Goal: Task Accomplishment & Management: Manage account settings

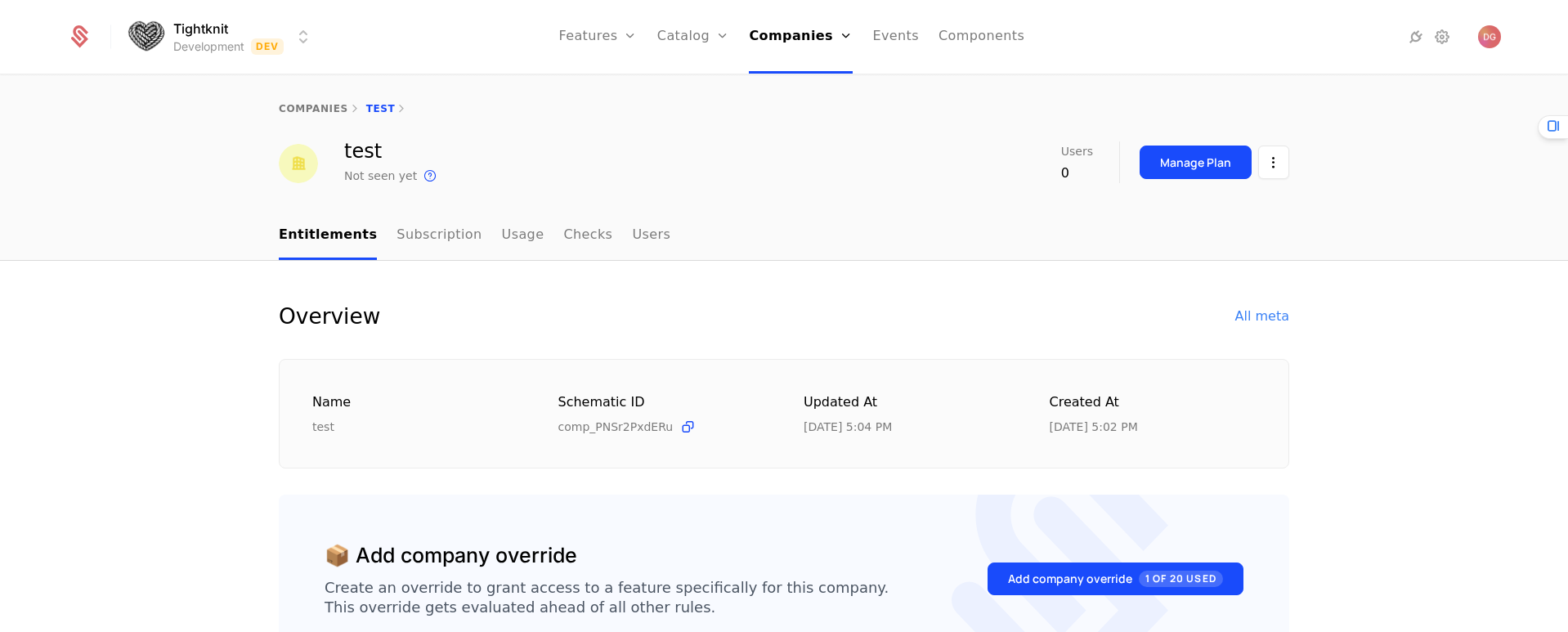
click at [308, 36] on html "Tightknit Development Dev Features Features Flags Catalog Plans Add Ons Credits…" at bounding box center [784, 316] width 1568 height 632
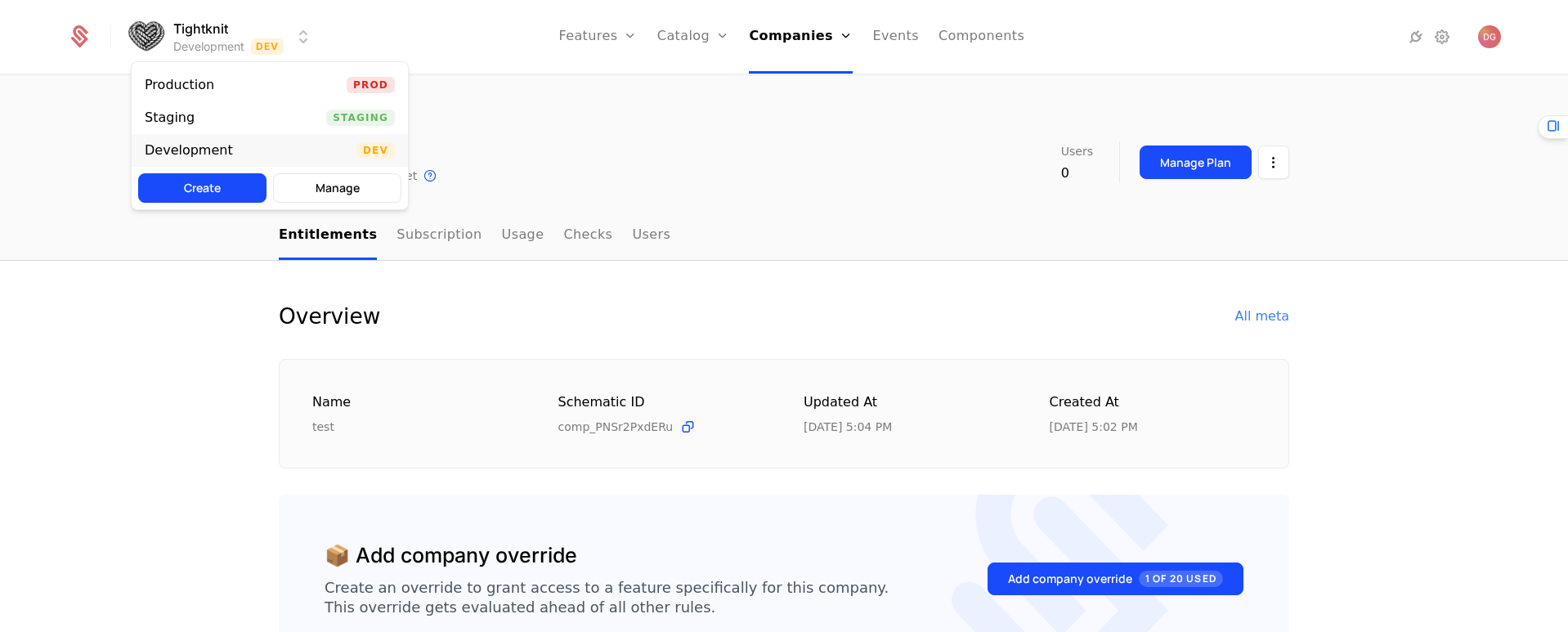
click at [232, 142] on div "Development" at bounding box center [196, 150] width 102 height 17
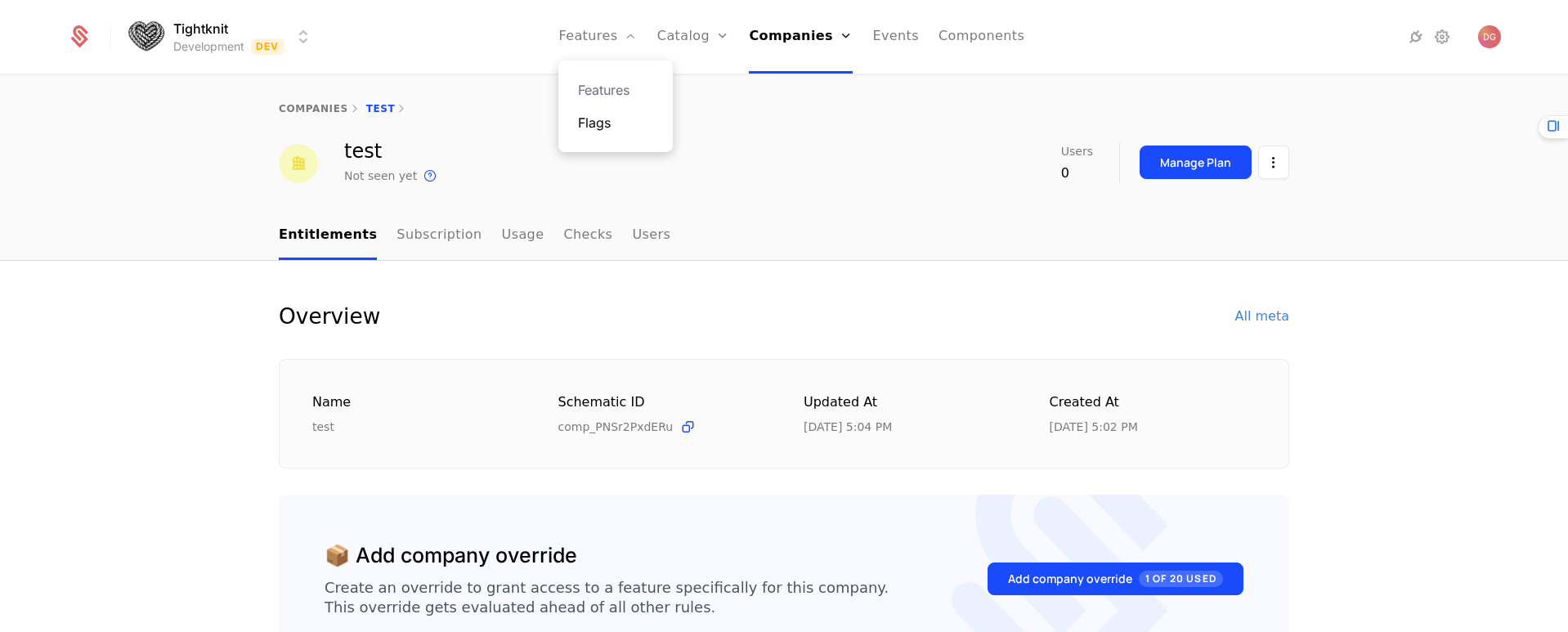
click at [617, 121] on link "Flags" at bounding box center [616, 123] width 75 height 19
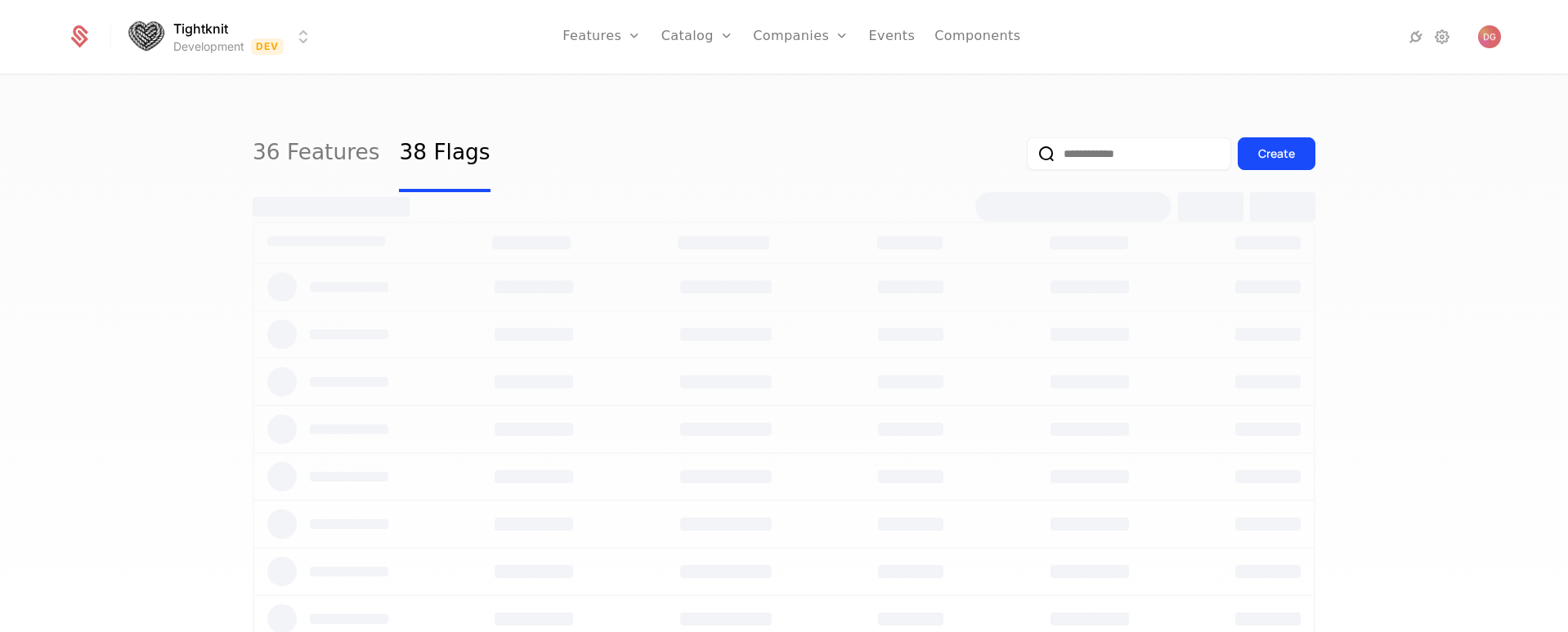
select select "**"
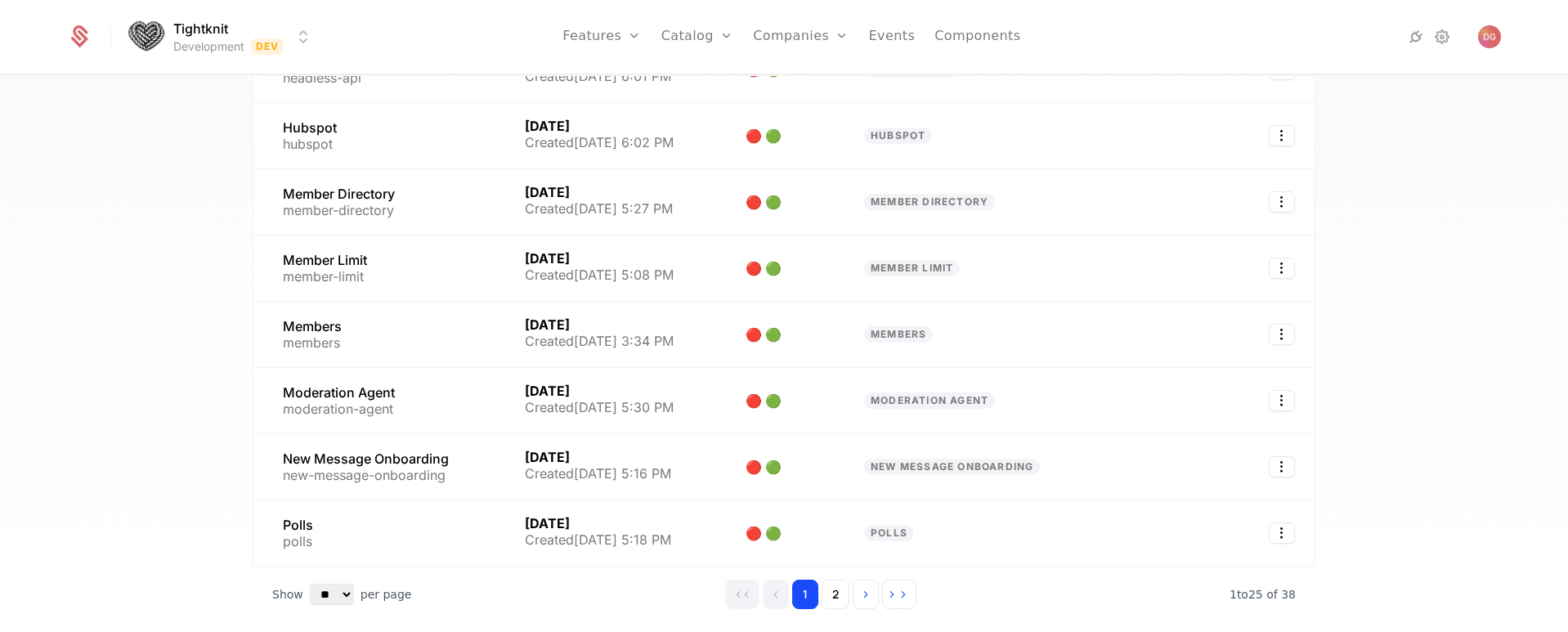
scroll to position [1389, 0]
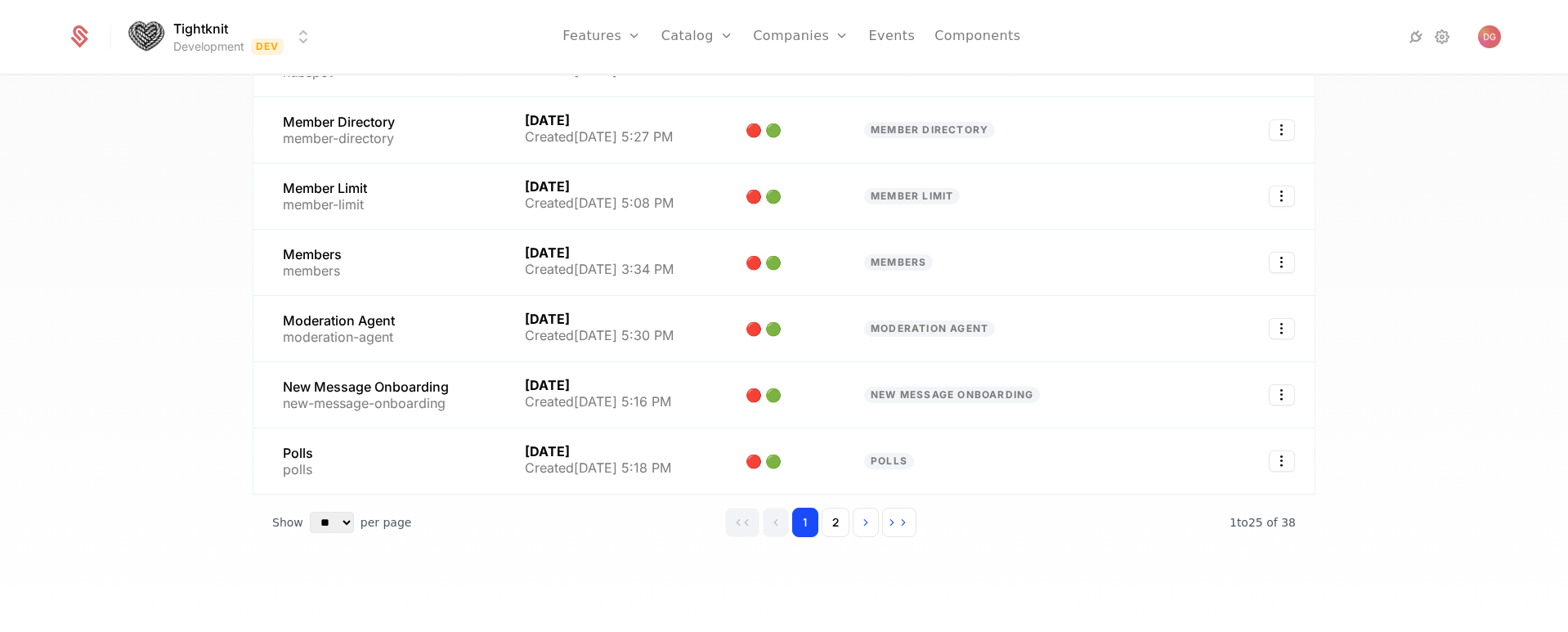
click at [155, 269] on div "36 Features 38 Flags Create Flag Last Modified Variations Feature Recent check …" at bounding box center [784, 359] width 1568 height 566
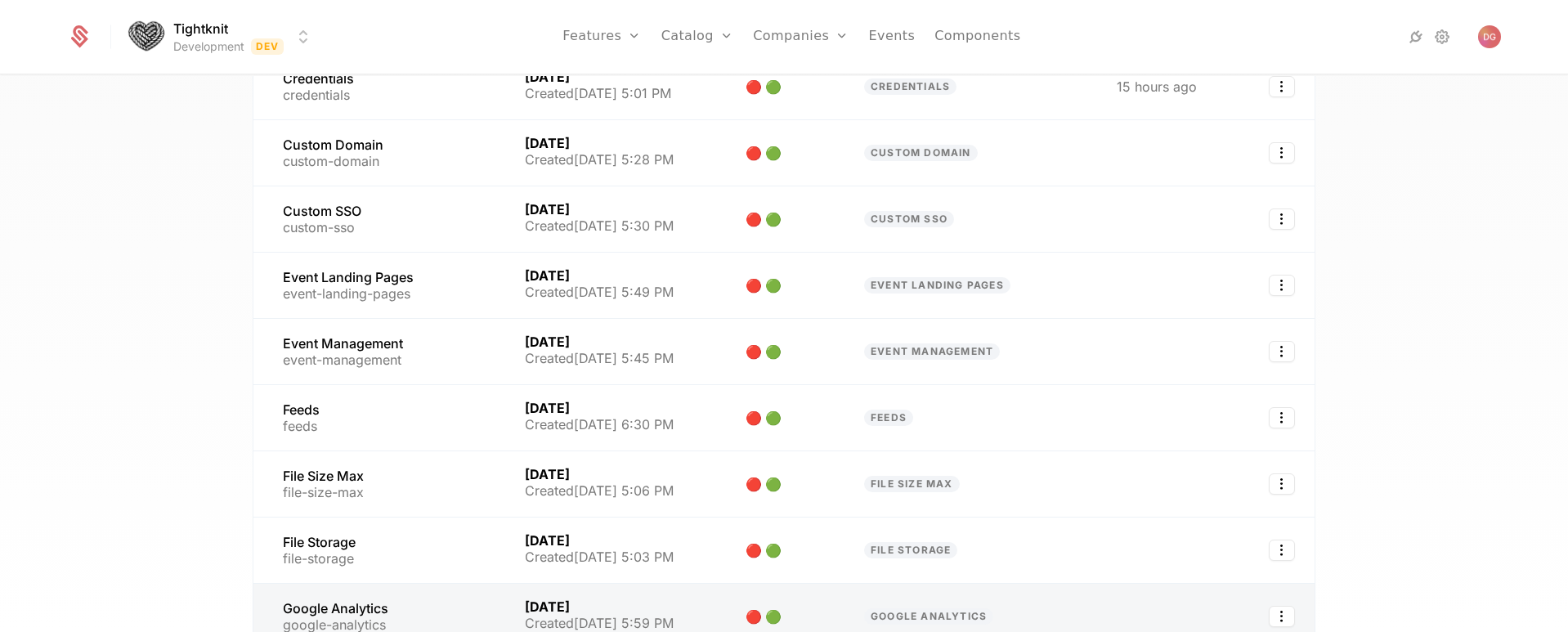
scroll to position [0, 0]
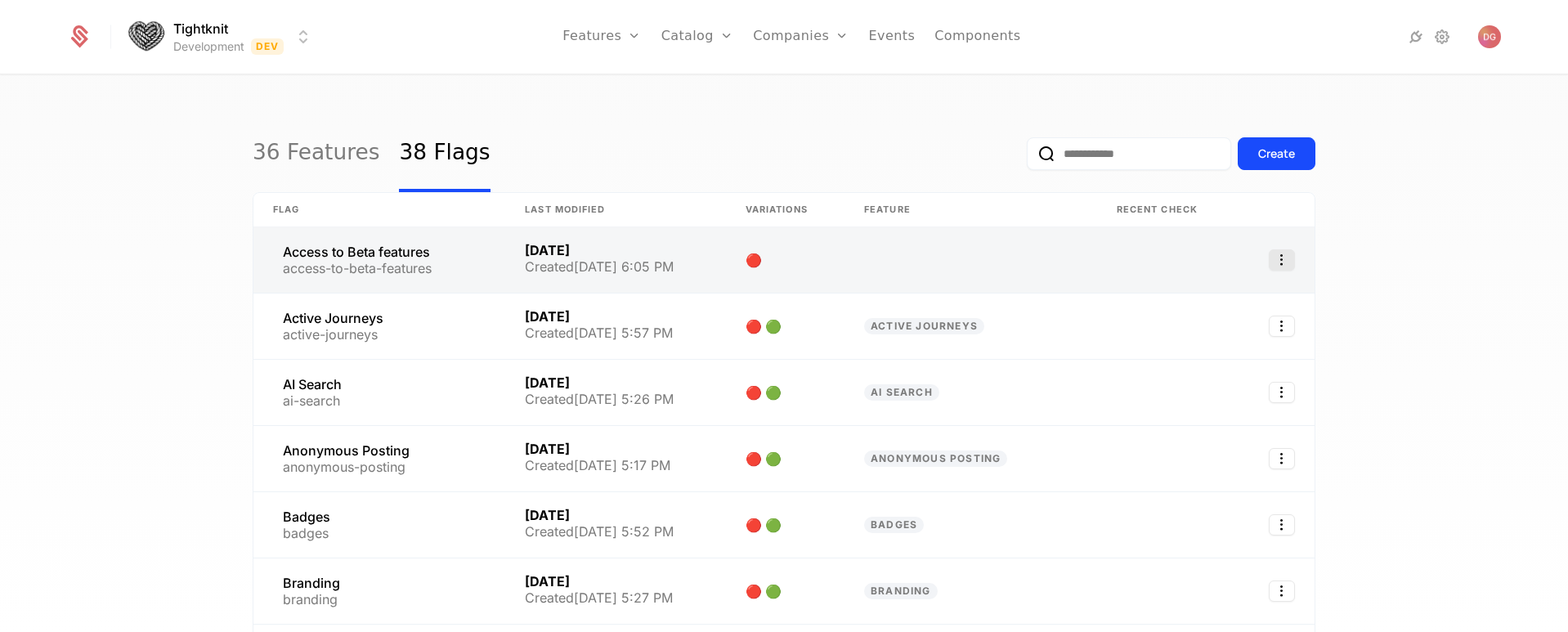
click at [1276, 264] on icon "Select action" at bounding box center [1282, 260] width 26 height 21
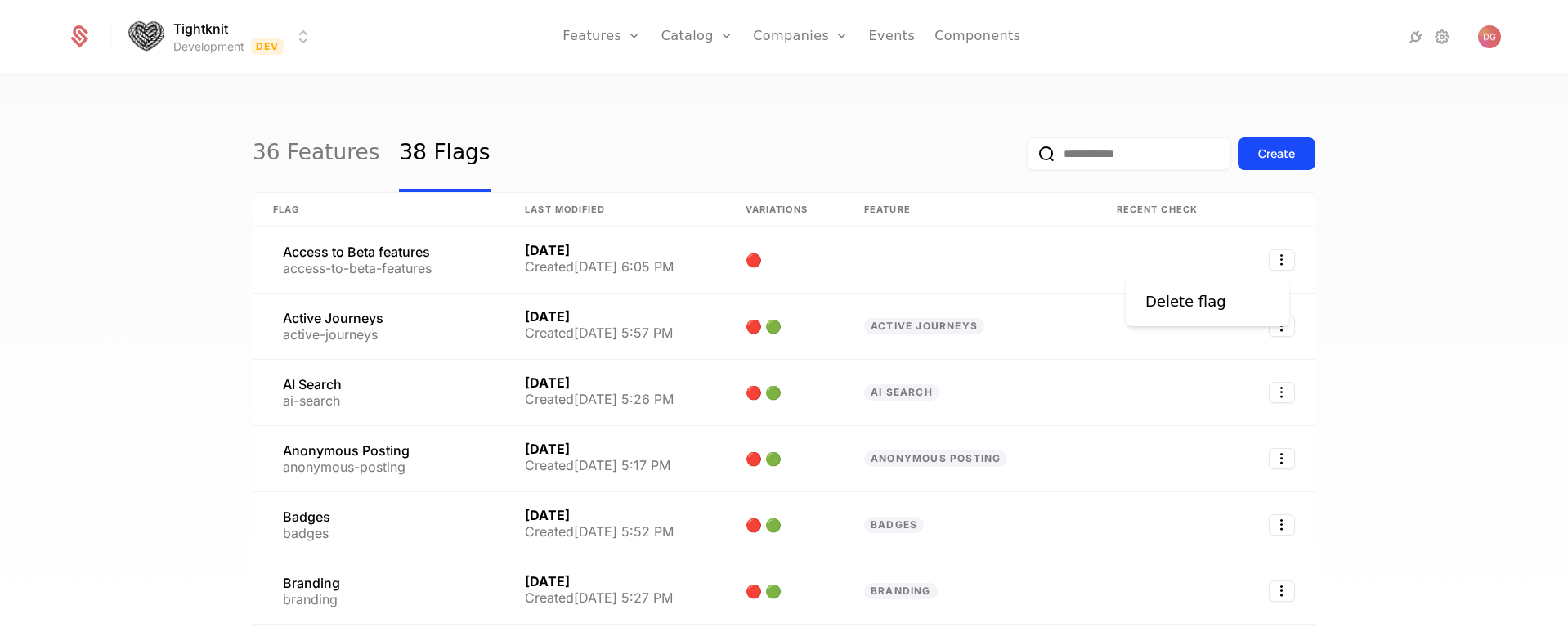
click at [604, 35] on html "Tightknit Development Dev Features Features Flags Catalog Plans Add Ons Credits…" at bounding box center [784, 316] width 1568 height 632
click at [1356, 269] on div "36 Features 38 Flags Create Flag Last Modified Variations Feature Recent check …" at bounding box center [784, 359] width 1568 height 566
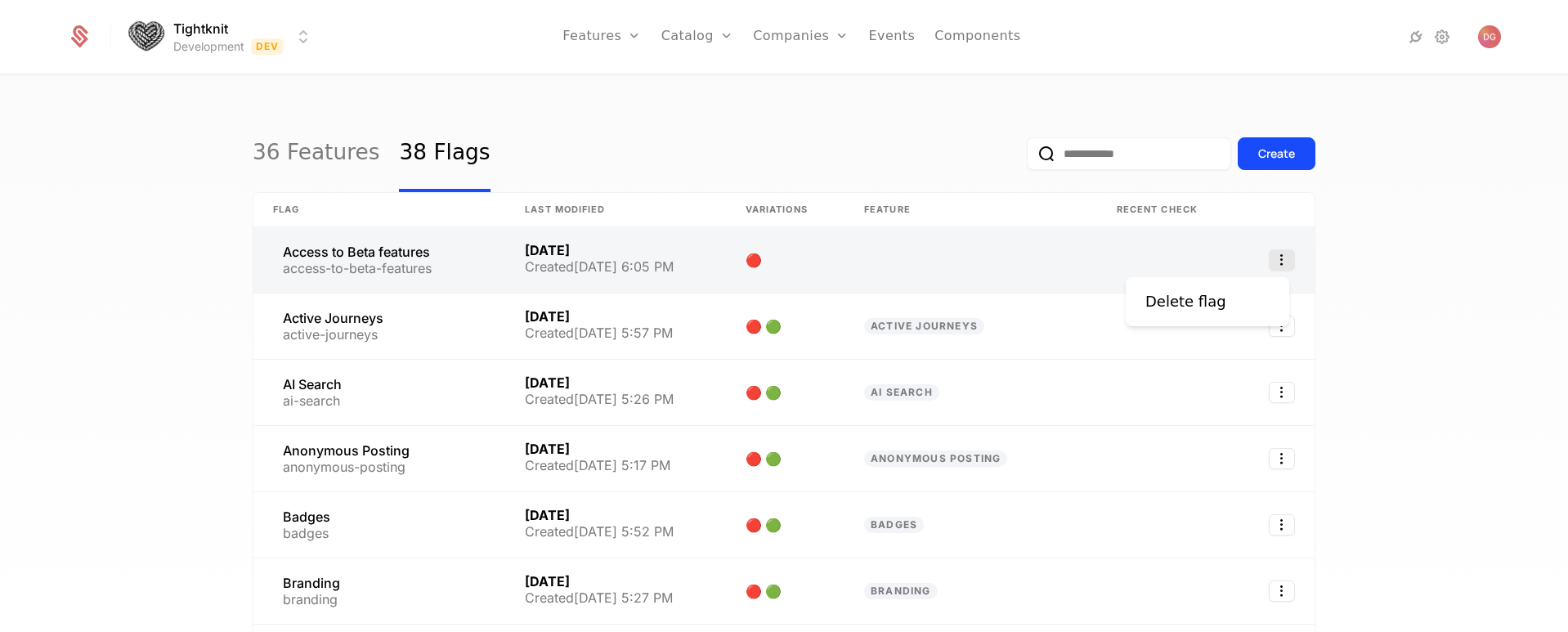
click at [1279, 258] on icon "Select action" at bounding box center [1282, 260] width 26 height 21
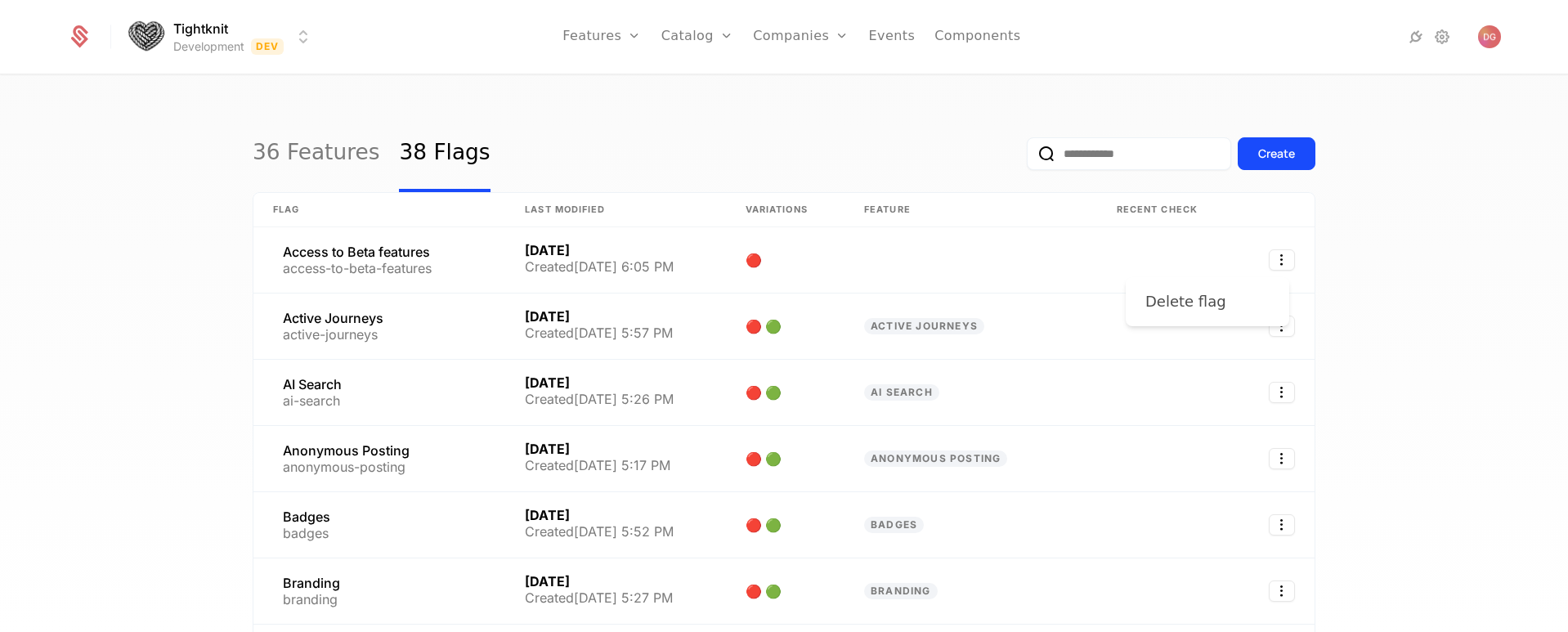
click at [1210, 292] on div "Delete flag" at bounding box center [1185, 302] width 81 height 23
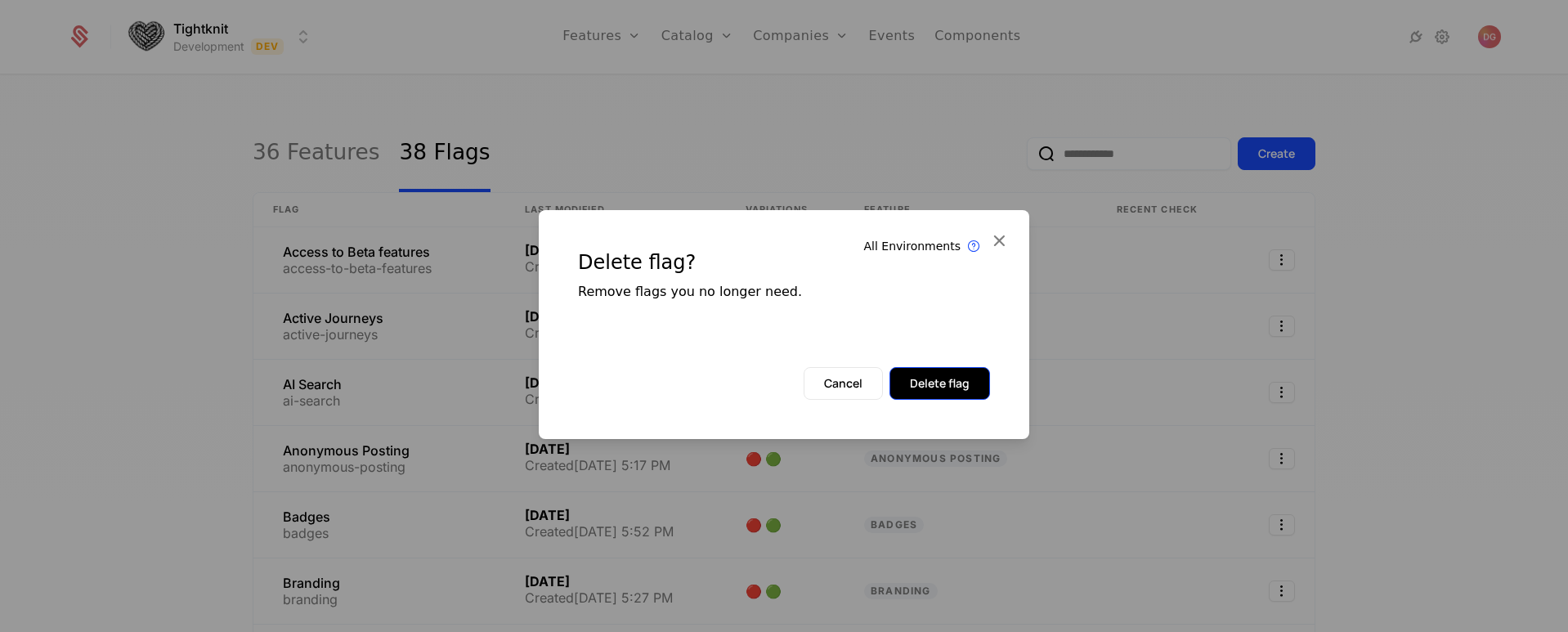
click at [938, 384] on button "Delete flag" at bounding box center [940, 383] width 101 height 32
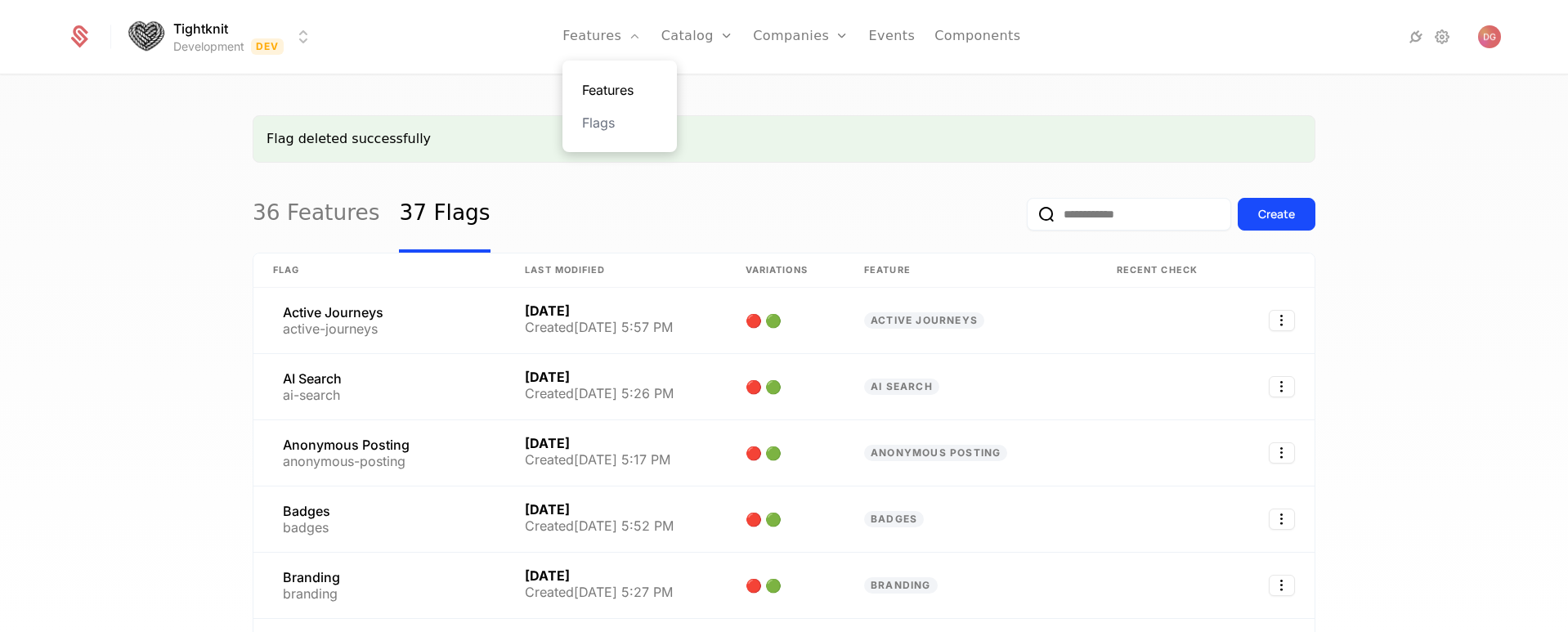
click at [606, 85] on link "Features" at bounding box center [619, 90] width 75 height 19
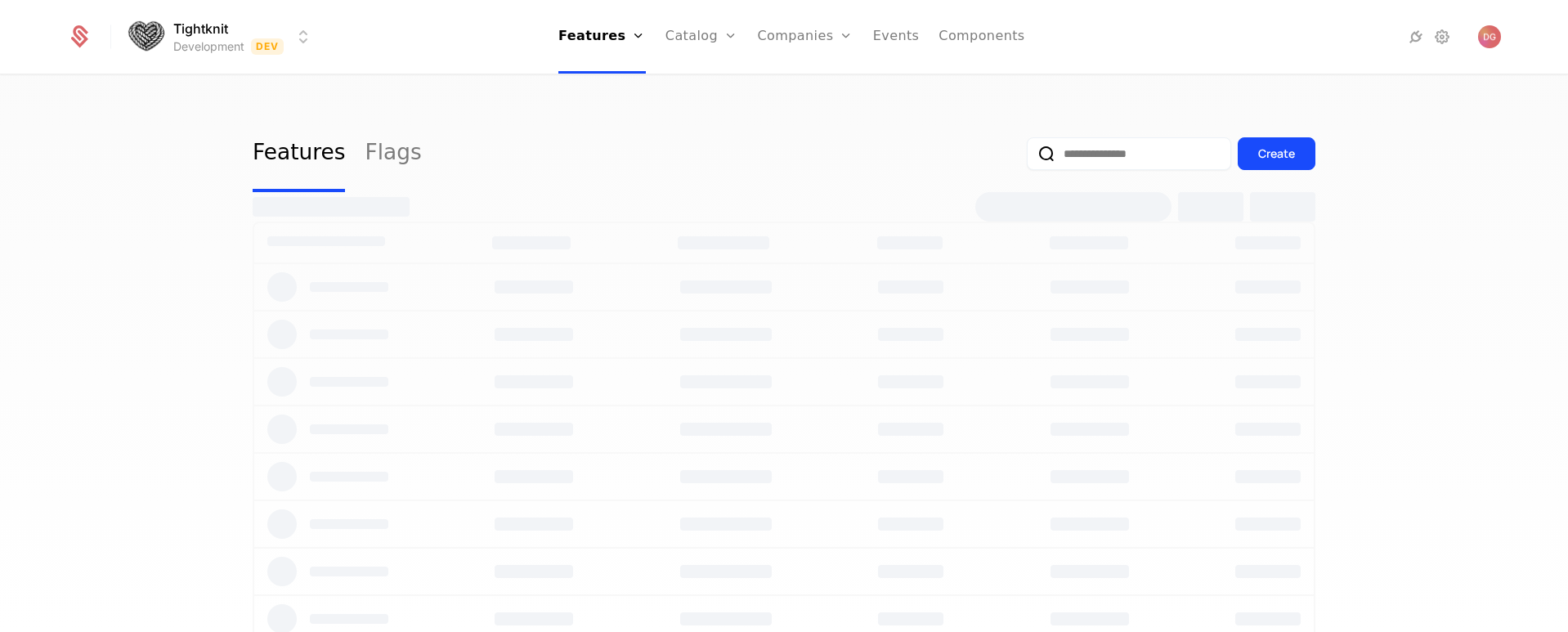
select select "**"
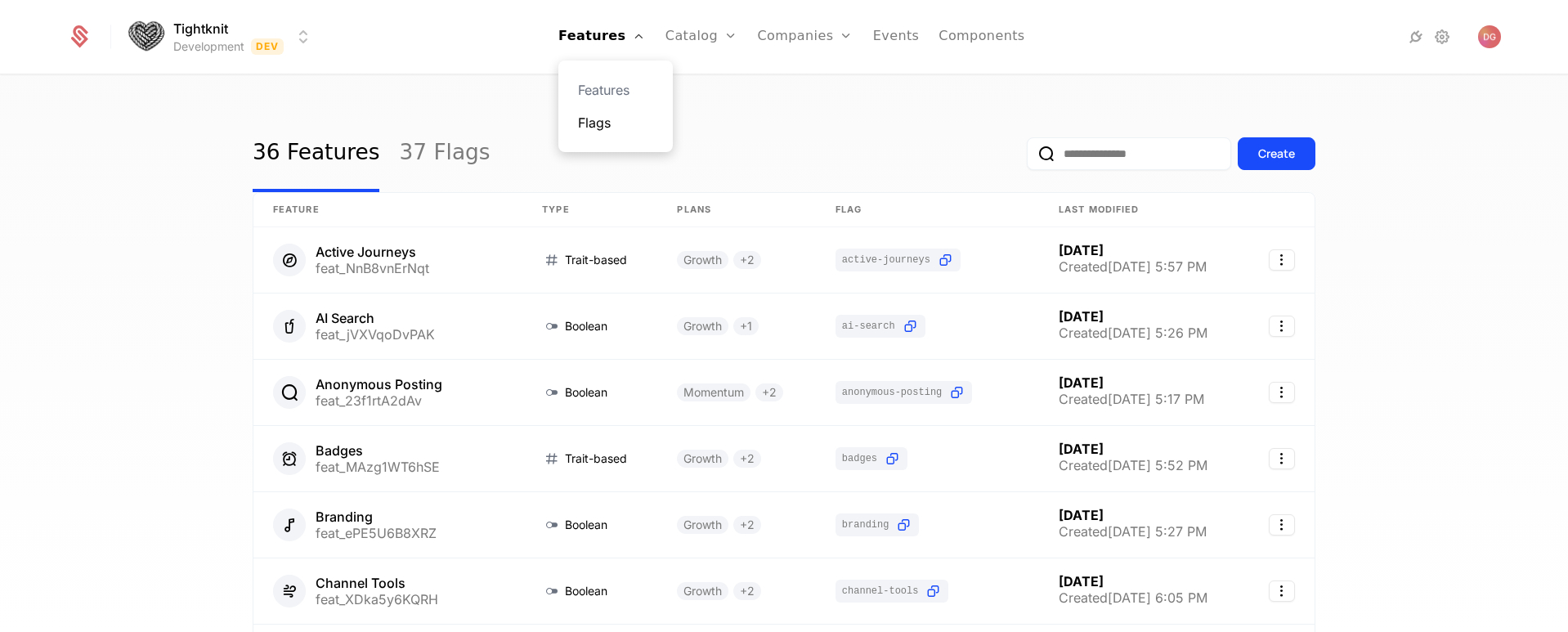
click at [604, 127] on link "Flags" at bounding box center [616, 123] width 75 height 19
select select "**"
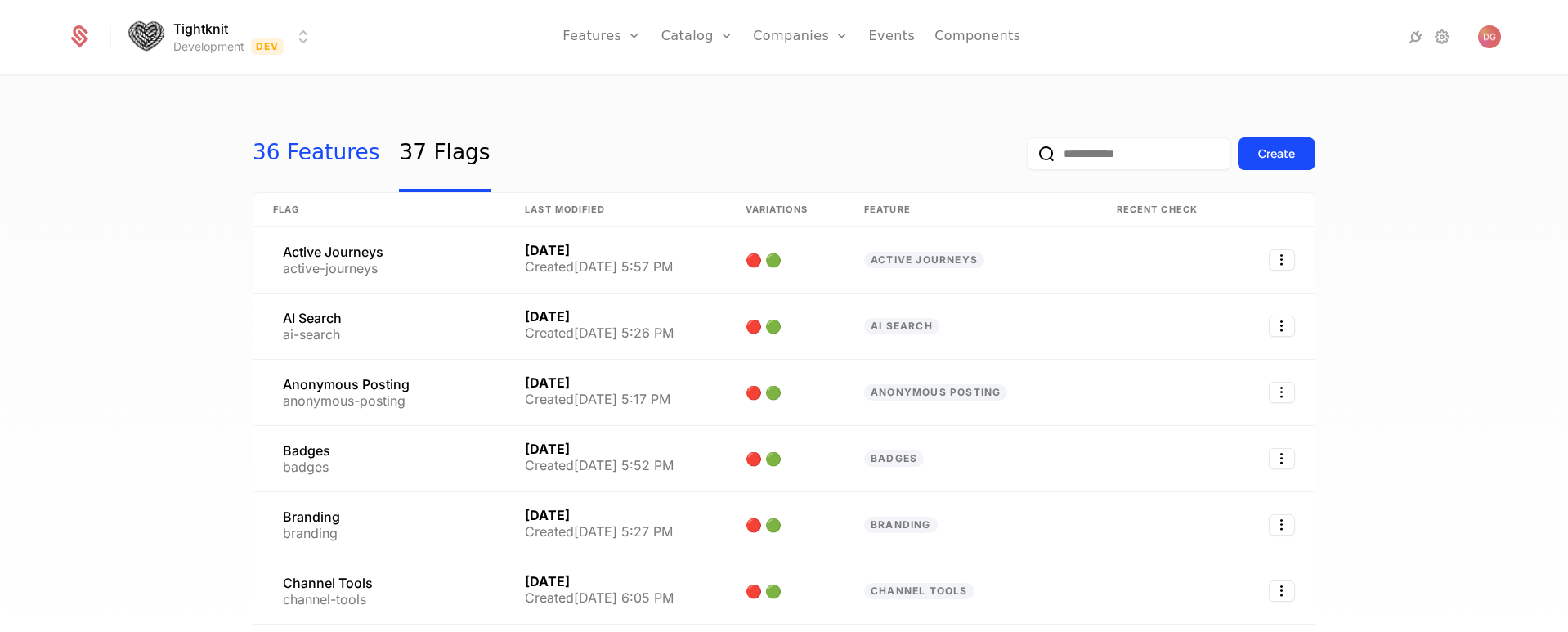
click at [322, 157] on link "36 Features" at bounding box center [316, 154] width 126 height 77
select select "**"
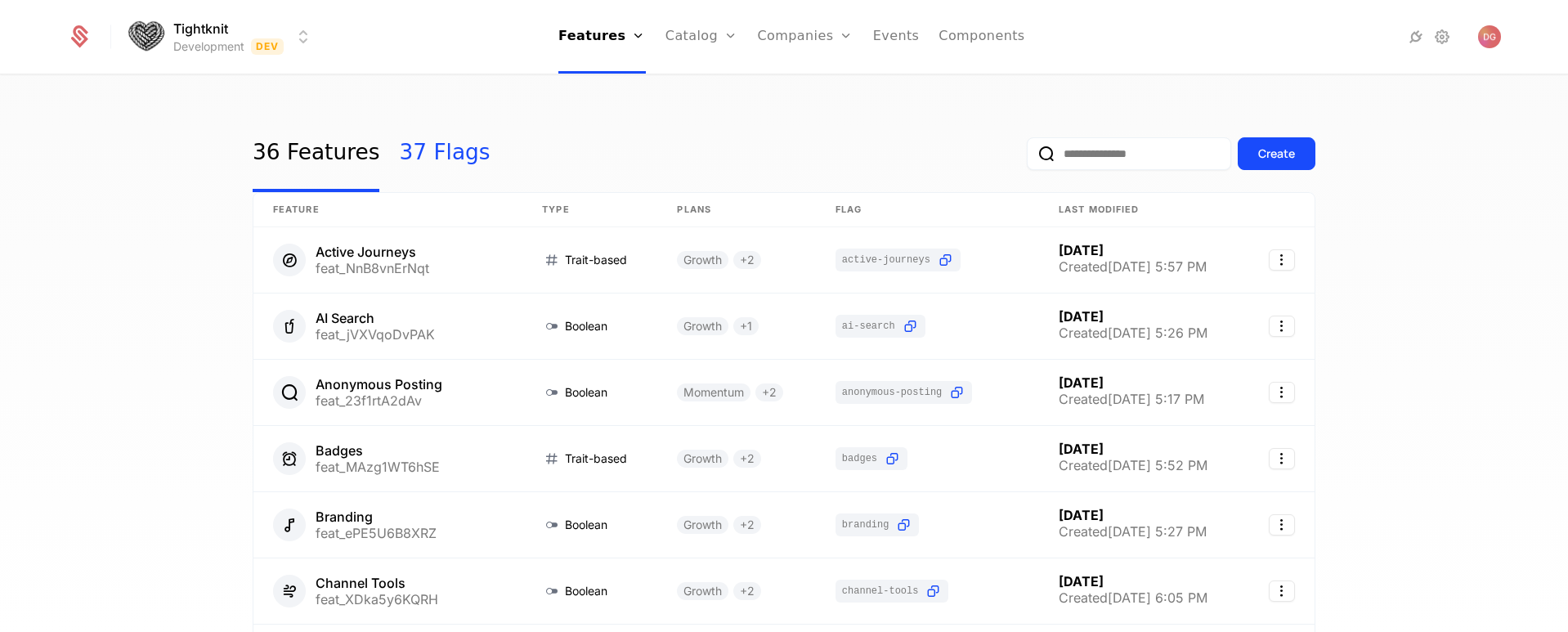
click at [404, 149] on link "37 Flags" at bounding box center [444, 154] width 90 height 77
select select "**"
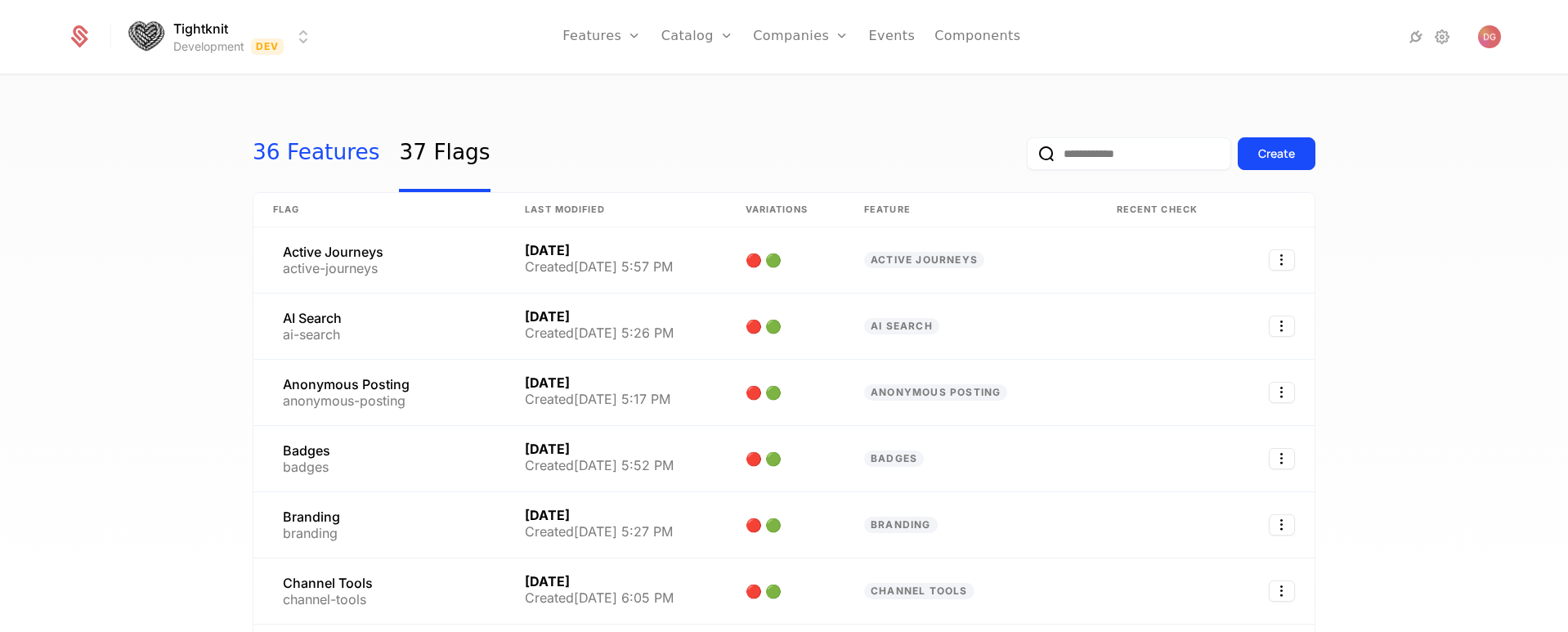
click at [308, 150] on link "36 Features" at bounding box center [316, 154] width 126 height 77
select select "**"
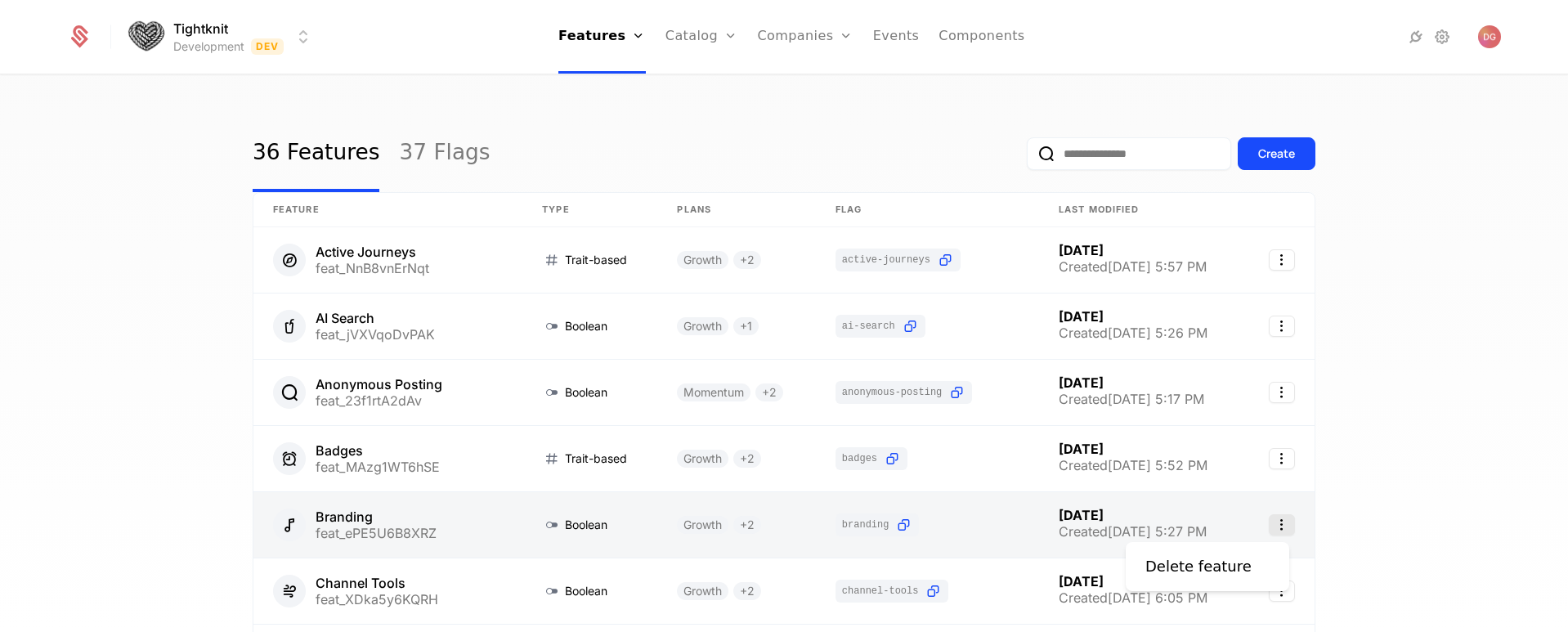
click at [1278, 524] on icon "Select action" at bounding box center [1282, 525] width 26 height 21
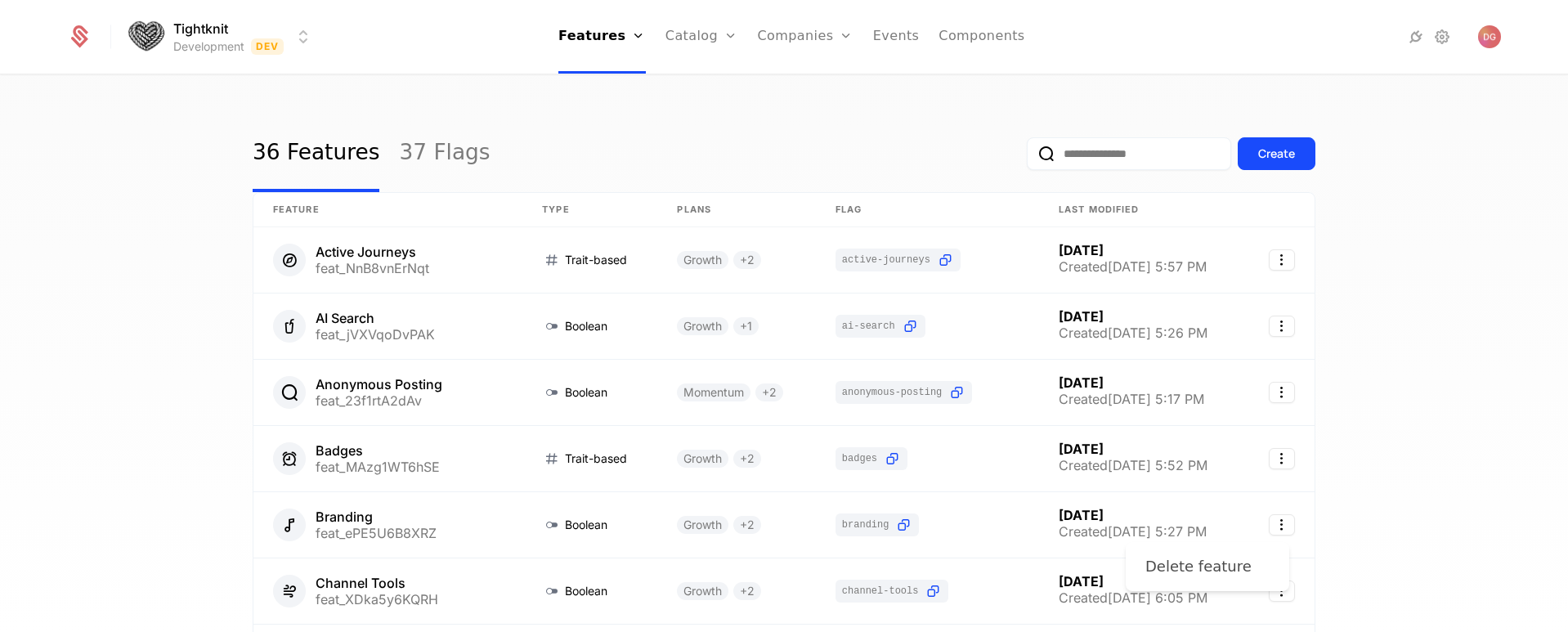
click at [1211, 568] on div "Delete feature" at bounding box center [1198, 567] width 106 height 23
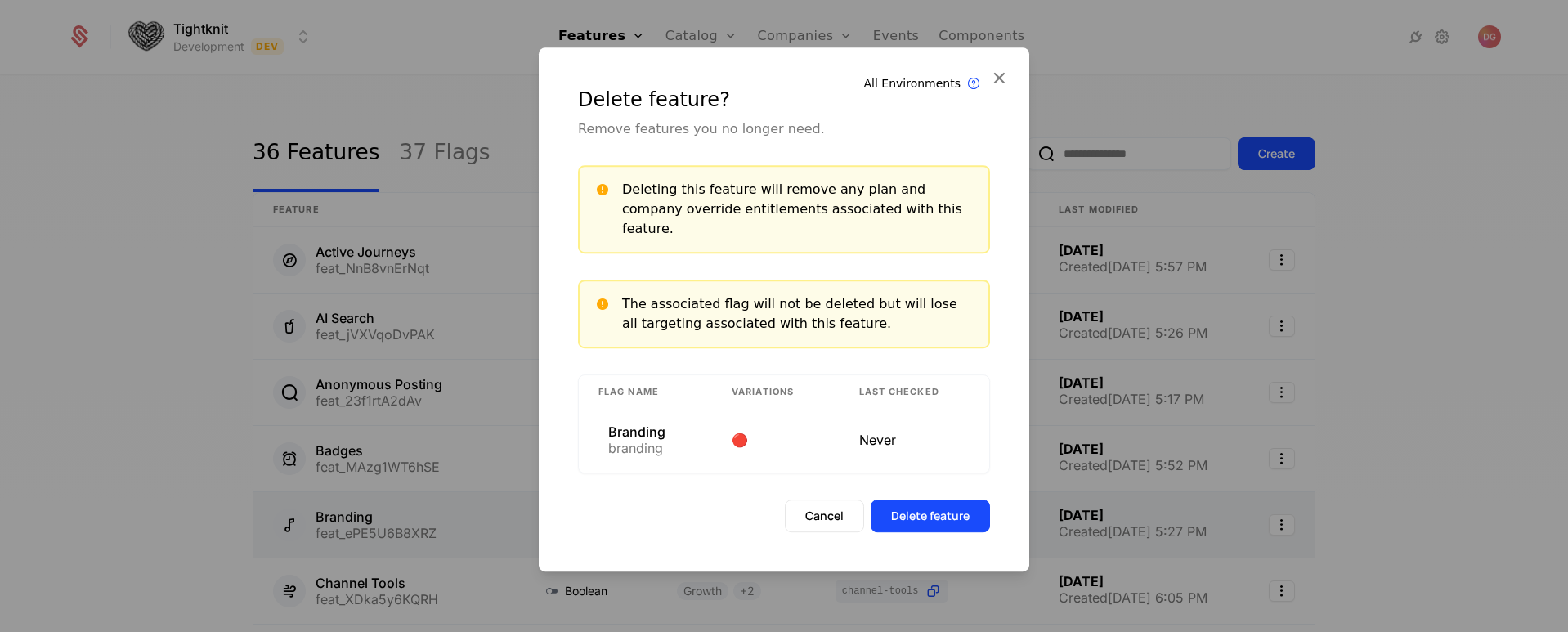
click at [810, 513] on button "Cancel" at bounding box center [824, 515] width 79 height 32
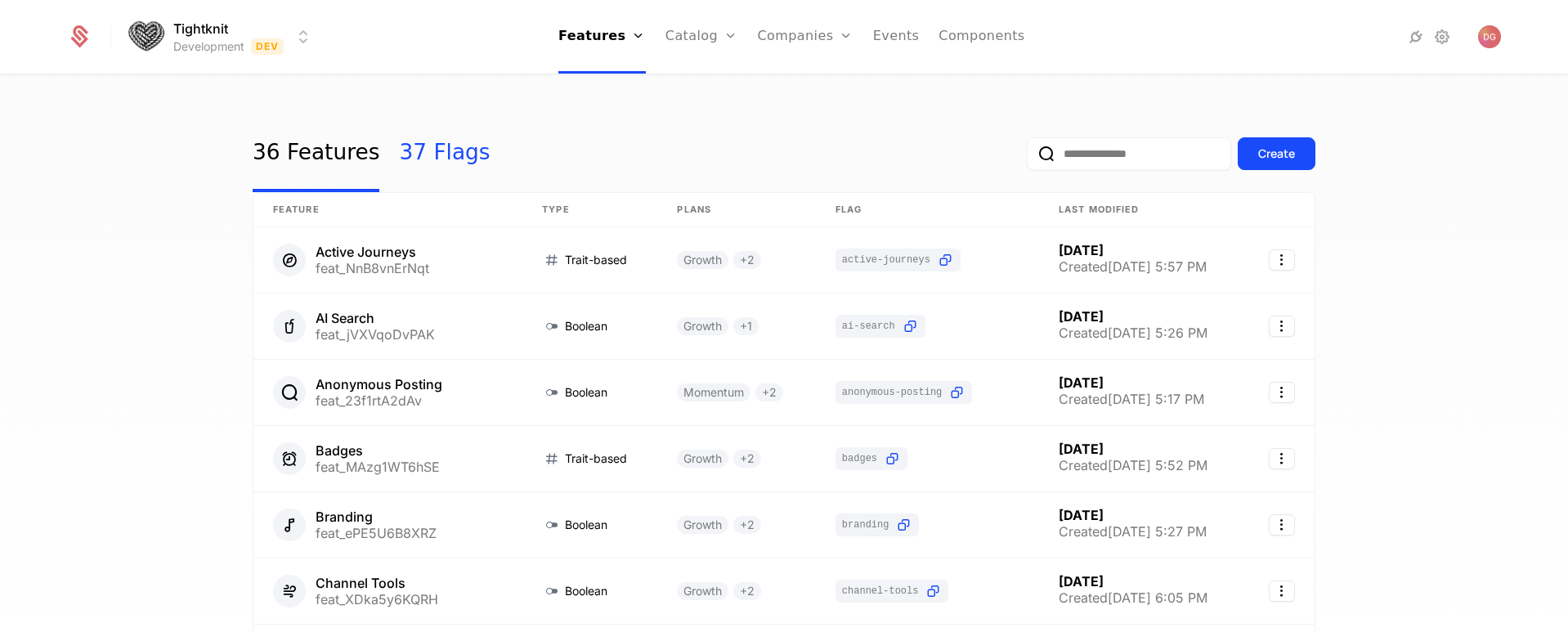
click at [419, 147] on link "37 Flags" at bounding box center [444, 154] width 90 height 77
select select "**"
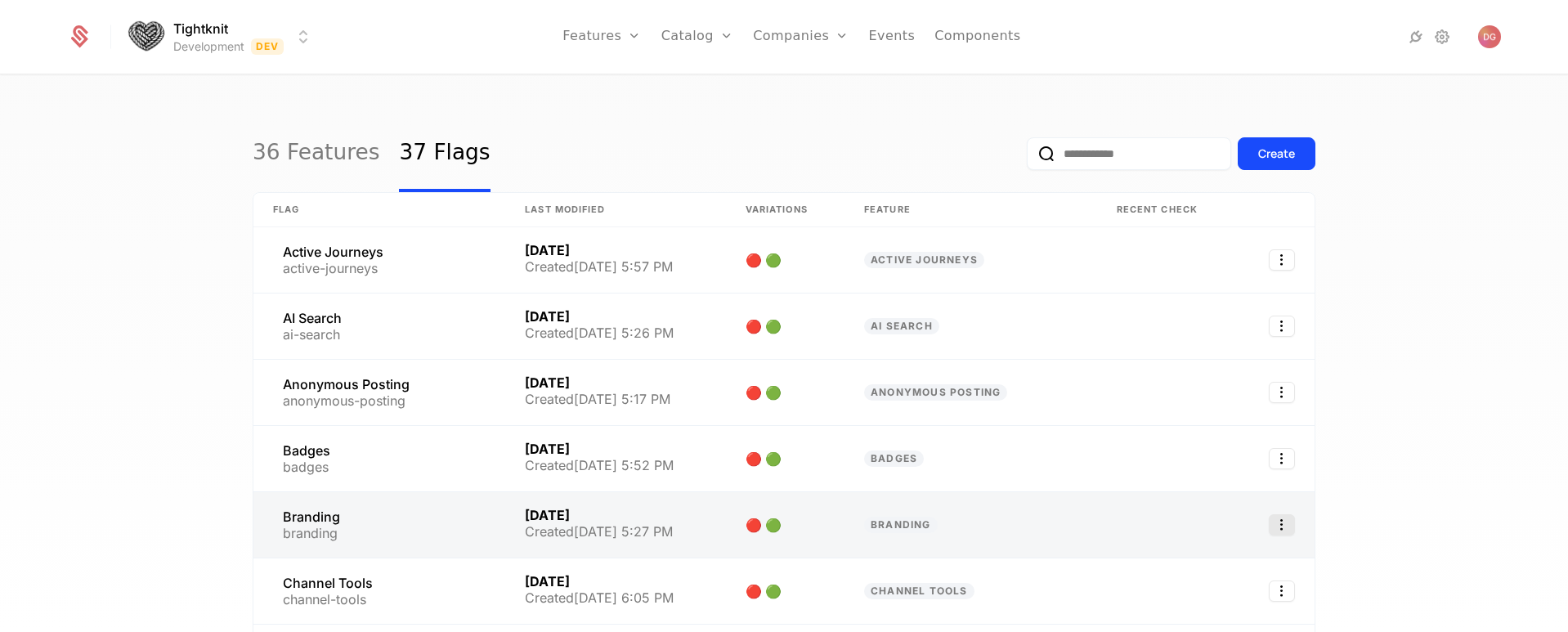
click at [1274, 521] on icon "Select action" at bounding box center [1282, 525] width 26 height 21
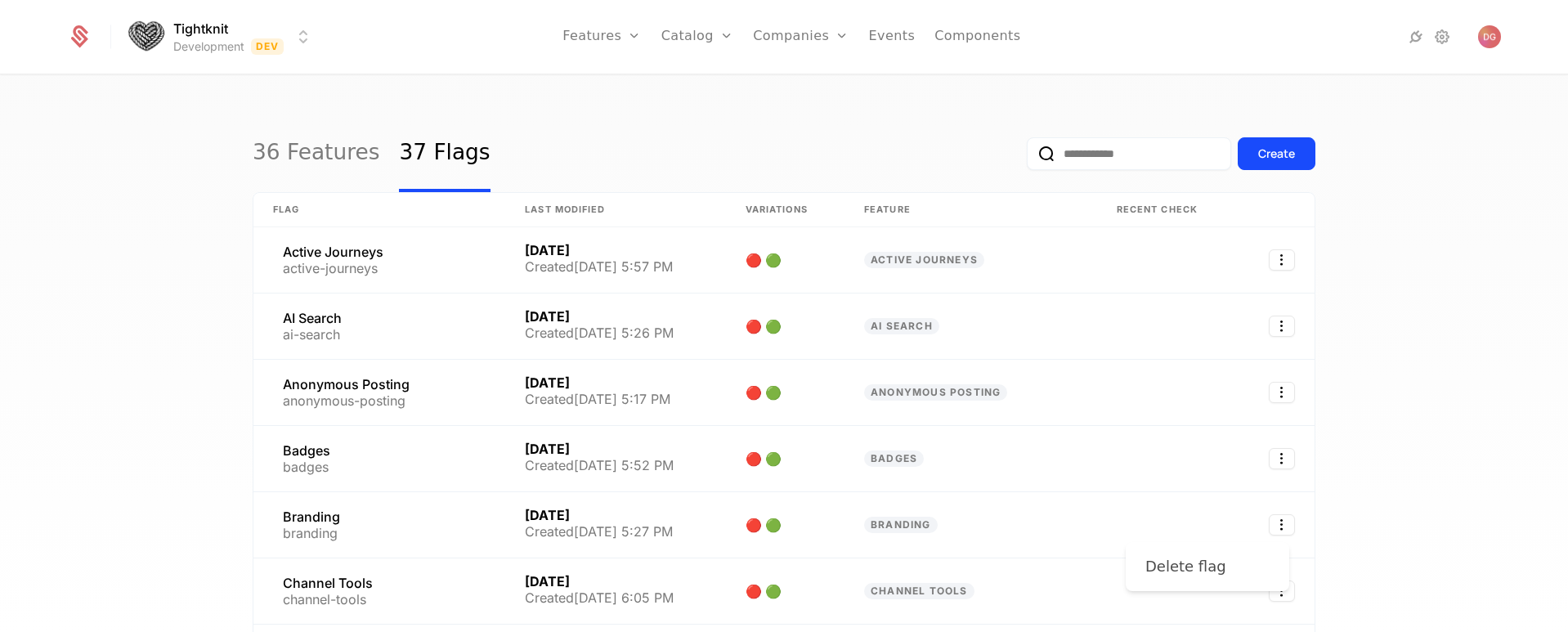
click at [1211, 570] on div "Delete flag" at bounding box center [1185, 567] width 81 height 23
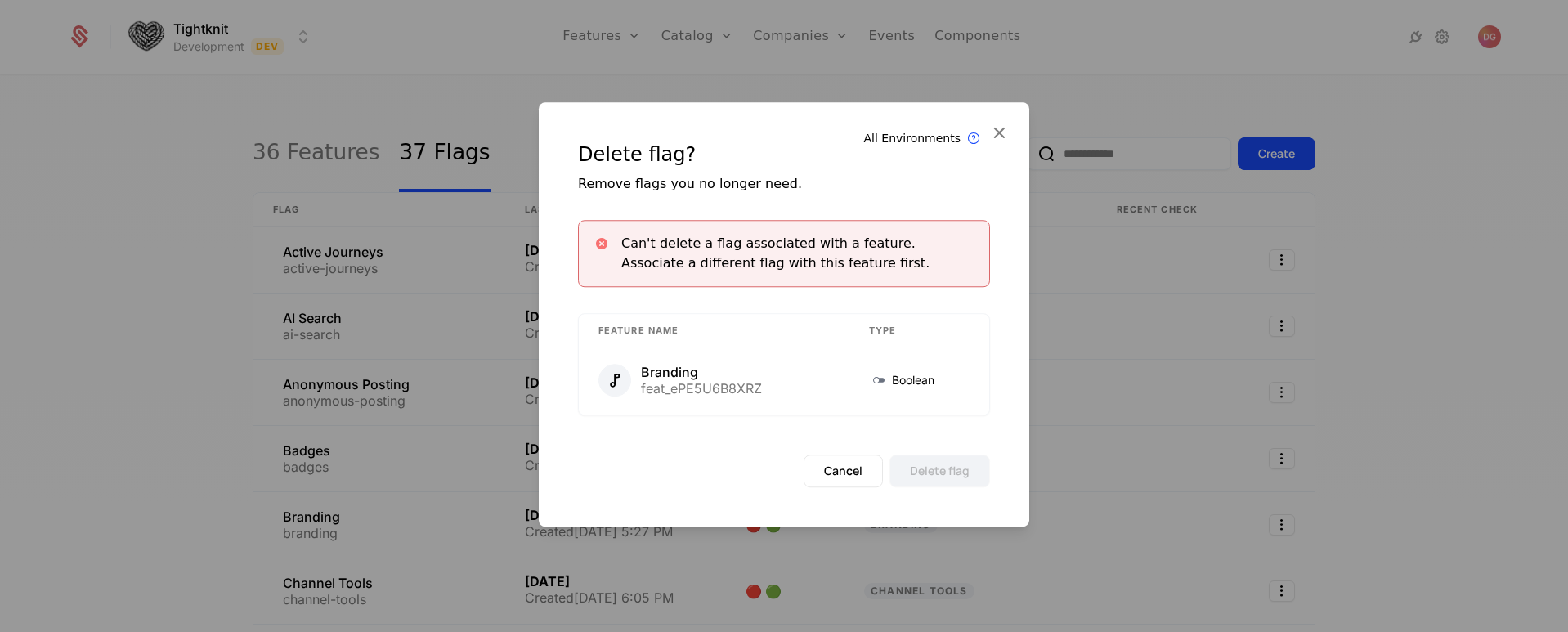
click at [795, 366] on div "Branding feat_ePE5U6B8XRZ" at bounding box center [714, 380] width 232 height 32
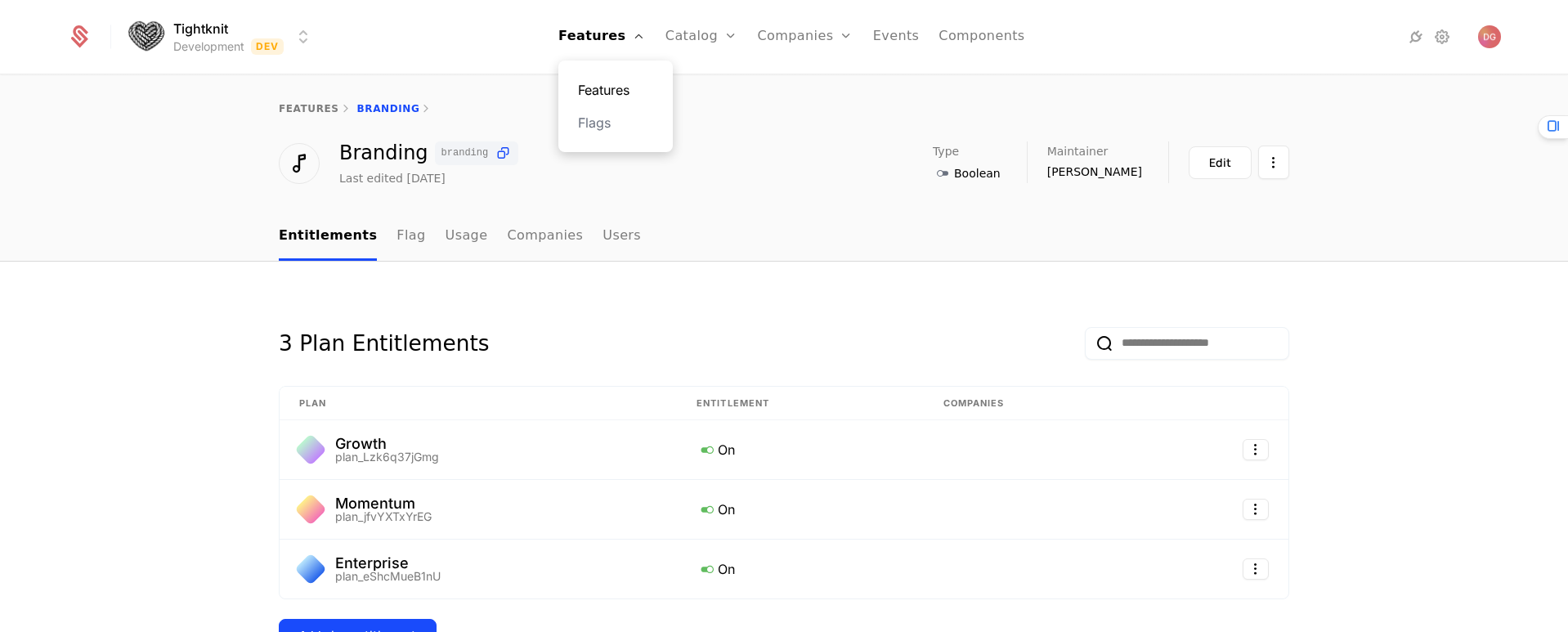
click at [608, 94] on link "Features" at bounding box center [616, 90] width 75 height 19
select select "**"
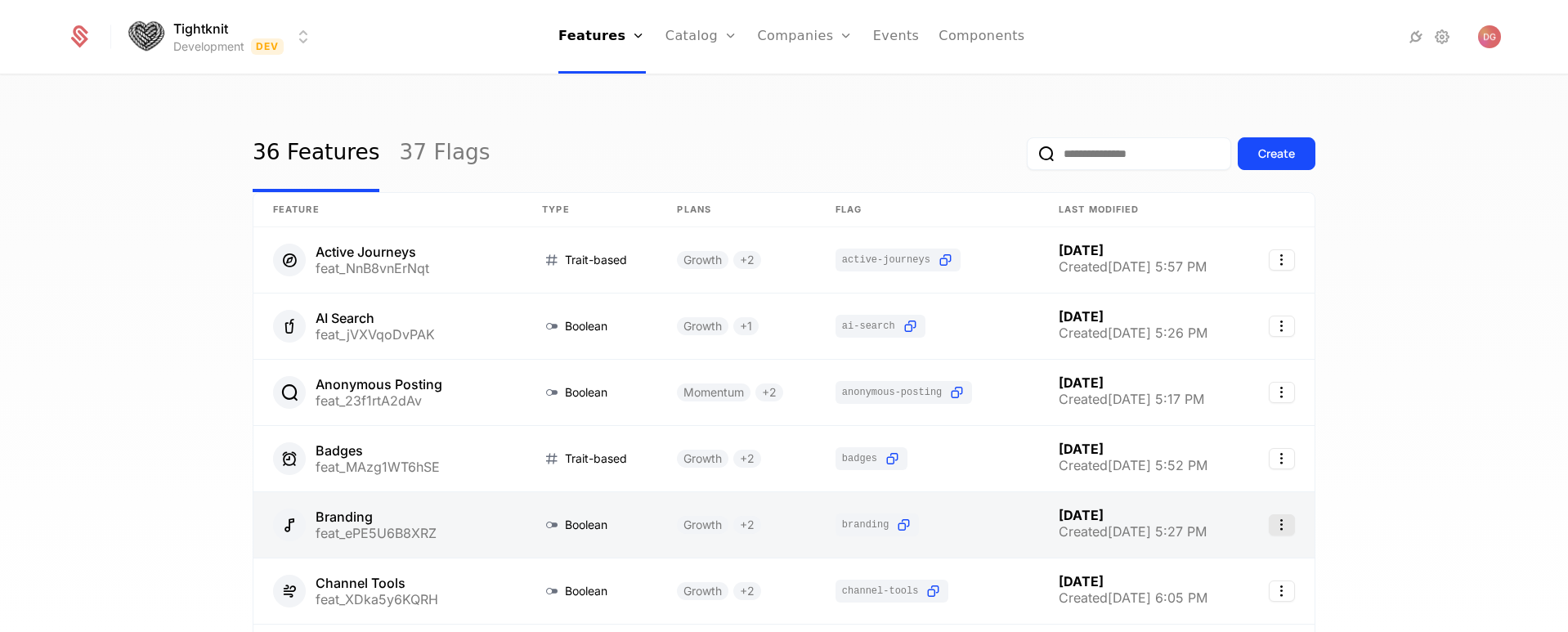
click at [1271, 522] on icon "Select action" at bounding box center [1282, 525] width 26 height 21
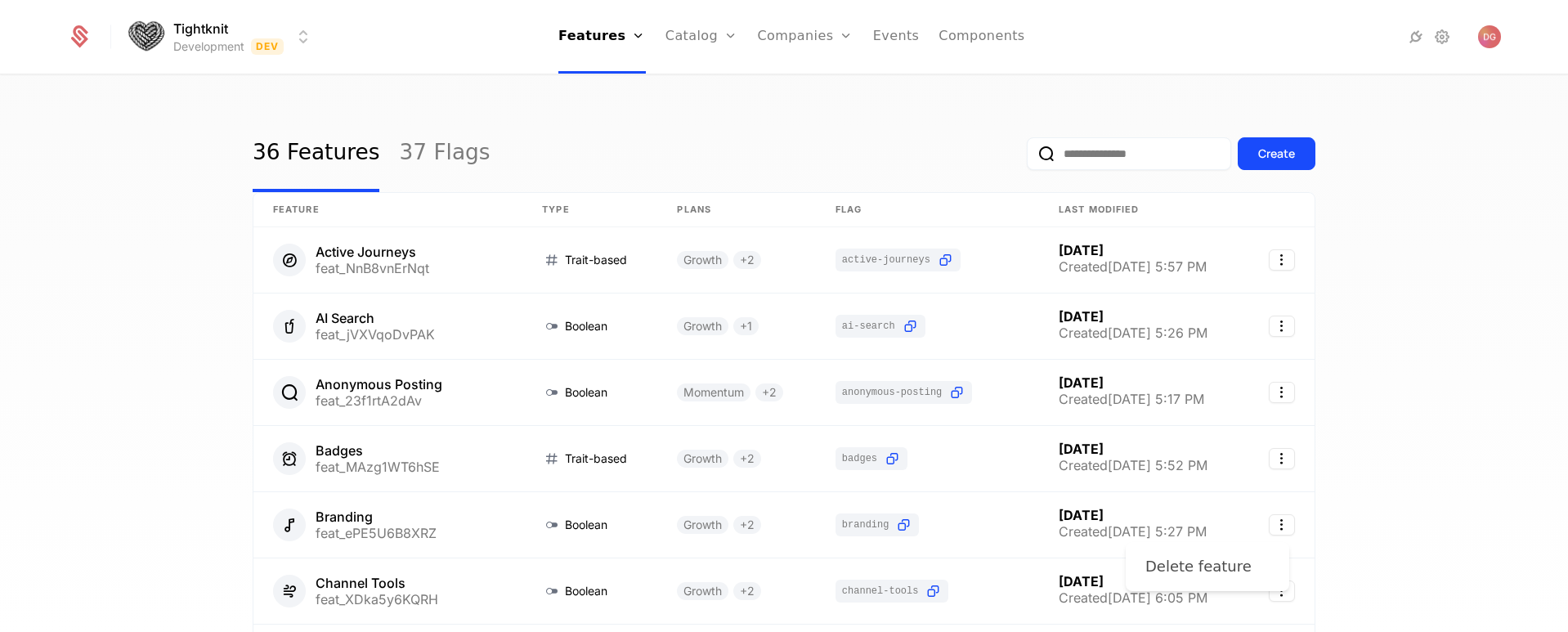
click at [1257, 561] on div "Delete feature" at bounding box center [1207, 567] width 125 height 23
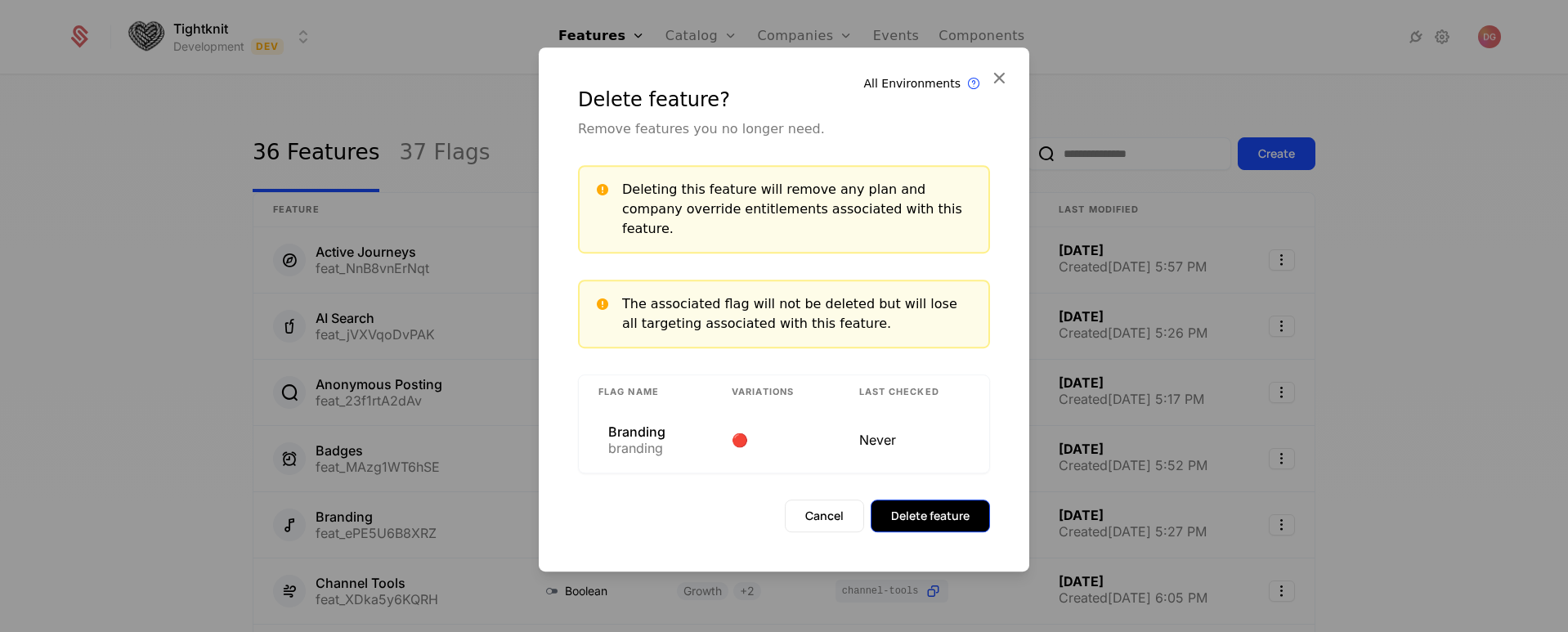
click at [941, 515] on button "Delete feature" at bounding box center [930, 515] width 119 height 32
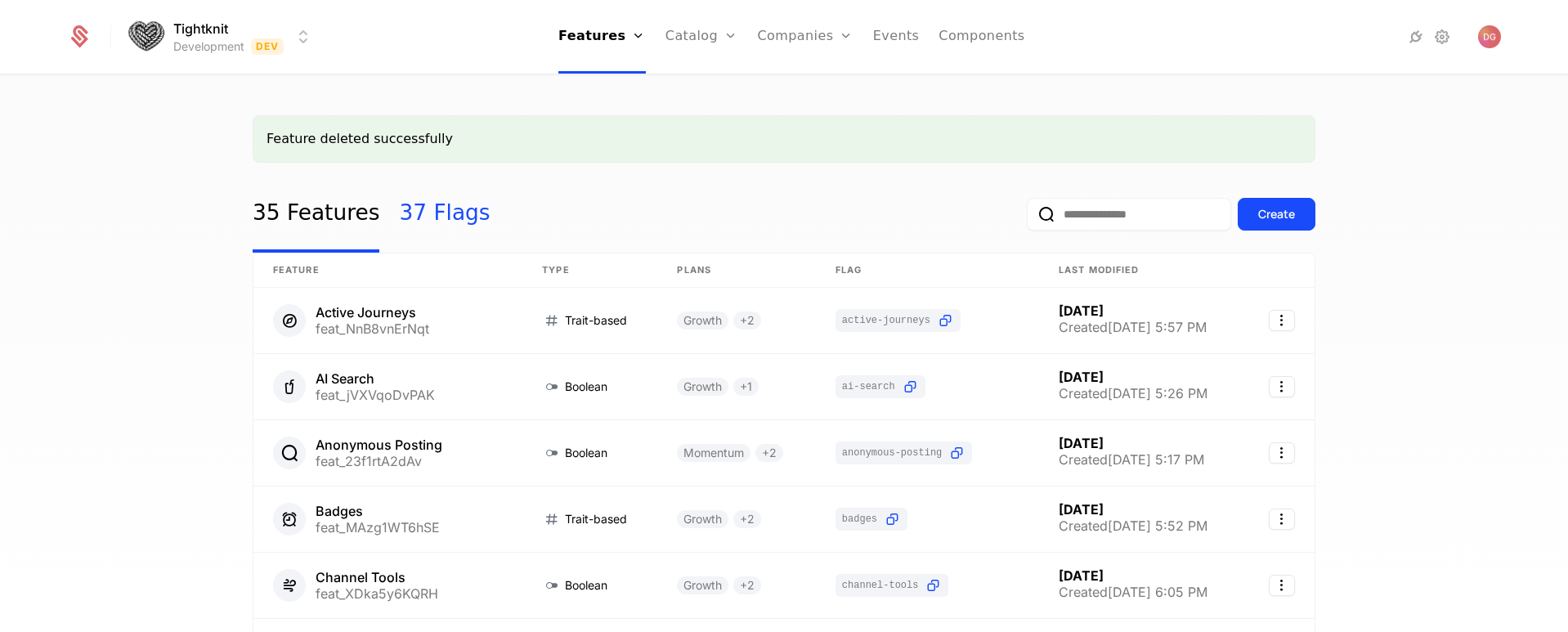
click at [407, 206] on link "37 Flags" at bounding box center [444, 214] width 90 height 77
select select "**"
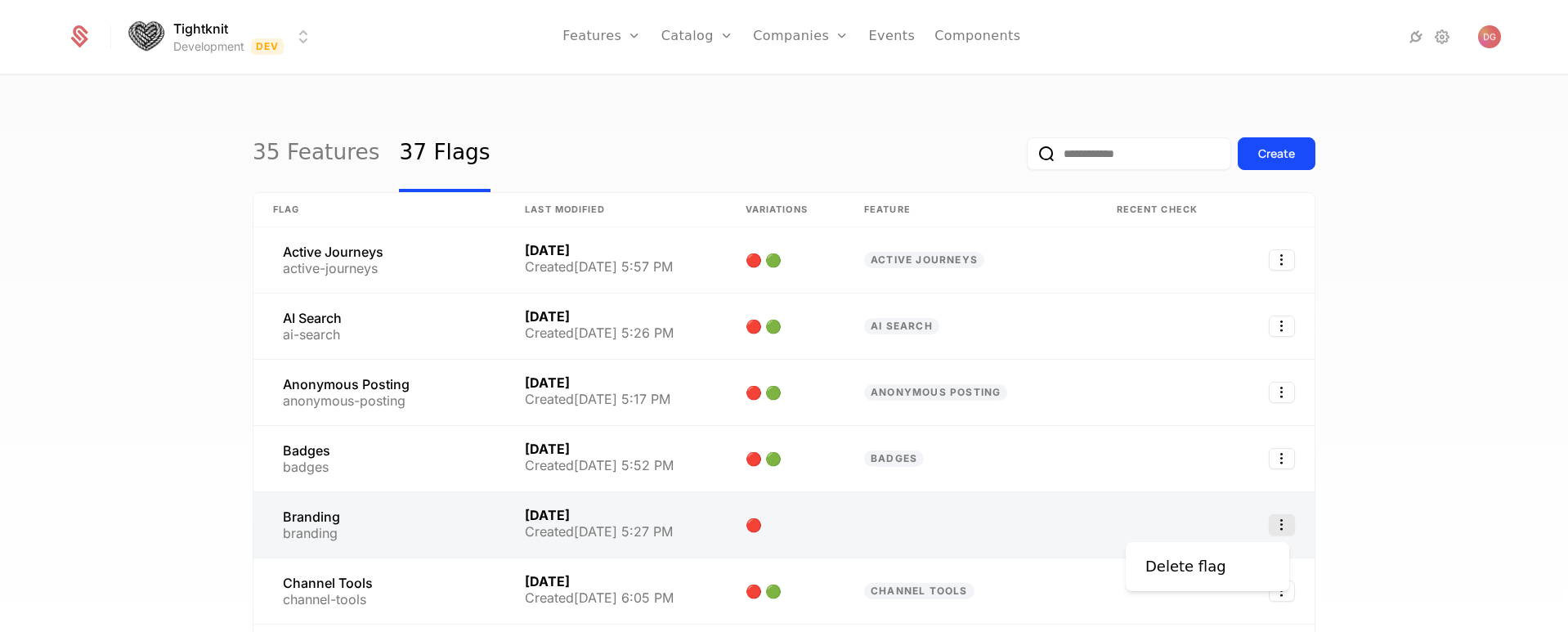
click at [1278, 526] on icon "Select action" at bounding box center [1282, 525] width 26 height 21
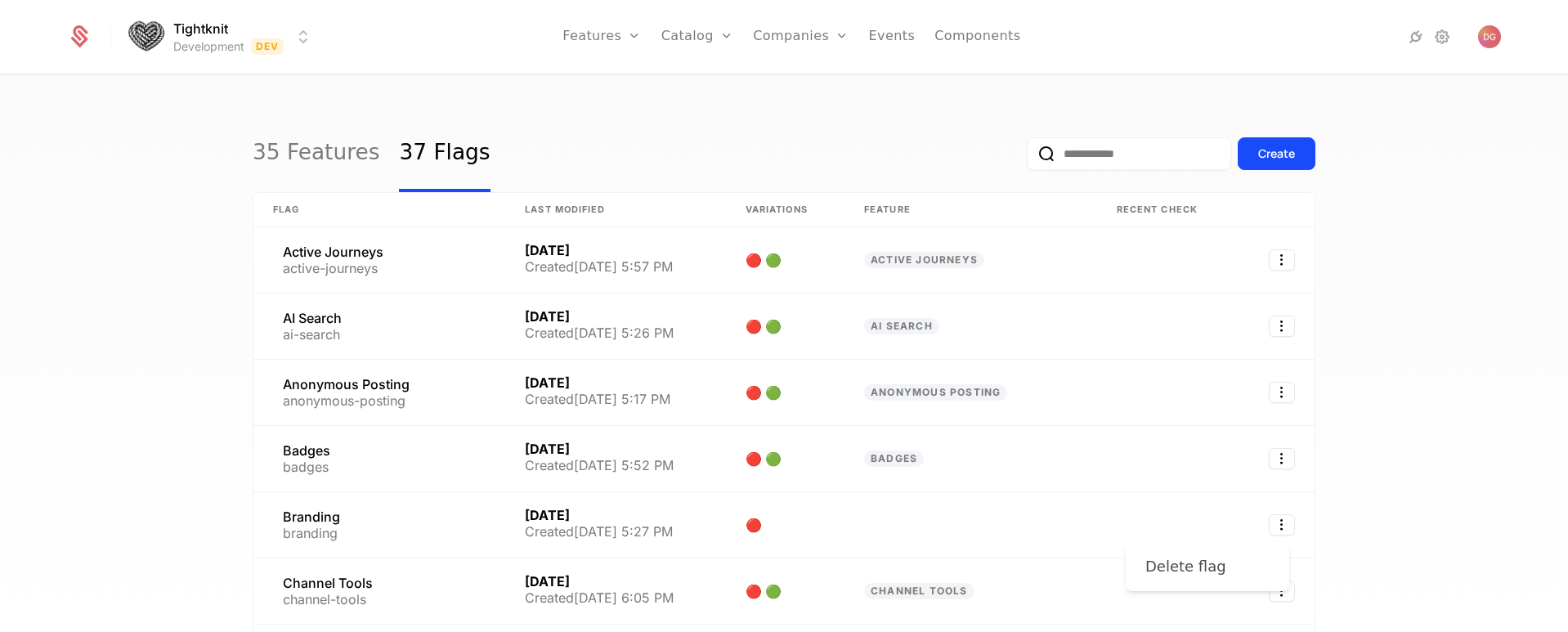
click at [1213, 558] on div "Delete flag" at bounding box center [1185, 567] width 81 height 23
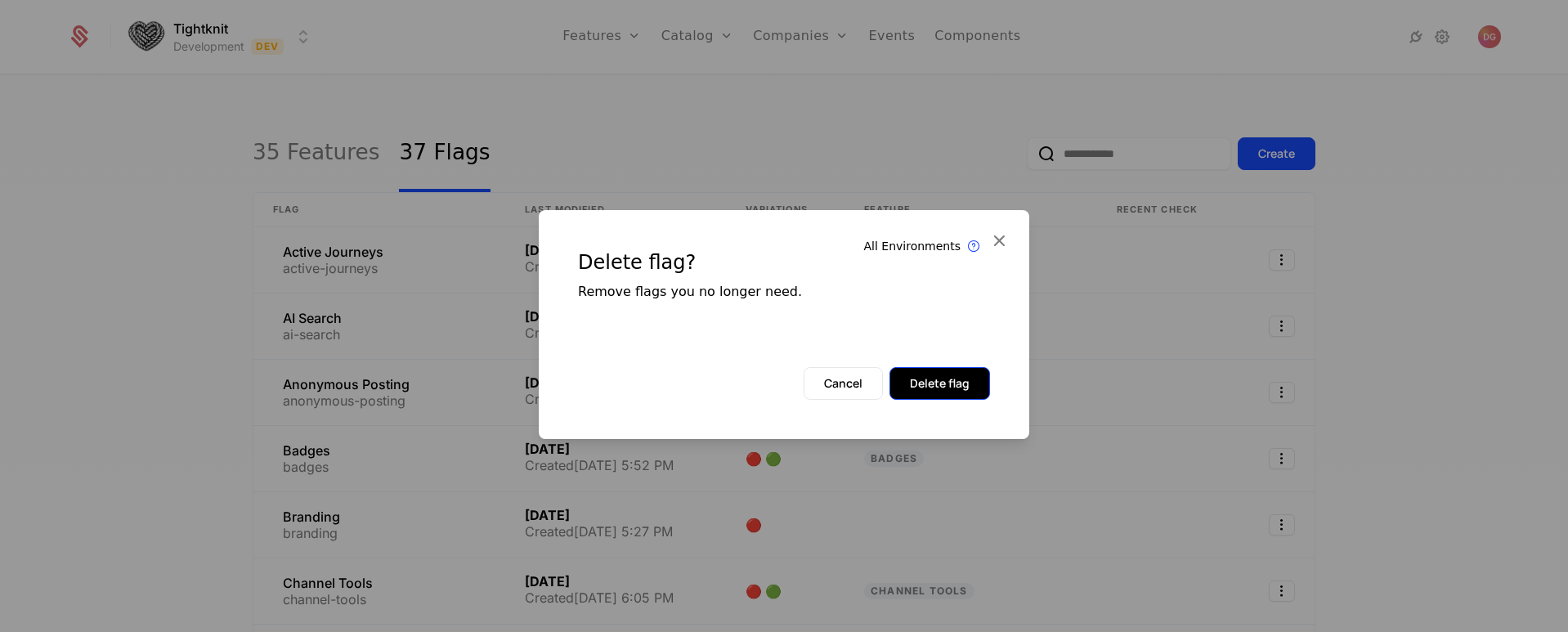
click at [929, 381] on button "Delete flag" at bounding box center [940, 383] width 101 height 32
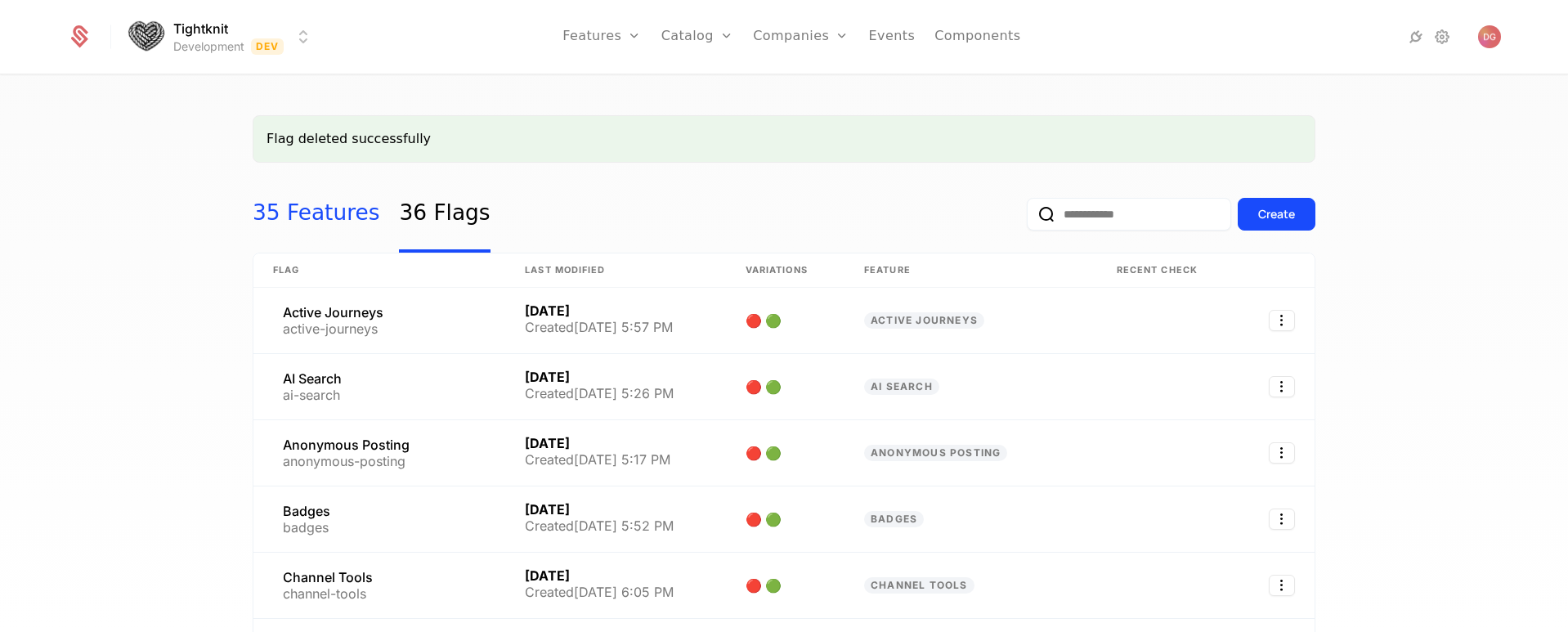
click at [297, 215] on link "35 Features" at bounding box center [316, 214] width 126 height 77
select select "**"
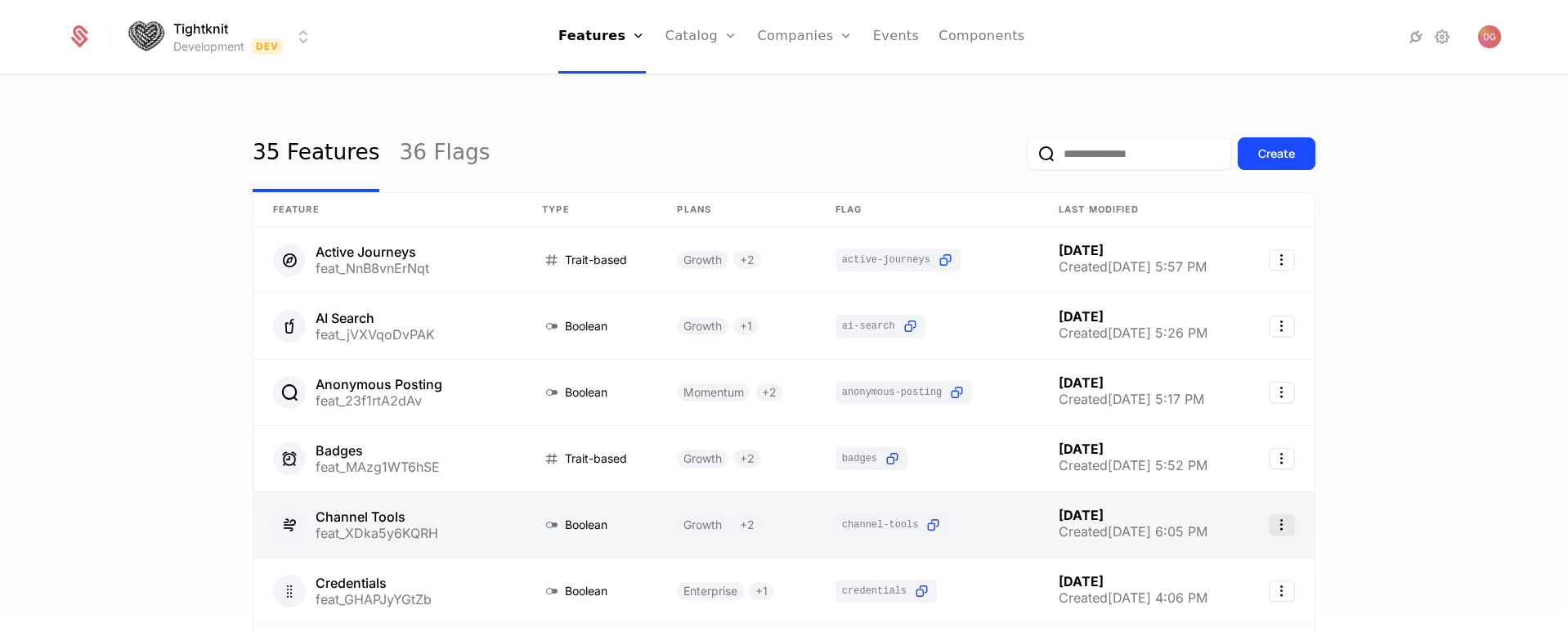
click at [1281, 524] on icon "Select action" at bounding box center [1282, 525] width 26 height 21
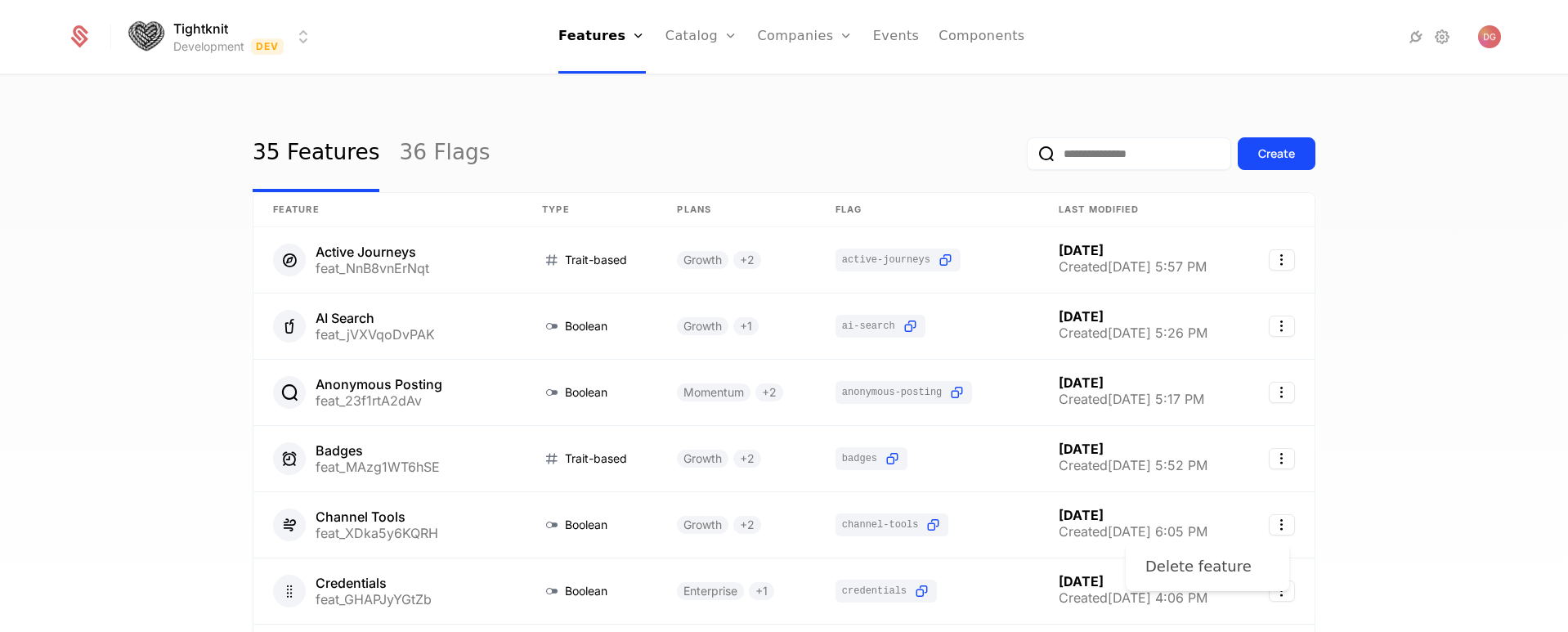
click at [1215, 564] on div "Delete feature" at bounding box center [1198, 567] width 106 height 23
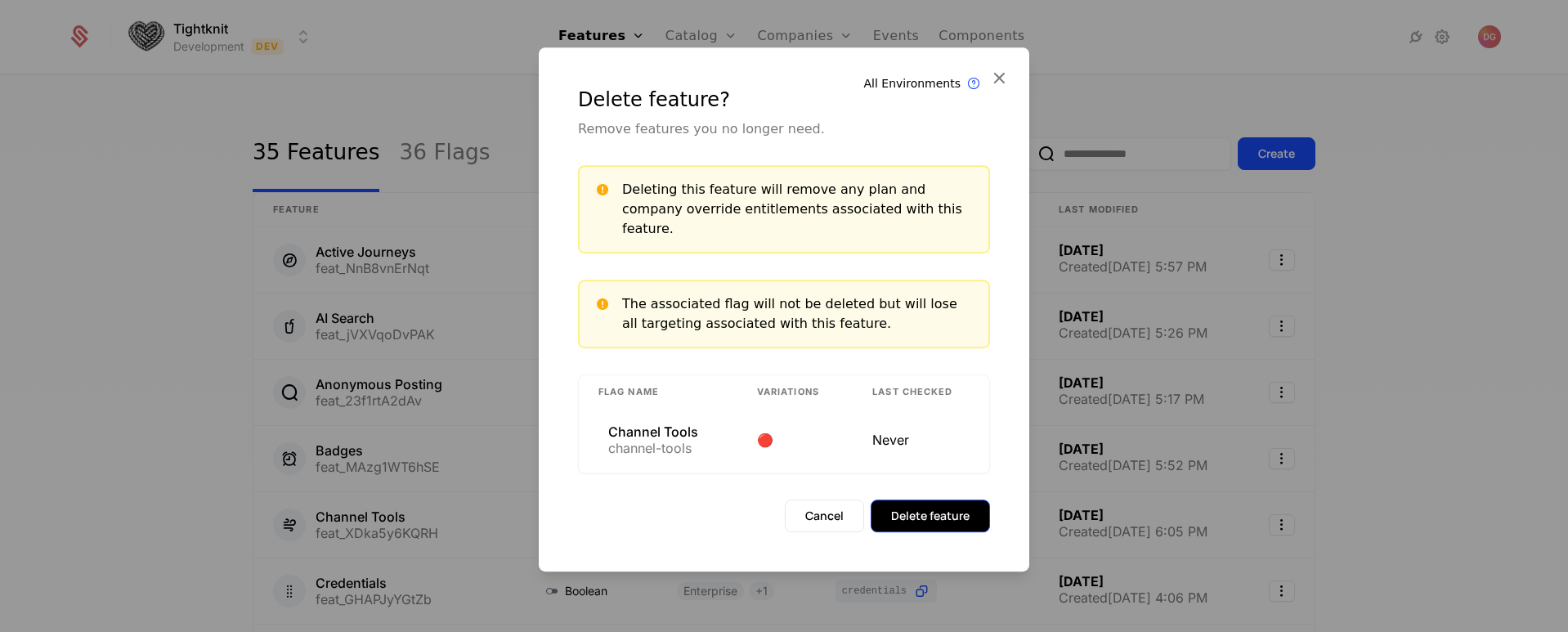
click at [927, 504] on button "Delete feature" at bounding box center [930, 515] width 119 height 32
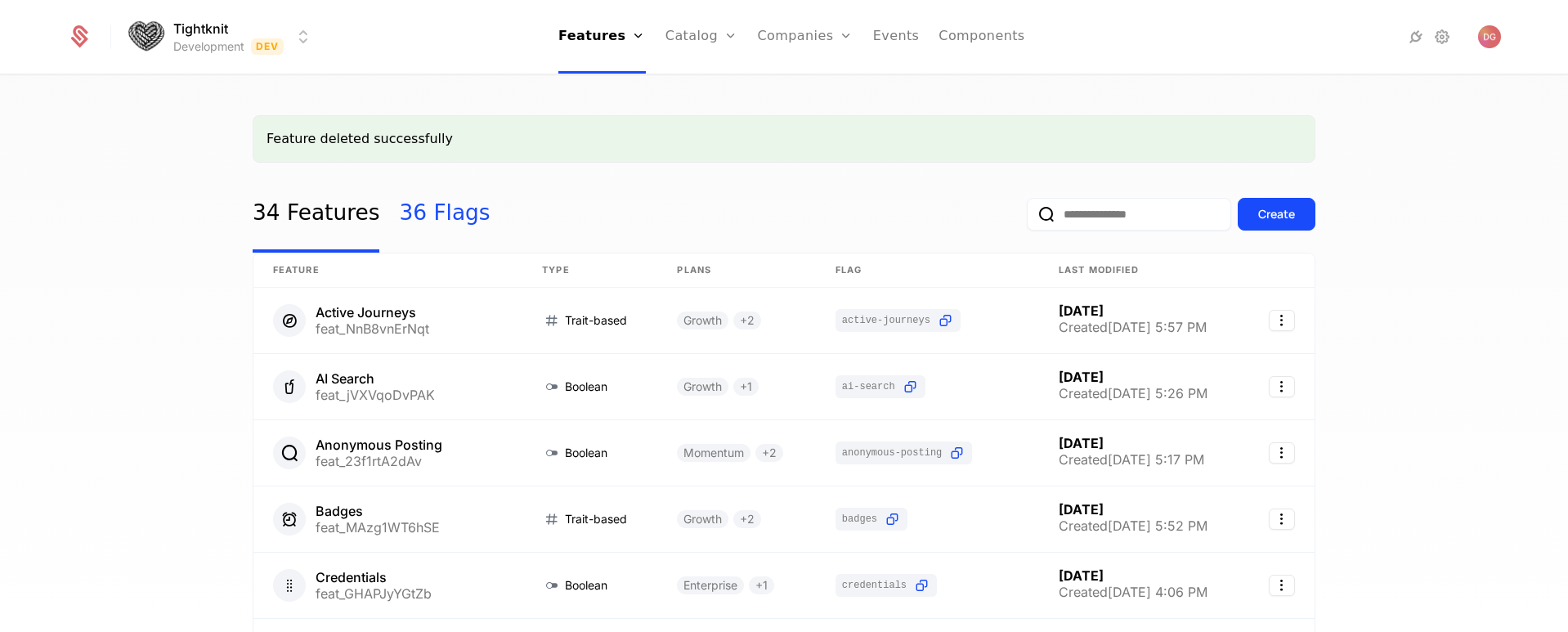
click at [434, 207] on link "36 Flags" at bounding box center [444, 214] width 90 height 77
select select "**"
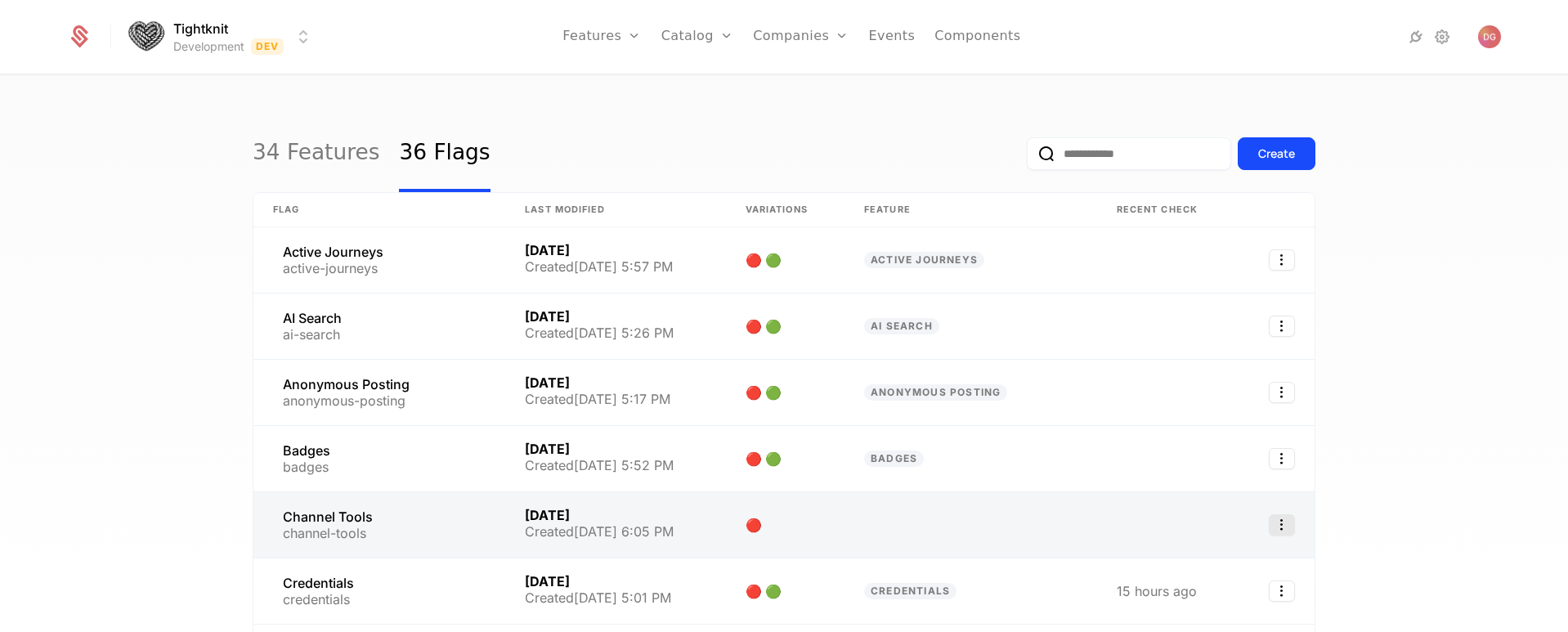
click at [1285, 522] on icon "Select action" at bounding box center [1282, 525] width 26 height 21
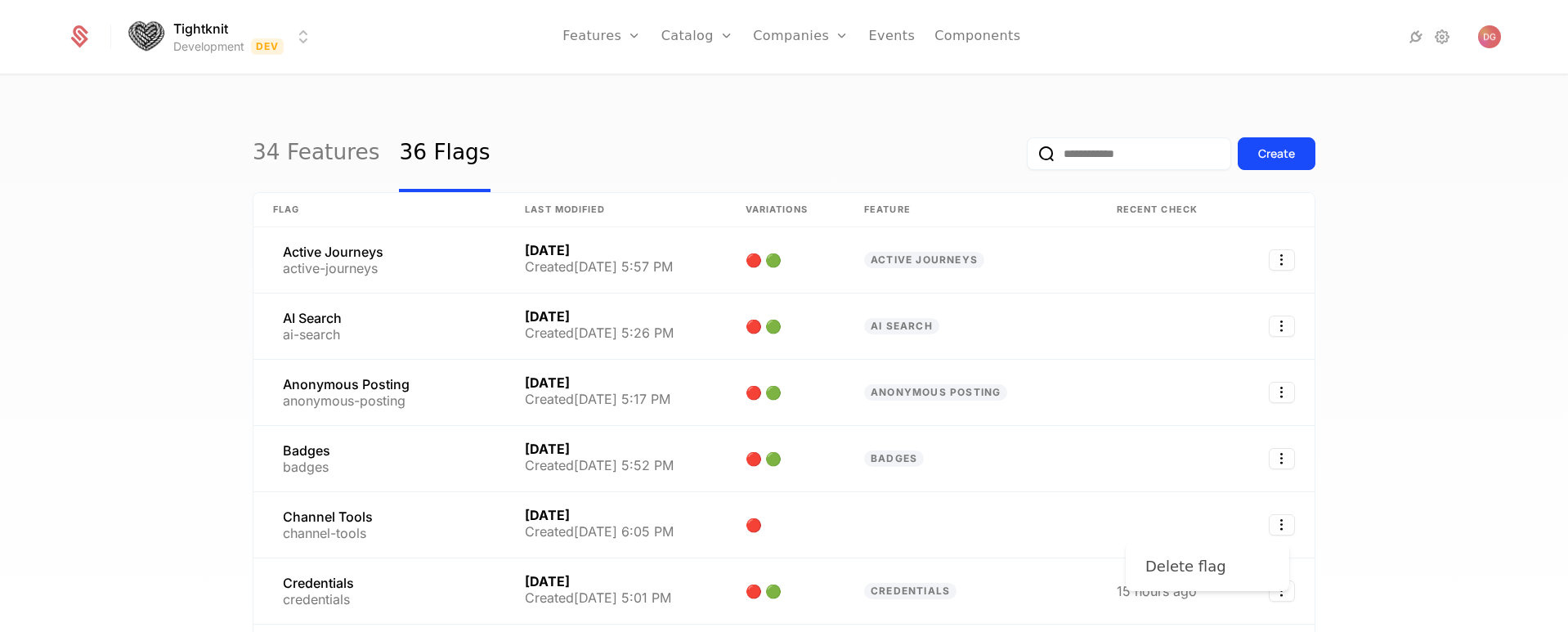
click at [1206, 574] on div "Delete flag" at bounding box center [1185, 567] width 81 height 23
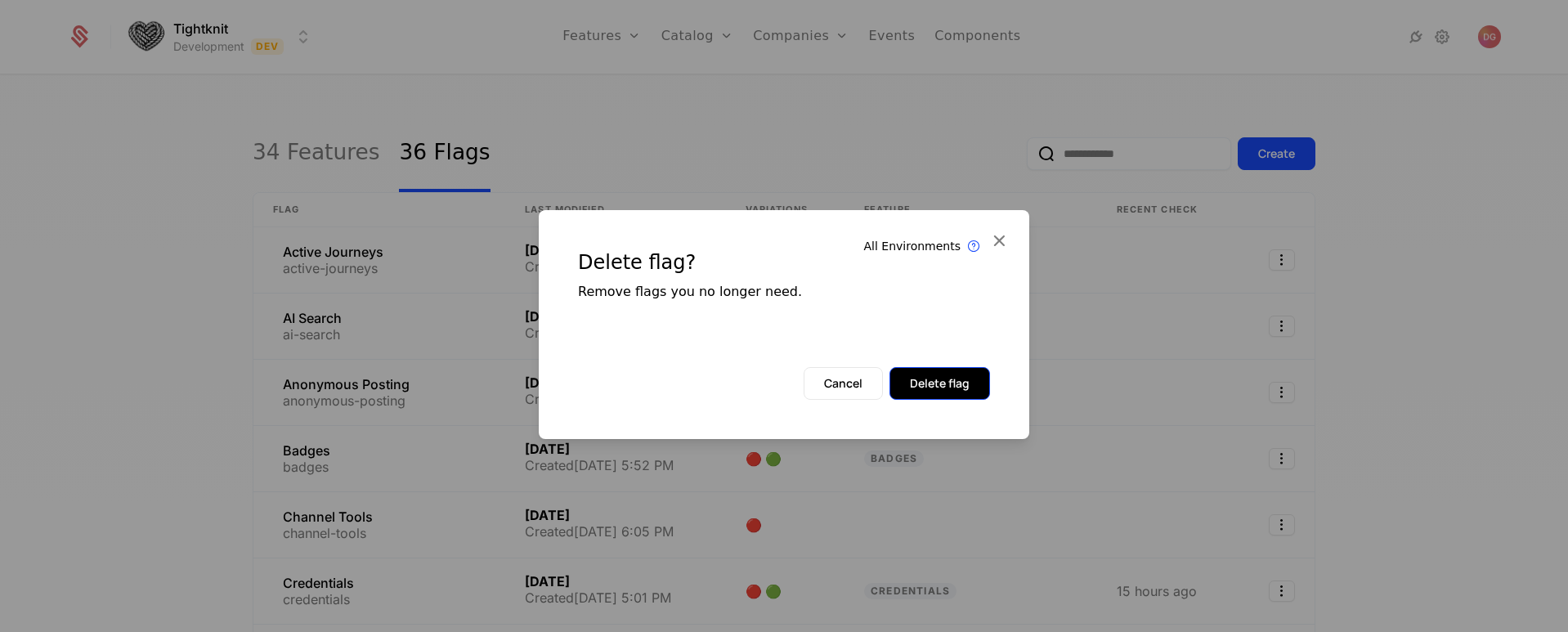
click at [946, 376] on button "Delete flag" at bounding box center [940, 383] width 101 height 32
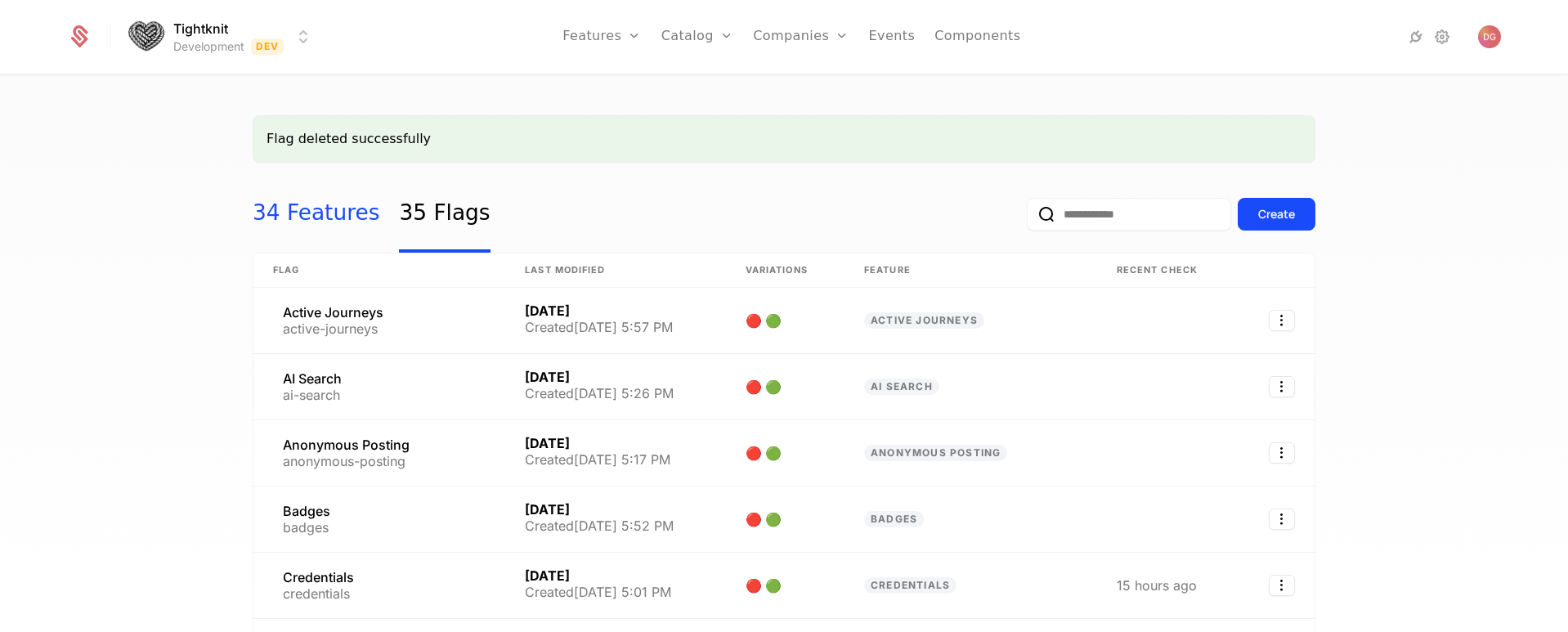
click at [293, 208] on link "34 Features" at bounding box center [316, 214] width 126 height 77
select select "**"
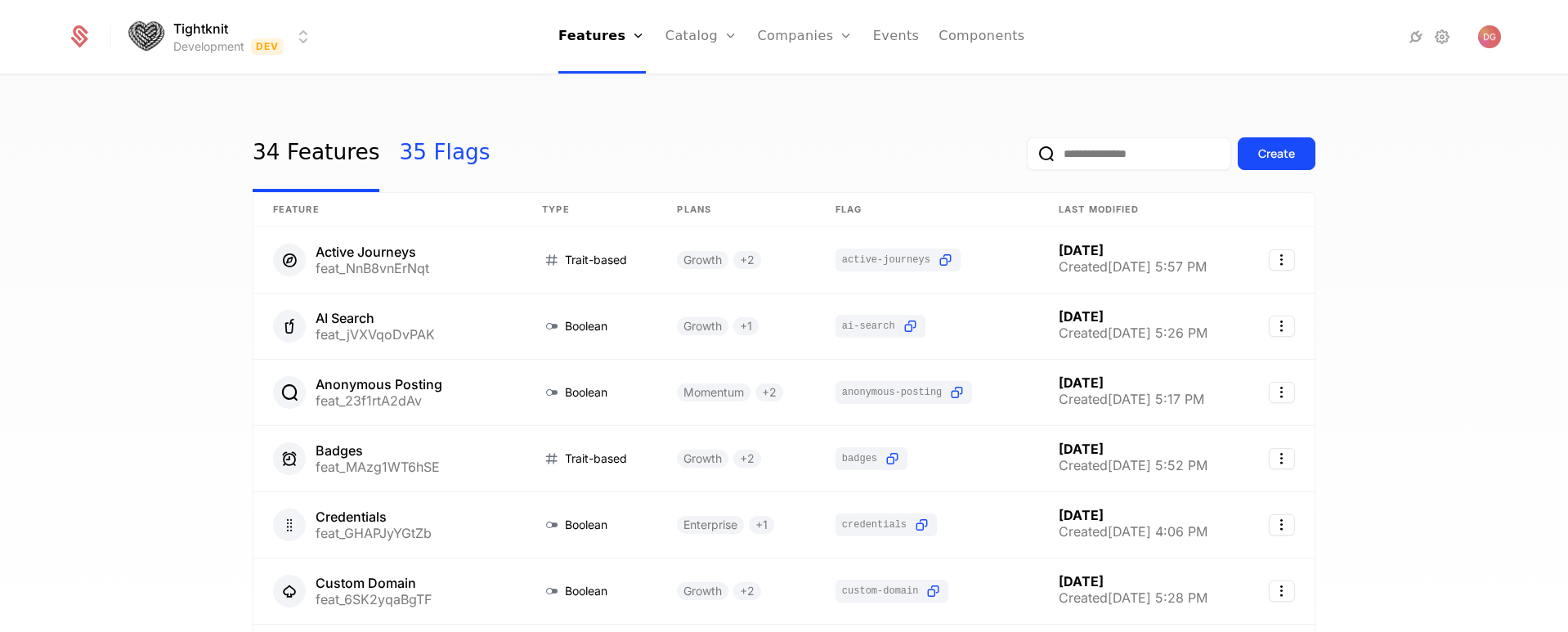
click at [415, 149] on link "35 Flags" at bounding box center [444, 154] width 90 height 77
select select "**"
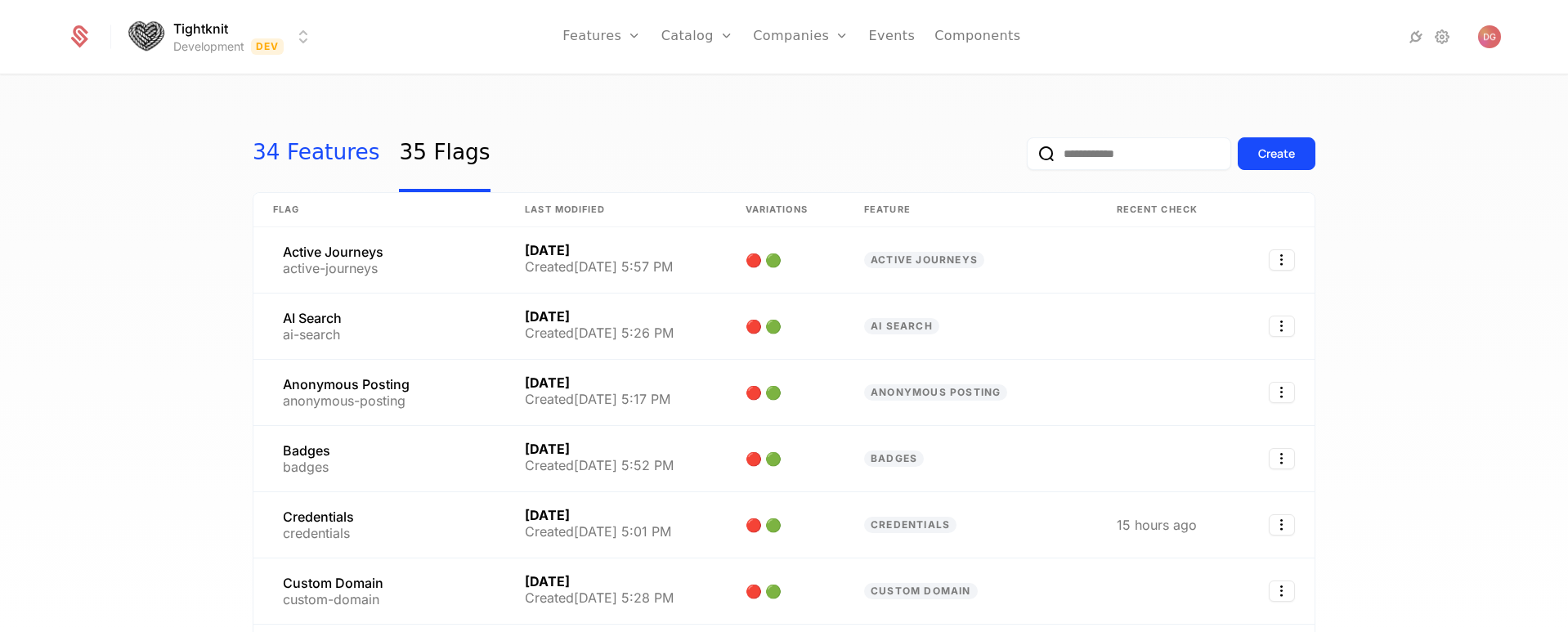
click at [297, 152] on link "34 Features" at bounding box center [316, 154] width 126 height 77
select select "**"
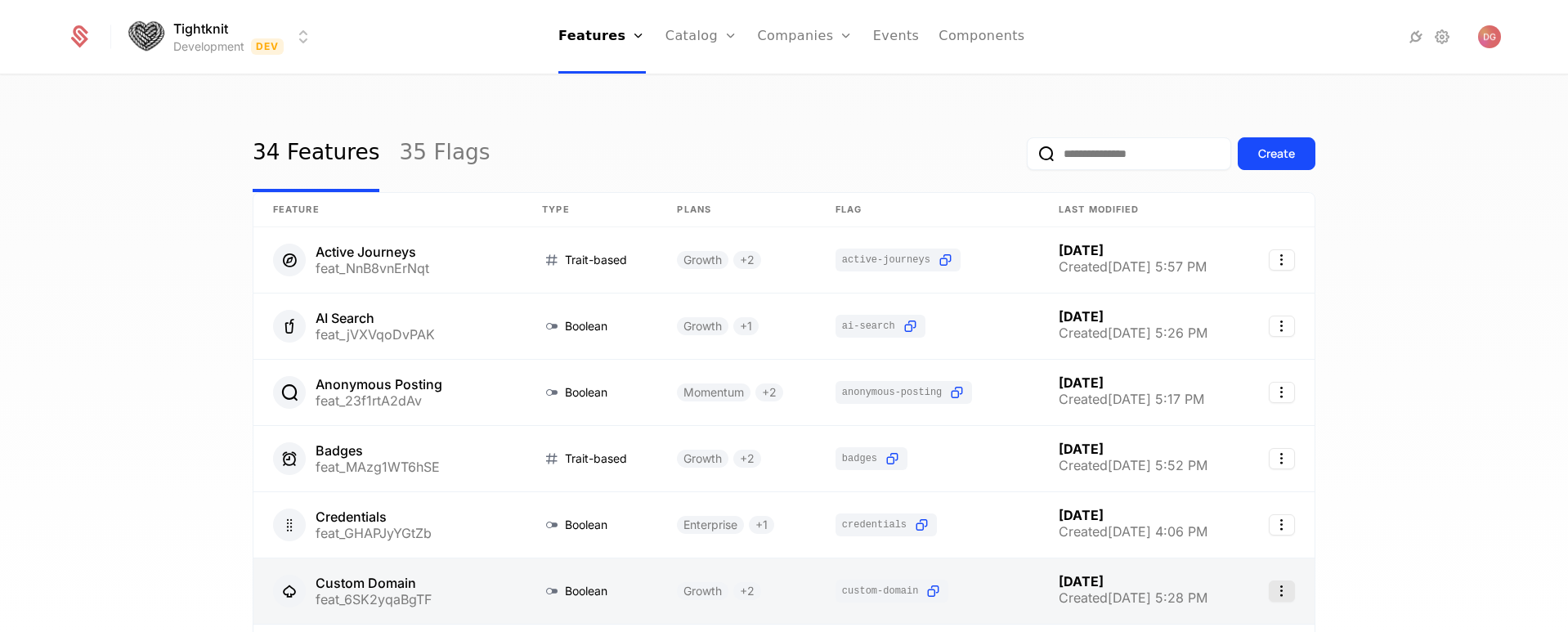
click at [1276, 592] on icon "Select action" at bounding box center [1282, 591] width 26 height 21
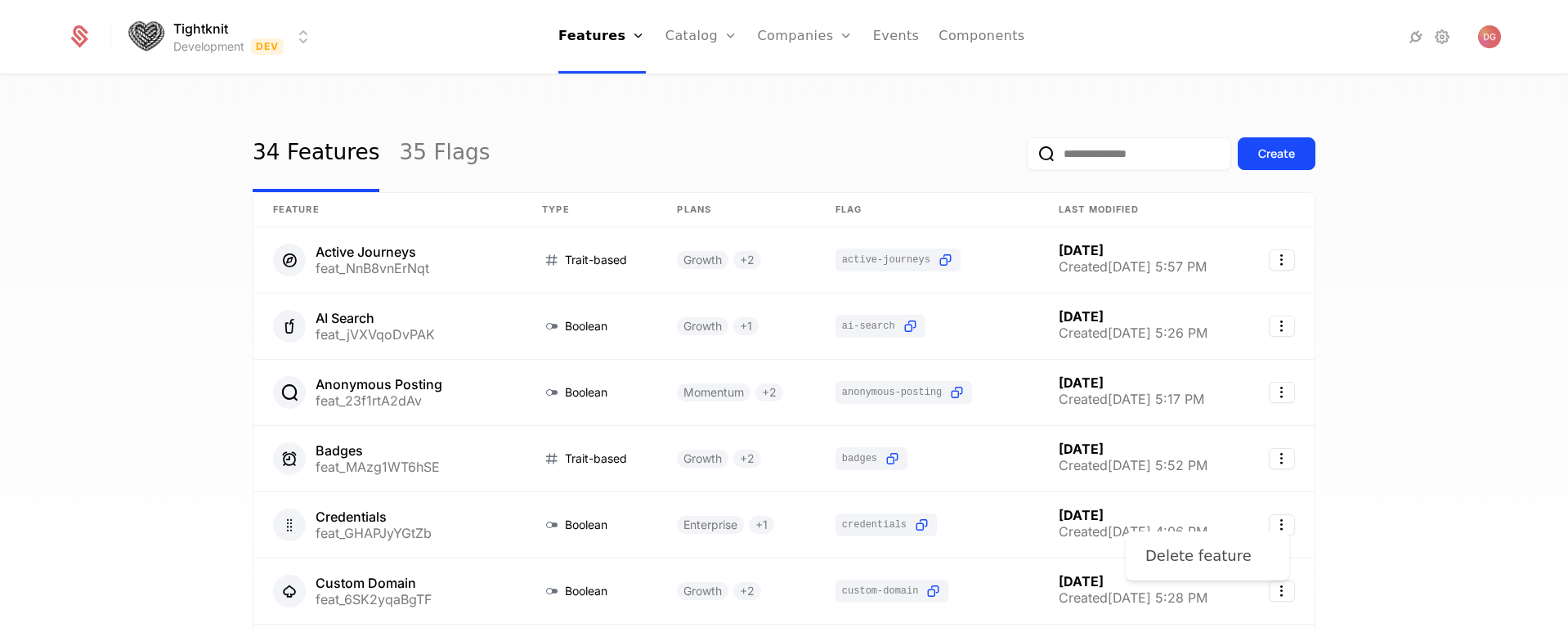
click at [1209, 555] on div "Delete feature" at bounding box center [1198, 556] width 106 height 23
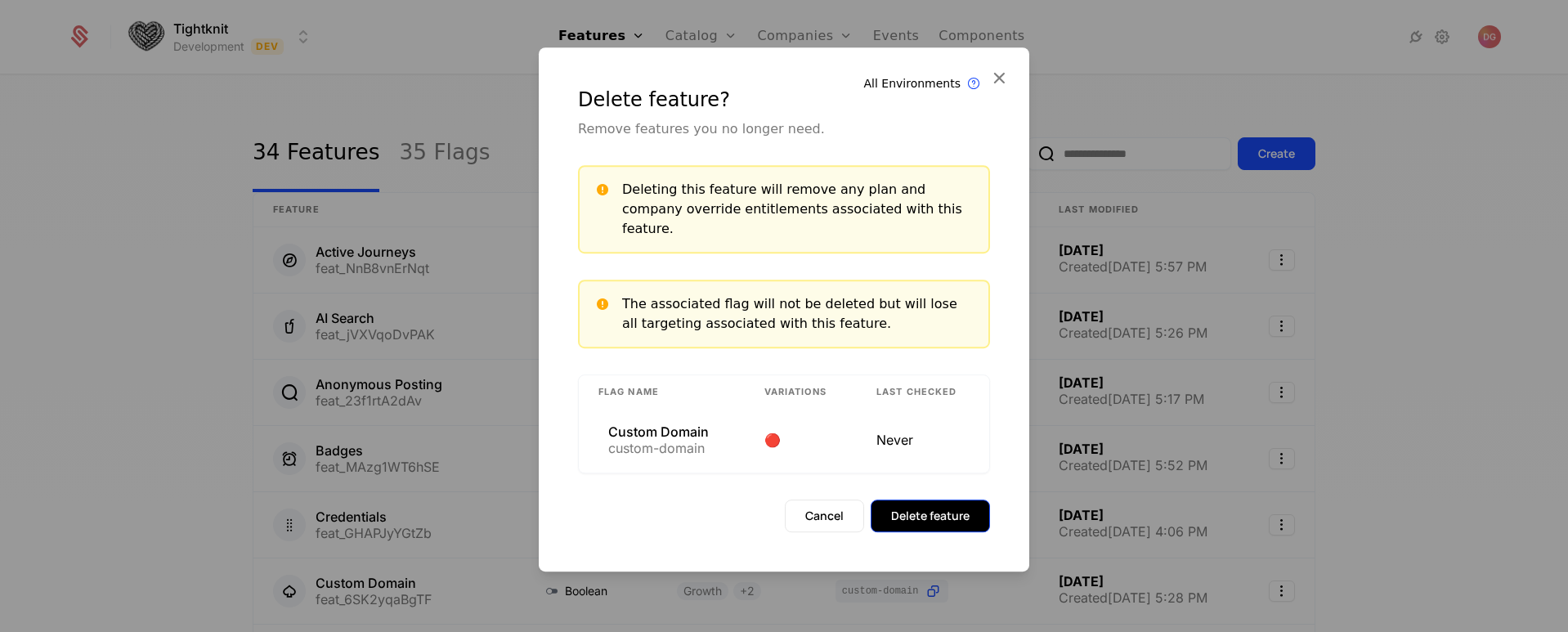
click at [948, 508] on button "Delete feature" at bounding box center [930, 515] width 119 height 32
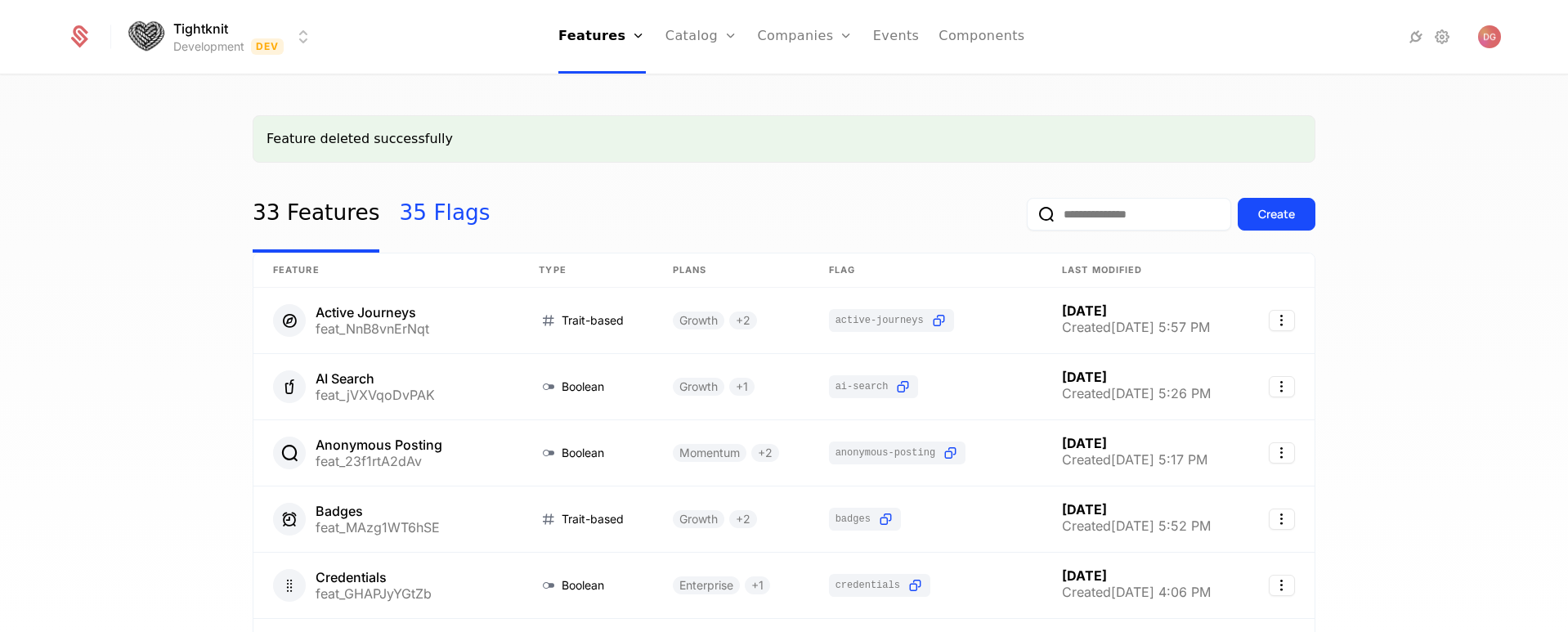
click at [419, 217] on link "35 Flags" at bounding box center [444, 214] width 90 height 77
select select "**"
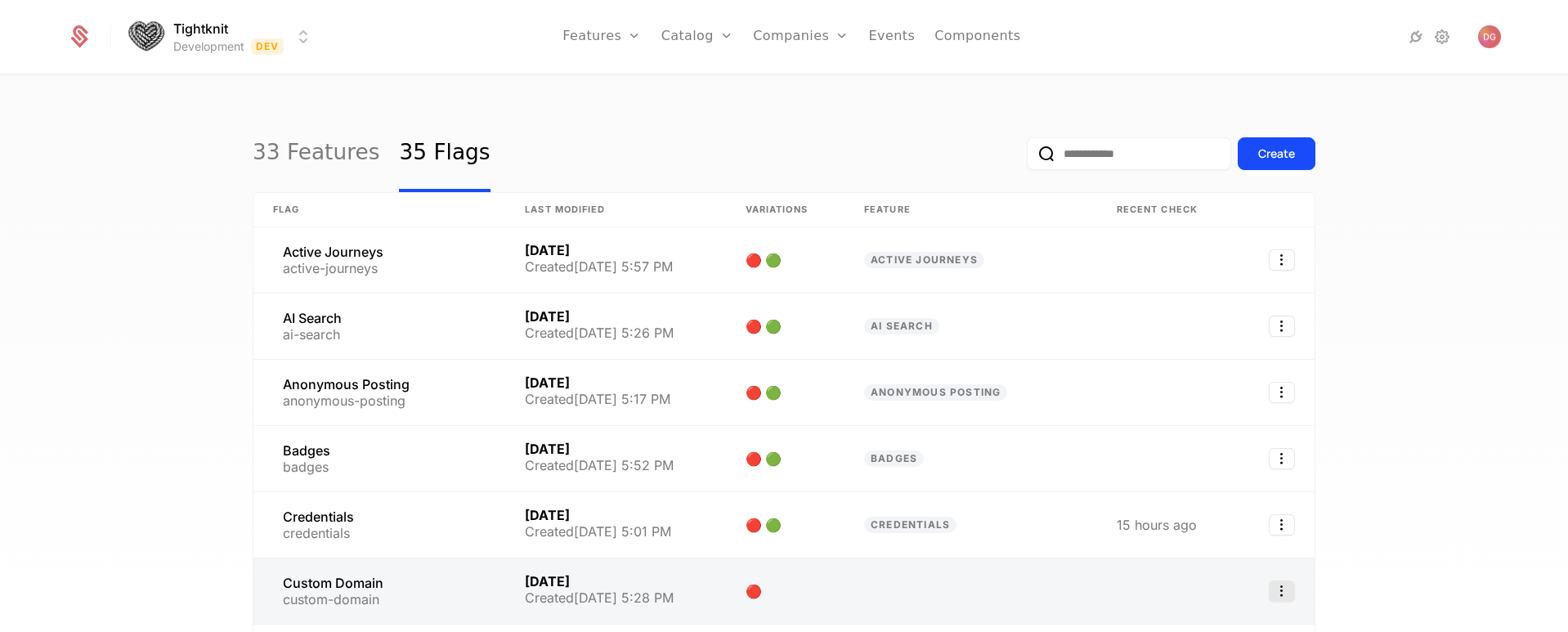
click at [1284, 588] on icon "Select action" at bounding box center [1282, 591] width 26 height 21
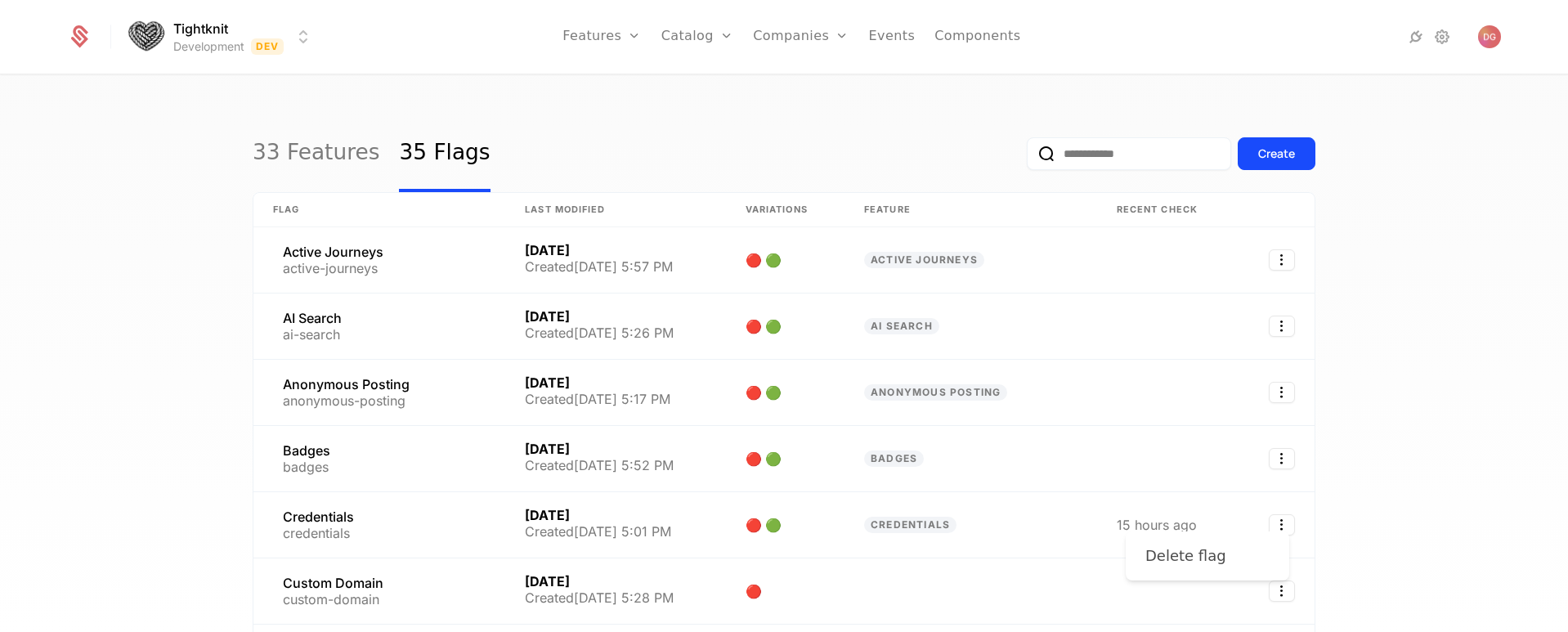
click at [1182, 557] on div "Delete flag" at bounding box center [1185, 556] width 81 height 23
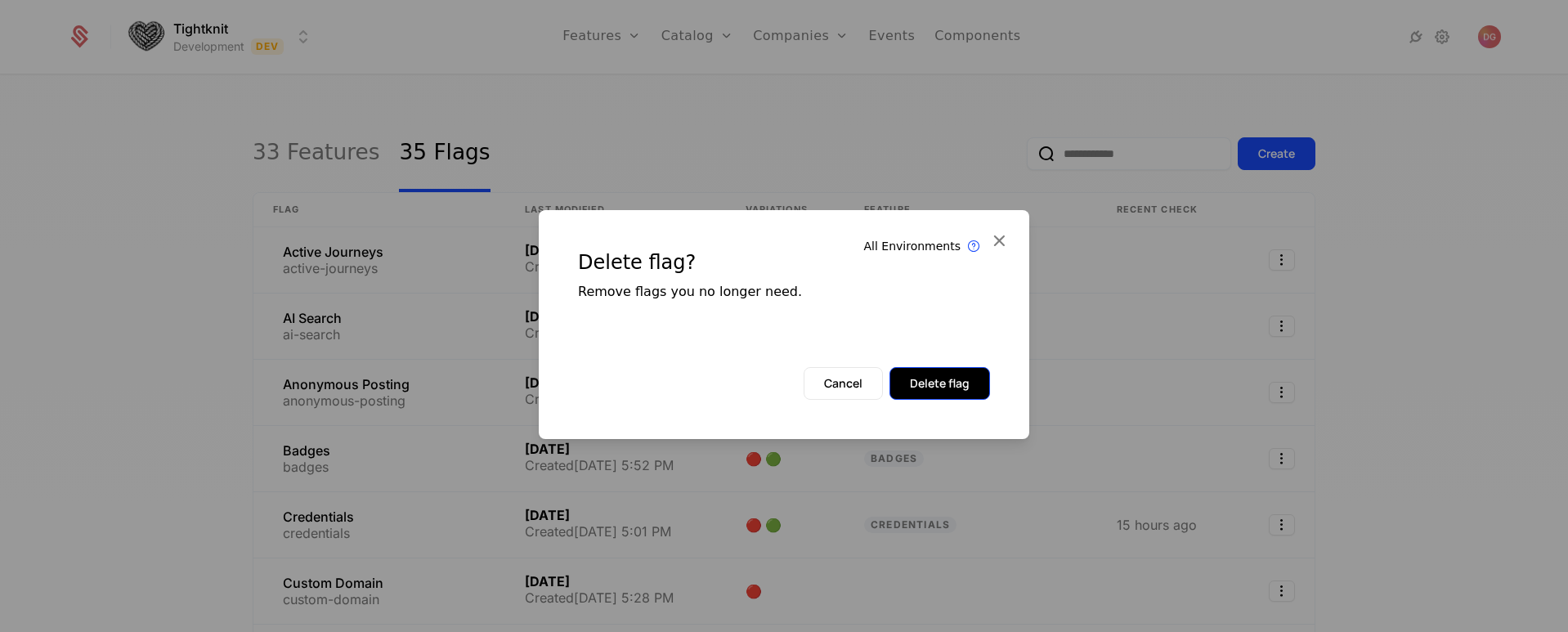
click at [934, 391] on button "Delete flag" at bounding box center [940, 383] width 101 height 32
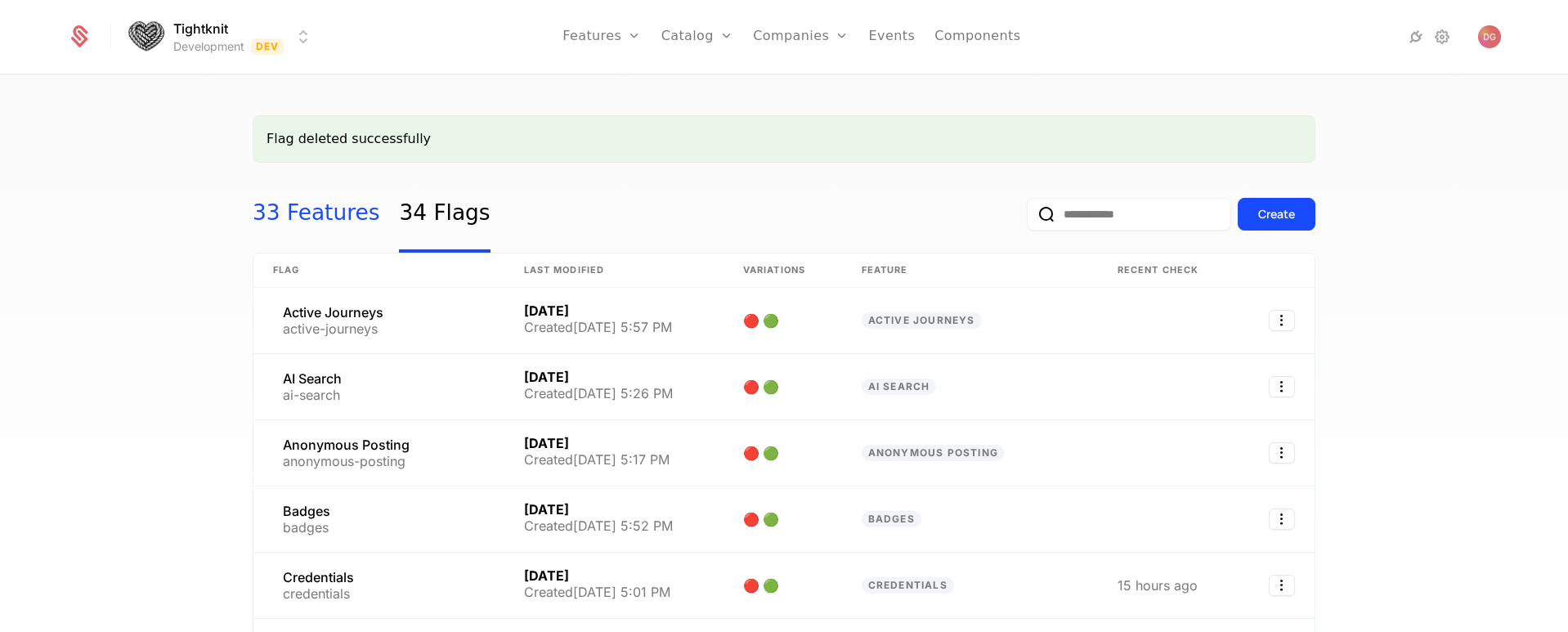
click at [323, 217] on link "33 Features" at bounding box center [316, 214] width 126 height 77
select select "**"
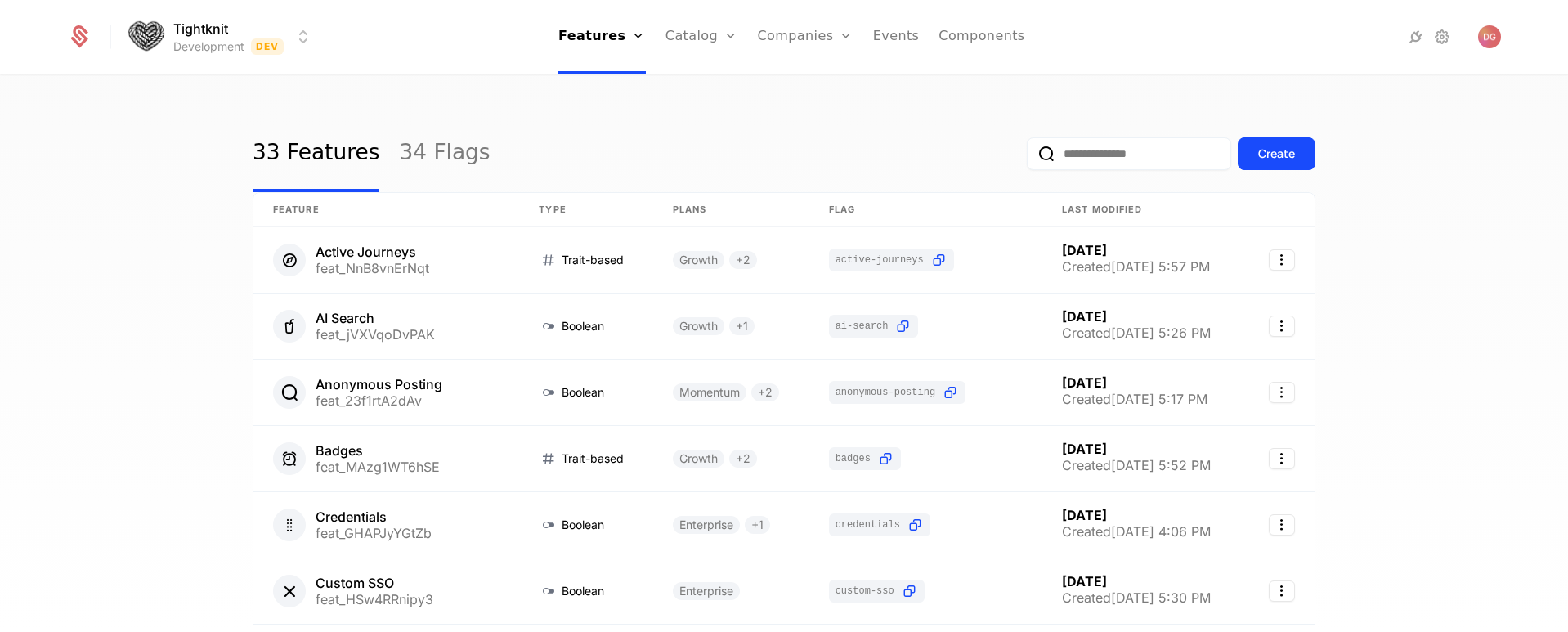
scroll to position [54, 0]
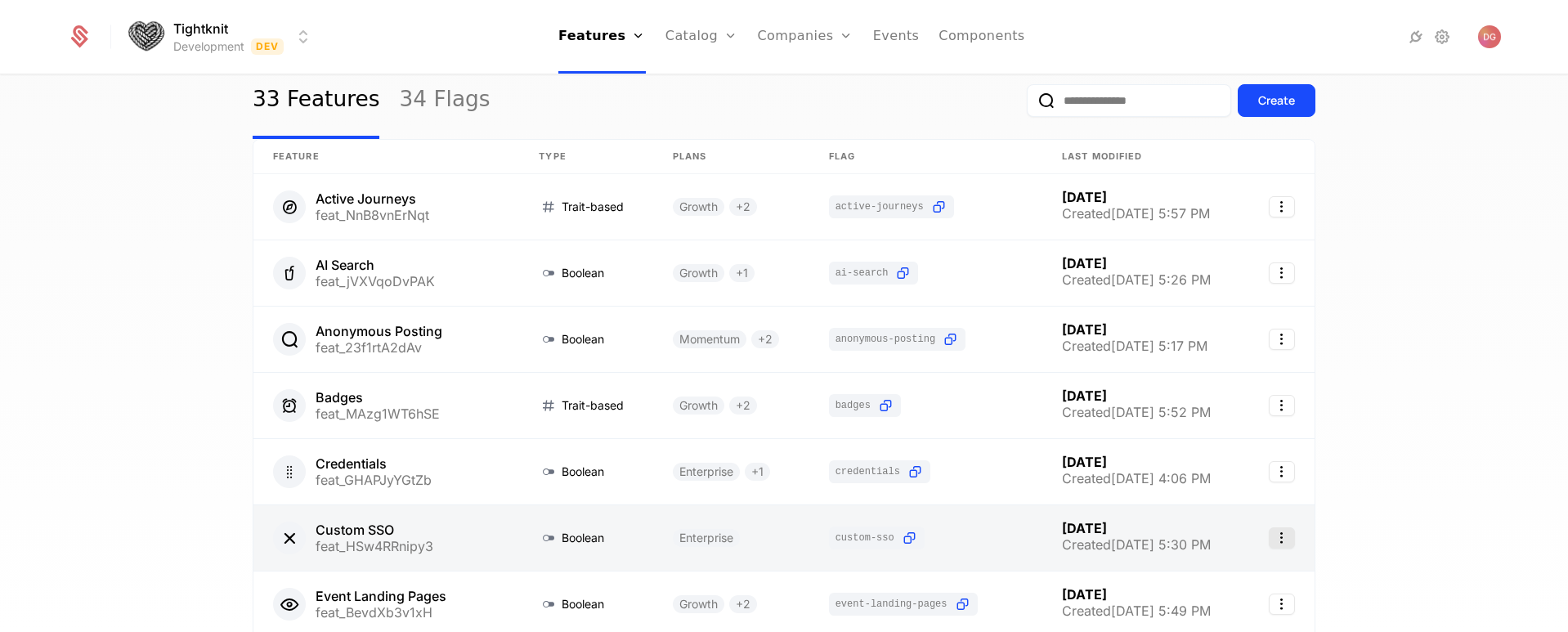
click at [1280, 541] on icon "Select action" at bounding box center [1282, 538] width 26 height 21
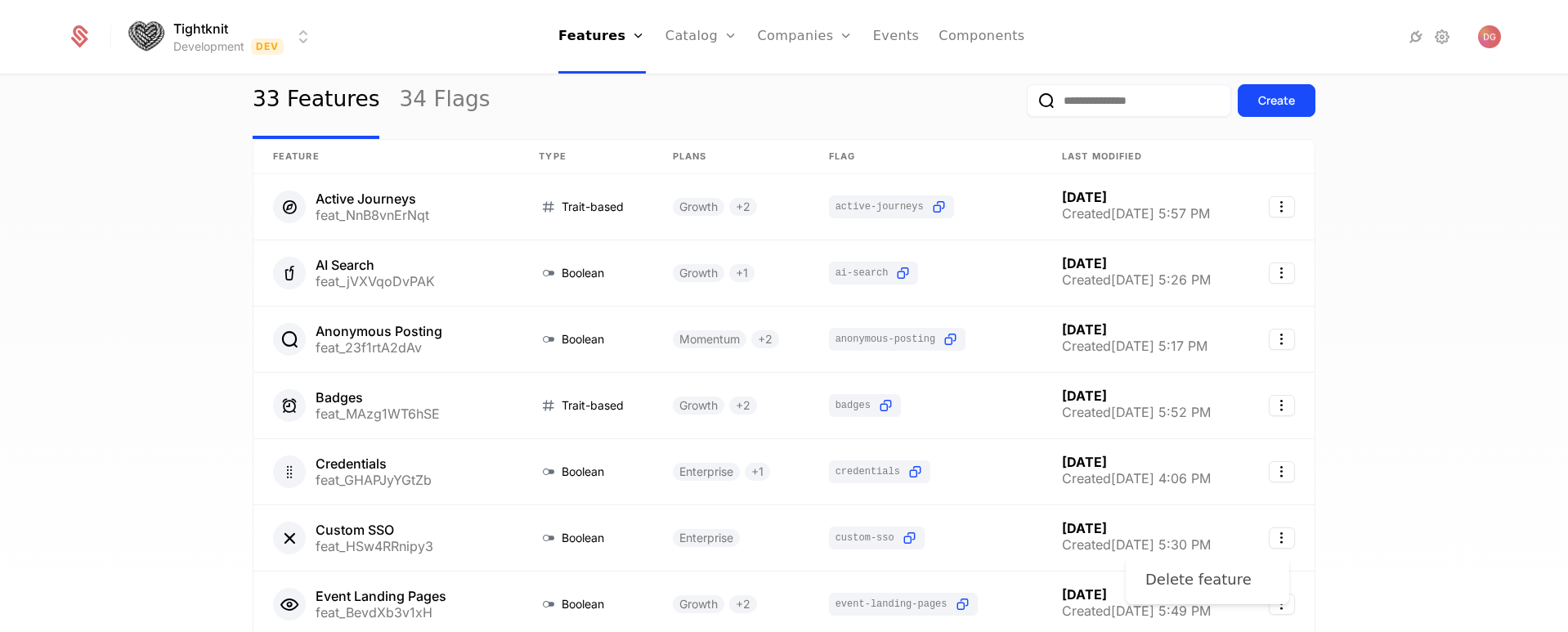
click at [1198, 575] on div "Delete feature" at bounding box center [1198, 579] width 106 height 23
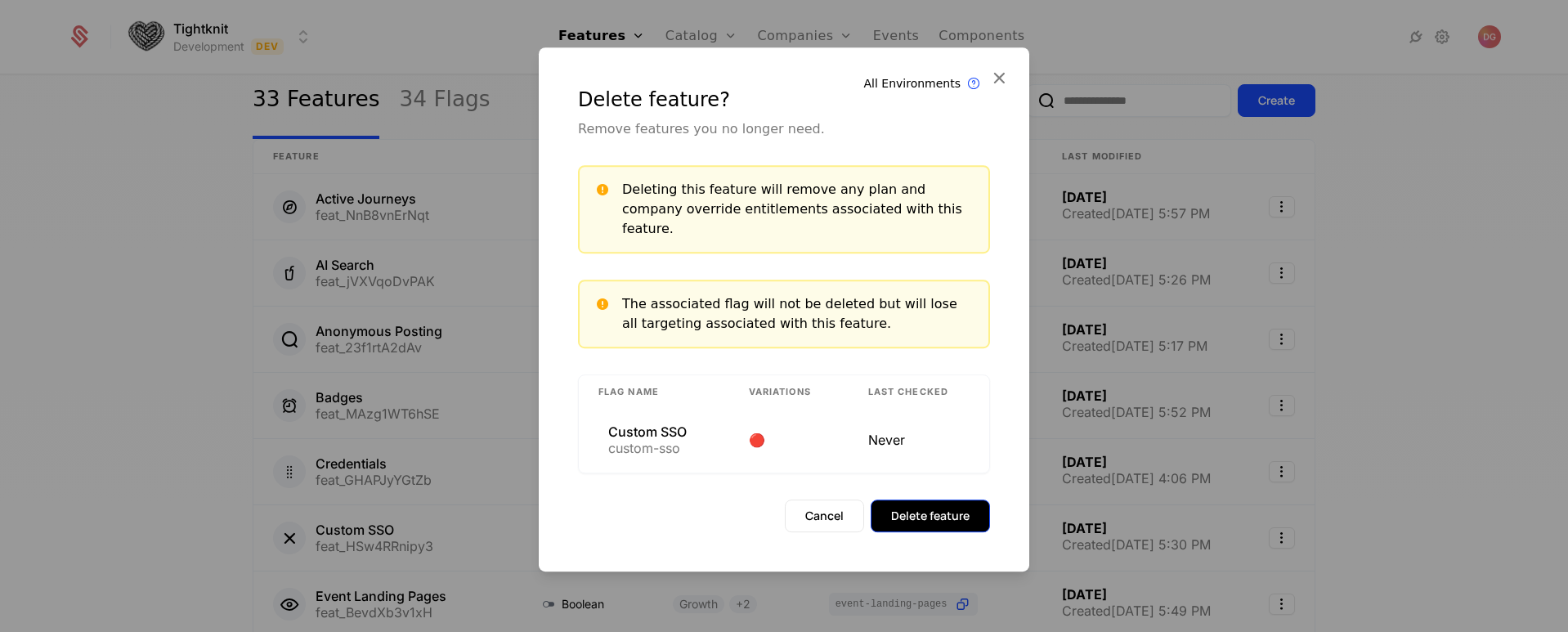
click at [955, 506] on button "Delete feature" at bounding box center [930, 515] width 119 height 32
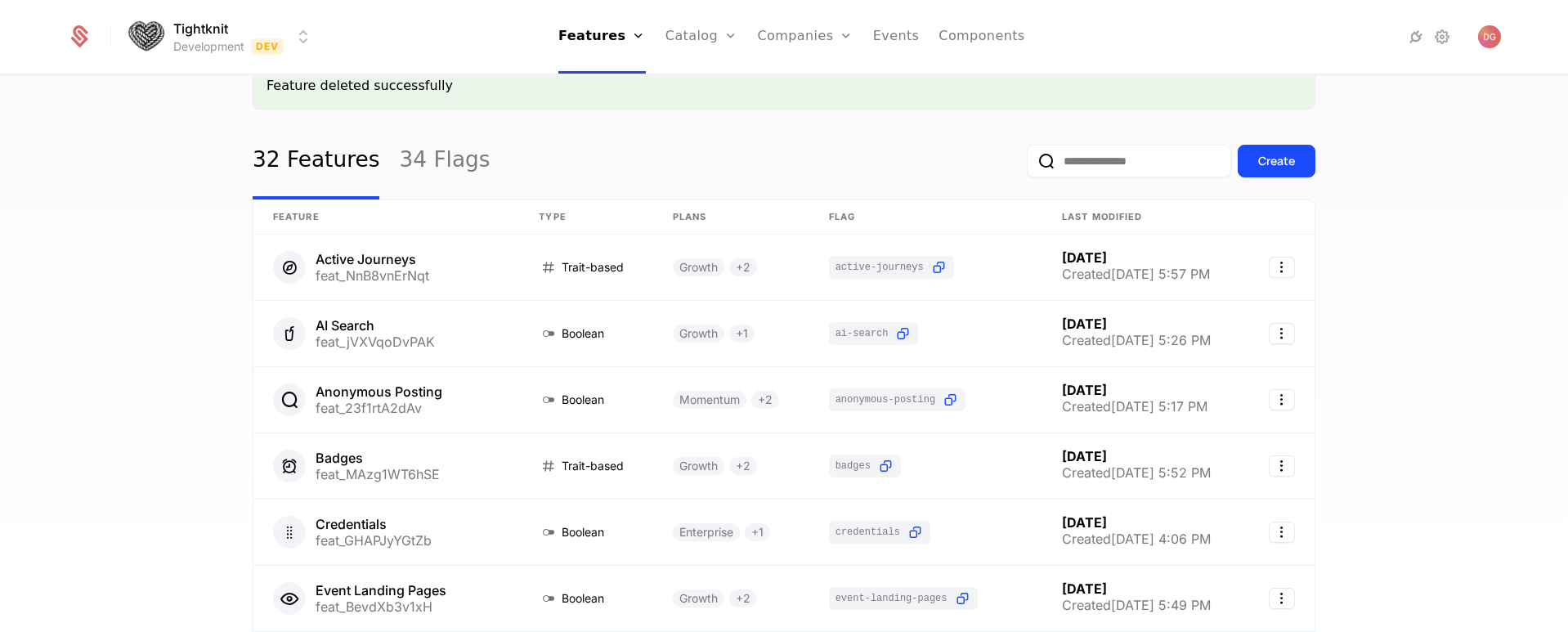
scroll to position [113, 0]
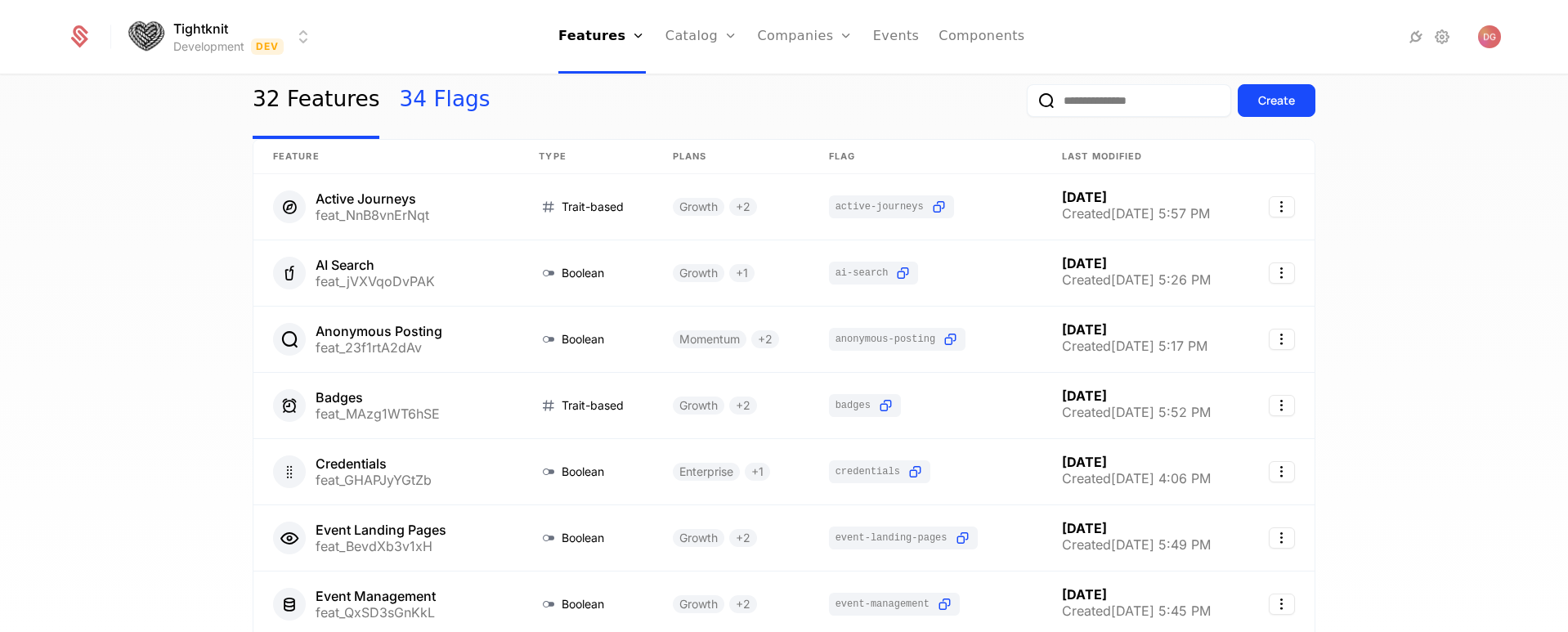
click at [419, 98] on link "34 Flags" at bounding box center [444, 101] width 90 height 77
select select "**"
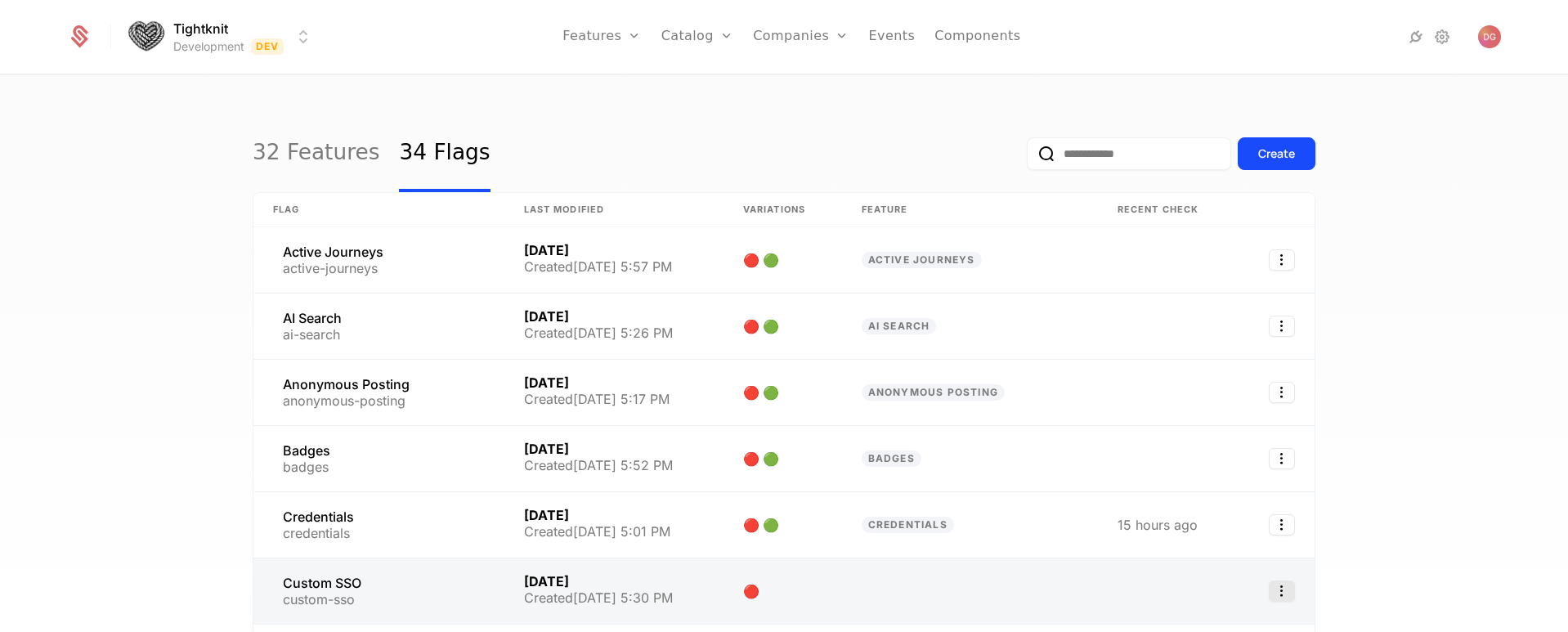
click at [1278, 589] on icon "Select action" at bounding box center [1282, 591] width 26 height 21
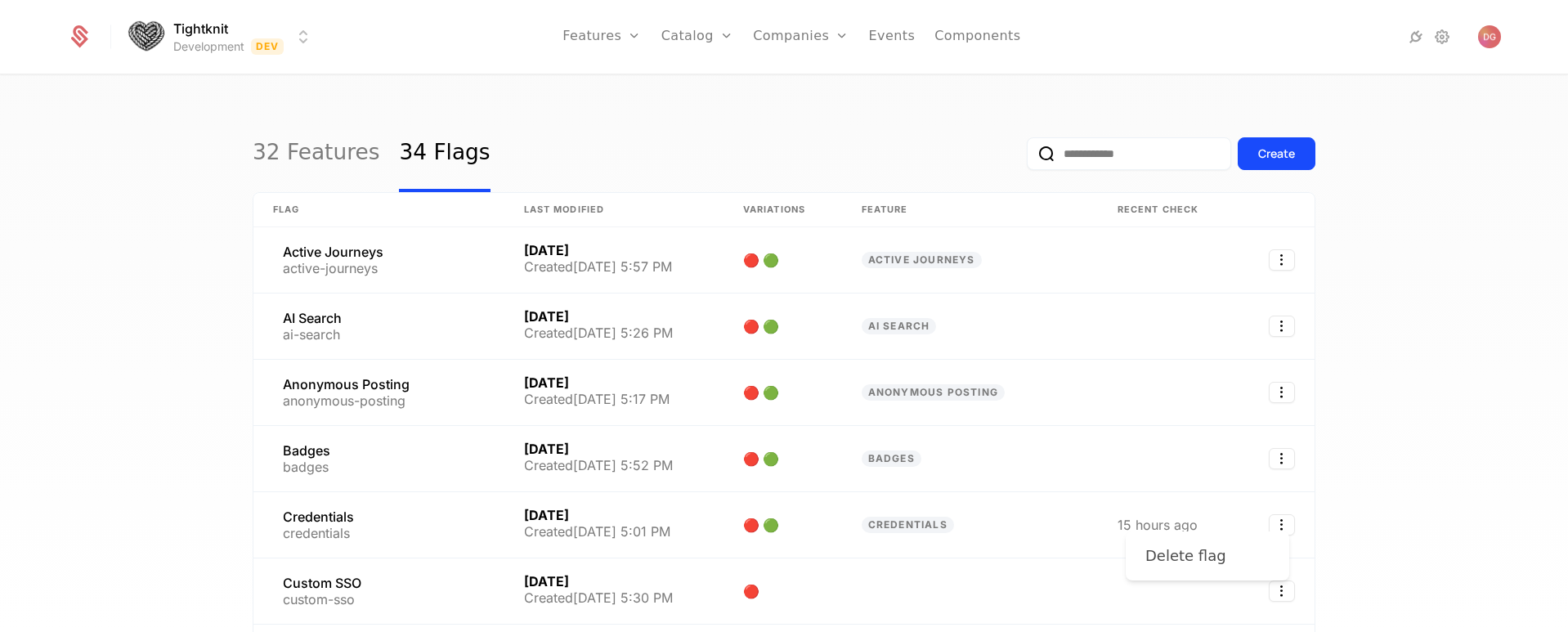
click at [1193, 552] on div "Delete flag" at bounding box center [1185, 556] width 81 height 23
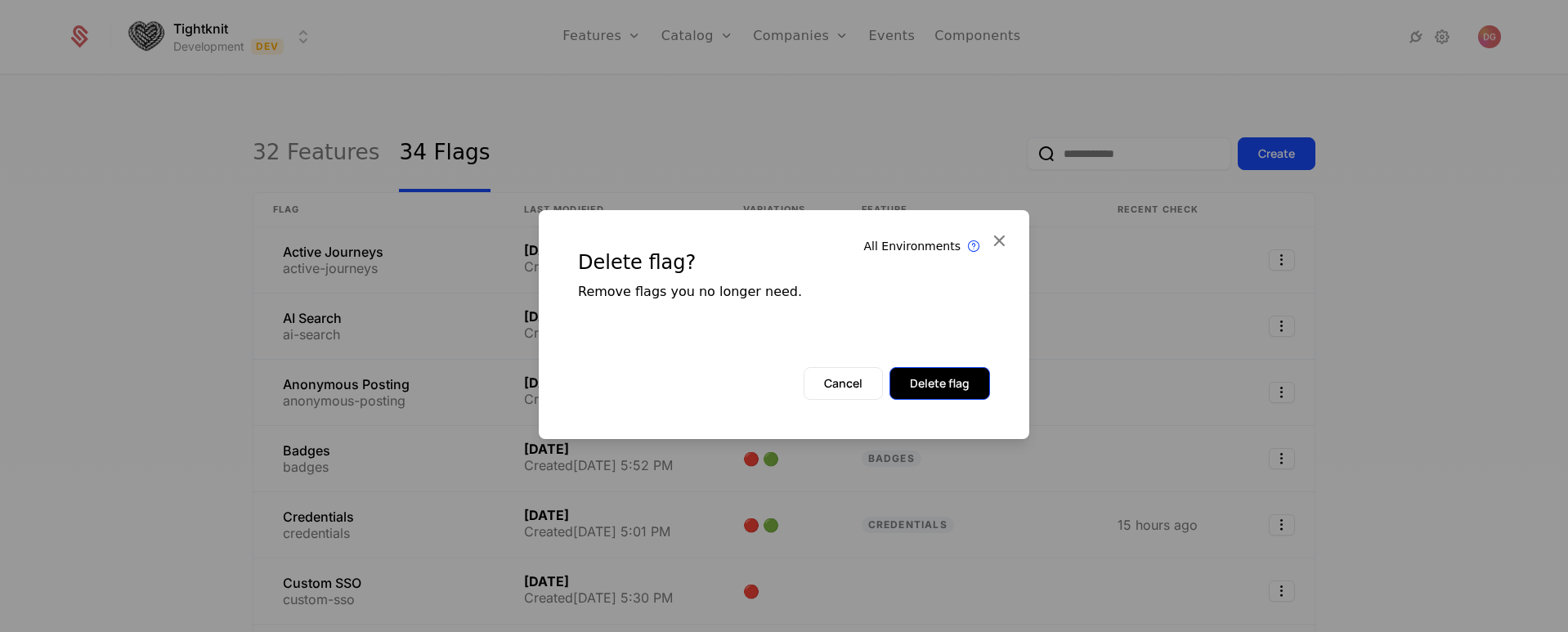
click at [933, 369] on button "Delete flag" at bounding box center [940, 383] width 101 height 32
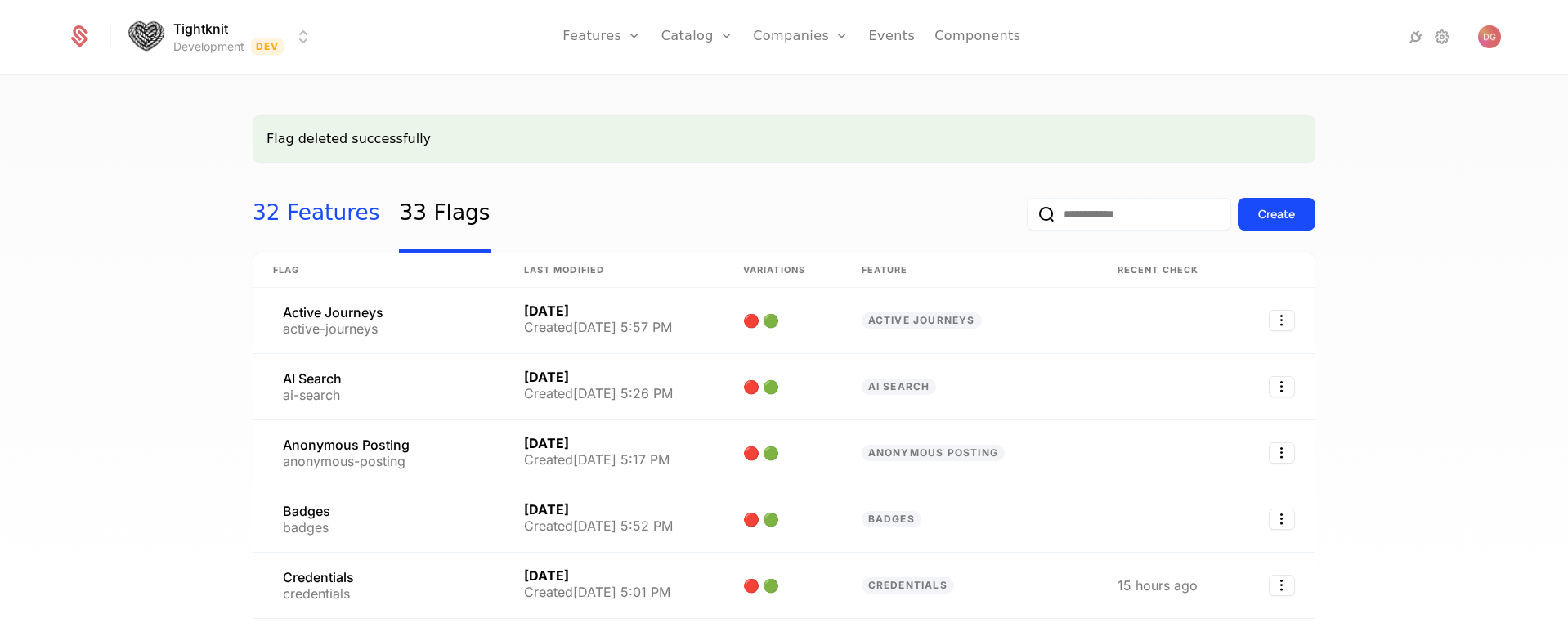
click at [305, 208] on link "32 Features" at bounding box center [316, 214] width 126 height 77
select select "**"
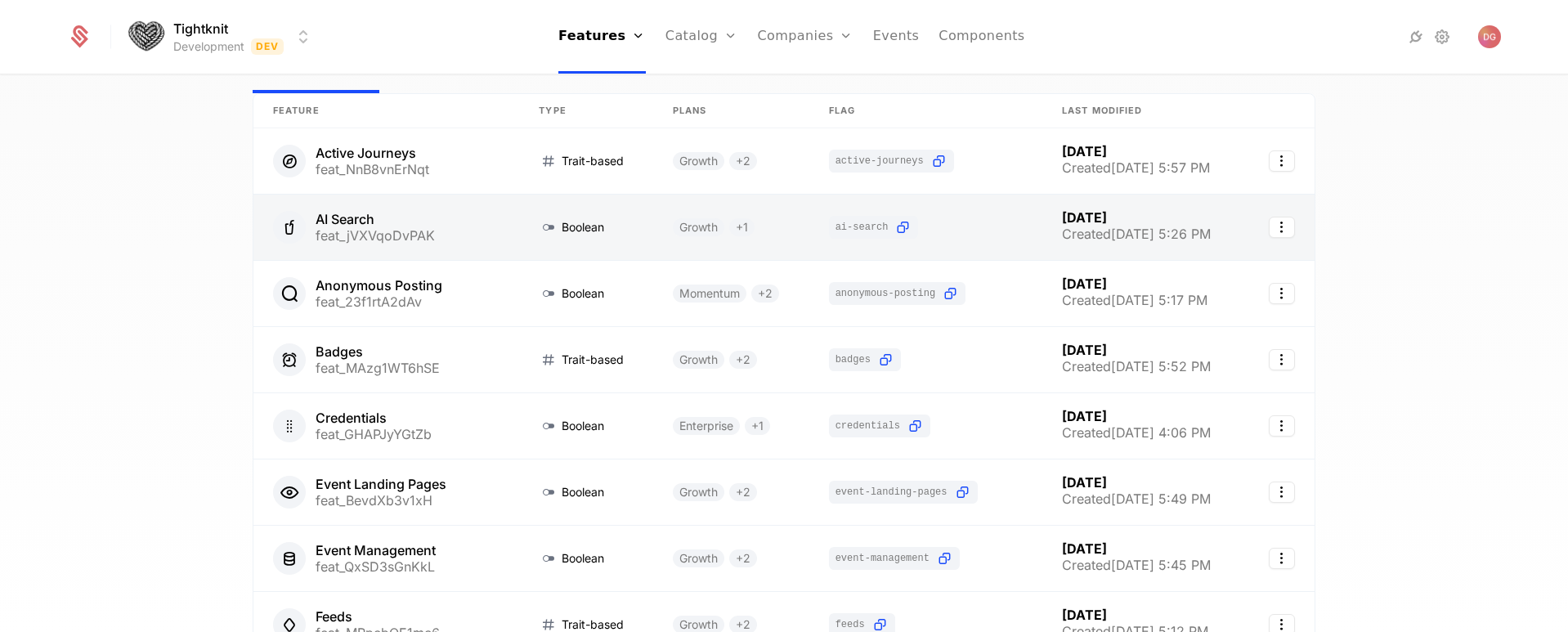
scroll to position [234, 0]
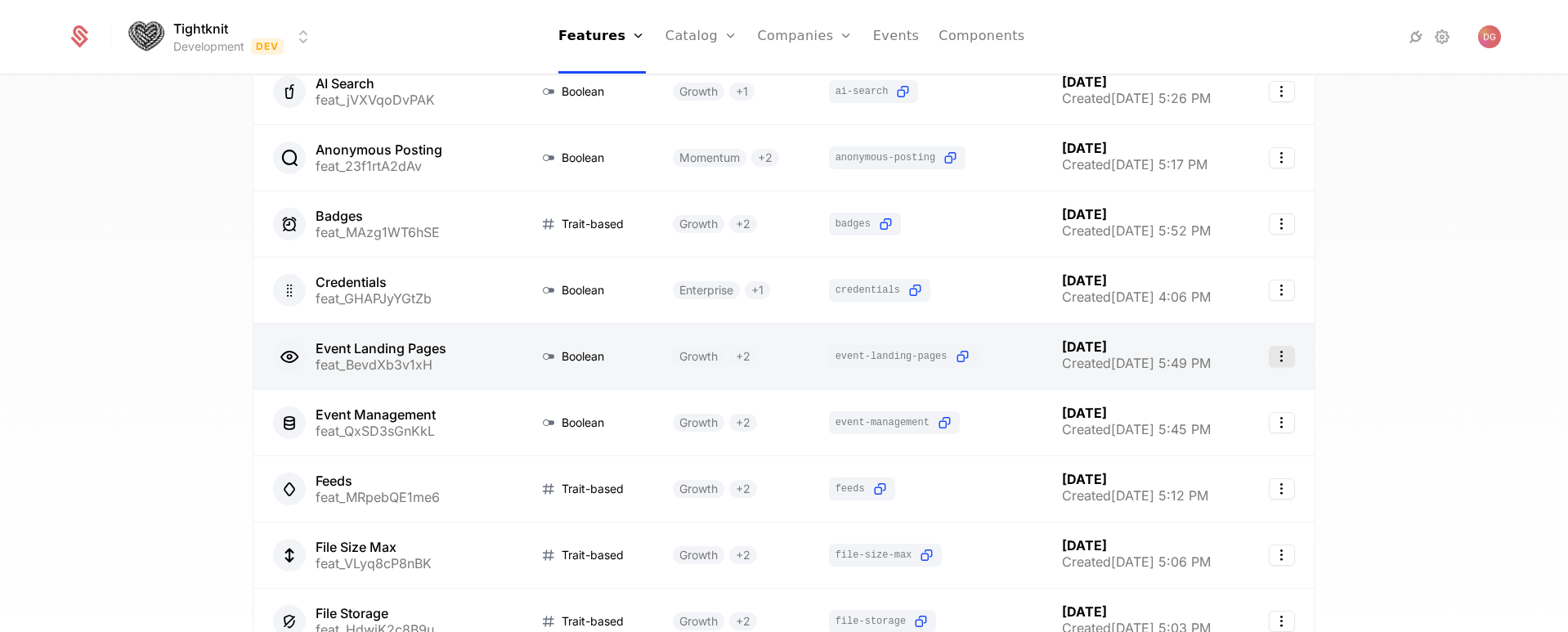
click at [1274, 357] on icon "Select action" at bounding box center [1282, 356] width 26 height 21
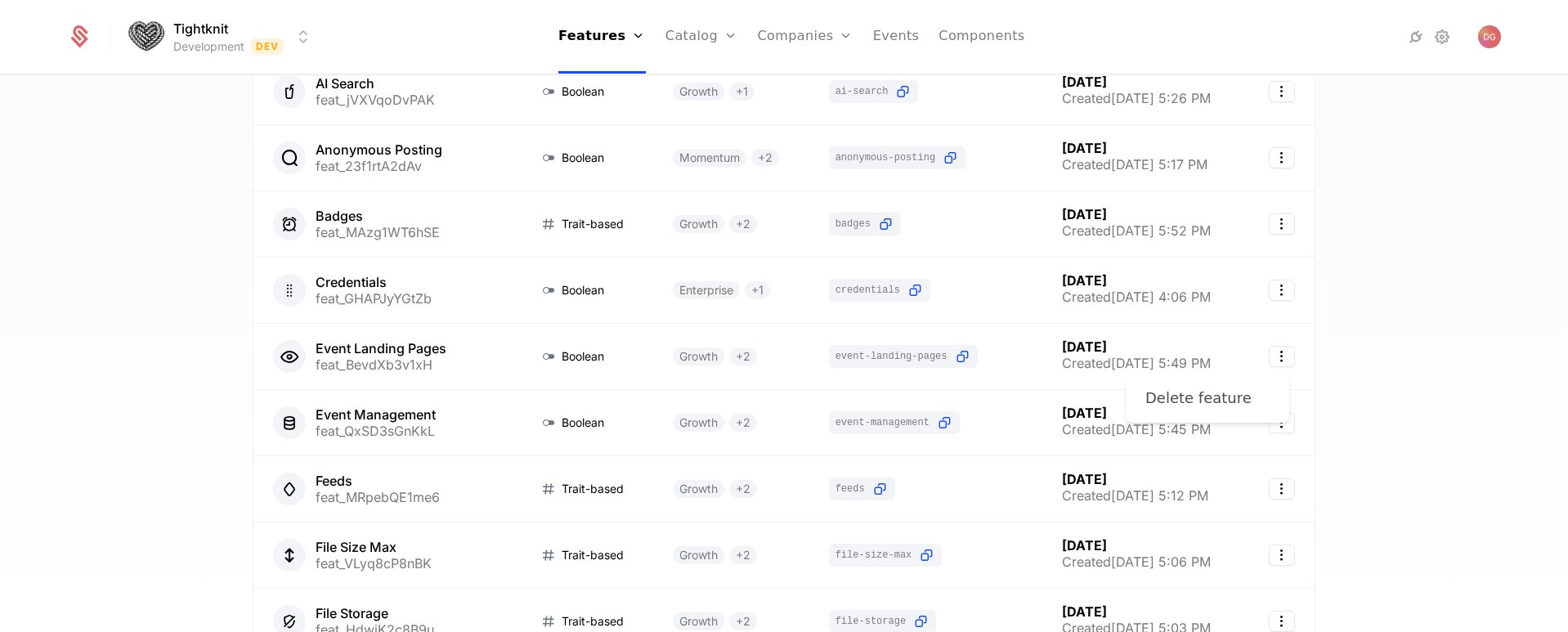
click at [1200, 398] on div "Delete feature" at bounding box center [1198, 399] width 106 height 23
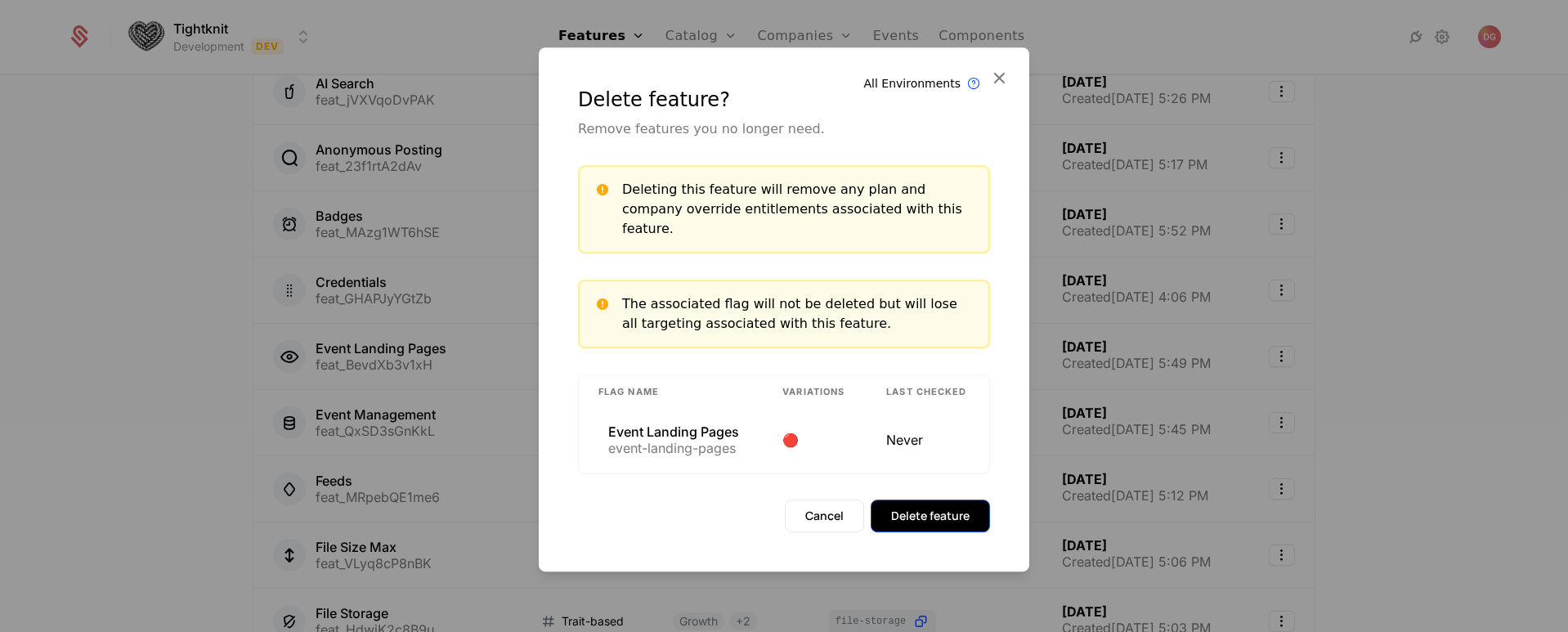
click at [941, 502] on button "Delete feature" at bounding box center [930, 515] width 119 height 32
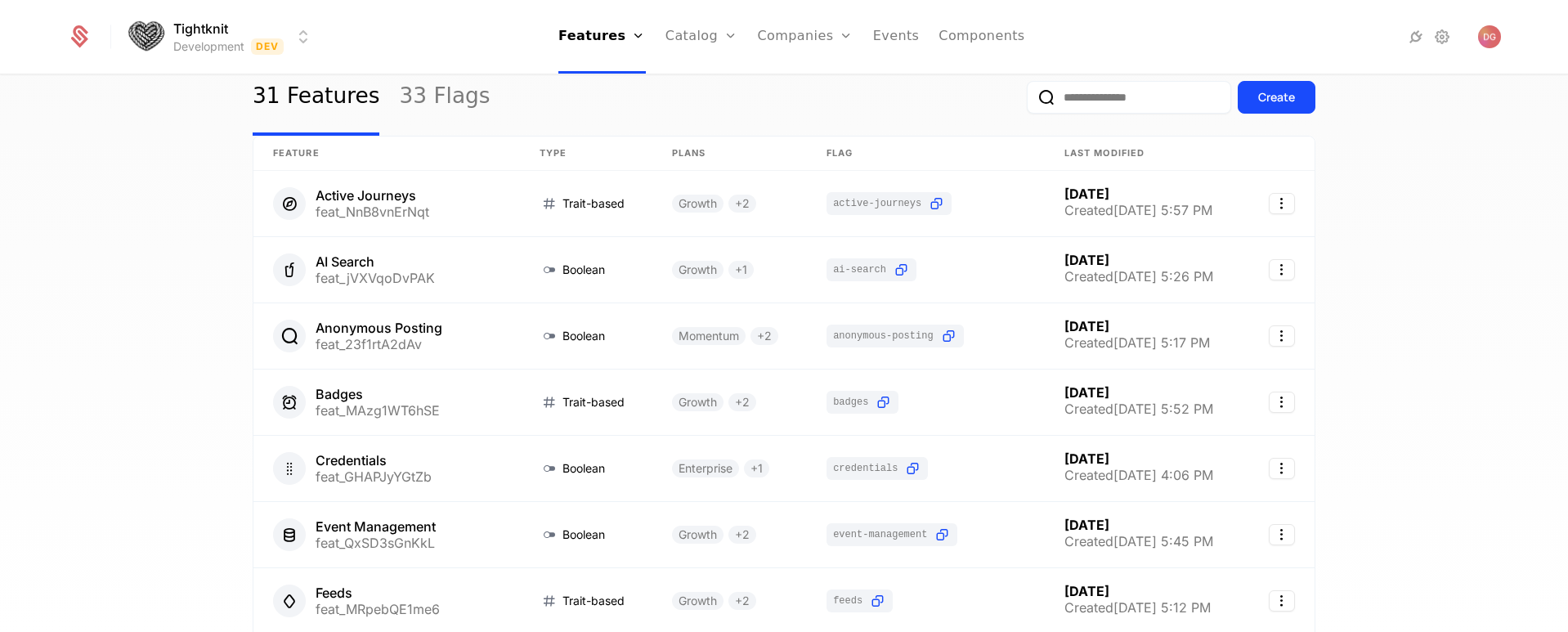
scroll to position [32, 0]
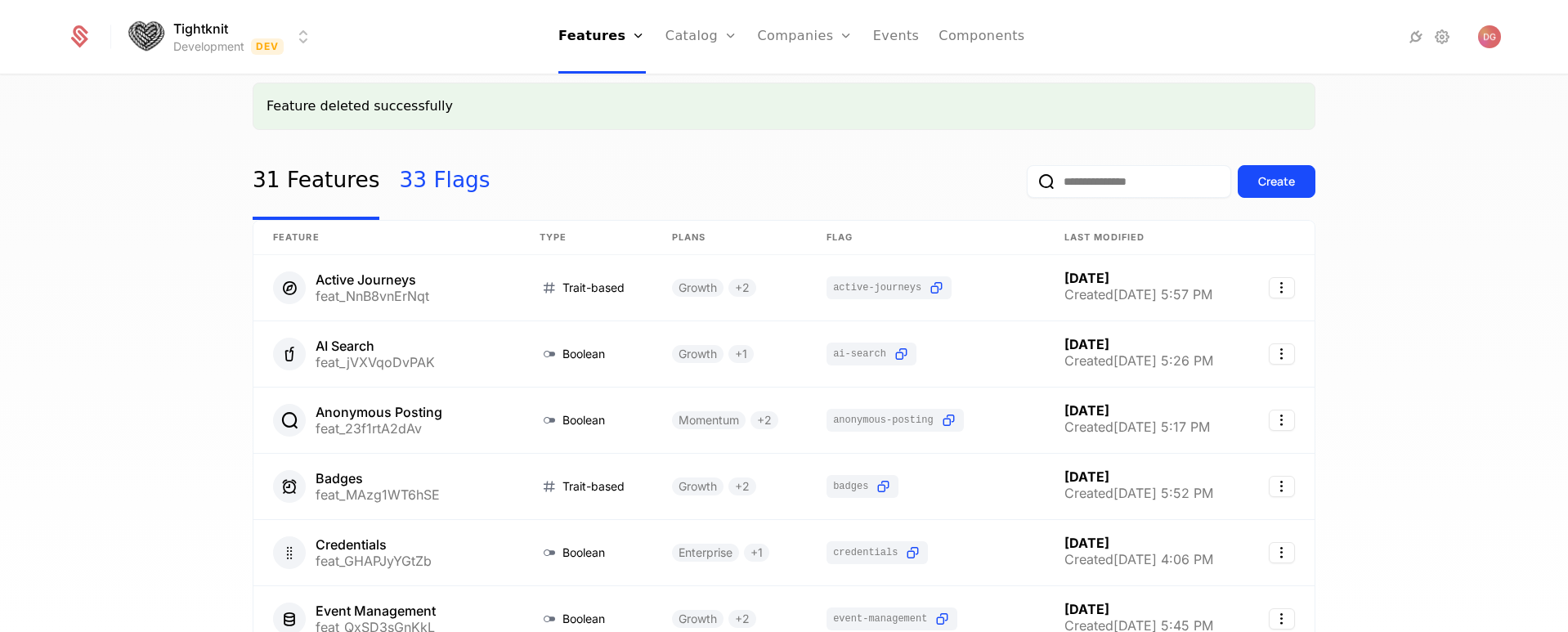
click at [409, 175] on link "33 Flags" at bounding box center [444, 182] width 90 height 77
select select "**"
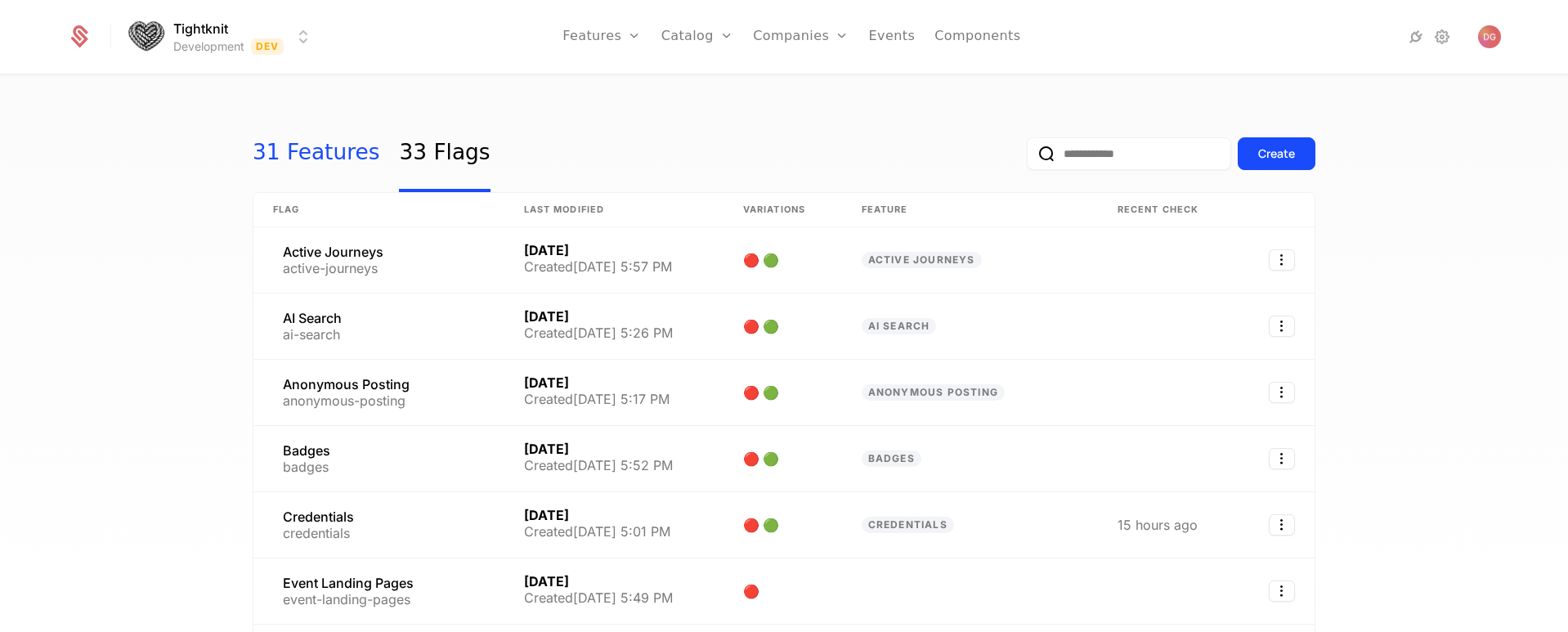
click at [289, 151] on link "31 Features" at bounding box center [316, 154] width 126 height 77
select select "**"
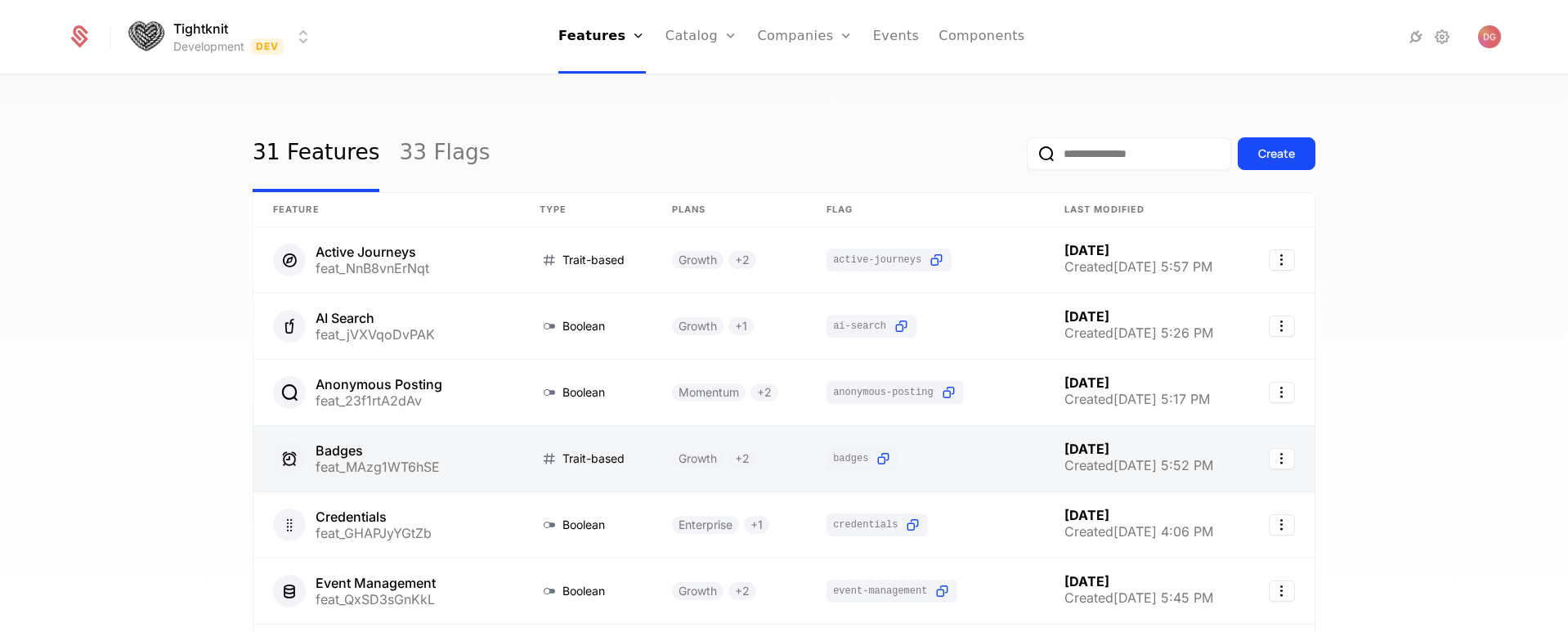
scroll to position [307, 0]
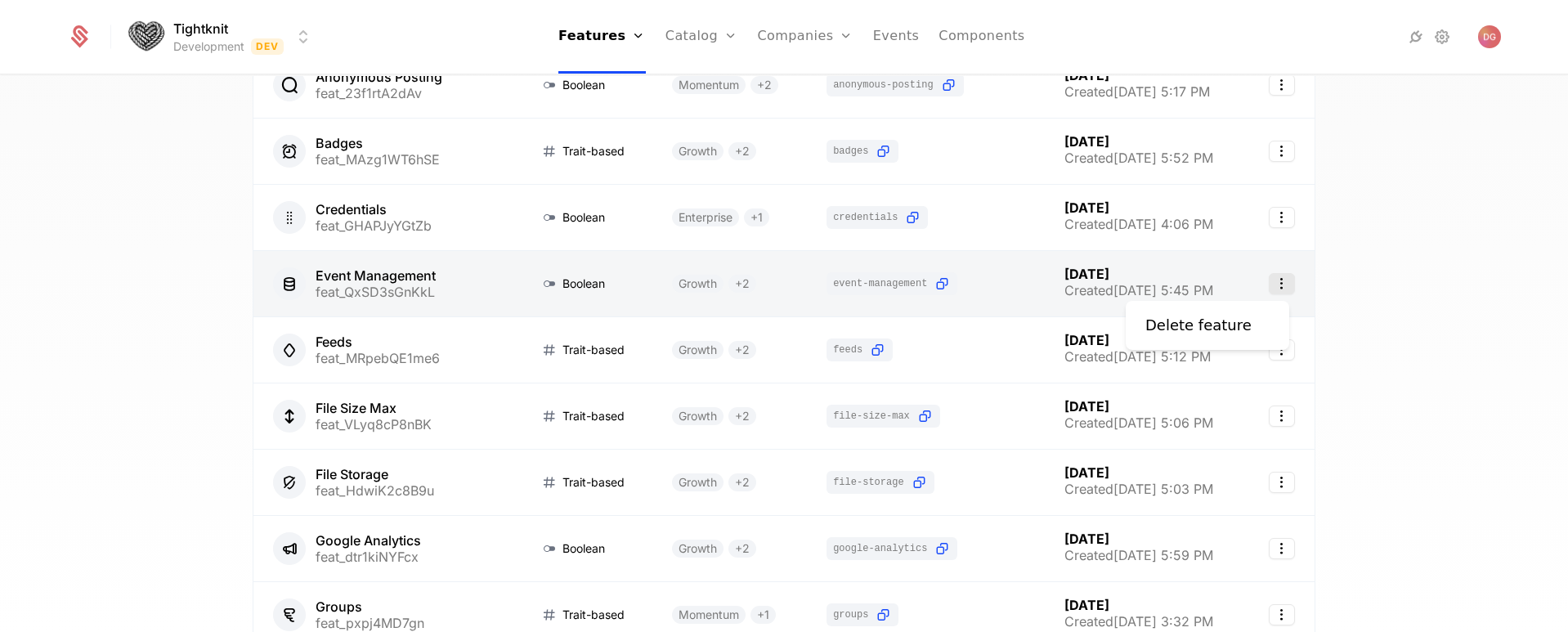
click at [1271, 289] on icon "Select action" at bounding box center [1282, 284] width 26 height 21
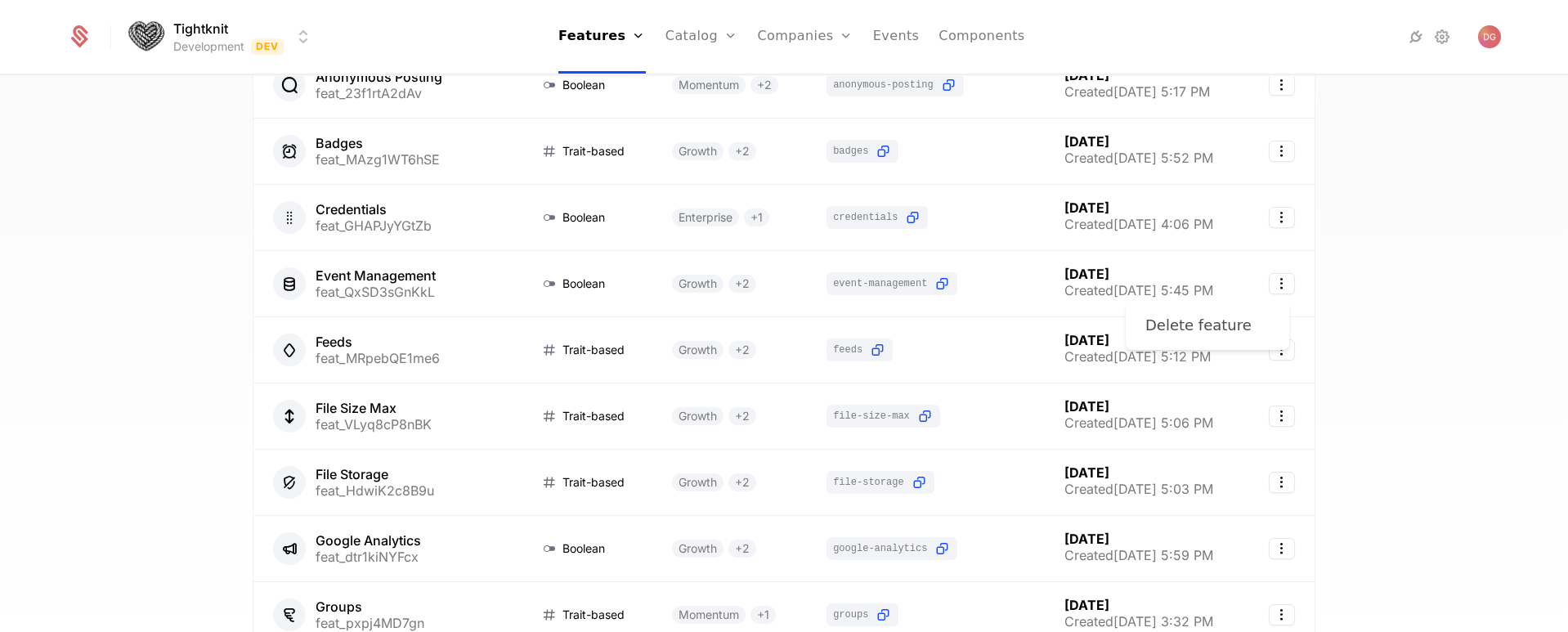
click at [1201, 333] on div "Delete feature" at bounding box center [1198, 326] width 106 height 23
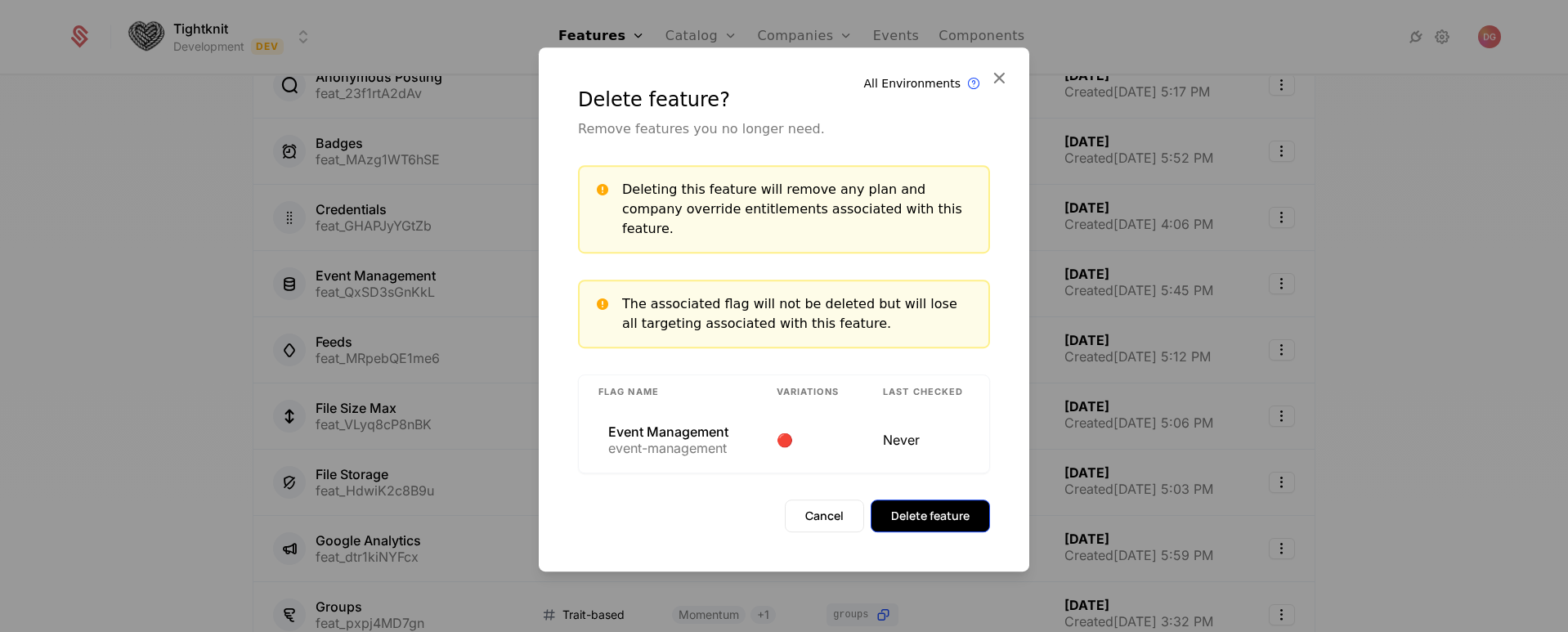
click at [963, 499] on button "Delete feature" at bounding box center [930, 515] width 119 height 32
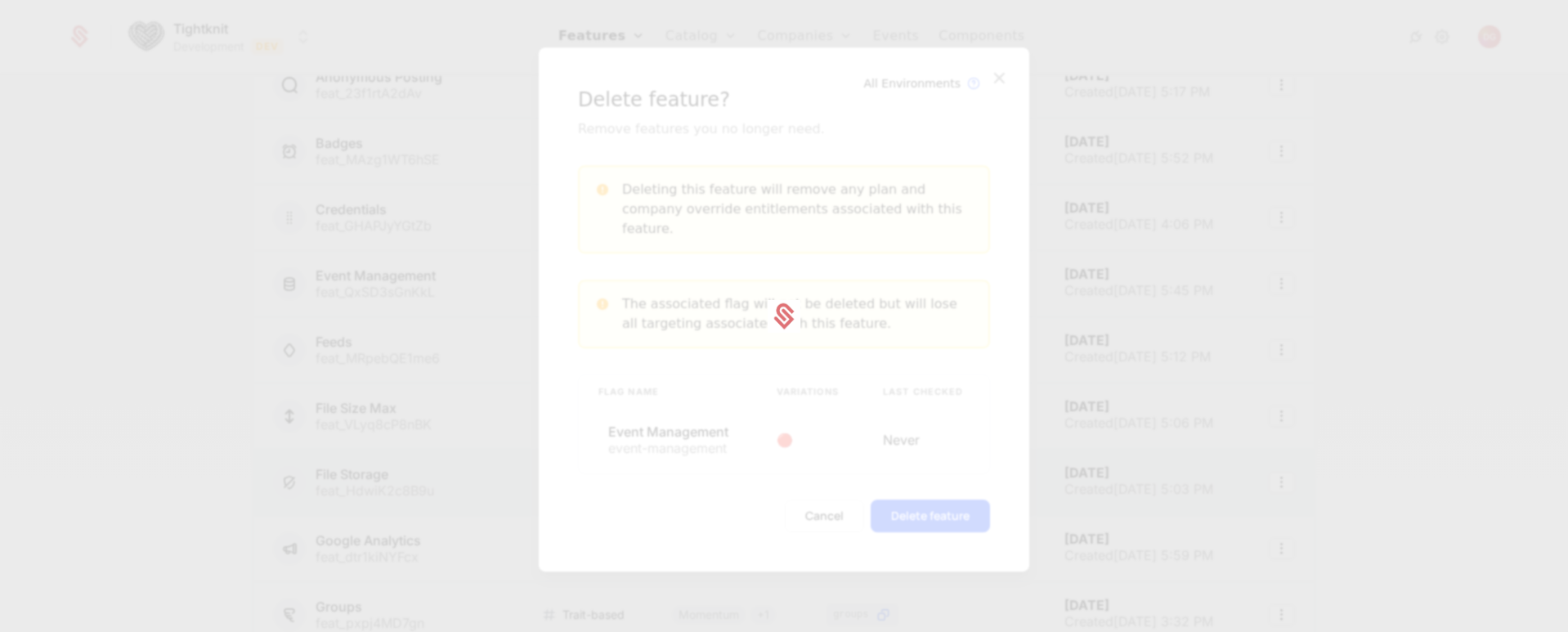
scroll to position [368, 0]
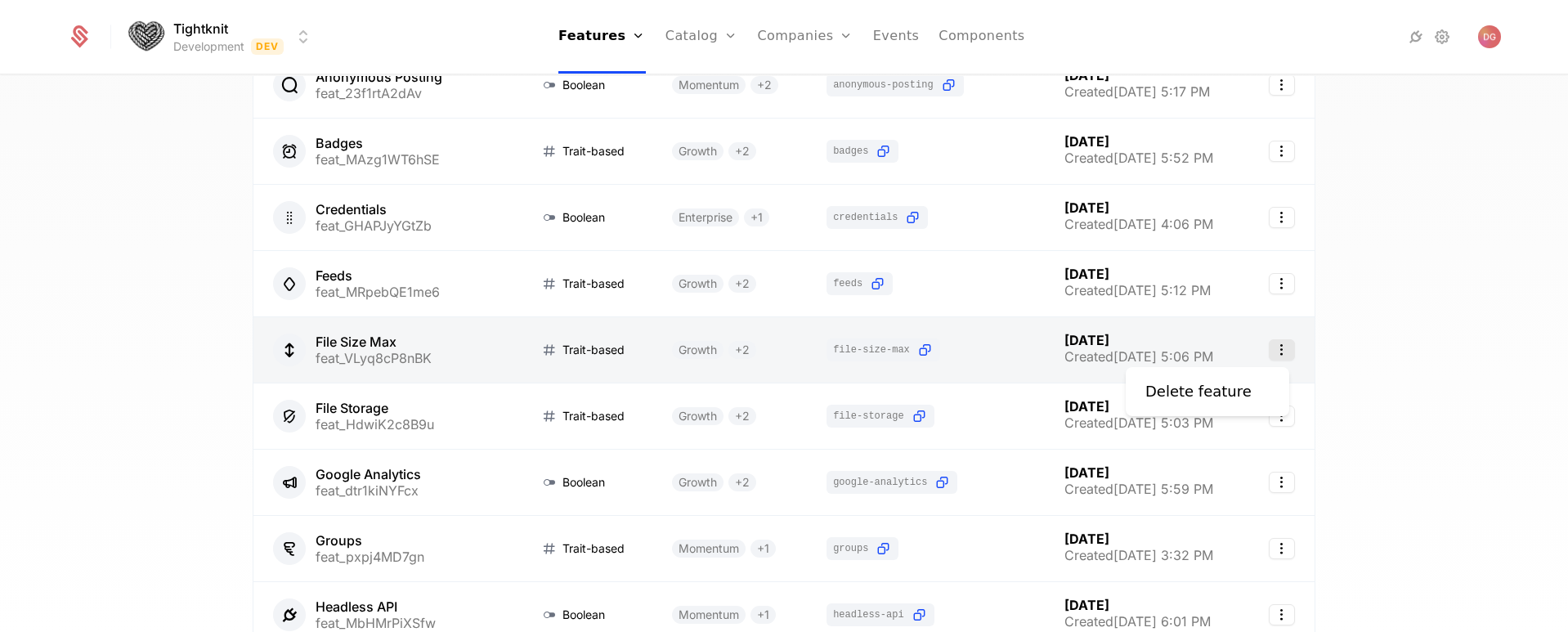
click at [1277, 348] on icon "Select action" at bounding box center [1282, 350] width 26 height 21
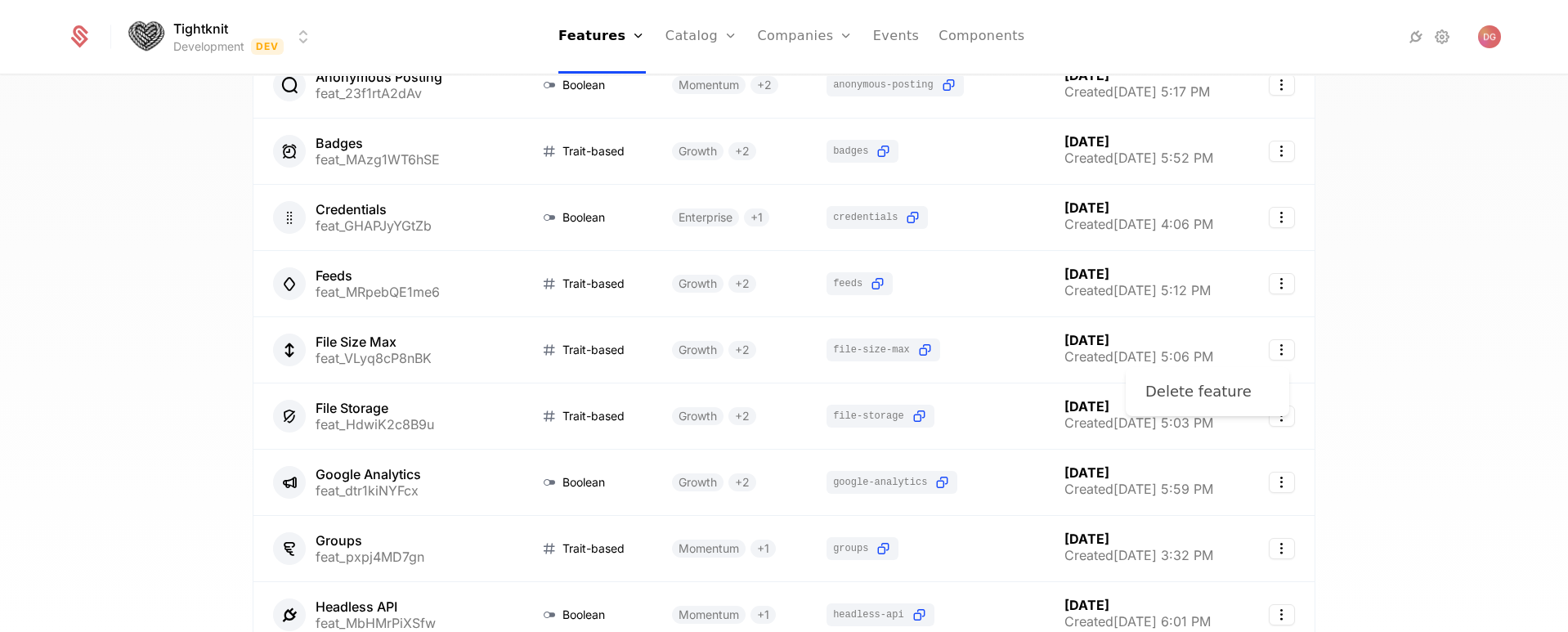
click at [1198, 399] on div "Delete feature" at bounding box center [1198, 391] width 106 height 23
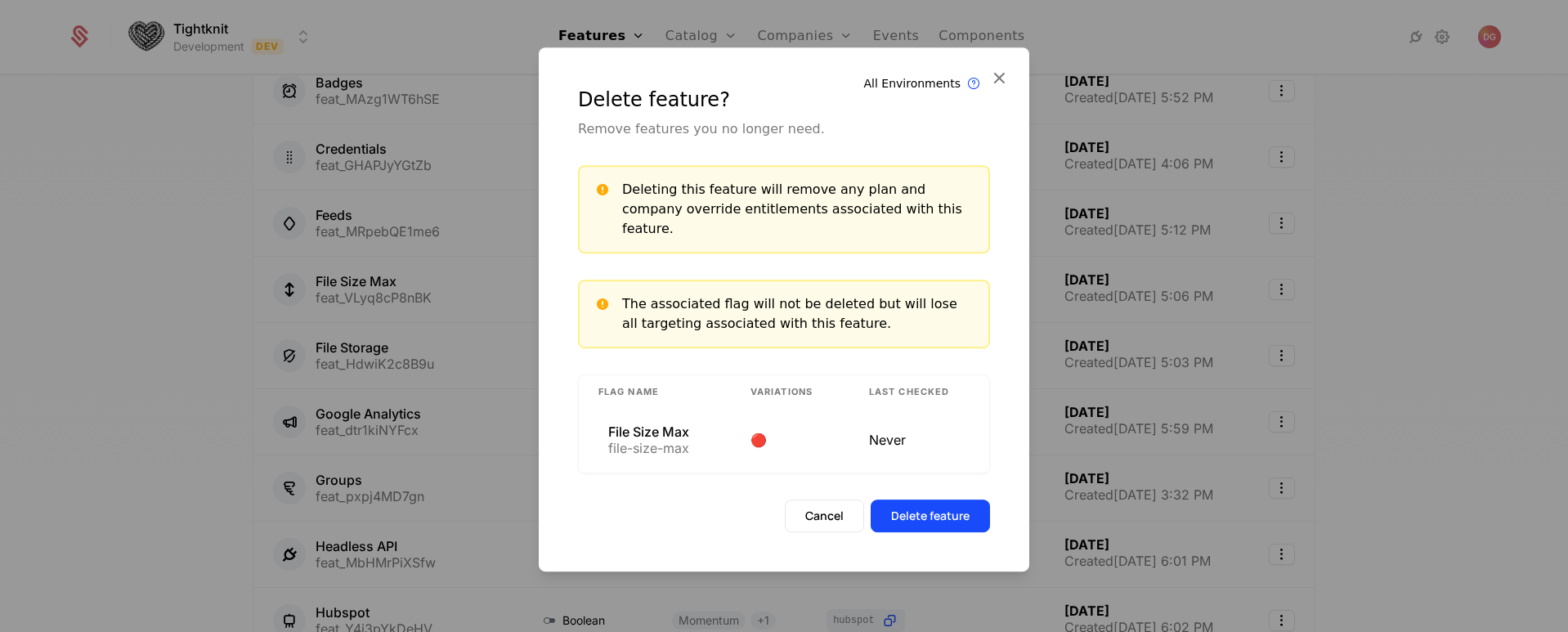
scroll to position [307, 0]
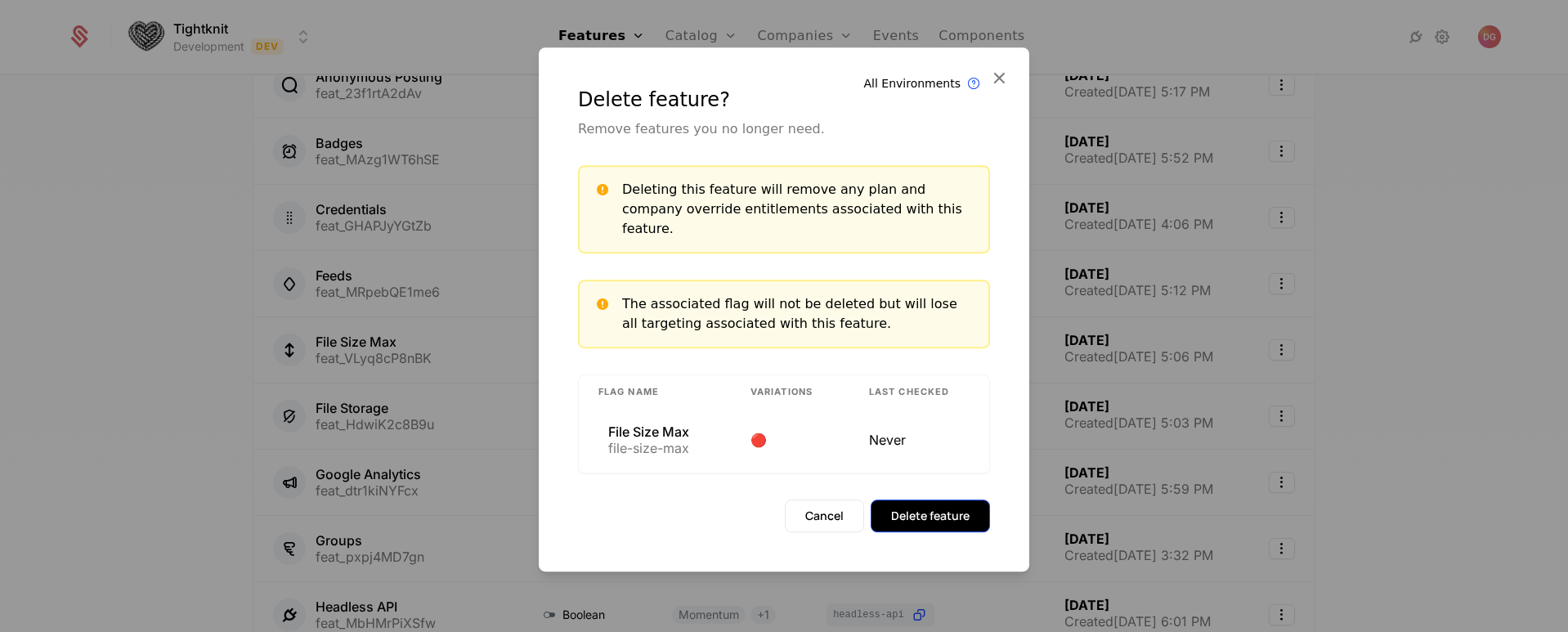
click at [927, 503] on button "Delete feature" at bounding box center [930, 515] width 119 height 32
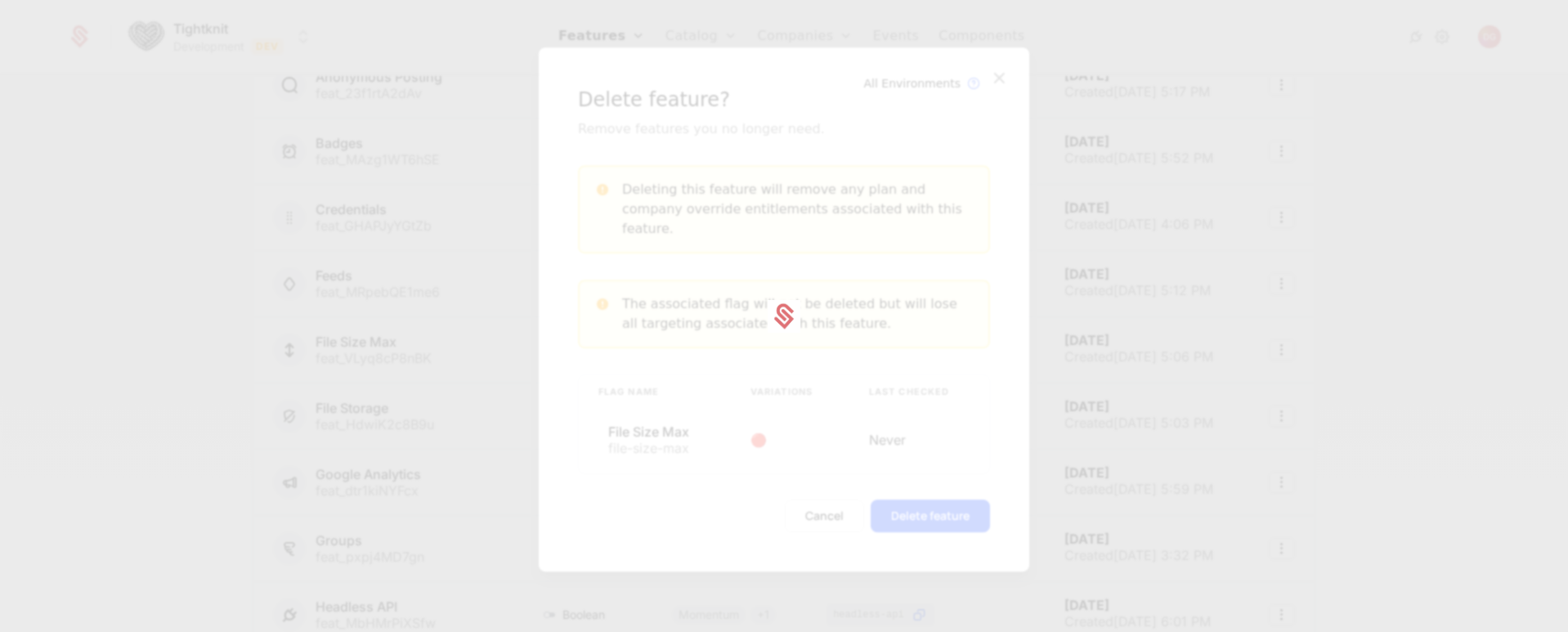
scroll to position [368, 0]
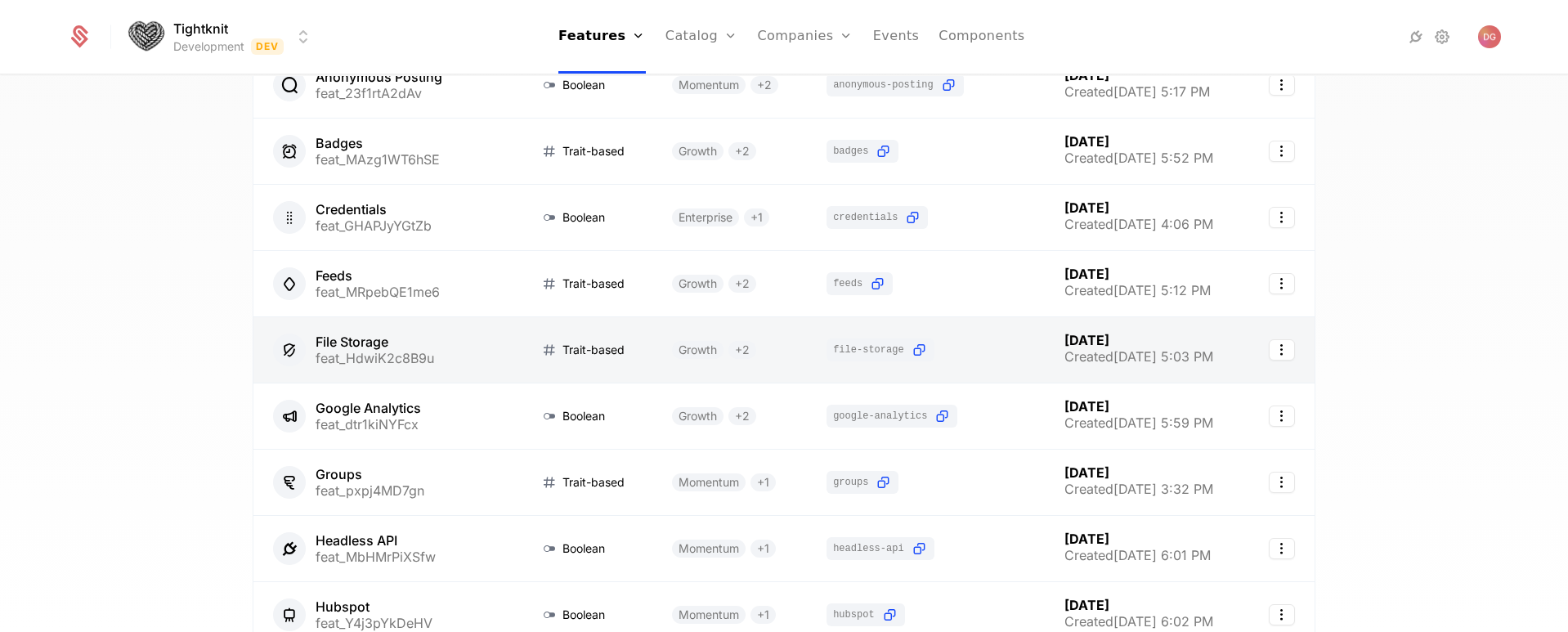
click at [1292, 353] on link at bounding box center [1279, 349] width 69 height 66
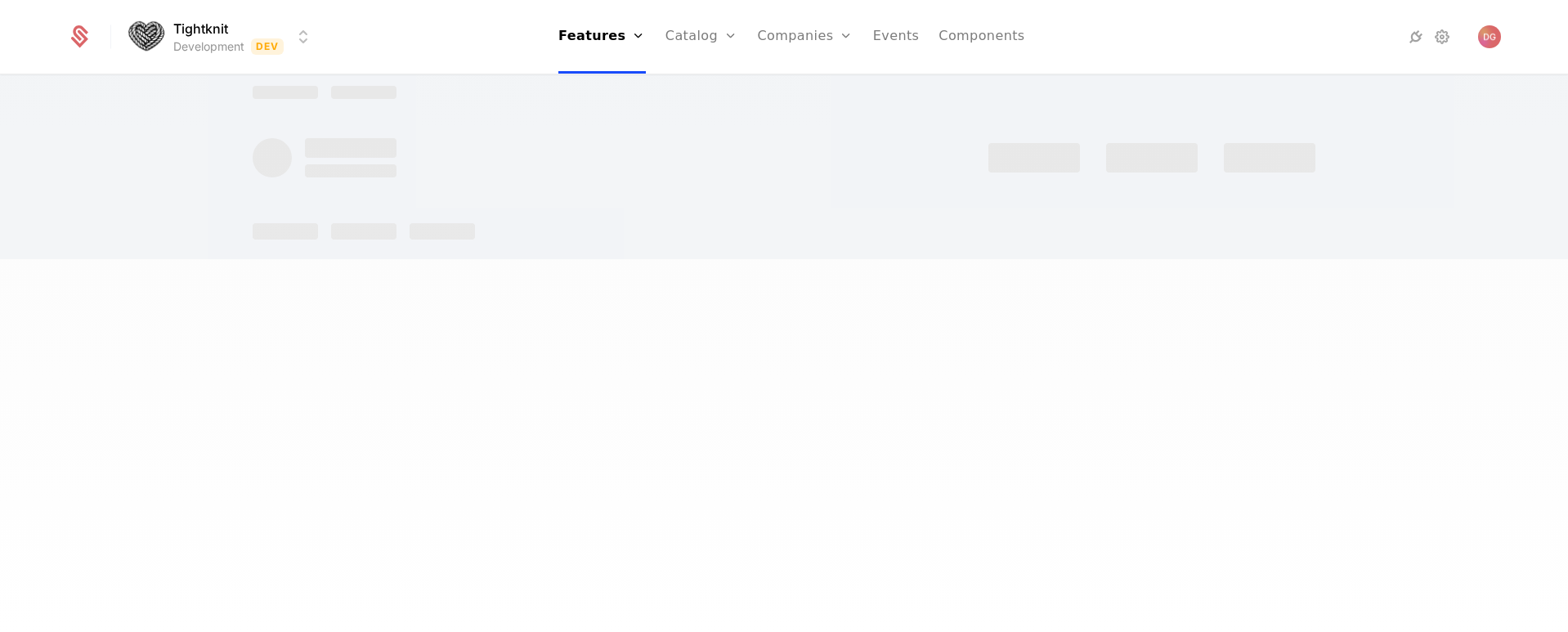
click at [1283, 354] on div at bounding box center [784, 316] width 1568 height 632
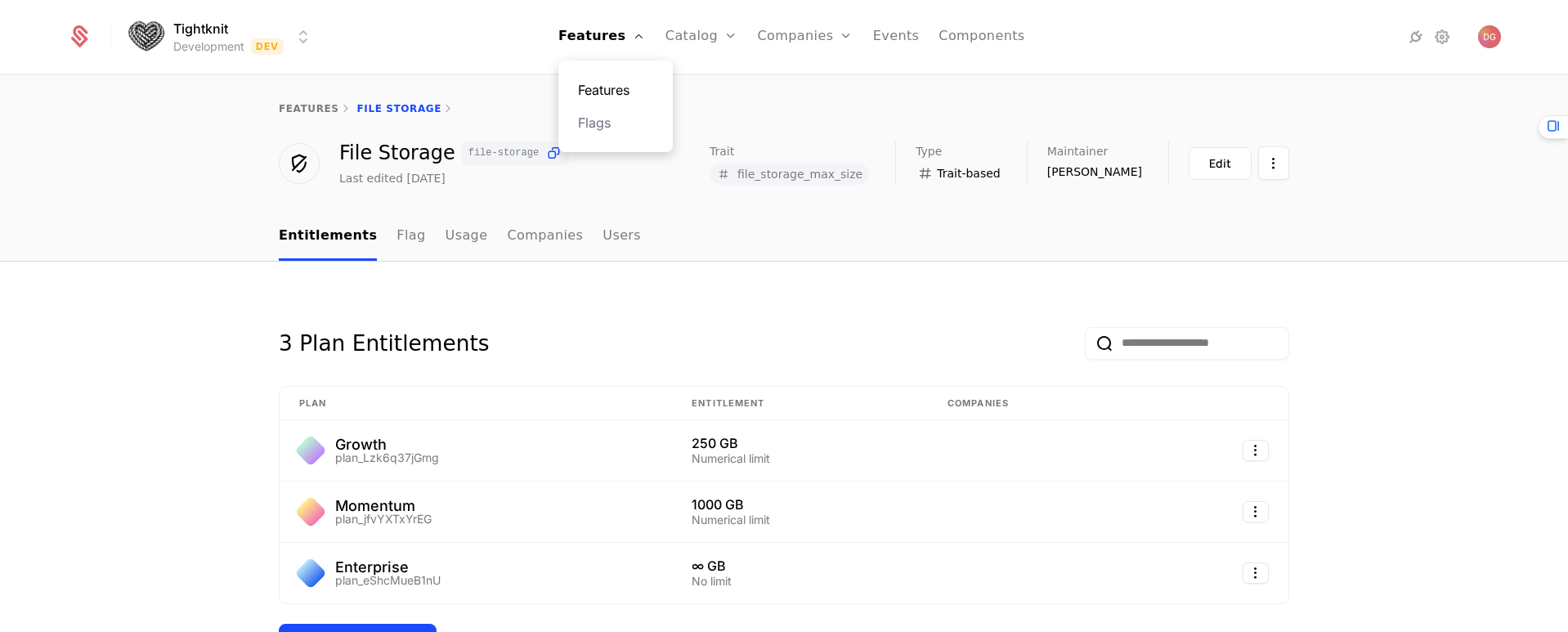
click at [605, 92] on link "Features" at bounding box center [616, 90] width 75 height 19
select select "**"
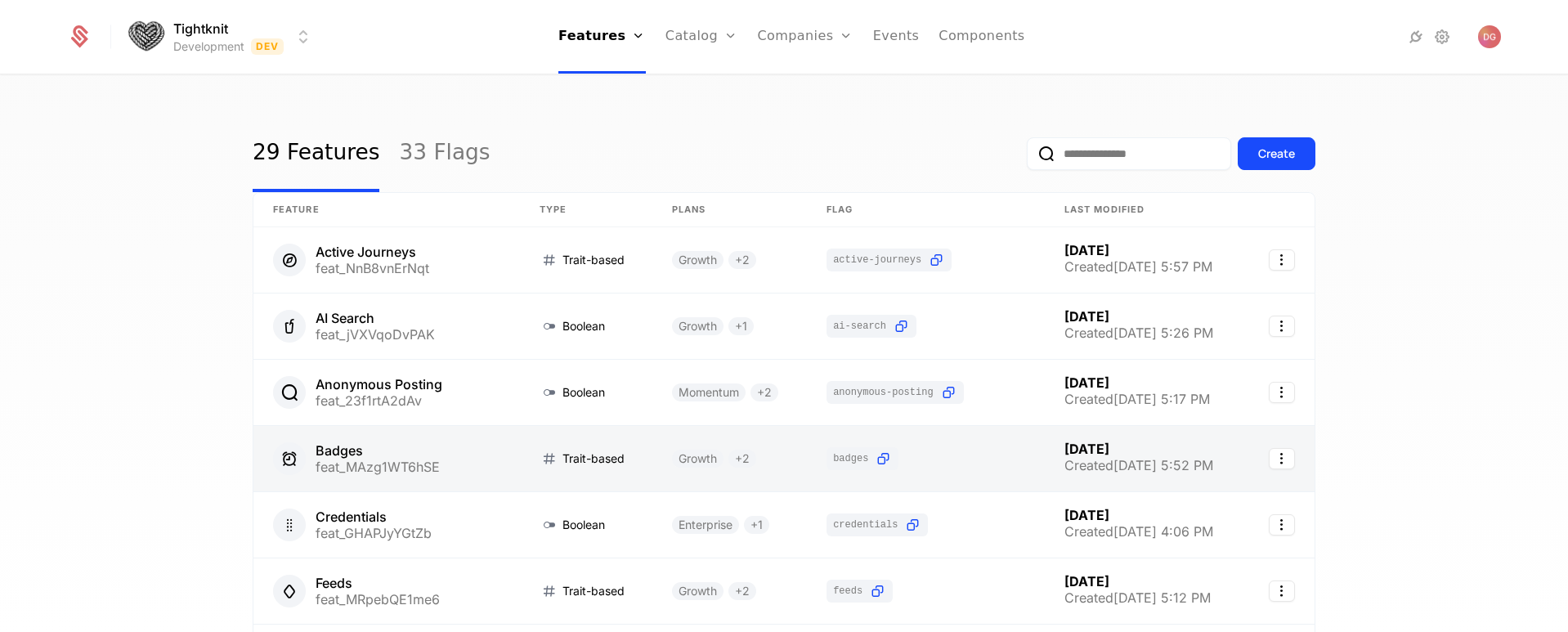
scroll to position [235, 0]
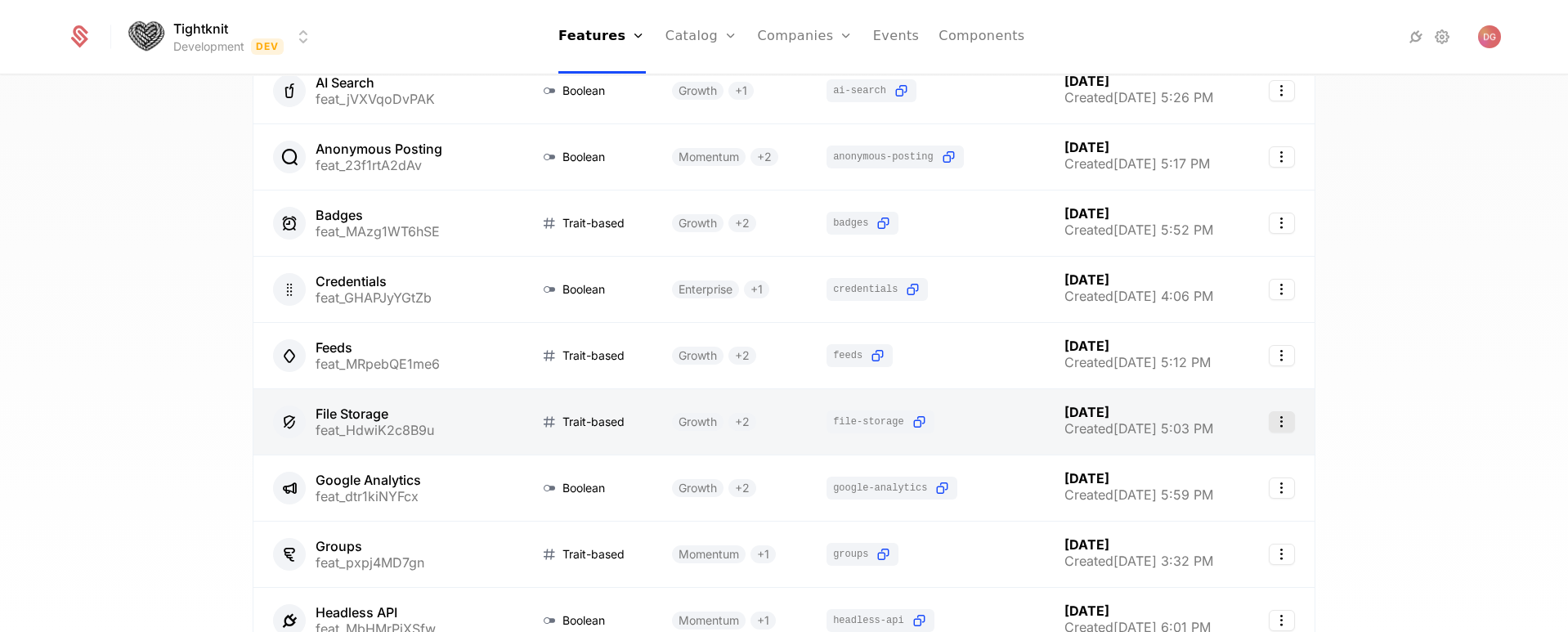
click at [1281, 420] on icon "Select action" at bounding box center [1282, 422] width 26 height 21
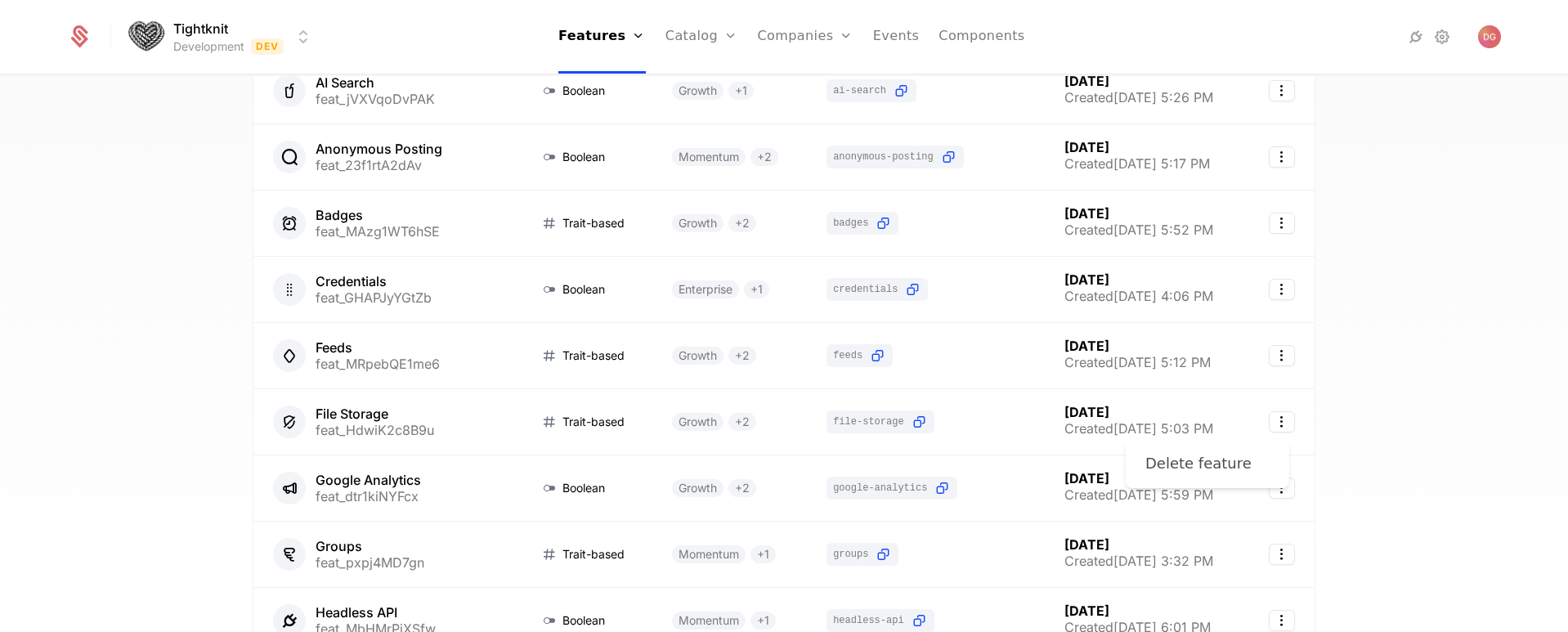
click at [1217, 452] on div "Delete feature" at bounding box center [1198, 463] width 106 height 23
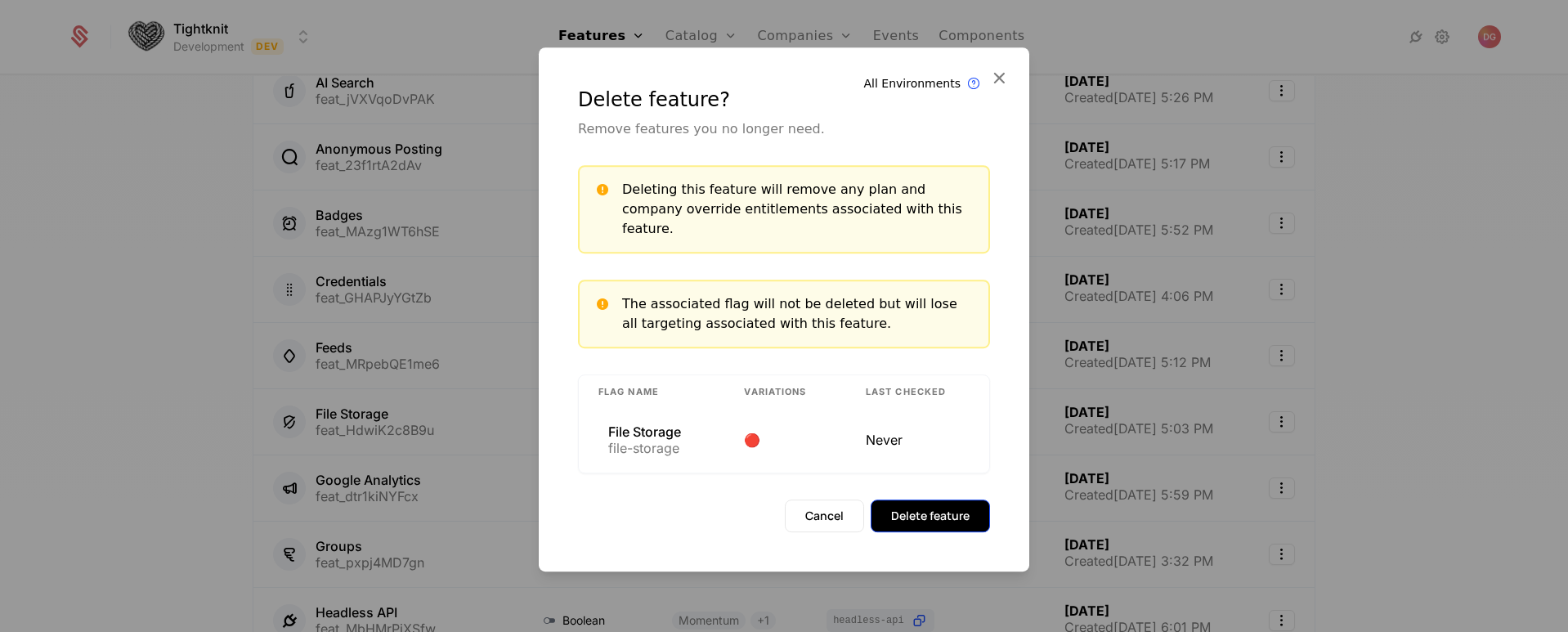
click at [938, 503] on button "Delete feature" at bounding box center [930, 515] width 119 height 32
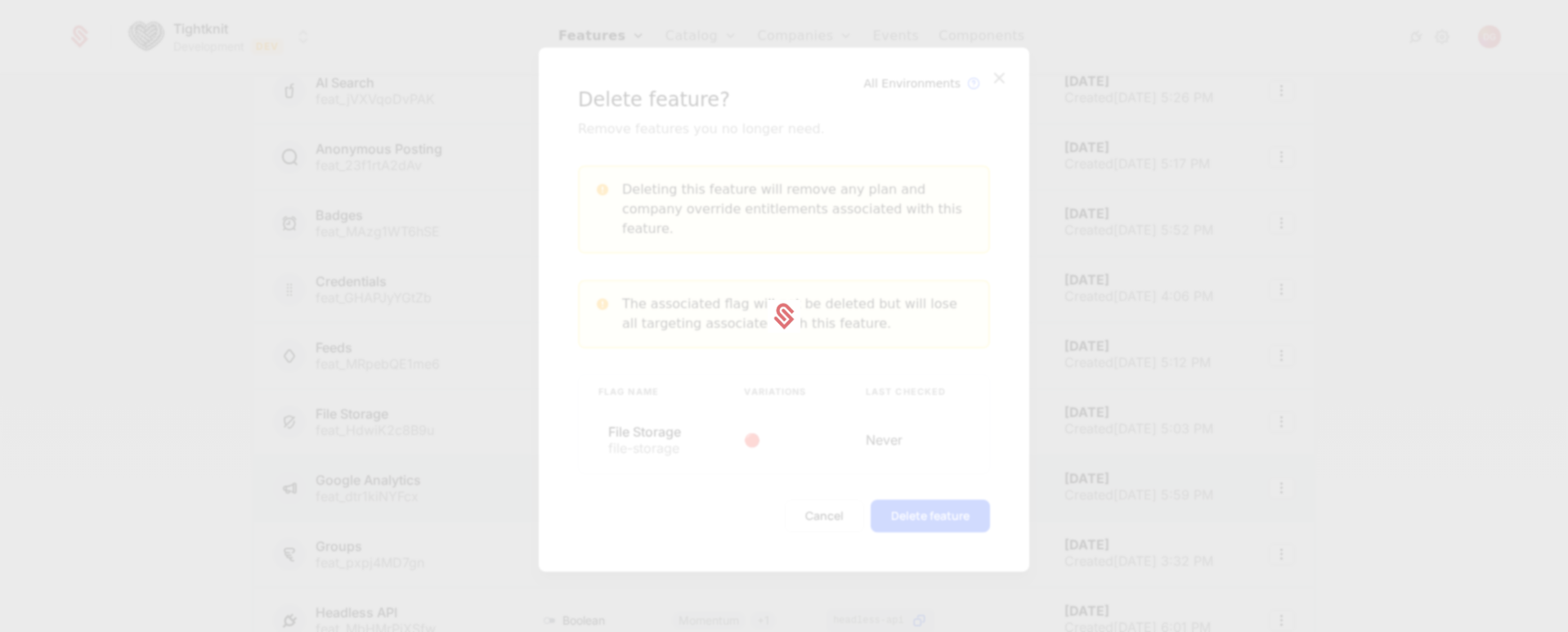
scroll to position [296, 0]
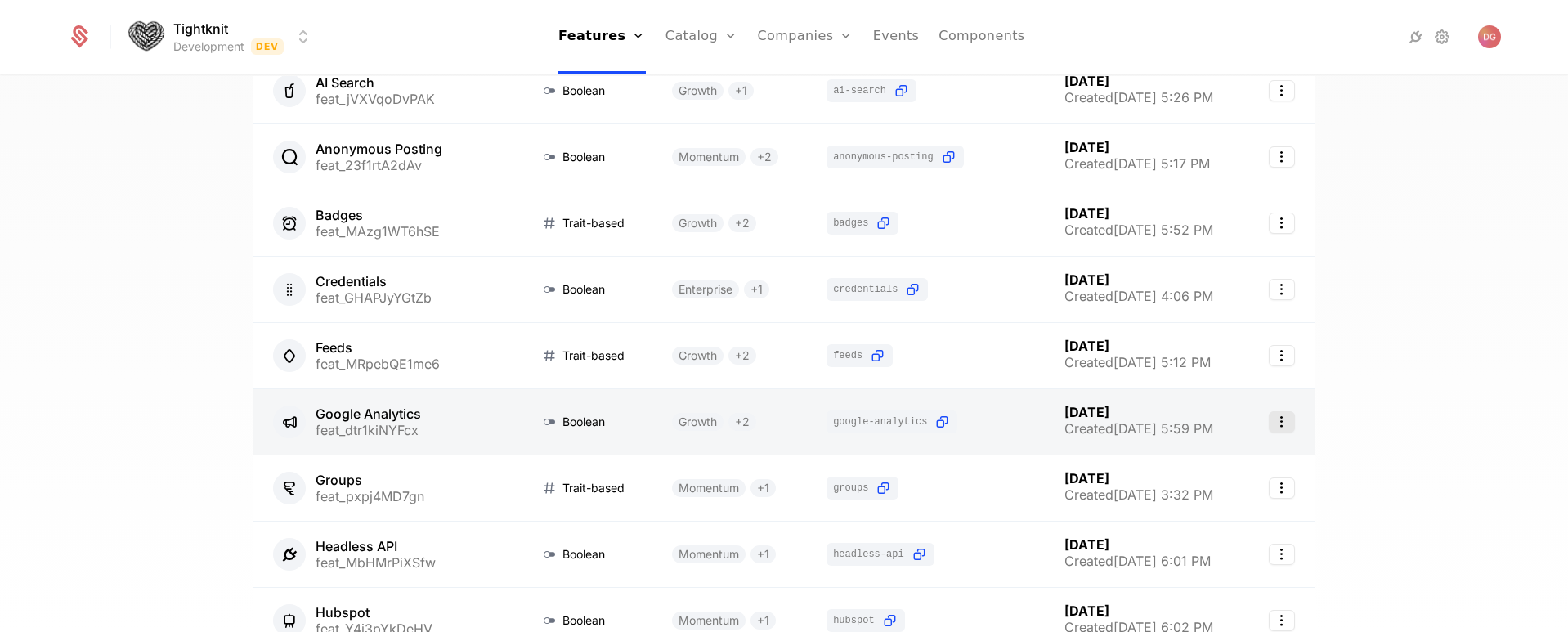
click at [1275, 422] on icon "Select action" at bounding box center [1282, 422] width 26 height 21
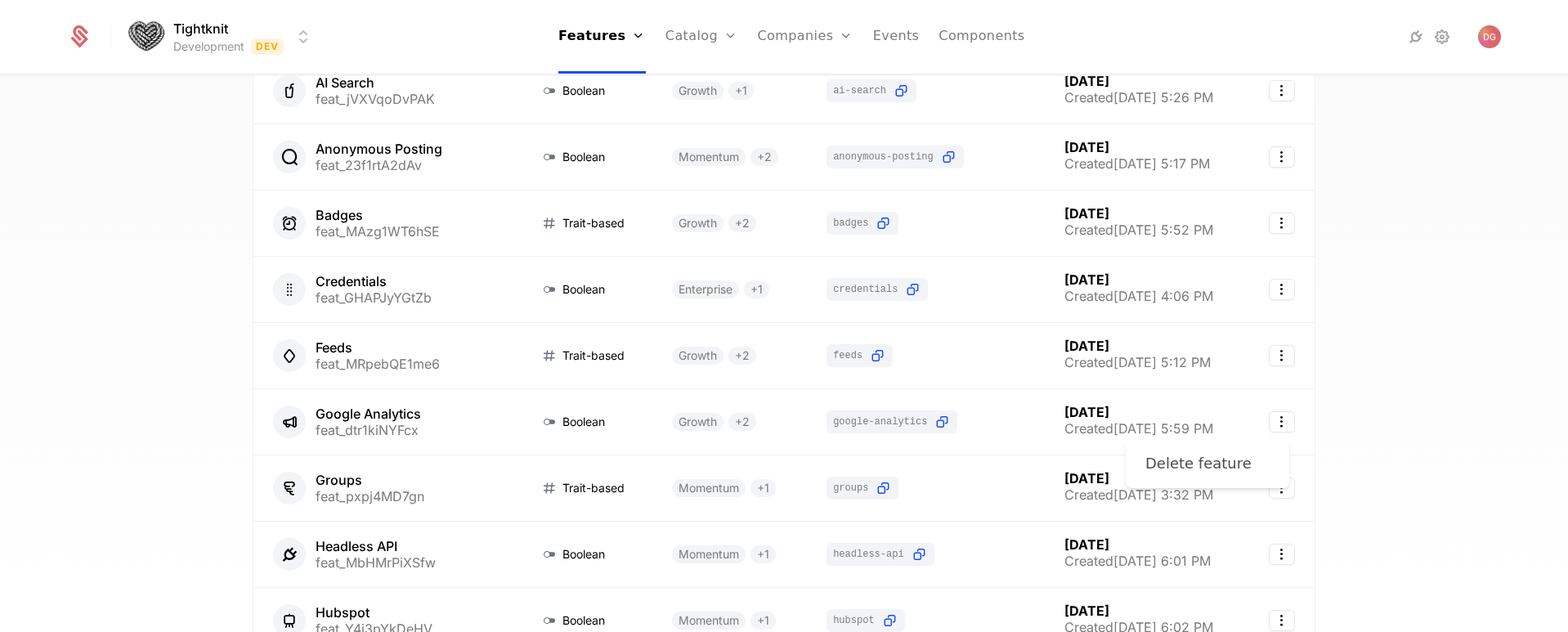
click at [1220, 464] on div "Delete feature" at bounding box center [1198, 463] width 106 height 23
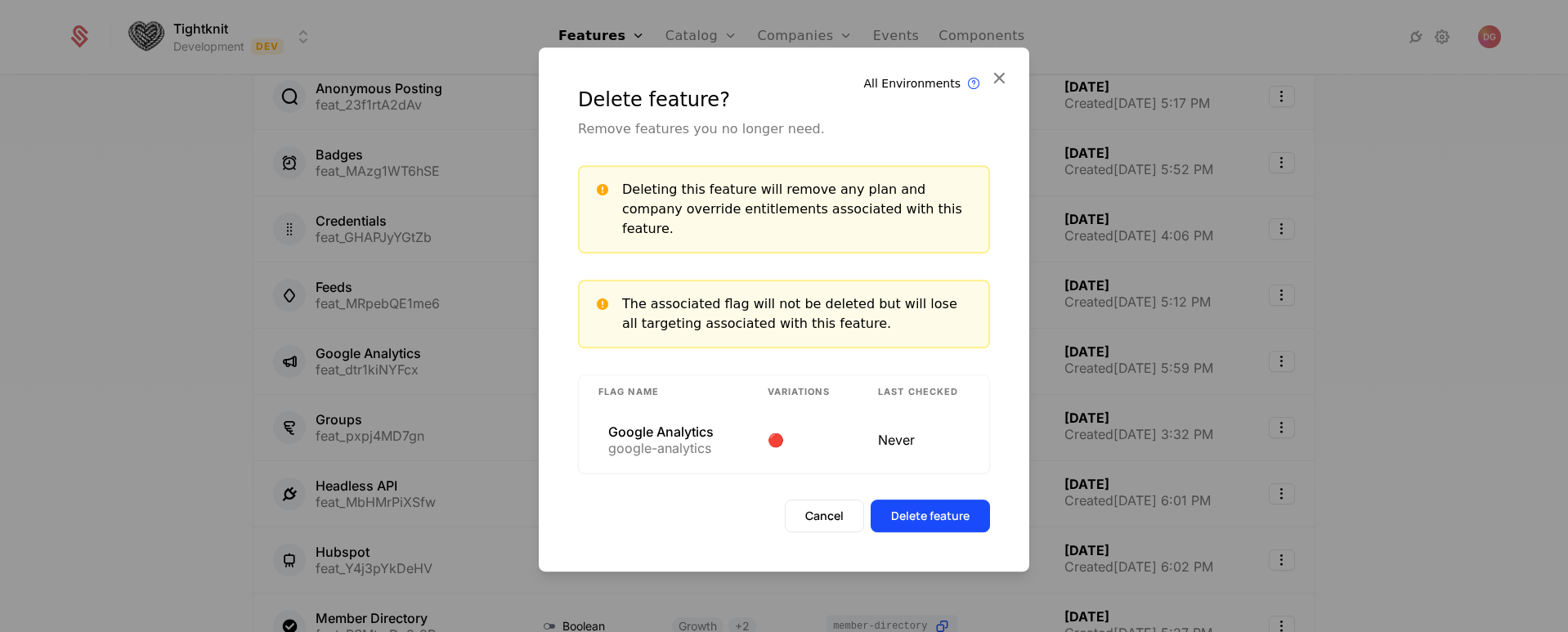
scroll to position [235, 0]
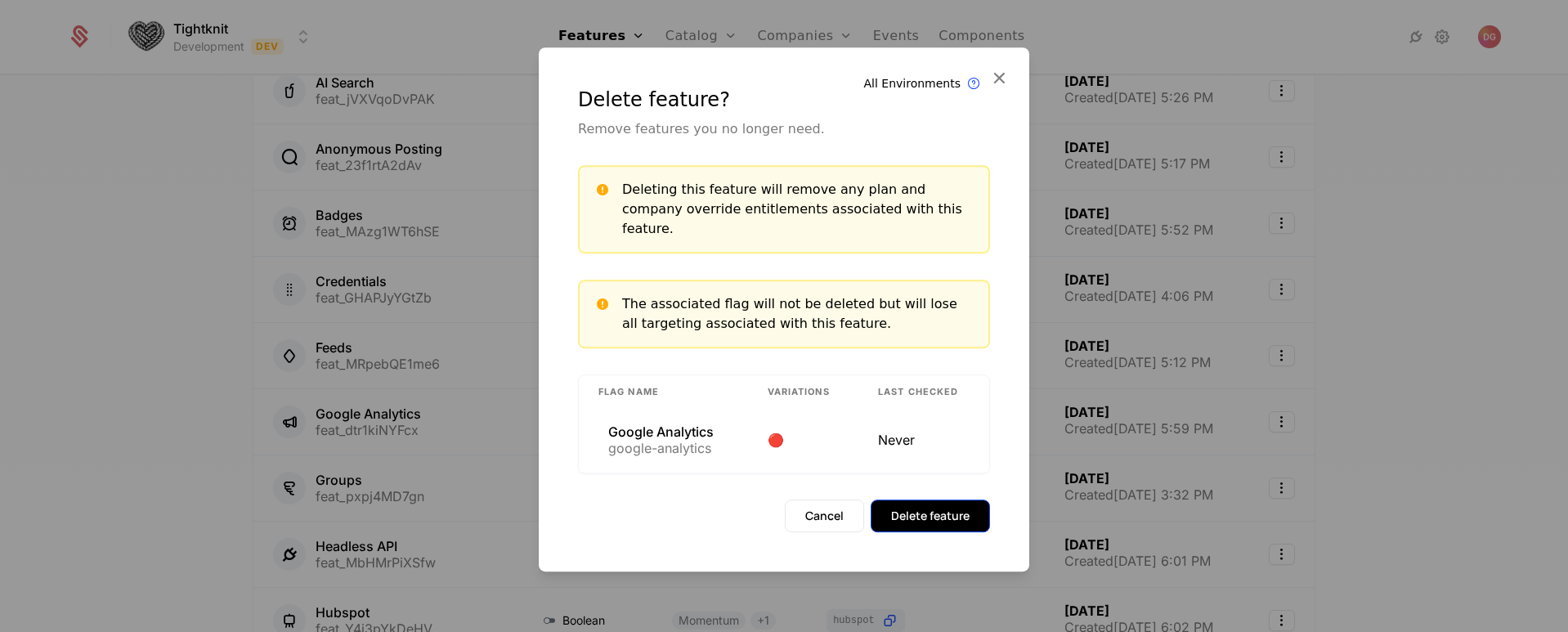
click at [956, 499] on button "Delete feature" at bounding box center [930, 515] width 119 height 32
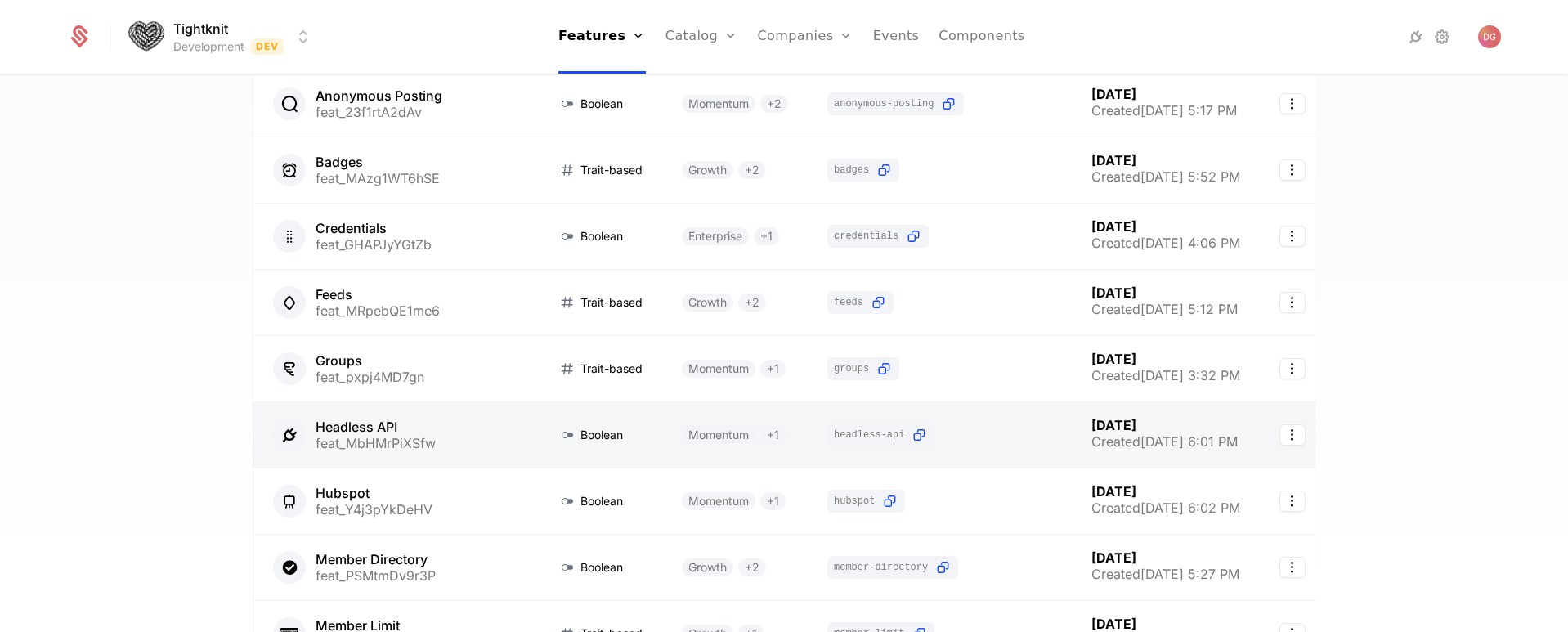
scroll to position [0, 30]
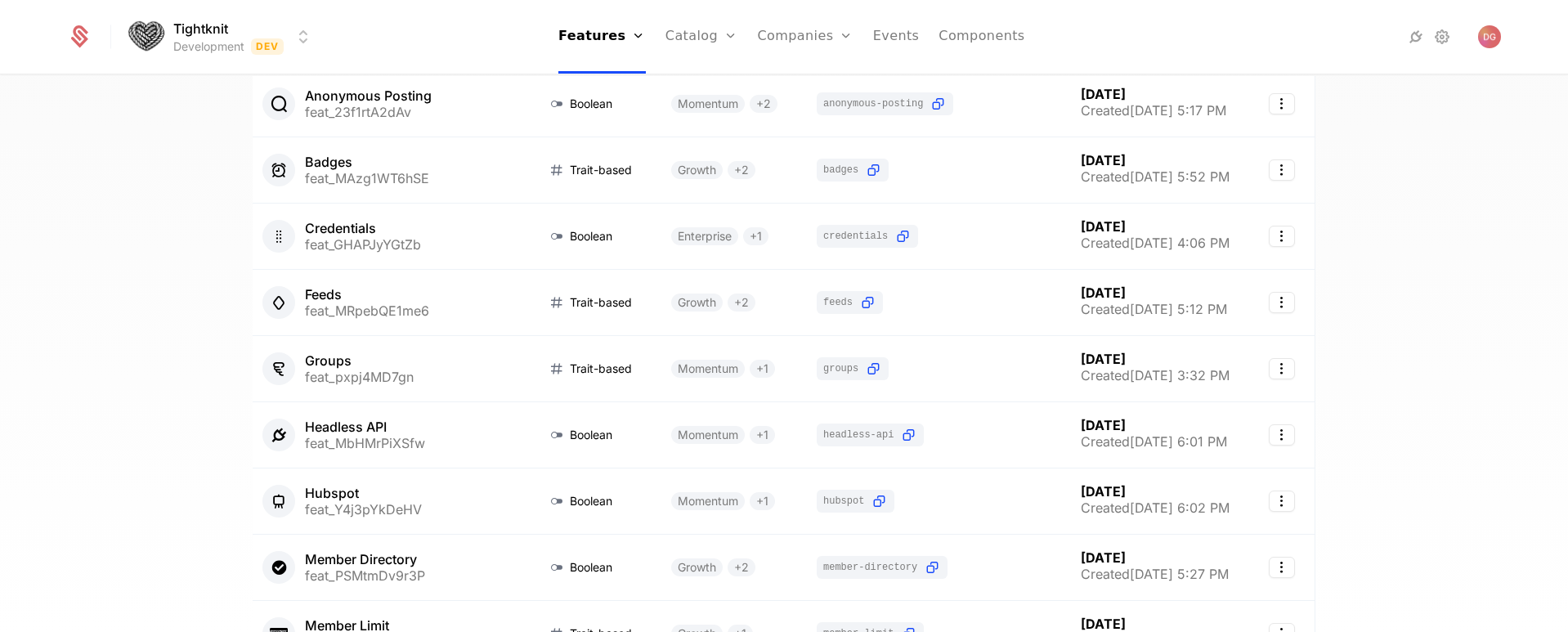
click at [82, 296] on div "Feature deleted successfully 27 Features 33 Flags Create Feature Type Plans Fla…" at bounding box center [784, 359] width 1568 height 566
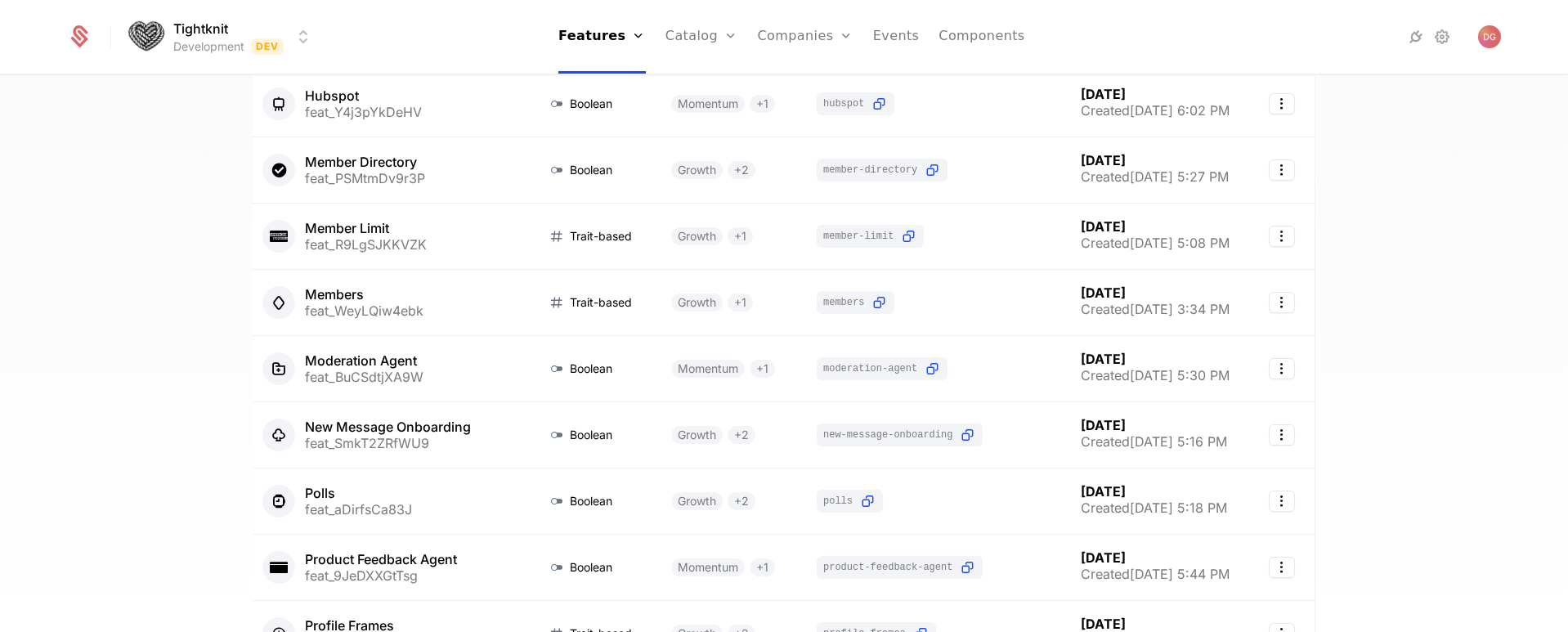
scroll to position [794, 0]
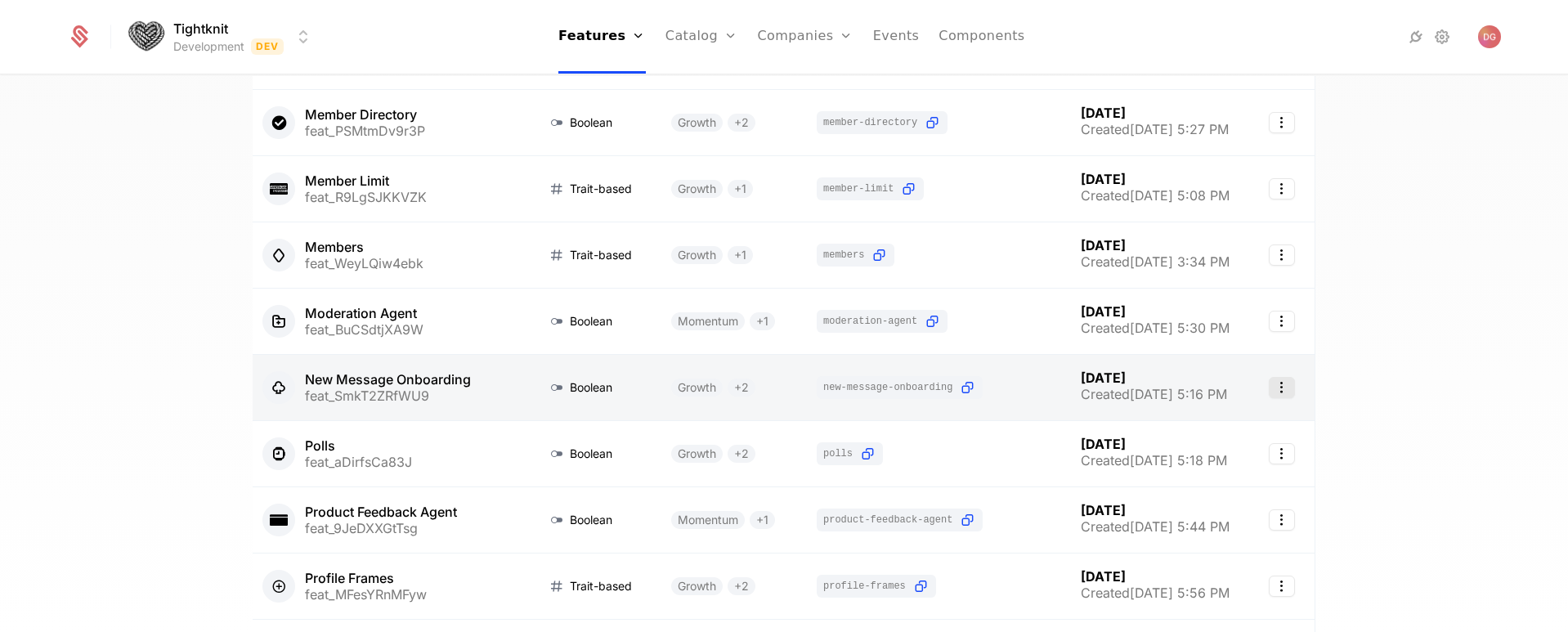
click at [1281, 386] on icon "Select action" at bounding box center [1282, 387] width 26 height 21
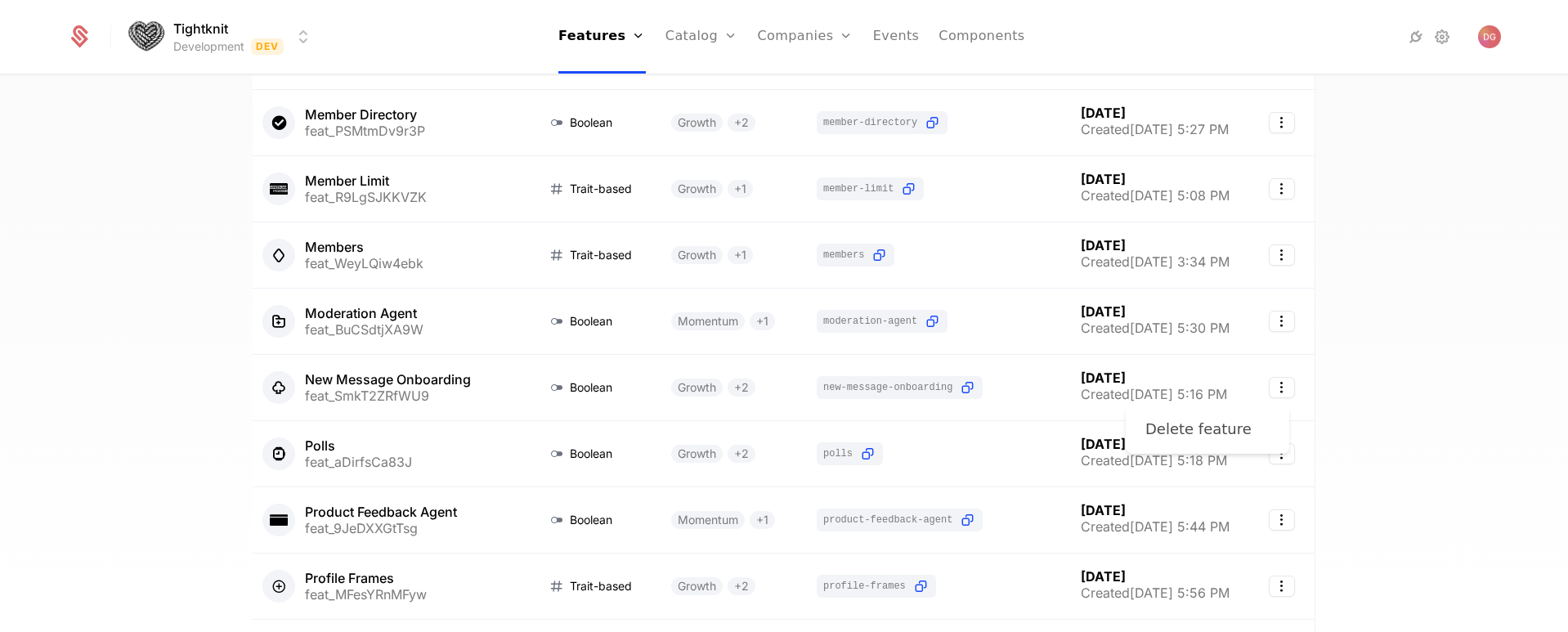
click at [1198, 436] on div "Delete feature" at bounding box center [1198, 429] width 106 height 23
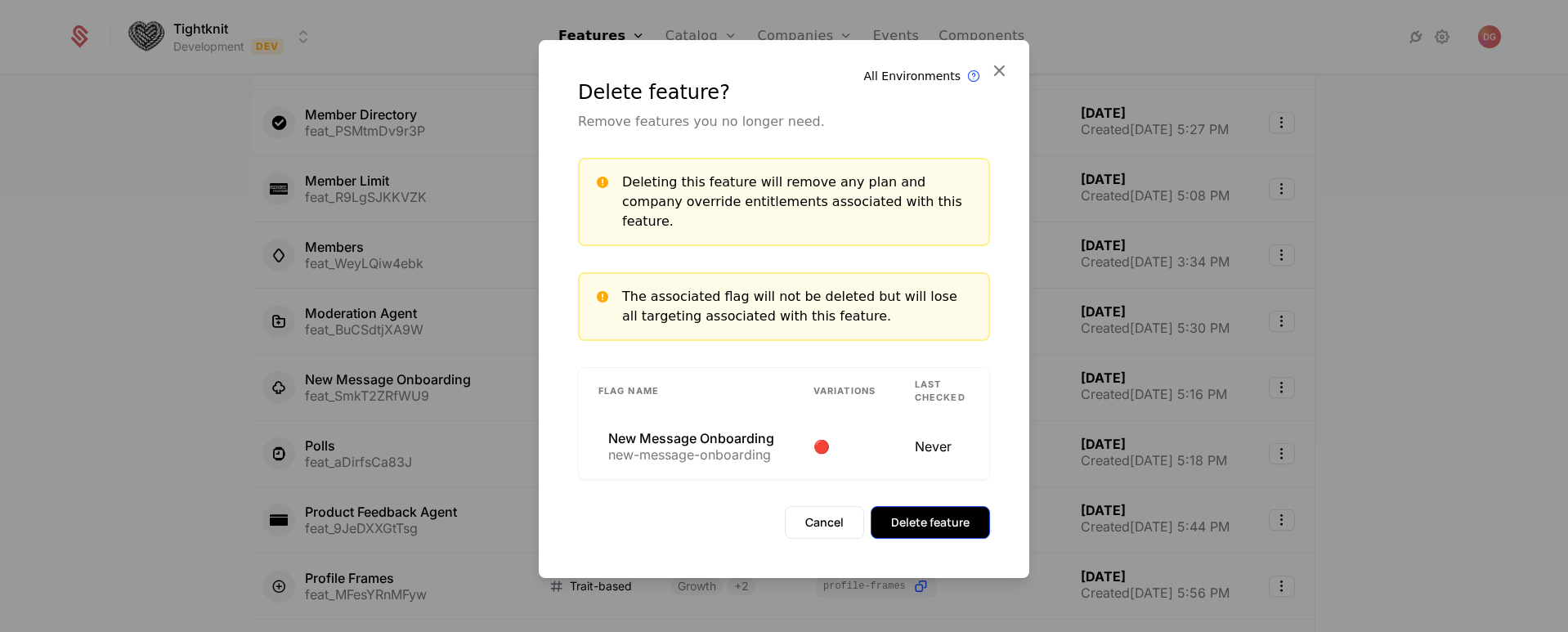
click at [942, 517] on button "Delete feature" at bounding box center [930, 522] width 119 height 32
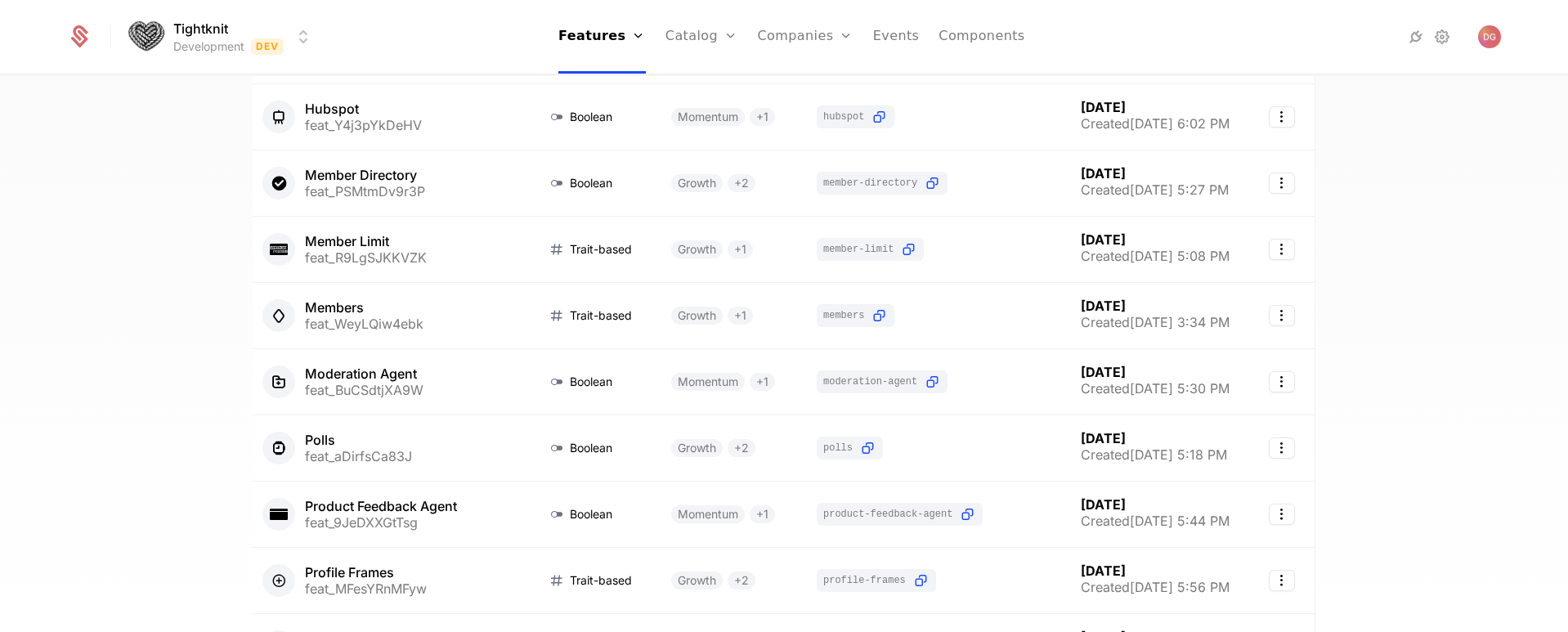
scroll to position [794, 0]
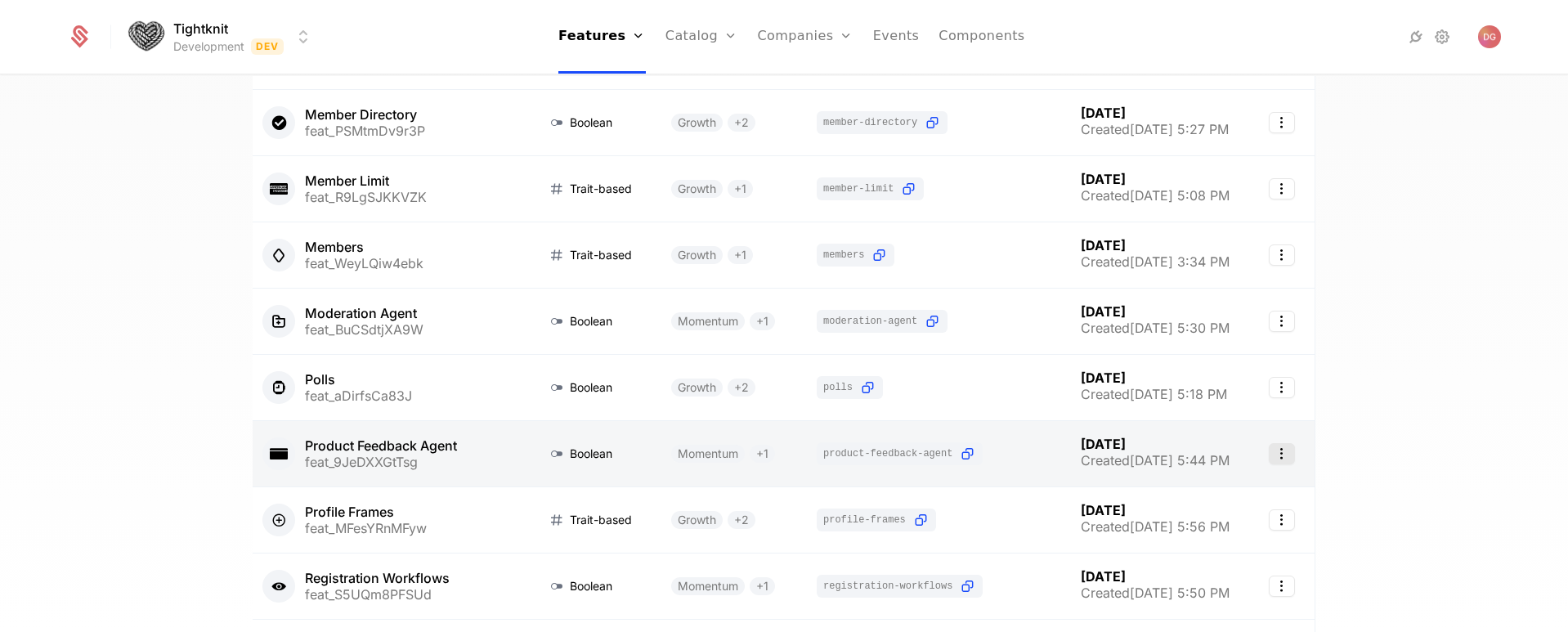
click at [1274, 457] on icon "Select action" at bounding box center [1282, 454] width 26 height 21
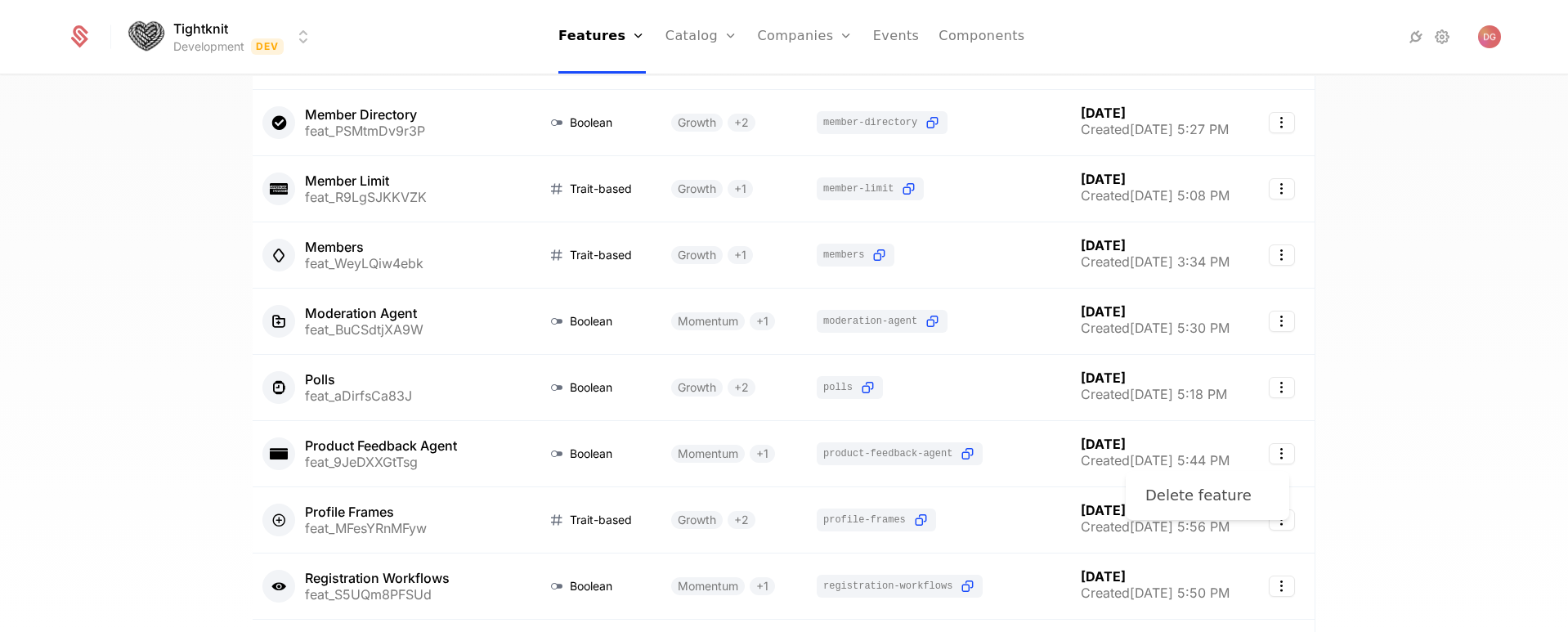
click at [1170, 496] on div "Delete feature" at bounding box center [1198, 496] width 106 height 23
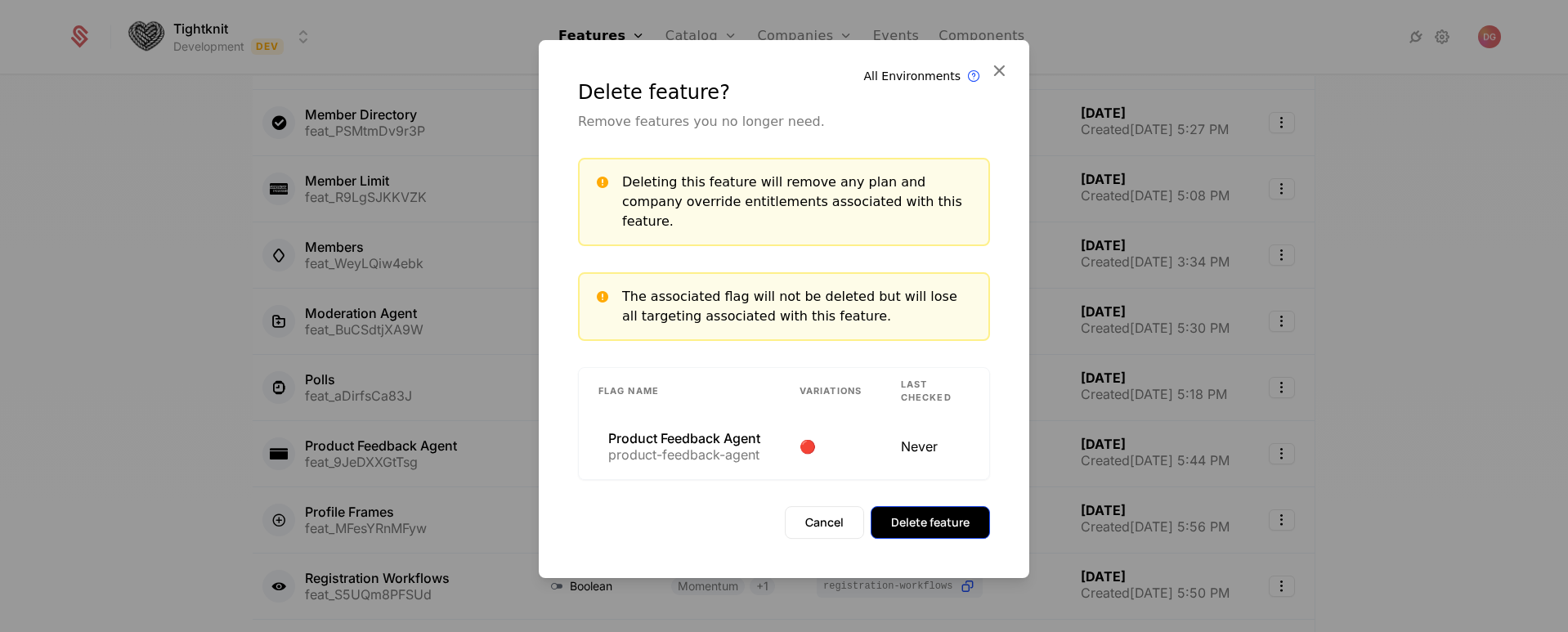
click at [917, 524] on button "Delete feature" at bounding box center [930, 522] width 119 height 32
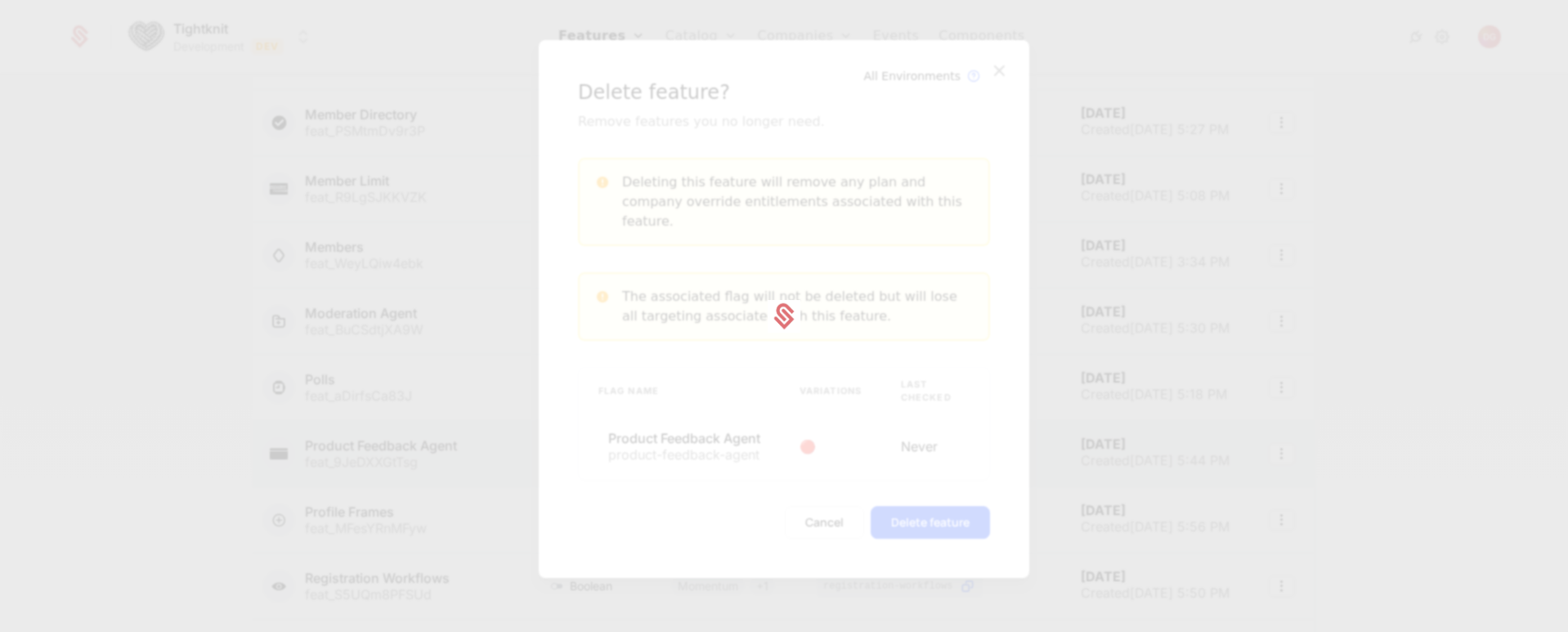
scroll to position [794, 0]
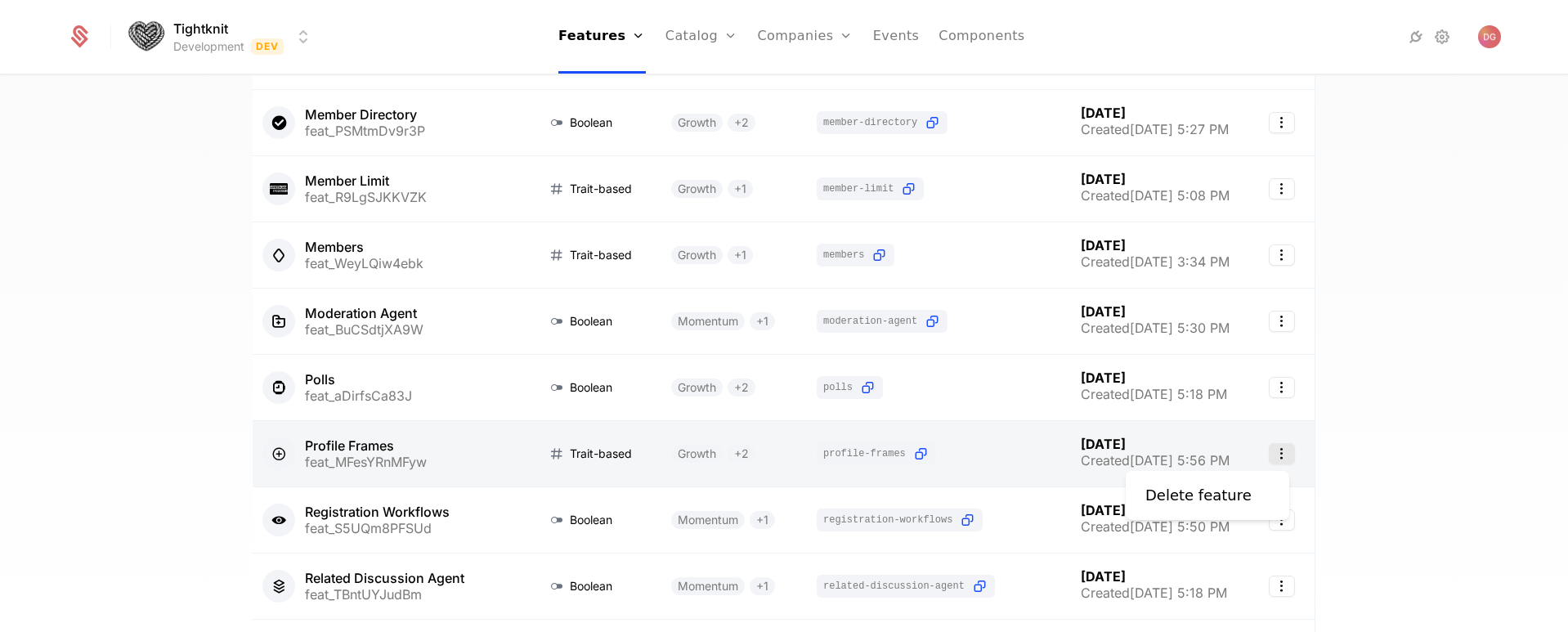
click at [1279, 454] on icon "Select action" at bounding box center [1282, 454] width 26 height 21
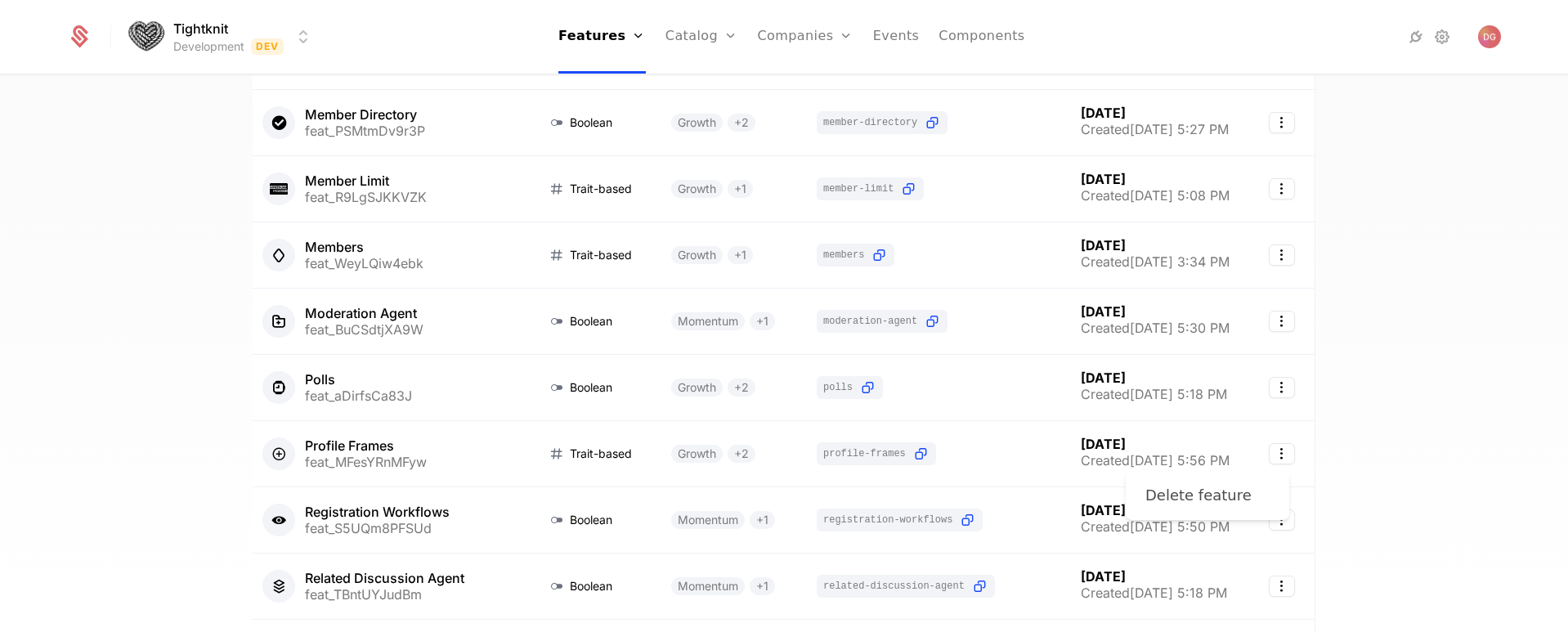
click at [1213, 485] on div "Delete feature" at bounding box center [1198, 496] width 106 height 23
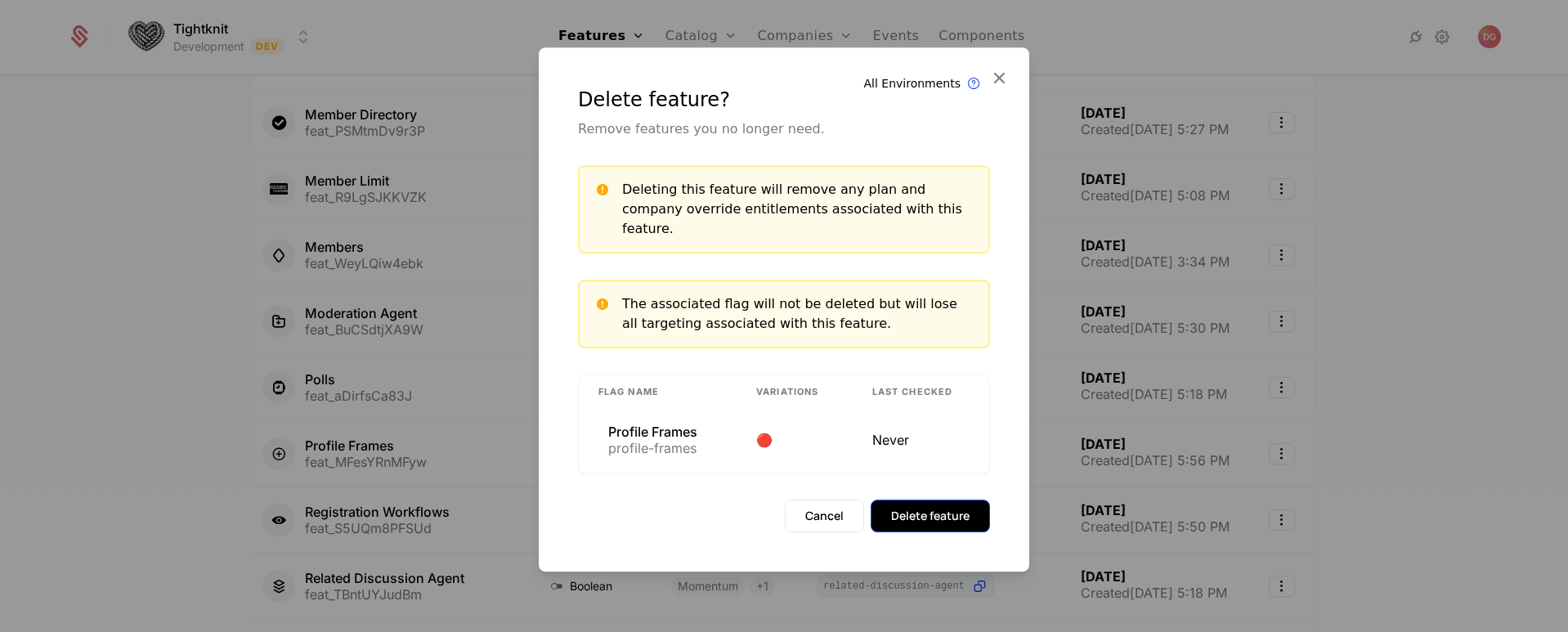
drag, startPoint x: 870, startPoint y: 508, endPoint x: 899, endPoint y: 509, distance: 29.0
click at [899, 509] on div "Cancel Delete feature" at bounding box center [887, 515] width 205 height 32
click at [899, 509] on button "Delete feature" at bounding box center [930, 515] width 119 height 32
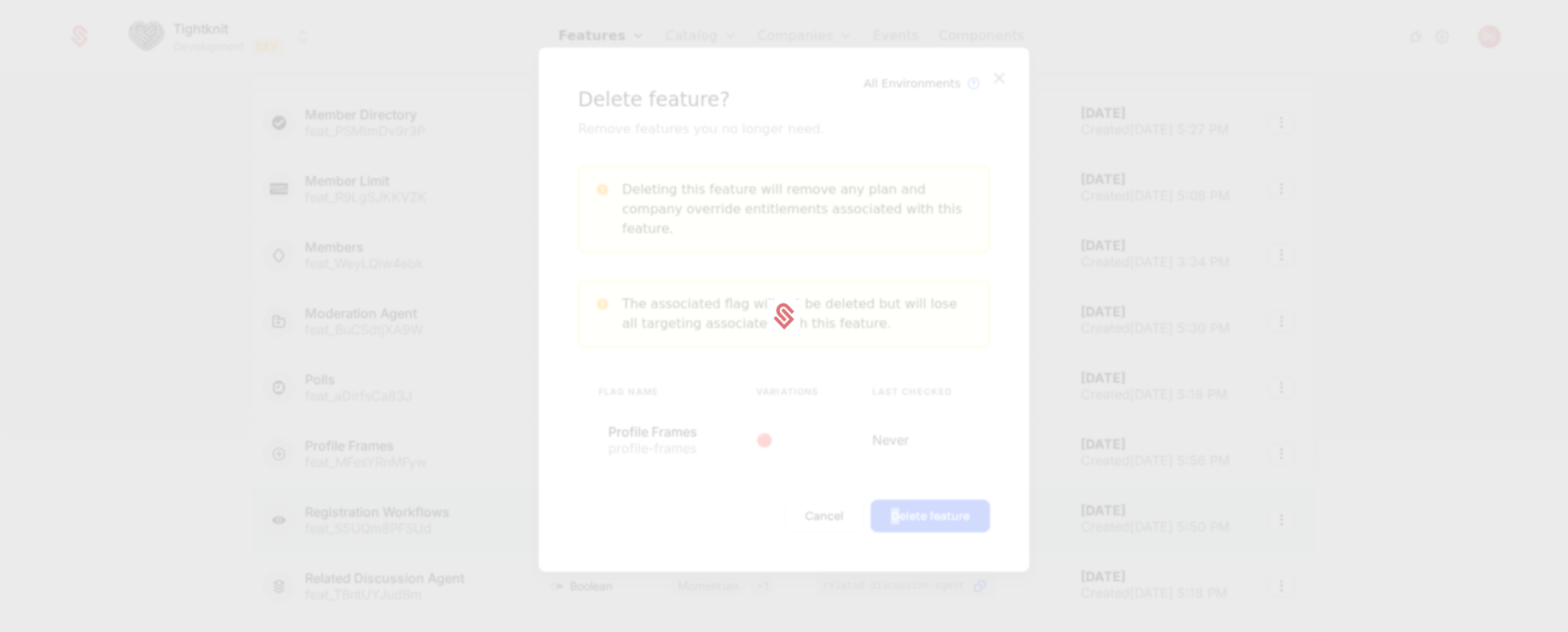
scroll to position [794, 0]
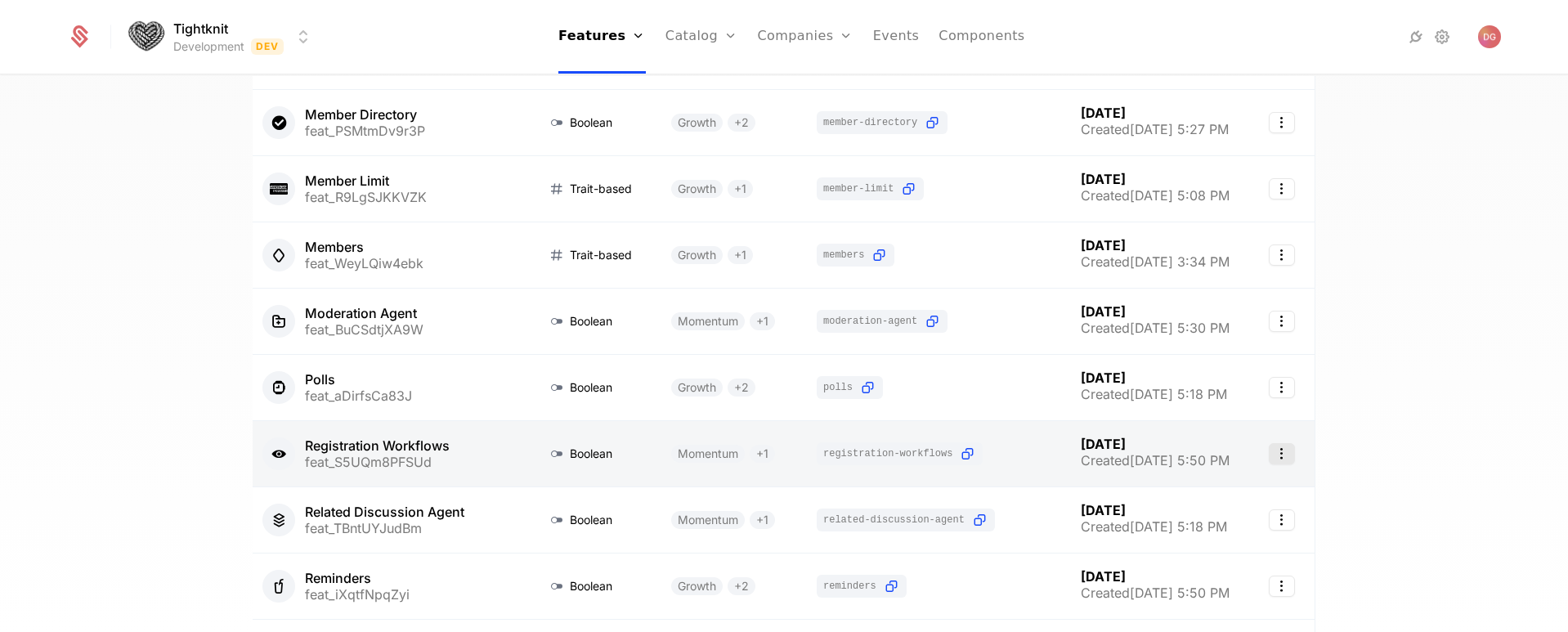
click at [1282, 454] on icon "Select action" at bounding box center [1282, 454] width 26 height 21
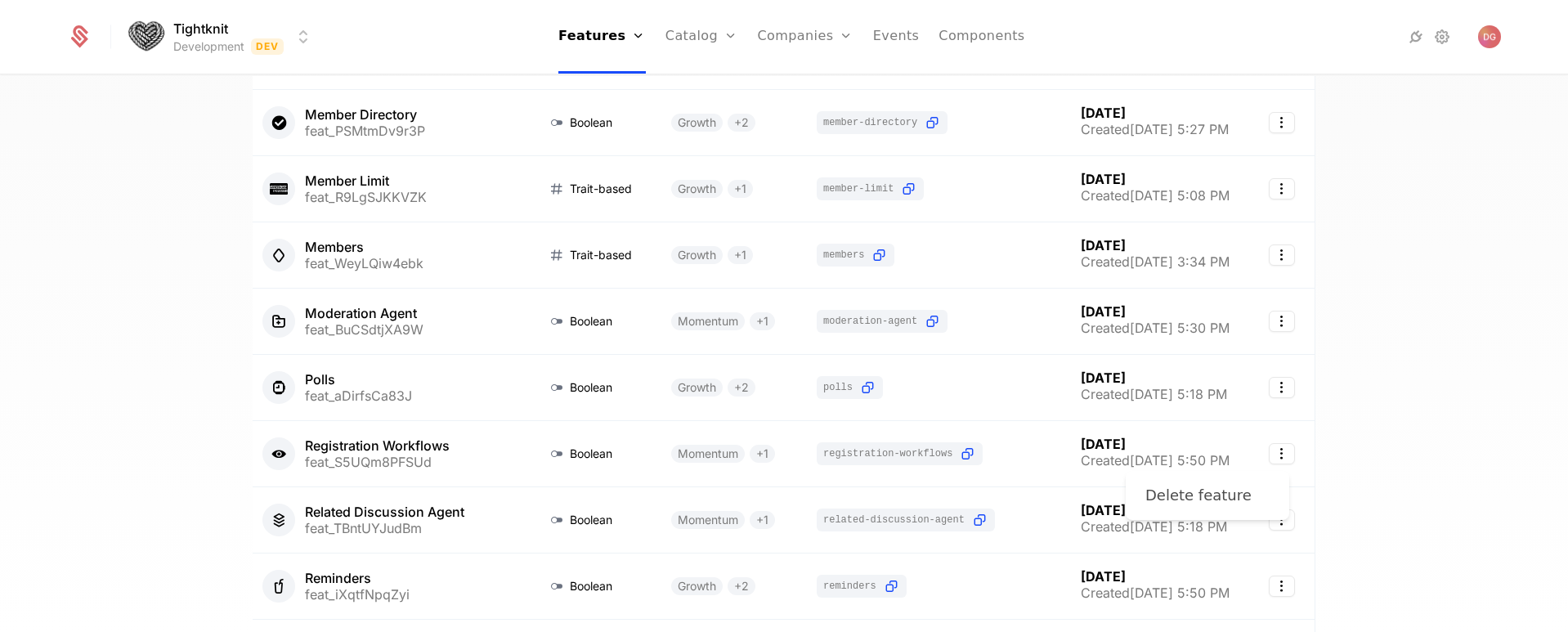
click at [1211, 496] on div "Delete feature" at bounding box center [1198, 496] width 106 height 23
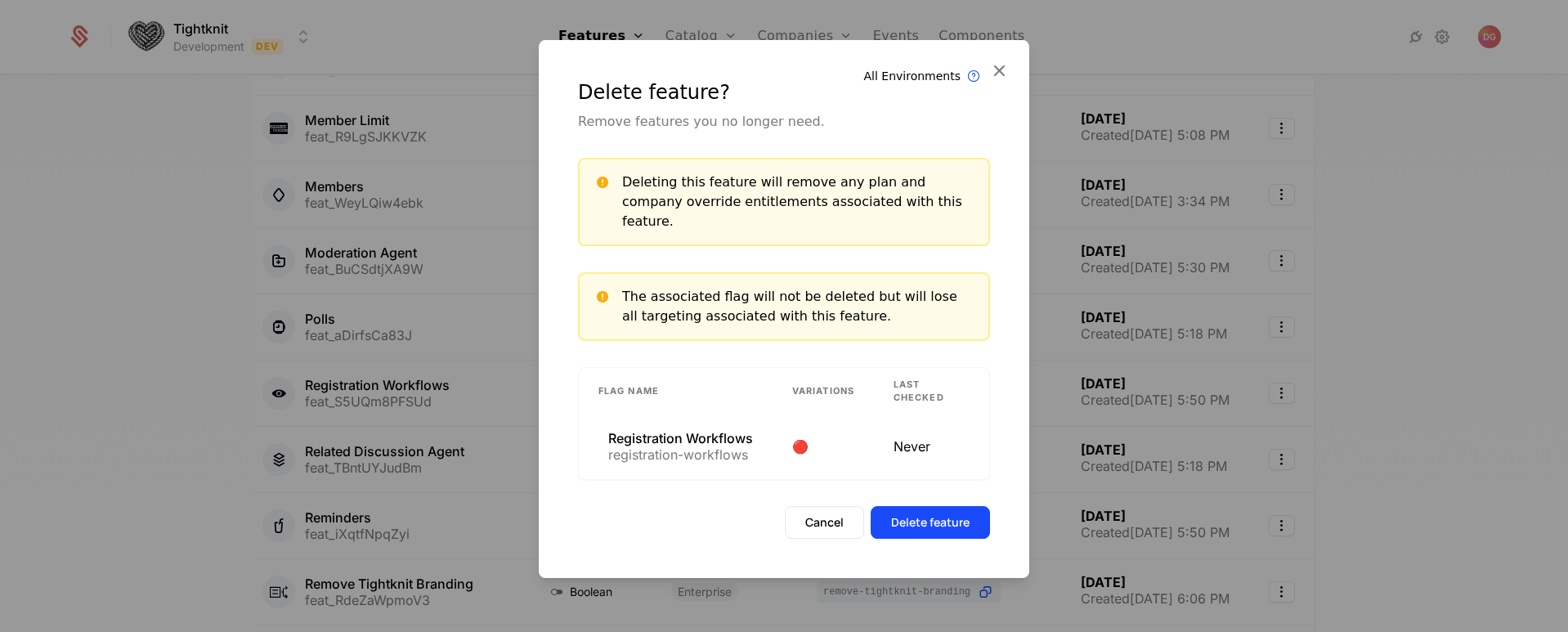
scroll to position [734, 0]
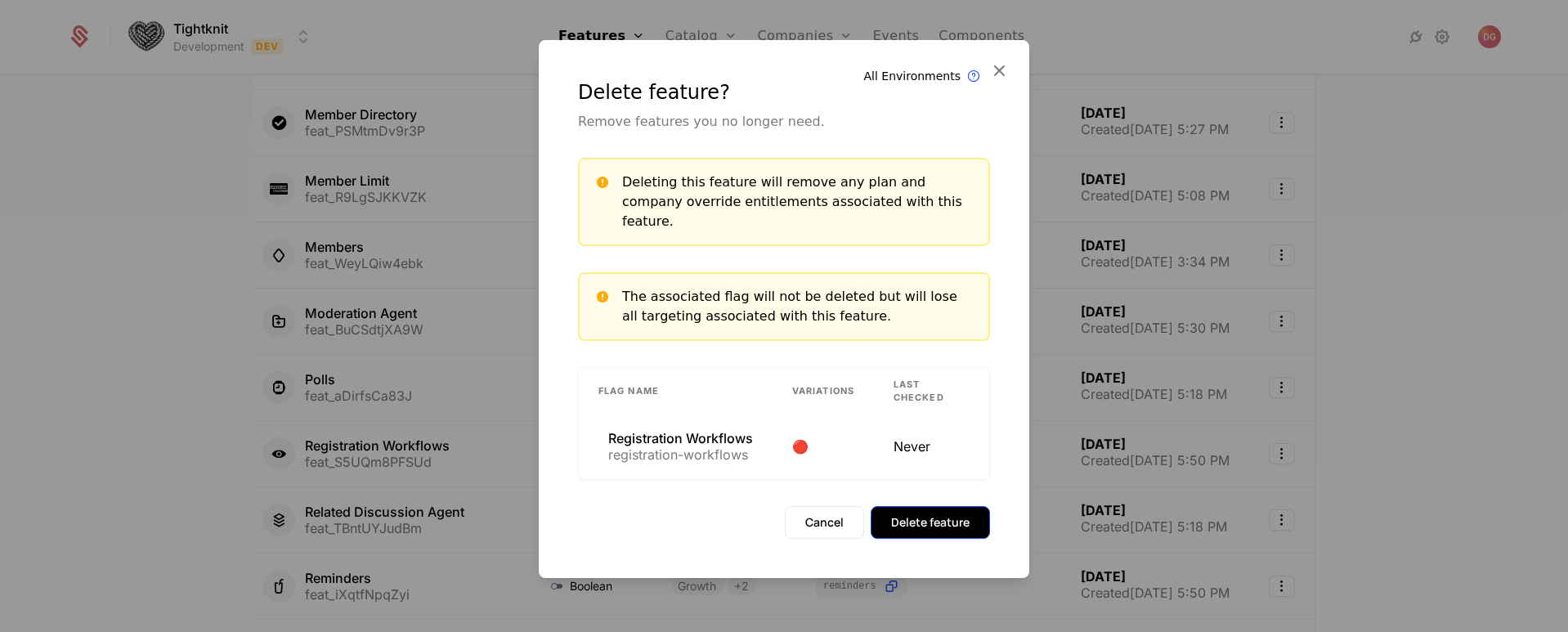
click at [934, 516] on button "Delete feature" at bounding box center [930, 522] width 119 height 32
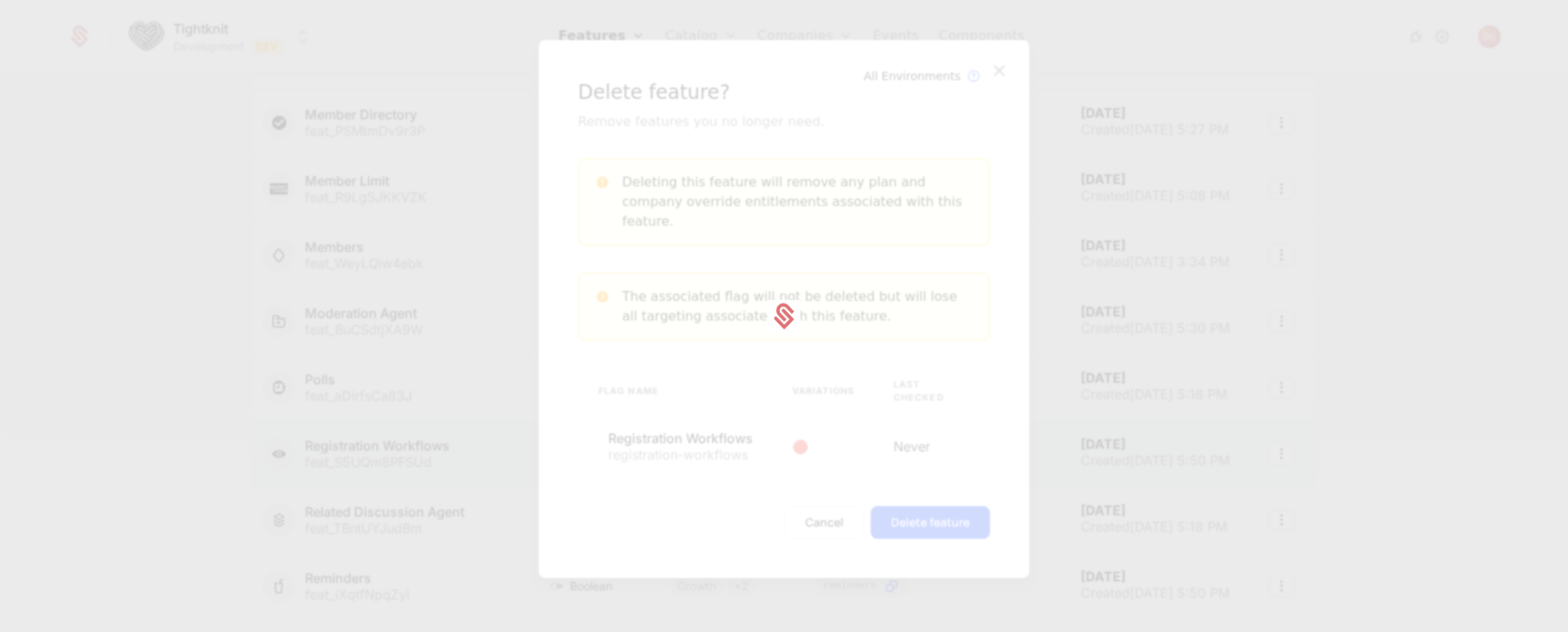
scroll to position [794, 0]
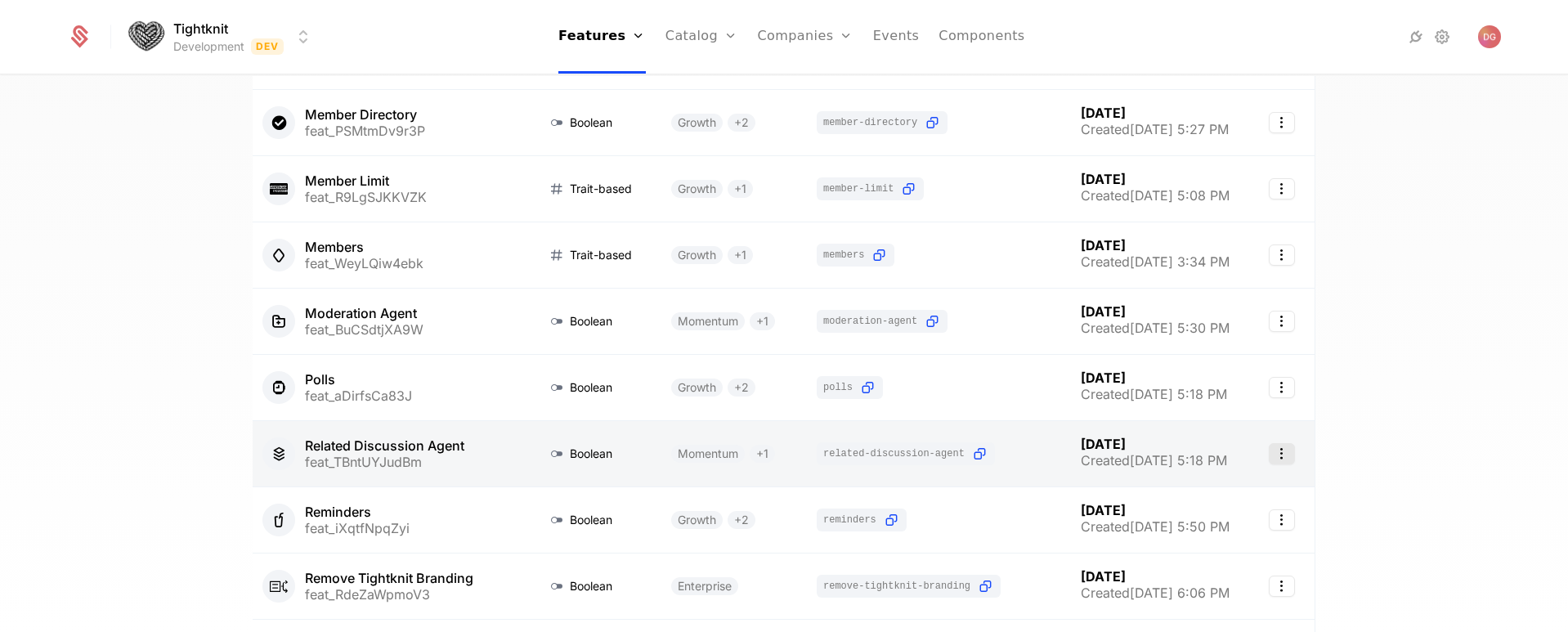
click at [1282, 457] on icon "Select action" at bounding box center [1282, 454] width 26 height 21
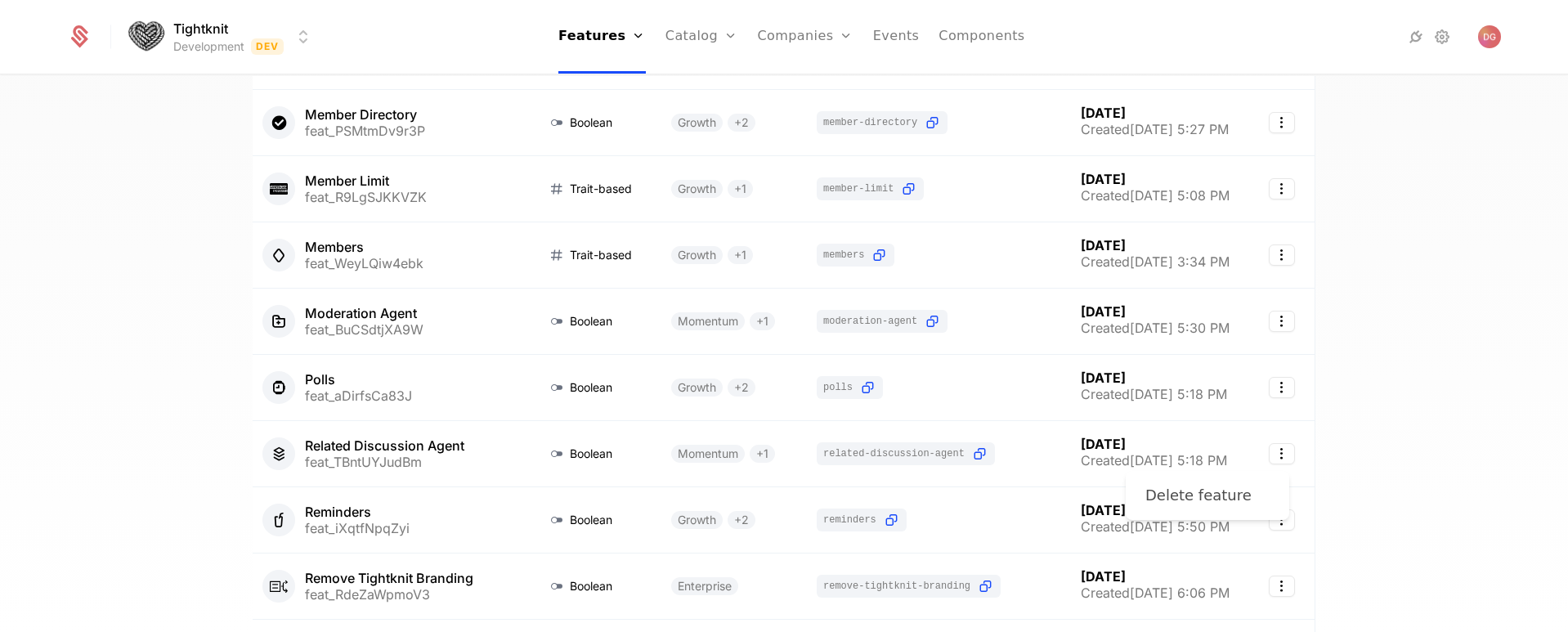
click at [1219, 502] on div "Delete feature" at bounding box center [1198, 496] width 106 height 23
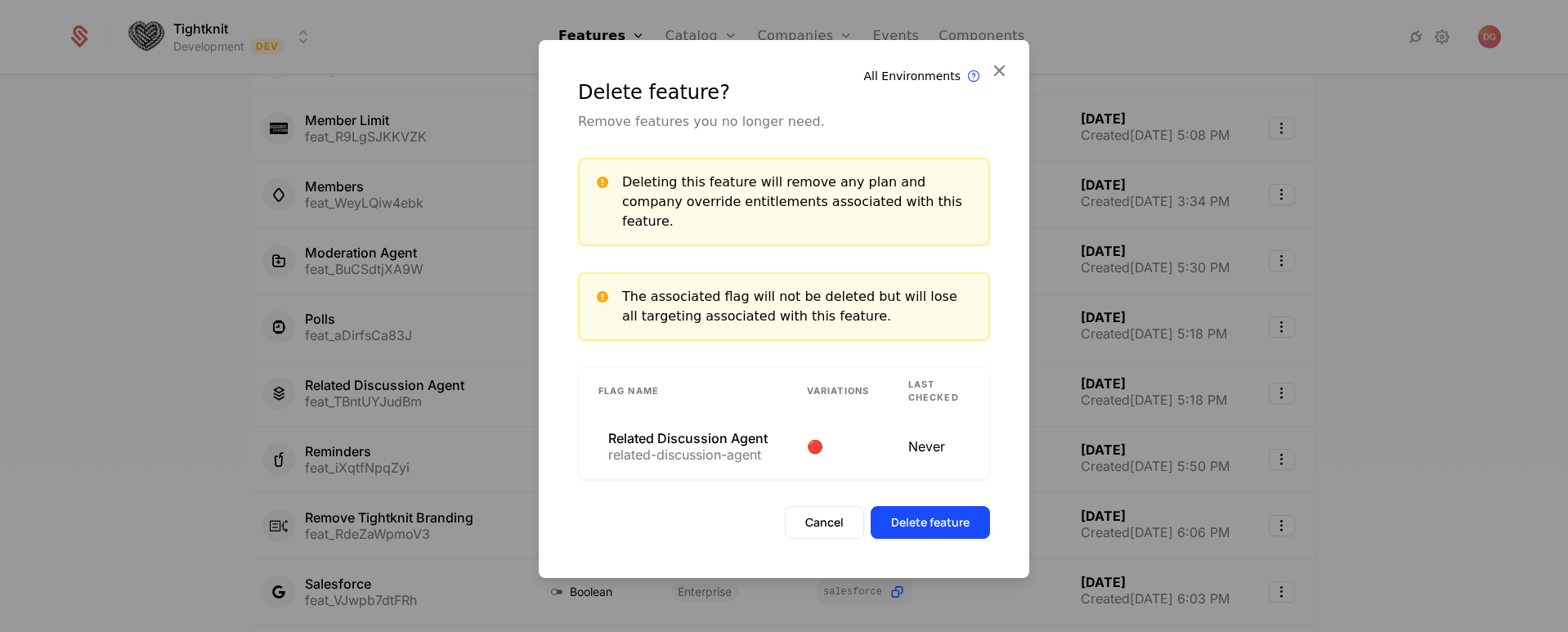
scroll to position [734, 0]
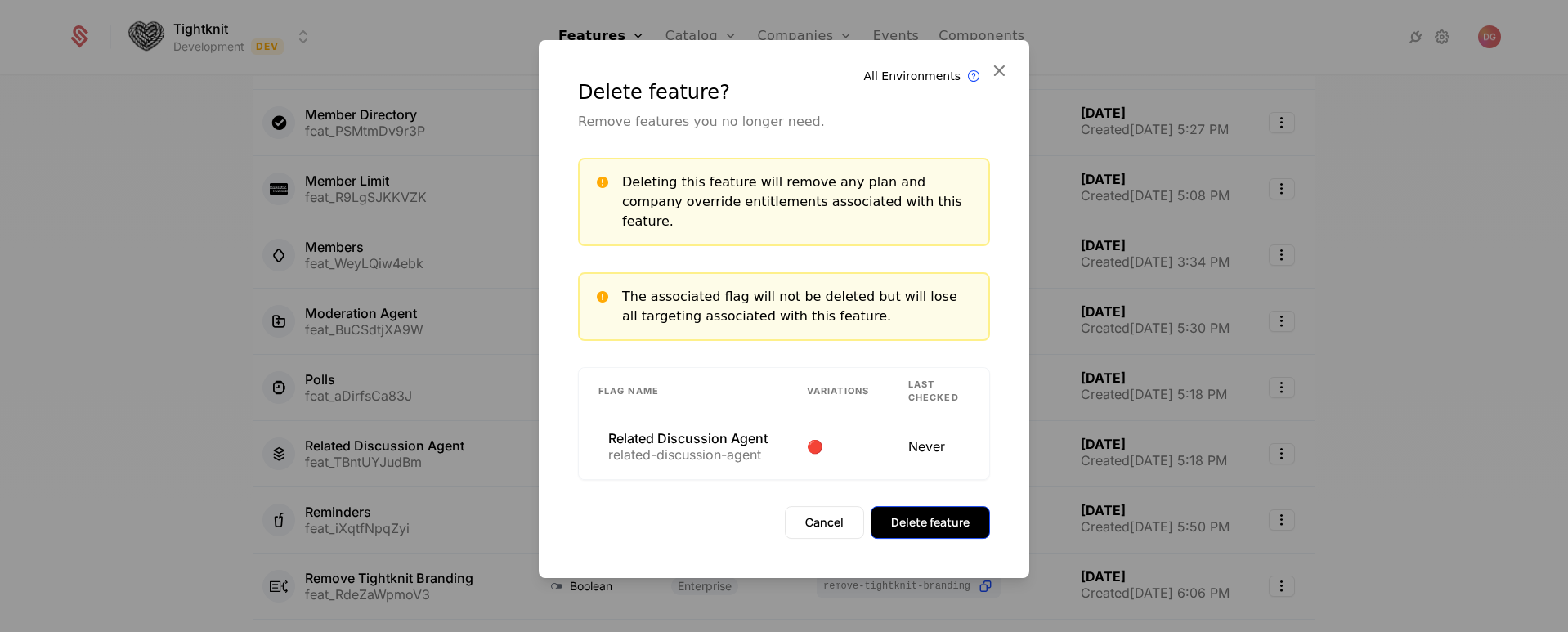
click at [917, 515] on button "Delete feature" at bounding box center [930, 522] width 119 height 32
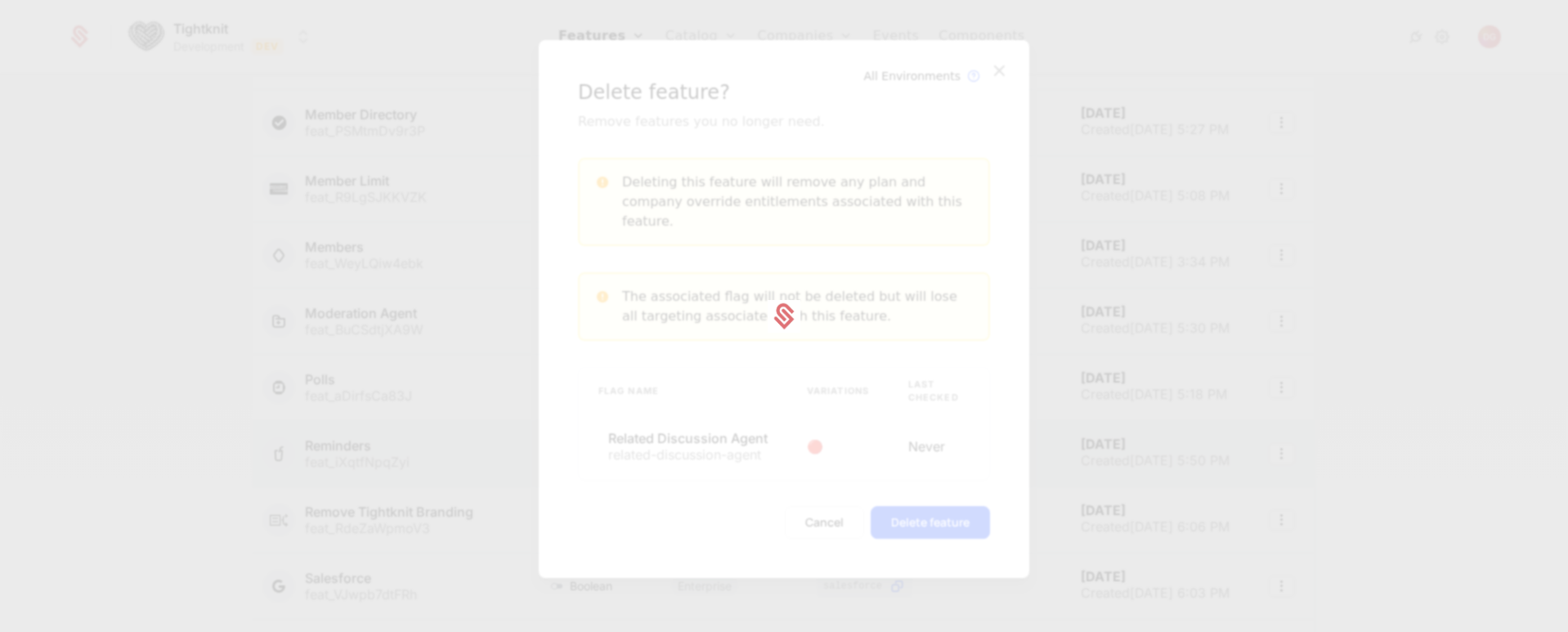
scroll to position [794, 0]
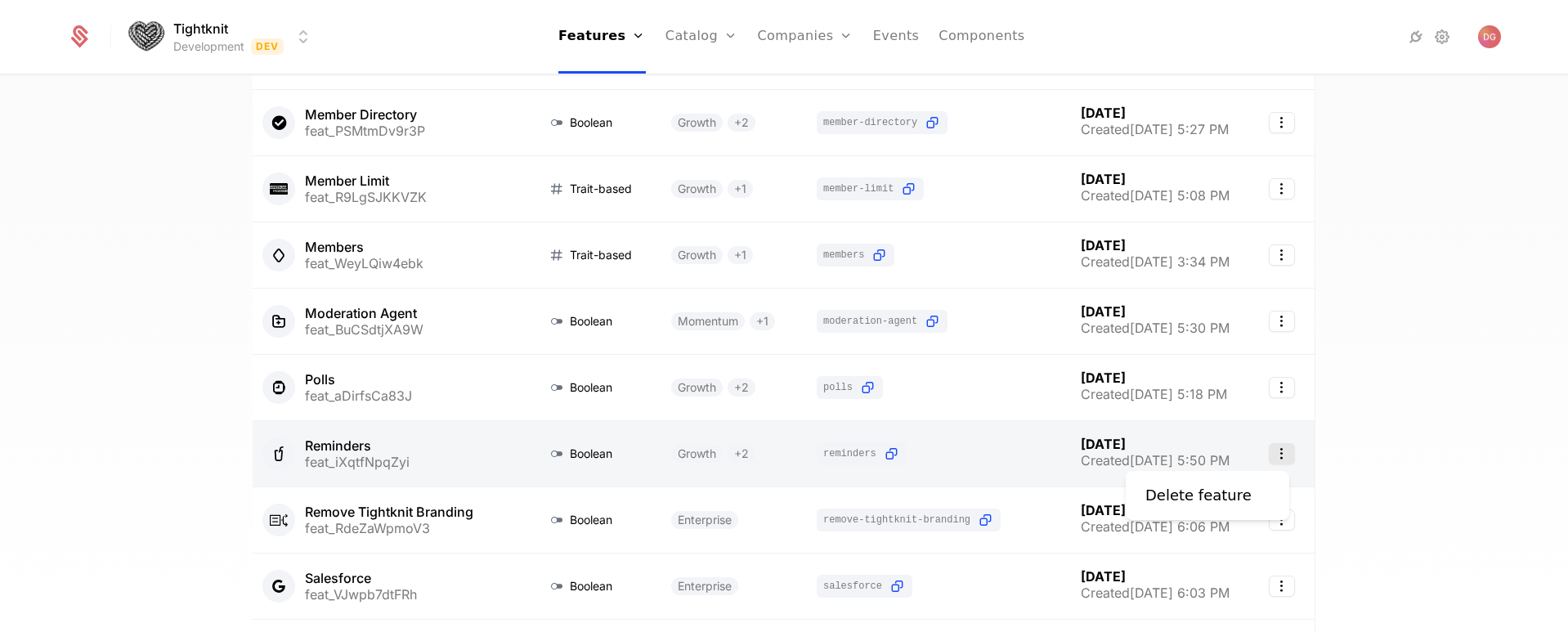
click at [1275, 457] on icon "Select action" at bounding box center [1282, 454] width 26 height 21
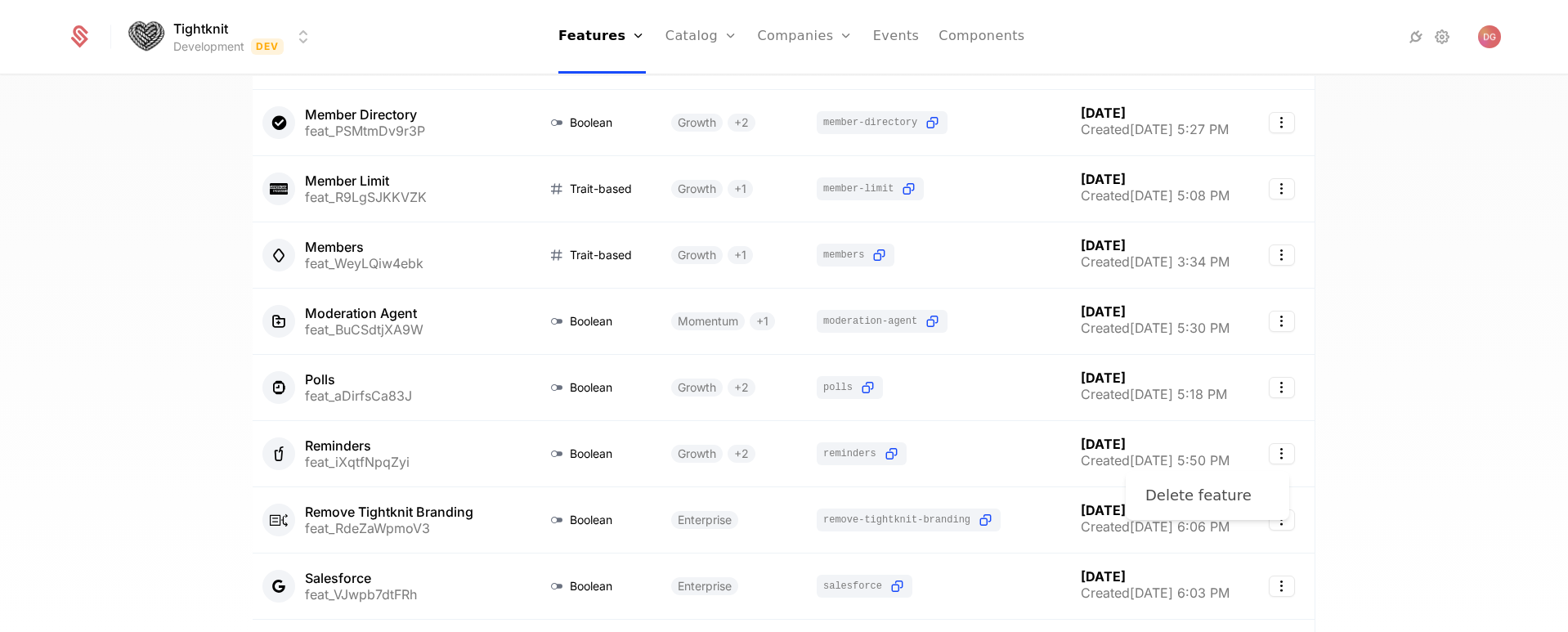
click at [1189, 495] on div "Delete feature" at bounding box center [1198, 496] width 106 height 23
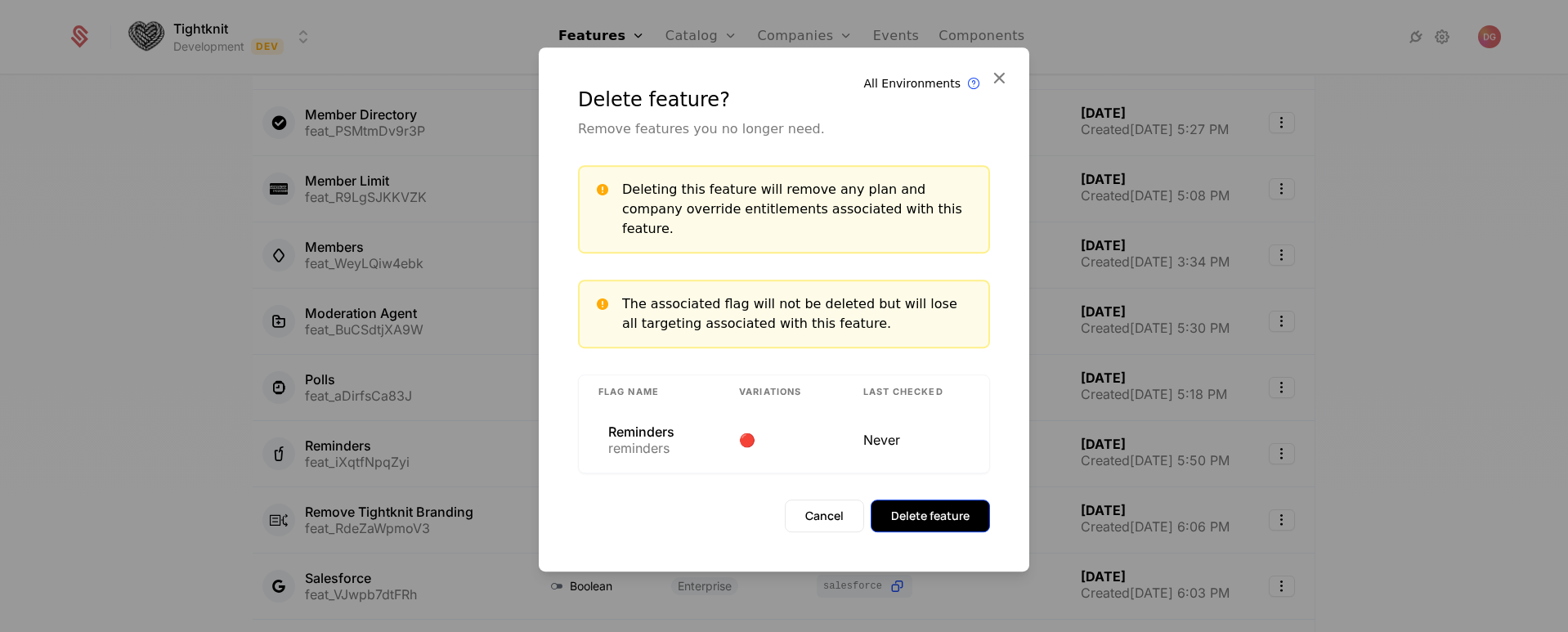
click at [970, 510] on button "Delete feature" at bounding box center [930, 515] width 119 height 32
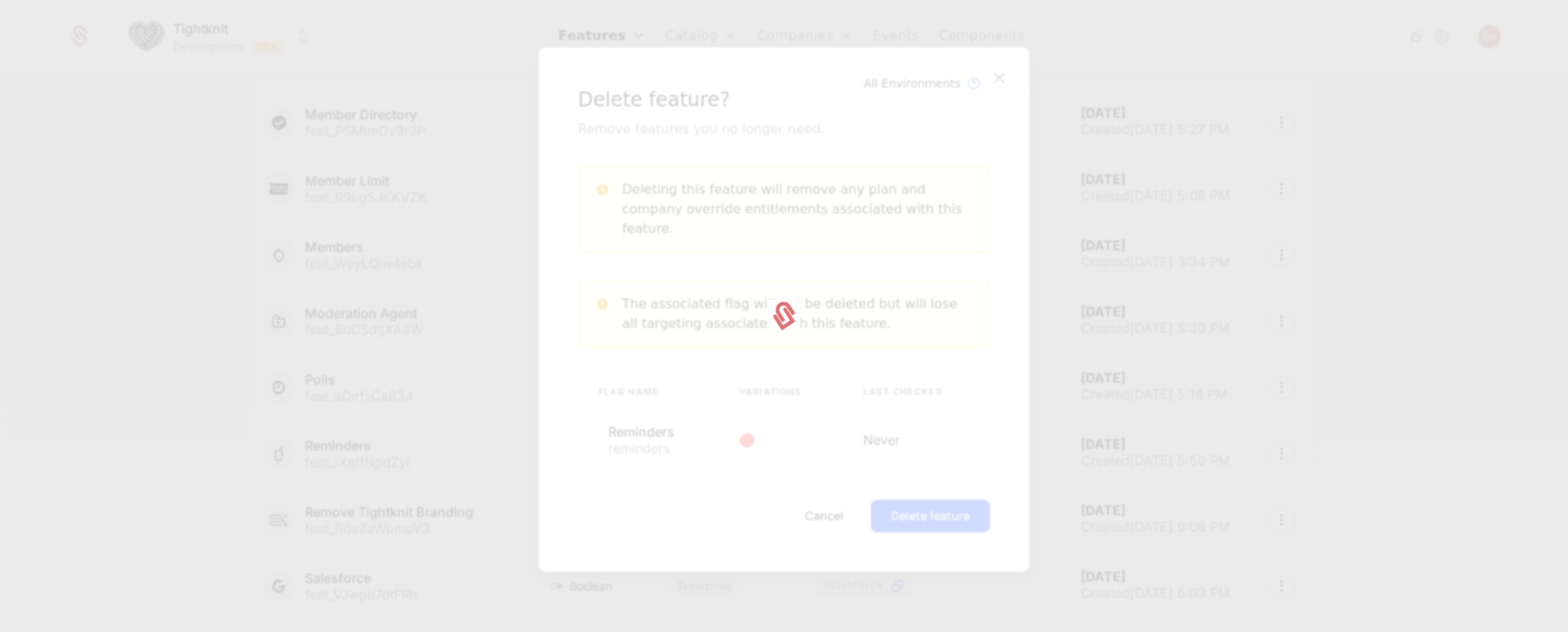
scroll to position [794, 0]
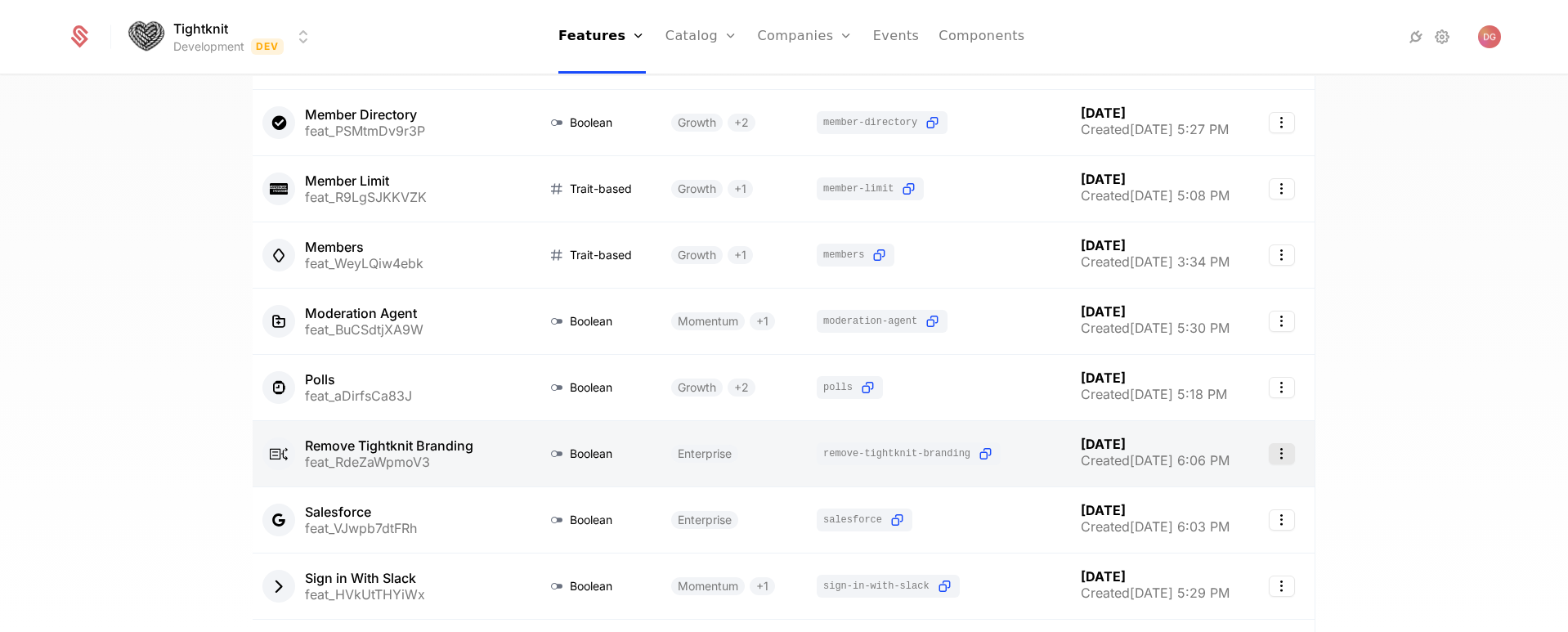
click at [1278, 460] on icon "Select action" at bounding box center [1282, 454] width 26 height 21
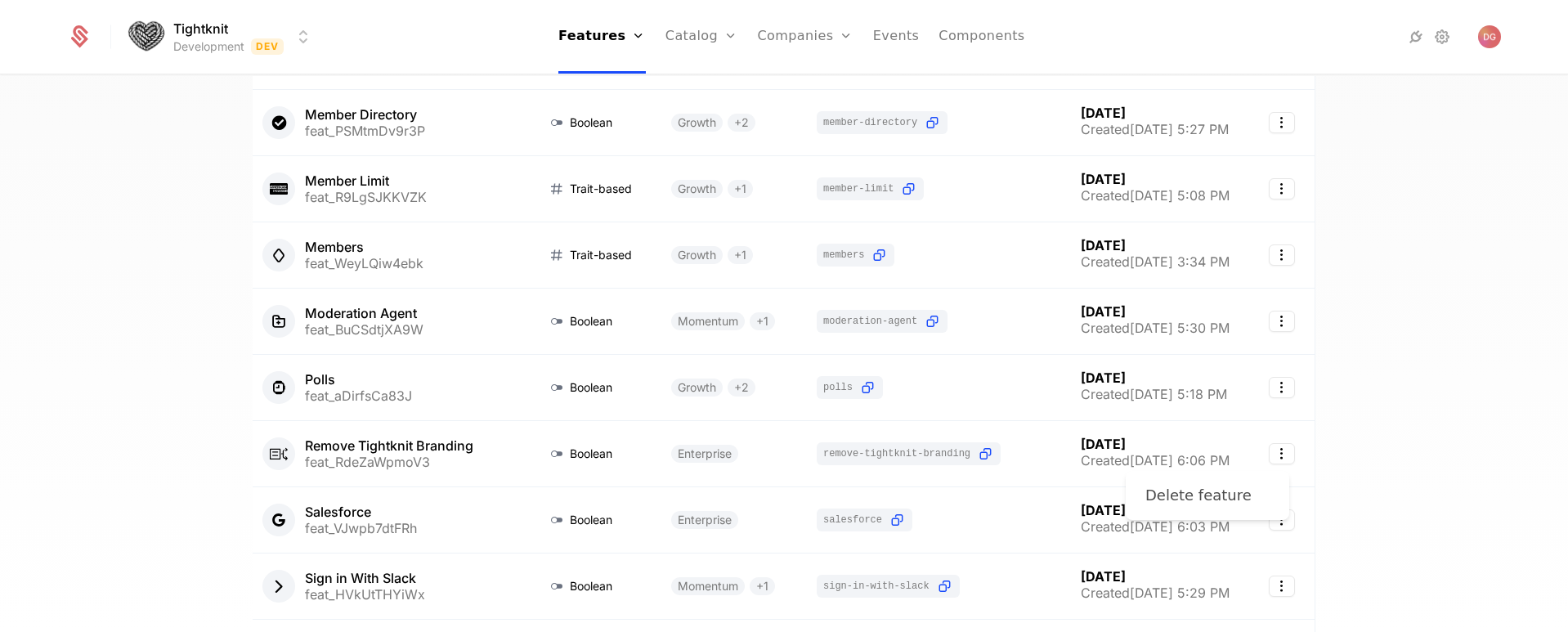
click at [1233, 502] on div "Delete feature" at bounding box center [1198, 496] width 106 height 23
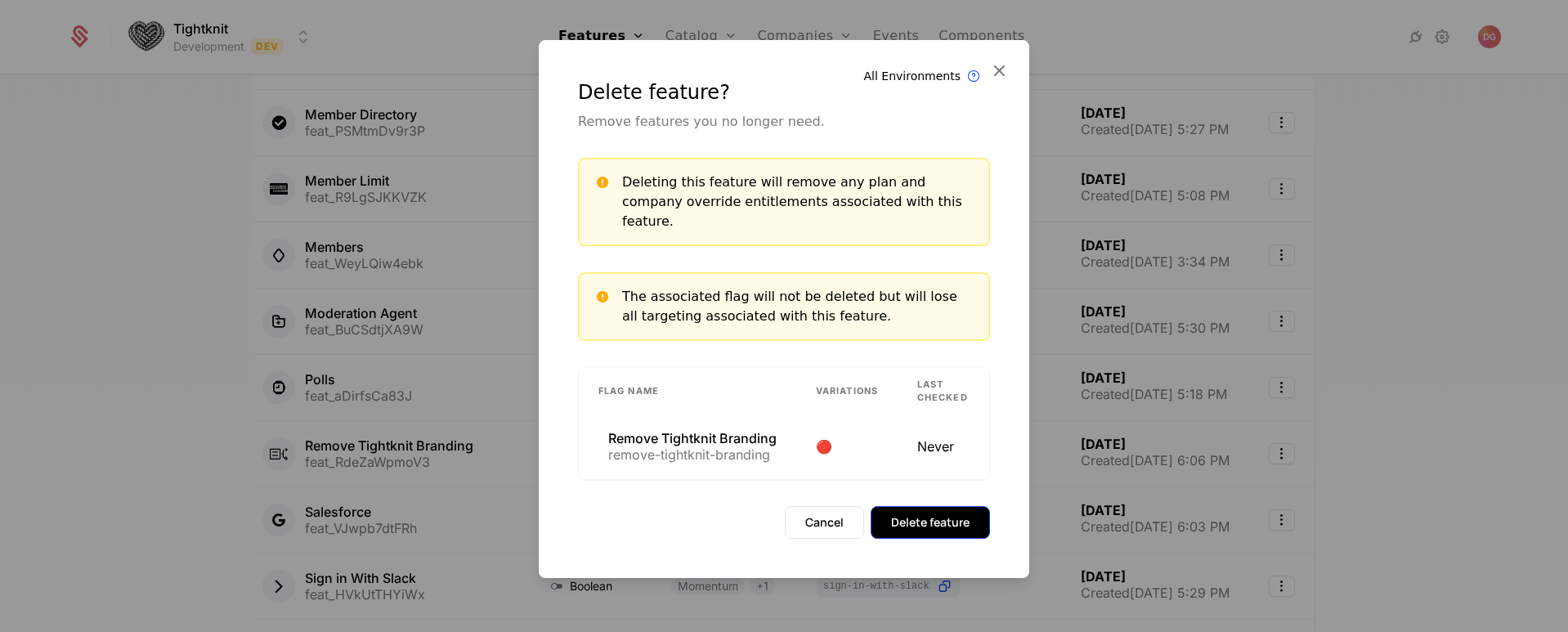
click at [971, 509] on button "Delete feature" at bounding box center [930, 522] width 119 height 32
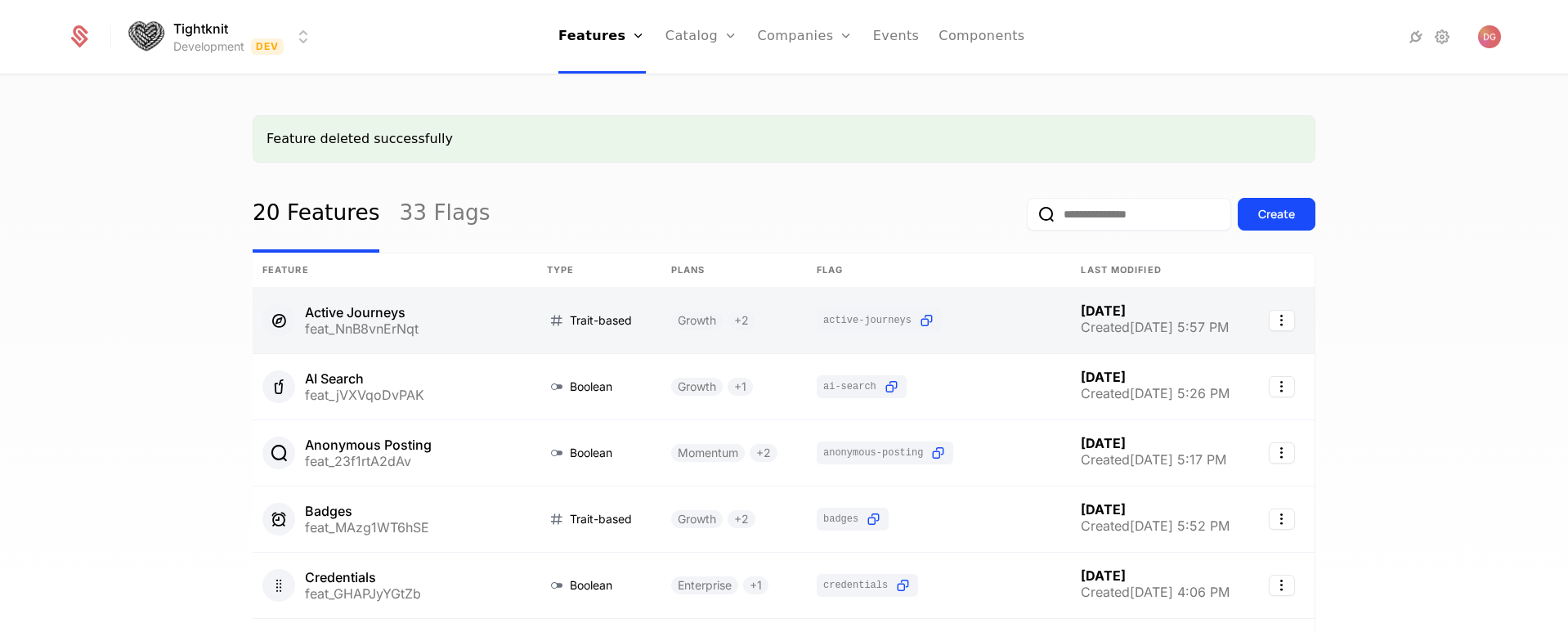
scroll to position [0, 0]
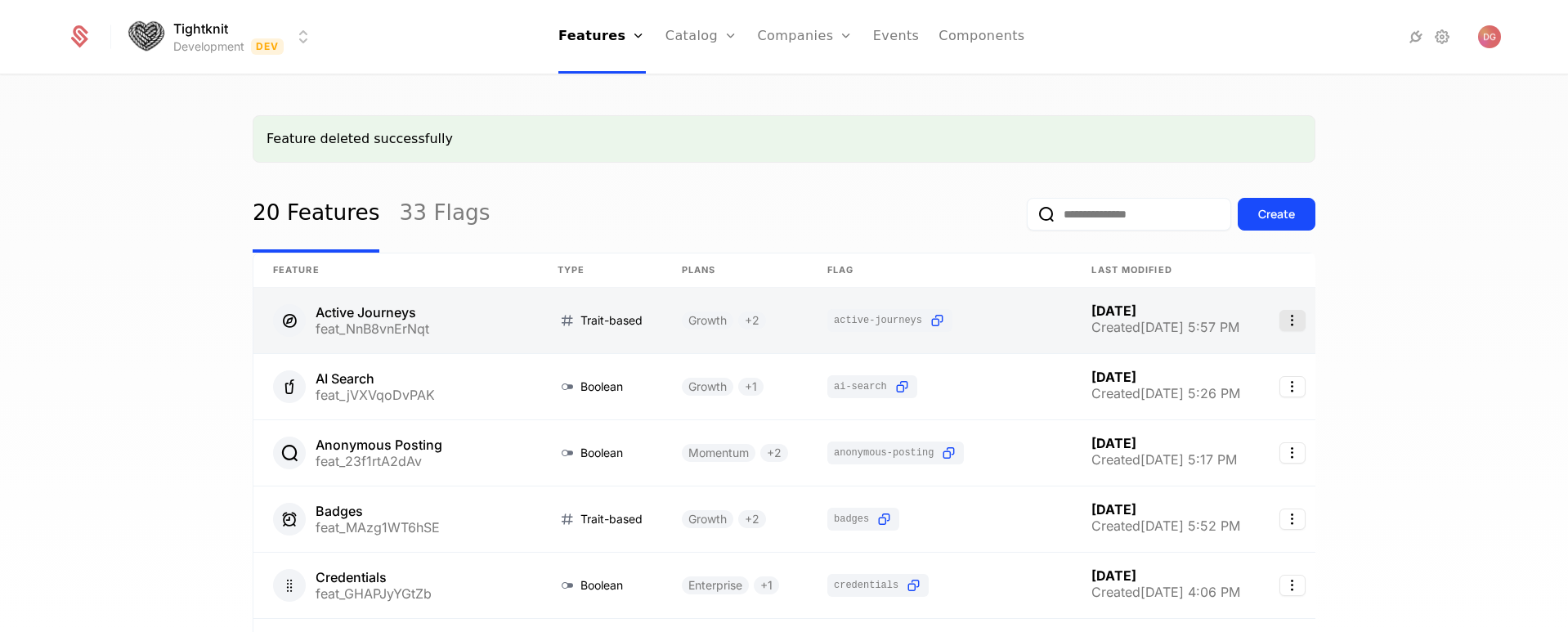
click at [1298, 324] on icon "Select action" at bounding box center [1292, 320] width 26 height 21
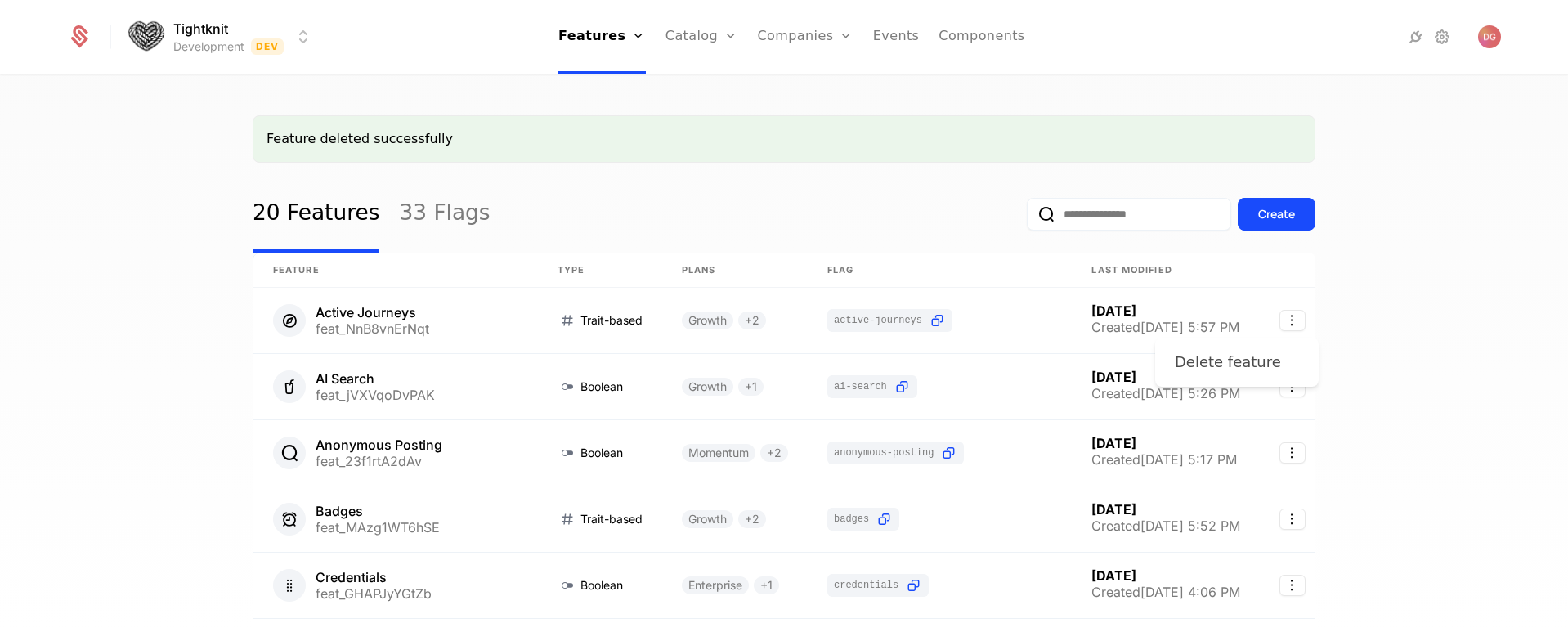
click at [1233, 364] on div "Delete feature" at bounding box center [1228, 363] width 106 height 23
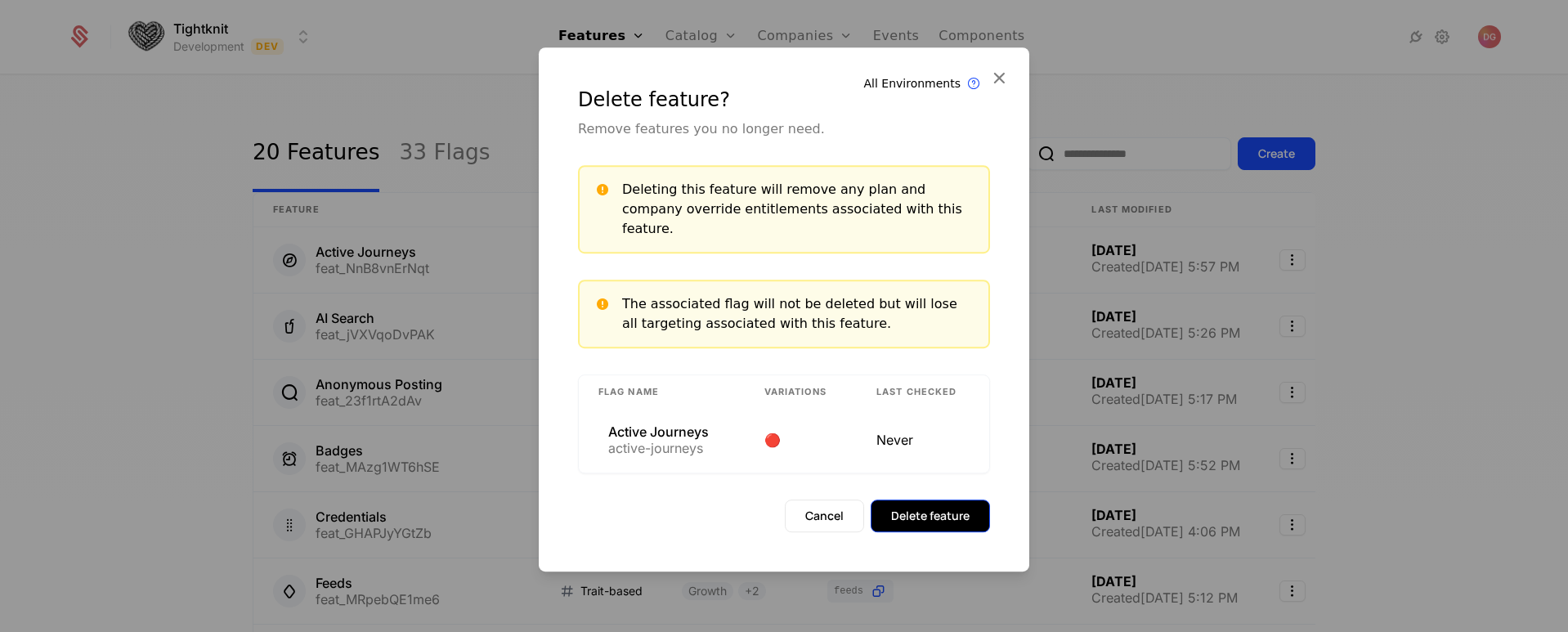
click at [942, 518] on button "Delete feature" at bounding box center [930, 515] width 119 height 32
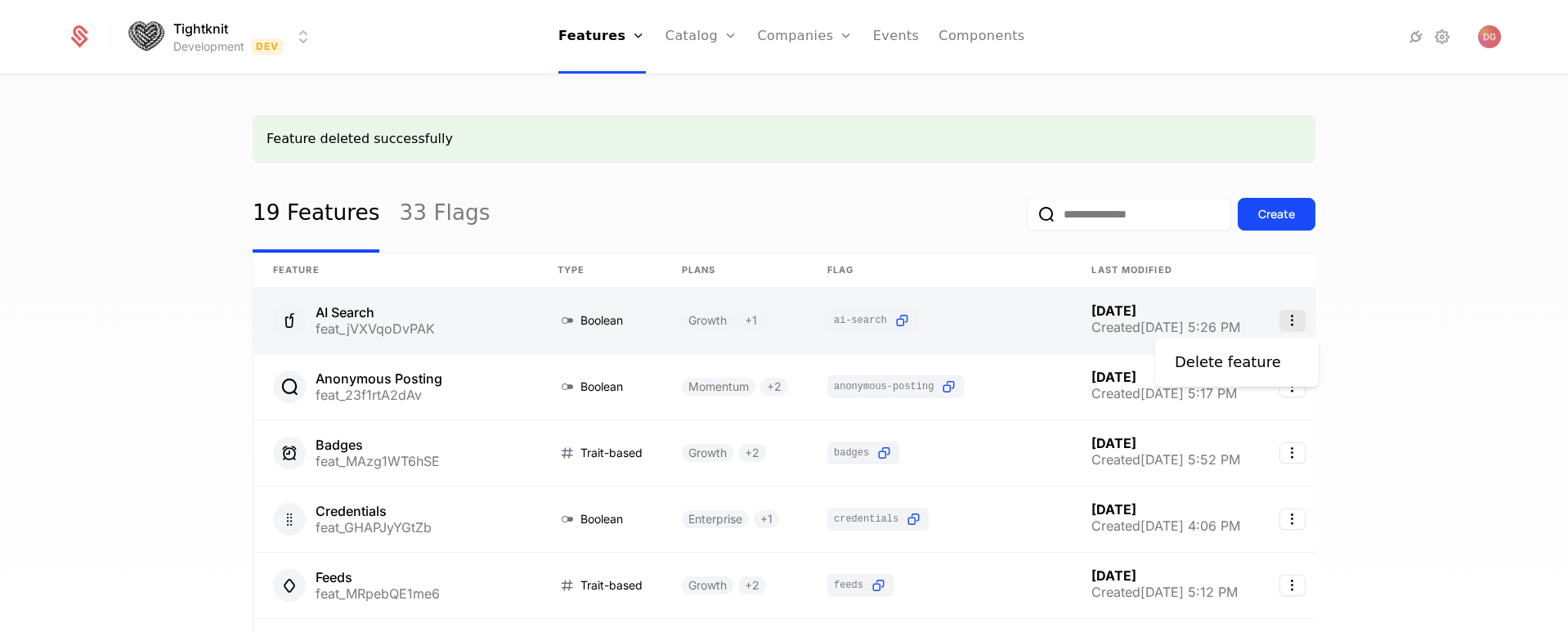
click at [1299, 322] on icon "Select action" at bounding box center [1292, 320] width 26 height 21
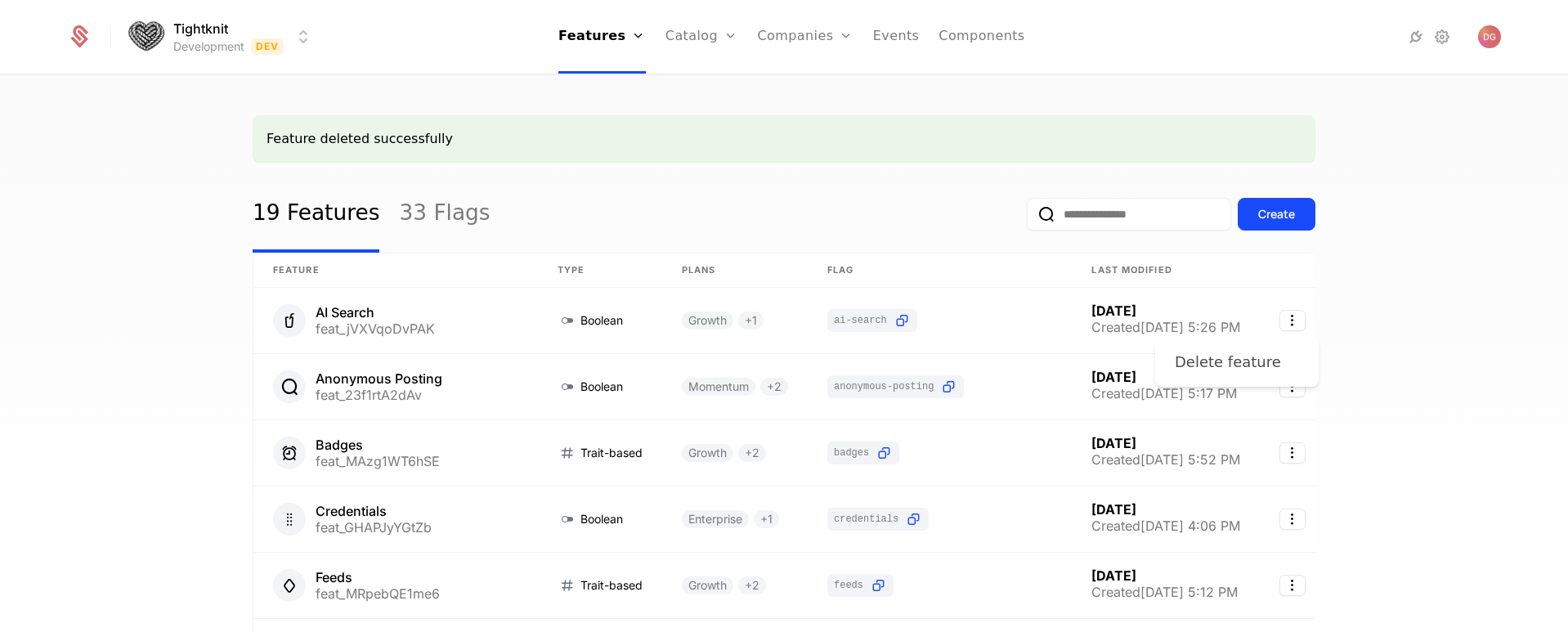
click at [1177, 362] on div "Delete feature" at bounding box center [1228, 363] width 106 height 23
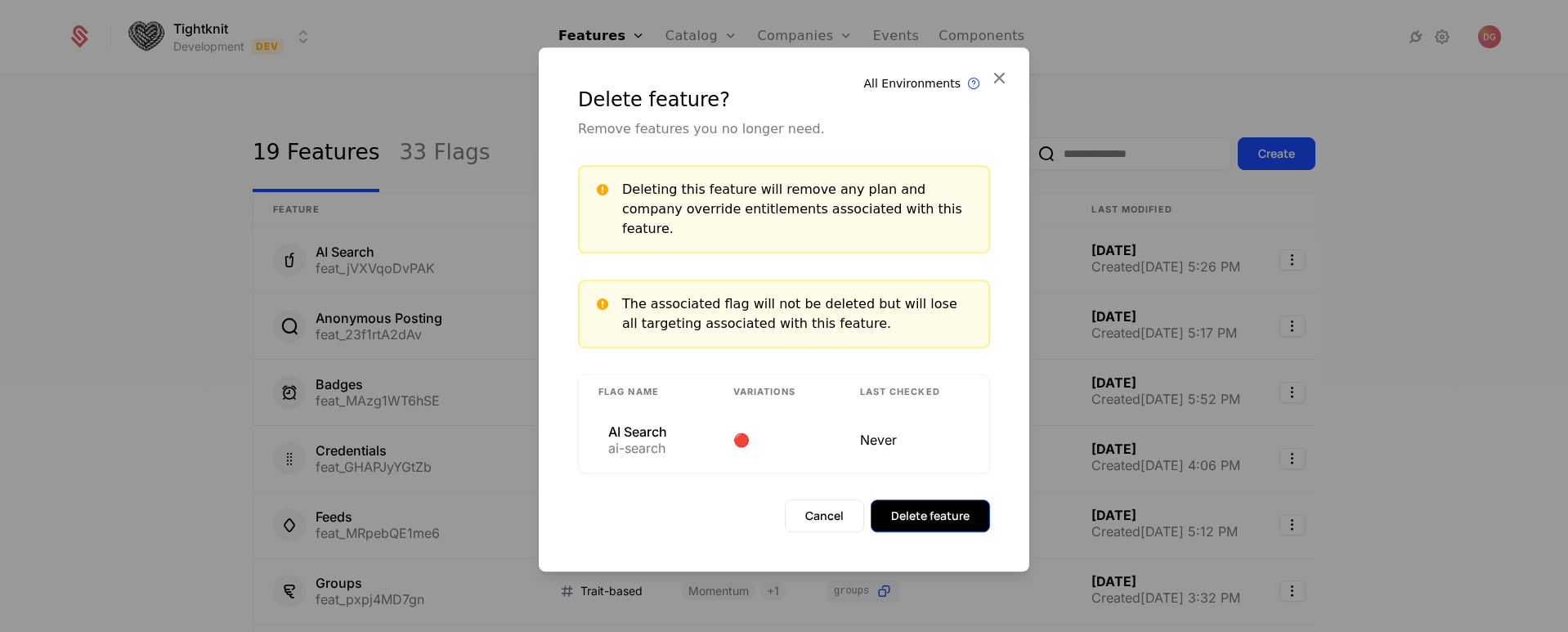
click at [949, 514] on button "Delete feature" at bounding box center [930, 515] width 119 height 32
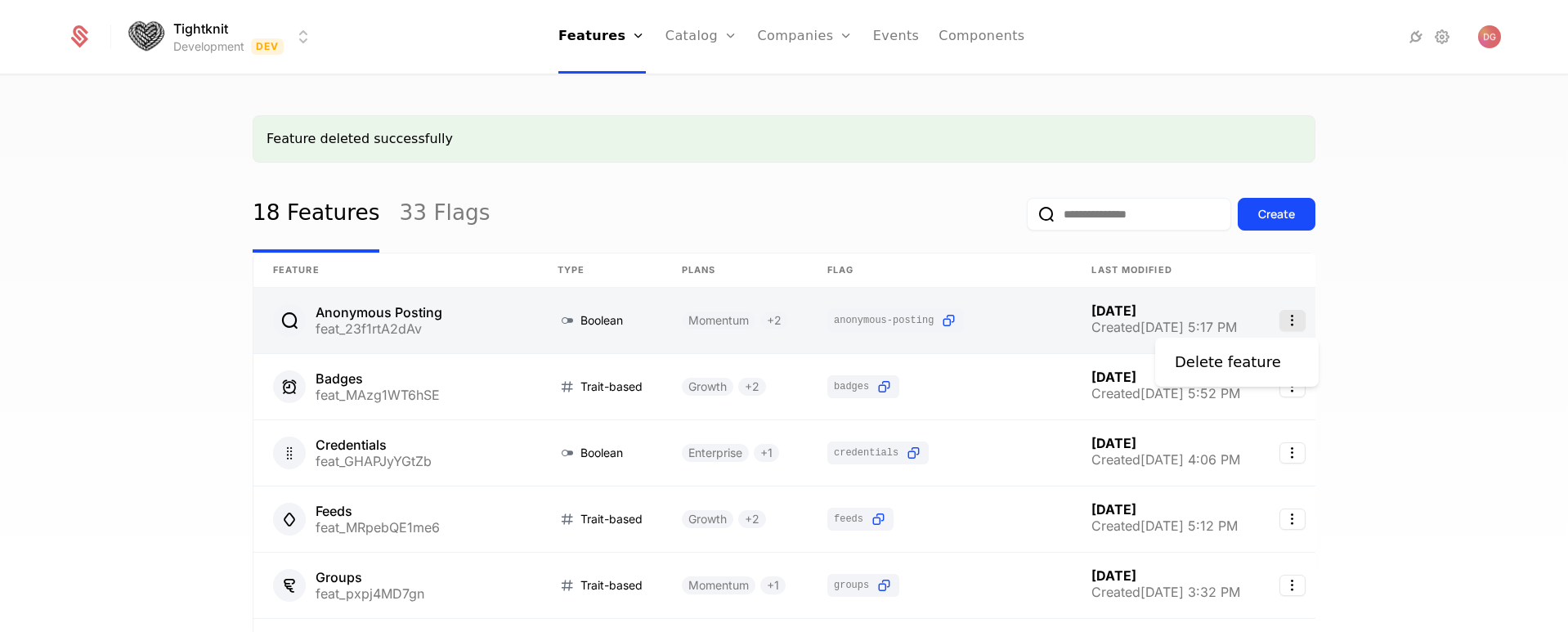
click at [1297, 317] on icon "Select action" at bounding box center [1292, 320] width 26 height 21
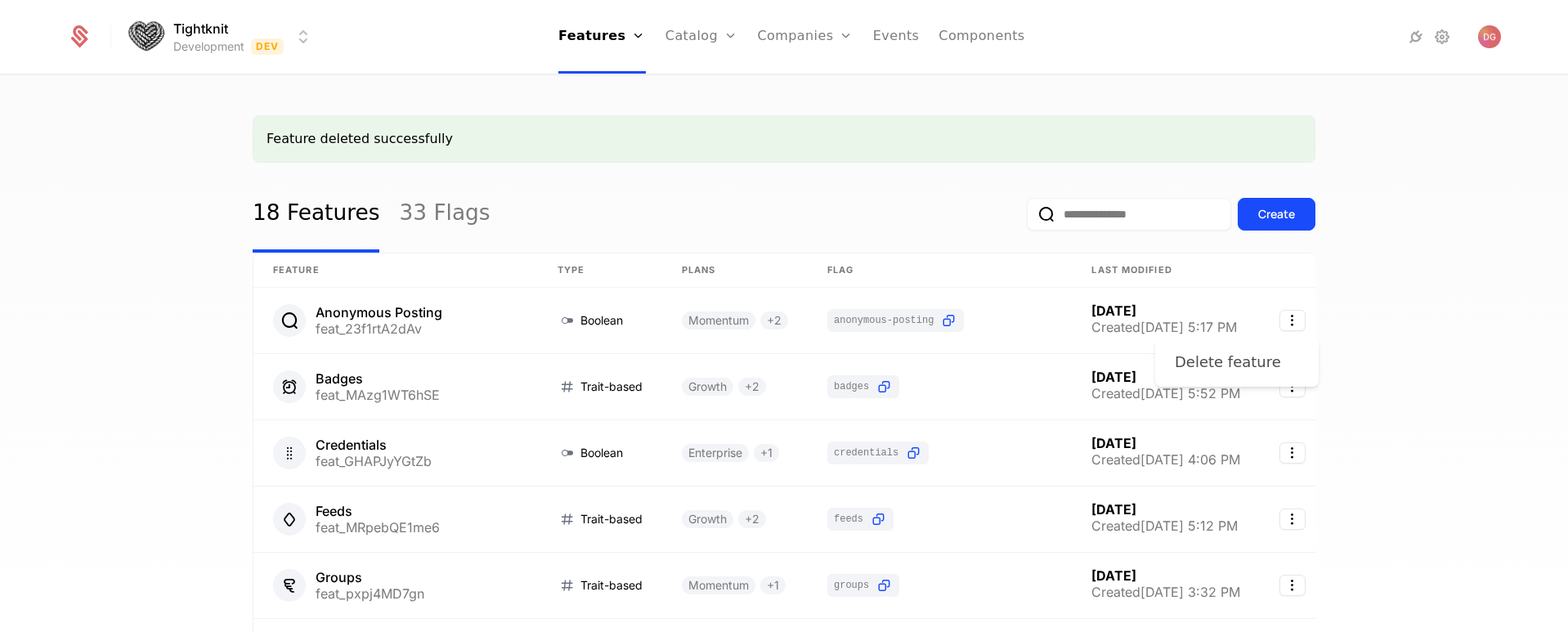
click at [1258, 365] on div "Delete feature" at bounding box center [1228, 363] width 106 height 23
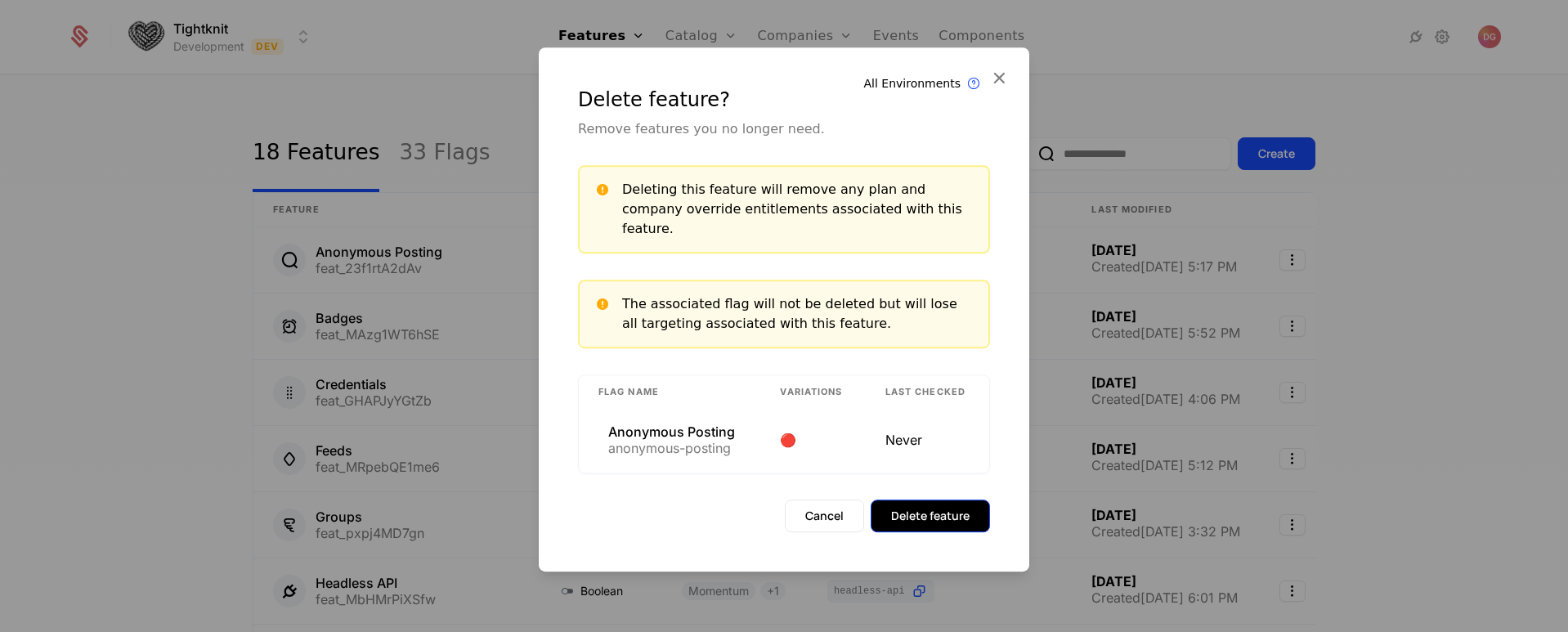
click at [959, 499] on button "Delete feature" at bounding box center [930, 515] width 119 height 32
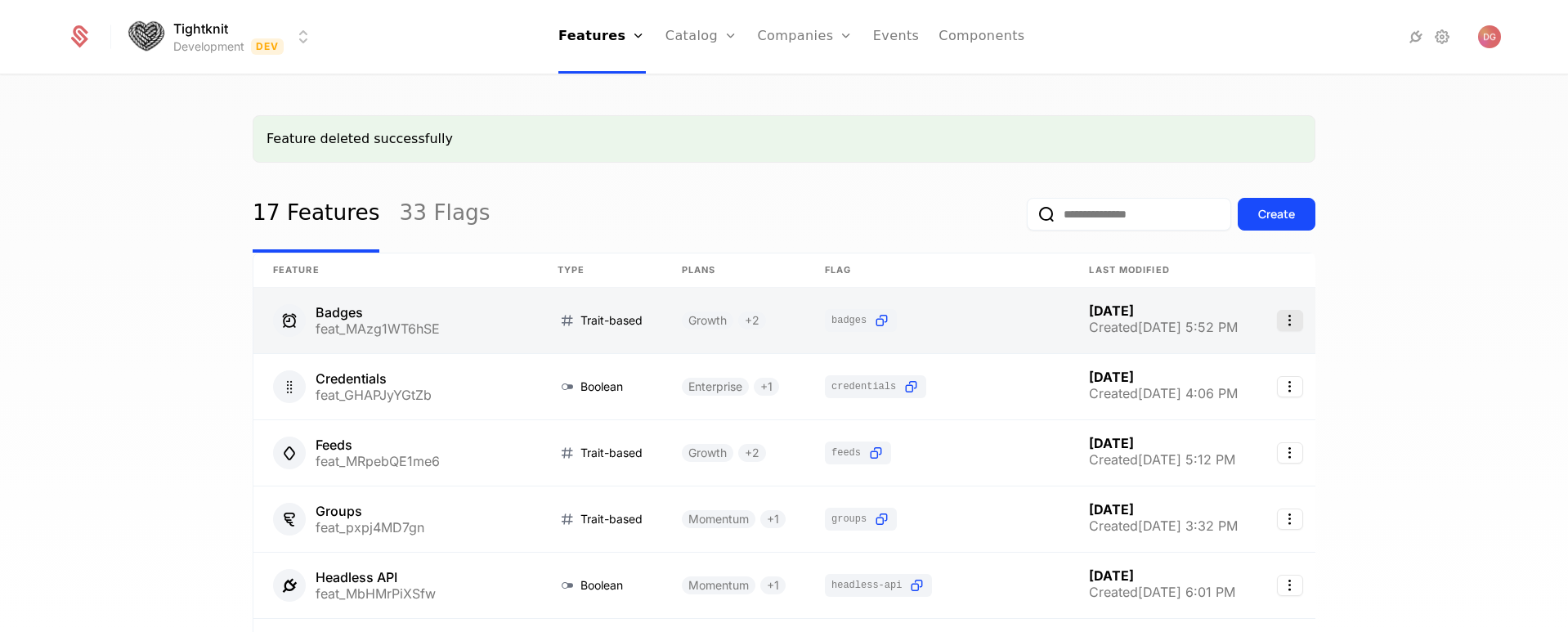
click at [1294, 319] on icon "Select action" at bounding box center [1290, 320] width 26 height 21
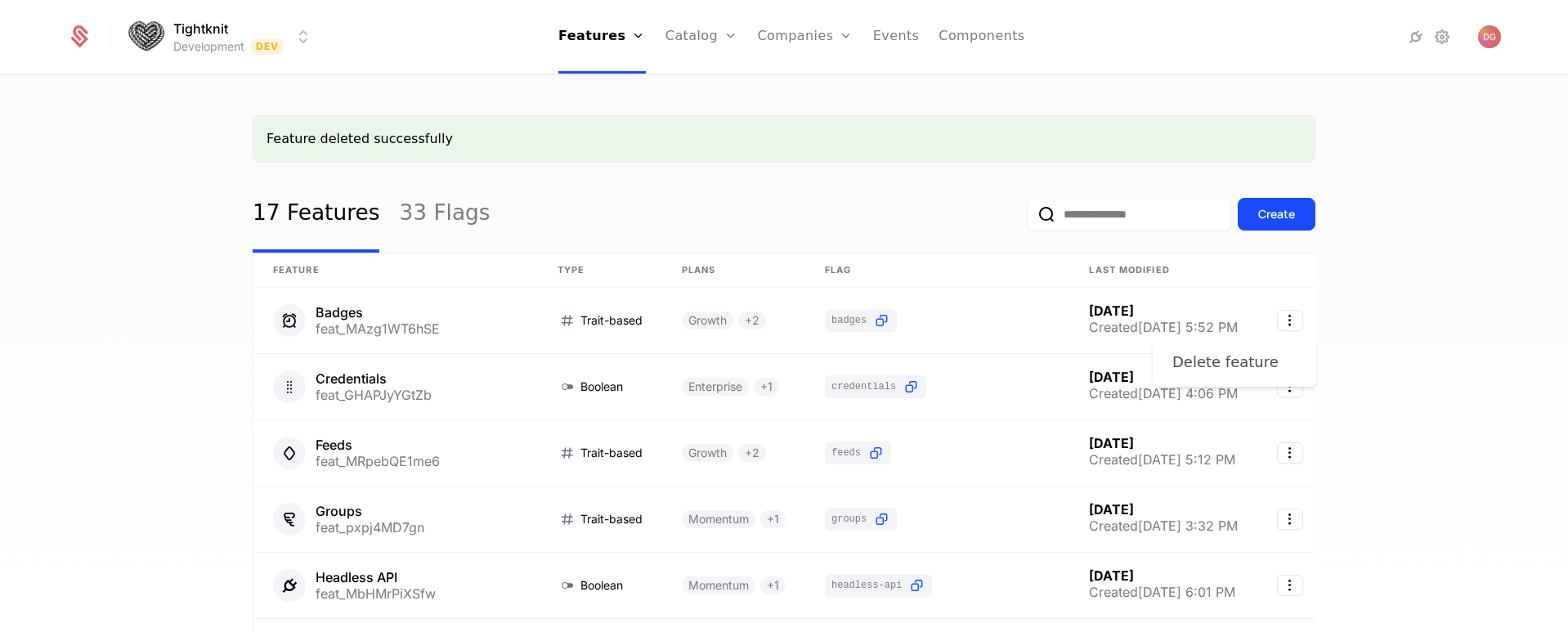
click at [1220, 357] on div "Delete feature" at bounding box center [1225, 363] width 106 height 23
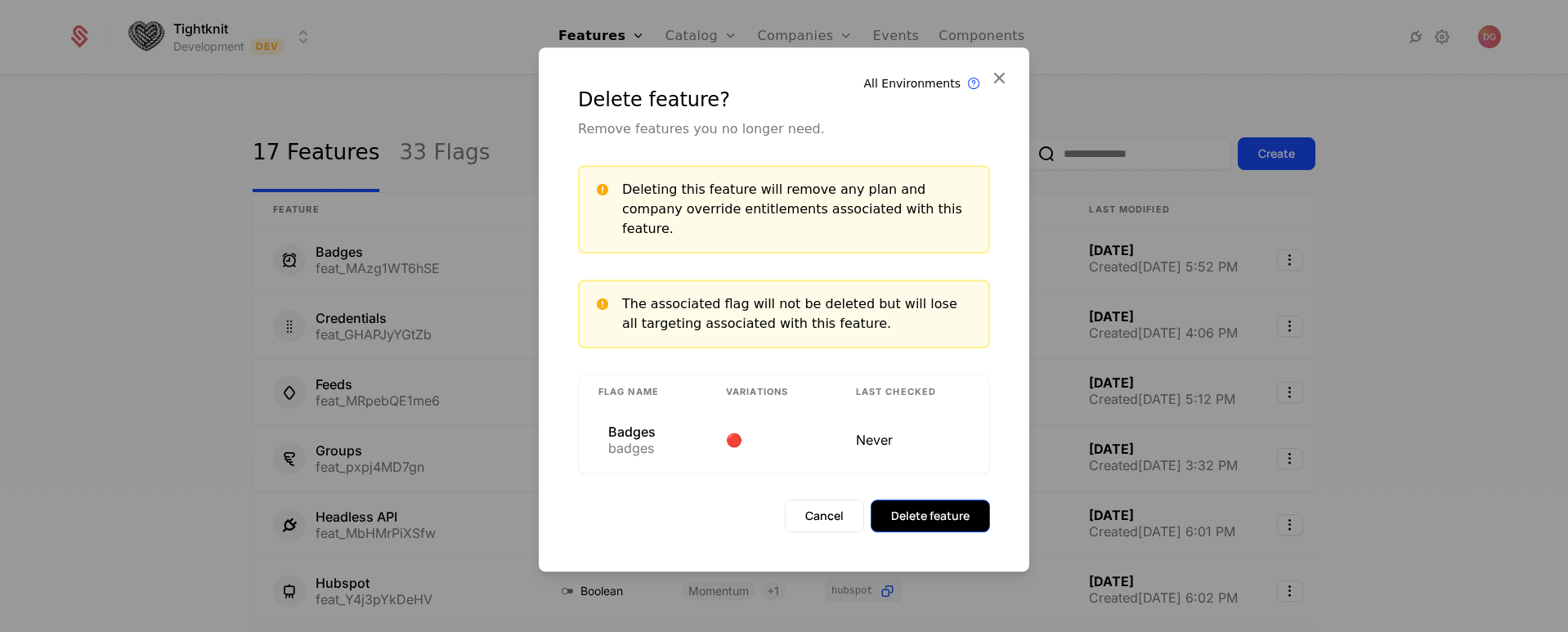
click at [950, 507] on button "Delete feature" at bounding box center [930, 515] width 119 height 32
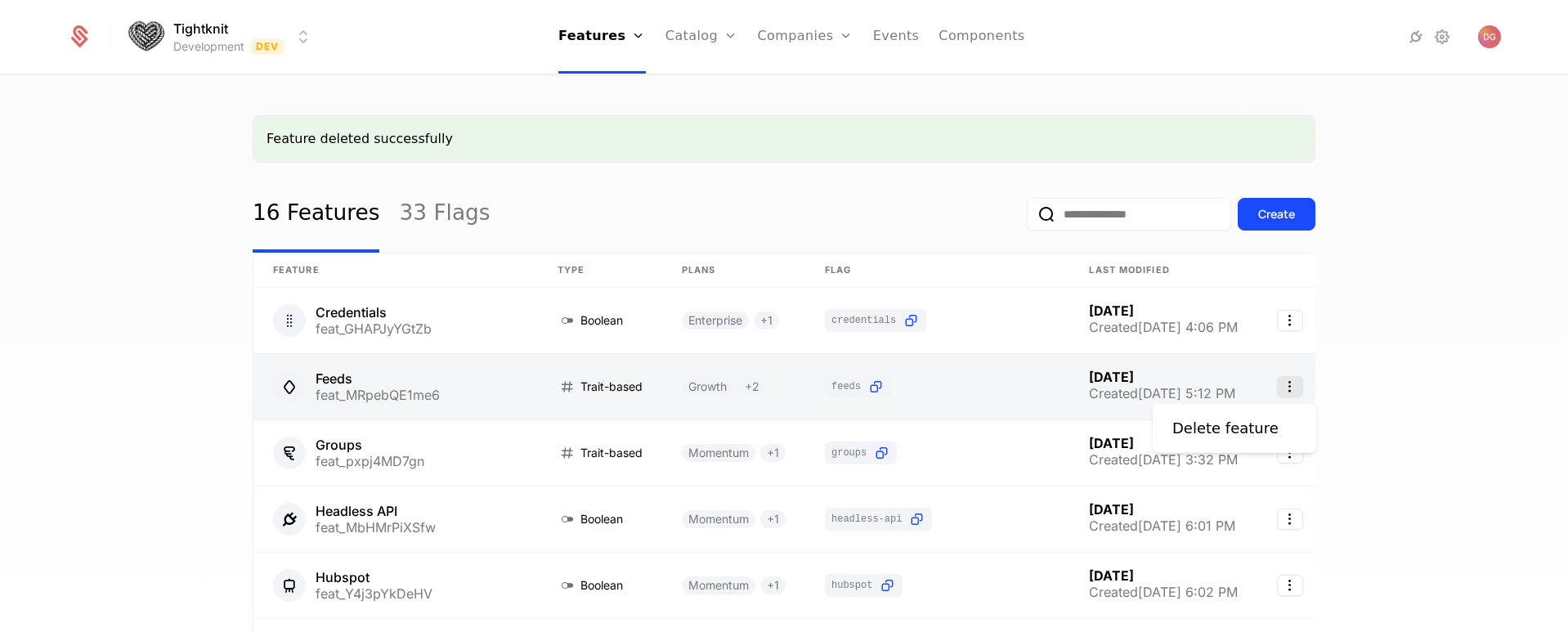
click at [1295, 384] on icon "Select action" at bounding box center [1290, 387] width 26 height 21
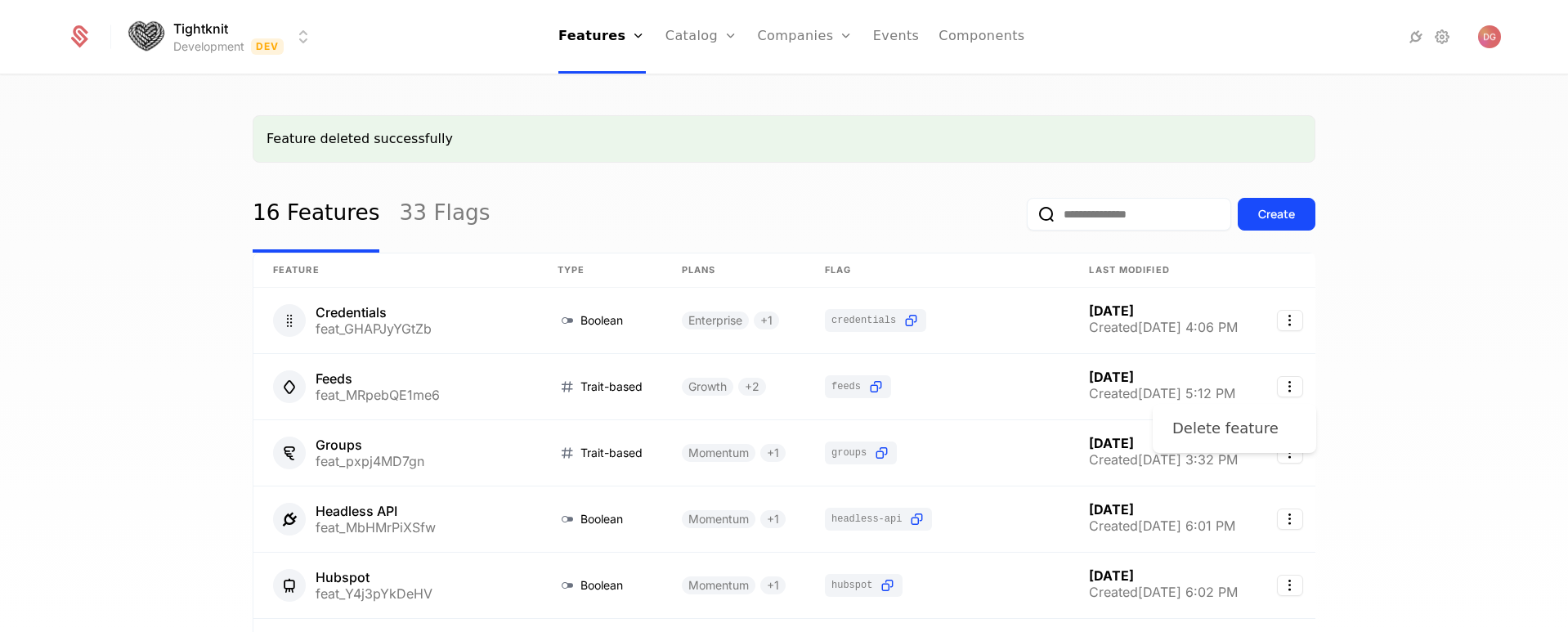
click at [1256, 420] on div "Delete feature" at bounding box center [1225, 428] width 106 height 23
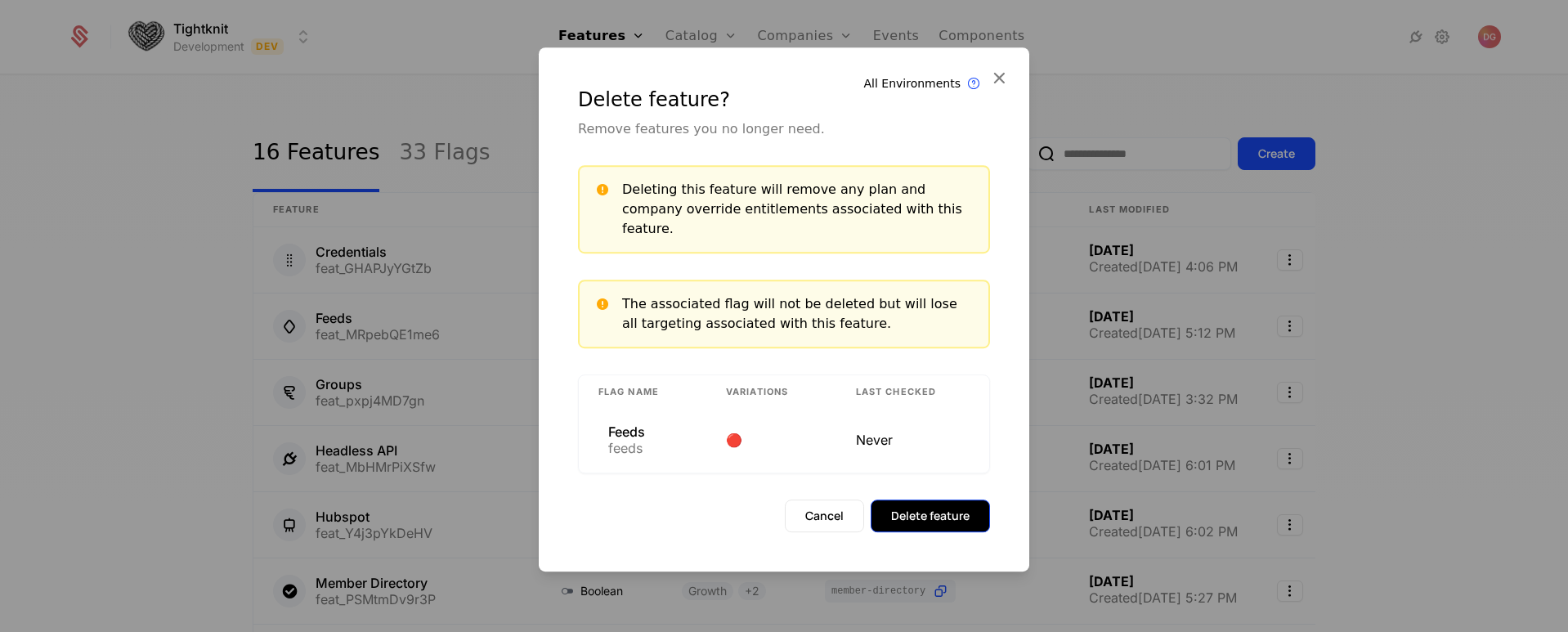
click at [936, 506] on button "Delete feature" at bounding box center [930, 515] width 119 height 32
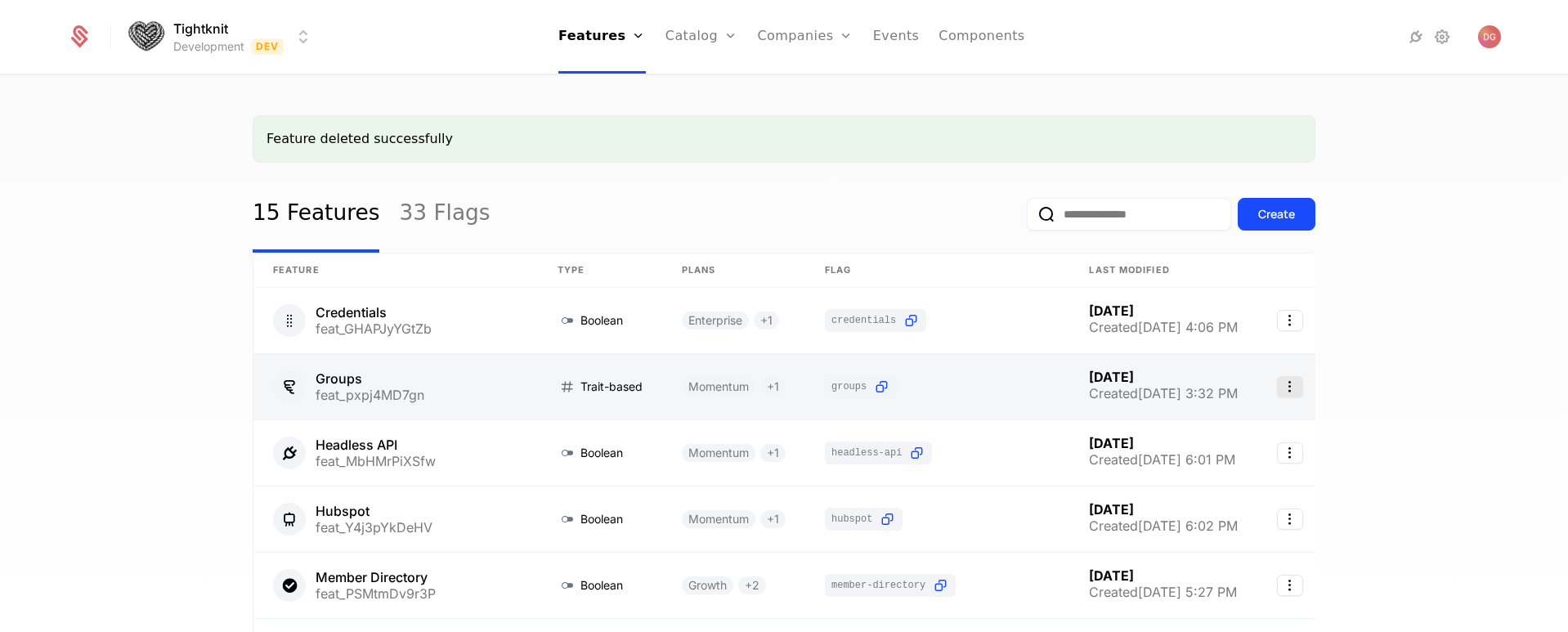
click at [1299, 390] on icon "Select action" at bounding box center [1290, 387] width 26 height 21
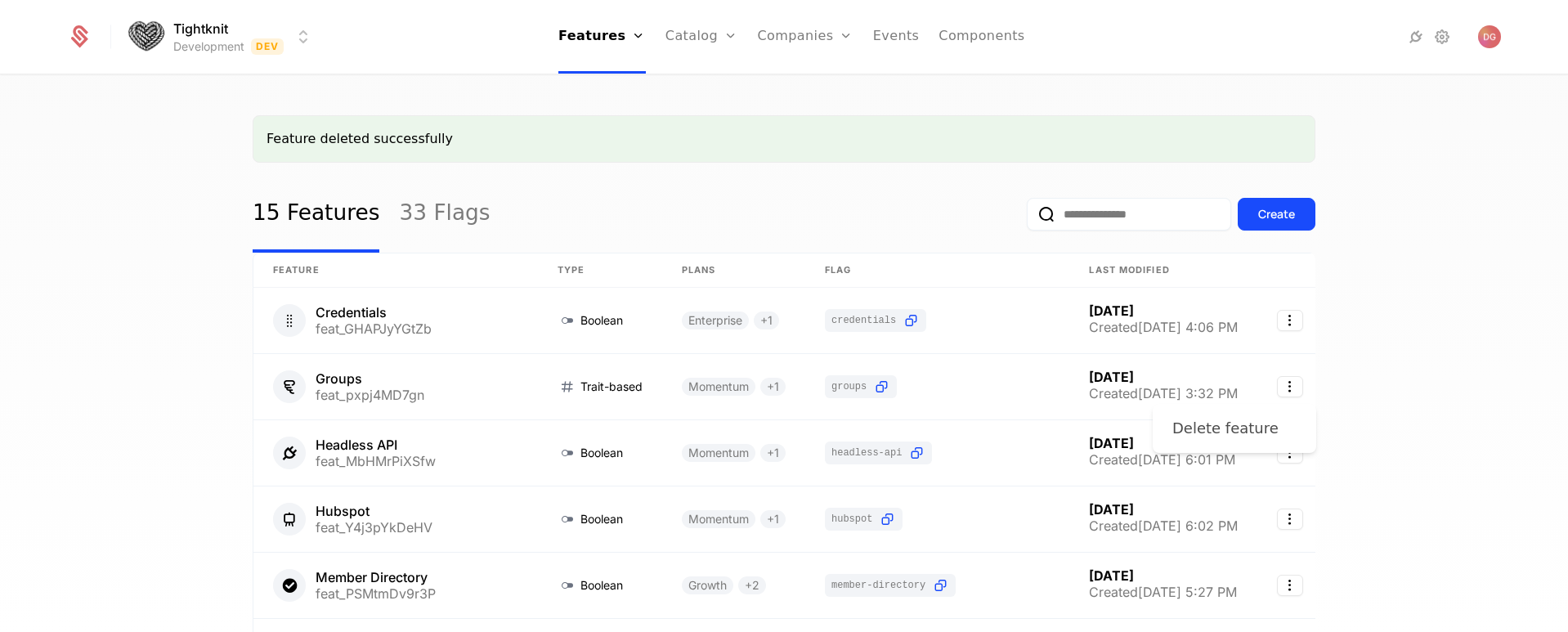
click at [1221, 430] on div "Delete feature" at bounding box center [1225, 428] width 106 height 23
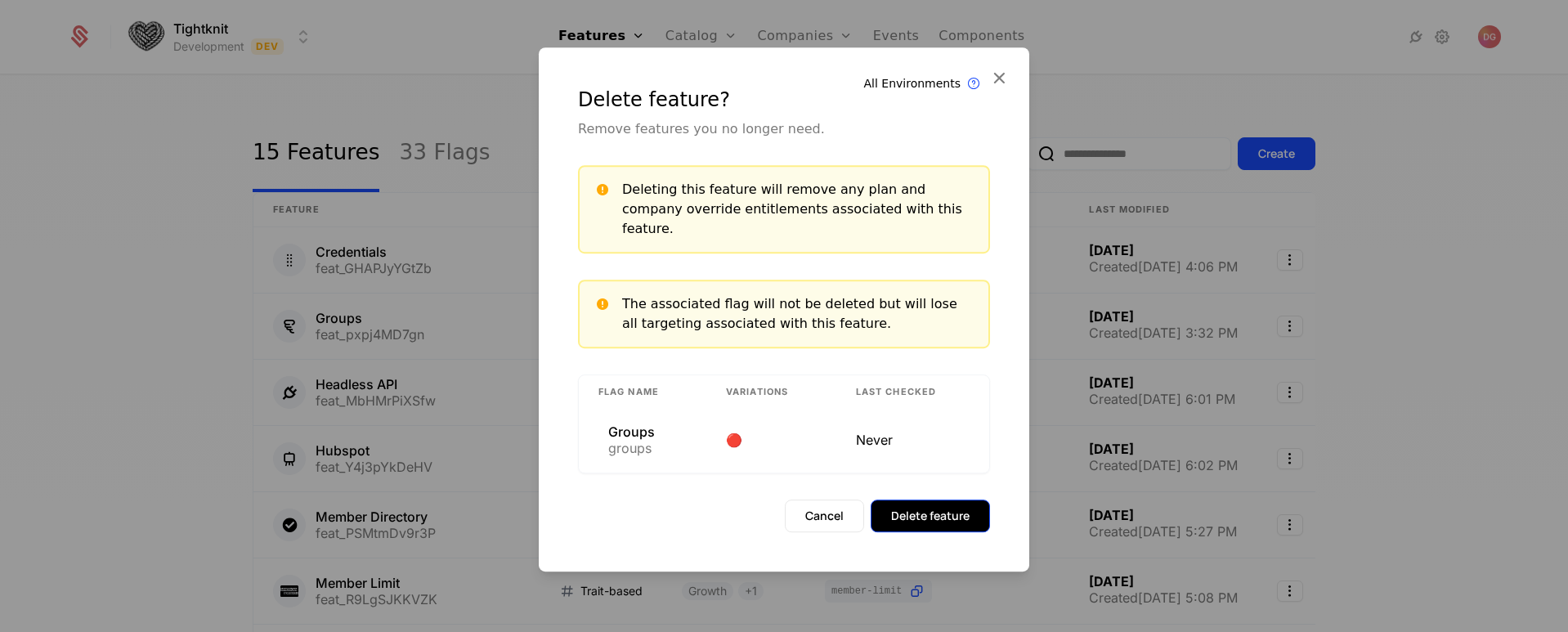
click at [945, 512] on button "Delete feature" at bounding box center [930, 515] width 119 height 32
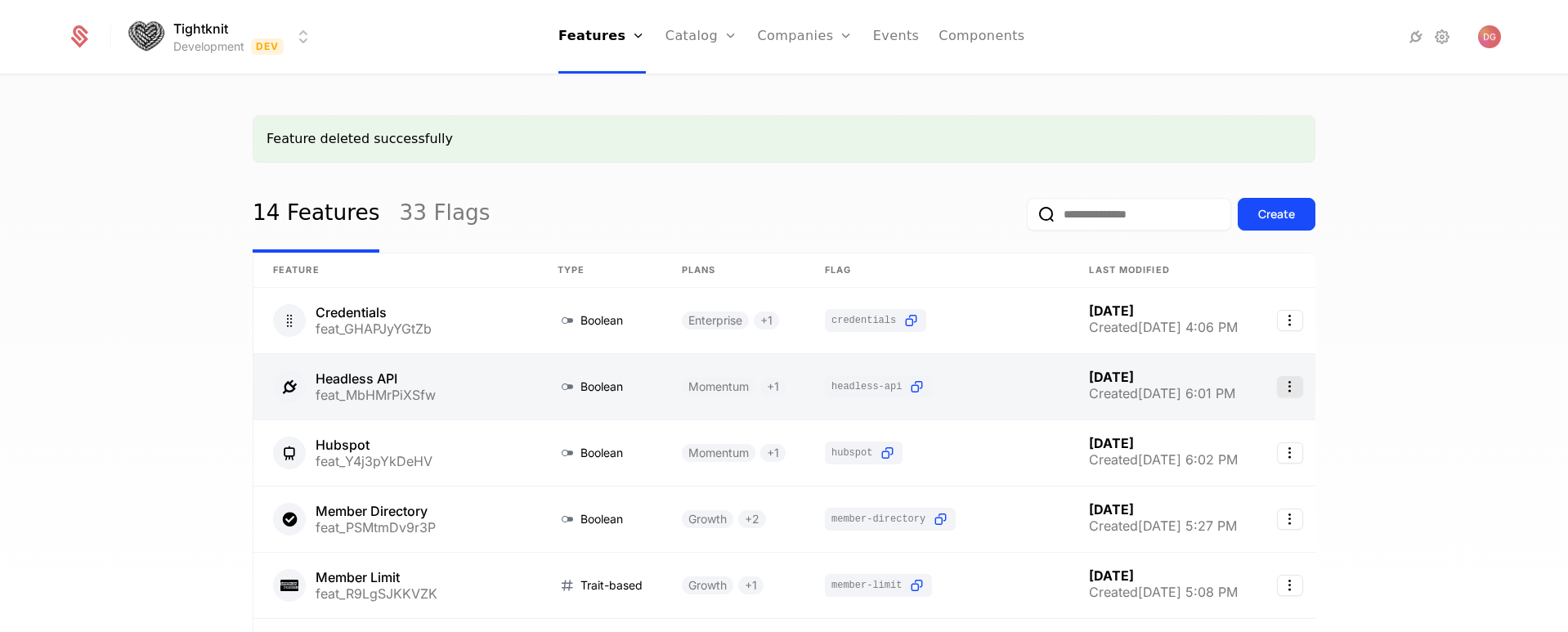
click at [1297, 384] on icon "Select action" at bounding box center [1290, 387] width 26 height 21
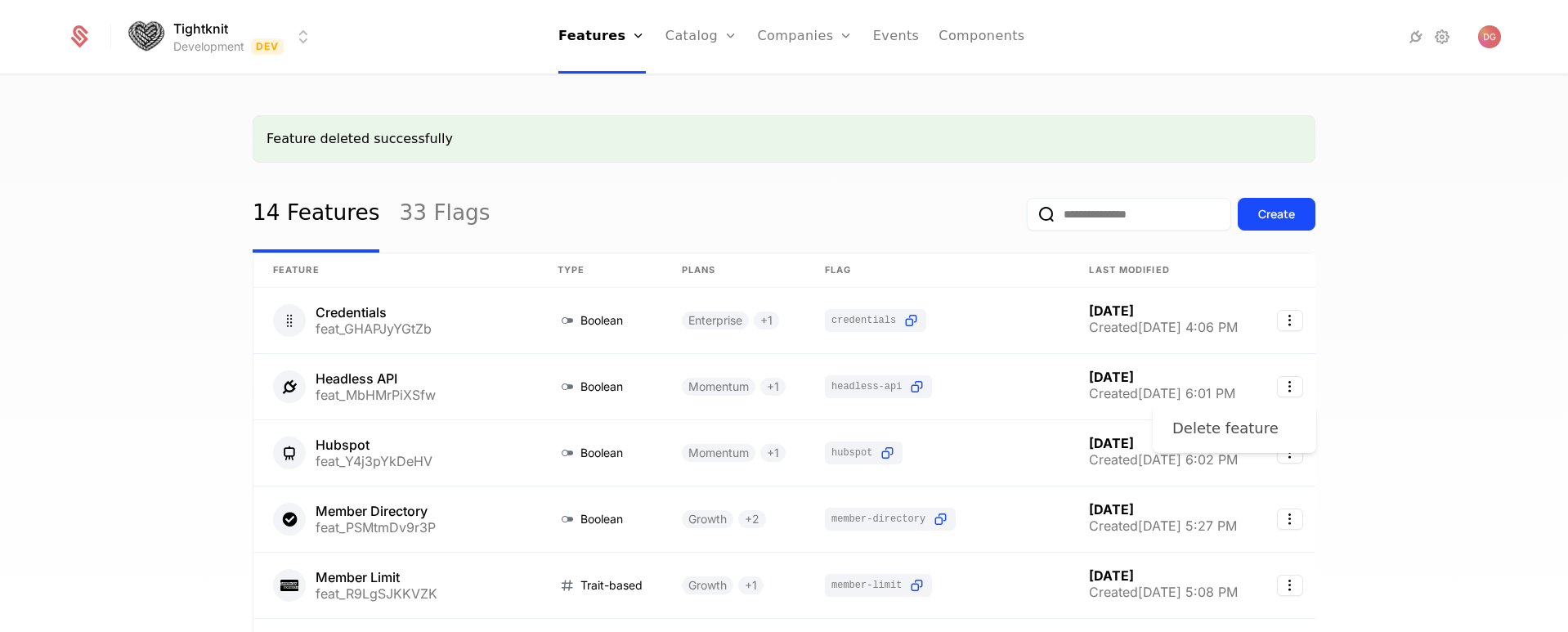
click at [1229, 428] on div "Delete feature" at bounding box center [1225, 428] width 106 height 23
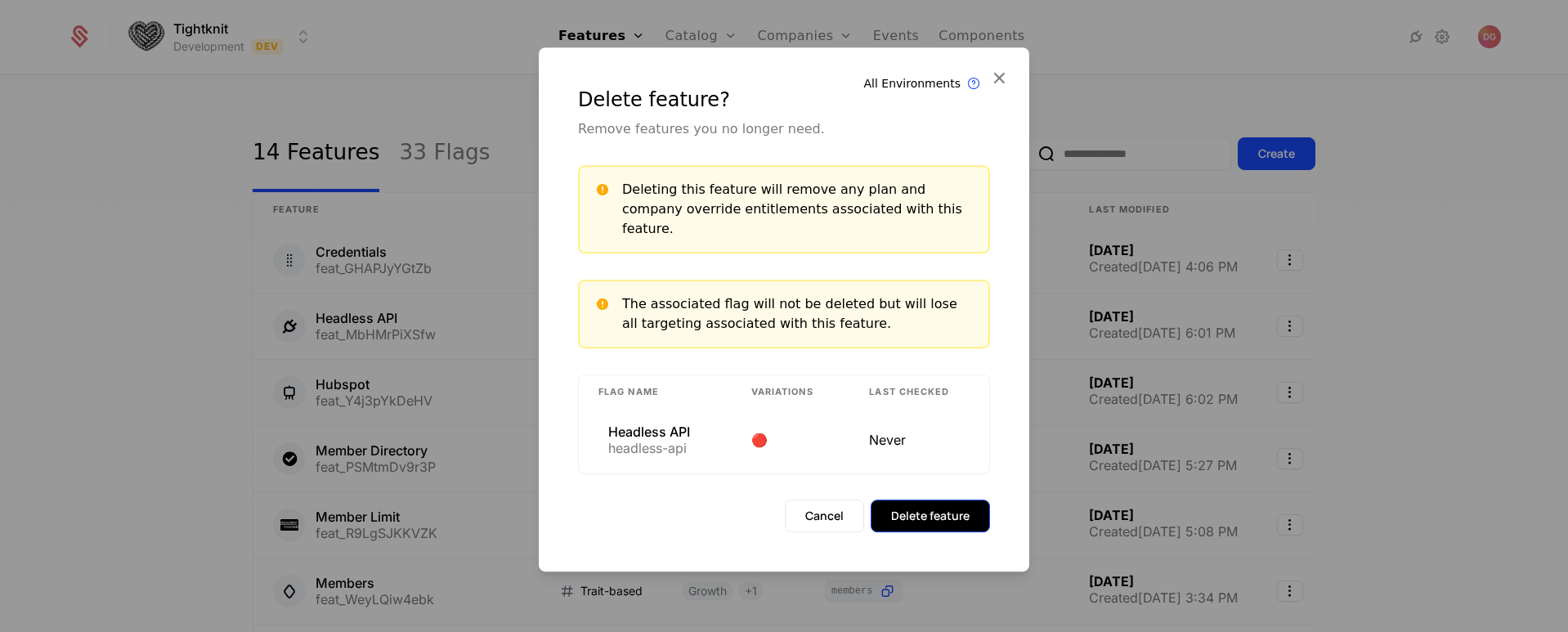
click at [899, 516] on button "Delete feature" at bounding box center [930, 515] width 119 height 32
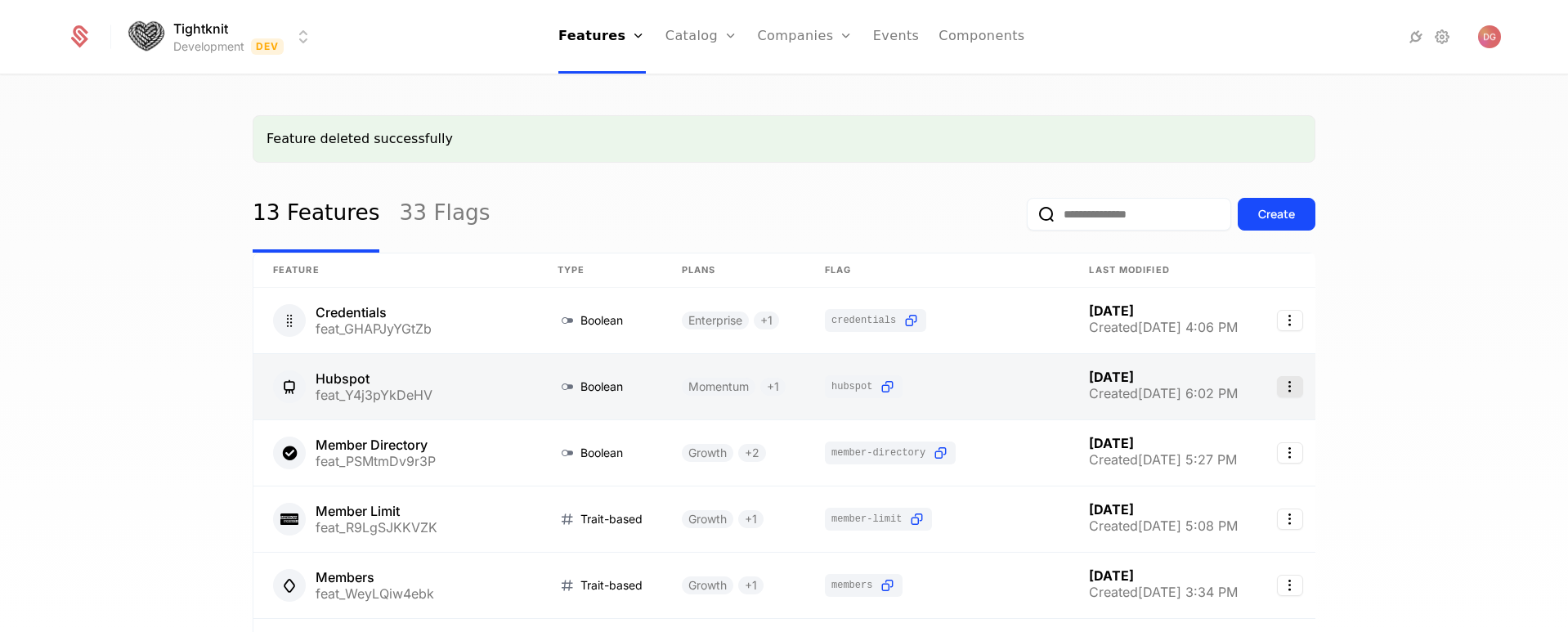
click at [1303, 379] on icon "Select action" at bounding box center [1290, 387] width 26 height 21
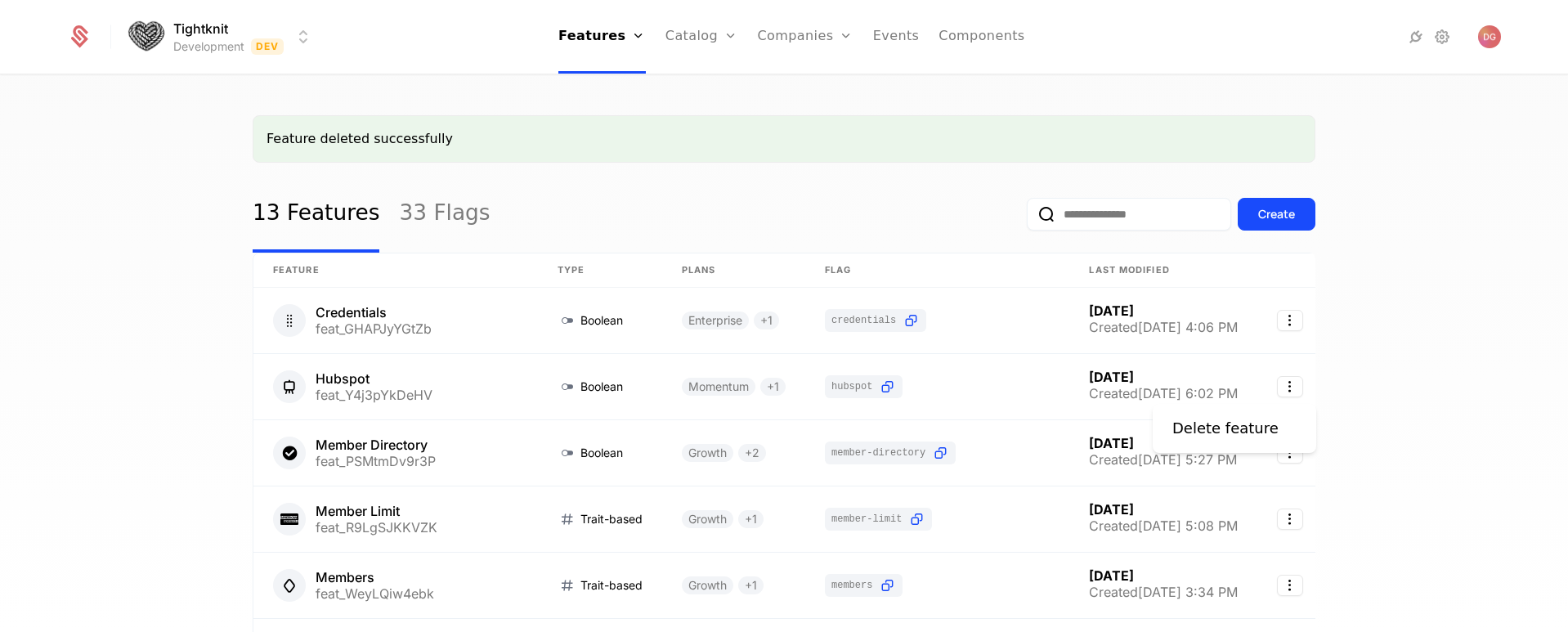
click at [1231, 413] on div "Delete feature" at bounding box center [1235, 428] width 163 height 49
click at [1230, 420] on div "Delete feature" at bounding box center [1225, 428] width 106 height 23
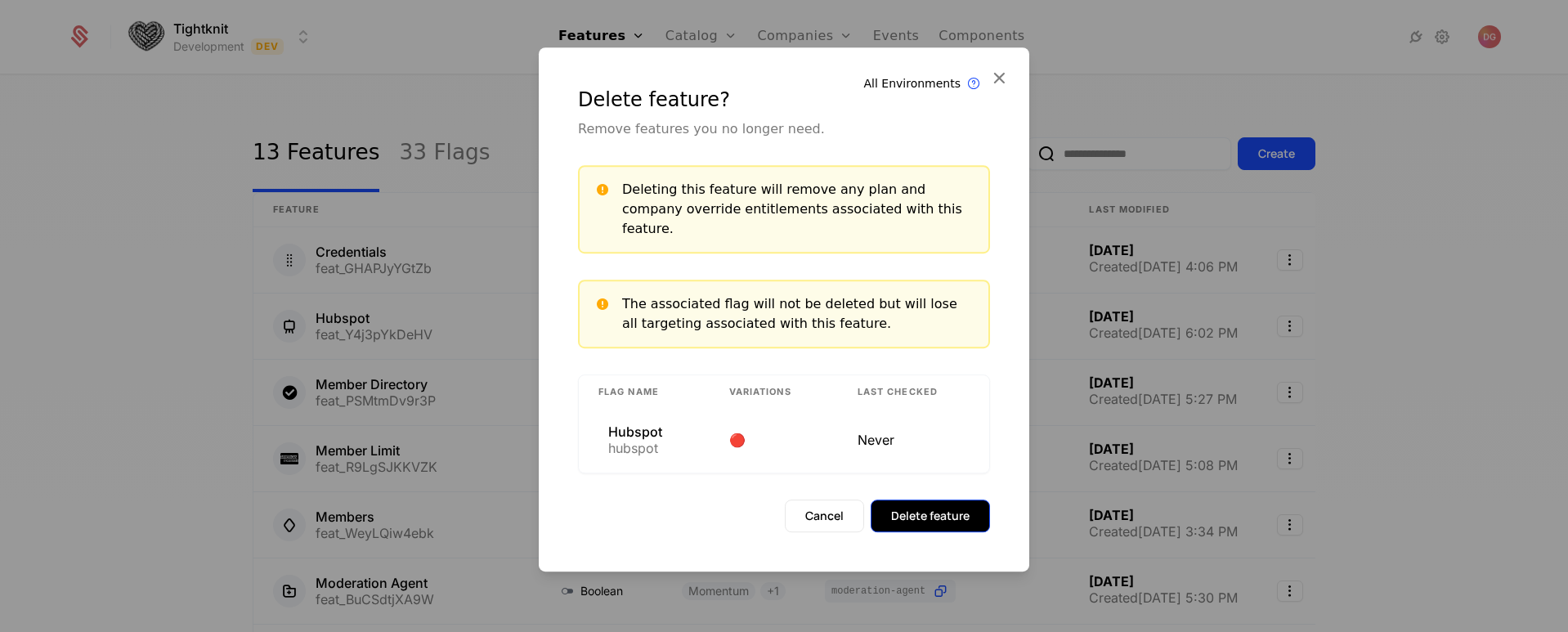
click at [959, 499] on button "Delete feature" at bounding box center [930, 515] width 119 height 32
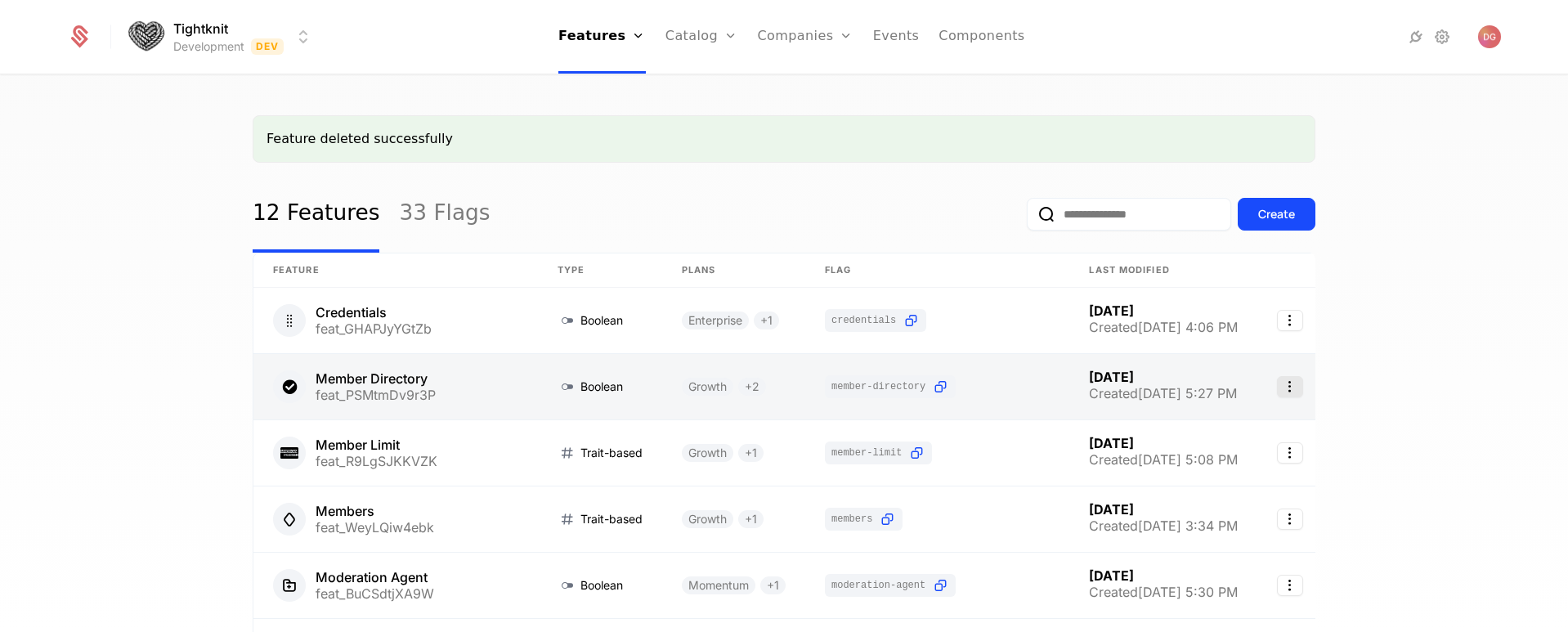
click at [1301, 390] on icon "Select action" at bounding box center [1290, 387] width 26 height 21
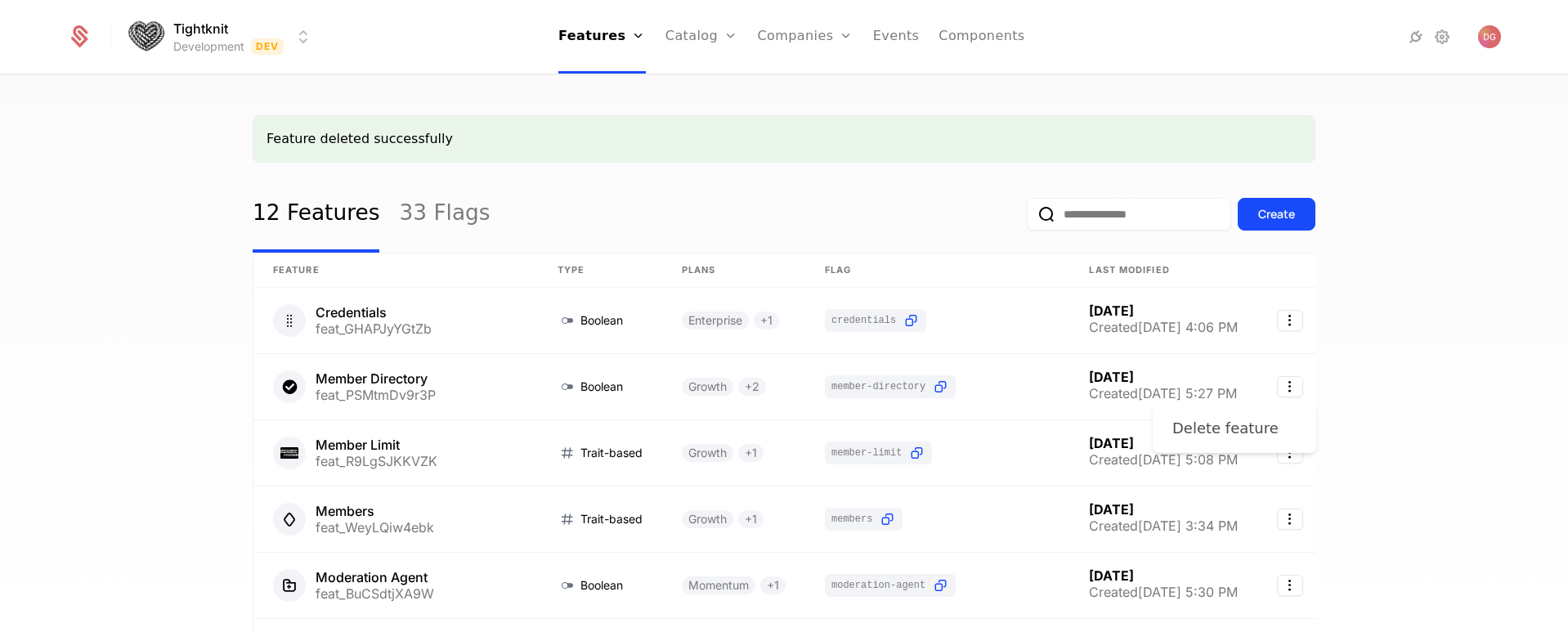
click at [1237, 427] on div "Delete feature" at bounding box center [1225, 428] width 106 height 23
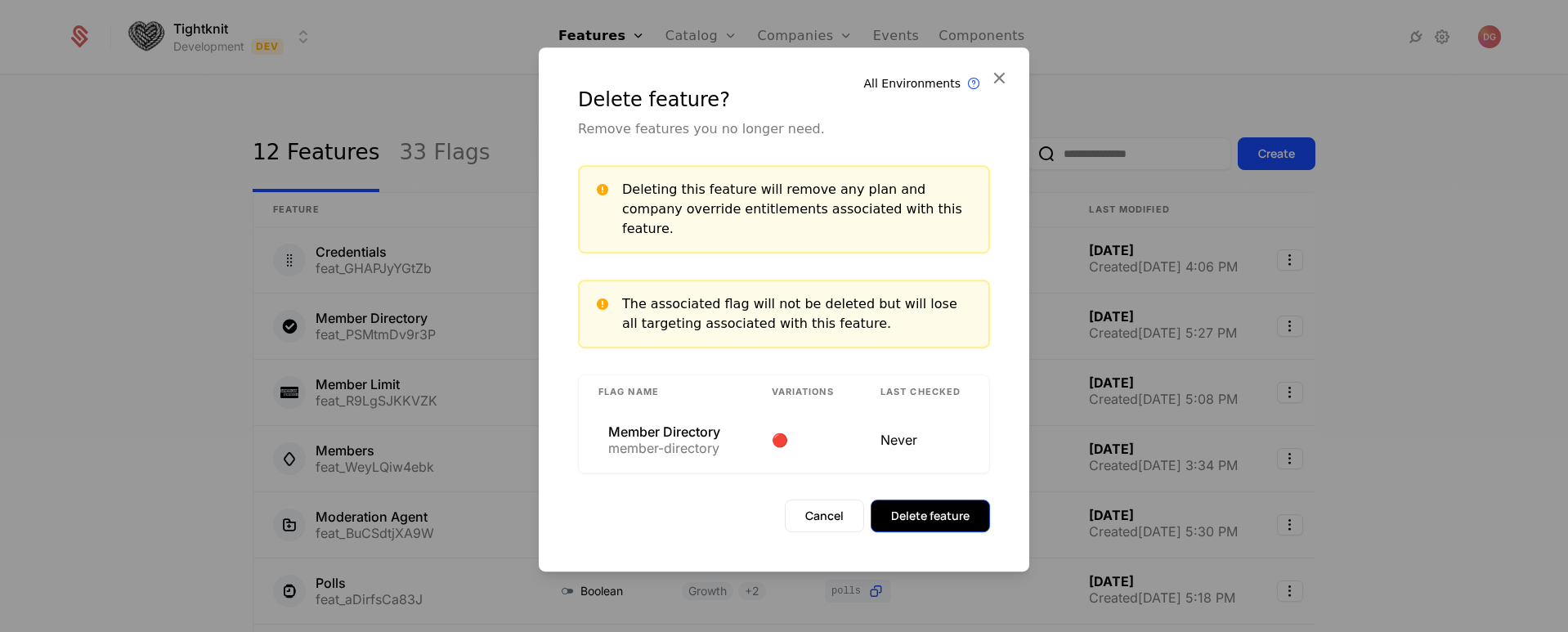
click at [935, 503] on button "Delete feature" at bounding box center [930, 515] width 119 height 32
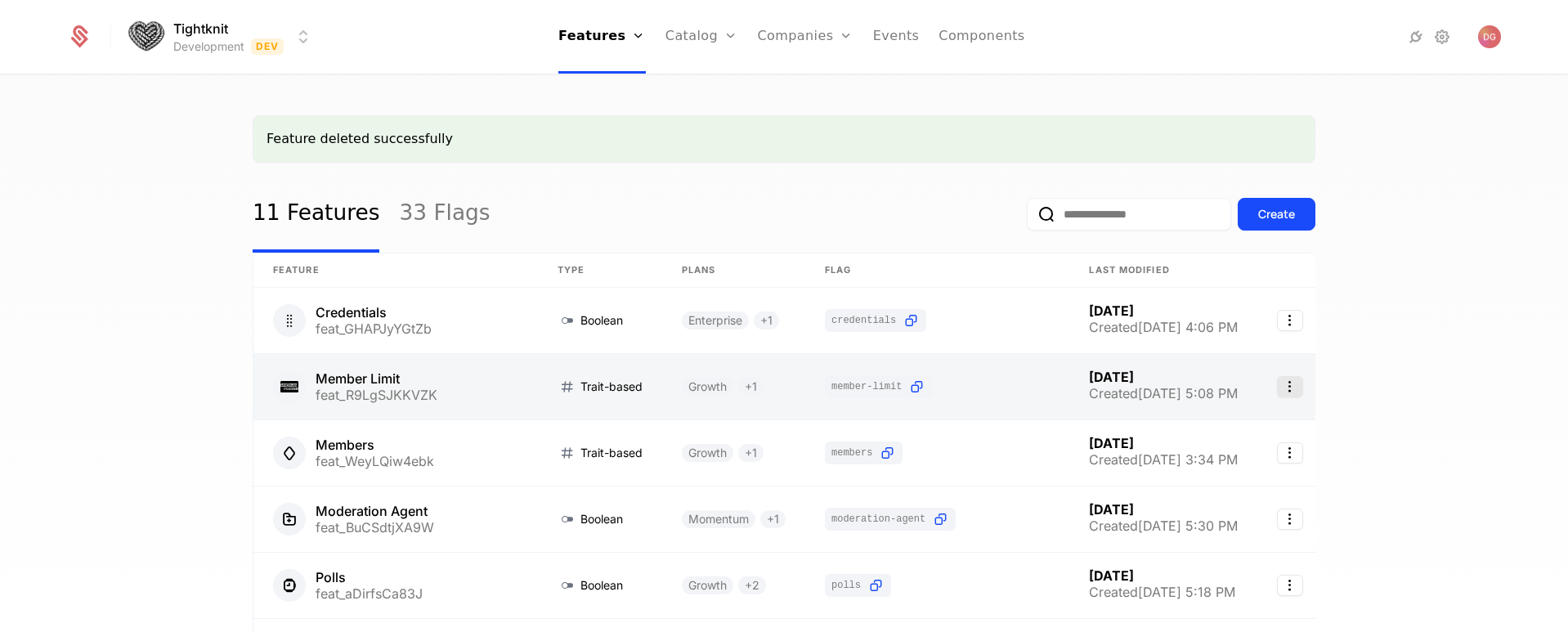
click at [1297, 393] on icon "Select action" at bounding box center [1290, 387] width 26 height 21
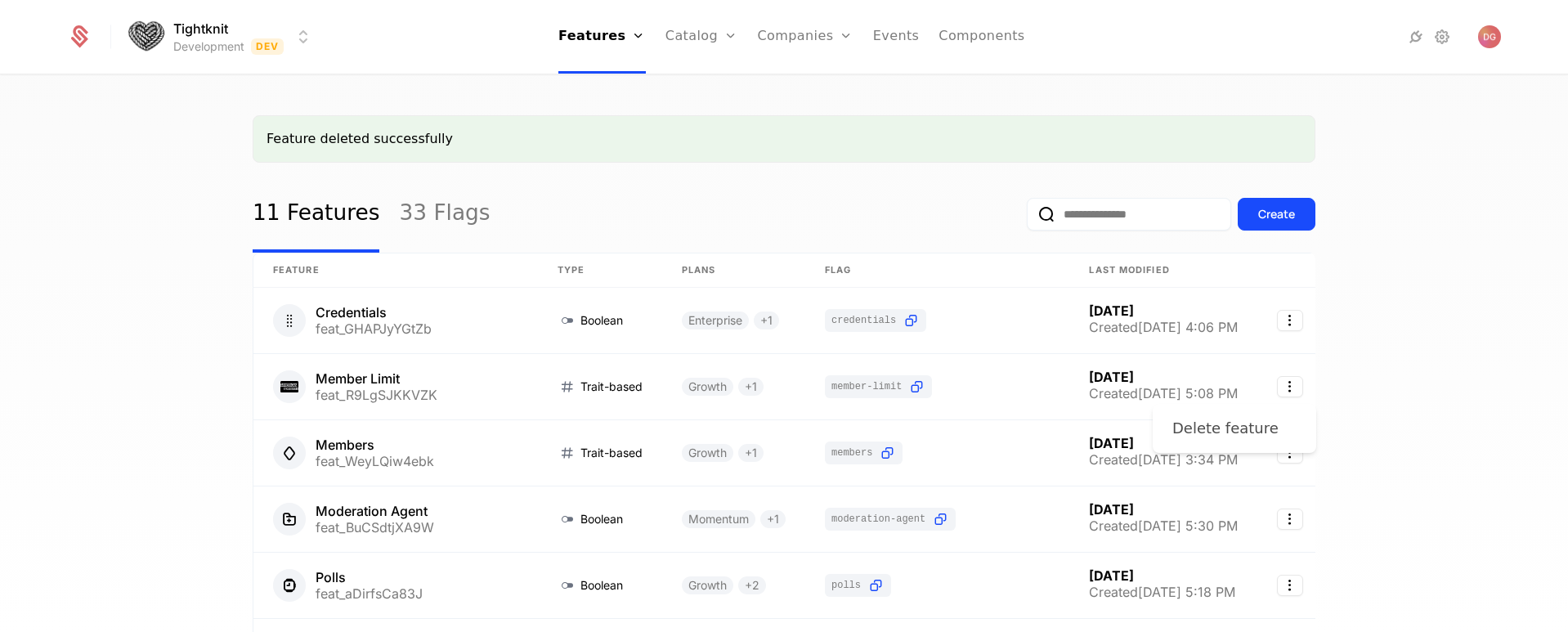
click at [1222, 430] on div "Delete feature" at bounding box center [1225, 428] width 106 height 23
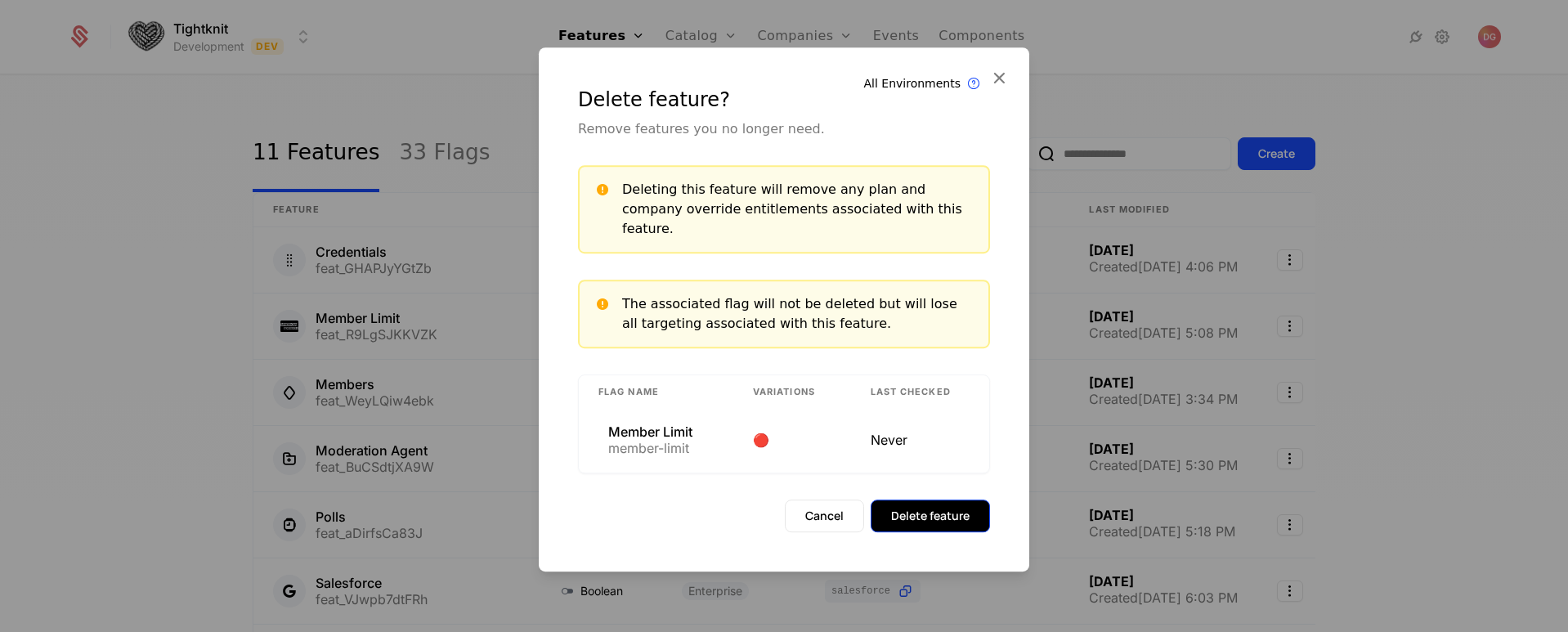
click at [914, 500] on button "Delete feature" at bounding box center [930, 515] width 119 height 32
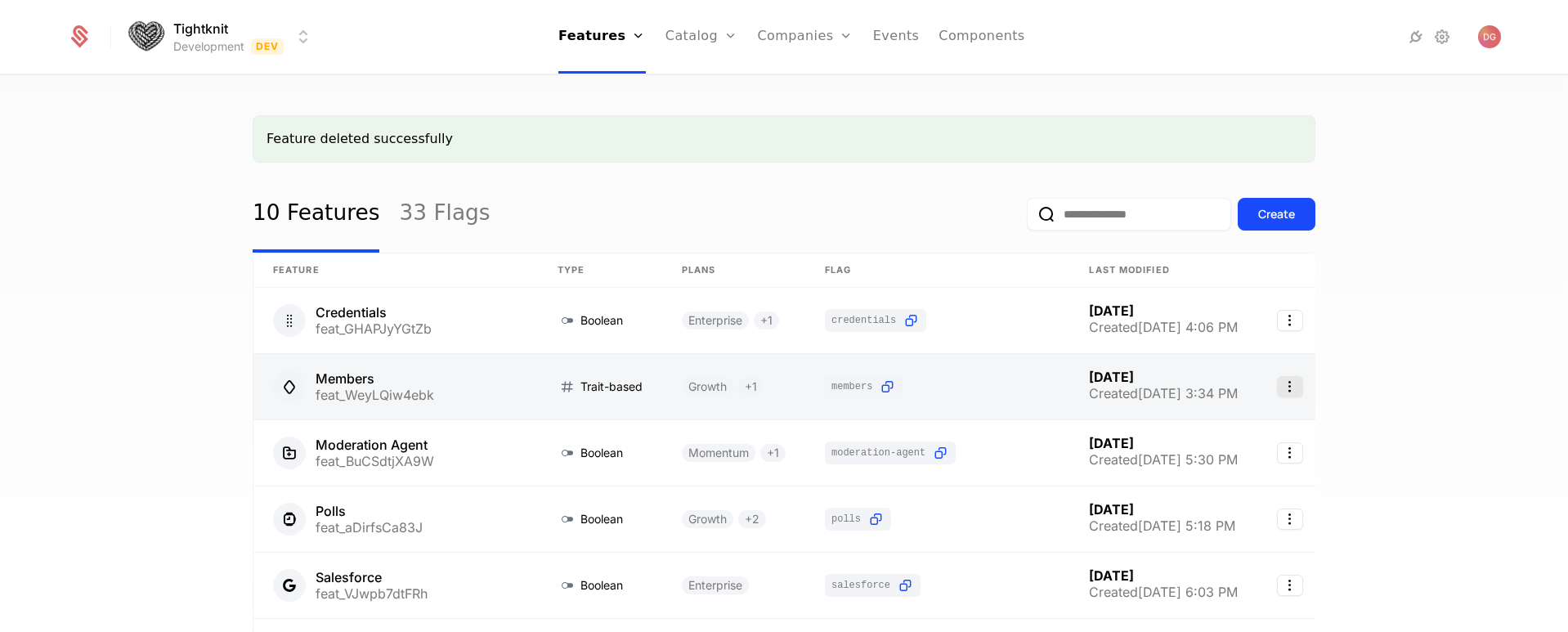
click at [1297, 384] on icon "Select action" at bounding box center [1290, 387] width 26 height 21
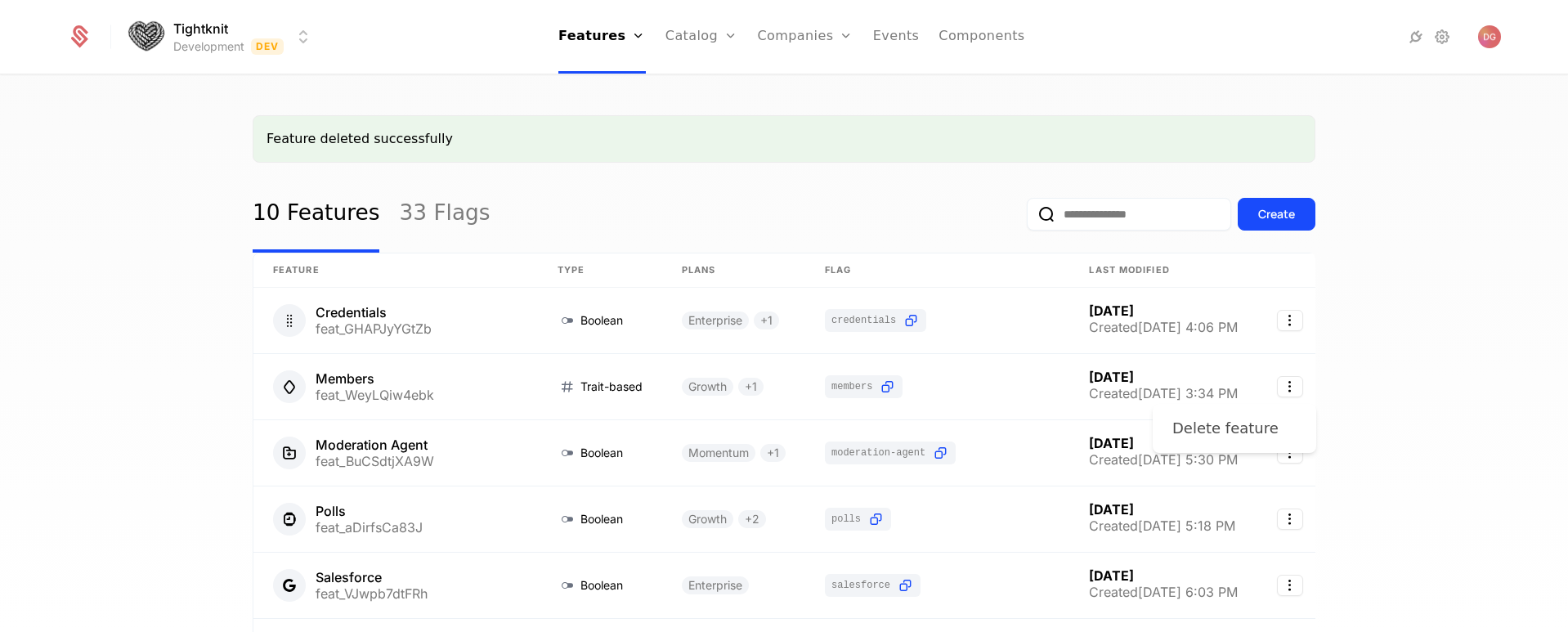
click at [1232, 430] on div "Delete feature" at bounding box center [1225, 428] width 106 height 23
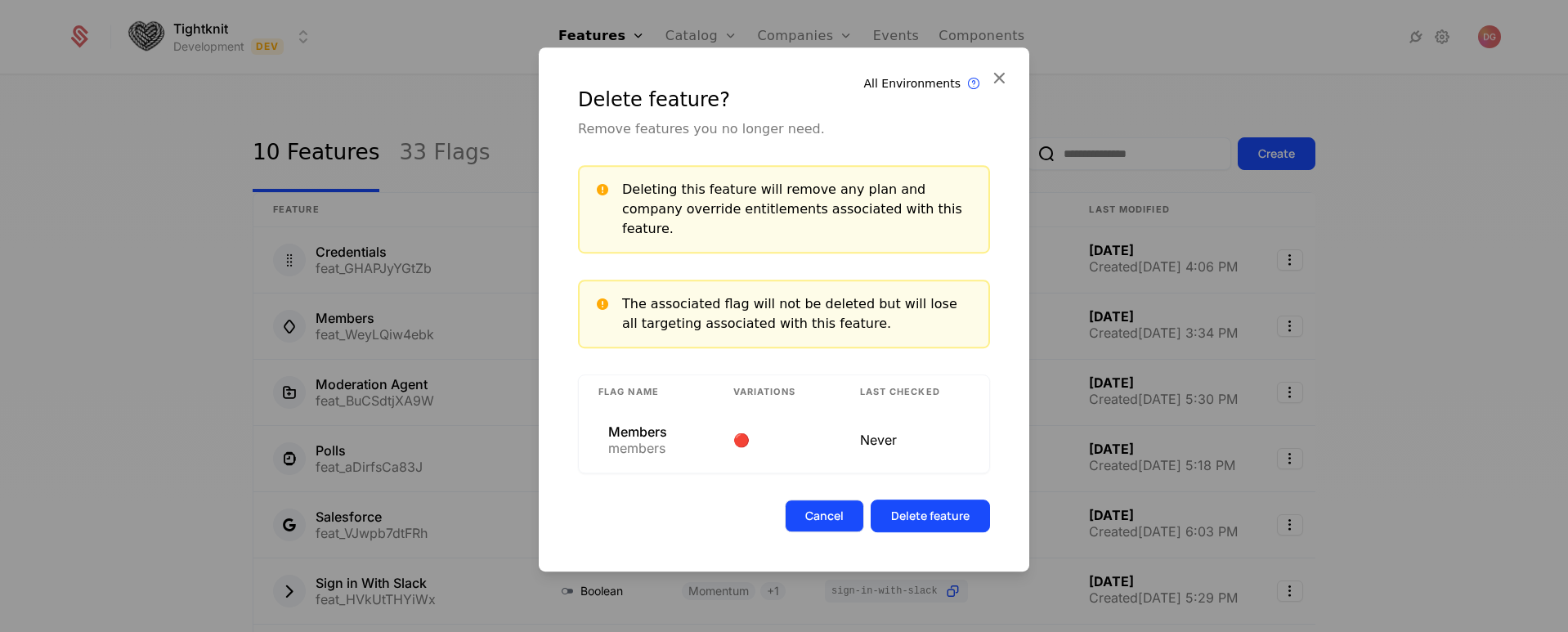
click at [823, 508] on button "Cancel" at bounding box center [824, 515] width 79 height 32
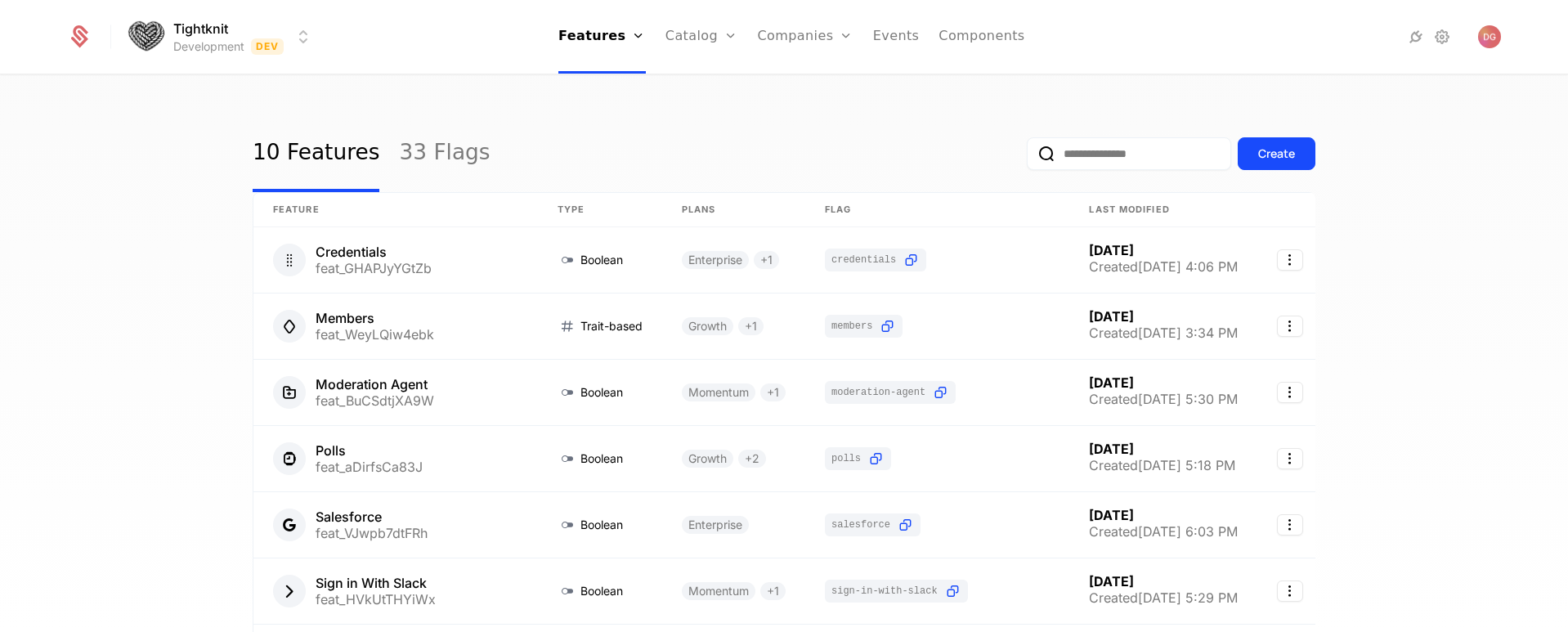
click at [1385, 341] on div "10 Features 33 Flags Create Feature Type Plans Flag Last Modified Credentials […" at bounding box center [784, 359] width 1568 height 566
click at [1425, 356] on div "10 Features 33 Flags Create Feature Type Plans Flag Last Modified Credentials […" at bounding box center [784, 359] width 1568 height 566
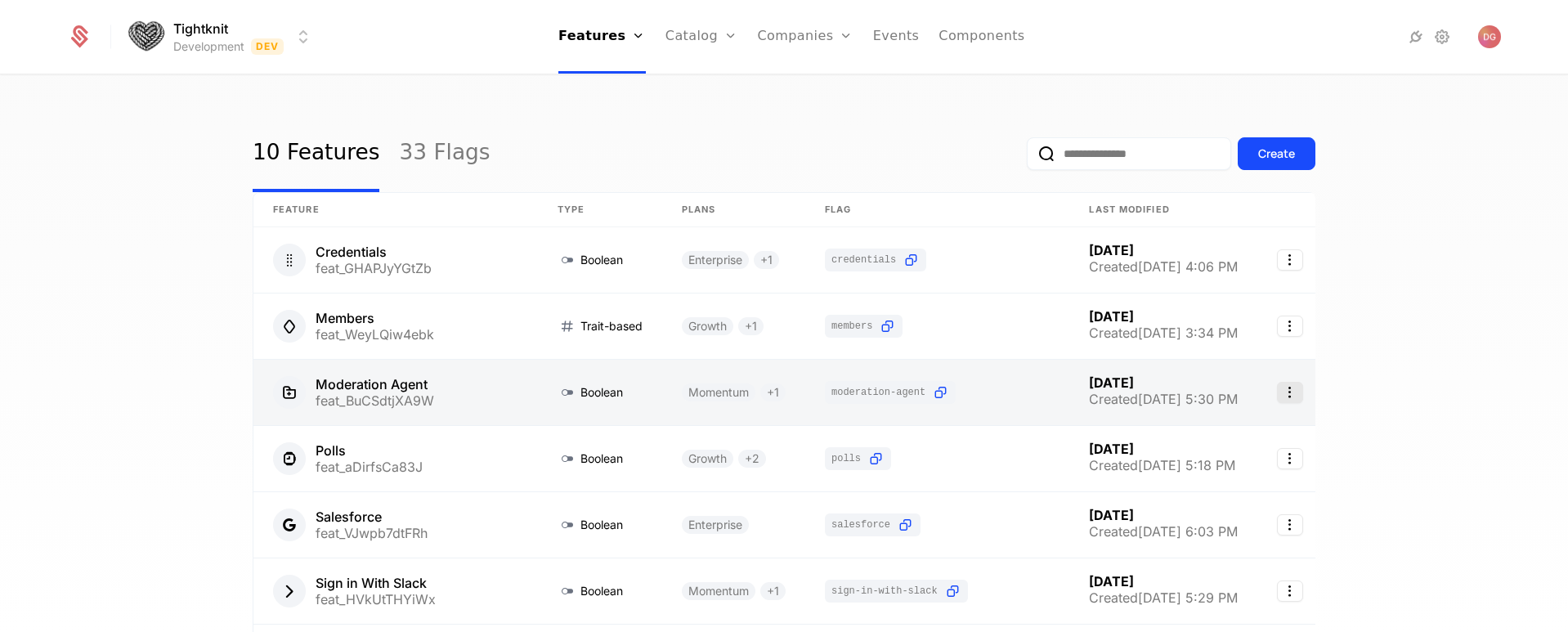
click at [1292, 394] on icon "Select action" at bounding box center [1290, 392] width 26 height 21
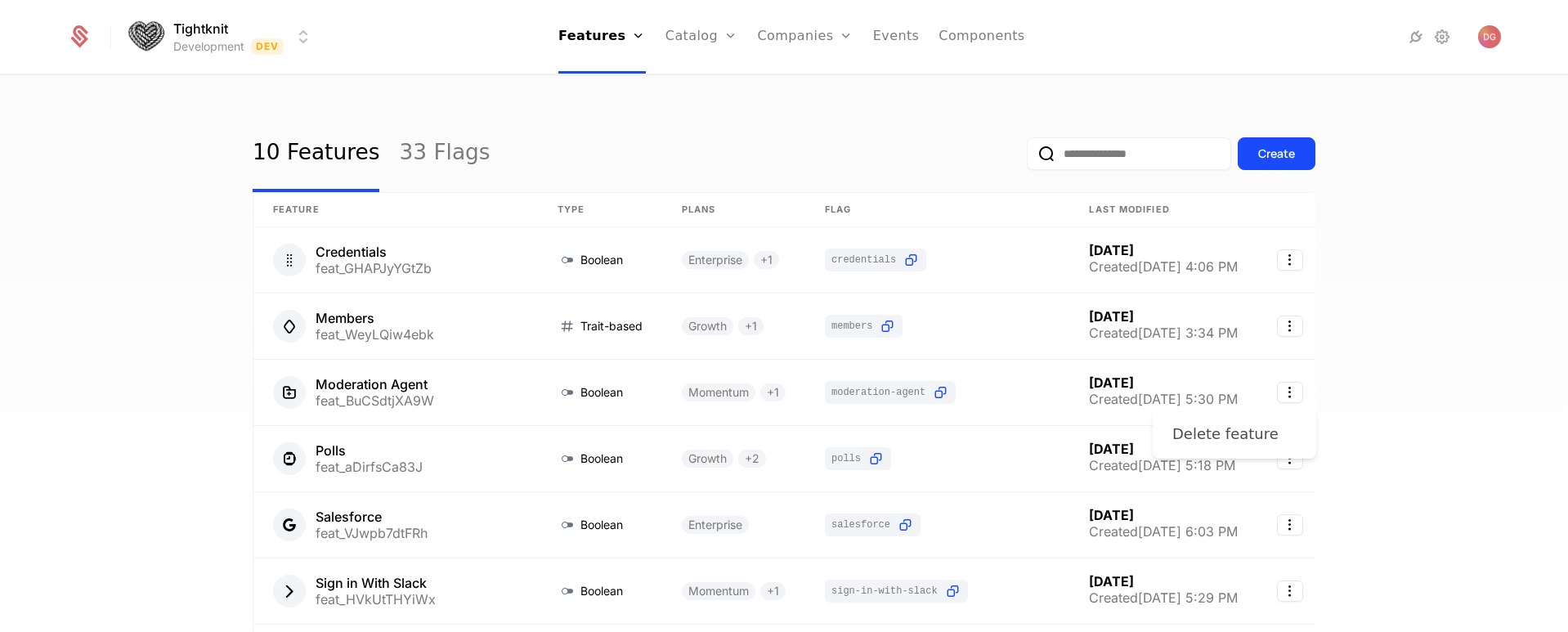
click at [1215, 433] on div "Delete feature" at bounding box center [1225, 434] width 106 height 23
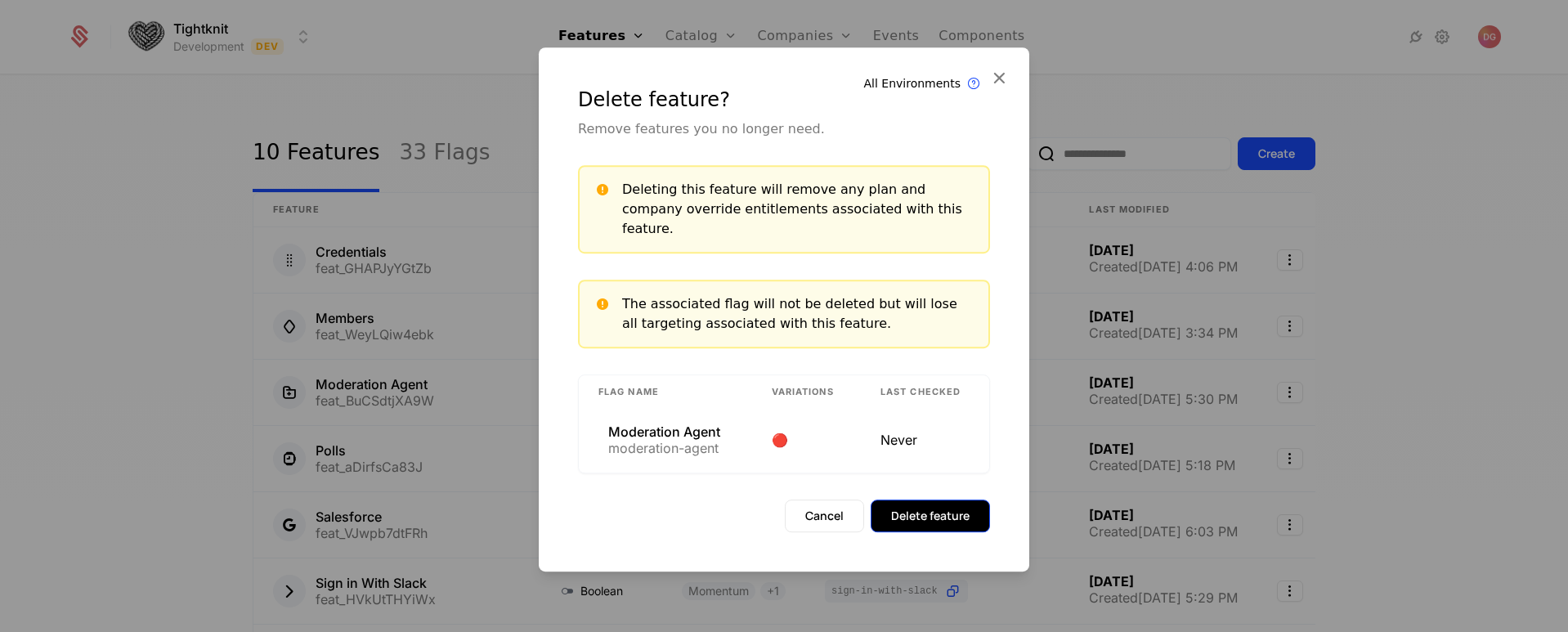
click at [951, 509] on button "Delete feature" at bounding box center [930, 515] width 119 height 32
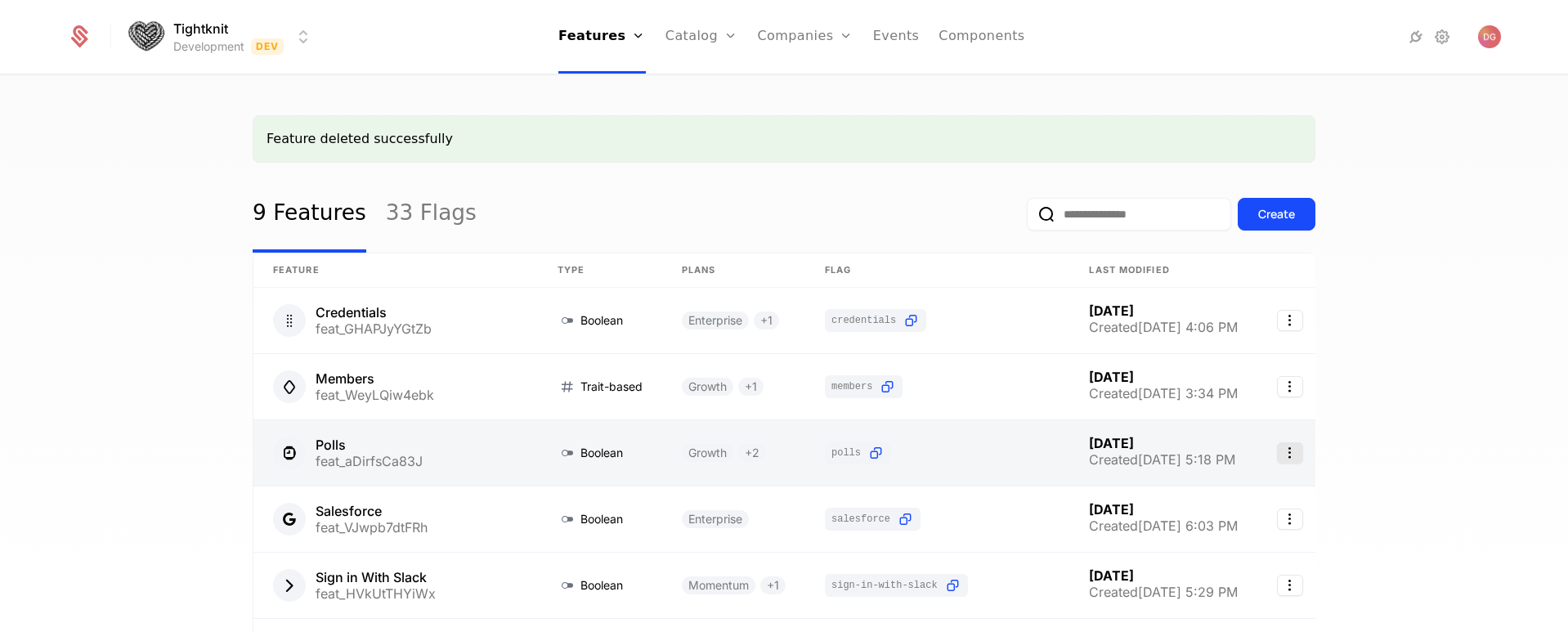
click at [1297, 457] on icon "Select action" at bounding box center [1290, 453] width 26 height 21
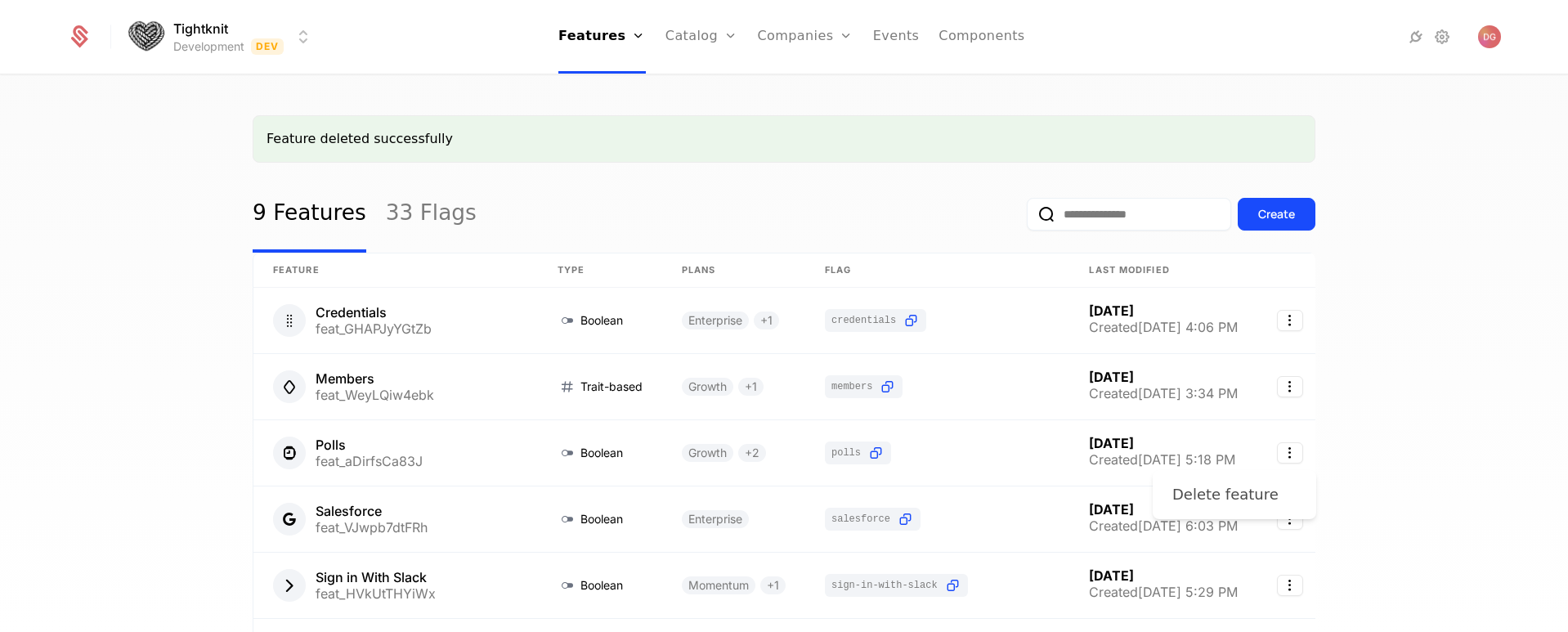
click at [1235, 496] on div "Delete feature" at bounding box center [1225, 495] width 106 height 23
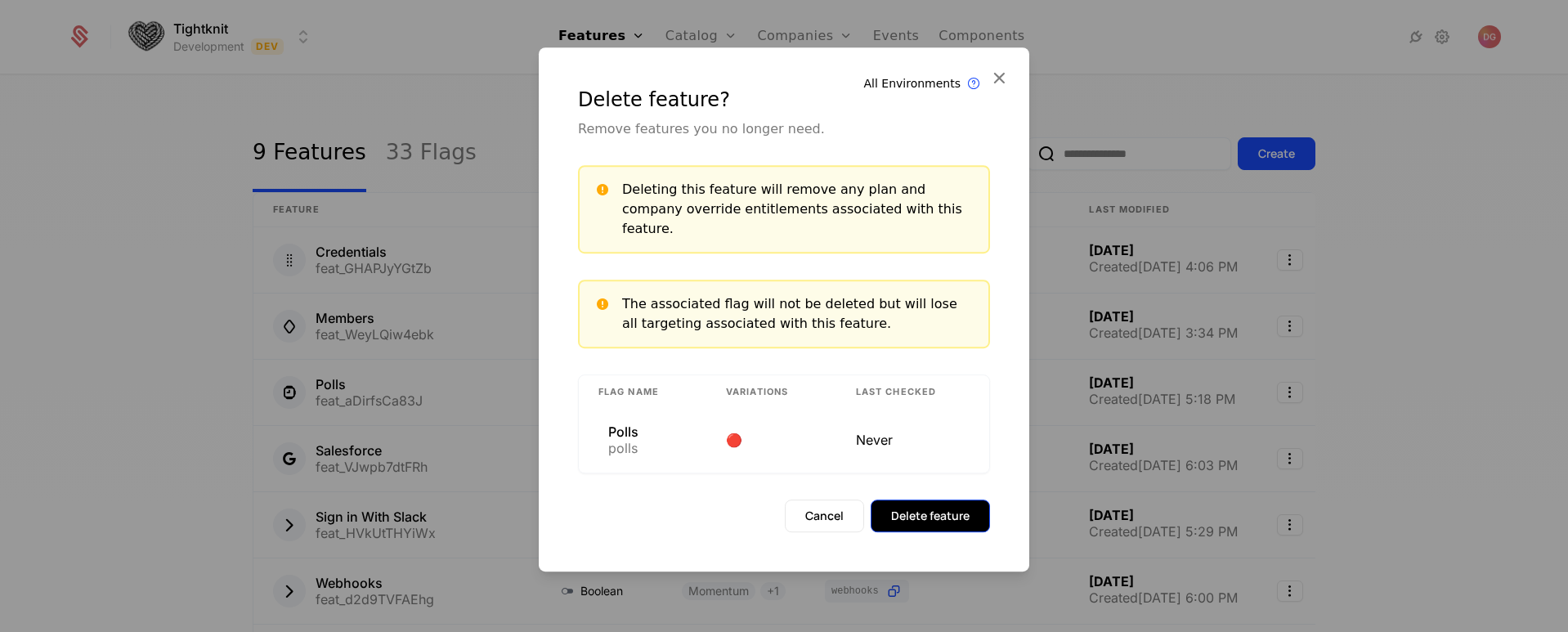
click at [942, 504] on button "Delete feature" at bounding box center [930, 515] width 119 height 32
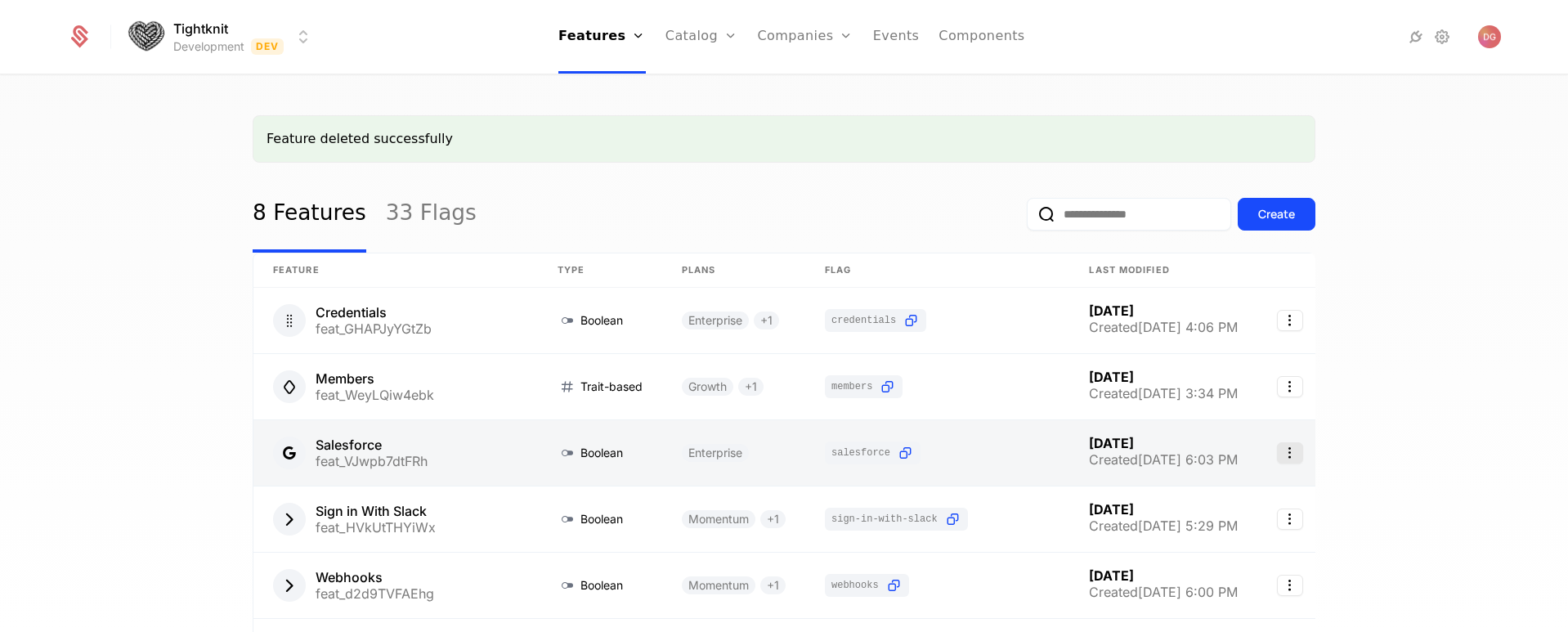
click at [1303, 452] on icon "Select action" at bounding box center [1290, 453] width 26 height 21
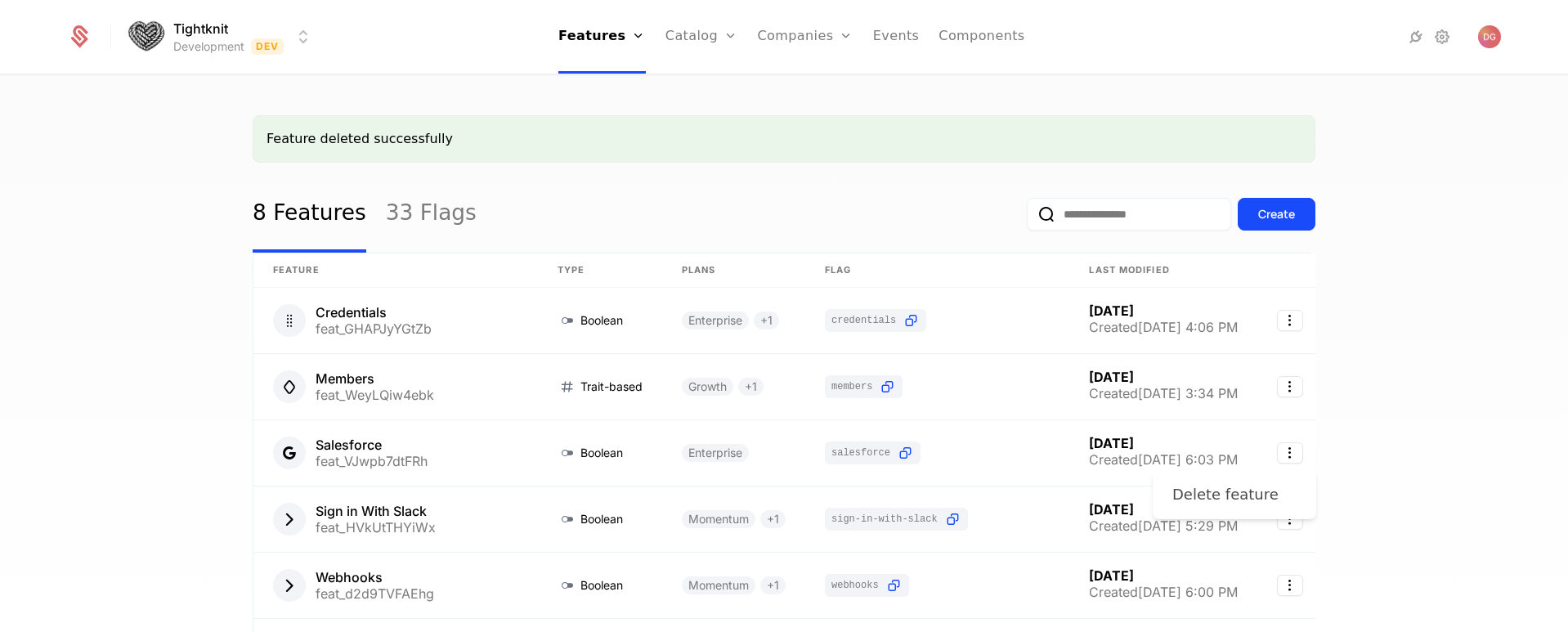
click at [1244, 496] on div "Delete feature" at bounding box center [1225, 495] width 106 height 23
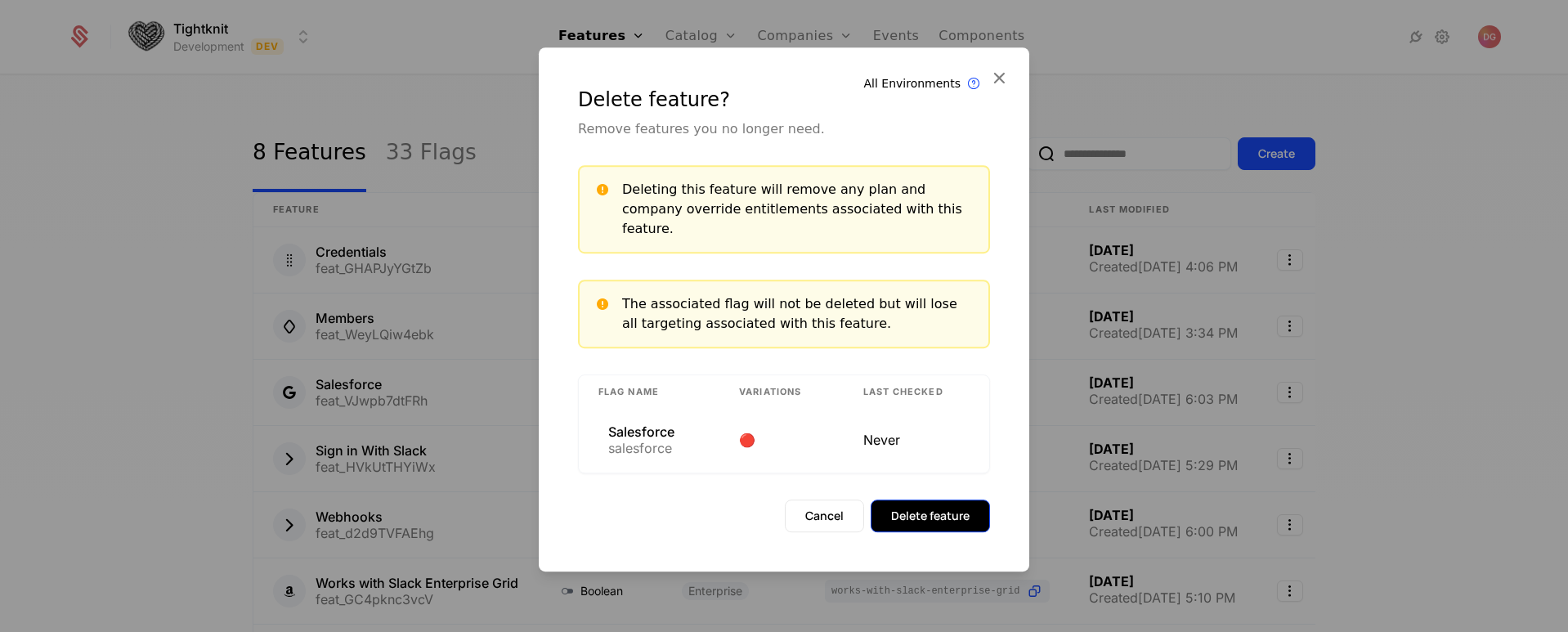
click at [938, 503] on button "Delete feature" at bounding box center [930, 515] width 119 height 32
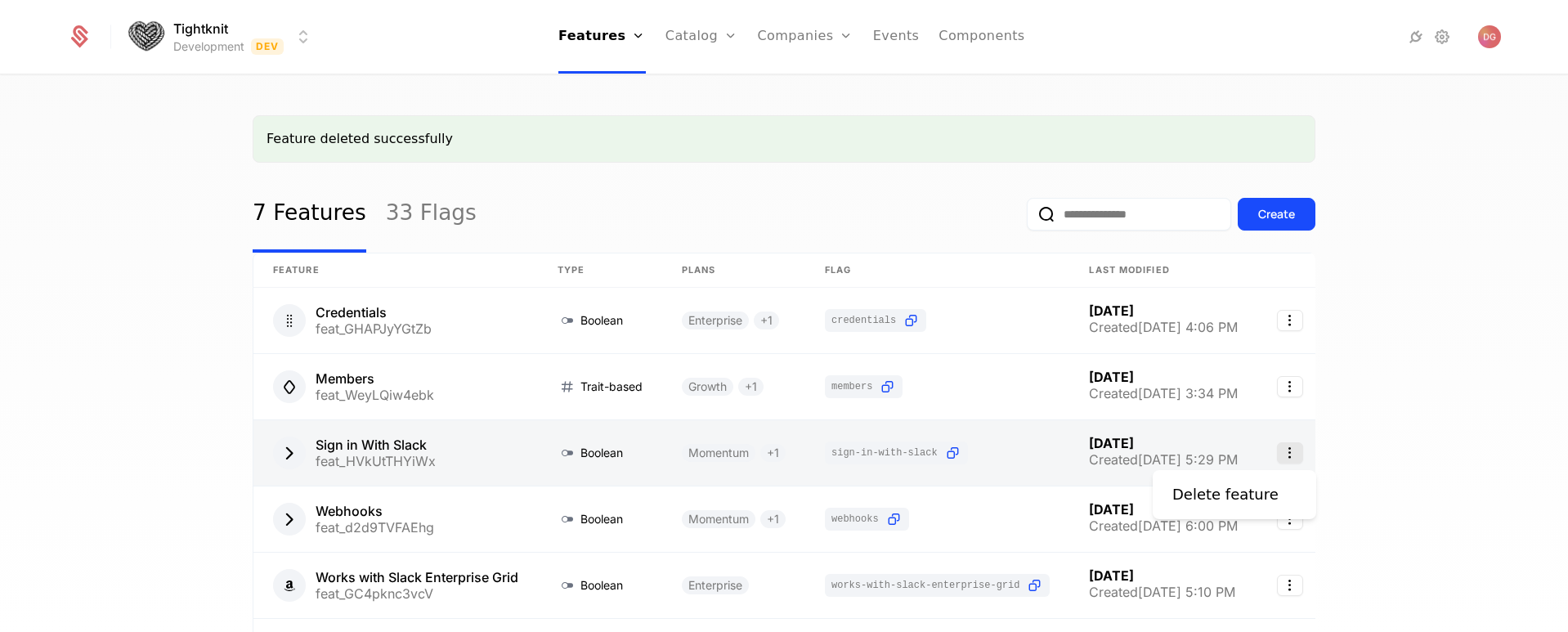
click at [1300, 458] on icon "Select action" at bounding box center [1290, 453] width 26 height 21
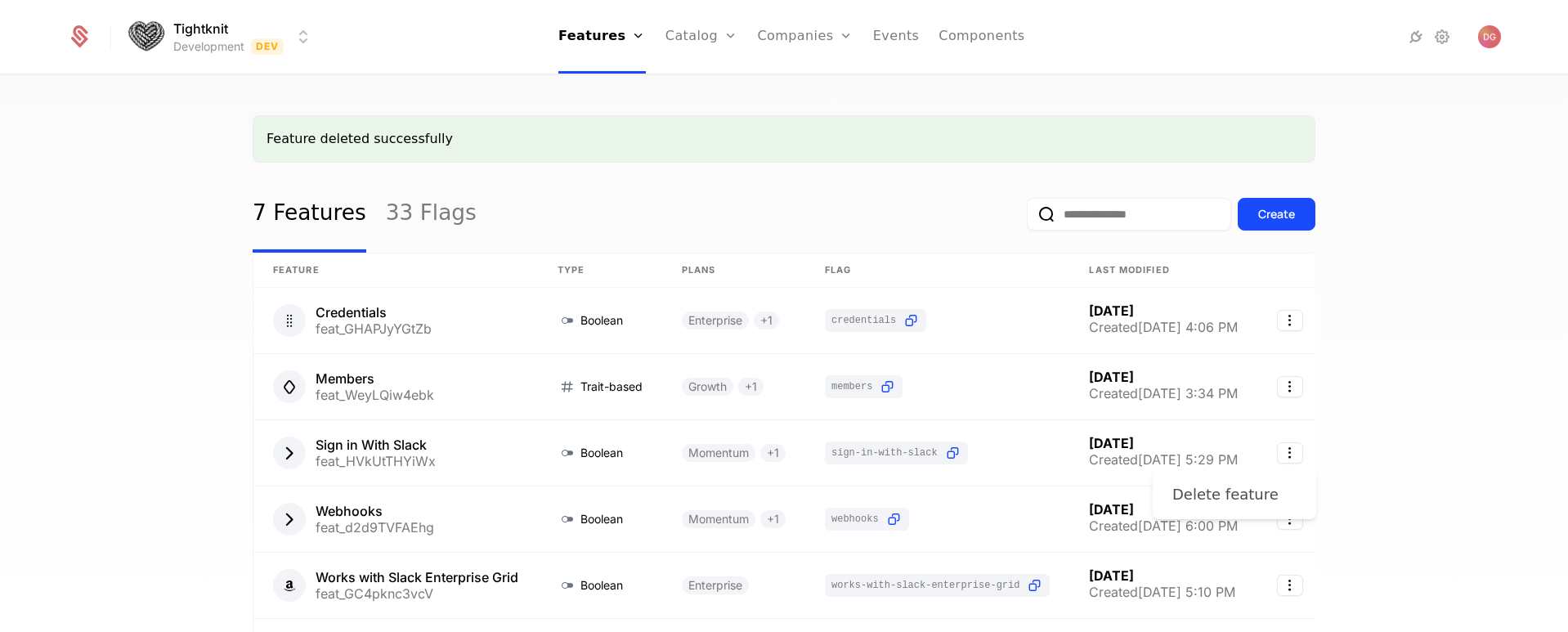
click at [1256, 506] on div "Delete feature" at bounding box center [1225, 495] width 106 height 23
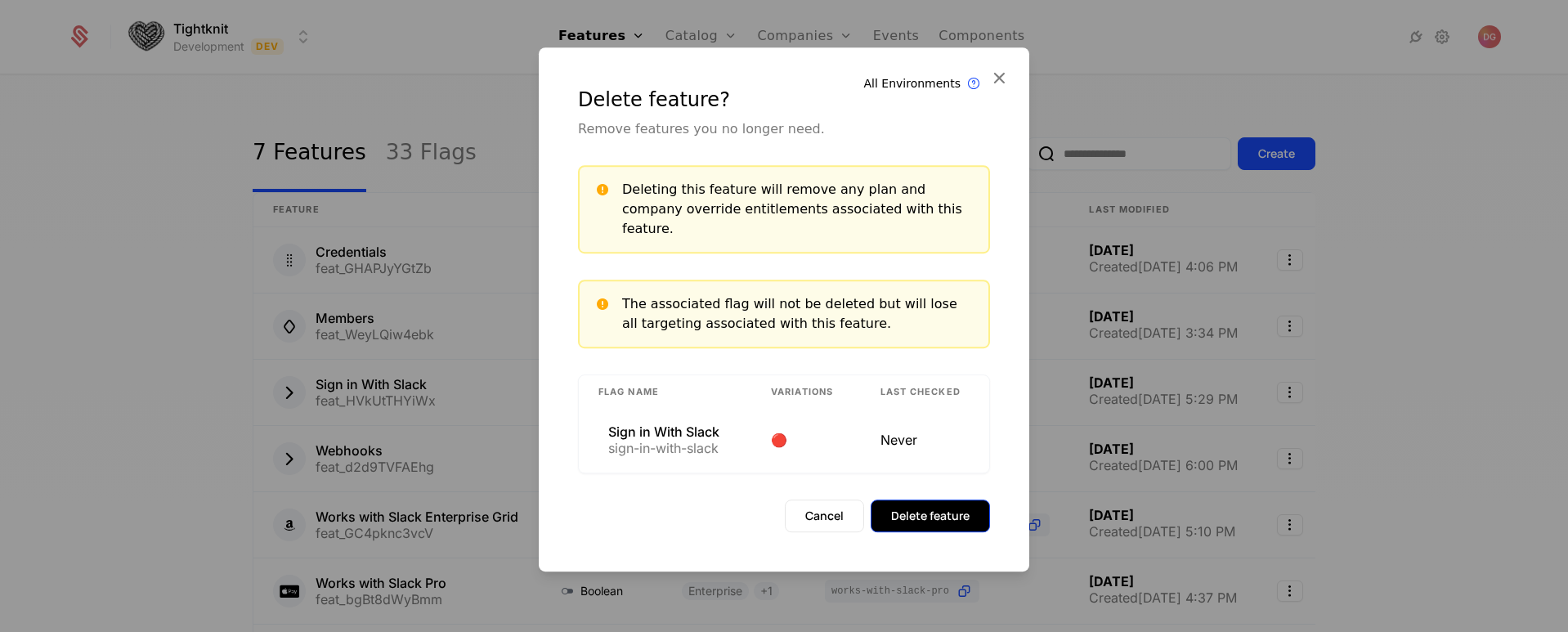
click at [956, 509] on button "Delete feature" at bounding box center [930, 515] width 119 height 32
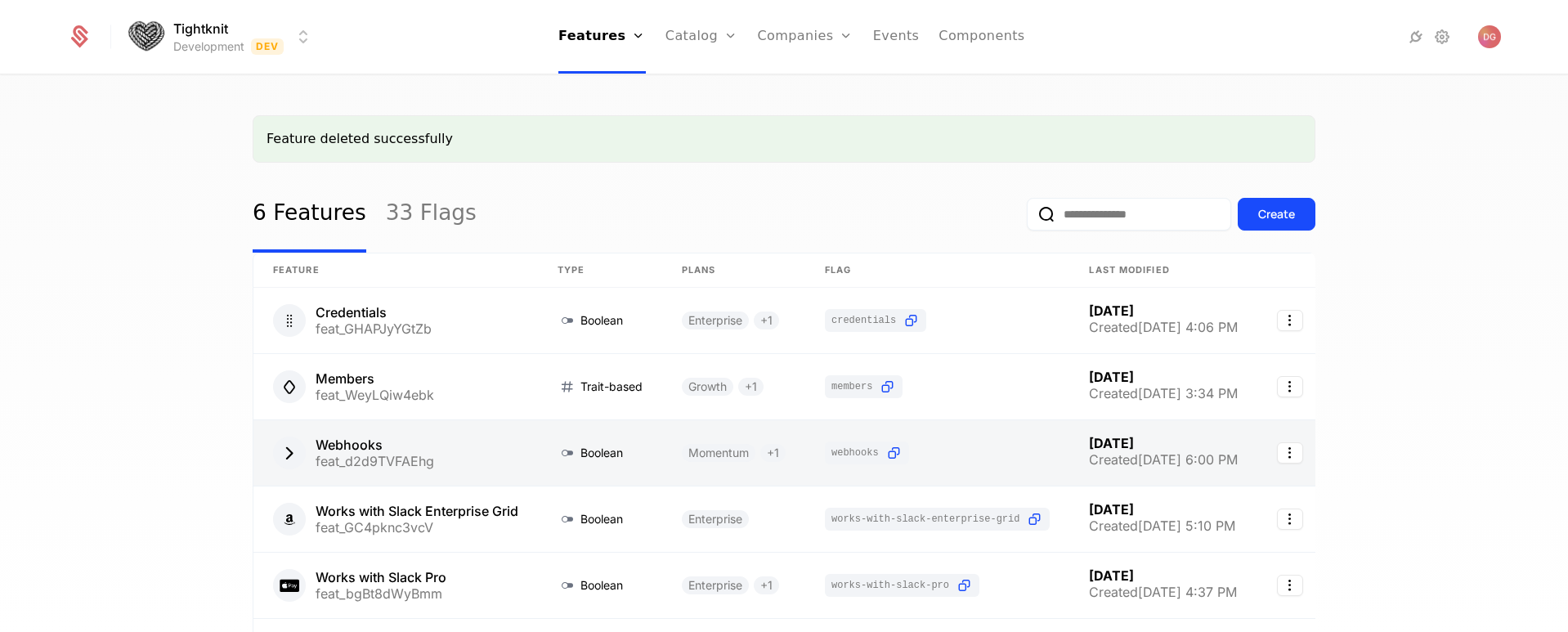
click at [1289, 449] on link at bounding box center [1290, 453] width 66 height 66
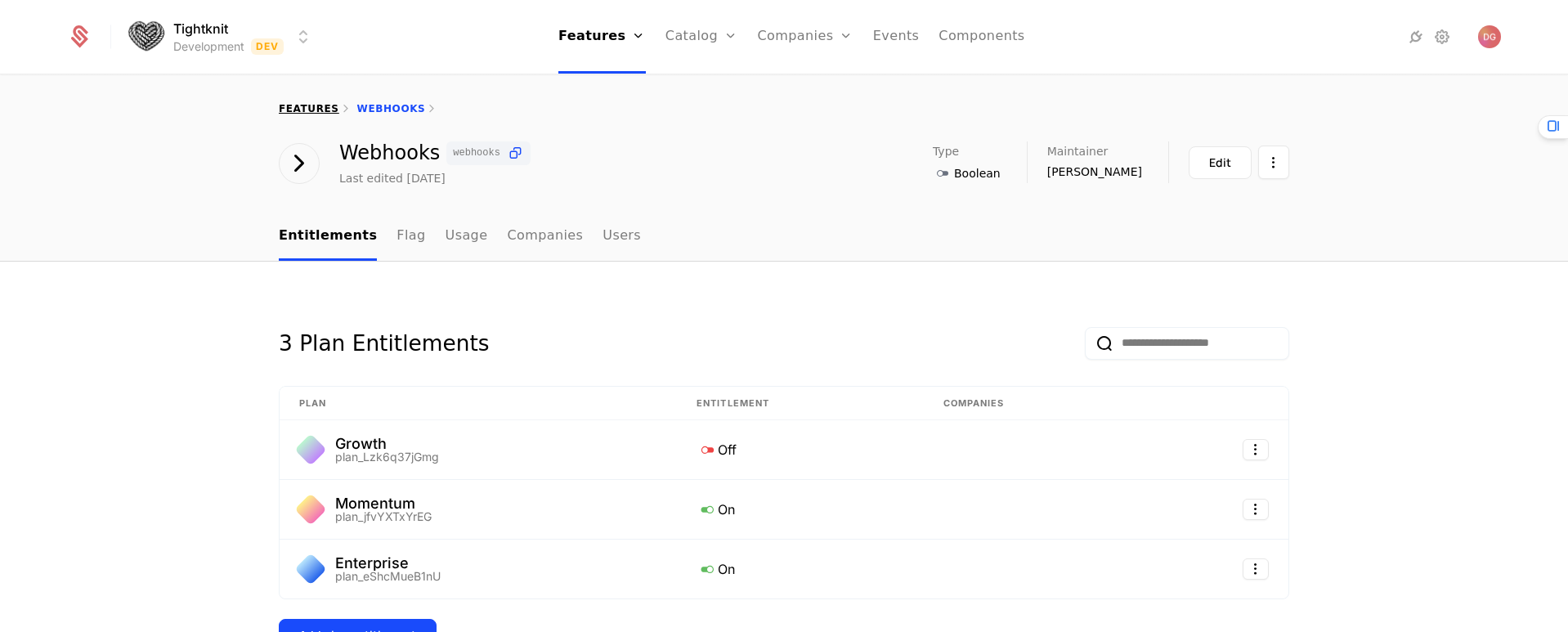
click at [319, 103] on link "features" at bounding box center [309, 108] width 61 height 11
select select "**"
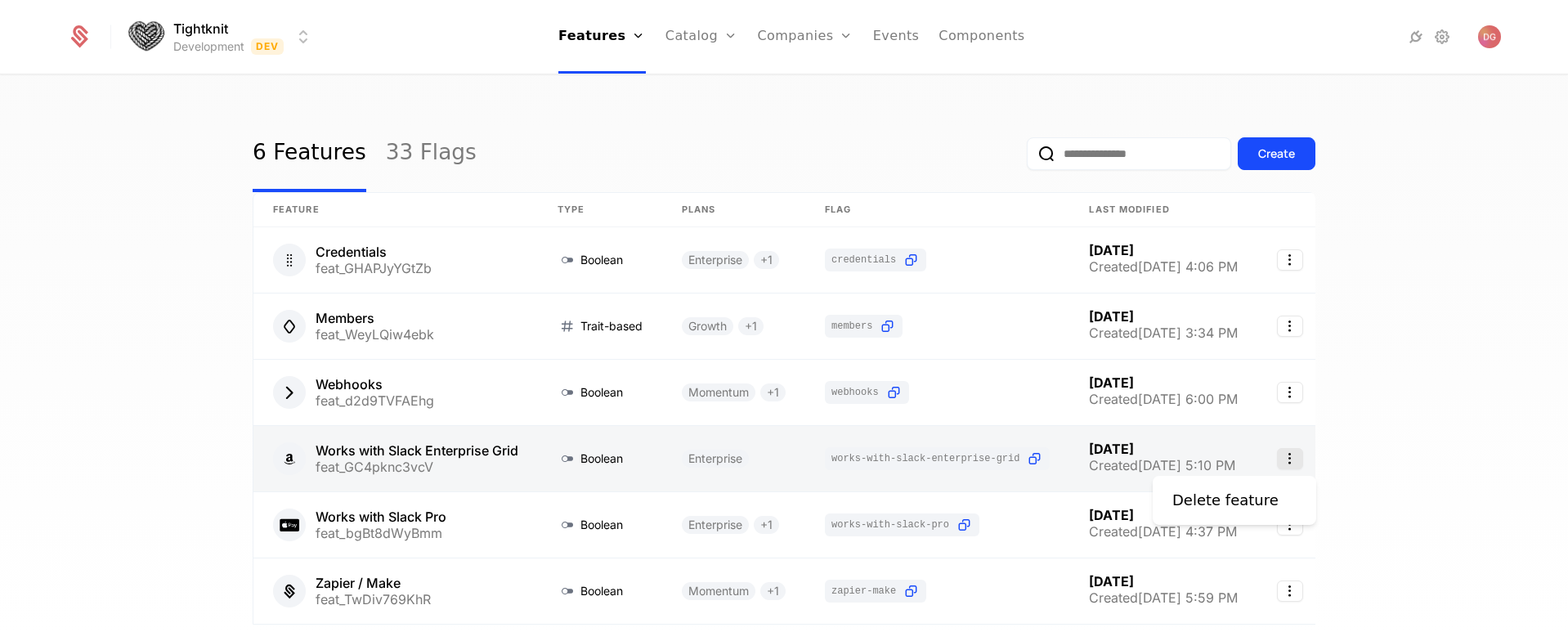
click at [1303, 459] on icon "Select action" at bounding box center [1290, 459] width 26 height 21
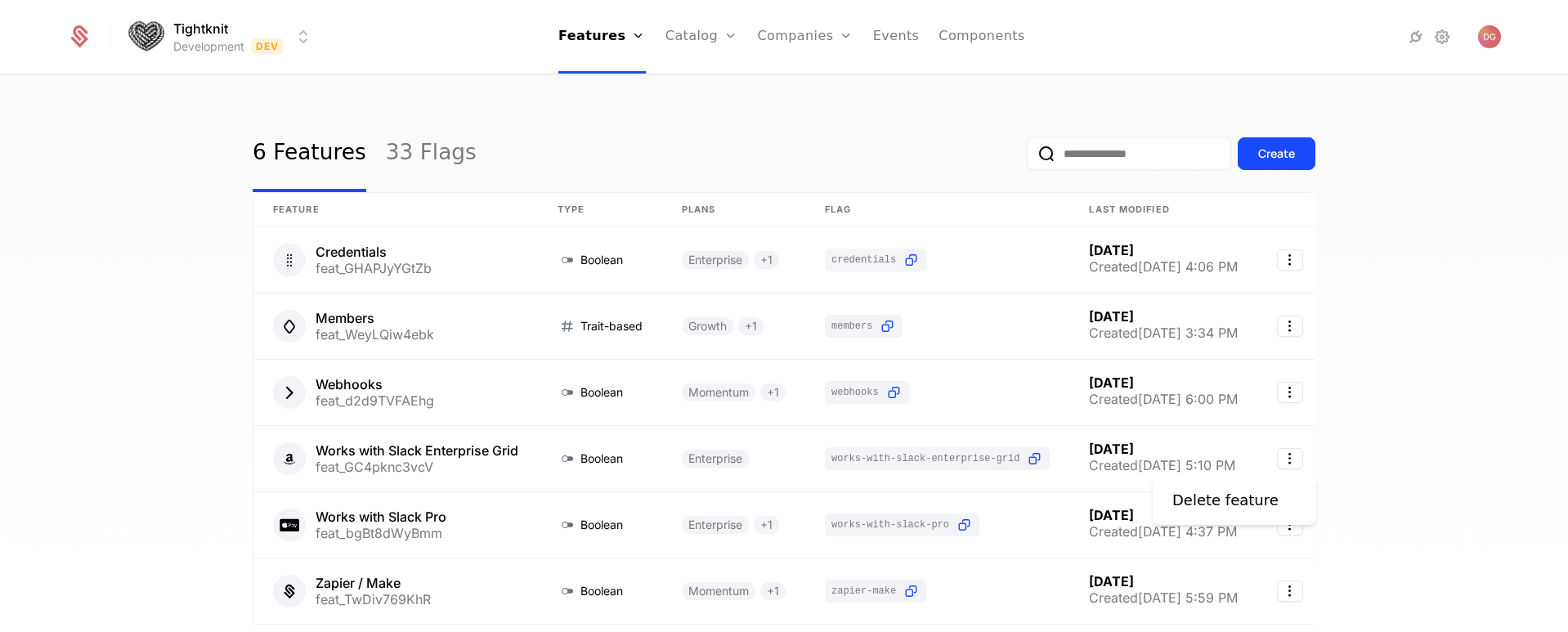
click at [1237, 517] on div "Delete feature" at bounding box center [1235, 500] width 163 height 49
click at [1233, 501] on div "Delete feature" at bounding box center [1225, 500] width 106 height 23
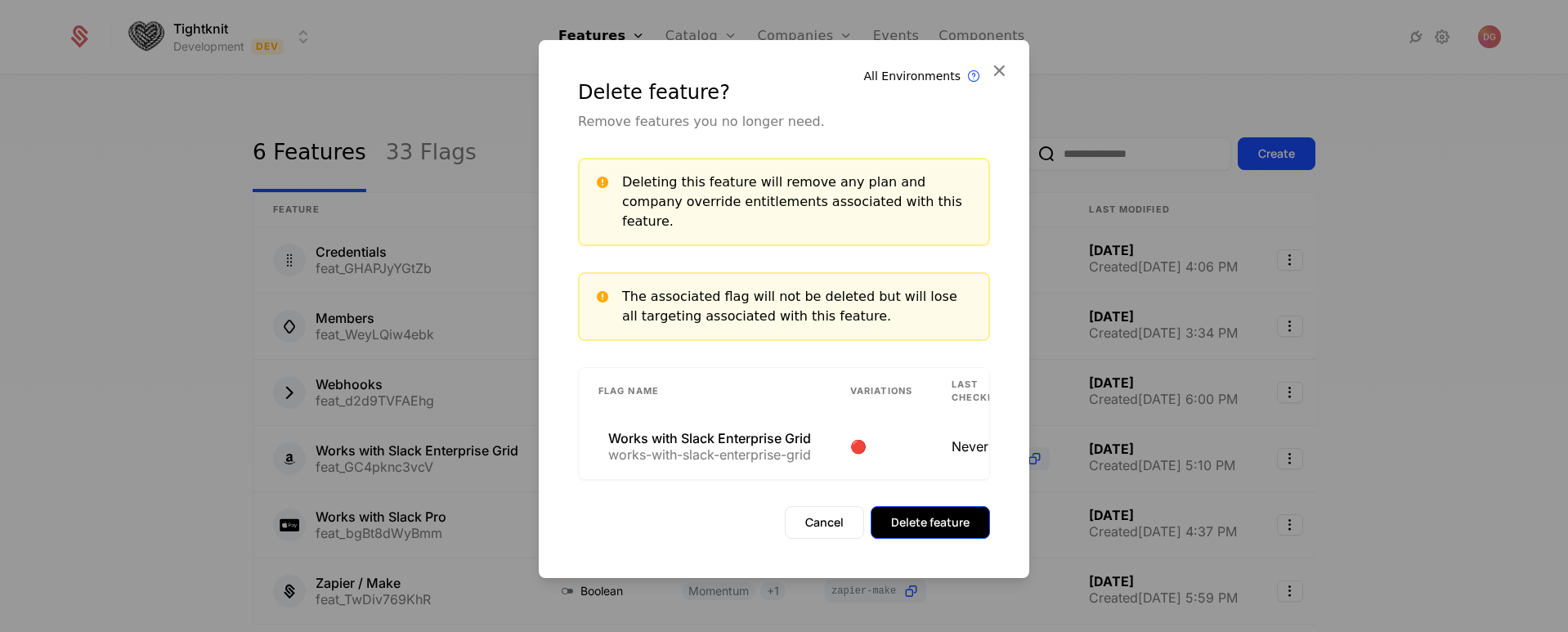
click at [946, 512] on button "Delete feature" at bounding box center [930, 522] width 119 height 32
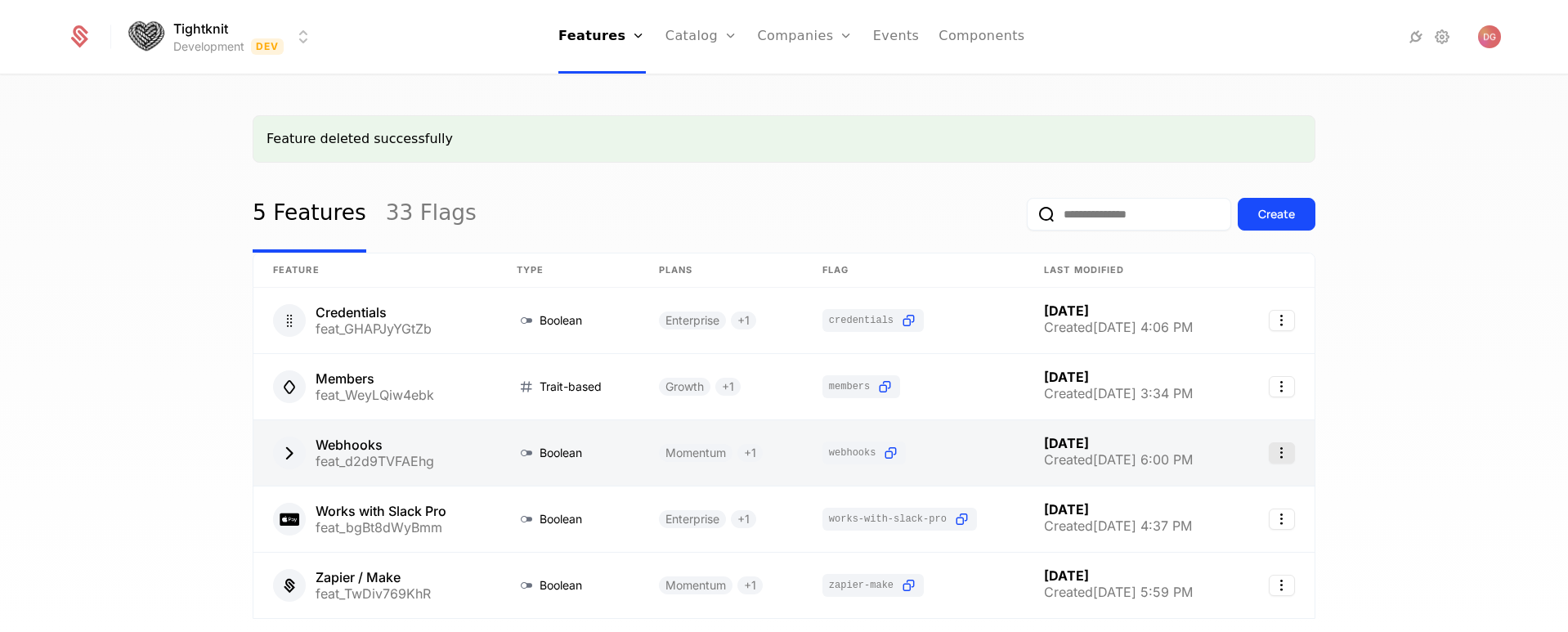
click at [1281, 453] on icon "Select action" at bounding box center [1282, 453] width 26 height 21
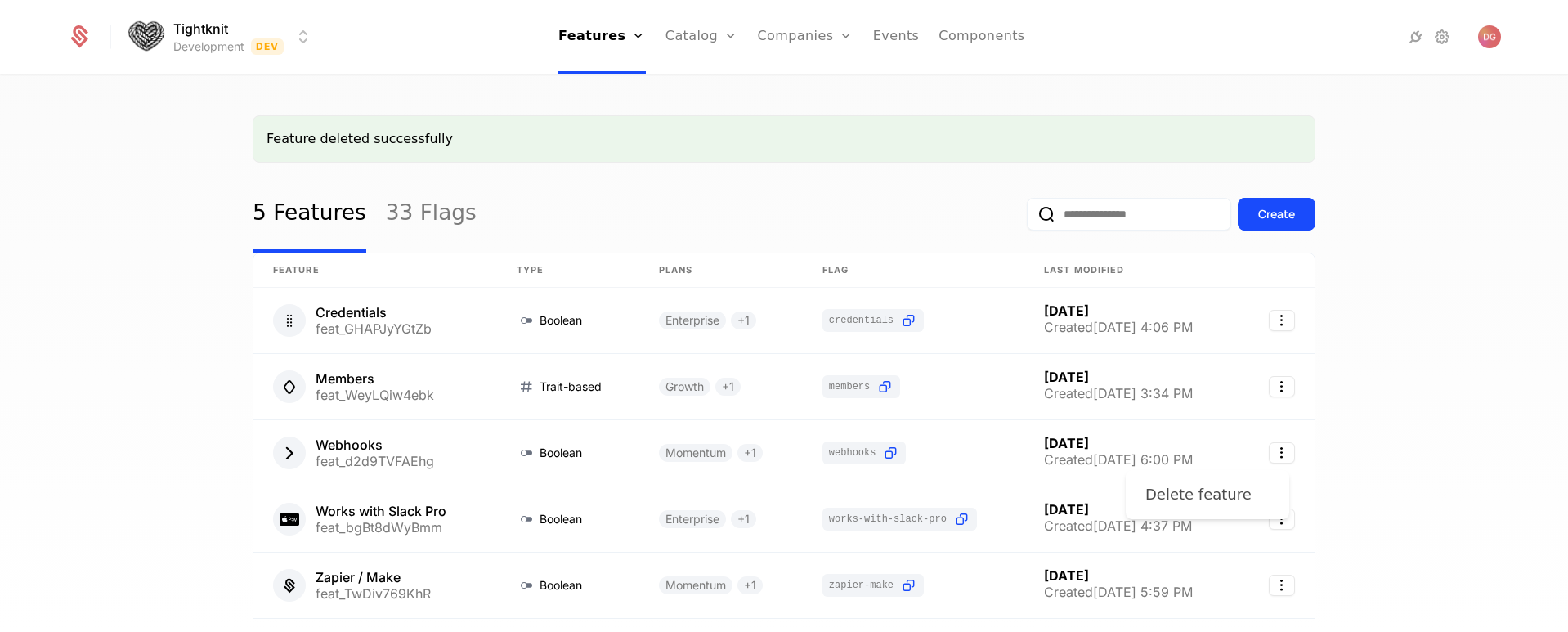
click at [1213, 499] on div "Delete feature" at bounding box center [1198, 495] width 106 height 23
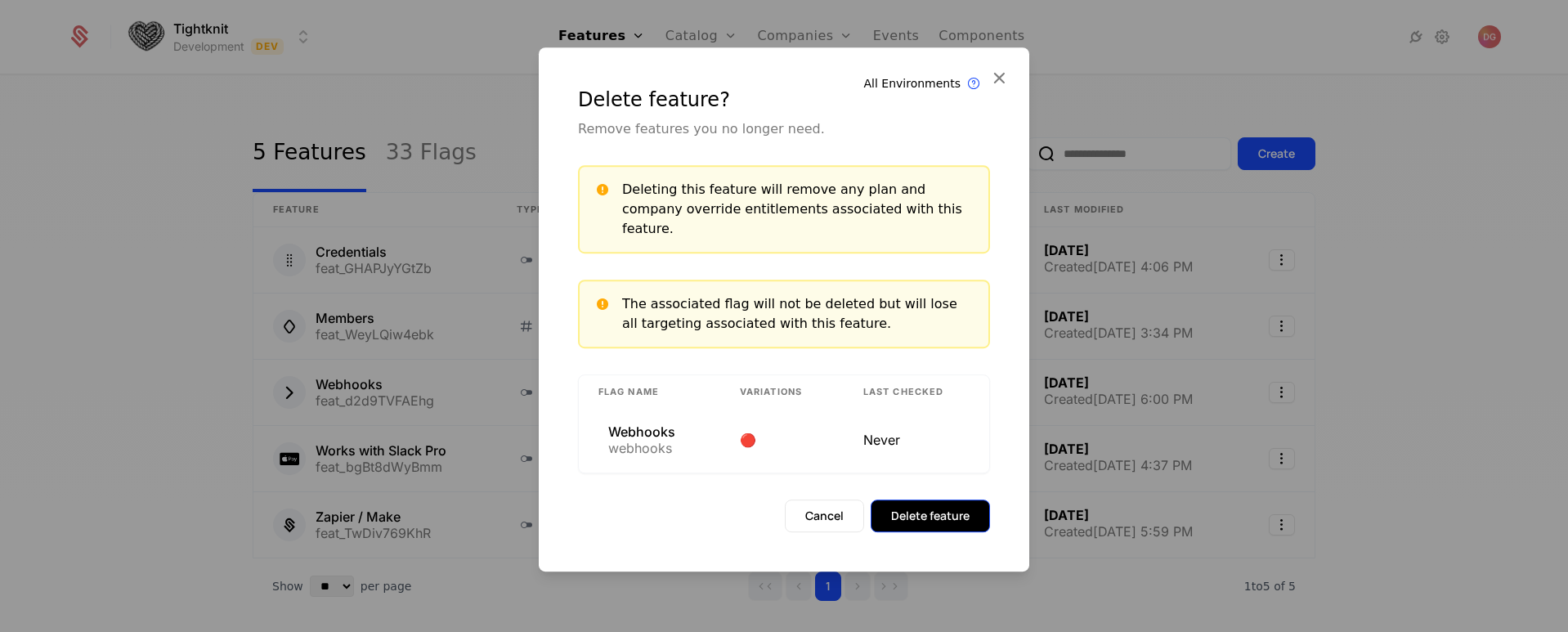
click at [924, 500] on button "Delete feature" at bounding box center [930, 515] width 119 height 32
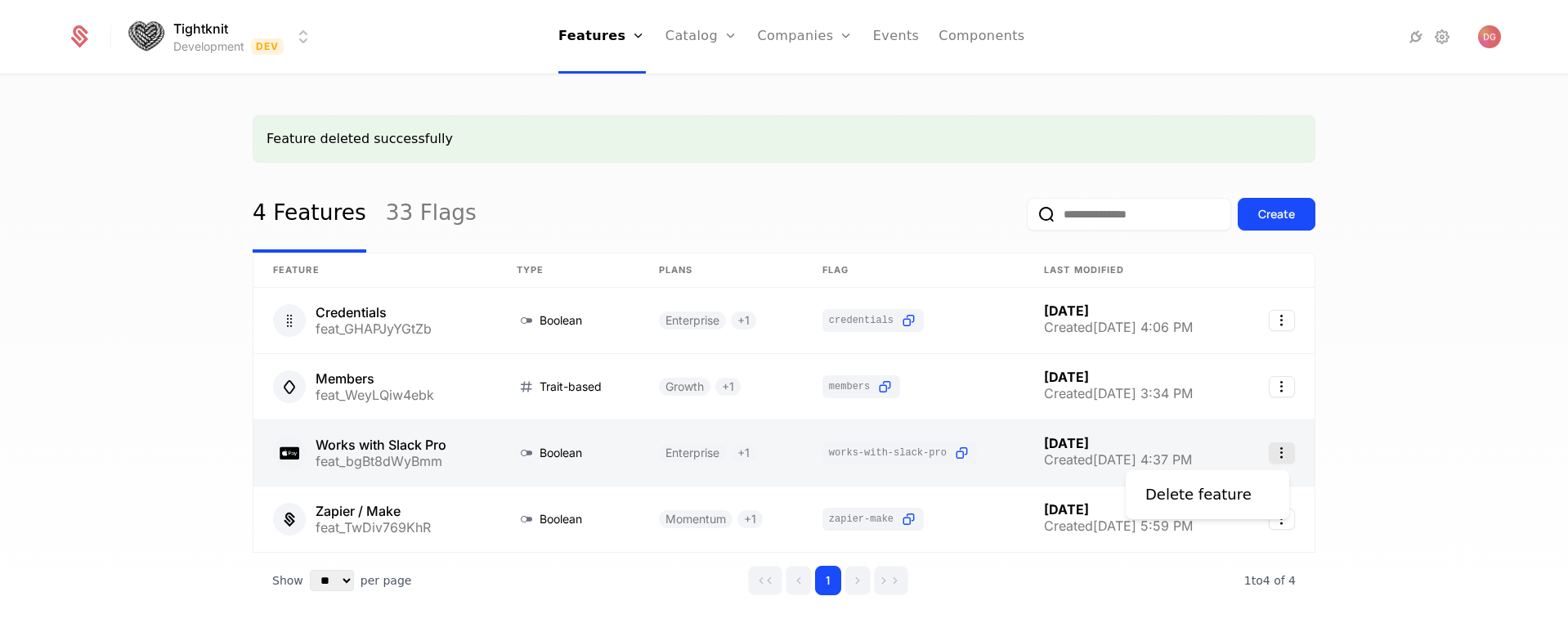
click at [1274, 453] on icon "Select action" at bounding box center [1282, 453] width 26 height 21
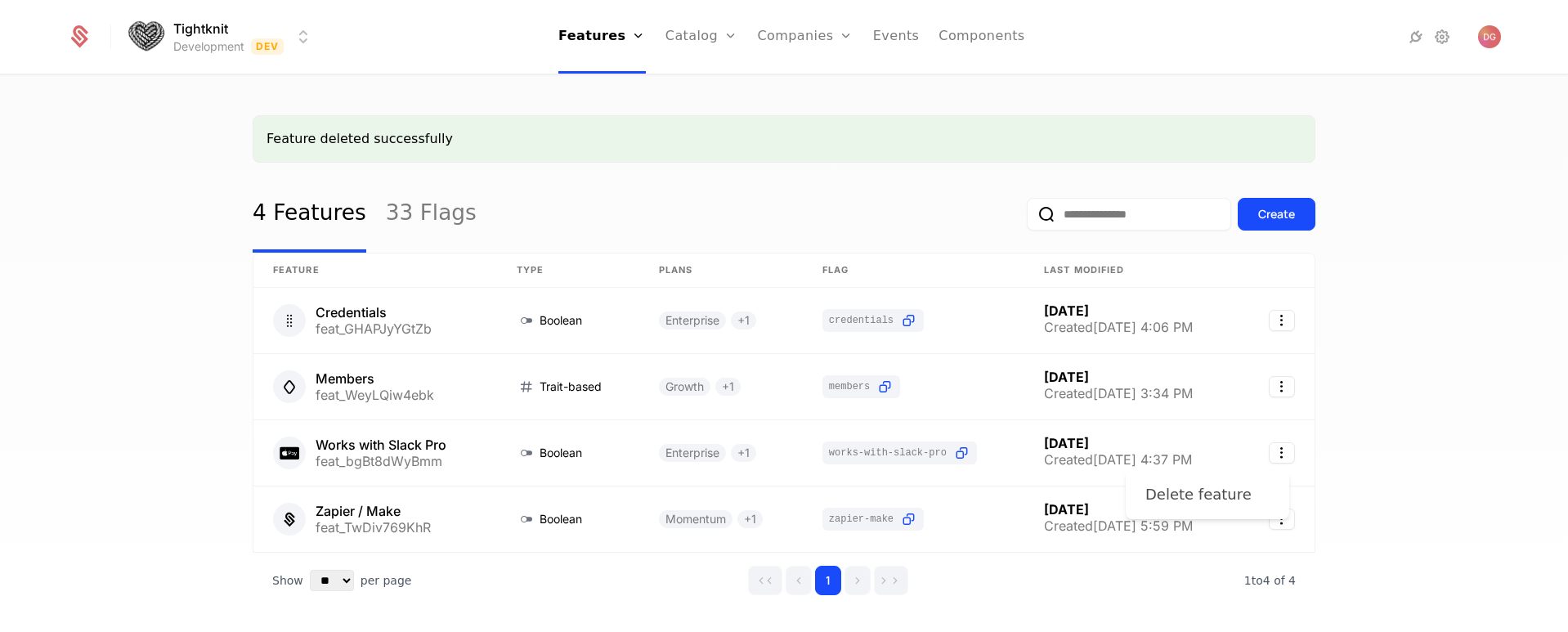
click at [1224, 496] on div "Delete feature" at bounding box center [1198, 495] width 106 height 23
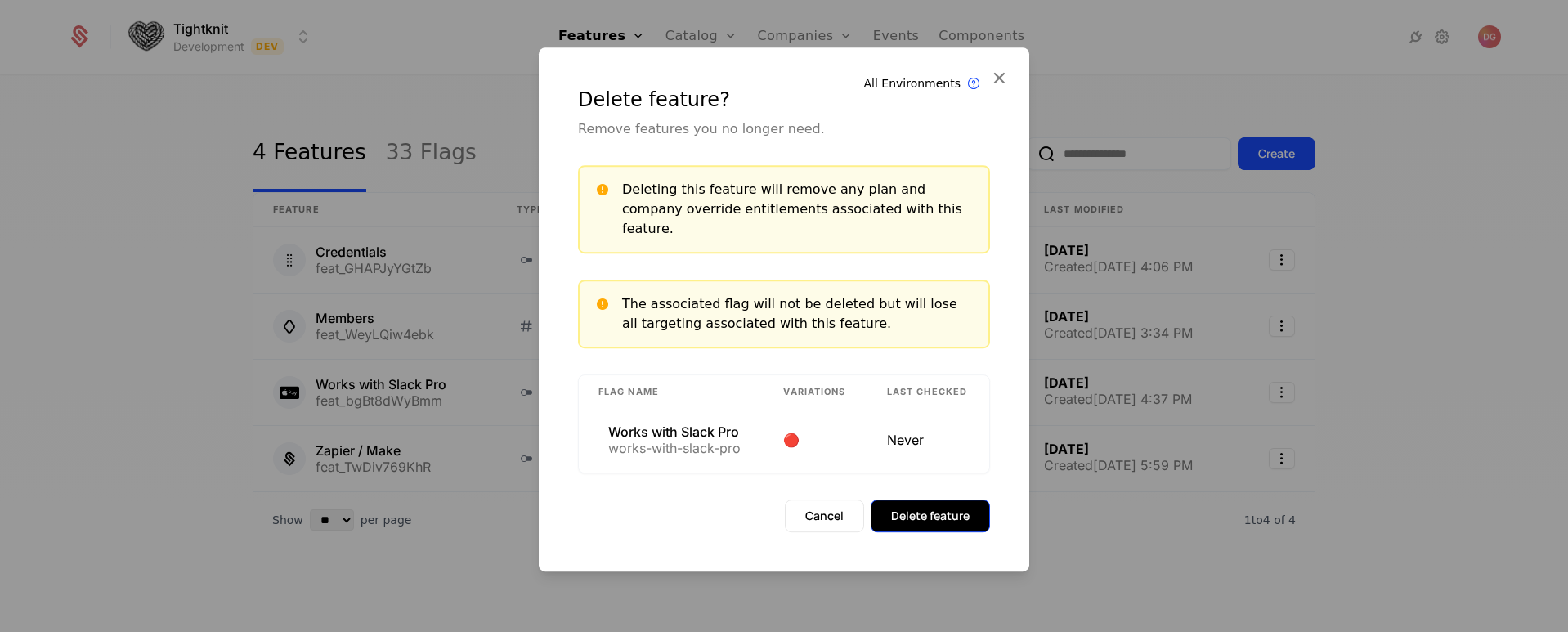
click at [939, 503] on button "Delete feature" at bounding box center [930, 515] width 119 height 32
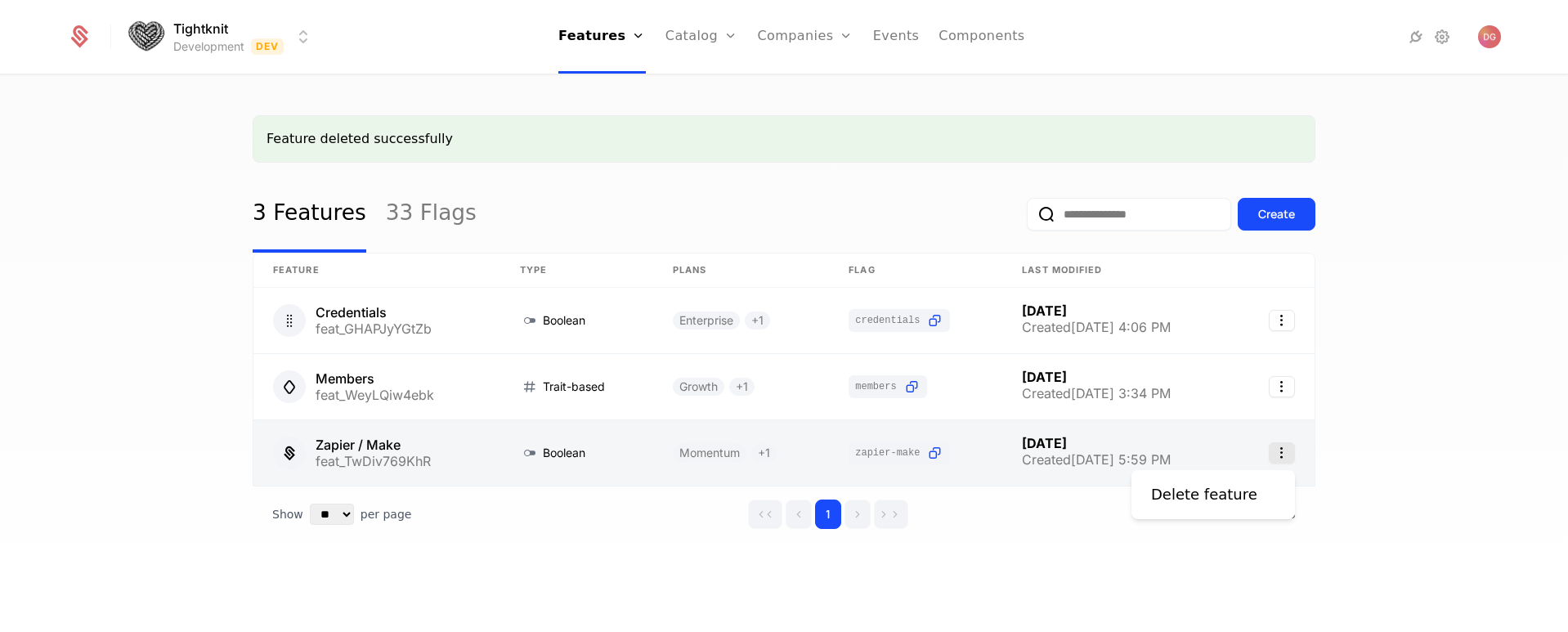
click at [1285, 452] on icon "Select action" at bounding box center [1282, 453] width 26 height 21
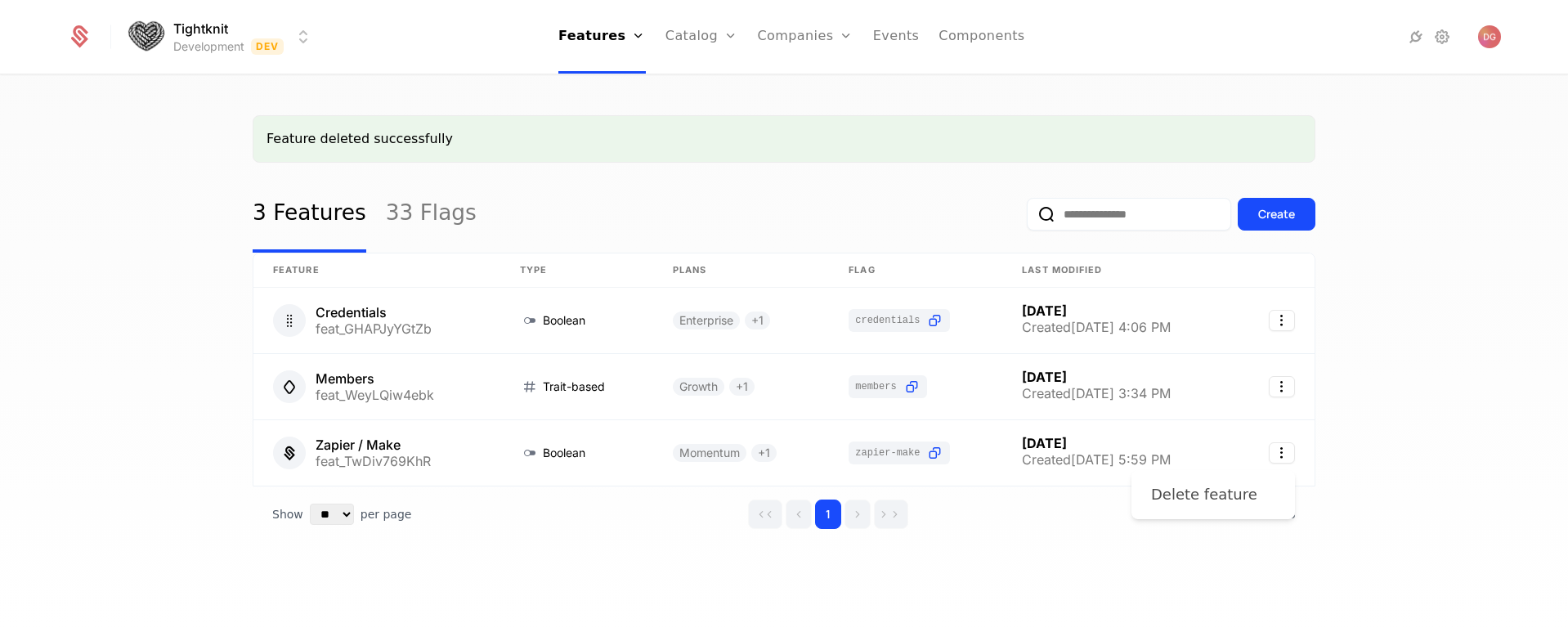
click at [1187, 489] on div "Delete feature" at bounding box center [1204, 495] width 106 height 23
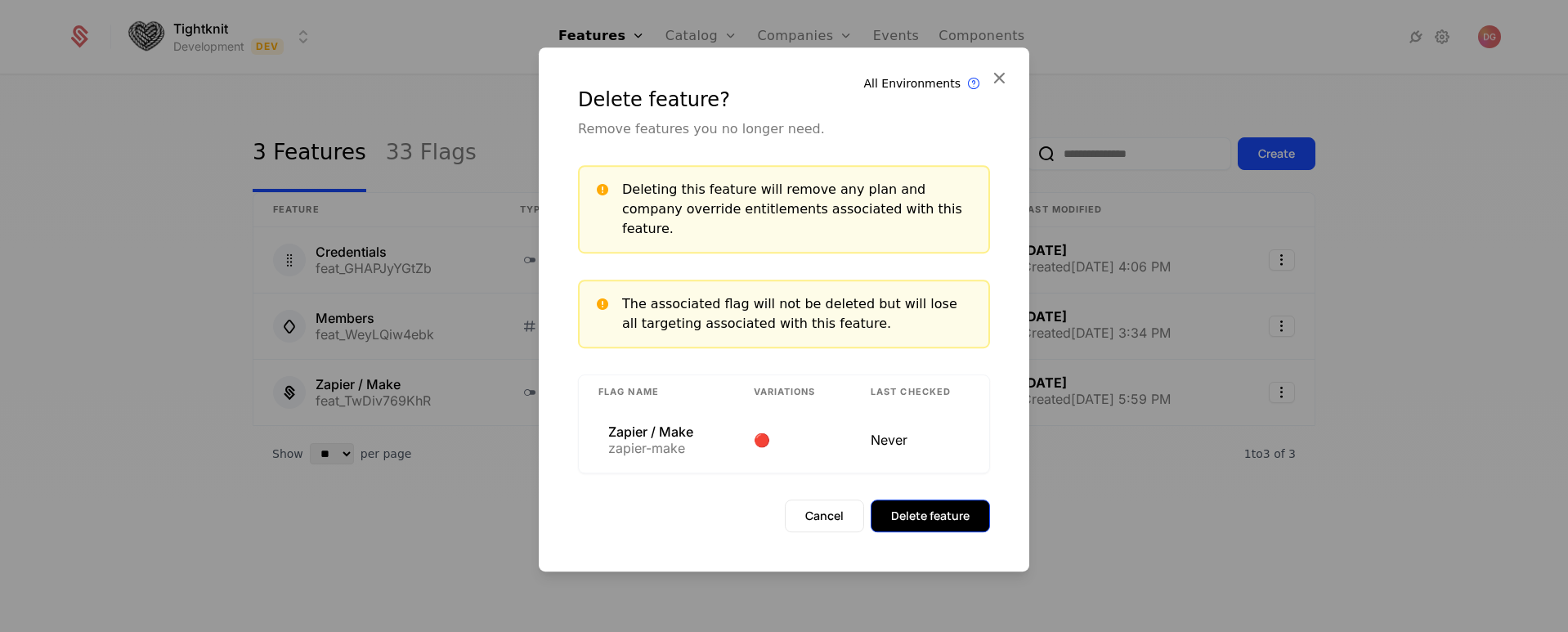
click at [942, 503] on button "Delete feature" at bounding box center [930, 515] width 119 height 32
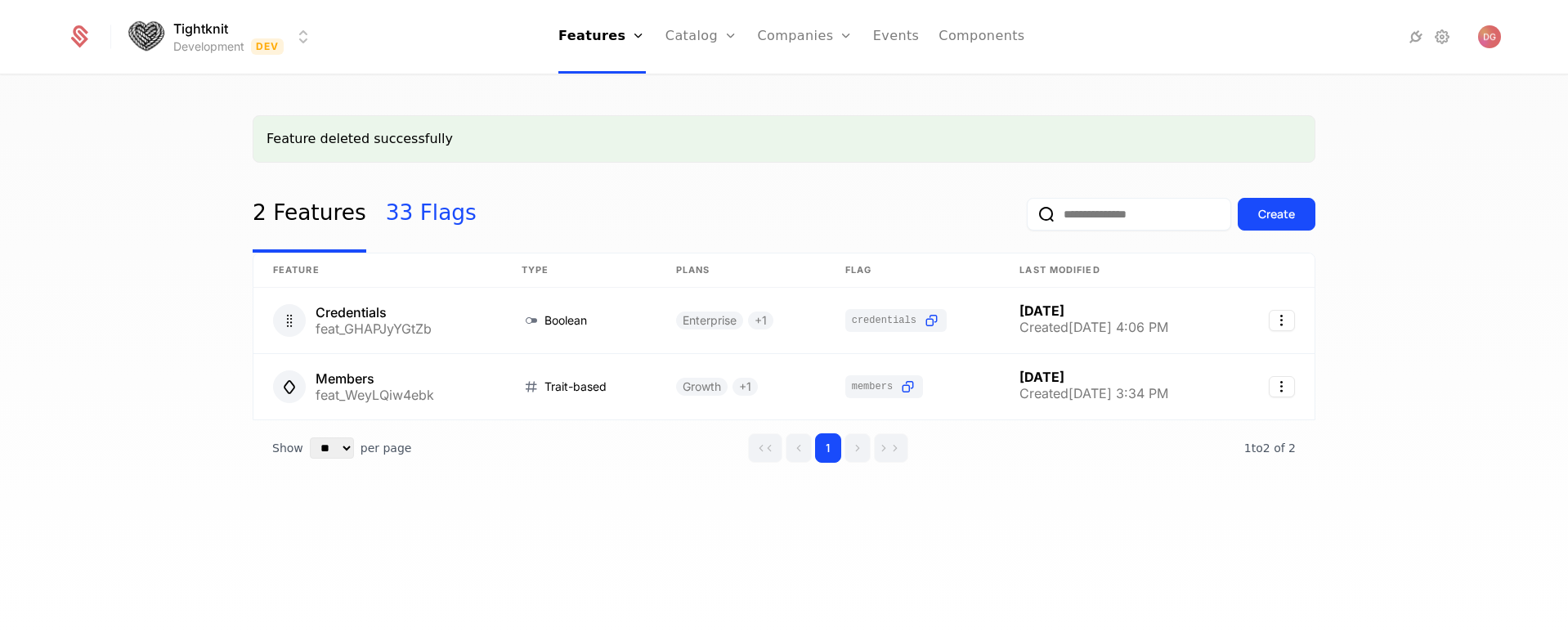
click at [395, 228] on link "33 Flags" at bounding box center [431, 214] width 90 height 77
select select "**"
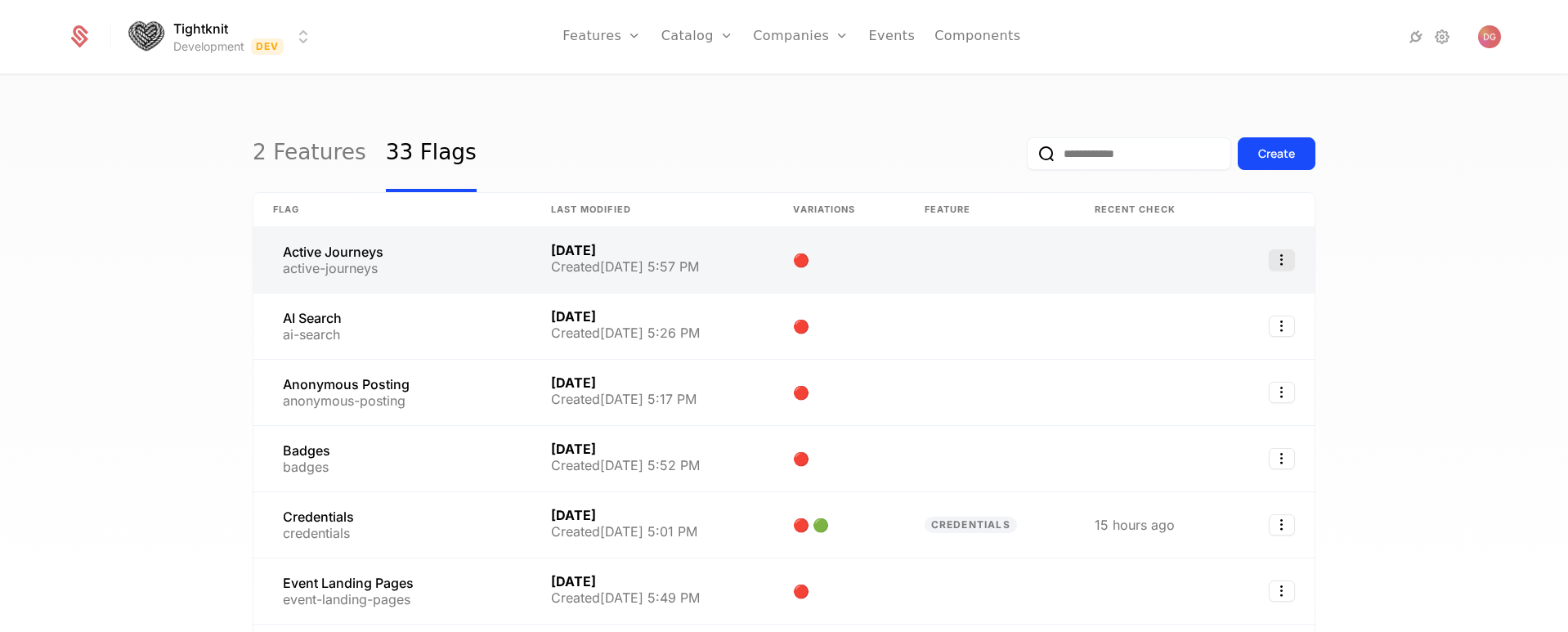
click at [1279, 264] on icon "Select action" at bounding box center [1282, 260] width 26 height 21
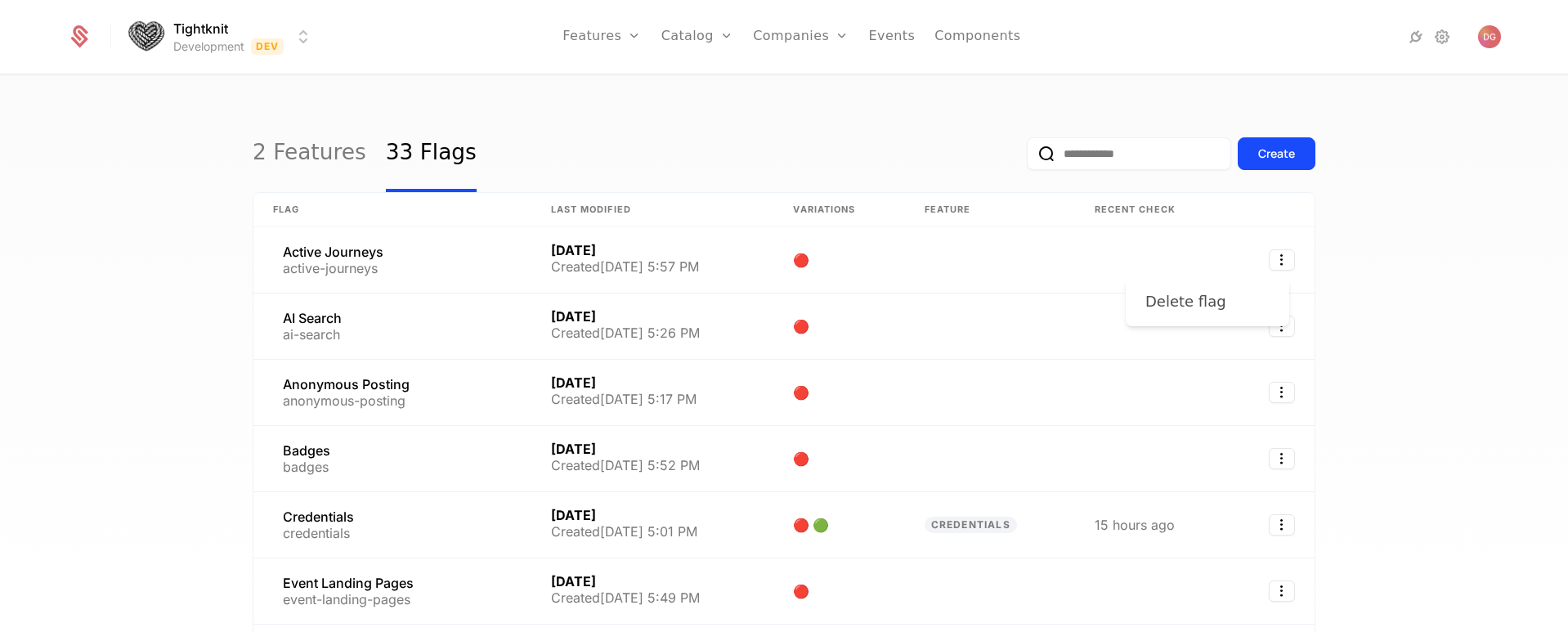
click at [1217, 297] on div "Delete flag" at bounding box center [1192, 302] width 94 height 23
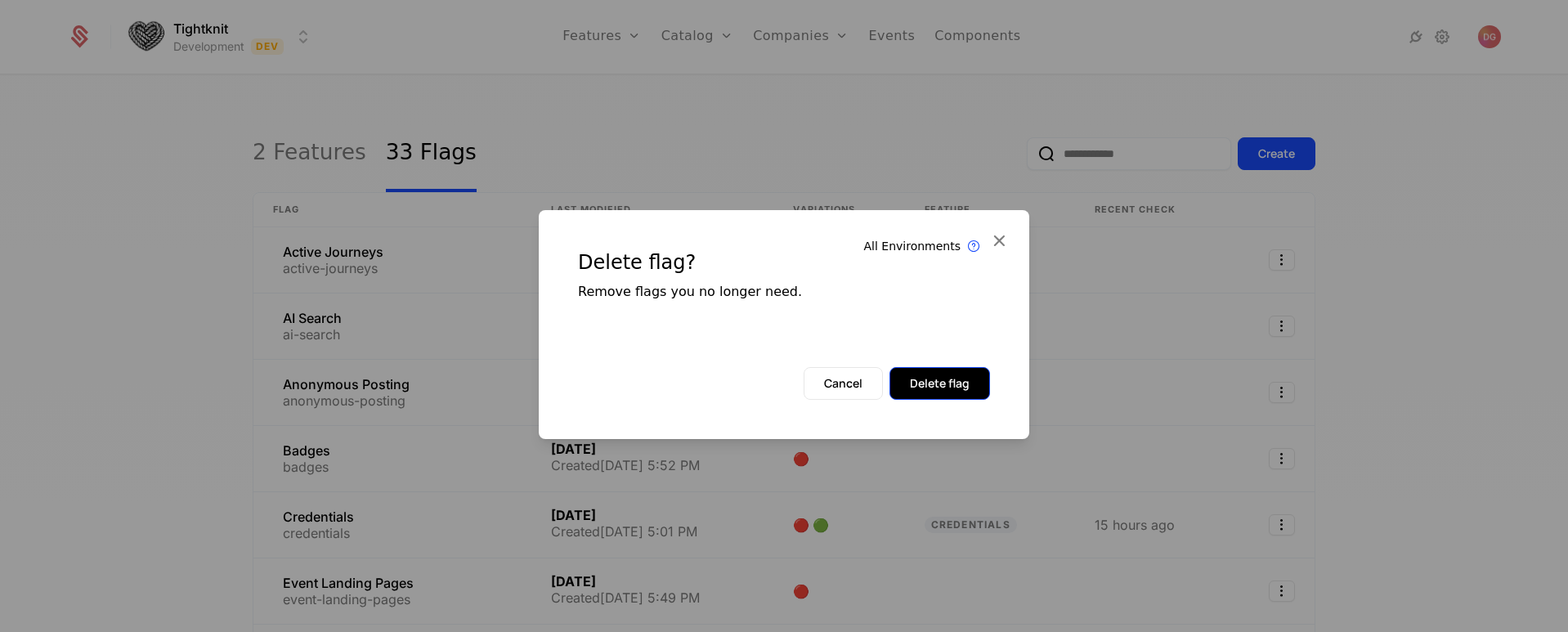
click at [947, 369] on button "Delete flag" at bounding box center [940, 383] width 101 height 32
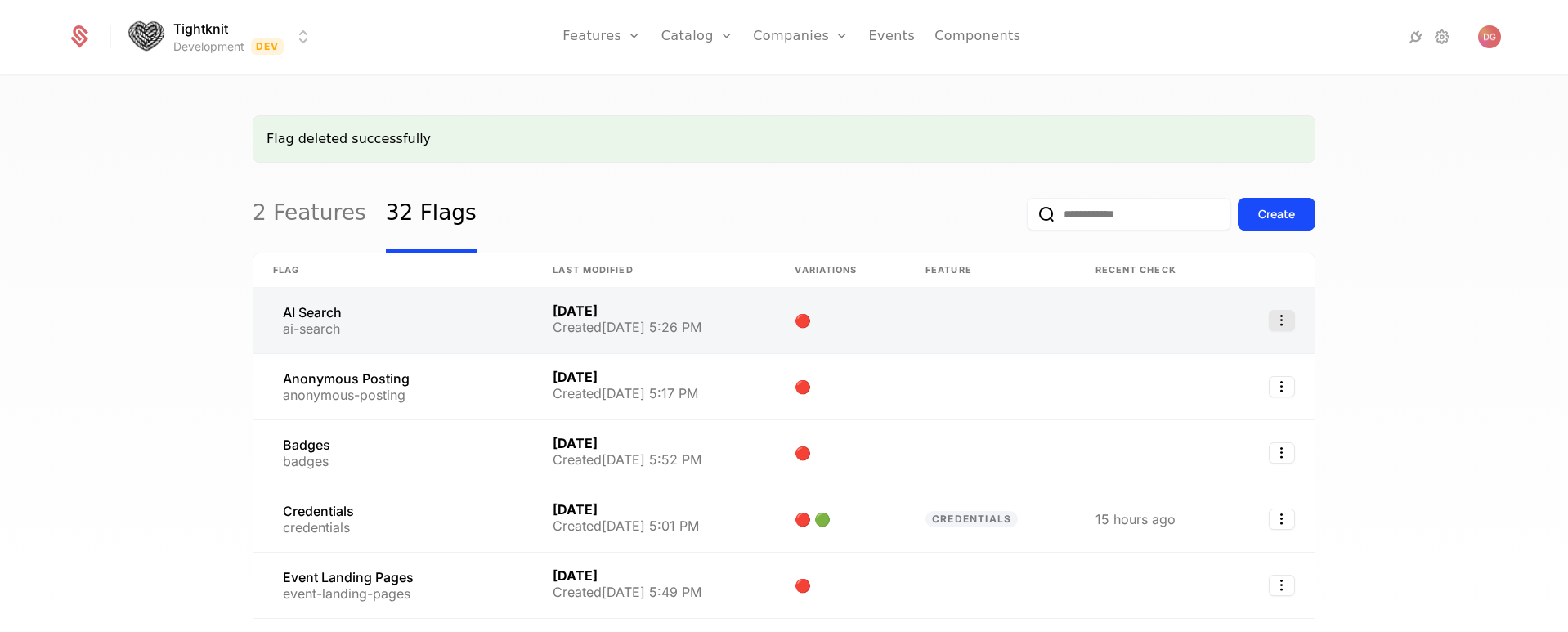
click at [1276, 320] on icon "Select action" at bounding box center [1282, 320] width 26 height 21
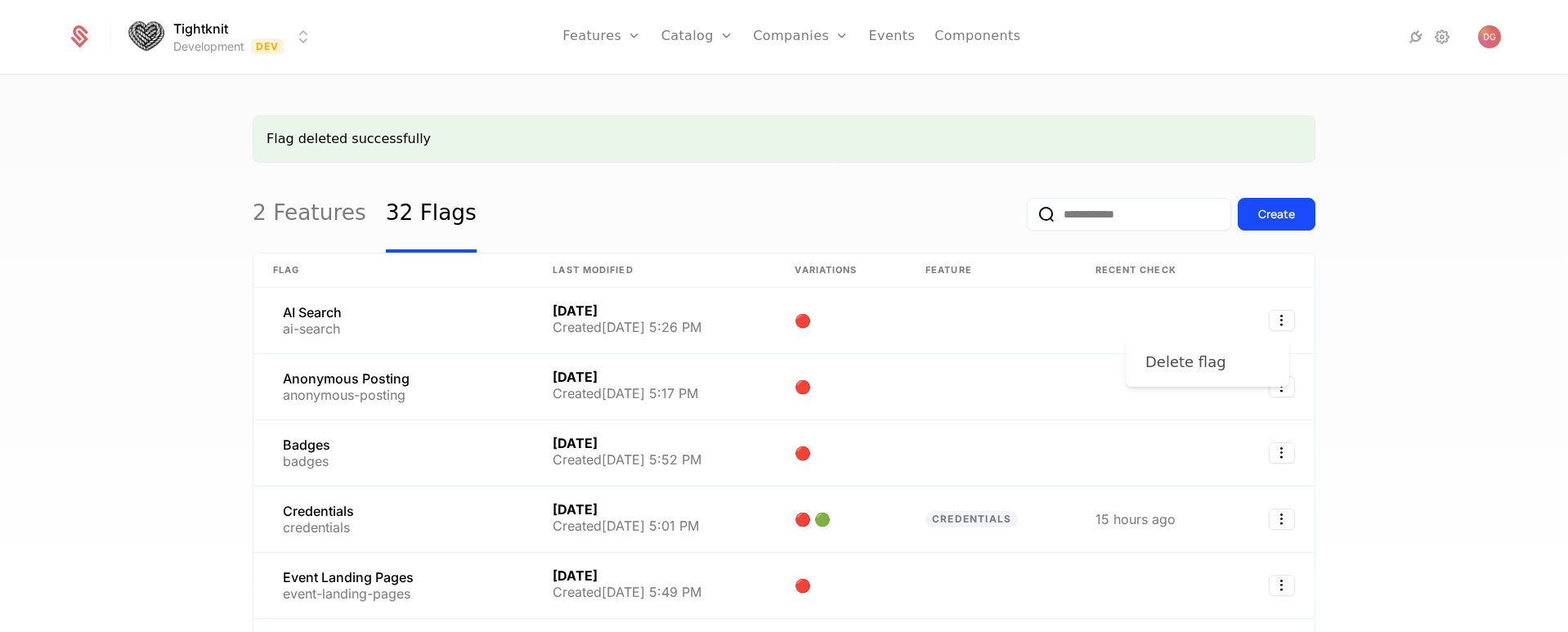
click at [1230, 364] on div "Delete flag" at bounding box center [1207, 363] width 125 height 23
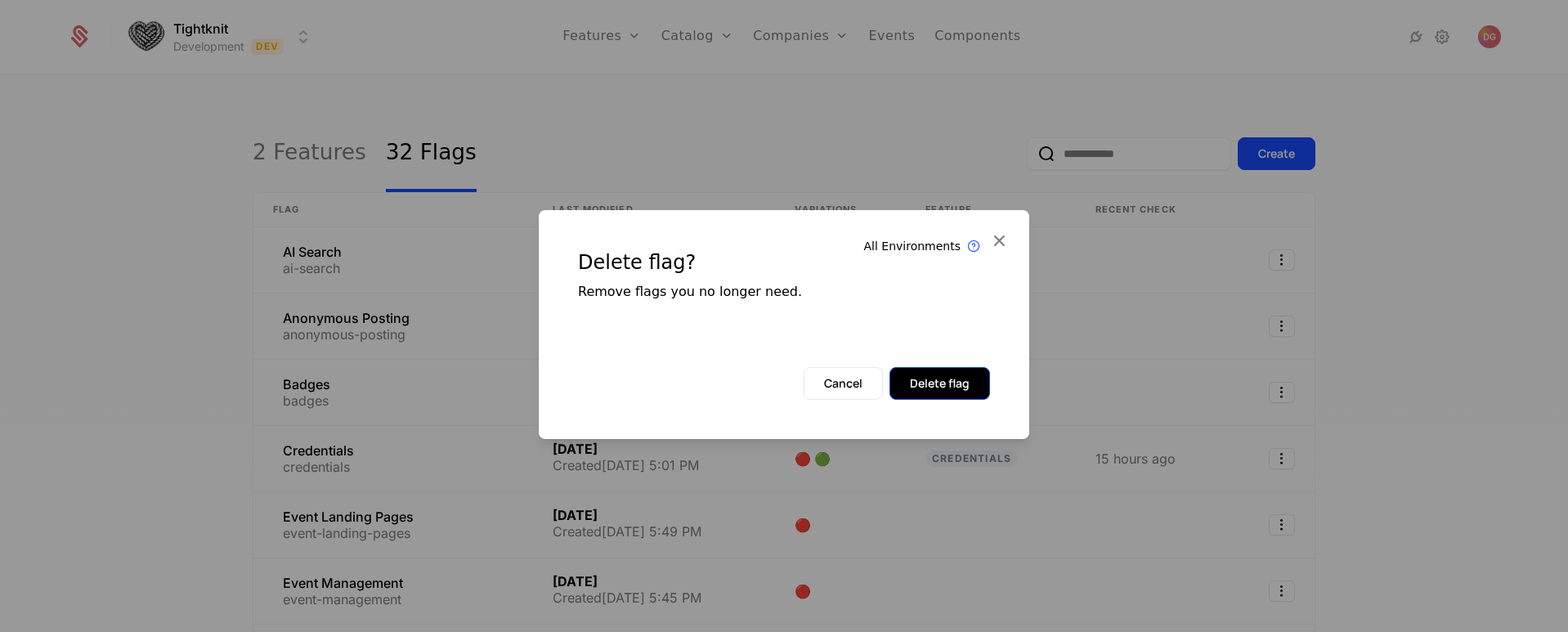
click at [962, 390] on button "Delete flag" at bounding box center [940, 383] width 101 height 32
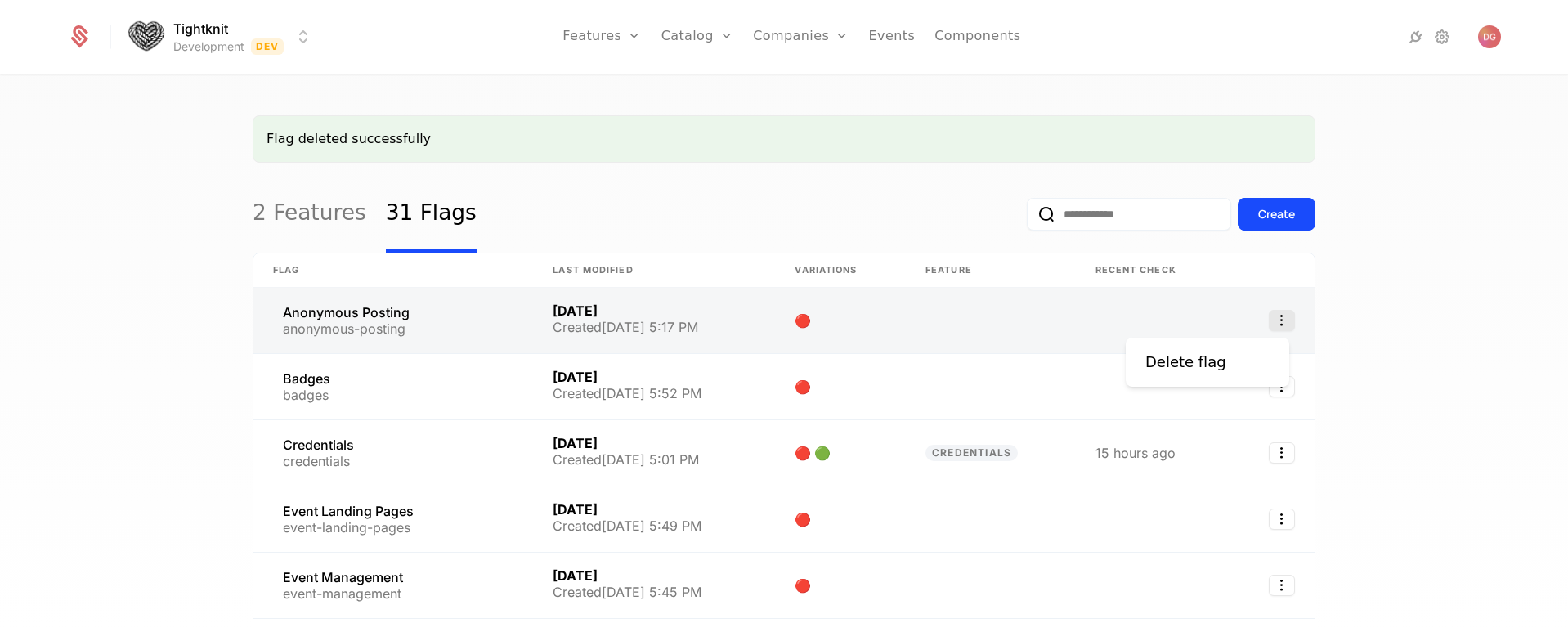
click at [1273, 322] on icon "Select action" at bounding box center [1282, 320] width 26 height 21
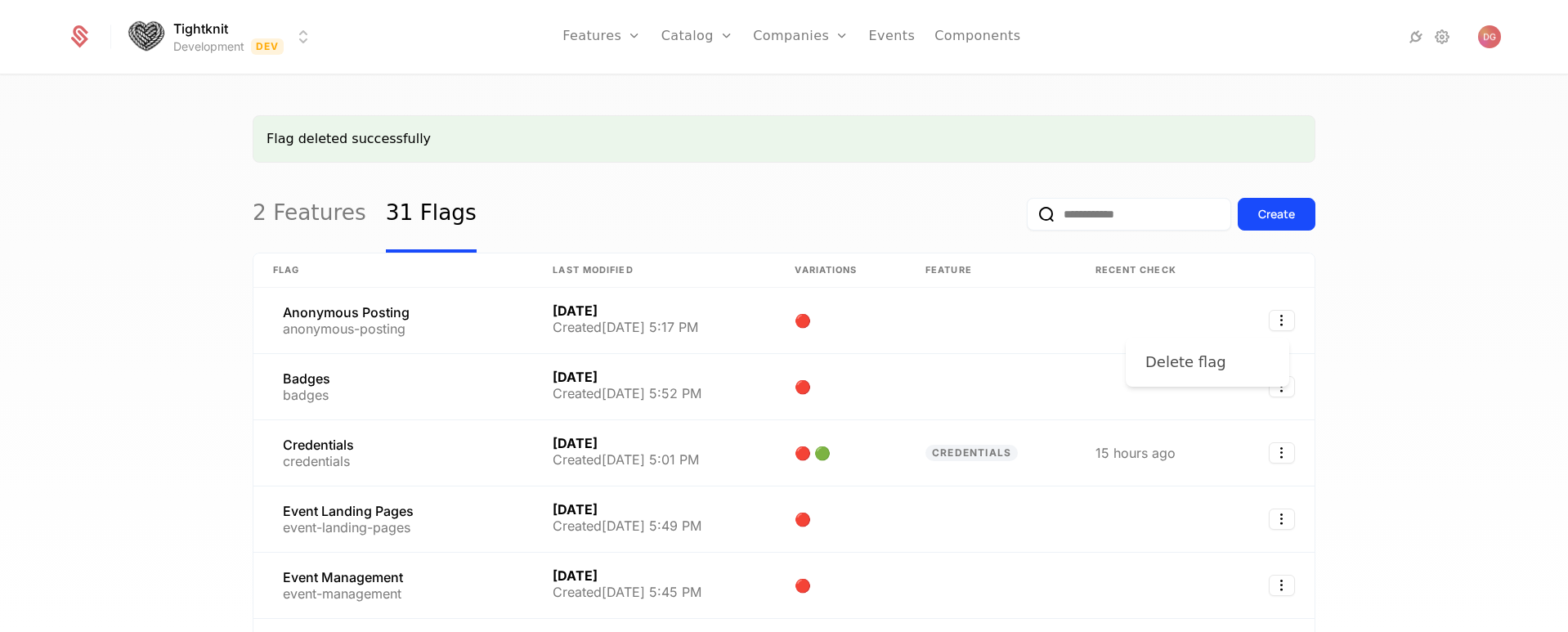
click at [1195, 360] on div "Delete flag" at bounding box center [1185, 363] width 81 height 23
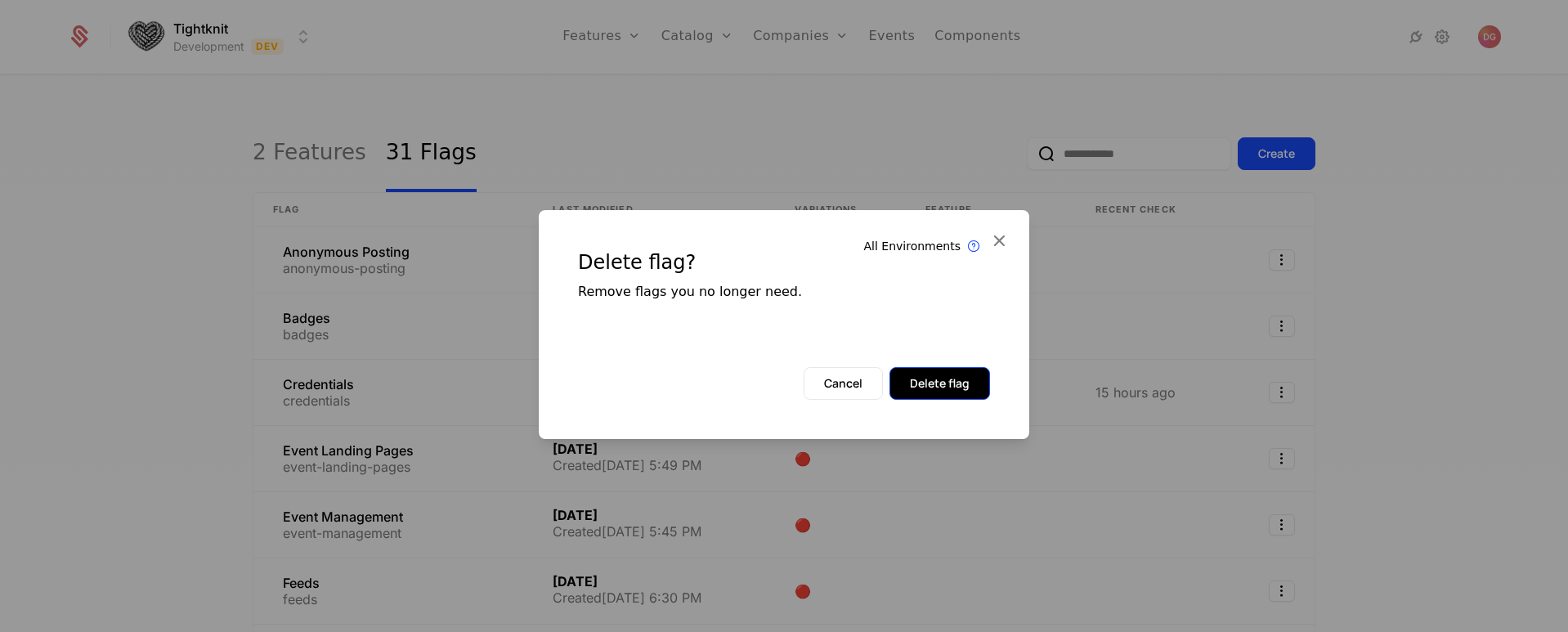
click at [933, 386] on button "Delete flag" at bounding box center [940, 383] width 101 height 32
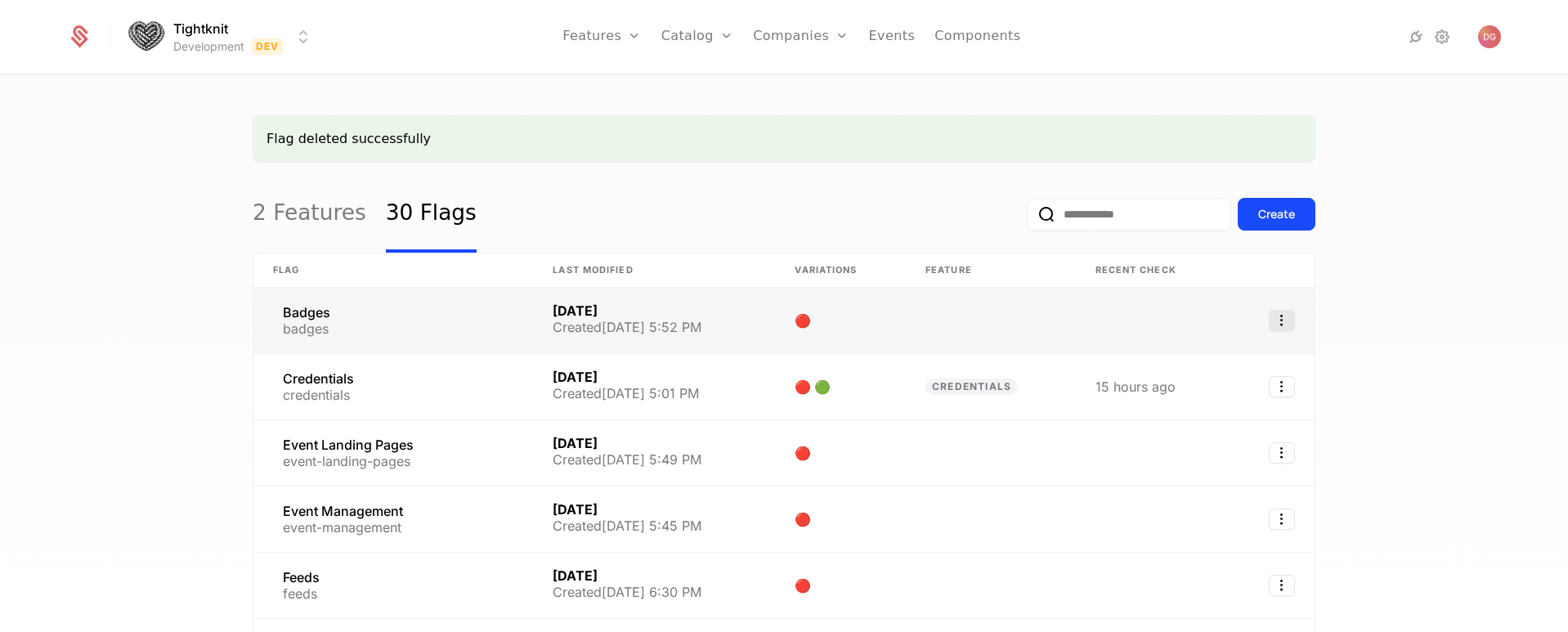
click at [1275, 324] on icon "Select action" at bounding box center [1282, 320] width 26 height 21
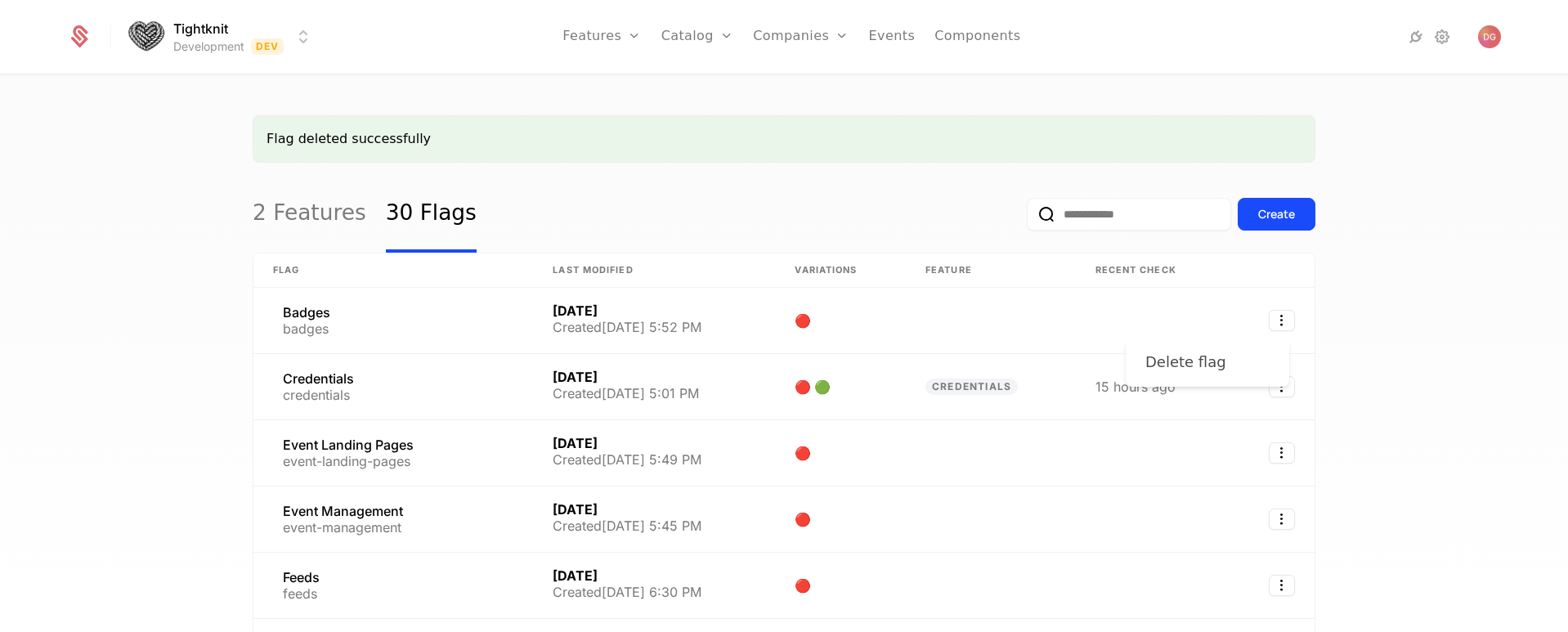
click at [1189, 364] on div "Delete flag" at bounding box center [1185, 363] width 81 height 23
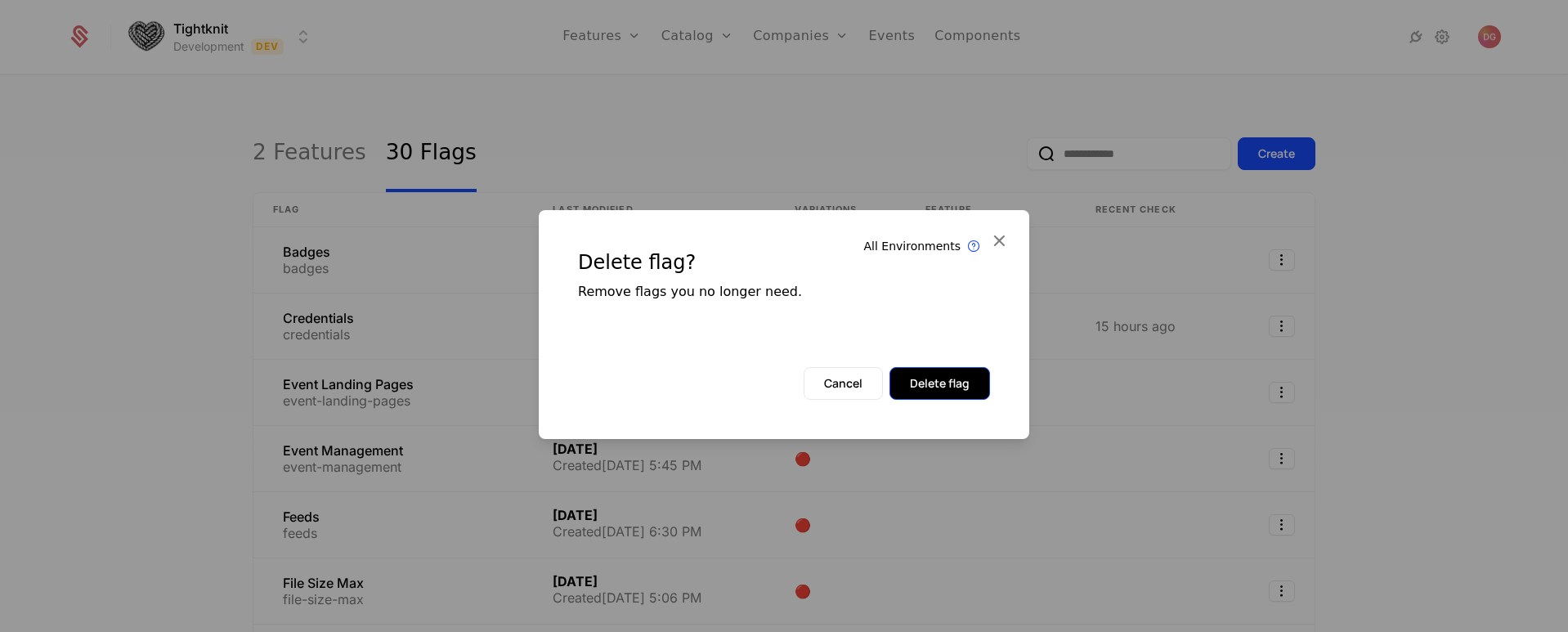
click at [941, 381] on button "Delete flag" at bounding box center [940, 383] width 101 height 32
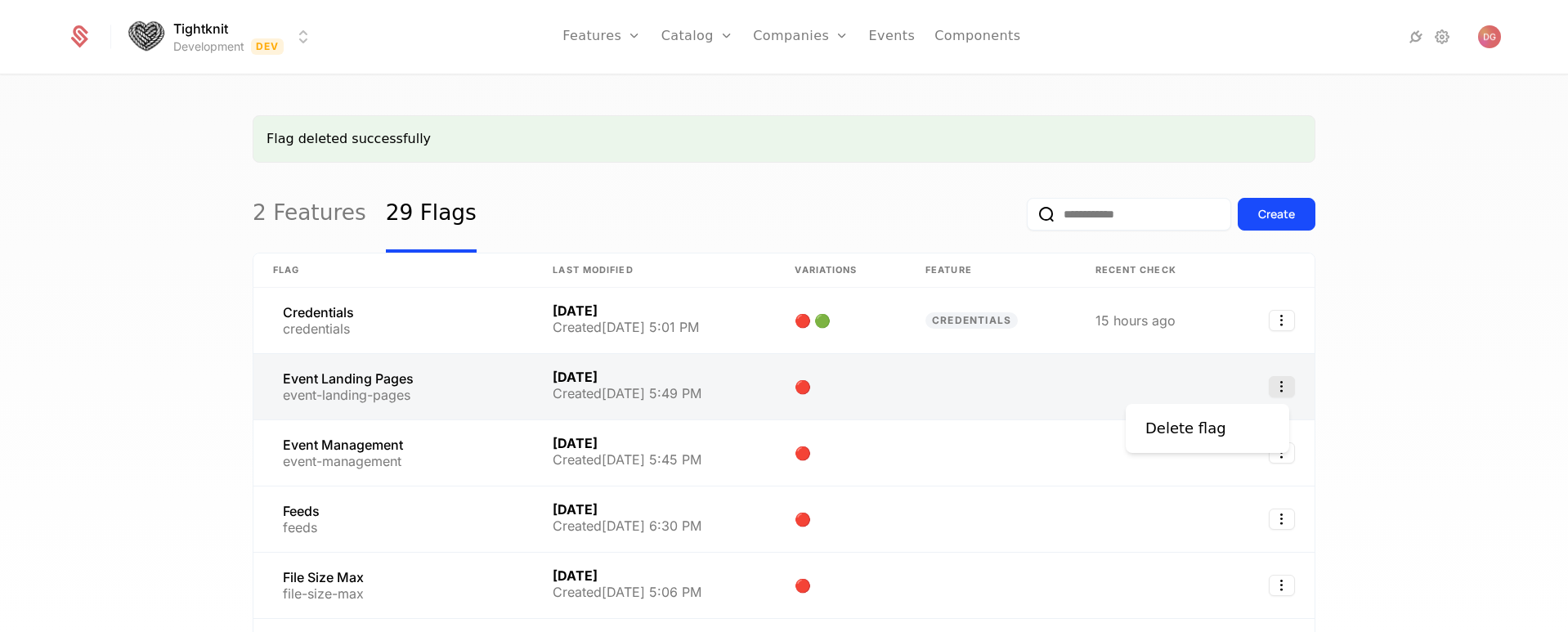
click at [1278, 389] on icon "Select action" at bounding box center [1282, 387] width 26 height 21
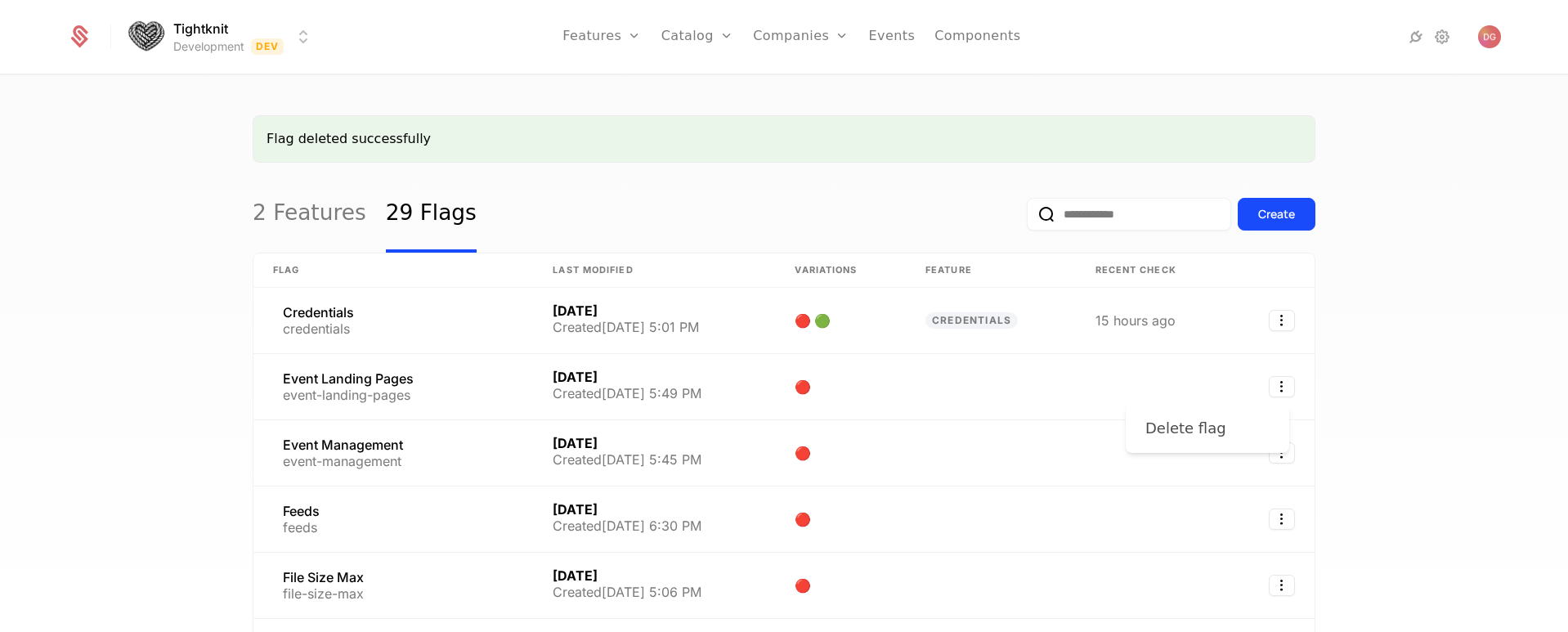
click at [1170, 428] on div "Delete flag" at bounding box center [1185, 428] width 81 height 23
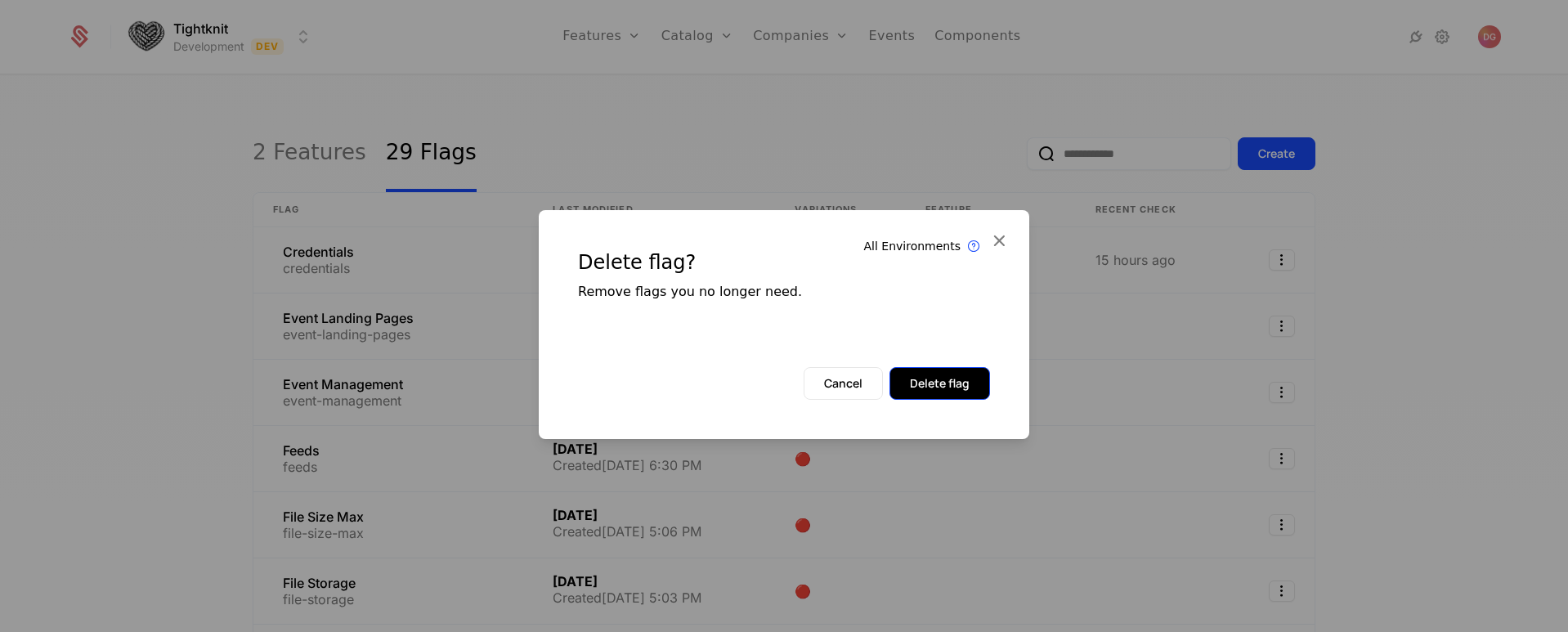
click at [940, 391] on button "Delete flag" at bounding box center [940, 383] width 101 height 32
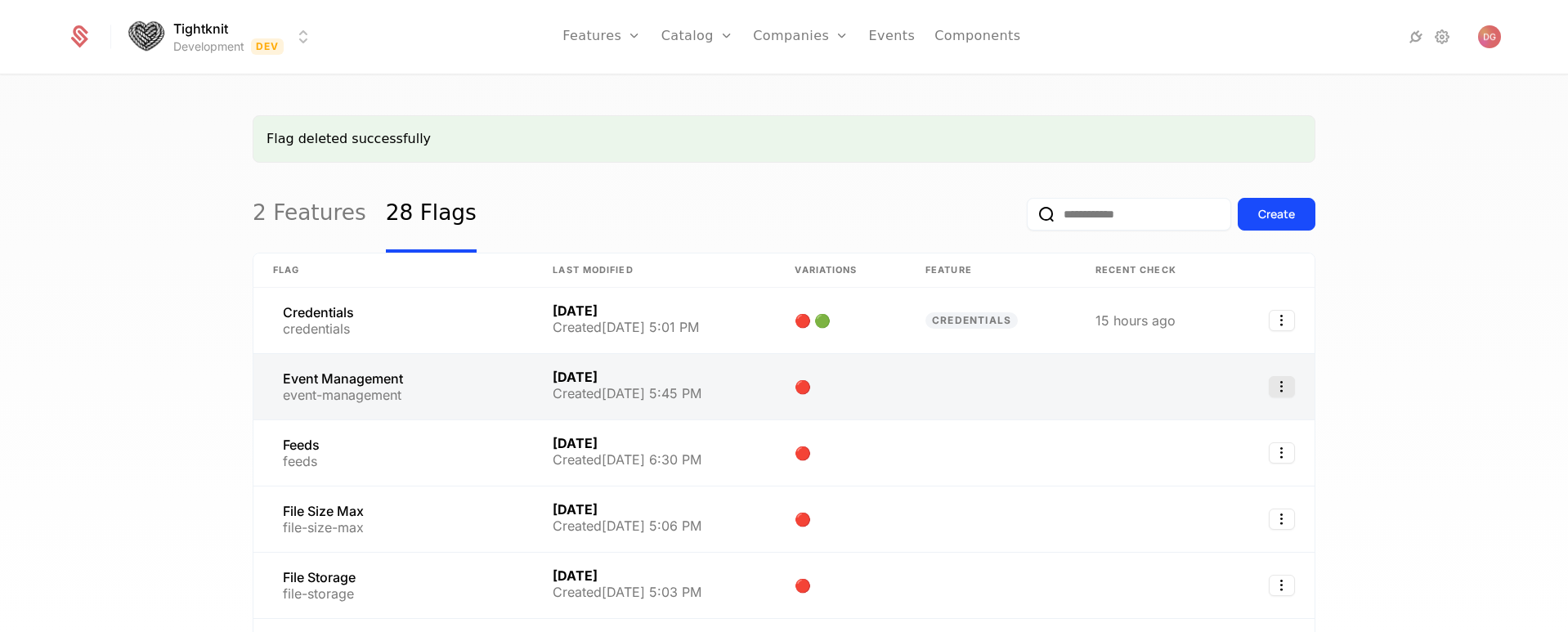
click at [1279, 391] on icon "Select action" at bounding box center [1282, 387] width 26 height 21
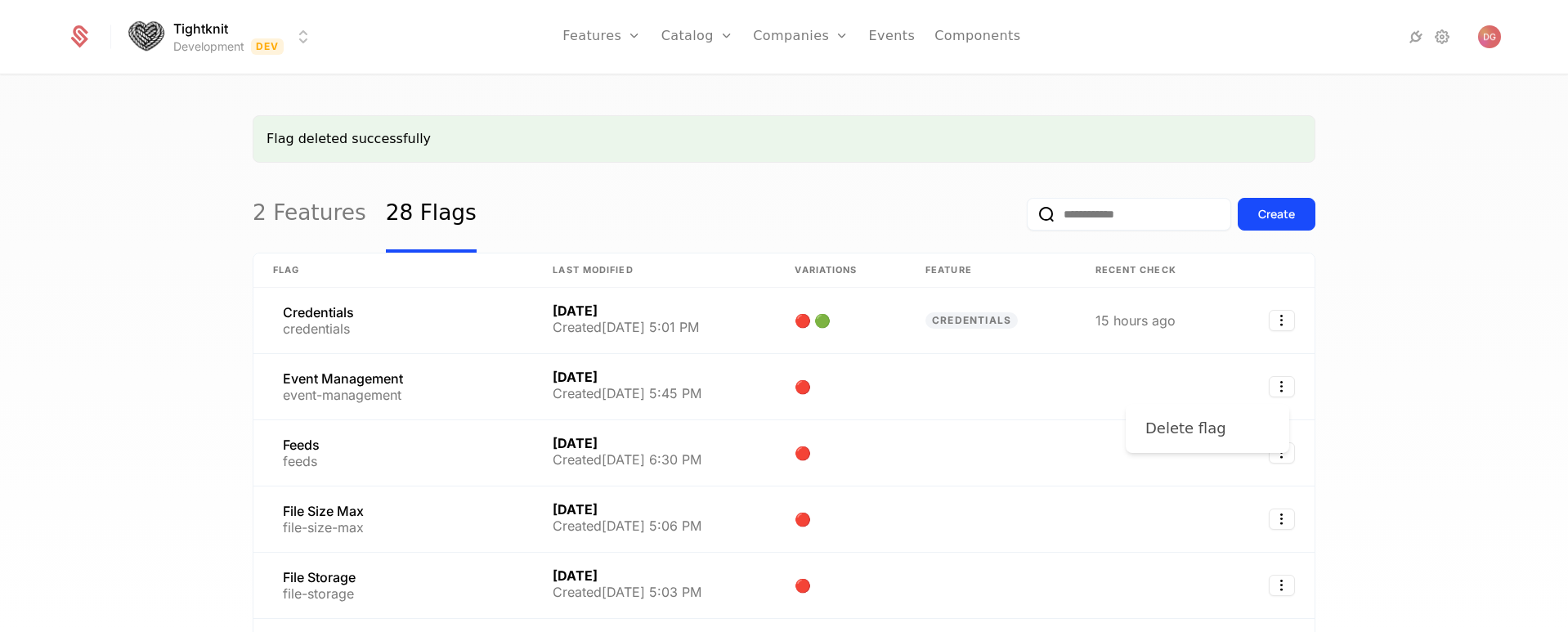
click at [1231, 420] on div "Delete flag" at bounding box center [1207, 428] width 125 height 23
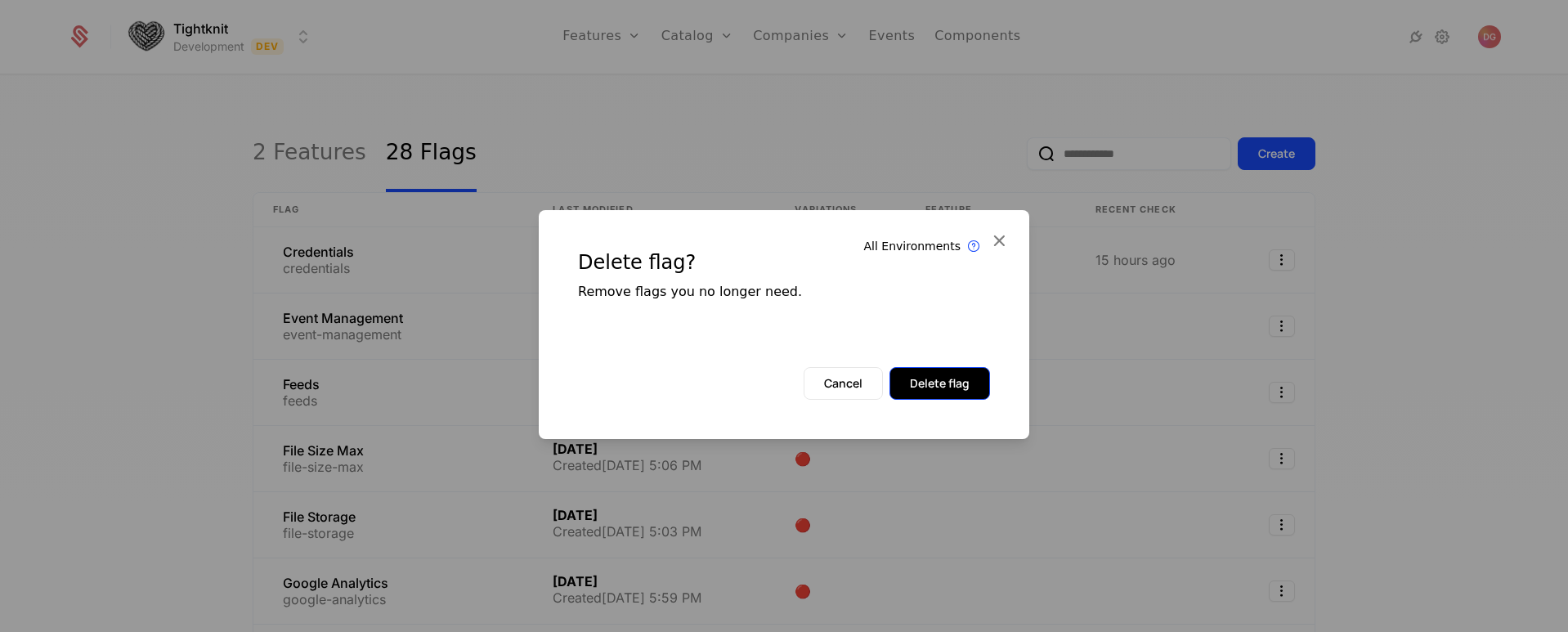
click at [927, 393] on button "Delete flag" at bounding box center [940, 383] width 101 height 32
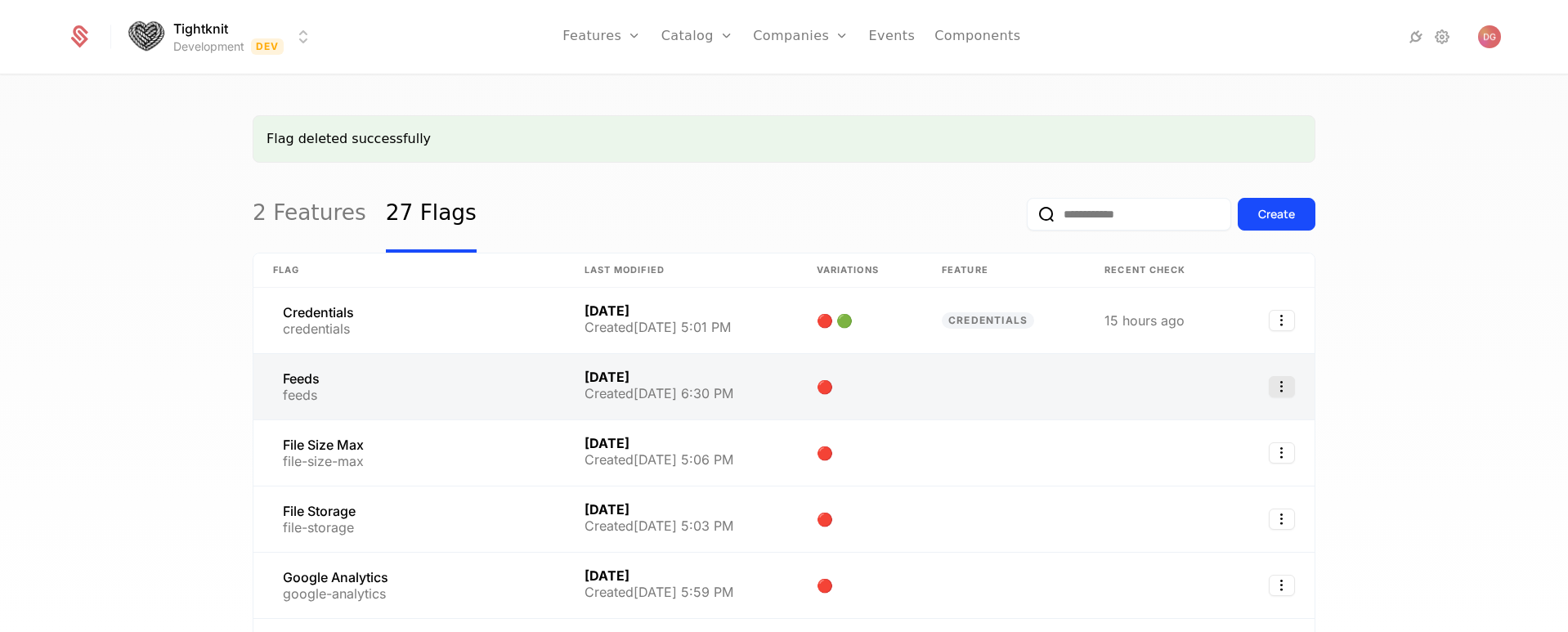
click at [1285, 388] on icon "Select action" at bounding box center [1282, 387] width 26 height 21
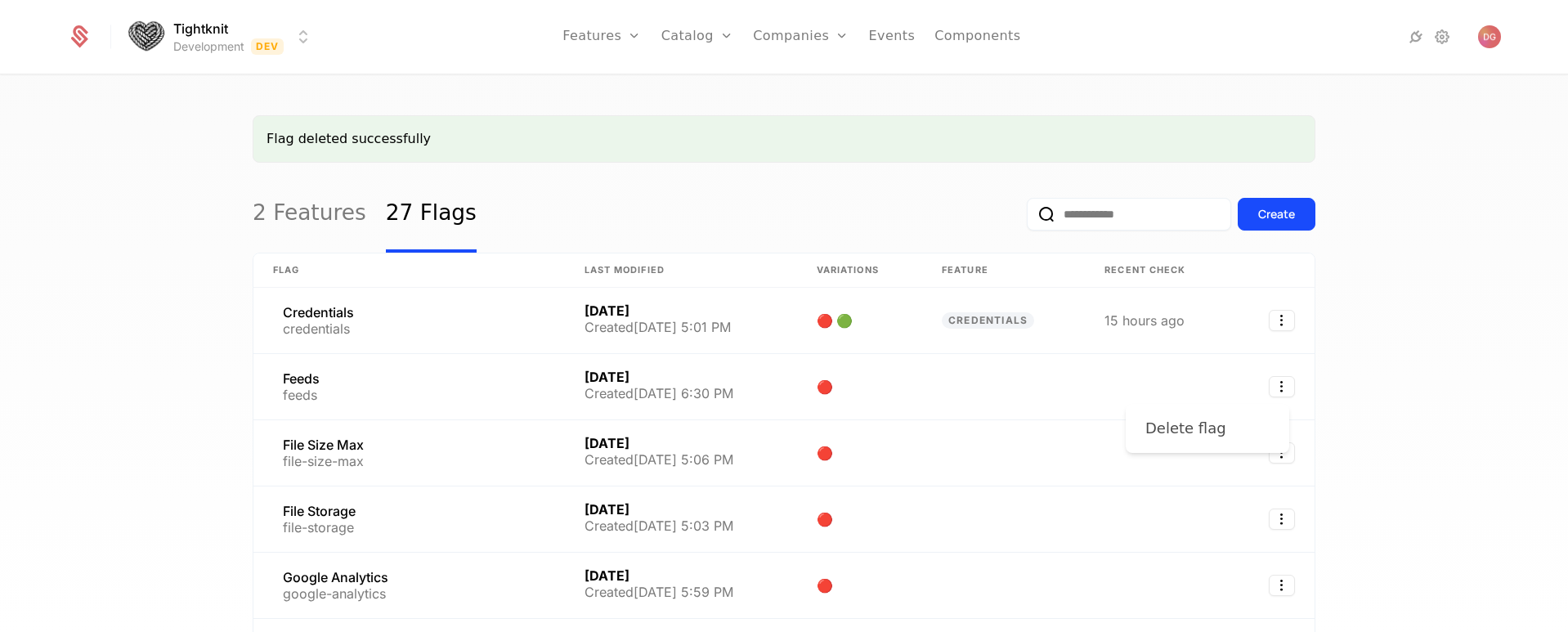
click at [1207, 434] on div "Delete flag" at bounding box center [1185, 428] width 81 height 23
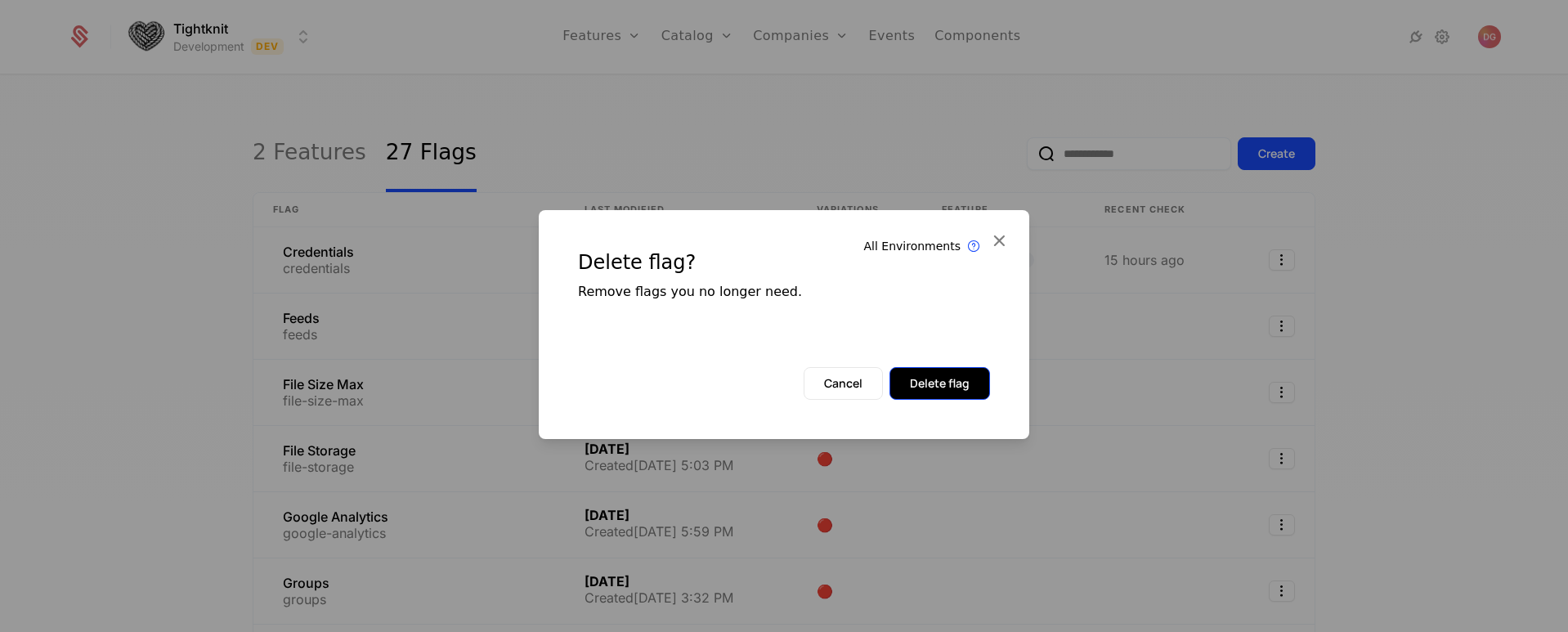
click at [948, 393] on button "Delete flag" at bounding box center [940, 383] width 101 height 32
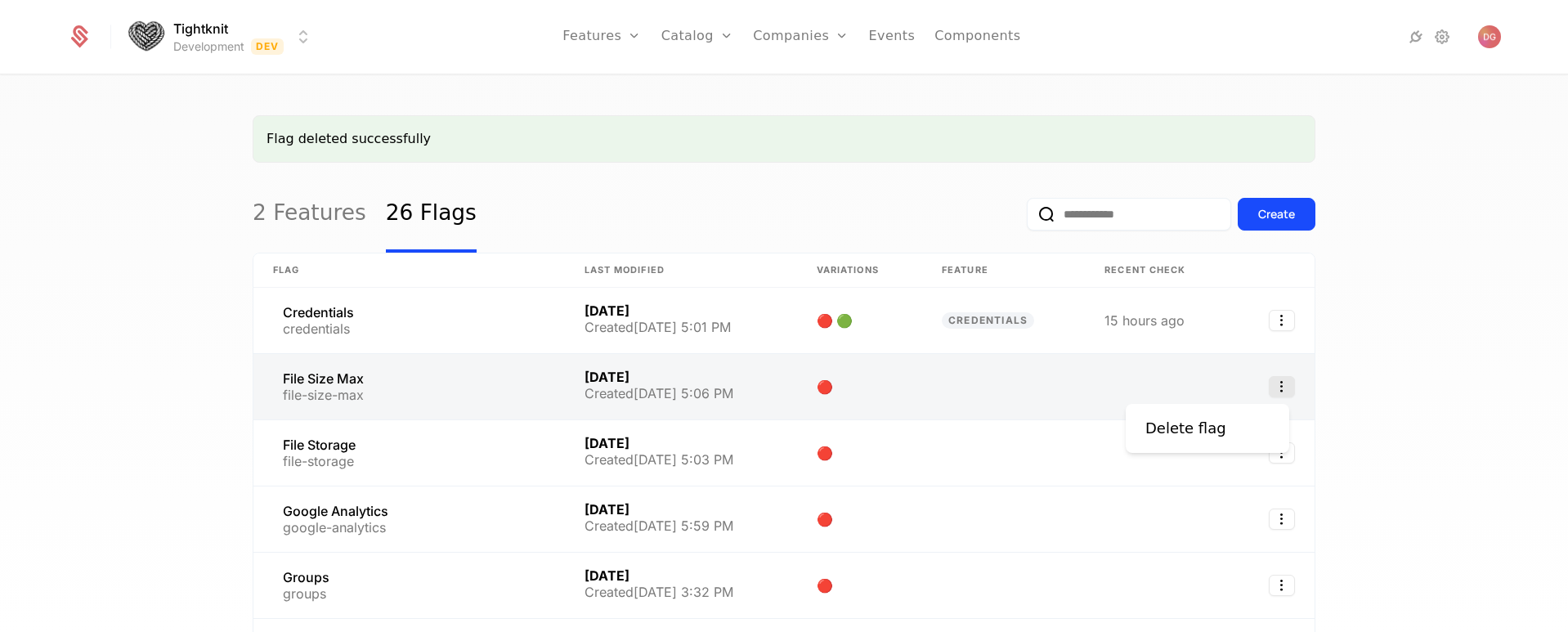
click at [1276, 388] on icon "Select action" at bounding box center [1282, 387] width 26 height 21
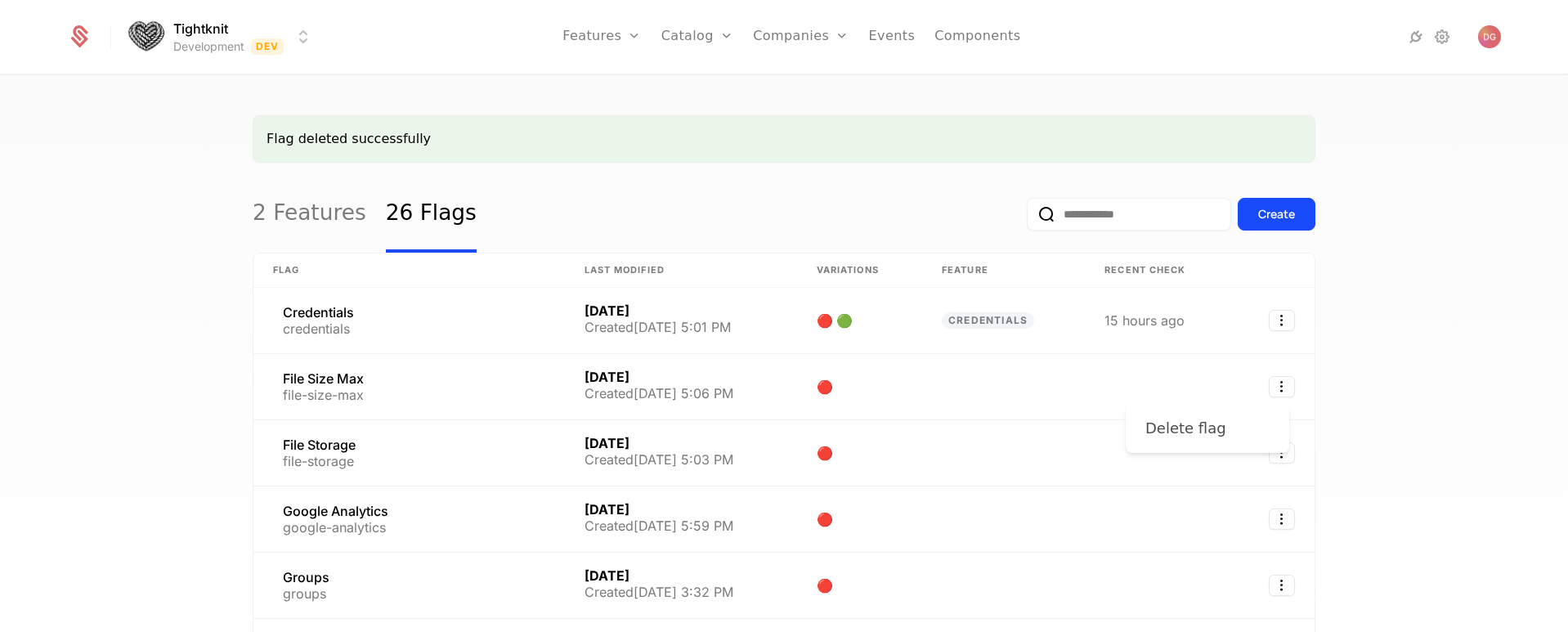
click at [1158, 424] on div "Delete flag" at bounding box center [1185, 428] width 81 height 23
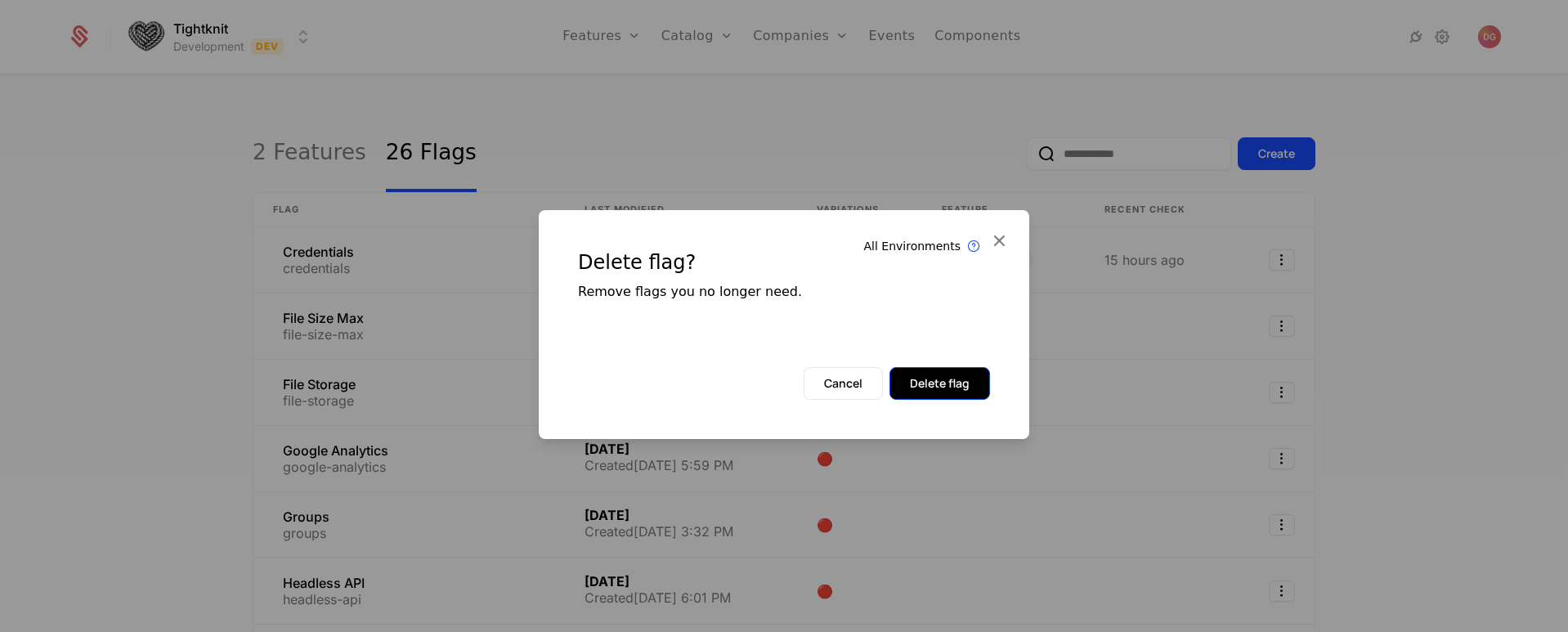
click at [942, 376] on button "Delete flag" at bounding box center [940, 383] width 101 height 32
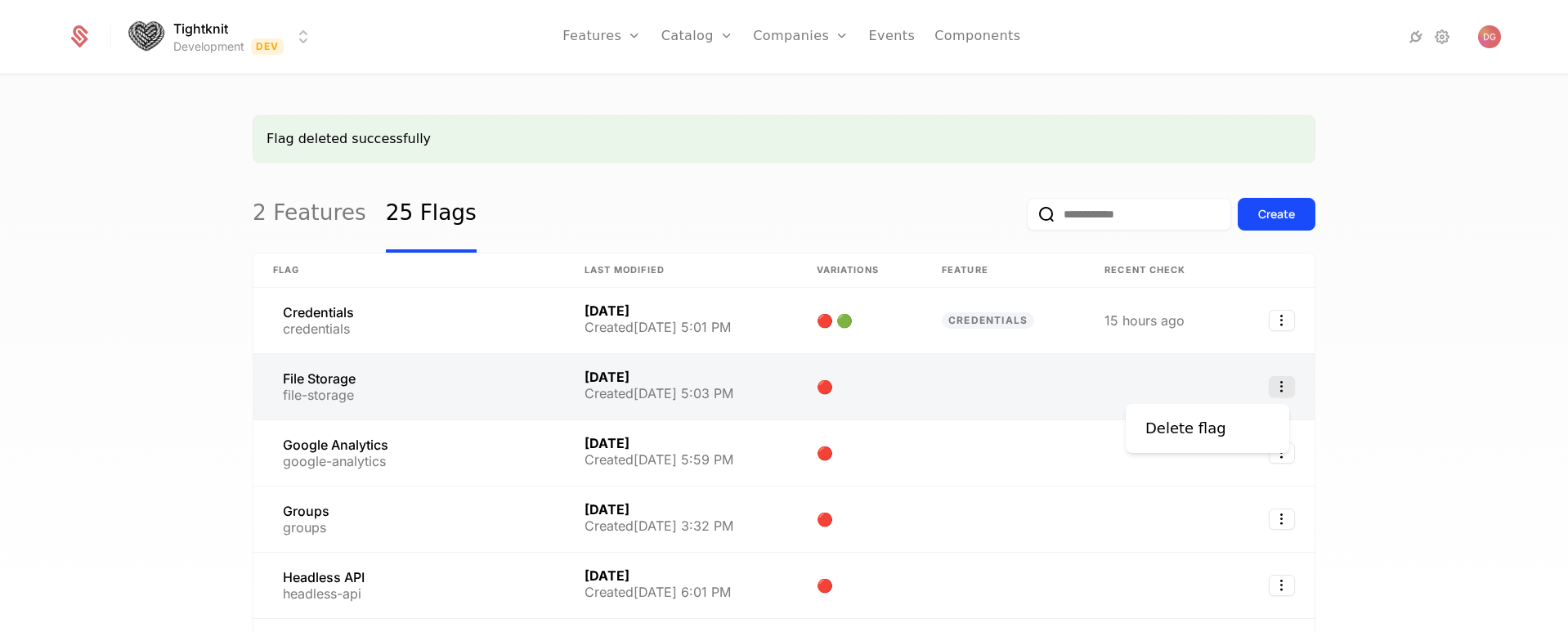
click at [1277, 394] on icon "Select action" at bounding box center [1282, 387] width 26 height 21
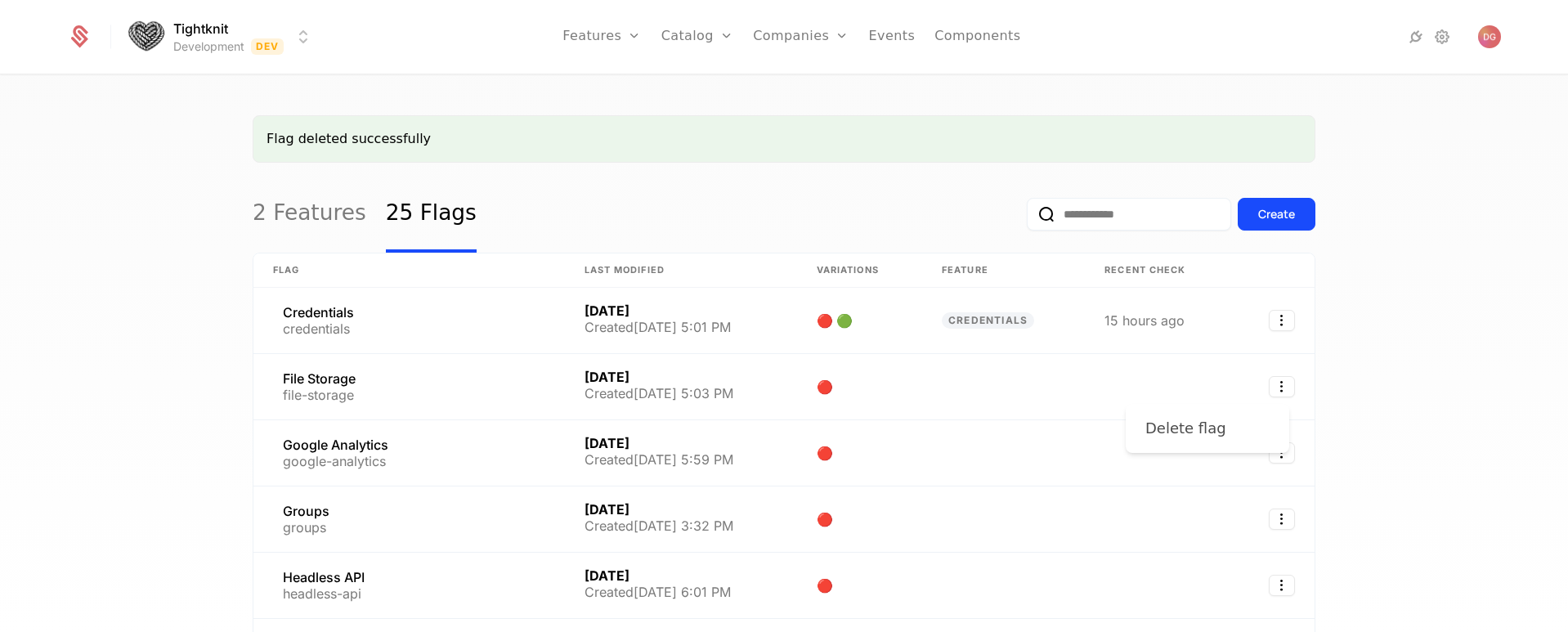
click at [1206, 427] on div "Delete flag" at bounding box center [1185, 428] width 81 height 23
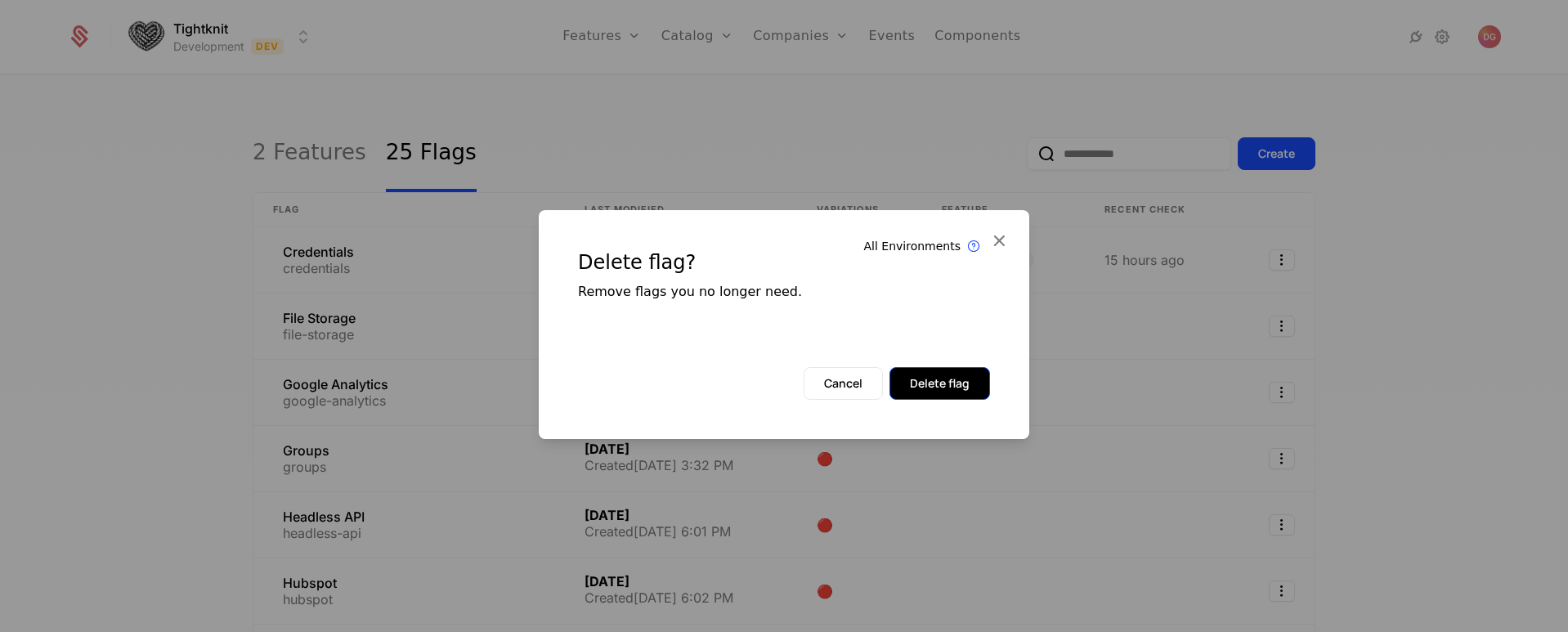
click at [916, 384] on button "Delete flag" at bounding box center [940, 383] width 101 height 32
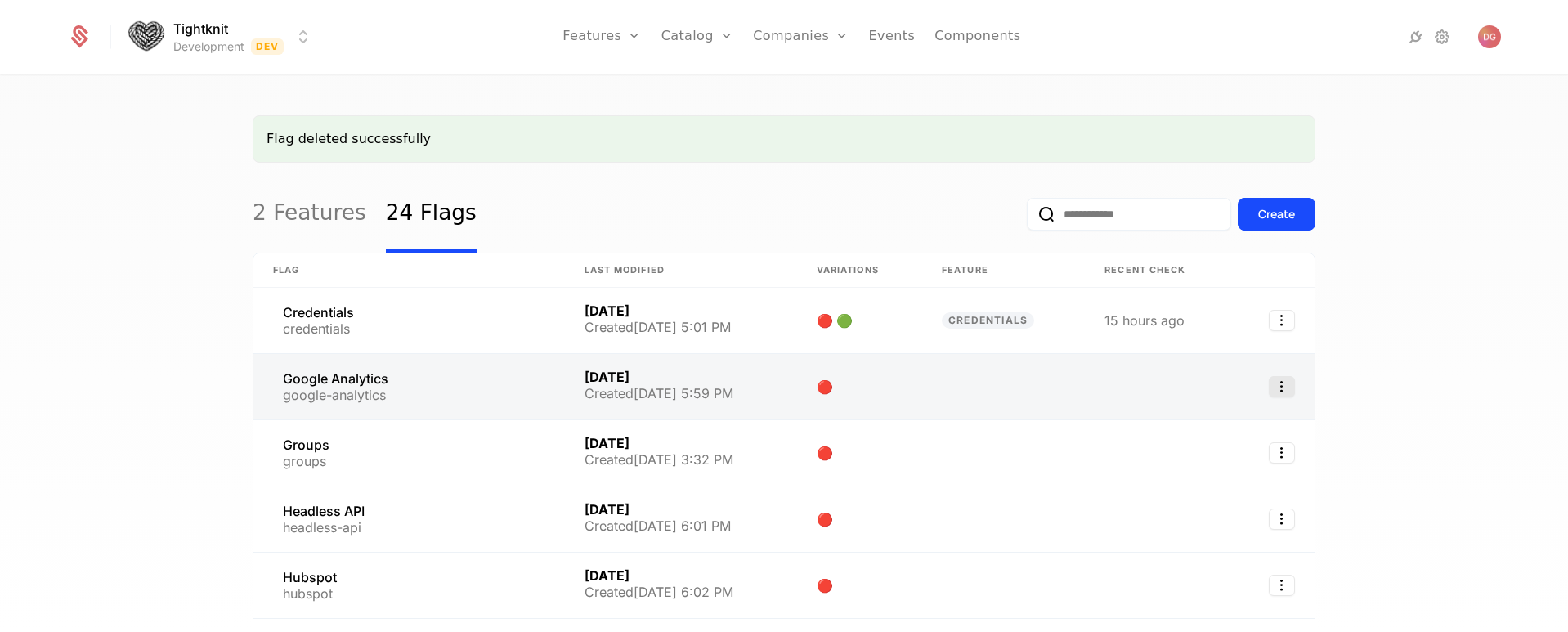
click at [1275, 388] on icon "Select action" at bounding box center [1282, 387] width 26 height 21
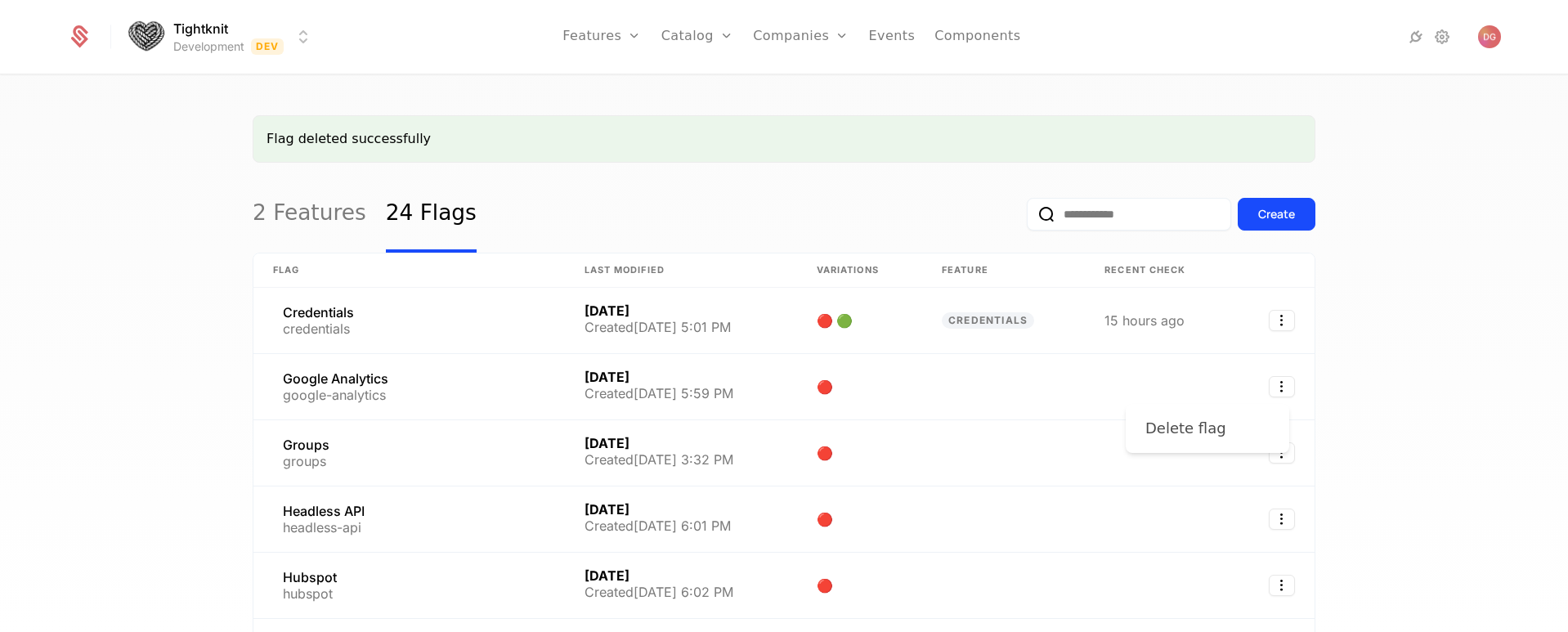
click at [1192, 427] on div "Delete flag" at bounding box center [1185, 428] width 81 height 23
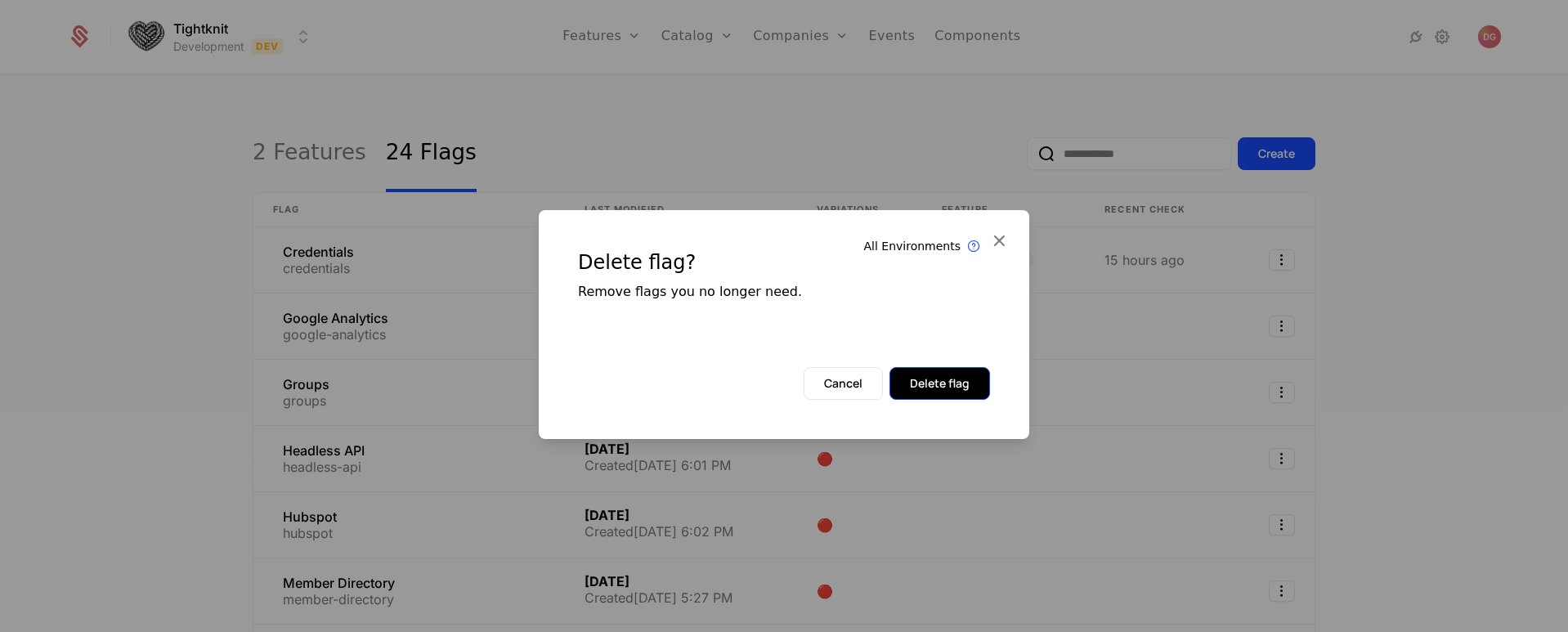
click at [911, 381] on button "Delete flag" at bounding box center [940, 383] width 101 height 32
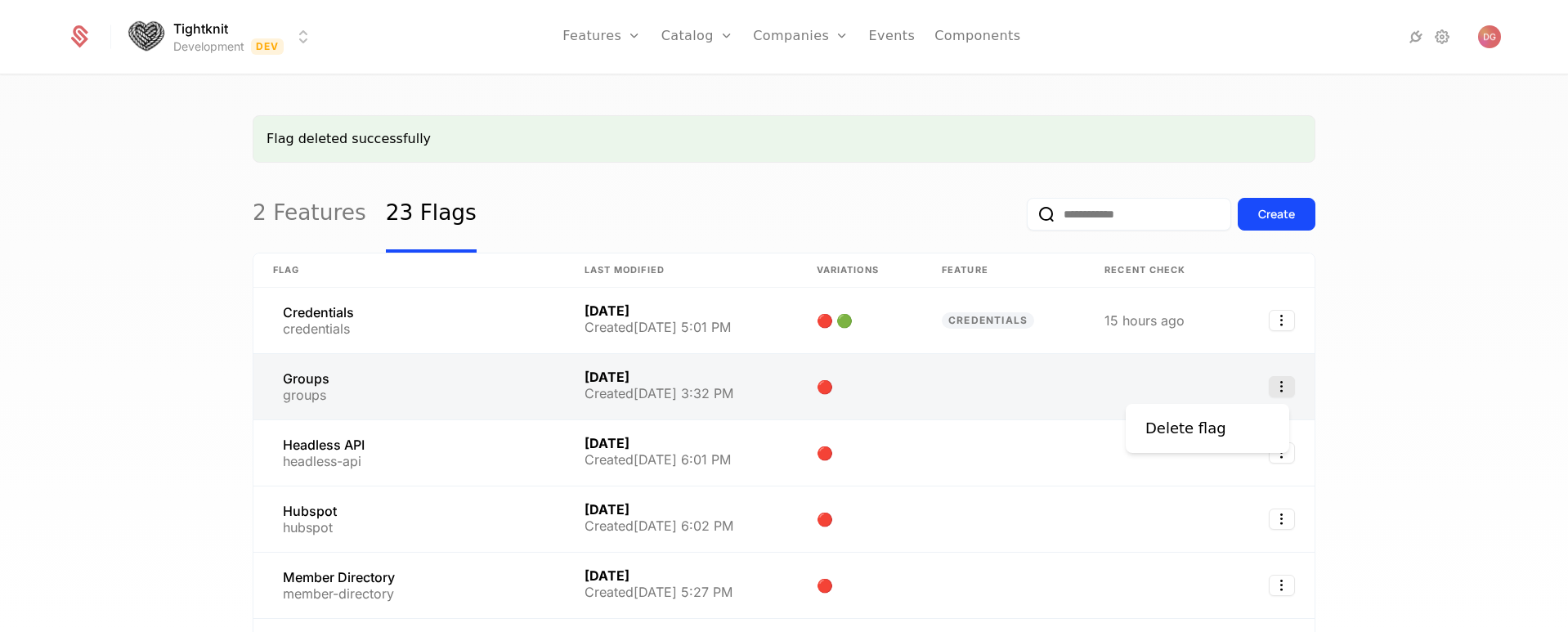
click at [1278, 384] on icon "Select action" at bounding box center [1282, 387] width 26 height 21
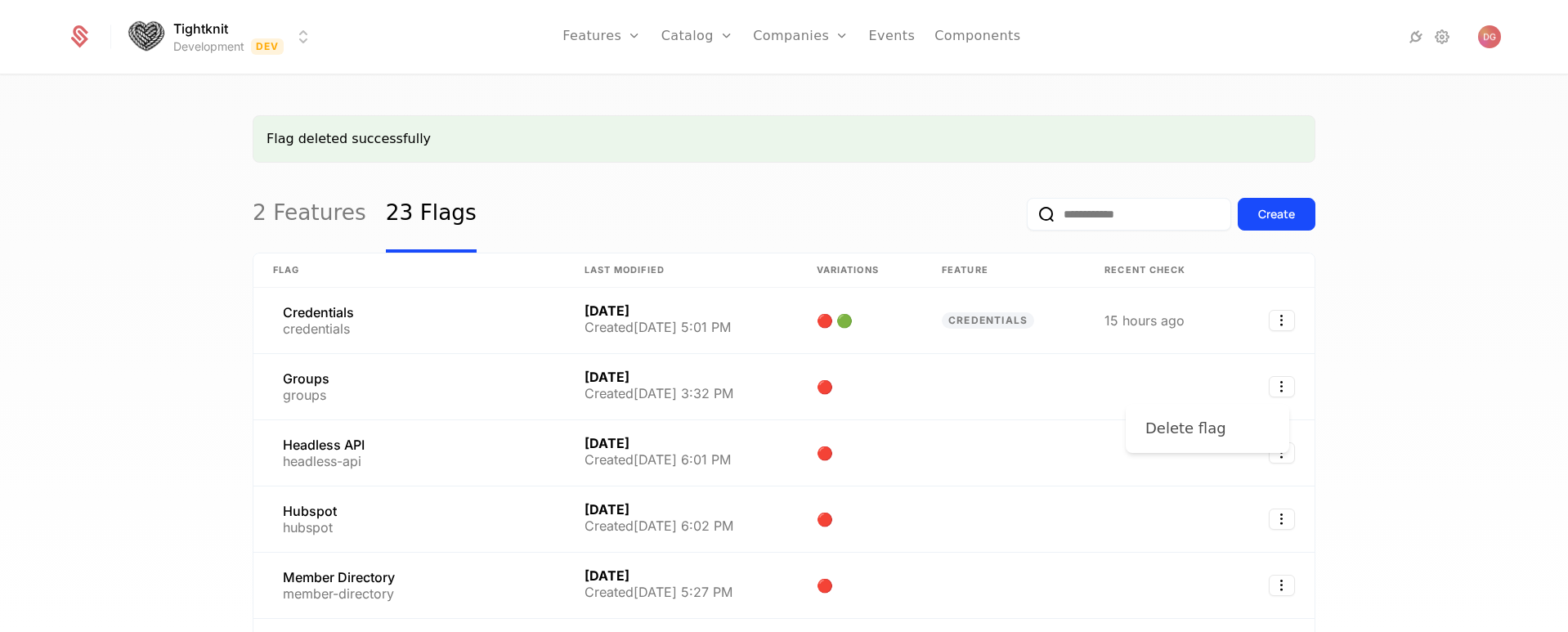
click at [1210, 432] on div "Delete flag" at bounding box center [1185, 428] width 81 height 23
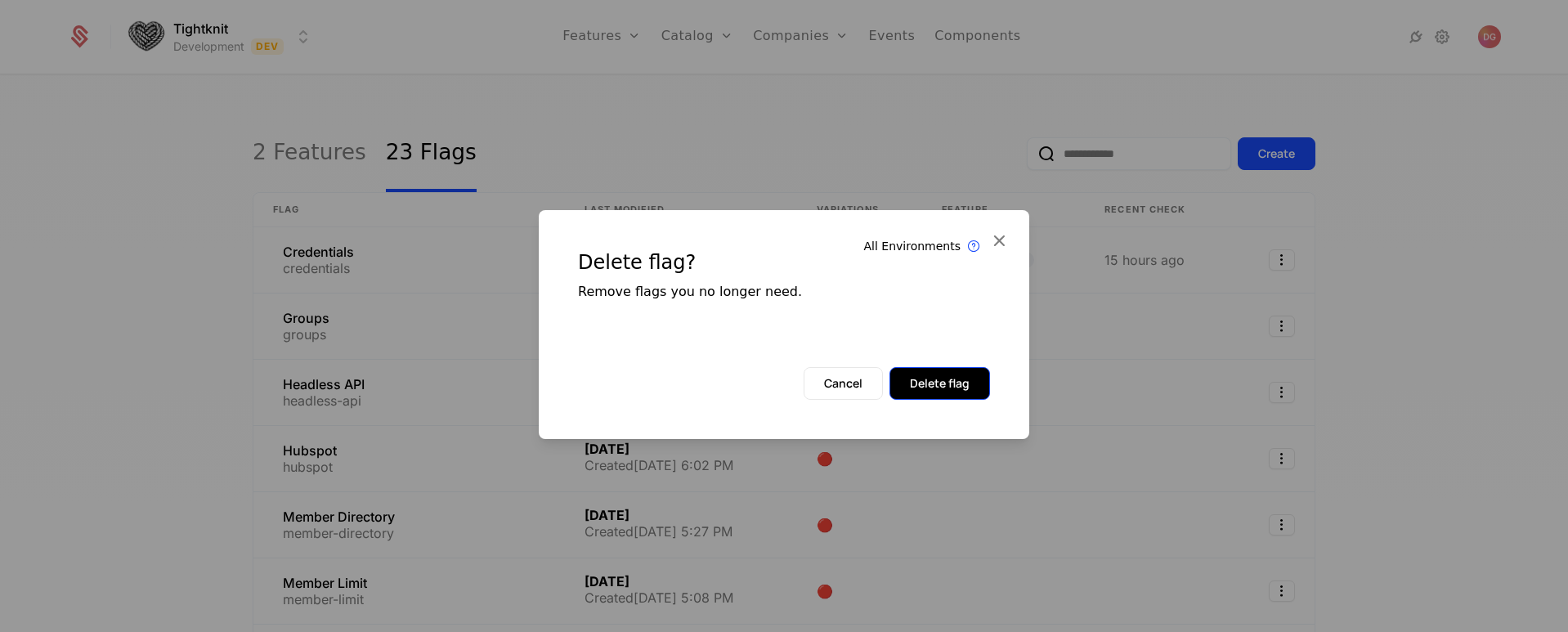
click at [938, 377] on button "Delete flag" at bounding box center [940, 383] width 101 height 32
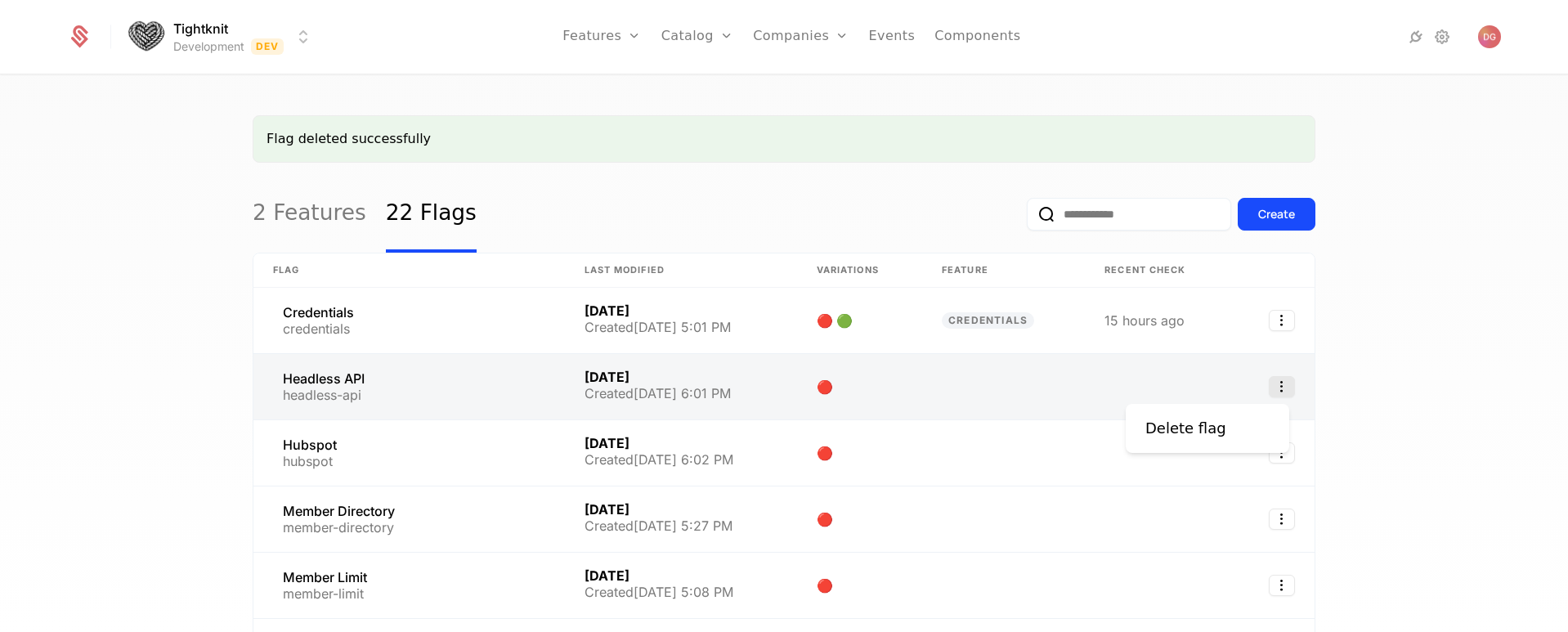
click at [1280, 391] on icon "Select action" at bounding box center [1282, 387] width 26 height 21
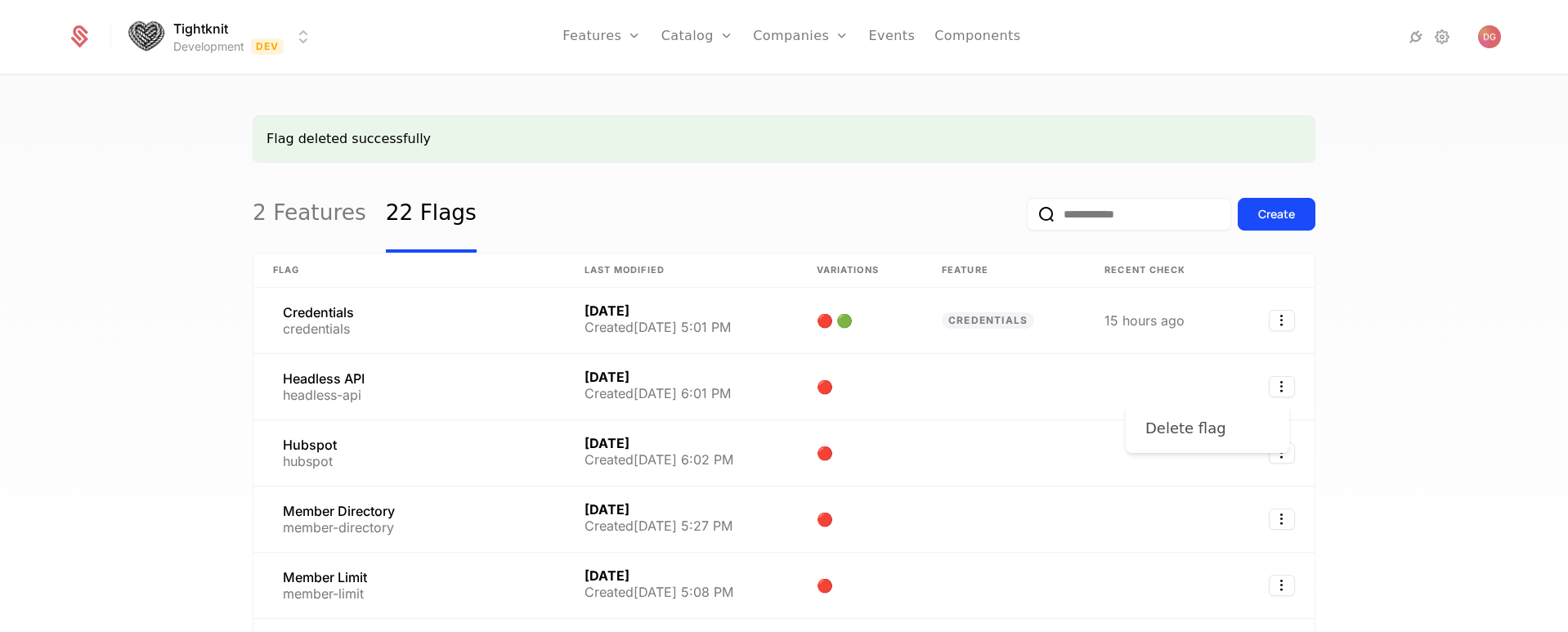
click at [1175, 429] on div "Delete flag" at bounding box center [1185, 428] width 81 height 23
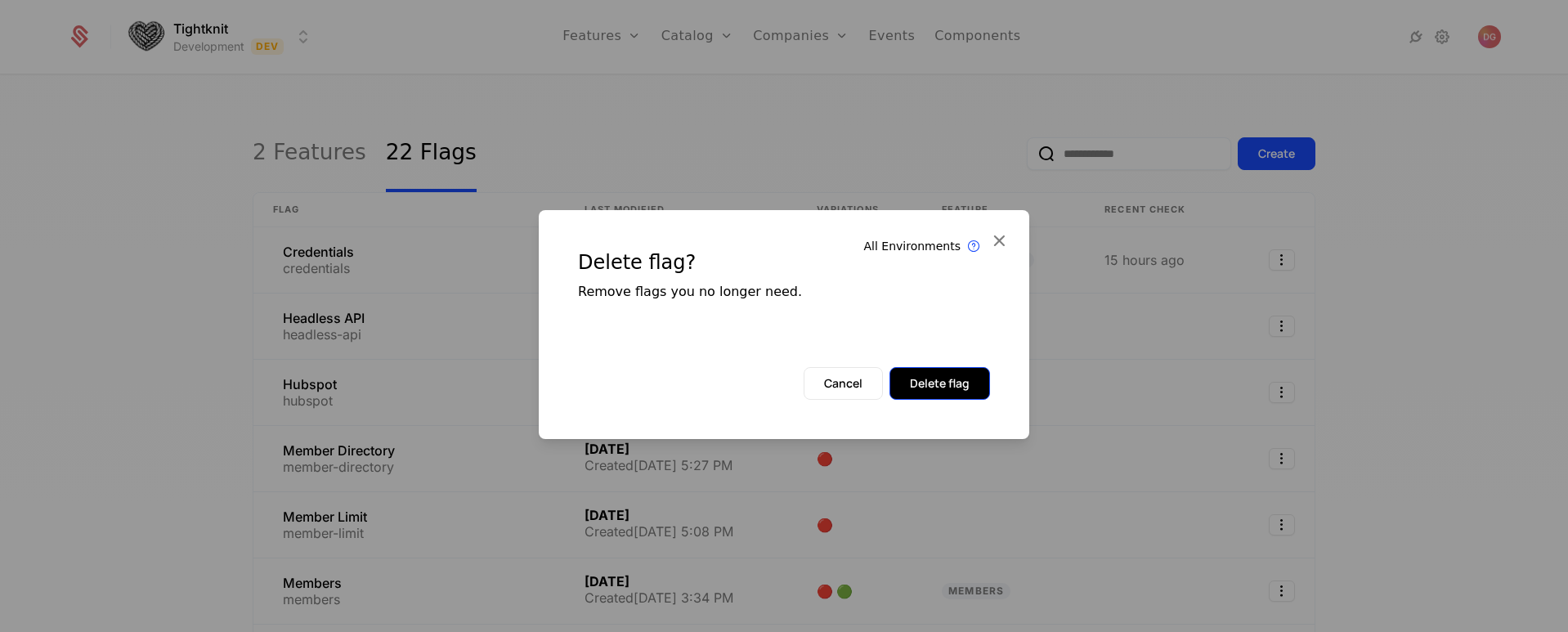
click at [965, 375] on button "Delete flag" at bounding box center [940, 383] width 101 height 32
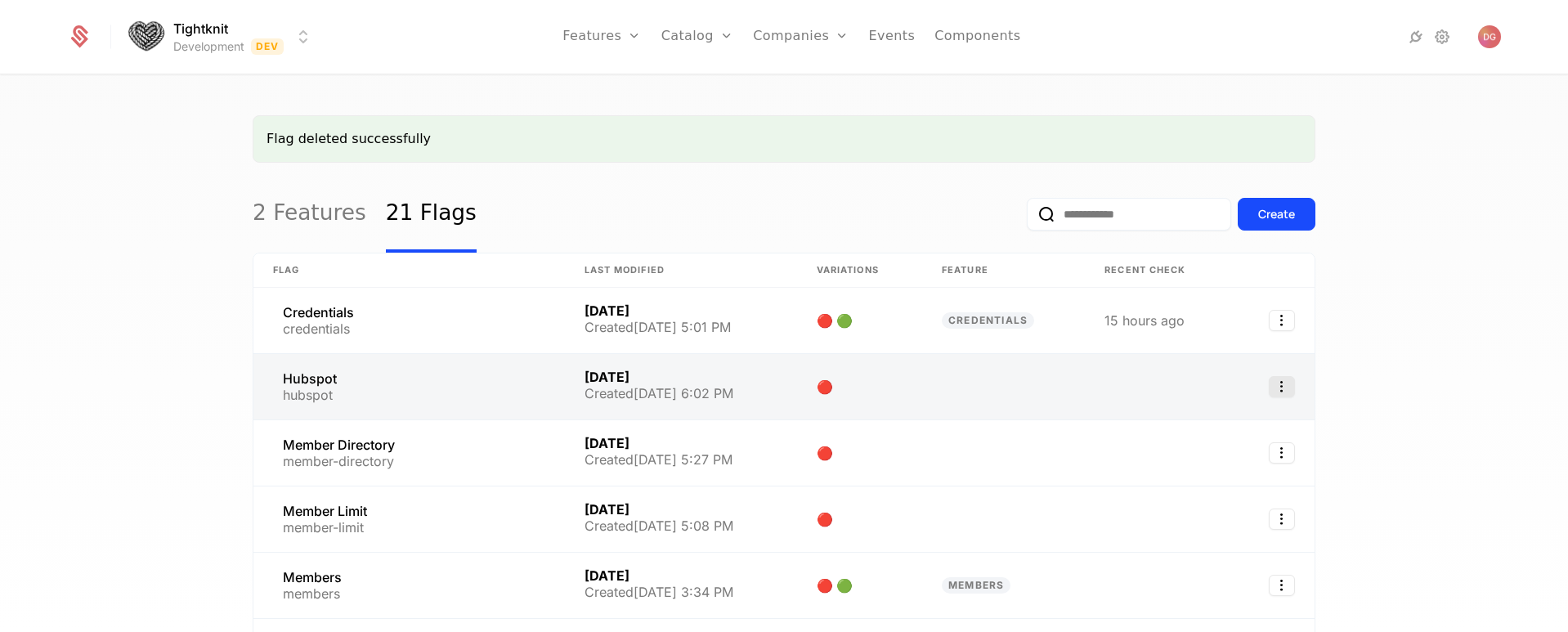
click at [1274, 390] on icon "Select action" at bounding box center [1282, 387] width 26 height 21
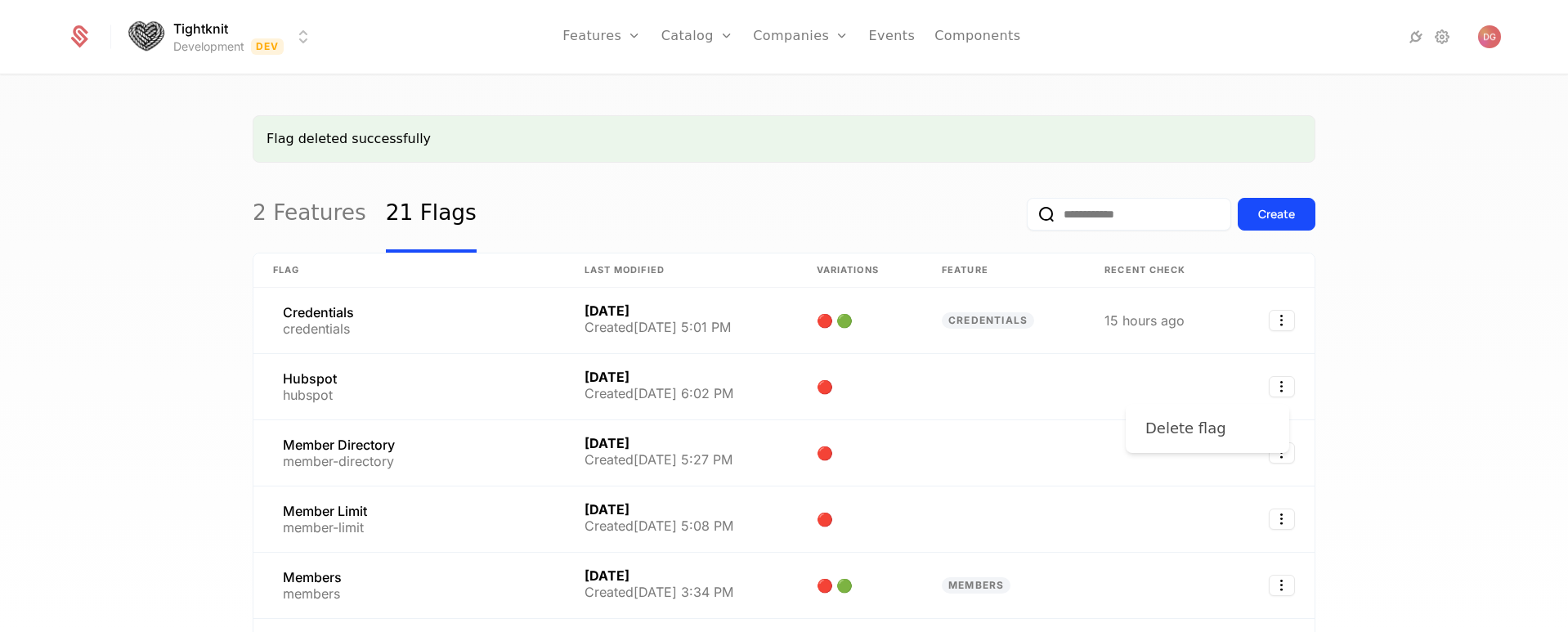
click at [1178, 431] on div "Delete flag" at bounding box center [1185, 428] width 81 height 23
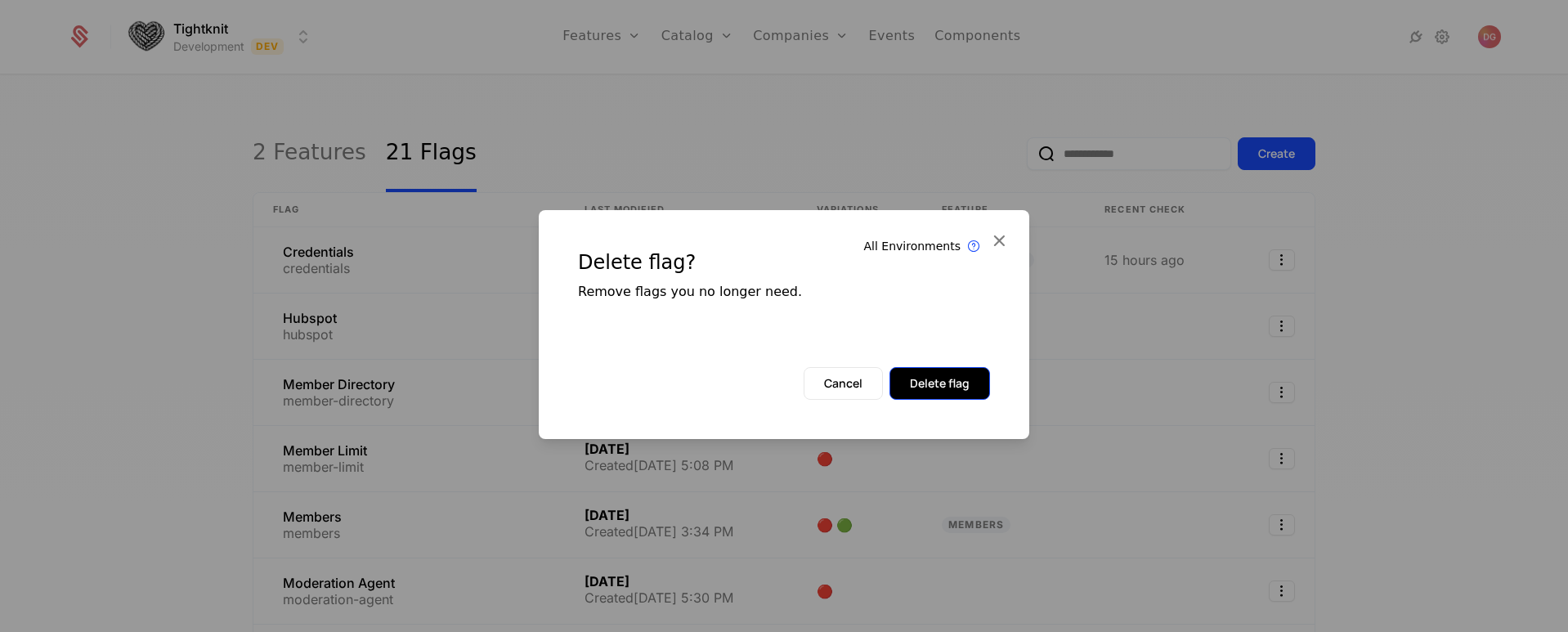
click at [950, 381] on button "Delete flag" at bounding box center [940, 383] width 101 height 32
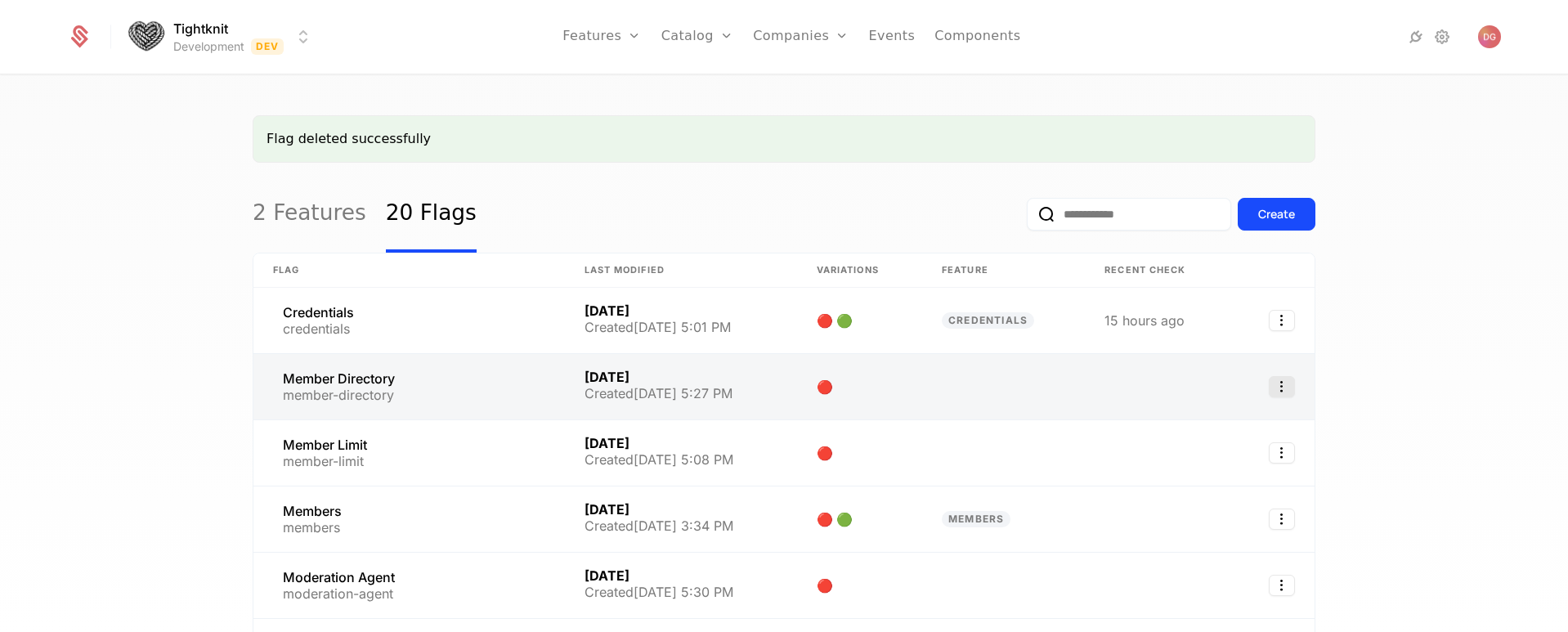
click at [1271, 389] on icon "Select action" at bounding box center [1282, 387] width 26 height 21
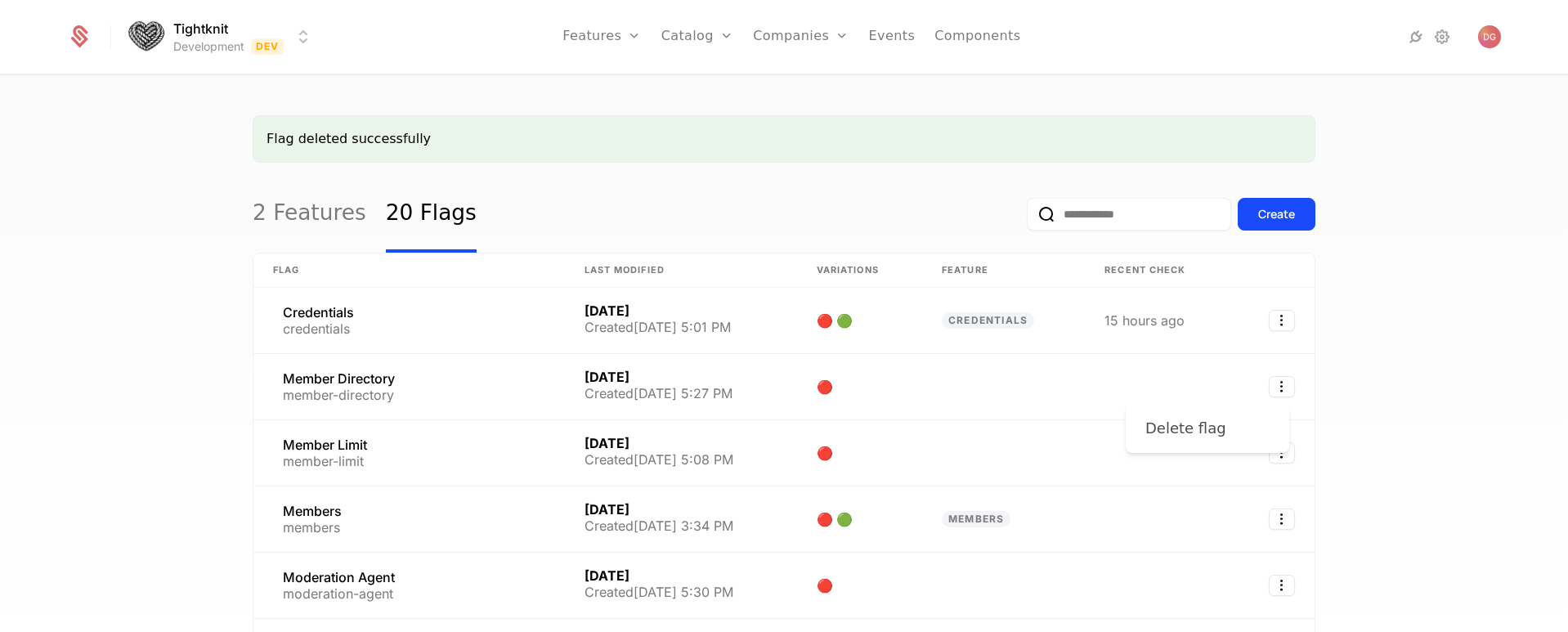
click at [1185, 430] on div "Delete flag" at bounding box center [1185, 428] width 81 height 23
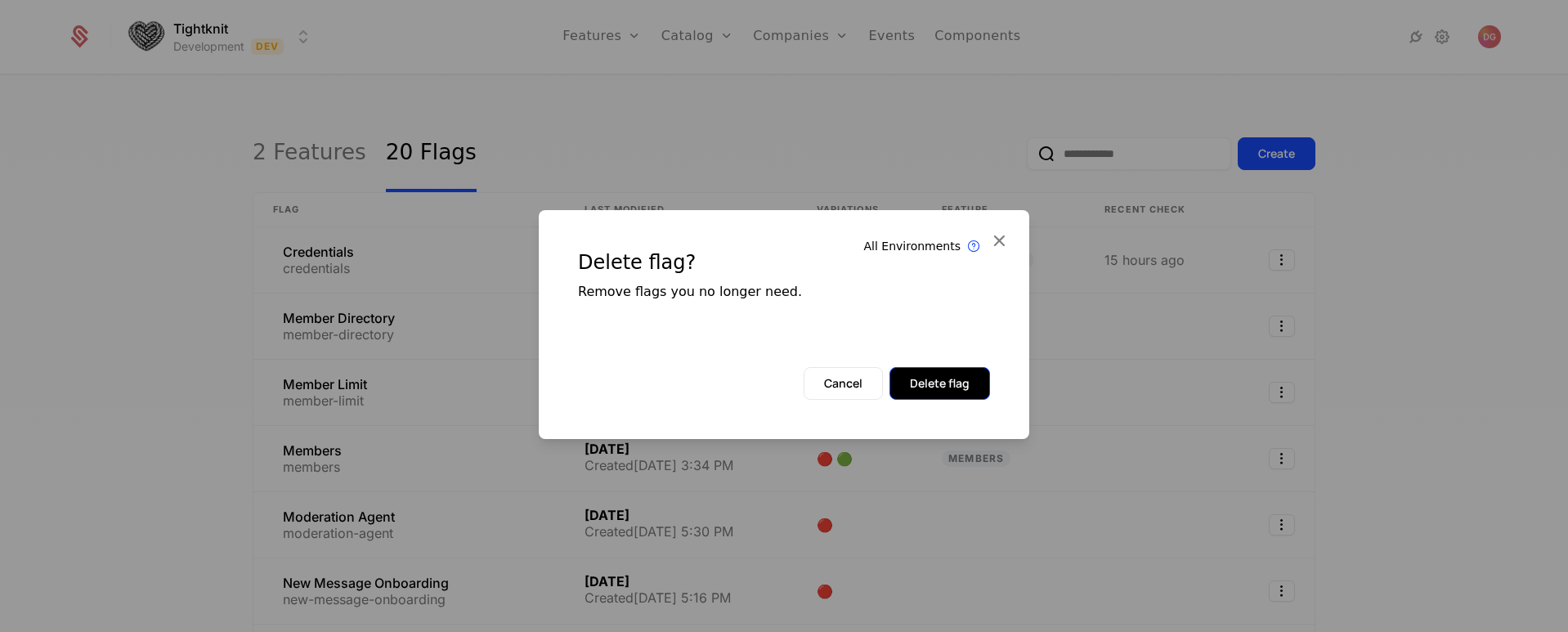
click at [954, 388] on button "Delete flag" at bounding box center [940, 383] width 101 height 32
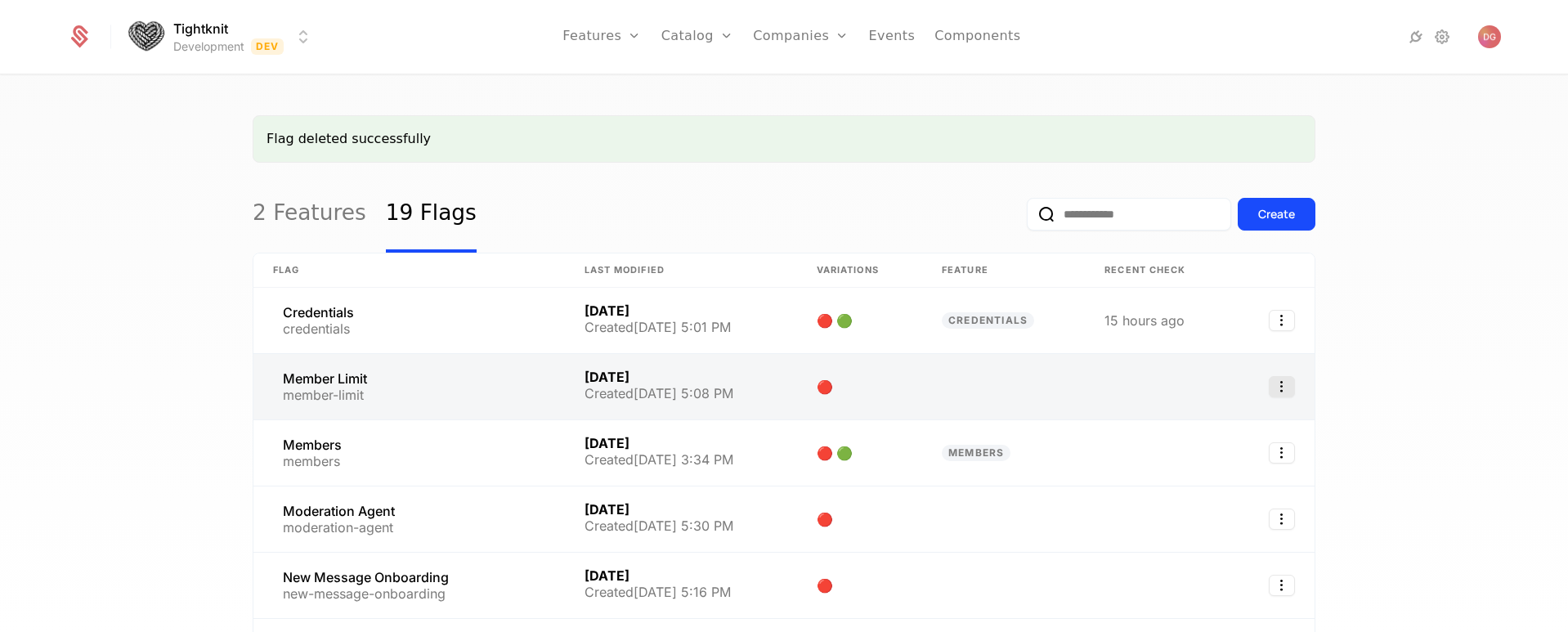
click at [1283, 389] on icon "Select action" at bounding box center [1282, 387] width 26 height 21
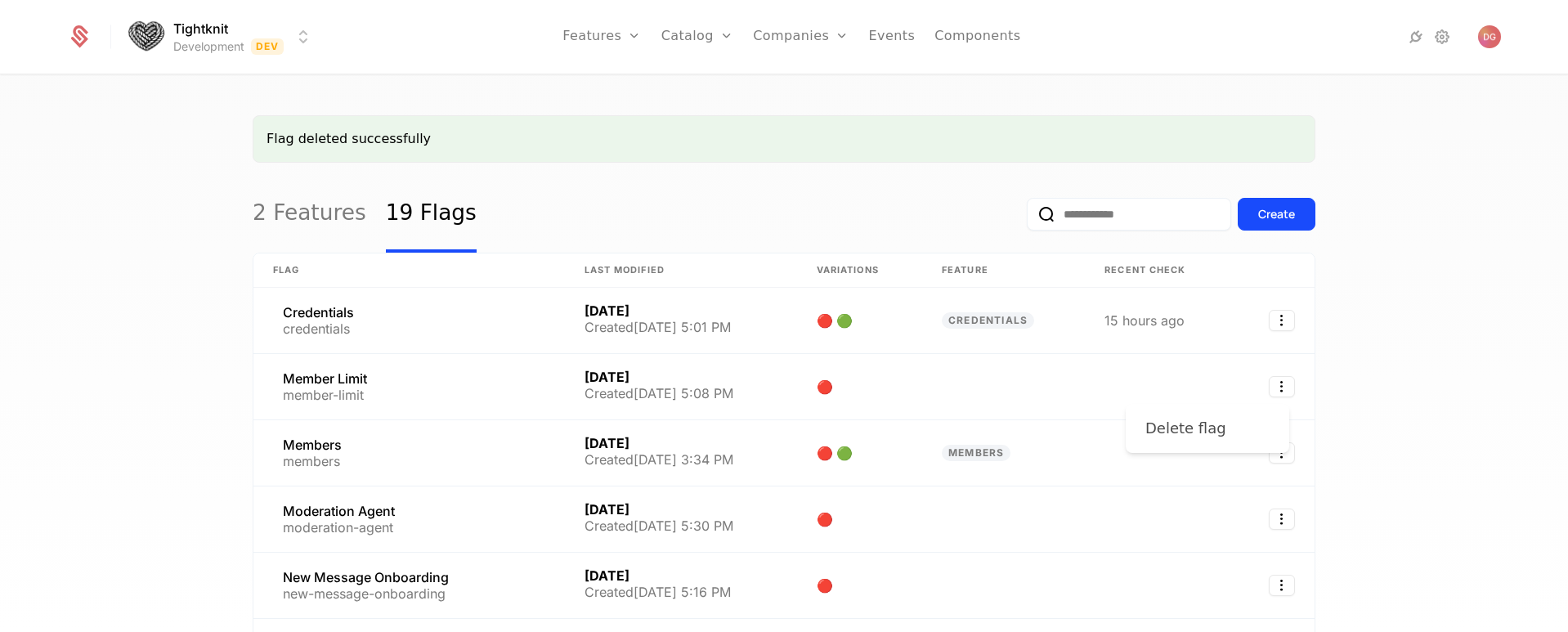
click at [1205, 436] on div "Delete flag" at bounding box center [1185, 428] width 81 height 23
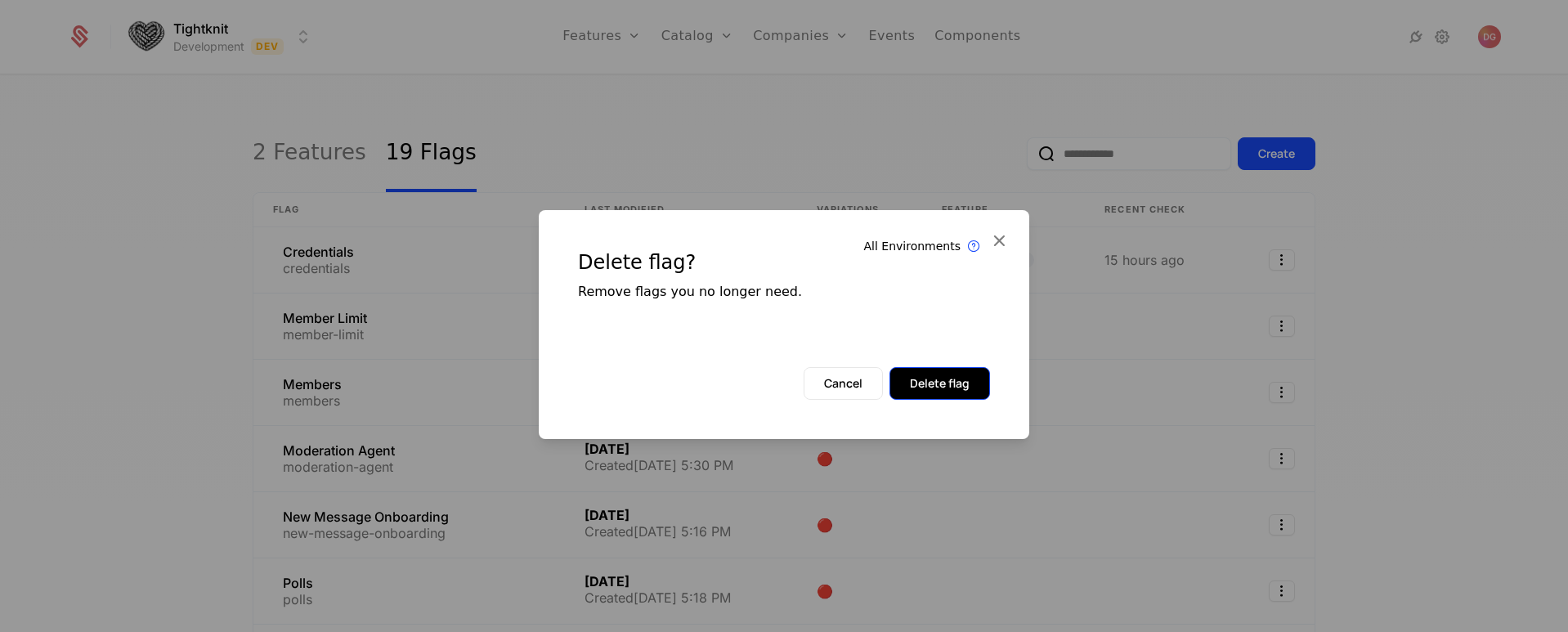
click at [966, 393] on button "Delete flag" at bounding box center [940, 383] width 101 height 32
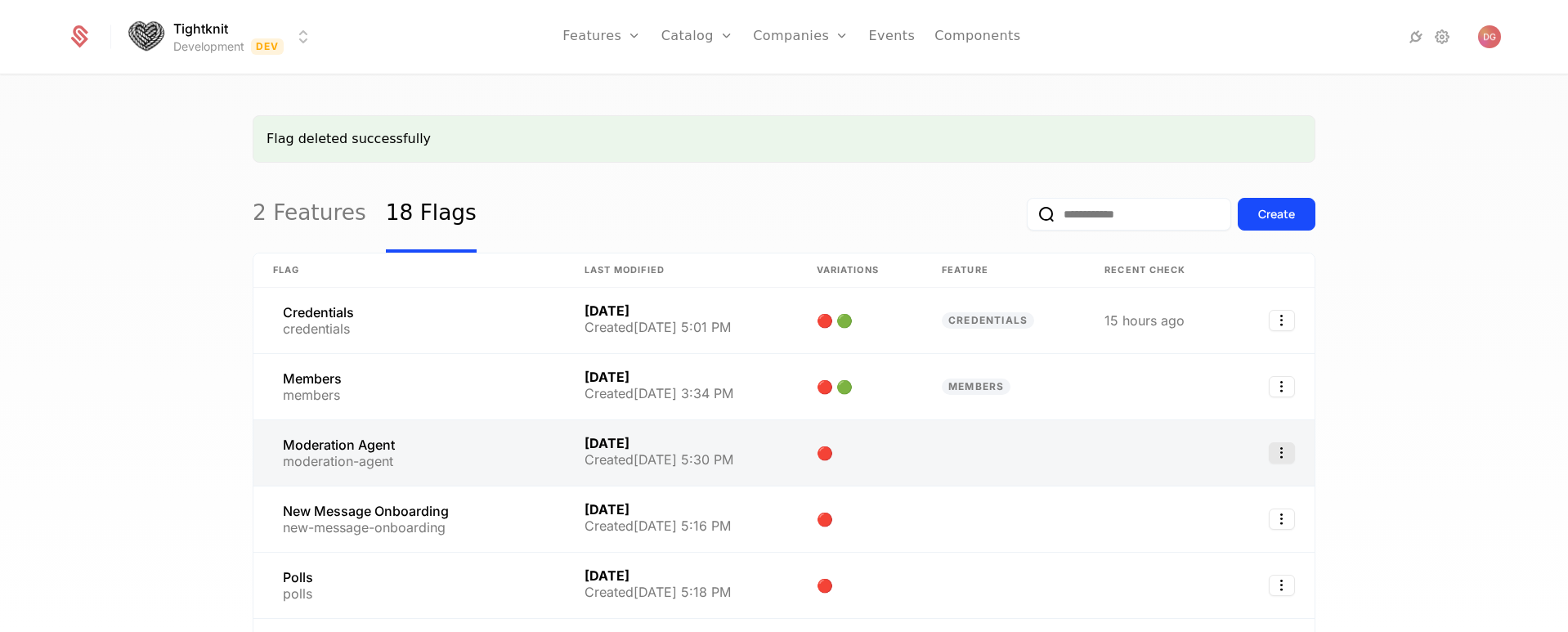
click at [1274, 446] on icon "Select action" at bounding box center [1282, 453] width 26 height 21
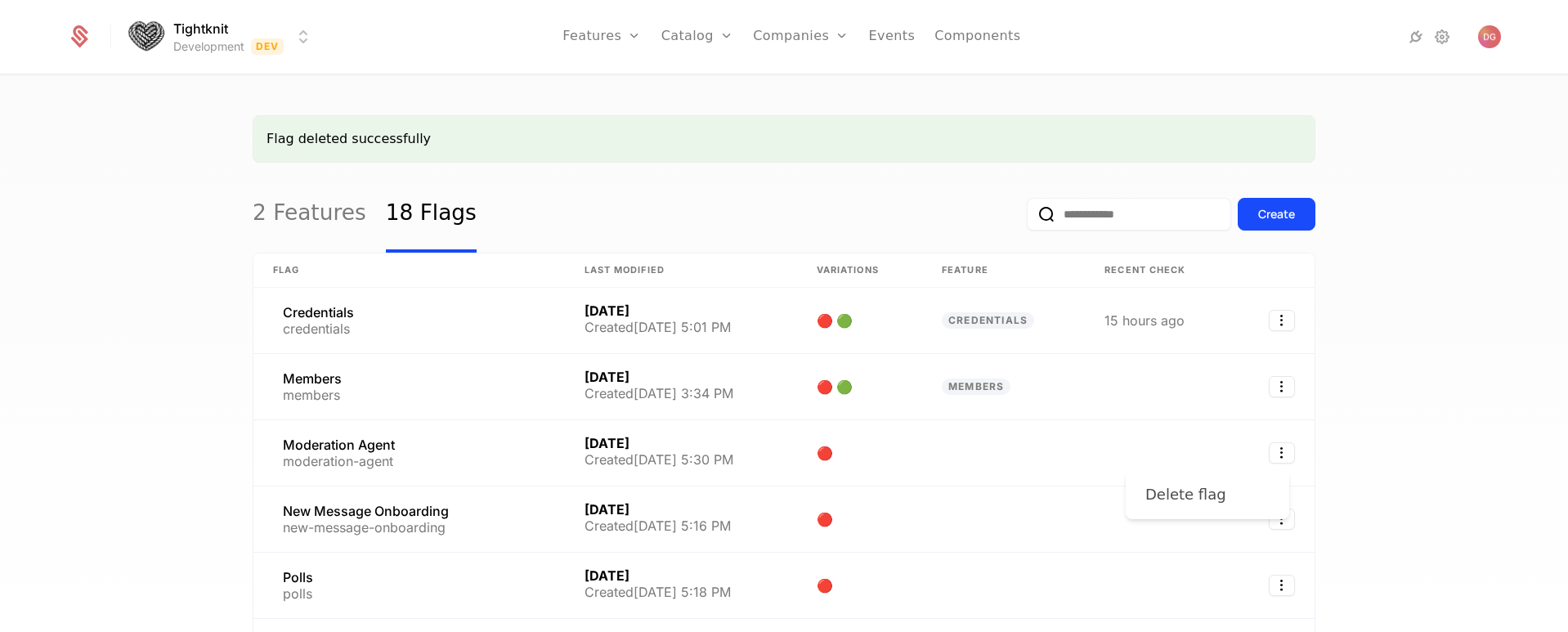
click at [1165, 484] on div "Delete flag" at bounding box center [1185, 495] width 81 height 23
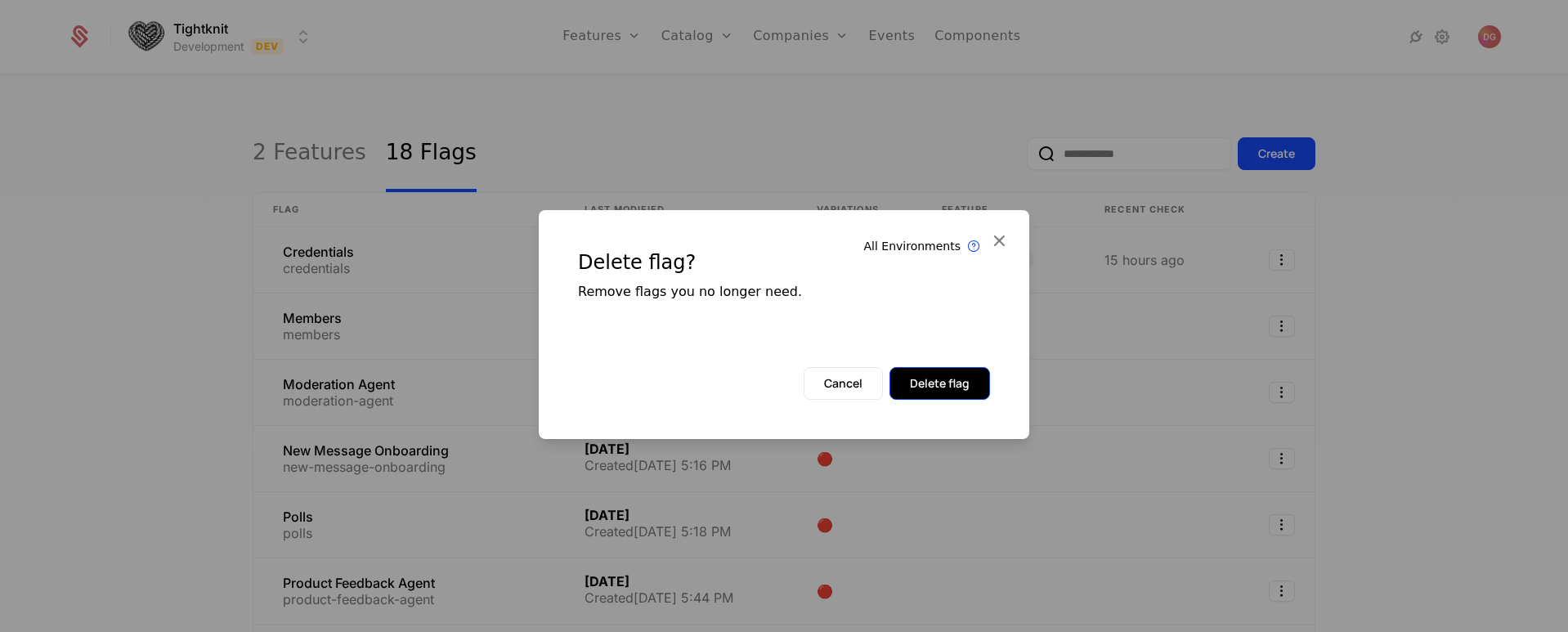
click at [953, 377] on button "Delete flag" at bounding box center [940, 383] width 101 height 32
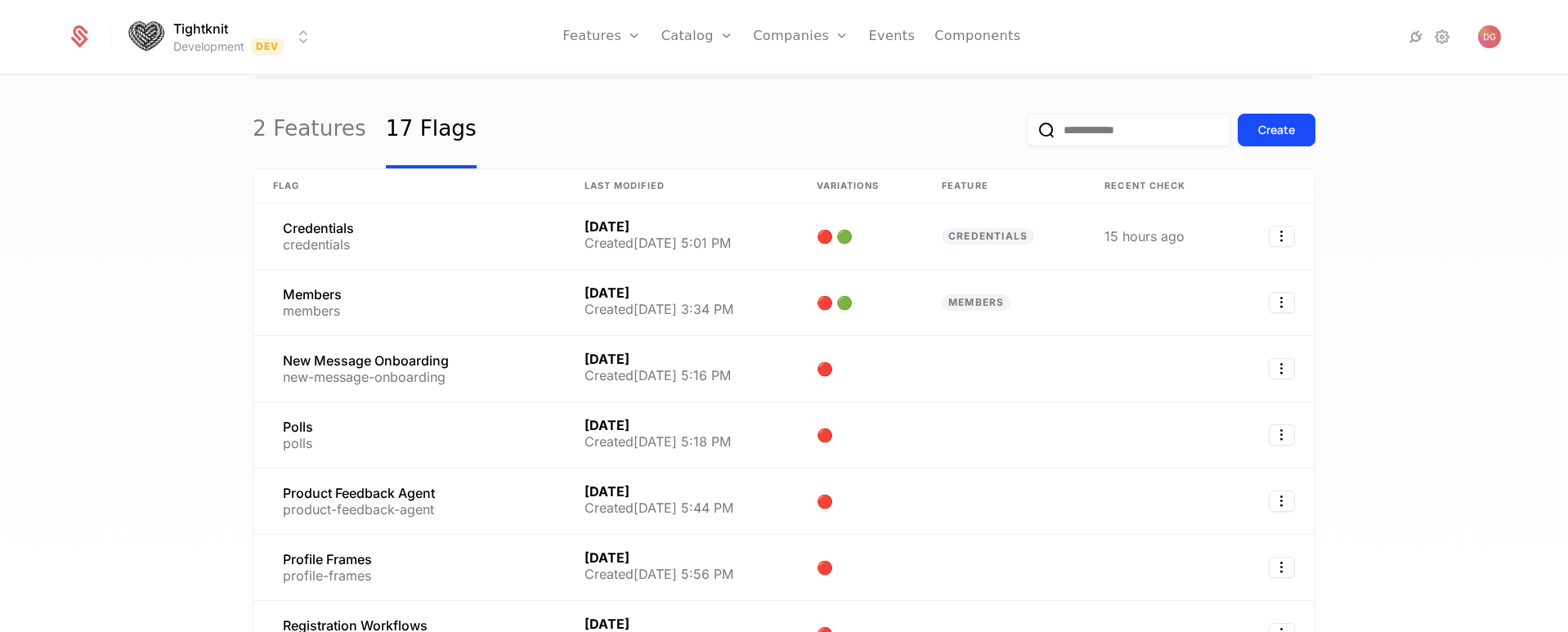
scroll to position [95, 0]
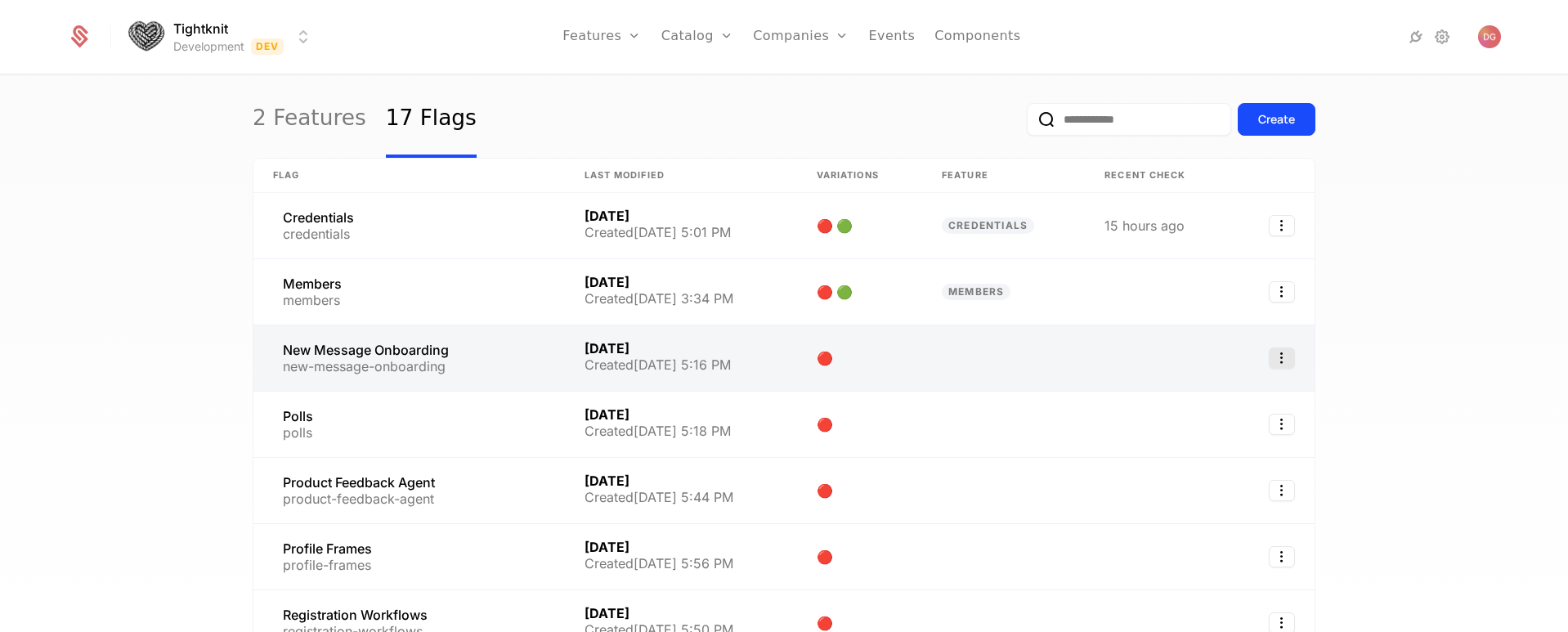
click at [1276, 364] on icon "Select action" at bounding box center [1282, 358] width 26 height 21
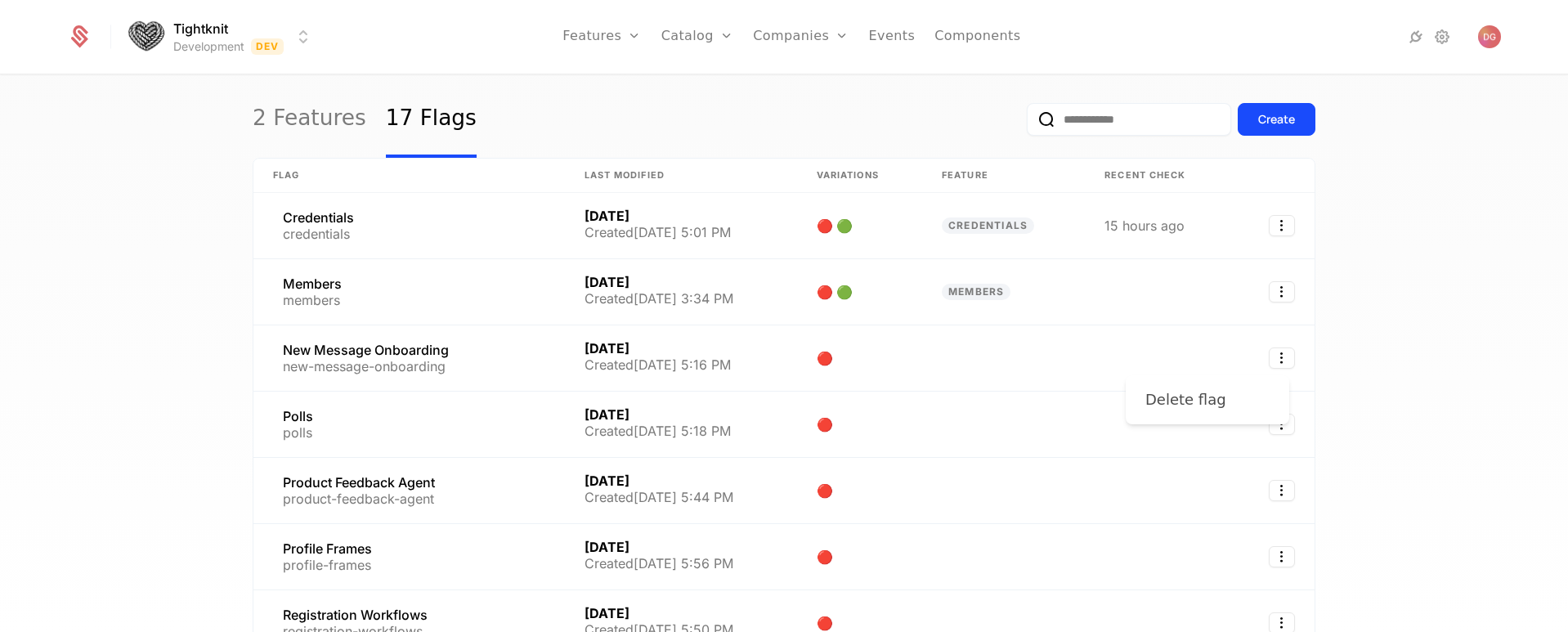
click at [1221, 400] on div "Delete flag" at bounding box center [1192, 400] width 94 height 23
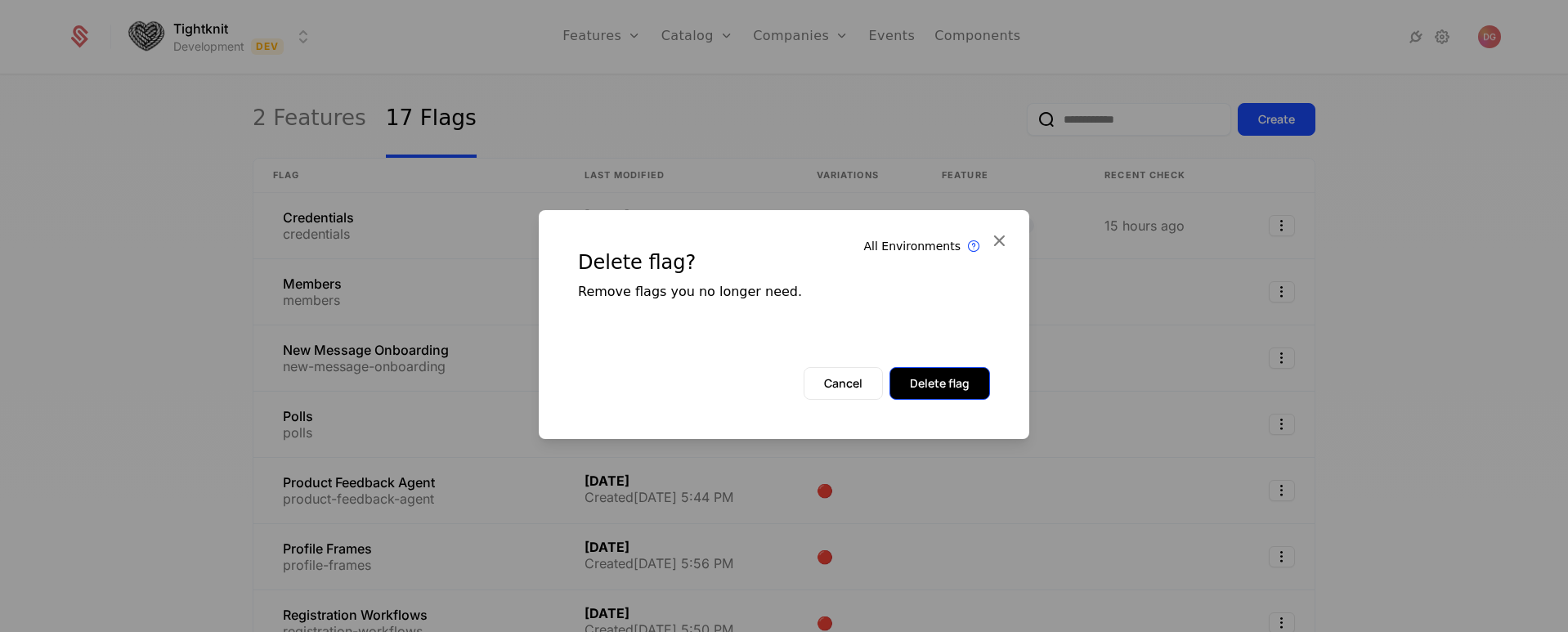
click at [945, 386] on button "Delete flag" at bounding box center [940, 383] width 101 height 32
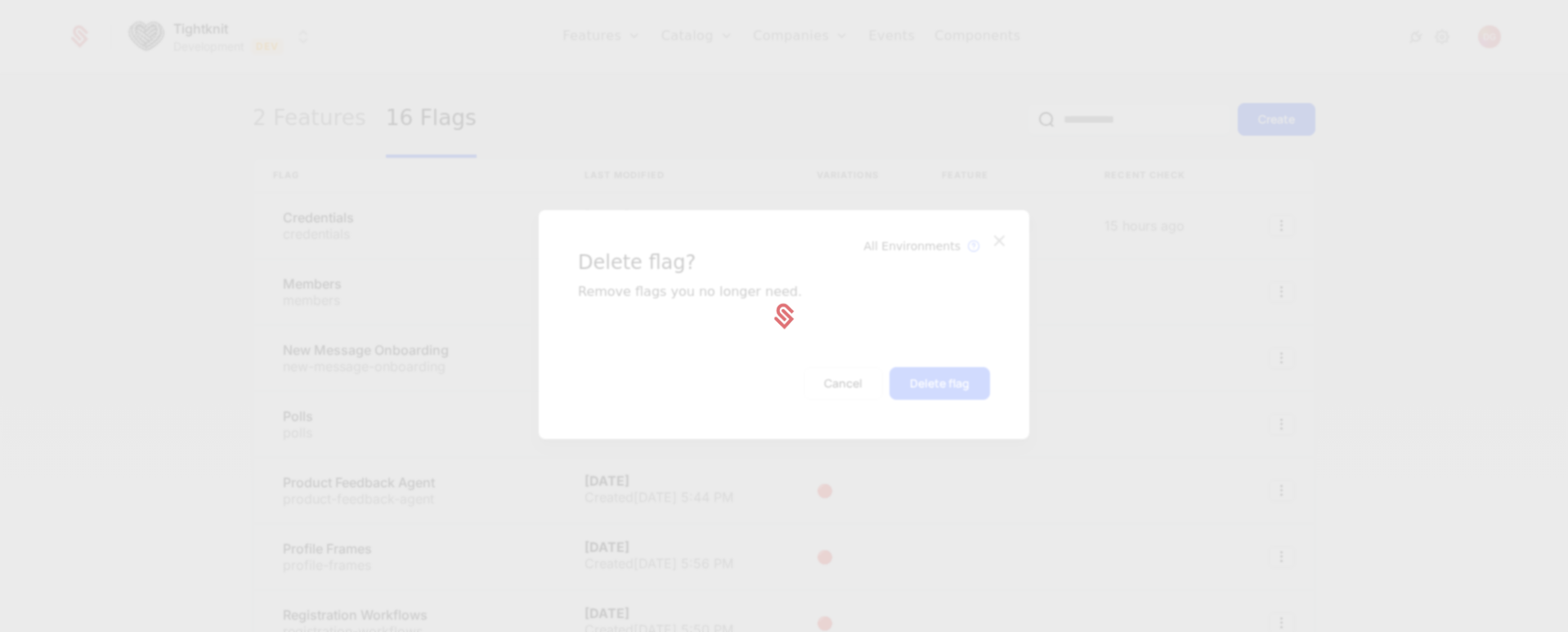
scroll to position [95, 0]
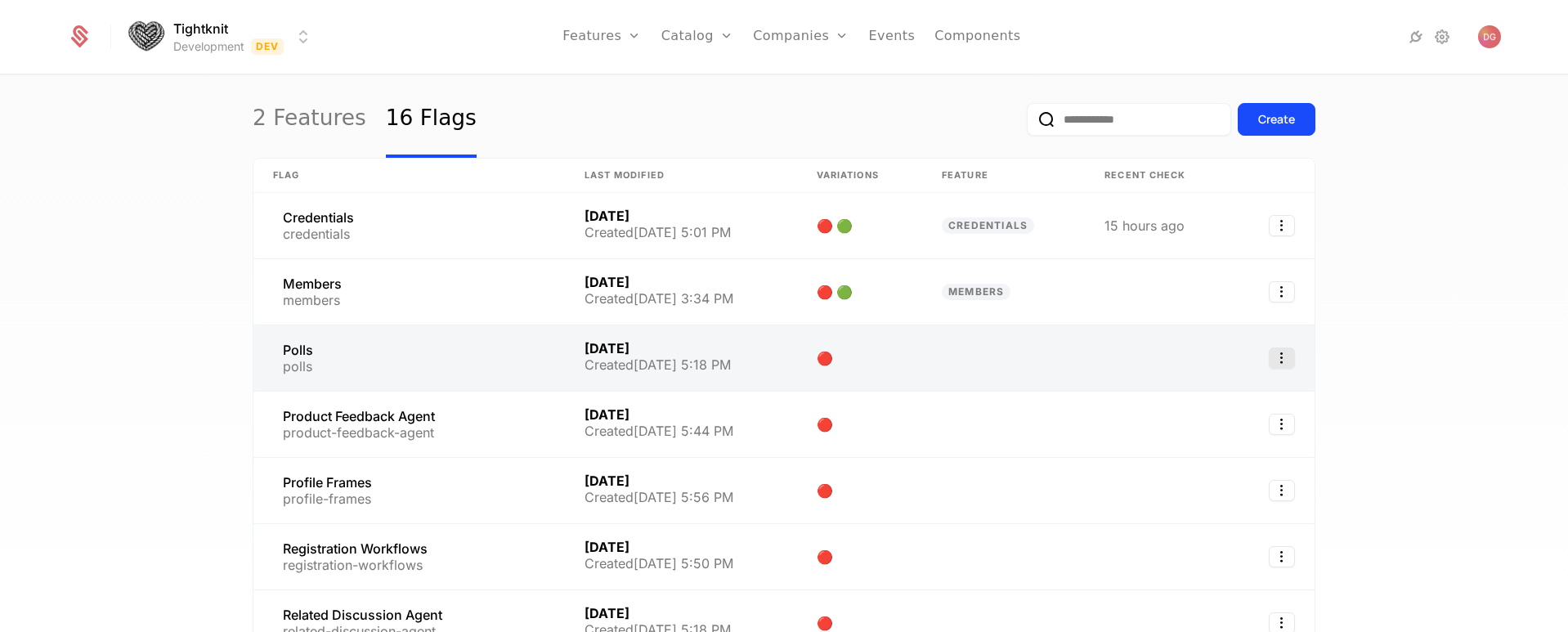
click at [1284, 358] on icon "Select action" at bounding box center [1282, 358] width 26 height 21
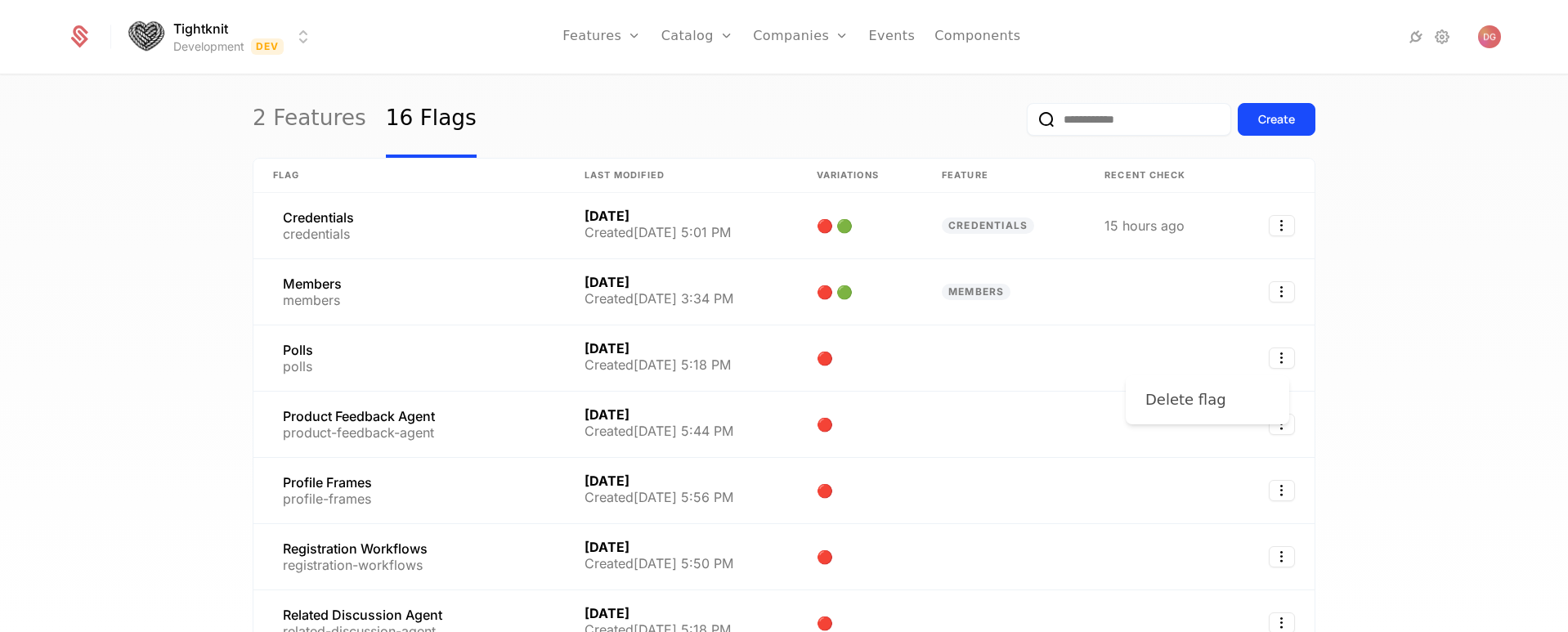
click at [1219, 405] on div "Delete flag" at bounding box center [1192, 400] width 94 height 23
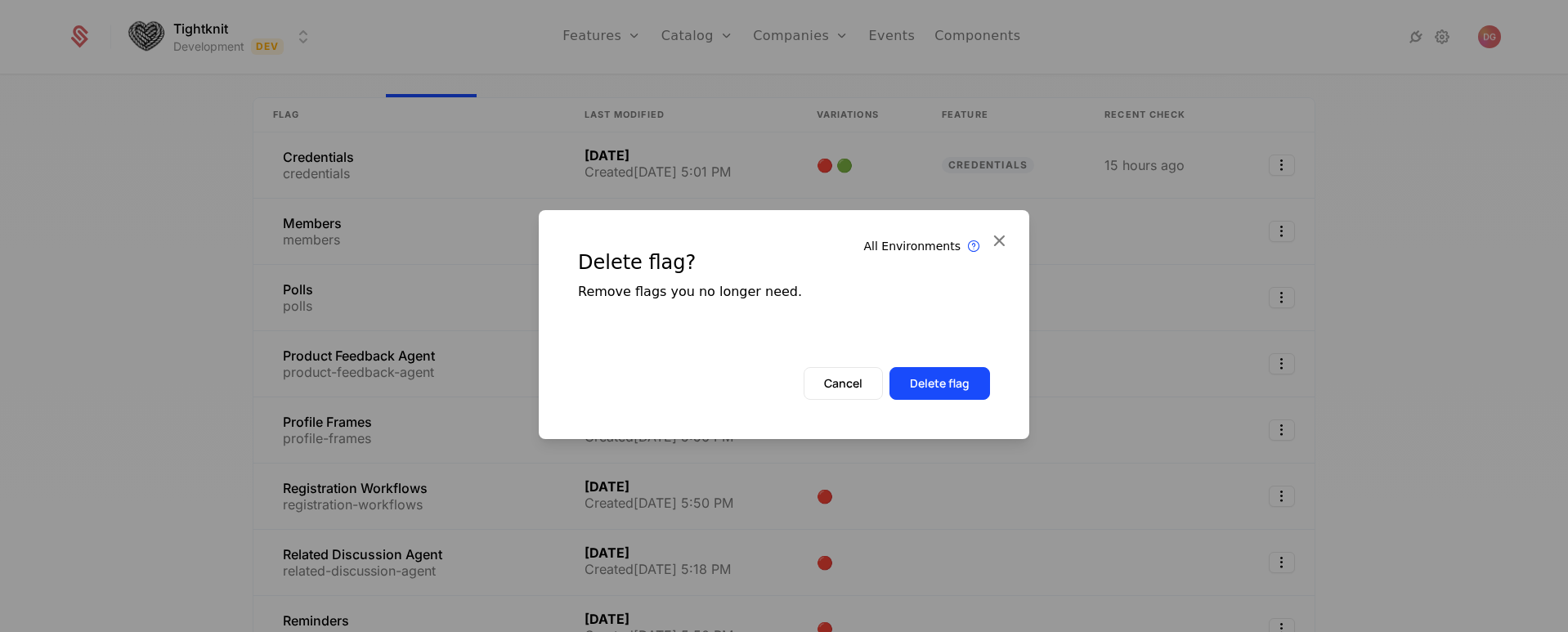
scroll to position [34, 0]
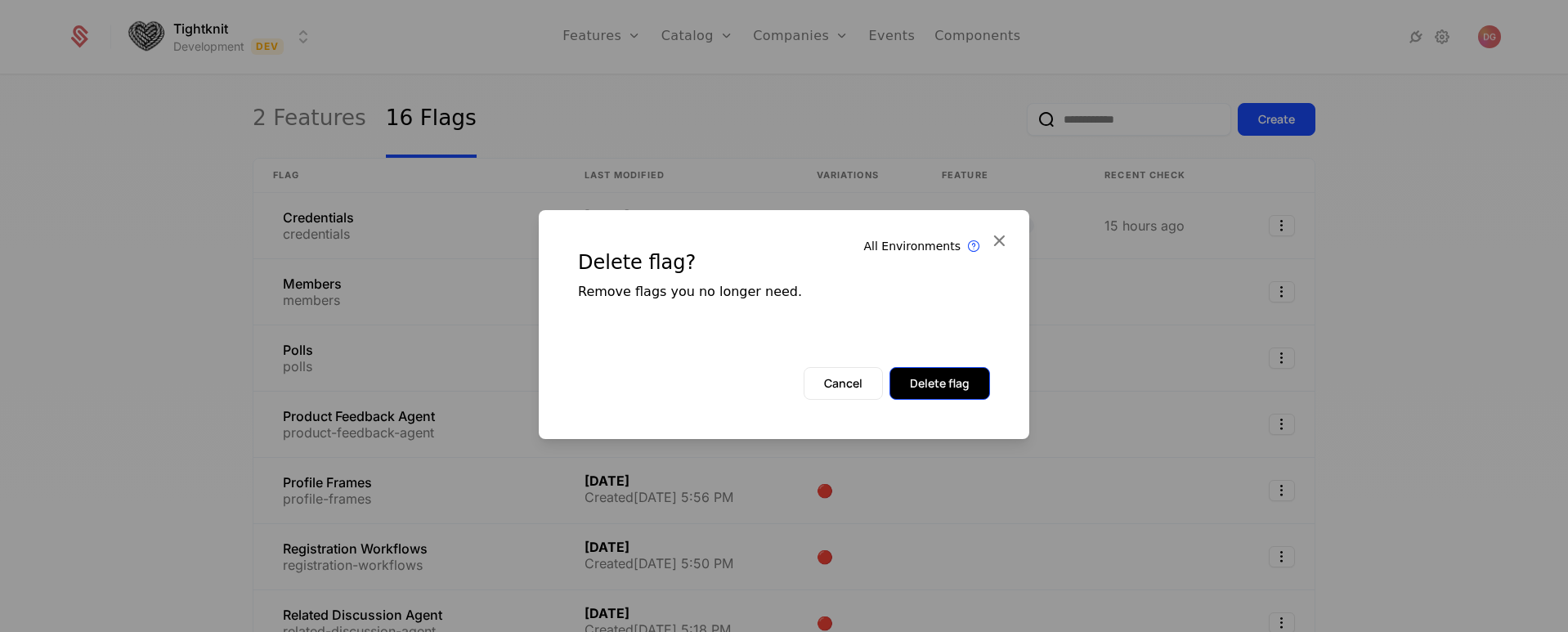
click at [962, 386] on button "Delete flag" at bounding box center [940, 383] width 101 height 32
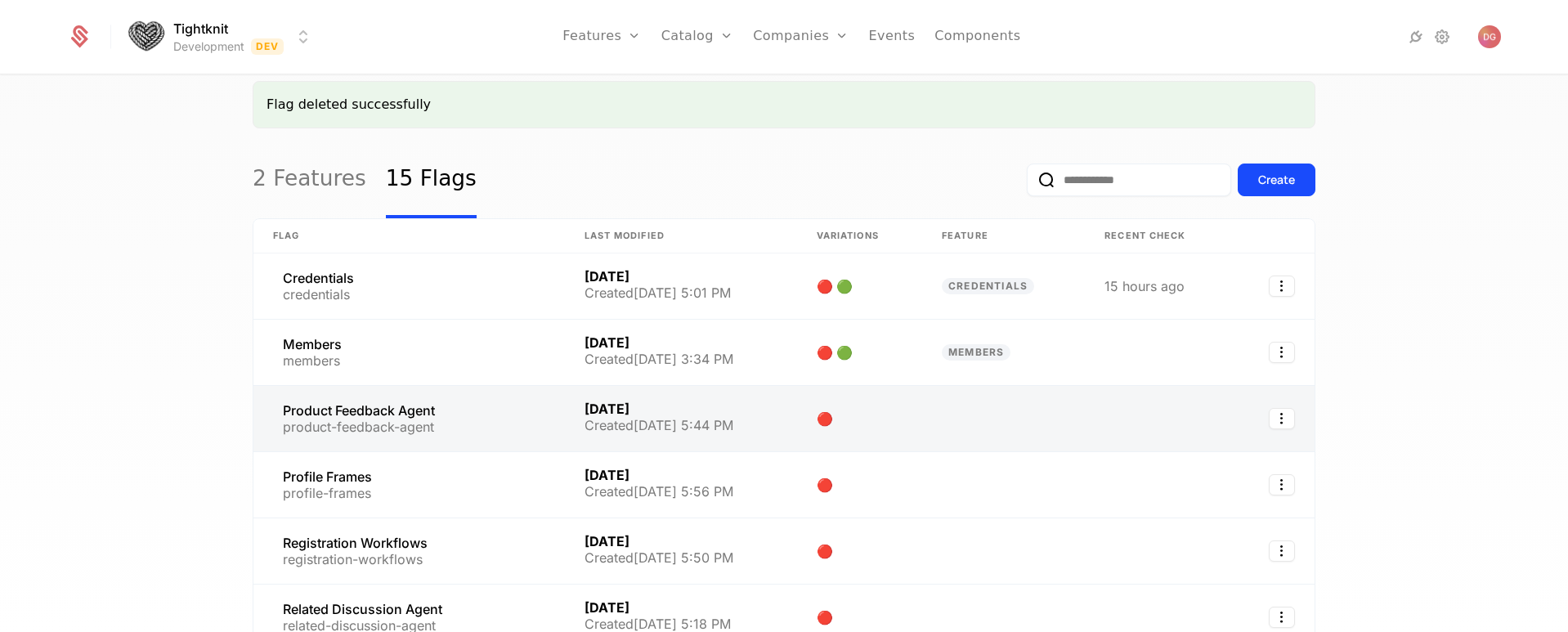
scroll to position [95, 0]
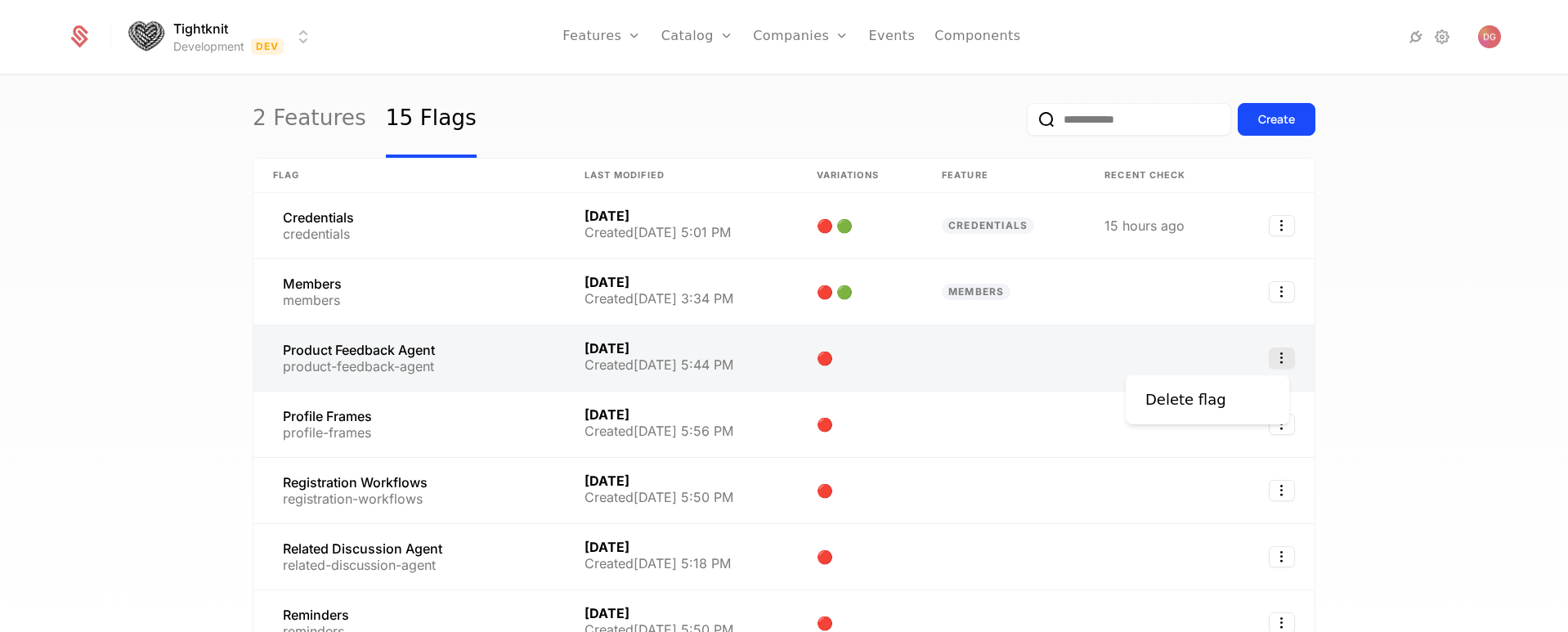
click at [1273, 360] on icon "Select action" at bounding box center [1282, 358] width 26 height 21
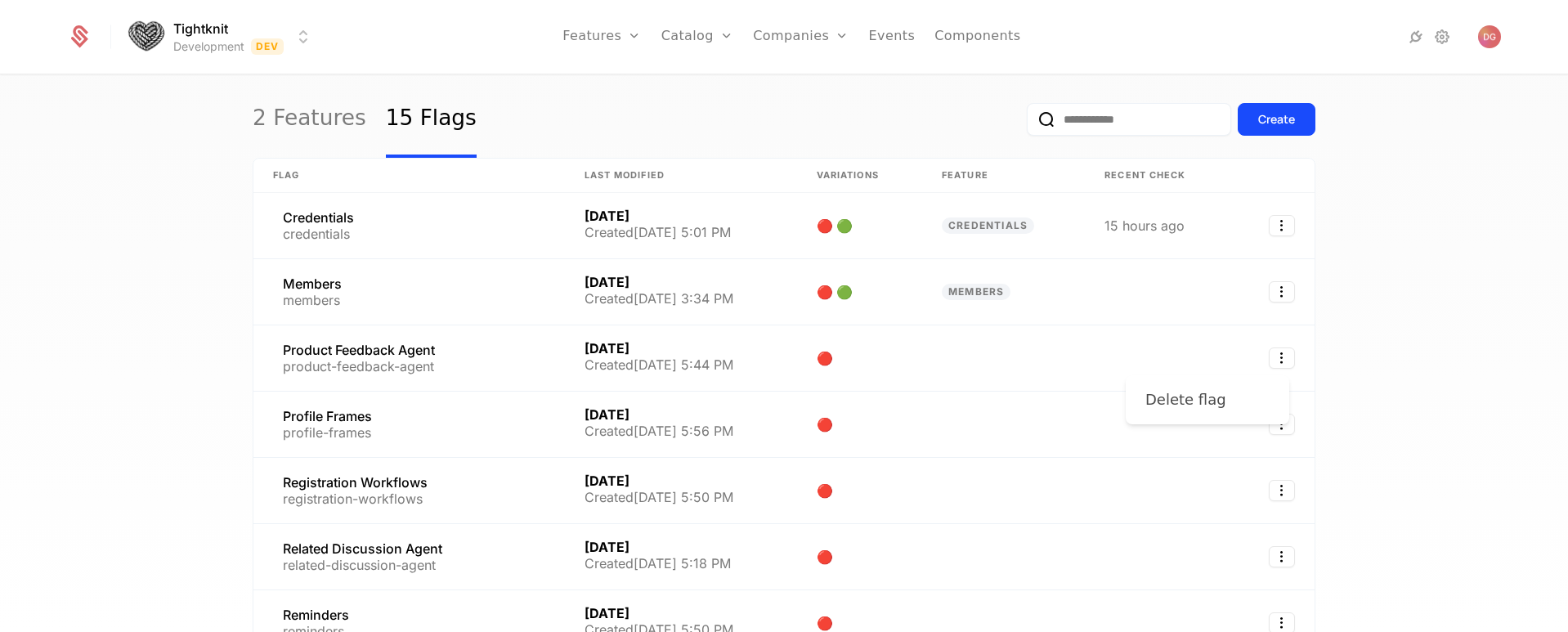
click at [1207, 398] on div "Delete flag" at bounding box center [1185, 400] width 81 height 23
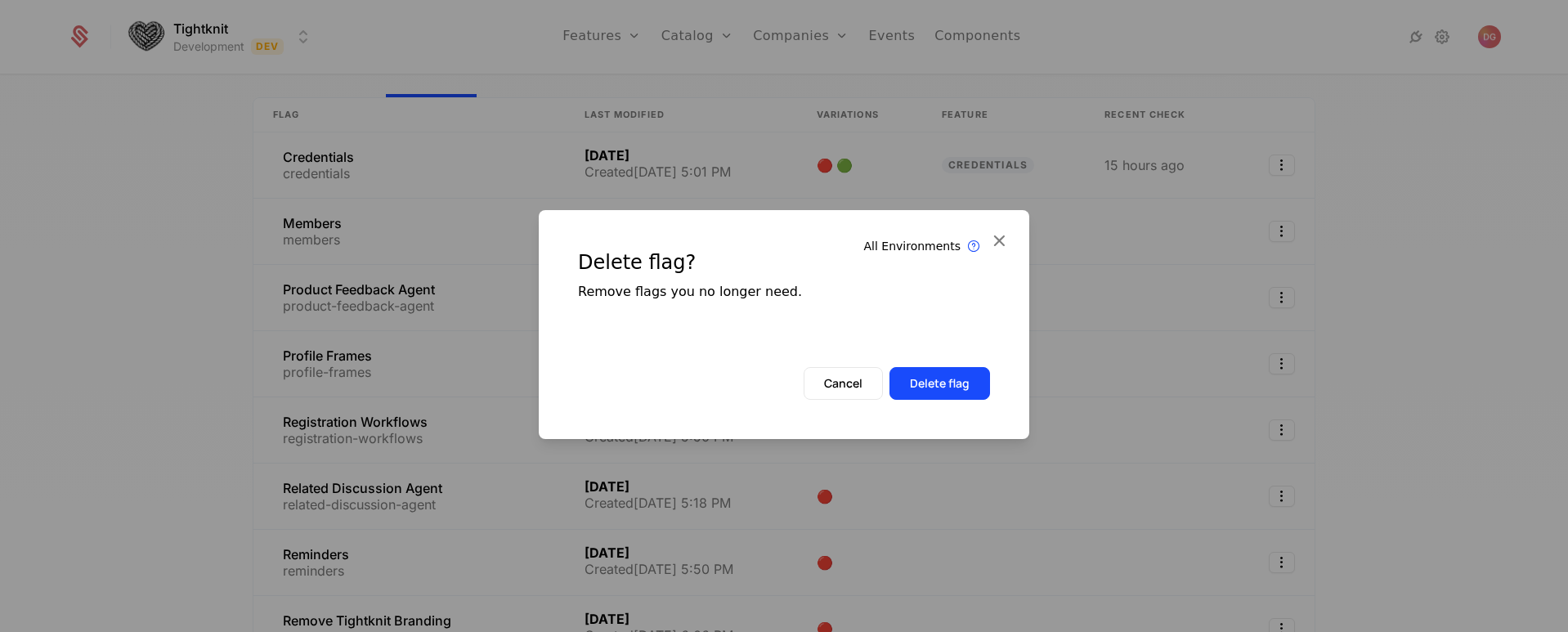
scroll to position [34, 0]
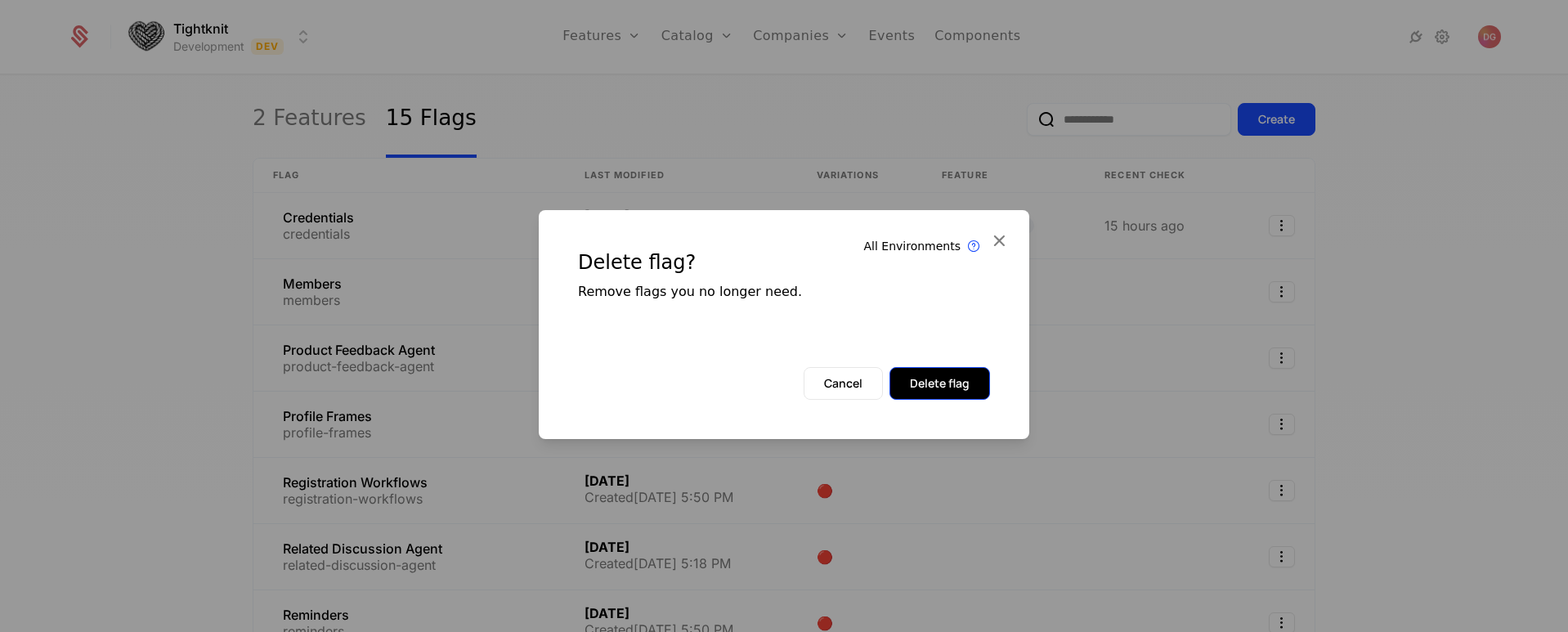
click at [938, 378] on button "Delete flag" at bounding box center [940, 383] width 101 height 32
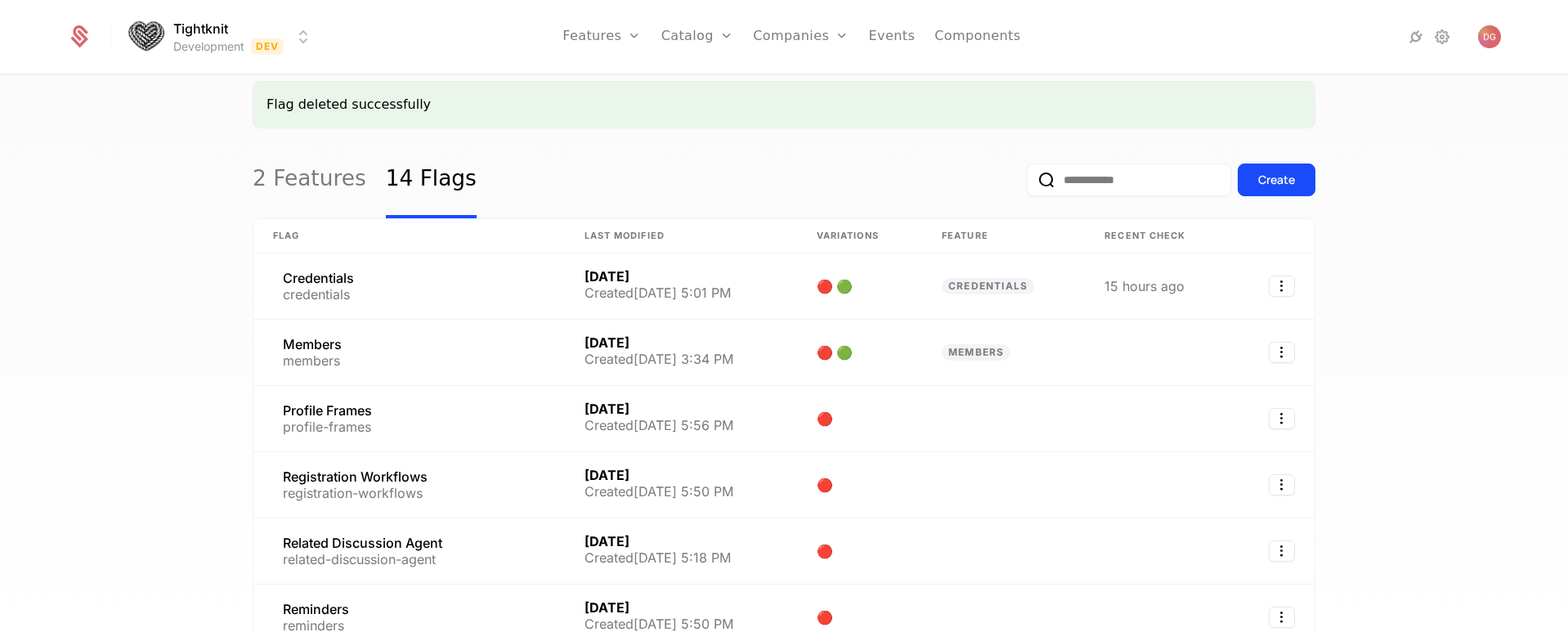
scroll to position [95, 0]
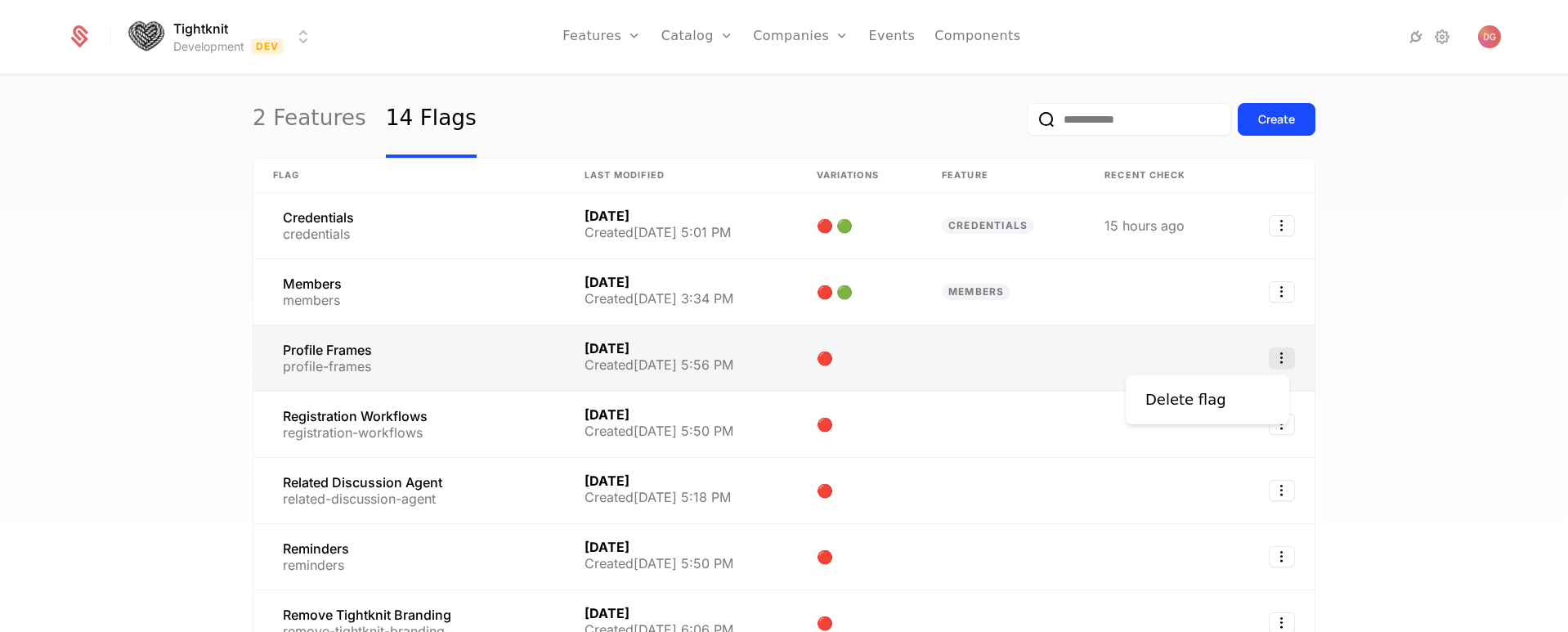
click at [1271, 363] on icon "Select action" at bounding box center [1282, 358] width 26 height 21
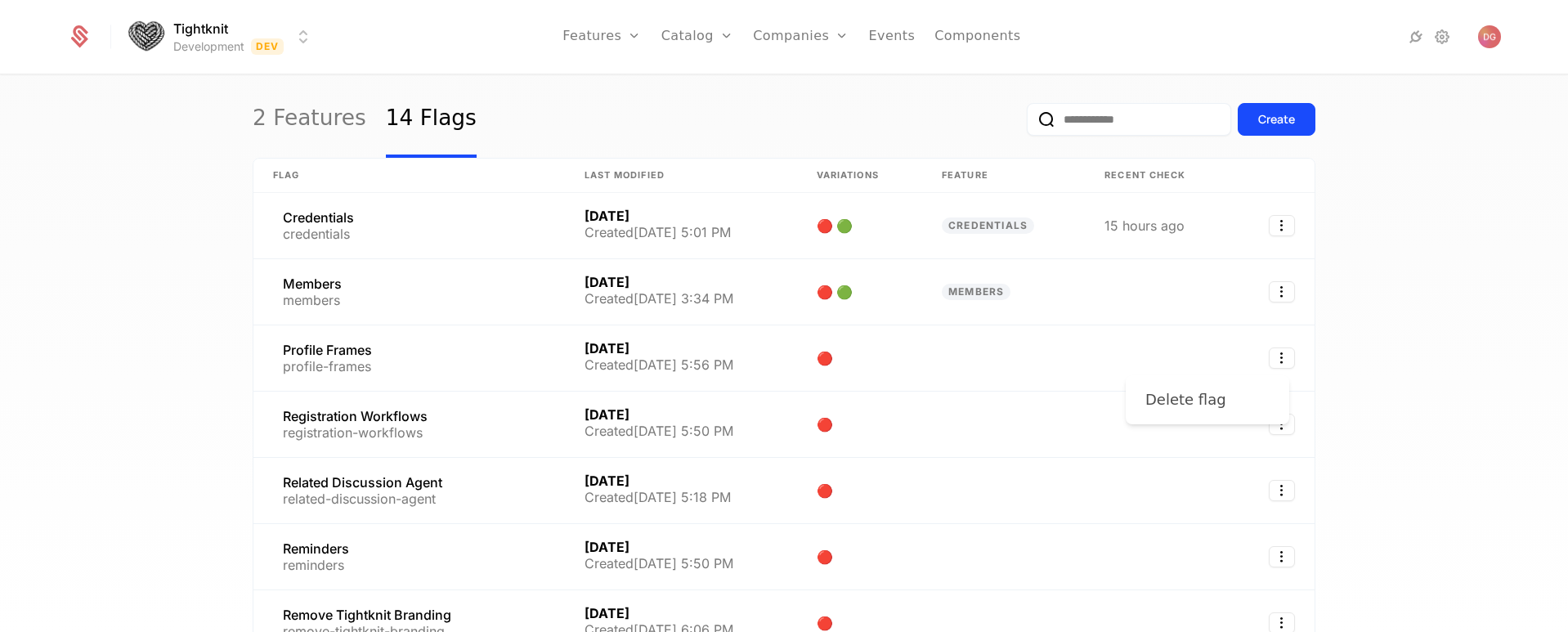
click at [1189, 397] on div "Delete flag" at bounding box center [1185, 400] width 81 height 23
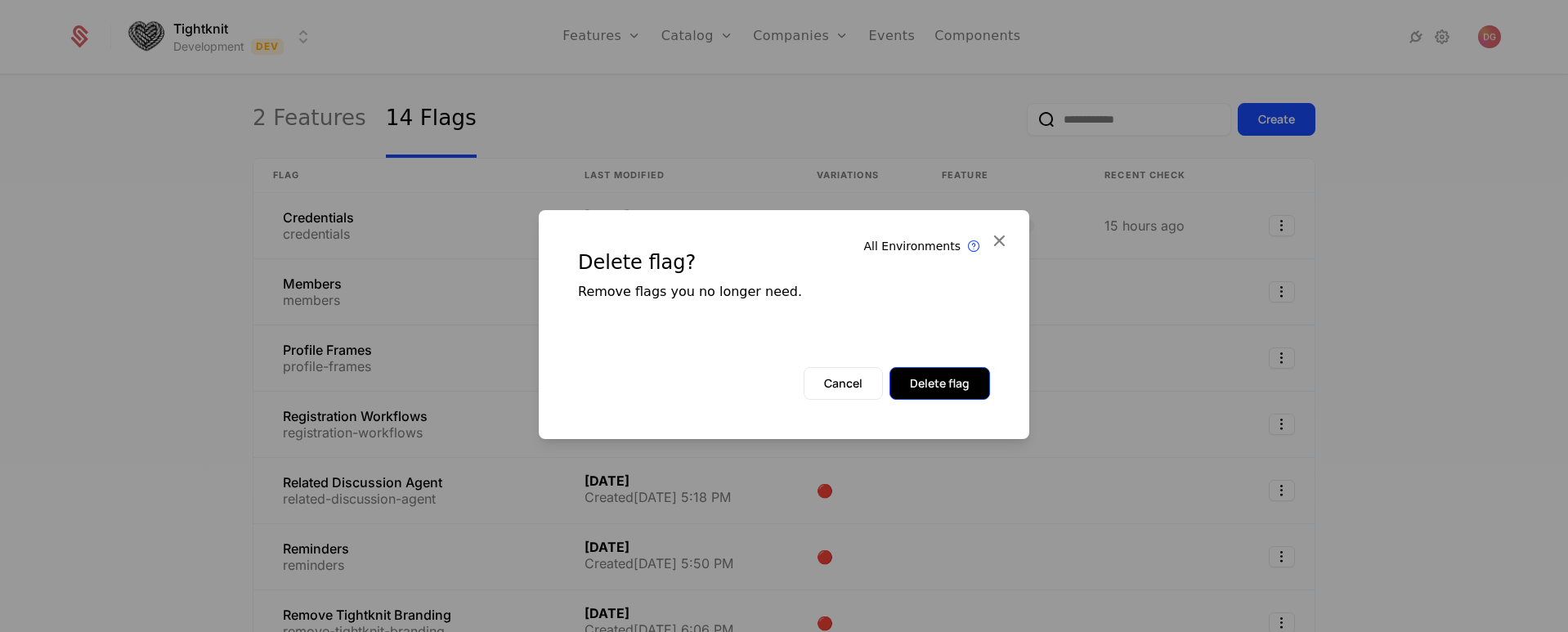
click at [952, 382] on button "Delete flag" at bounding box center [940, 383] width 101 height 32
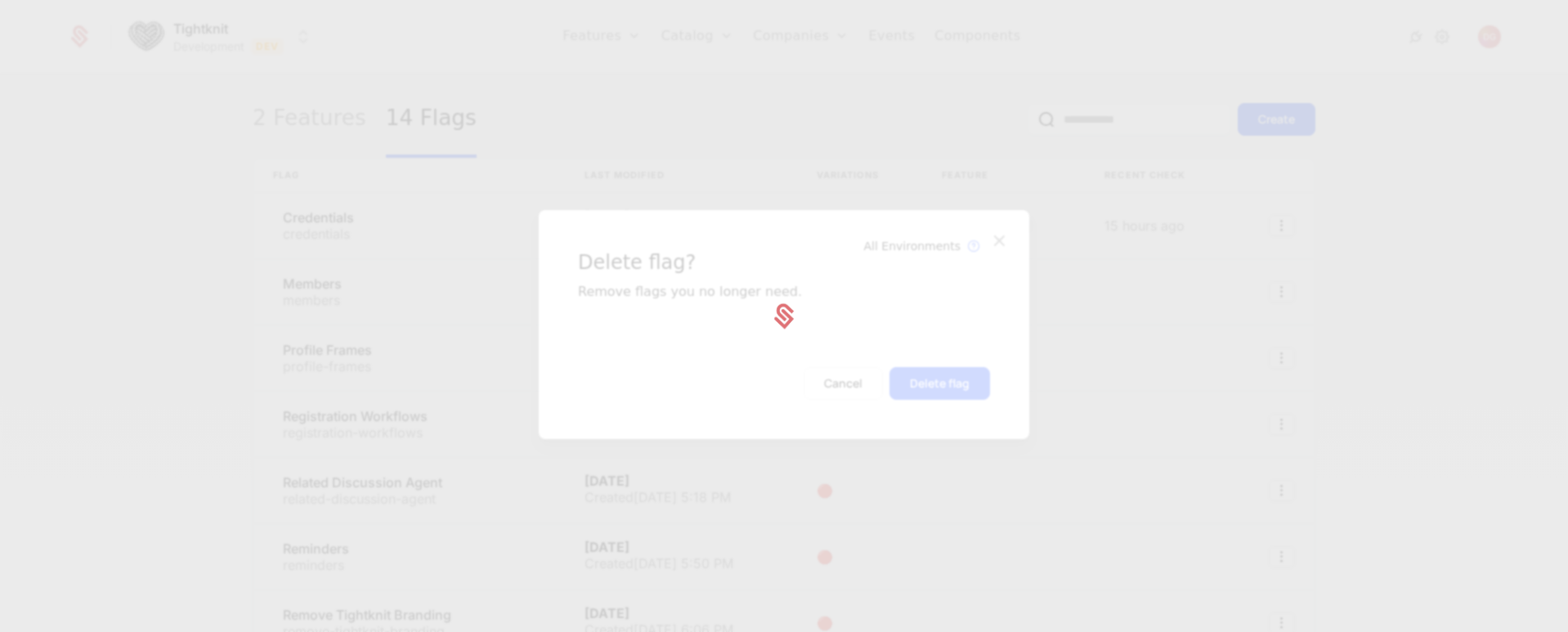
scroll to position [95, 0]
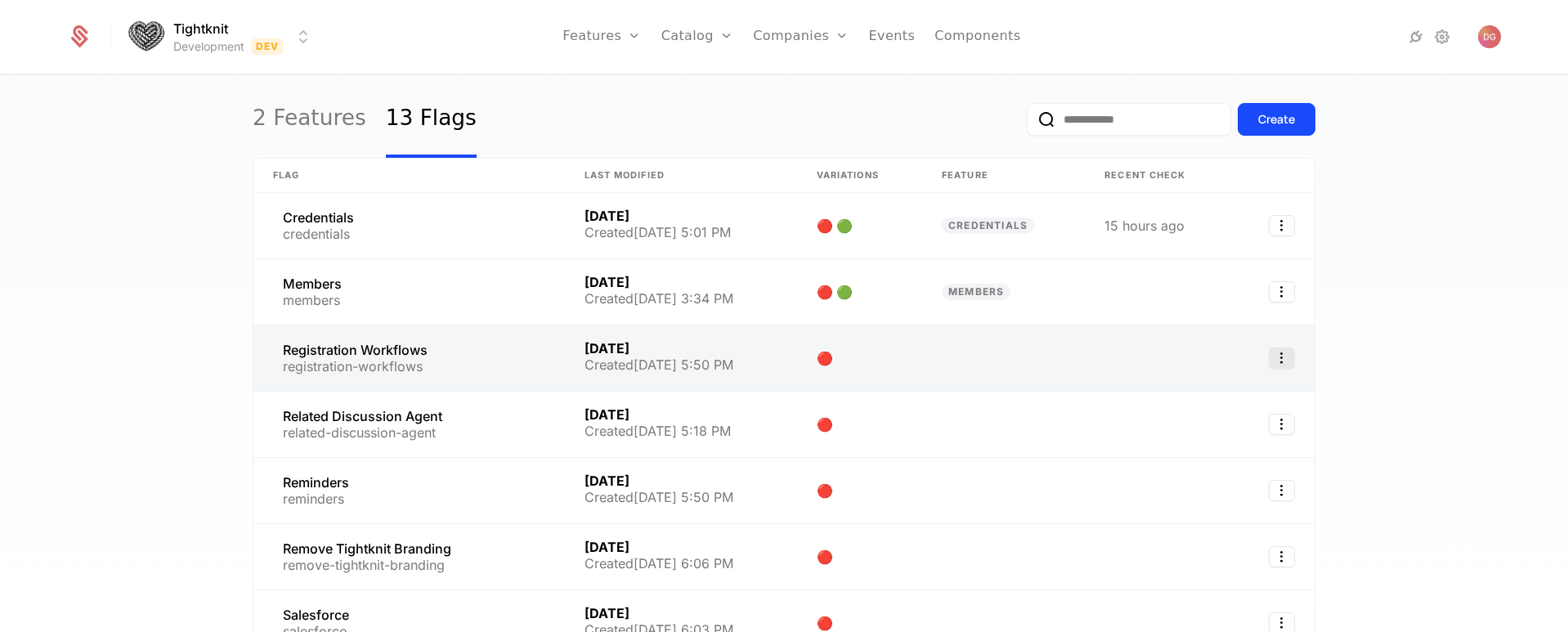
click at [1278, 360] on icon "Select action" at bounding box center [1282, 358] width 26 height 21
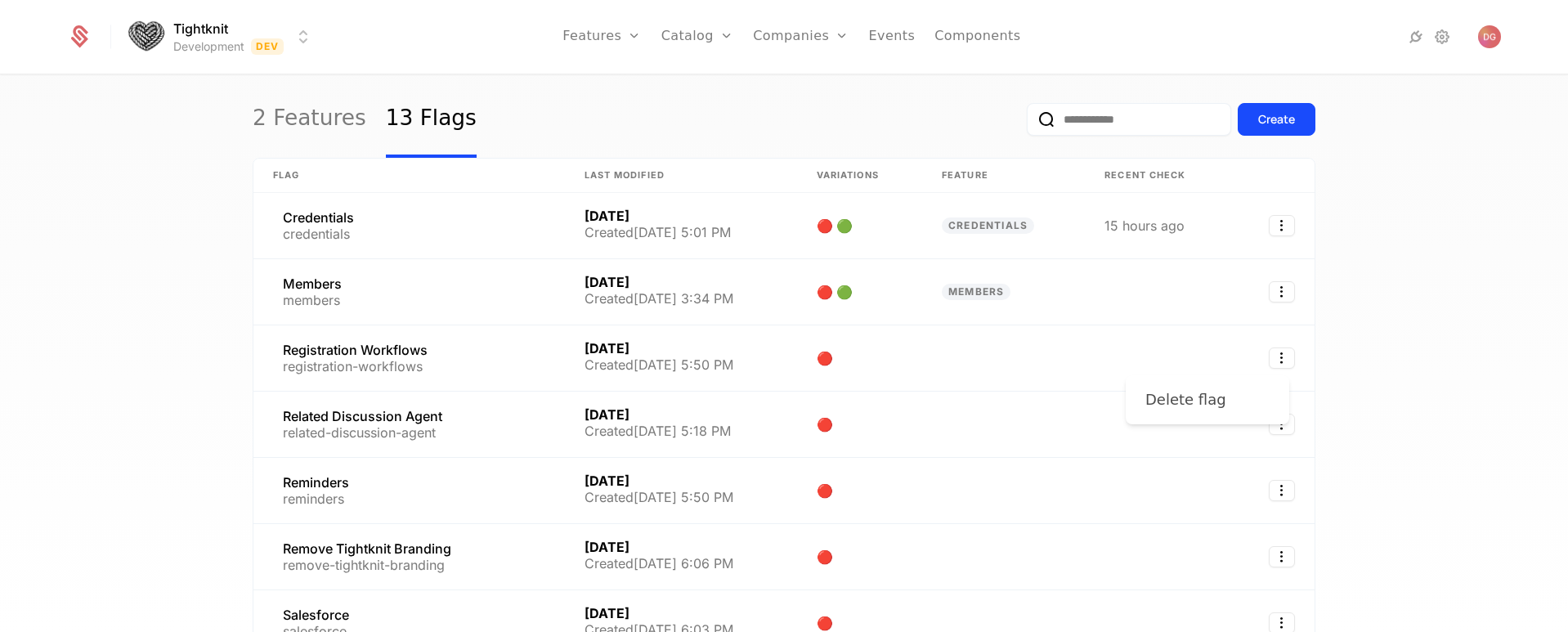
click at [1174, 396] on div "Delete flag" at bounding box center [1185, 400] width 81 height 23
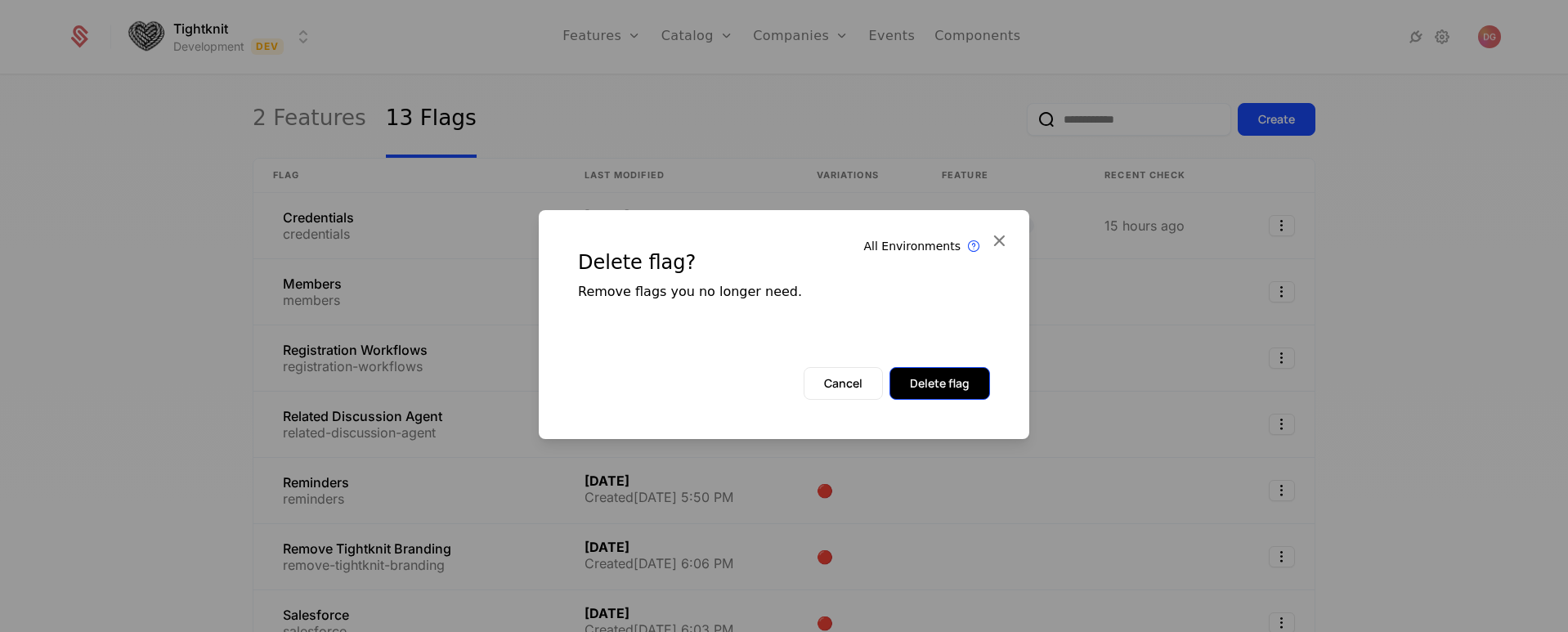
click at [953, 384] on button "Delete flag" at bounding box center [940, 383] width 101 height 32
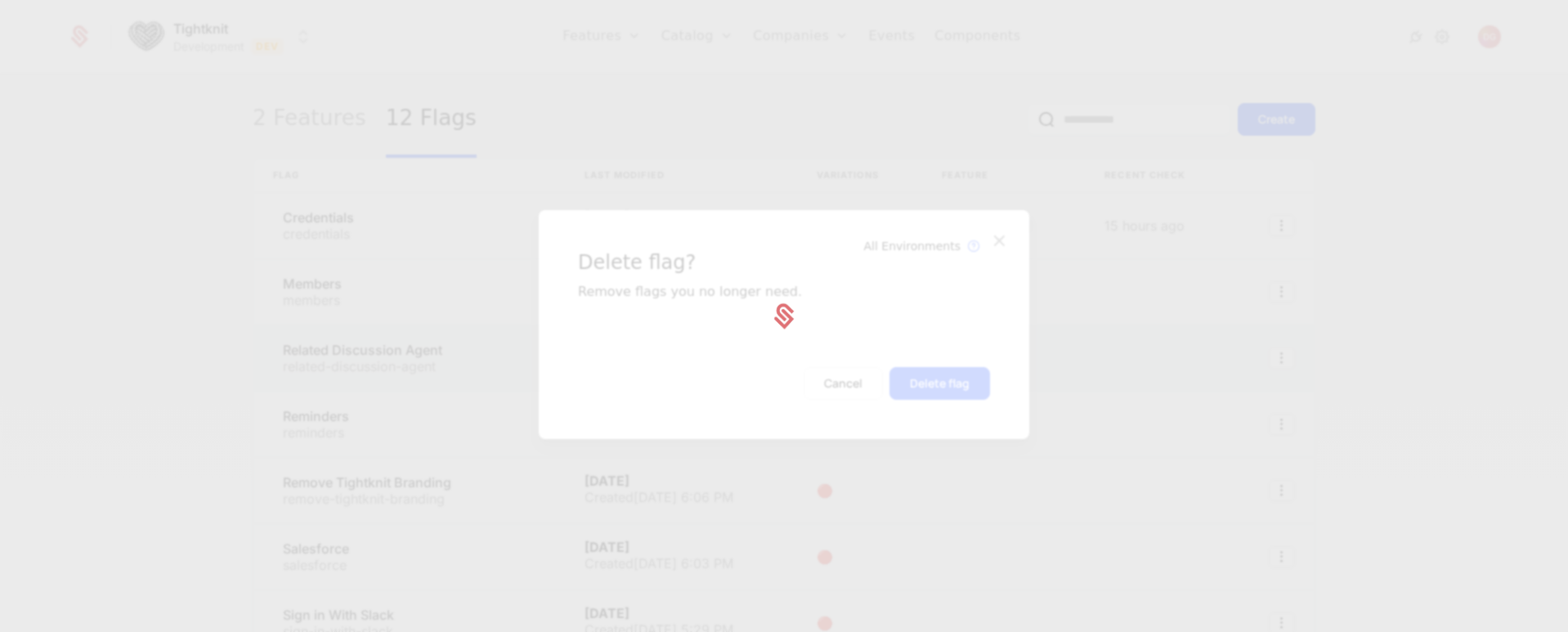
scroll to position [95, 0]
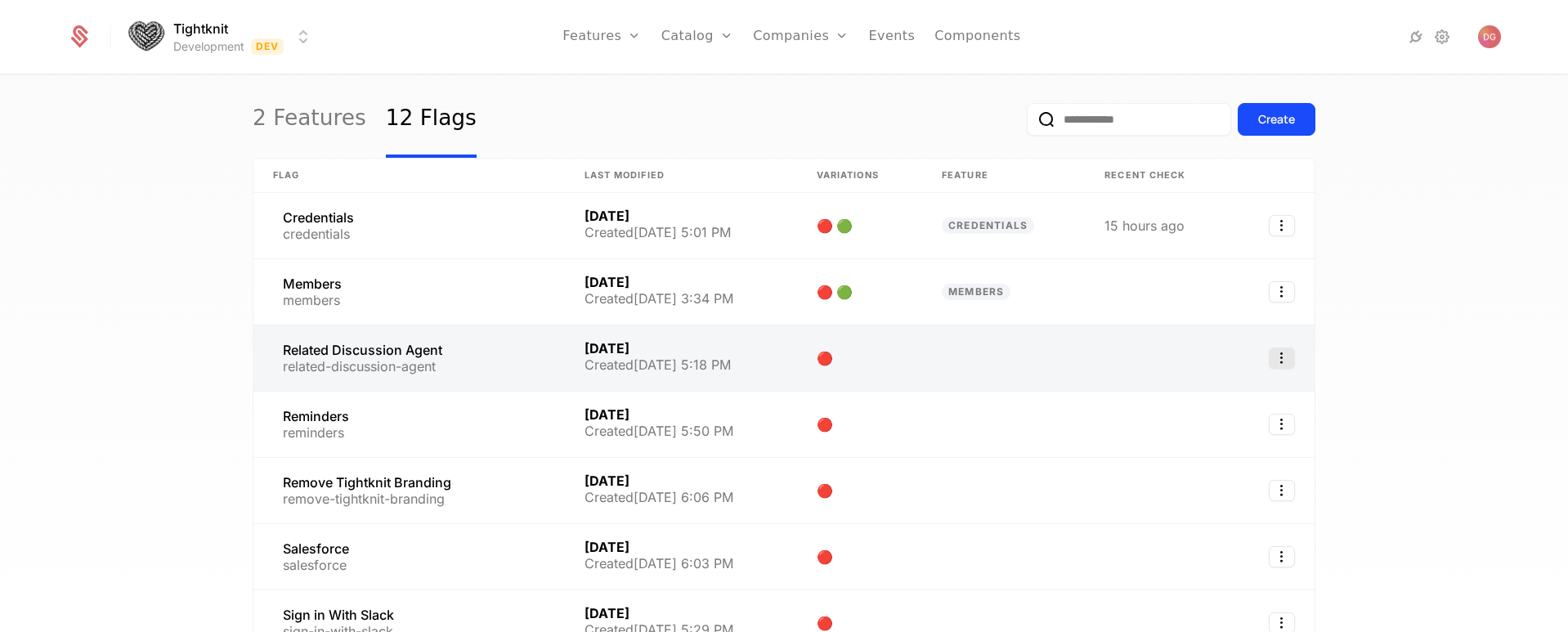
click at [1275, 357] on icon "Select action" at bounding box center [1282, 358] width 26 height 21
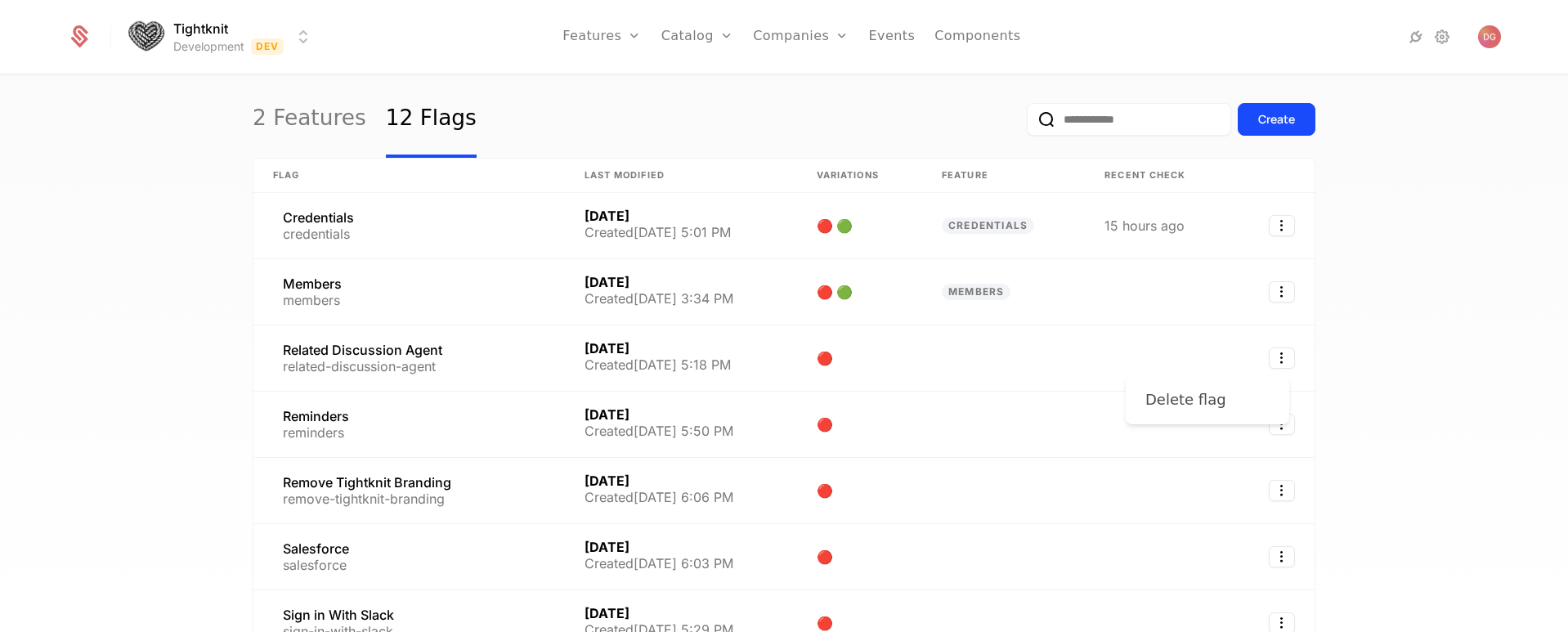
click at [1178, 399] on div "Delete flag" at bounding box center [1185, 400] width 81 height 23
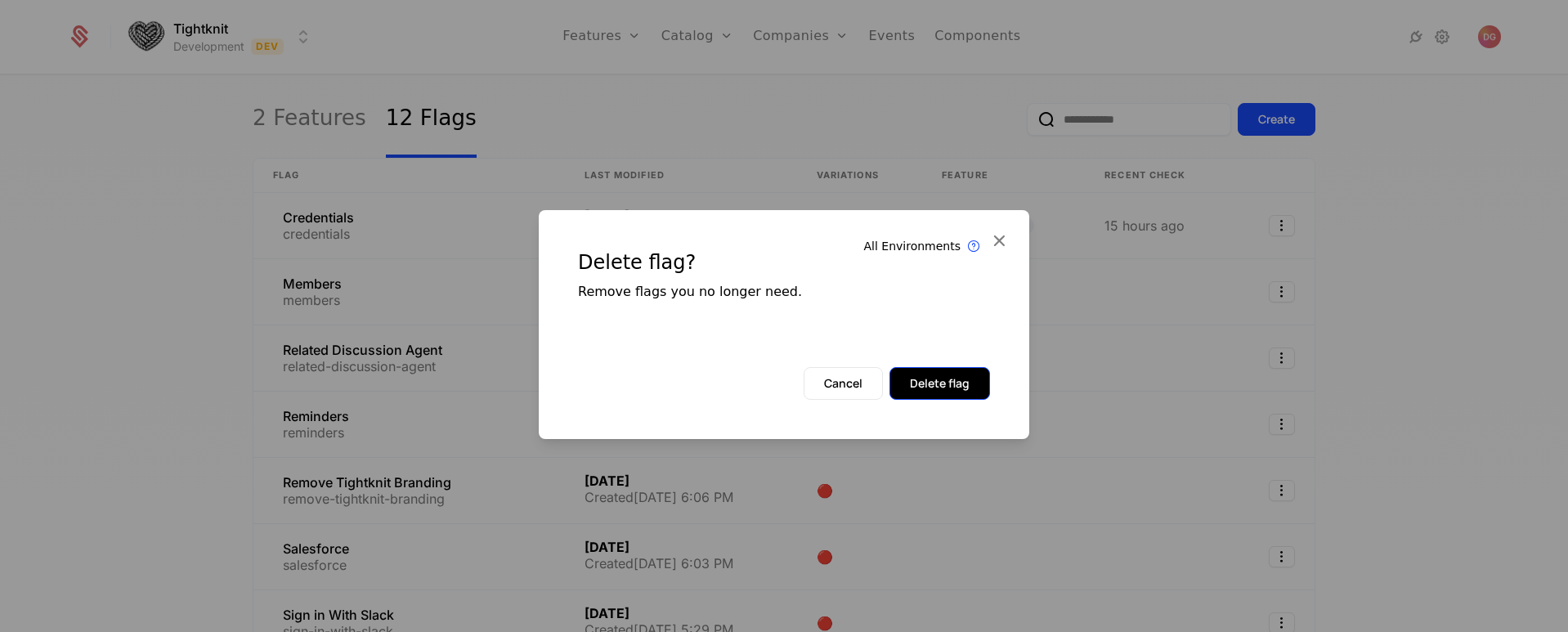
click at [949, 389] on button "Delete flag" at bounding box center [940, 383] width 101 height 32
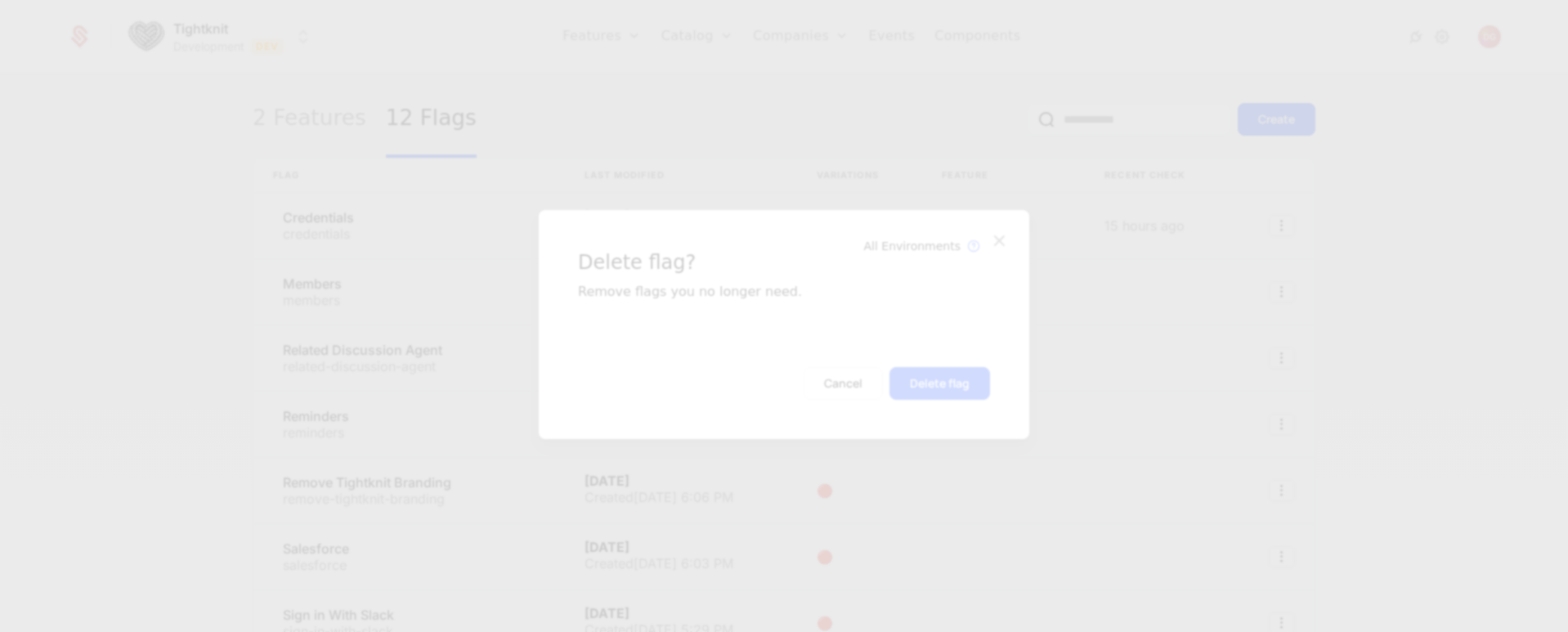
scroll to position [95, 0]
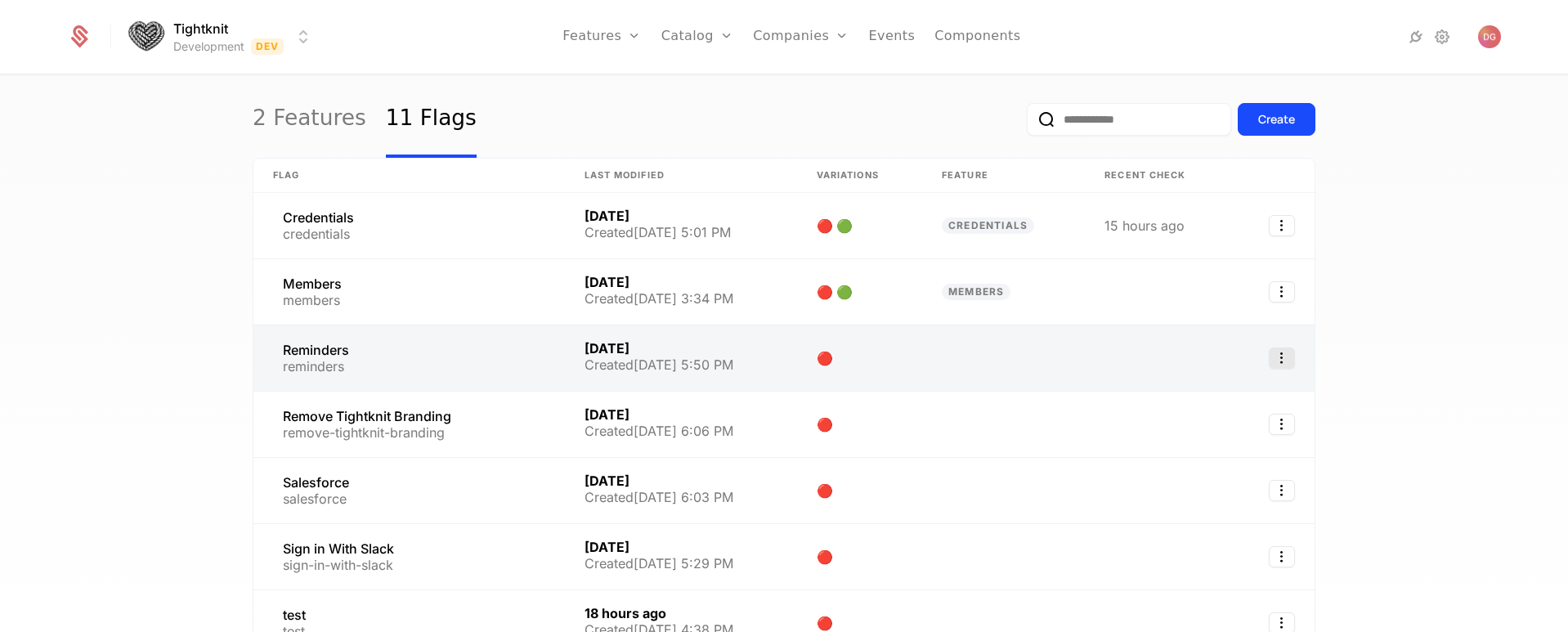
click at [1271, 357] on icon "Select action" at bounding box center [1282, 358] width 26 height 21
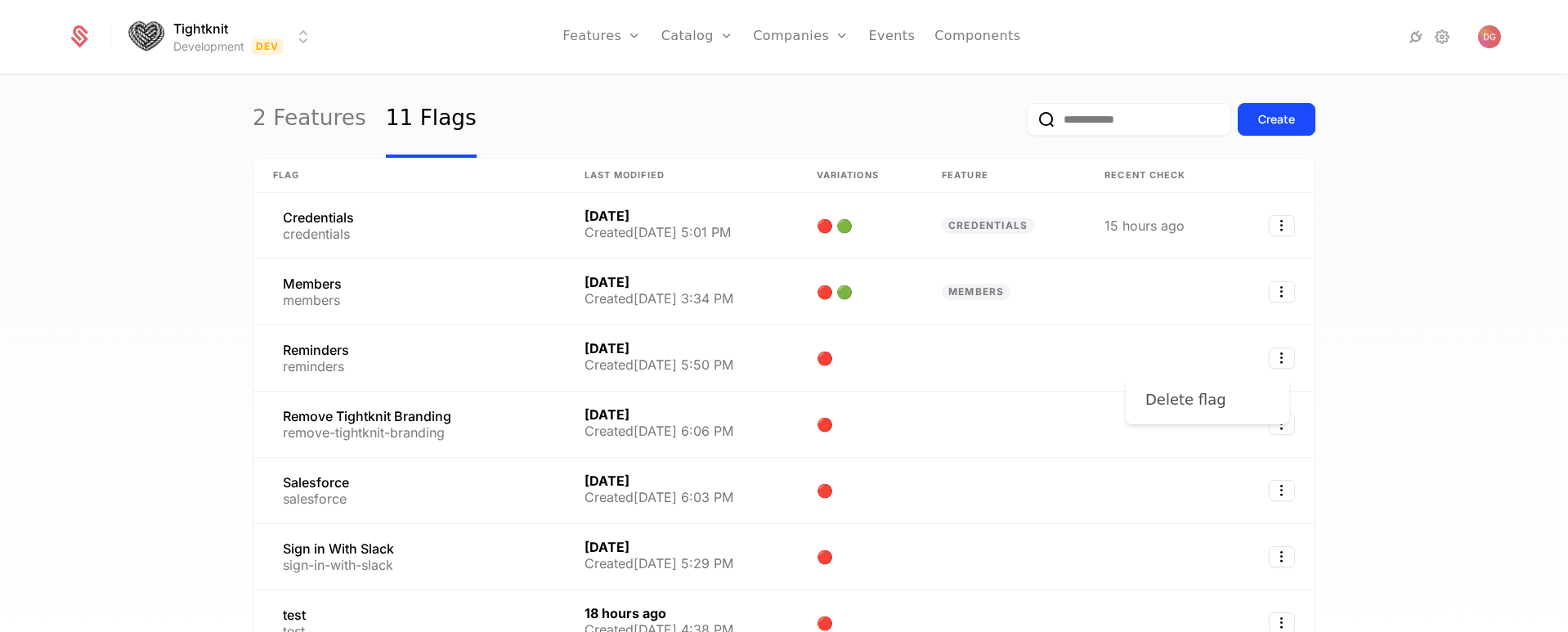
click at [1210, 396] on div "Delete flag" at bounding box center [1185, 400] width 81 height 23
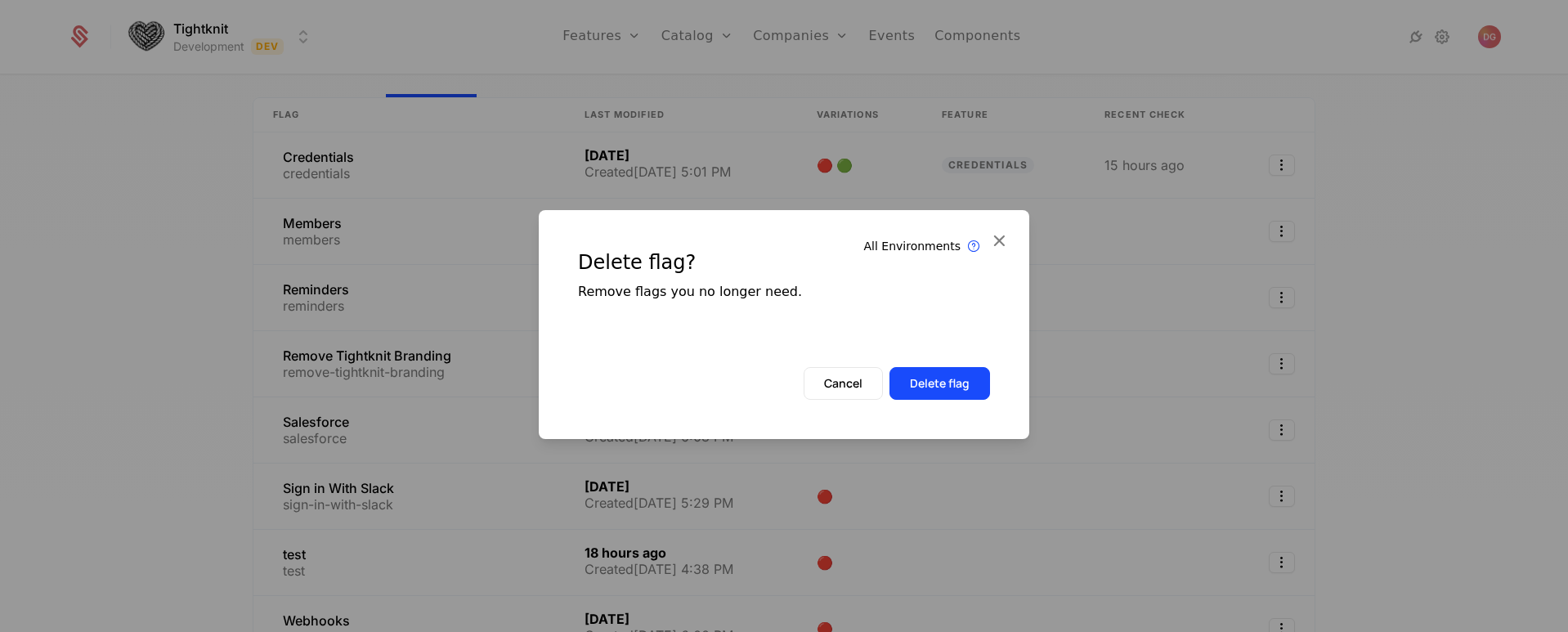
scroll to position [34, 0]
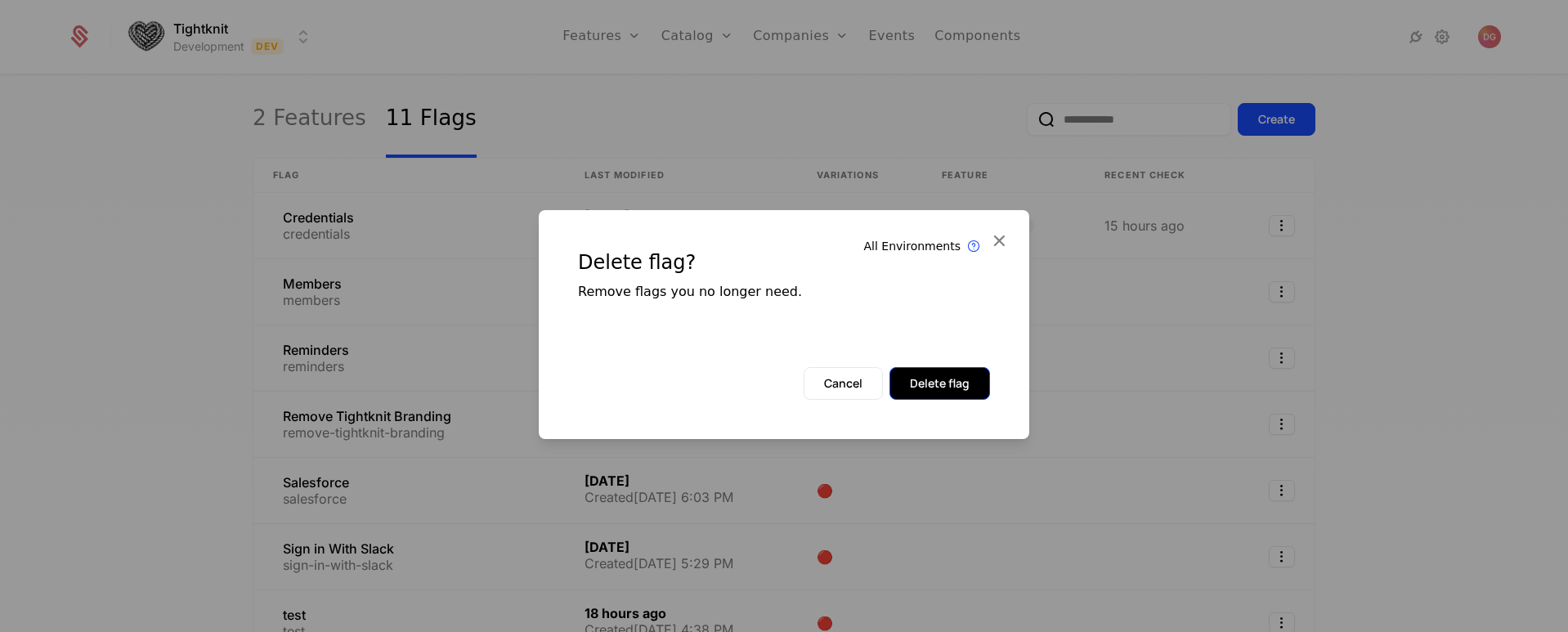
click at [940, 382] on button "Delete flag" at bounding box center [940, 383] width 101 height 32
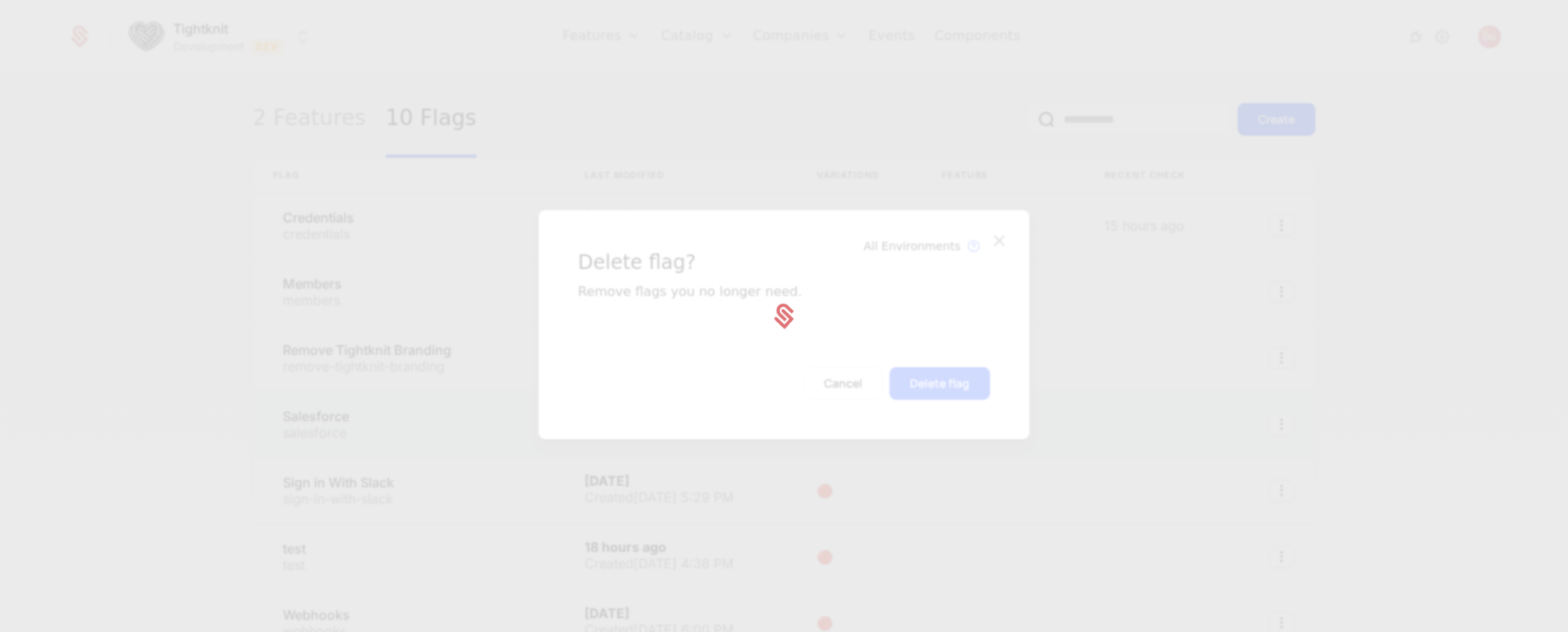
scroll to position [95, 0]
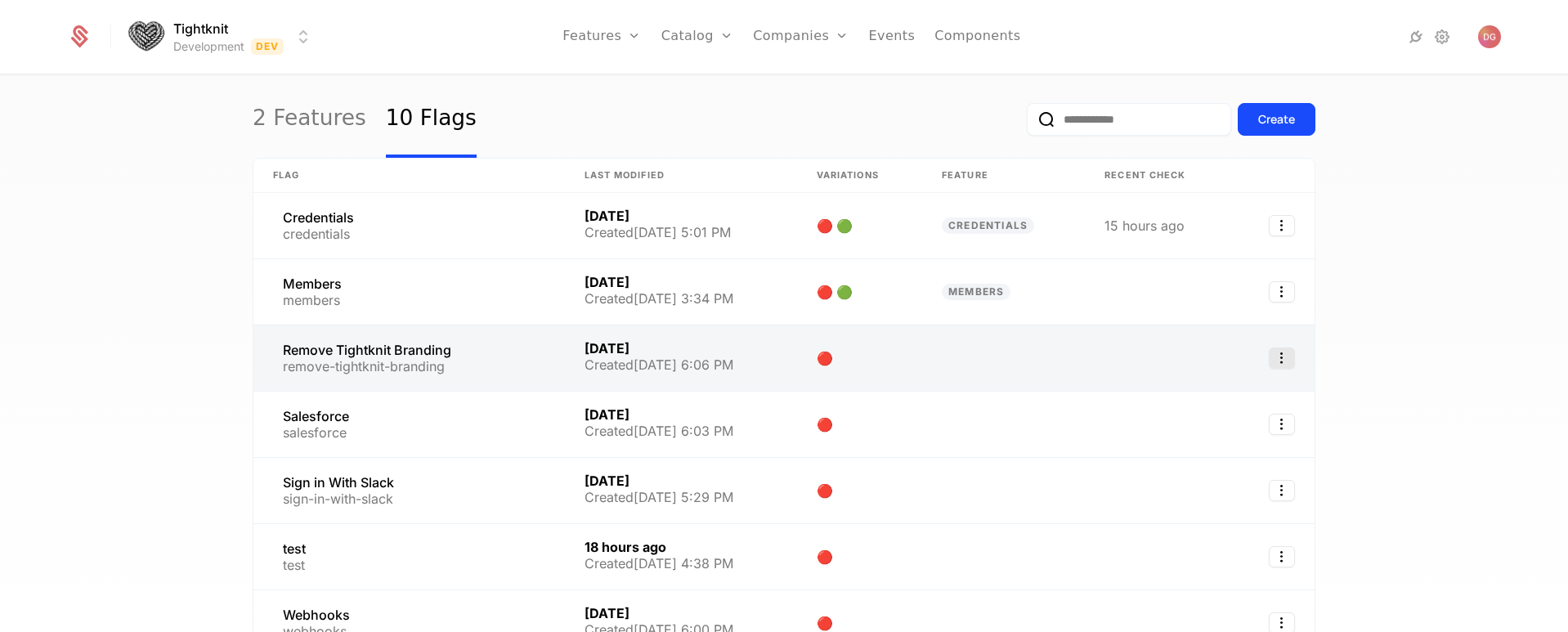
click at [1273, 360] on icon "Select action" at bounding box center [1282, 358] width 26 height 21
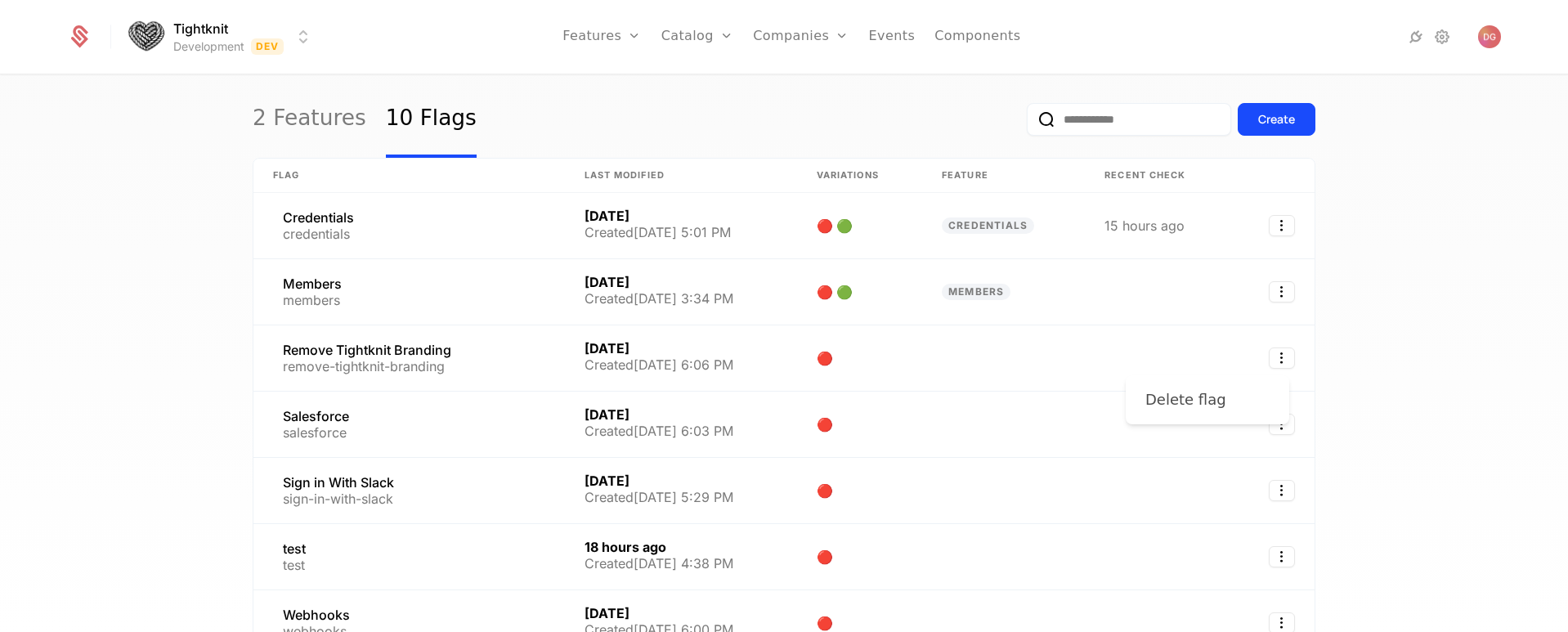
click at [1188, 400] on div "Delete flag" at bounding box center [1185, 400] width 81 height 23
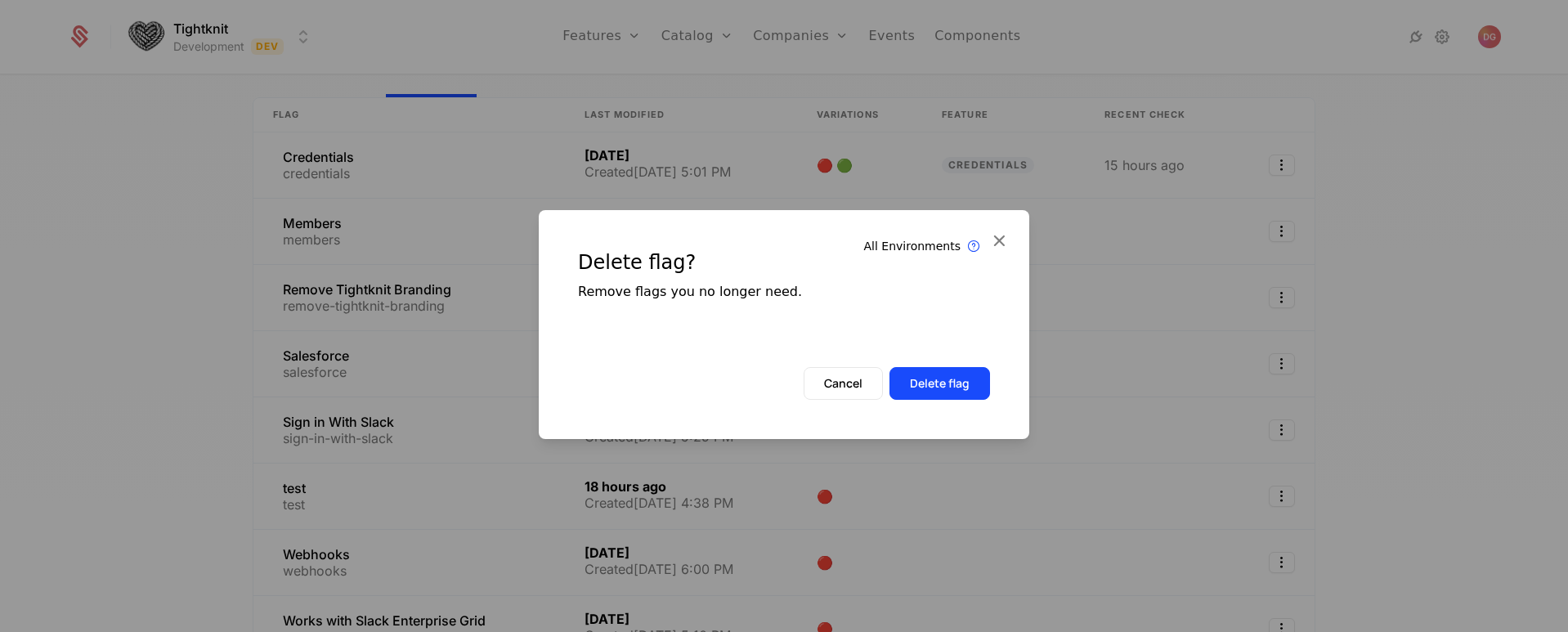
scroll to position [34, 0]
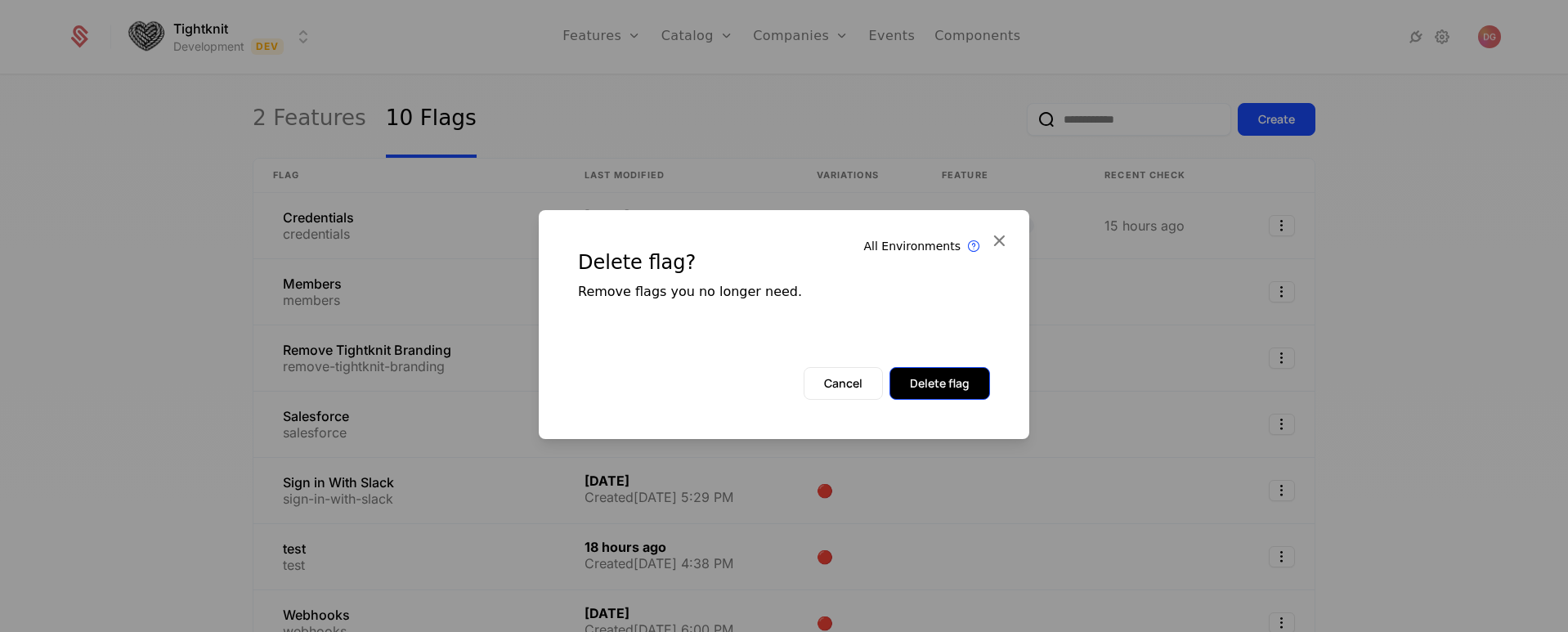
click at [949, 397] on button "Delete flag" at bounding box center [940, 383] width 101 height 32
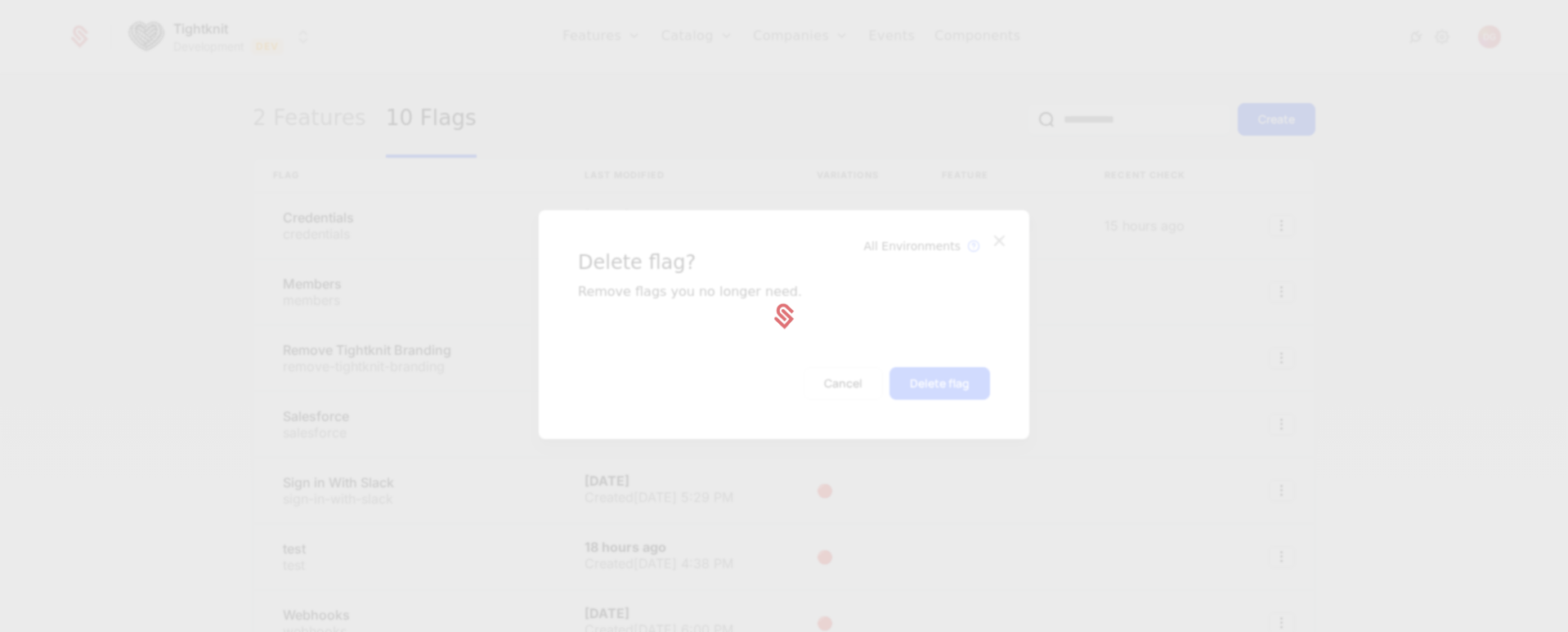
scroll to position [95, 0]
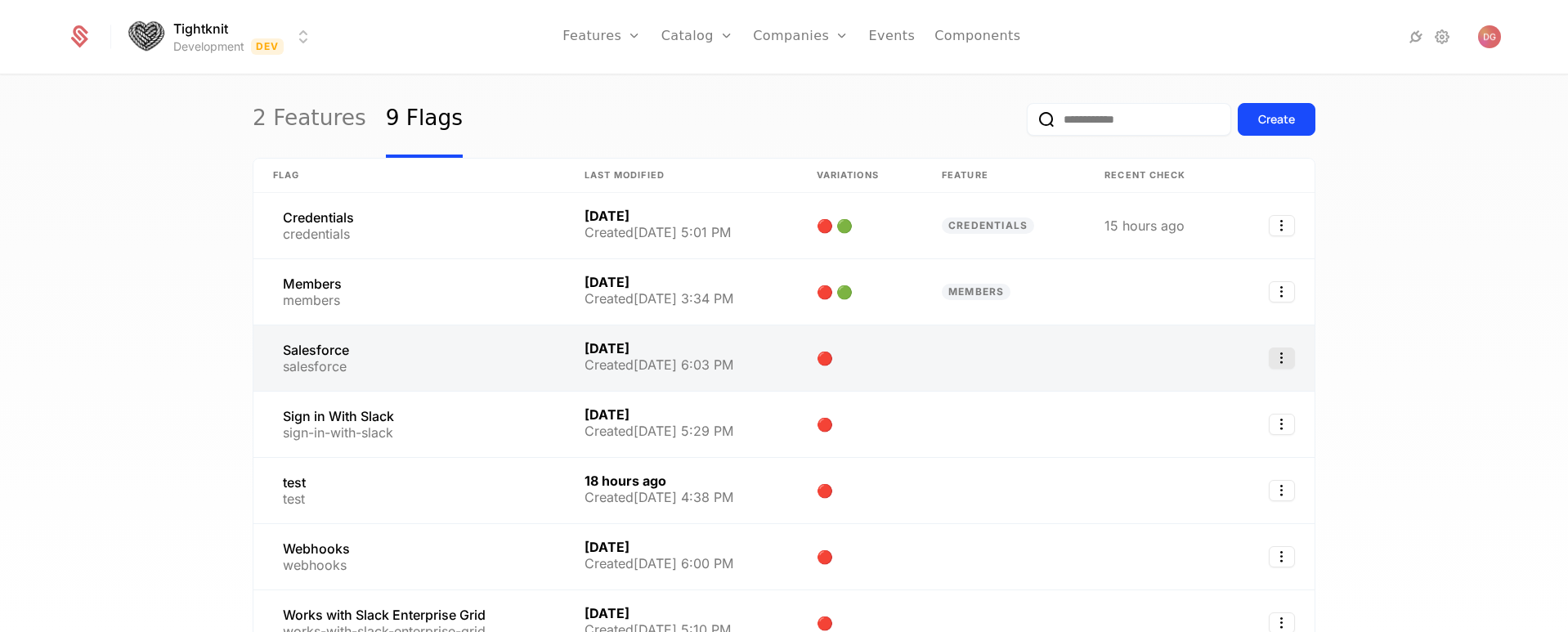
click at [1274, 357] on icon "Select action" at bounding box center [1282, 358] width 26 height 21
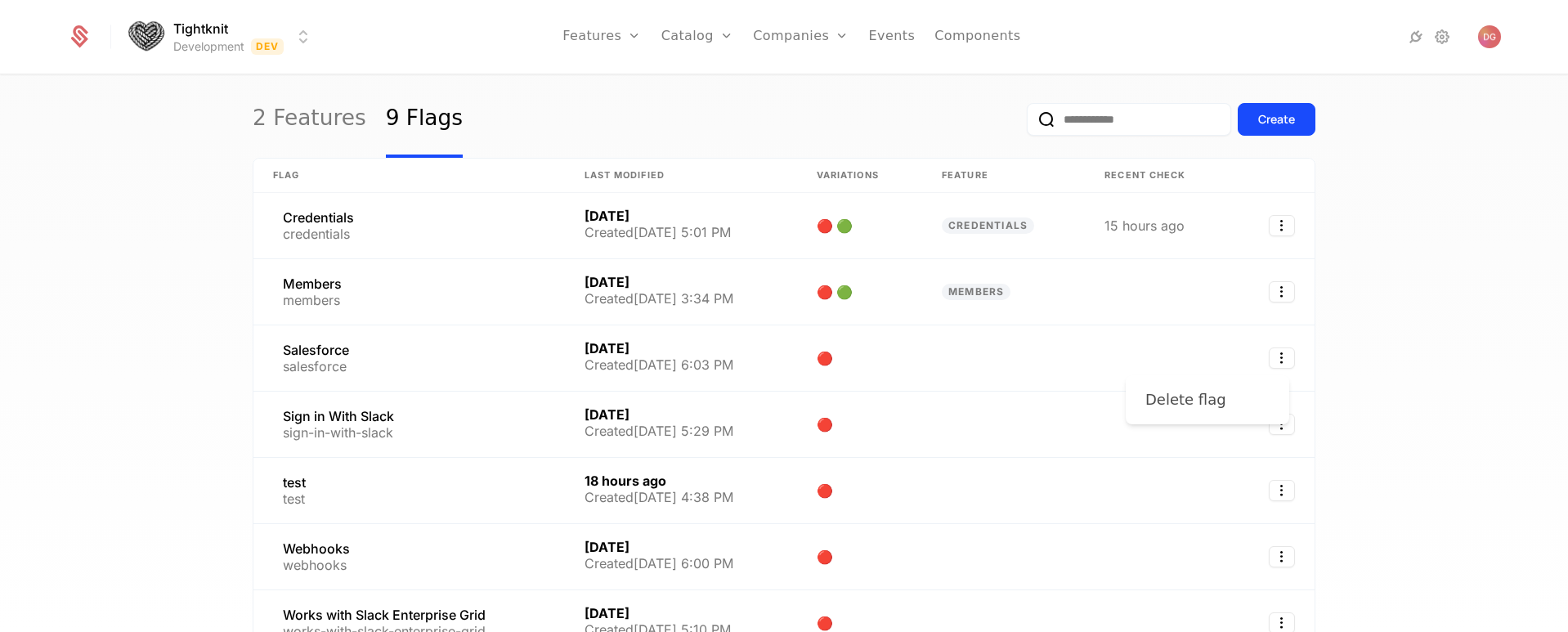
click at [1159, 400] on div "Delete flag" at bounding box center [1185, 400] width 81 height 23
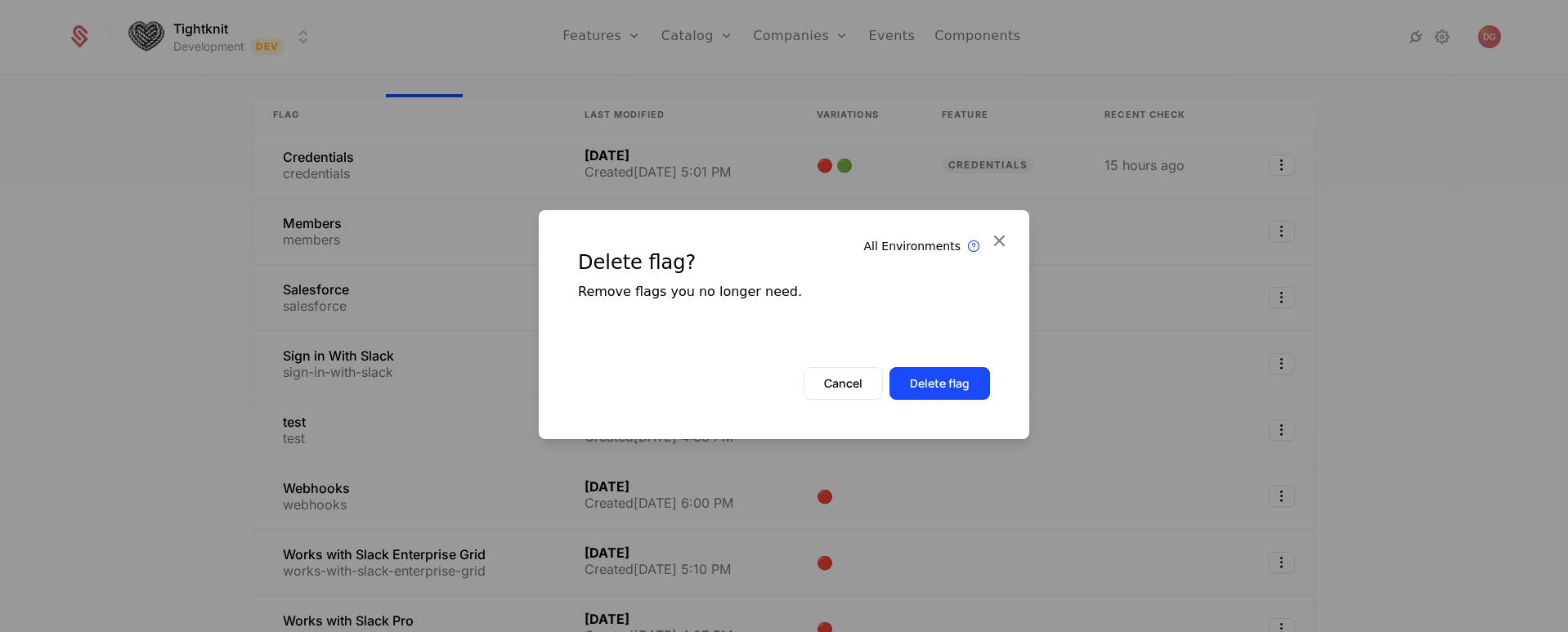
scroll to position [34, 0]
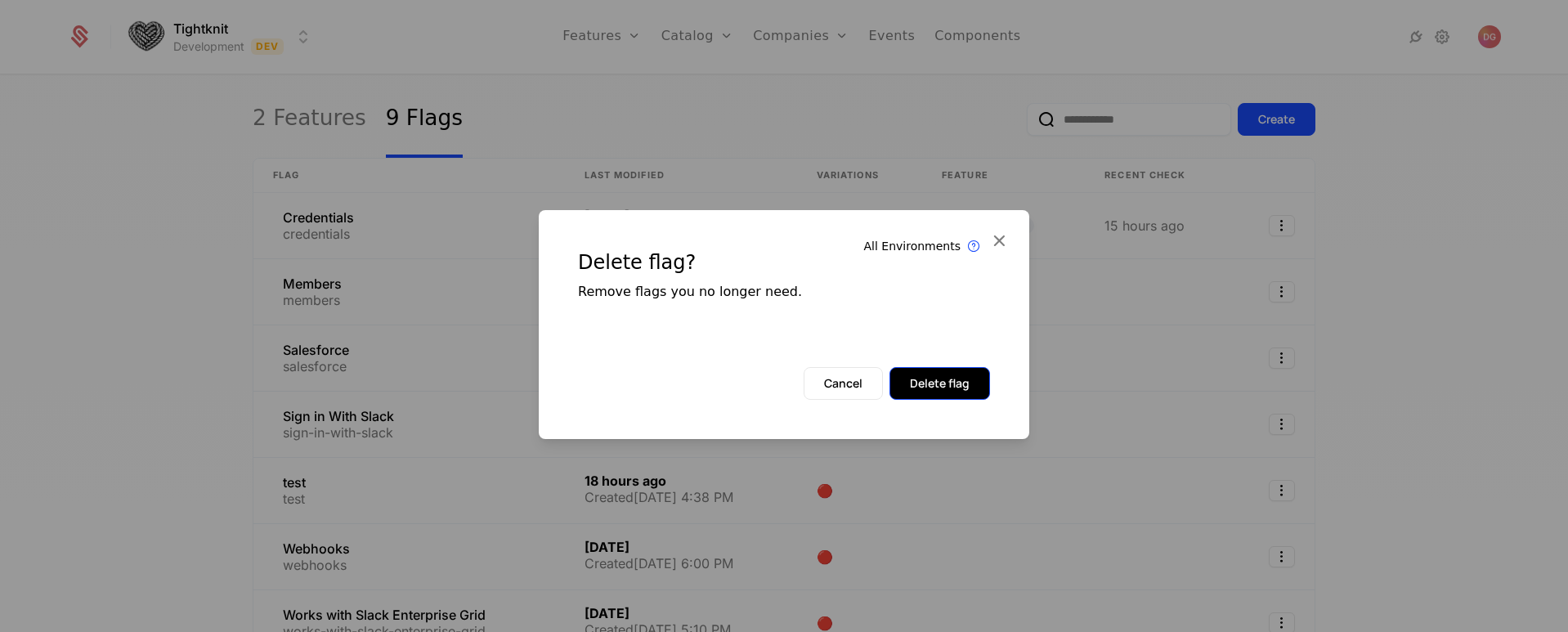
click at [981, 384] on button "Delete flag" at bounding box center [940, 383] width 101 height 32
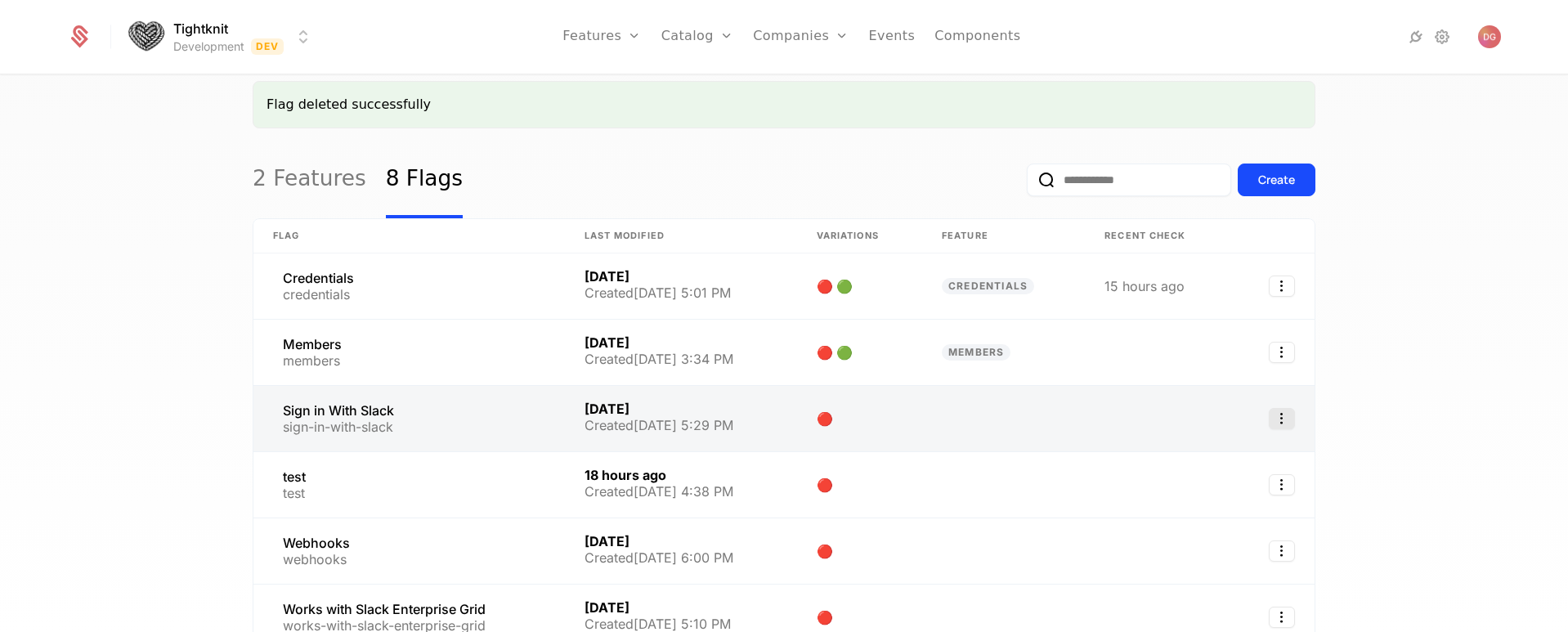
scroll to position [95, 0]
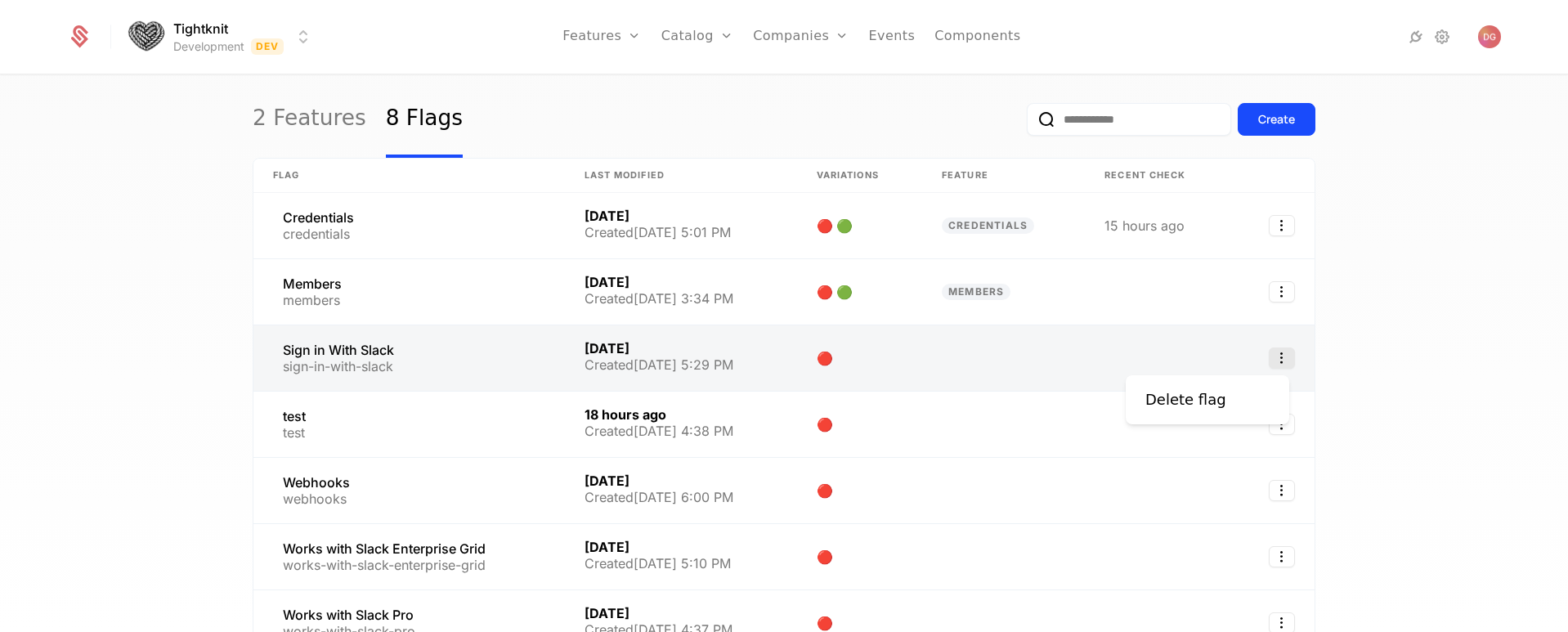
click at [1273, 359] on icon "Select action" at bounding box center [1282, 358] width 26 height 21
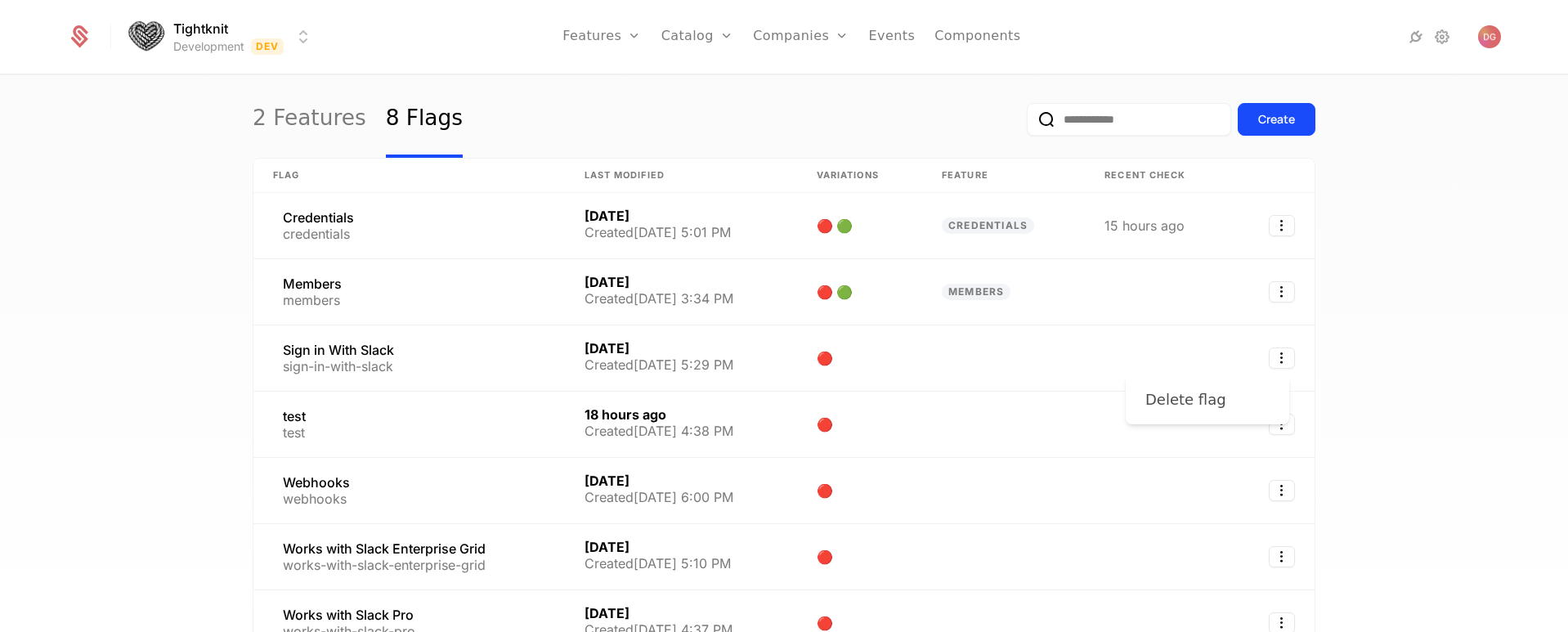
click at [1173, 406] on div "Delete flag" at bounding box center [1185, 400] width 81 height 23
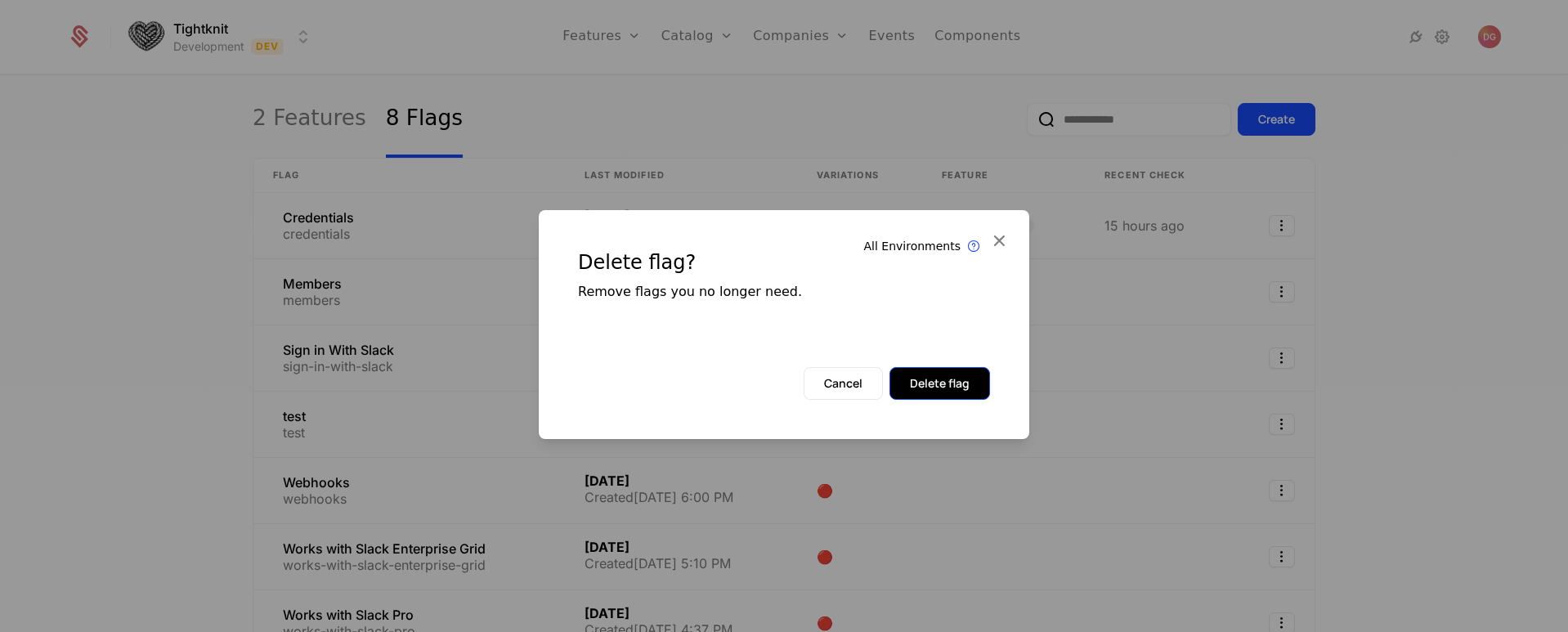
click at [942, 386] on button "Delete flag" at bounding box center [940, 383] width 101 height 32
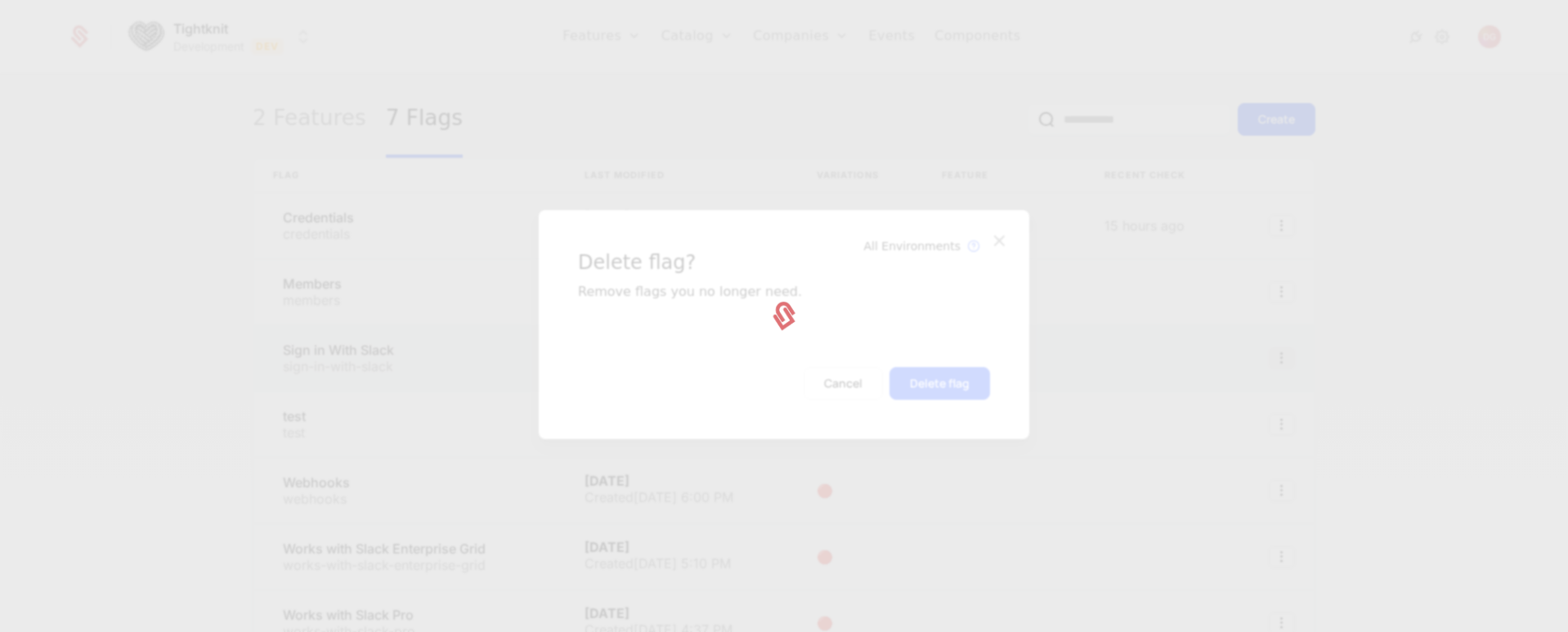
scroll to position [95, 0]
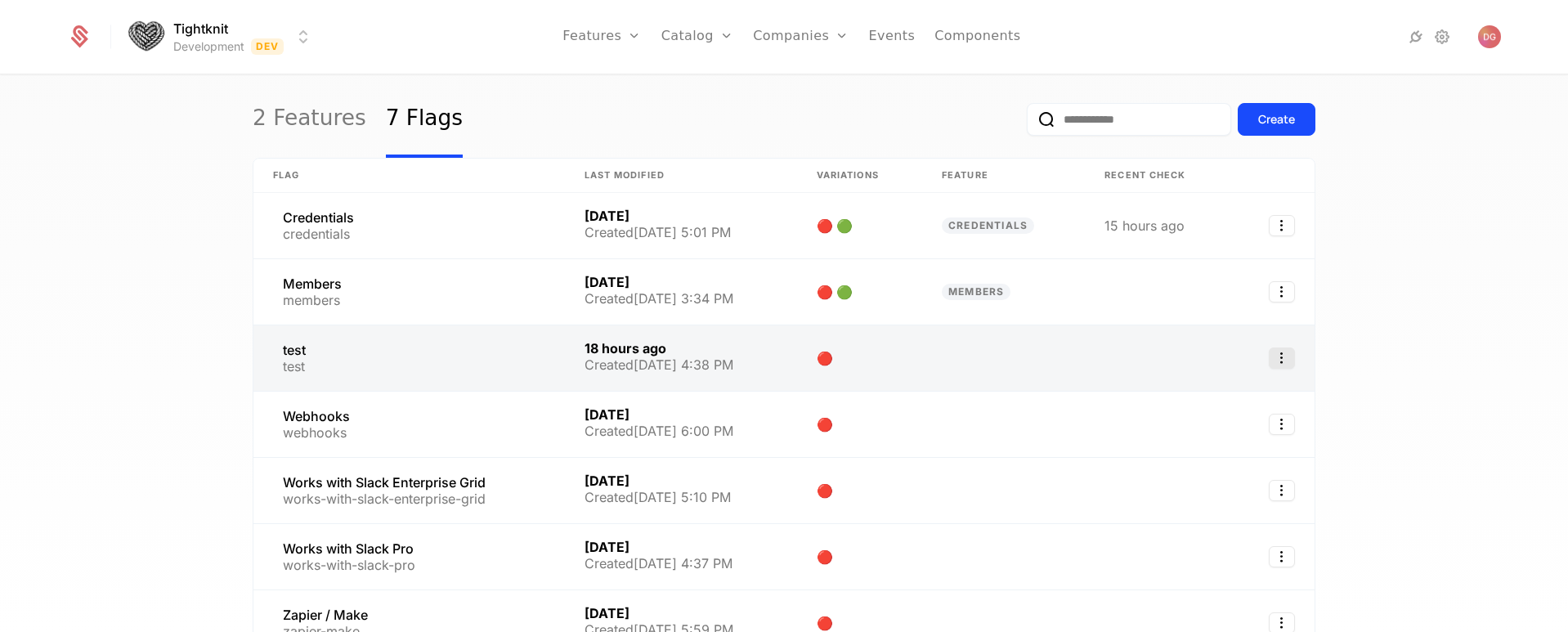
click at [1276, 360] on icon "Select action" at bounding box center [1282, 358] width 26 height 21
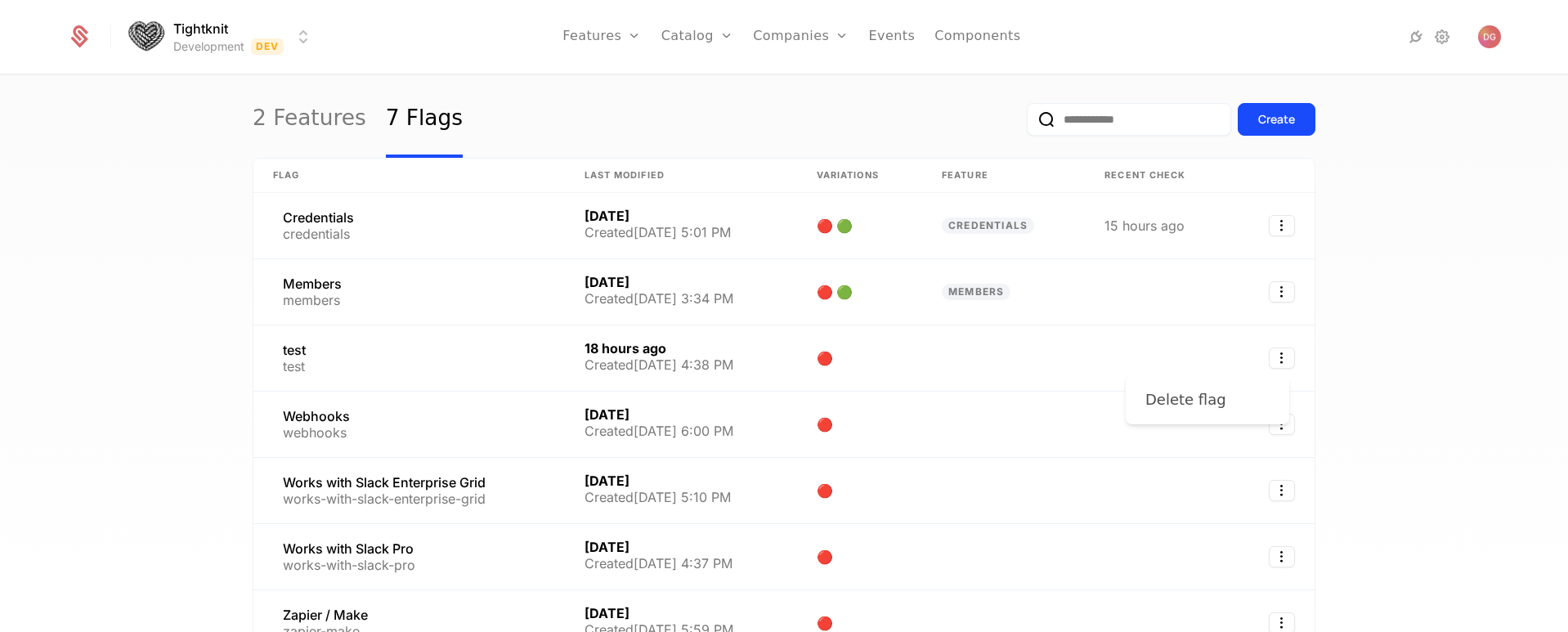
click at [1161, 397] on div "Delete flag" at bounding box center [1185, 400] width 81 height 23
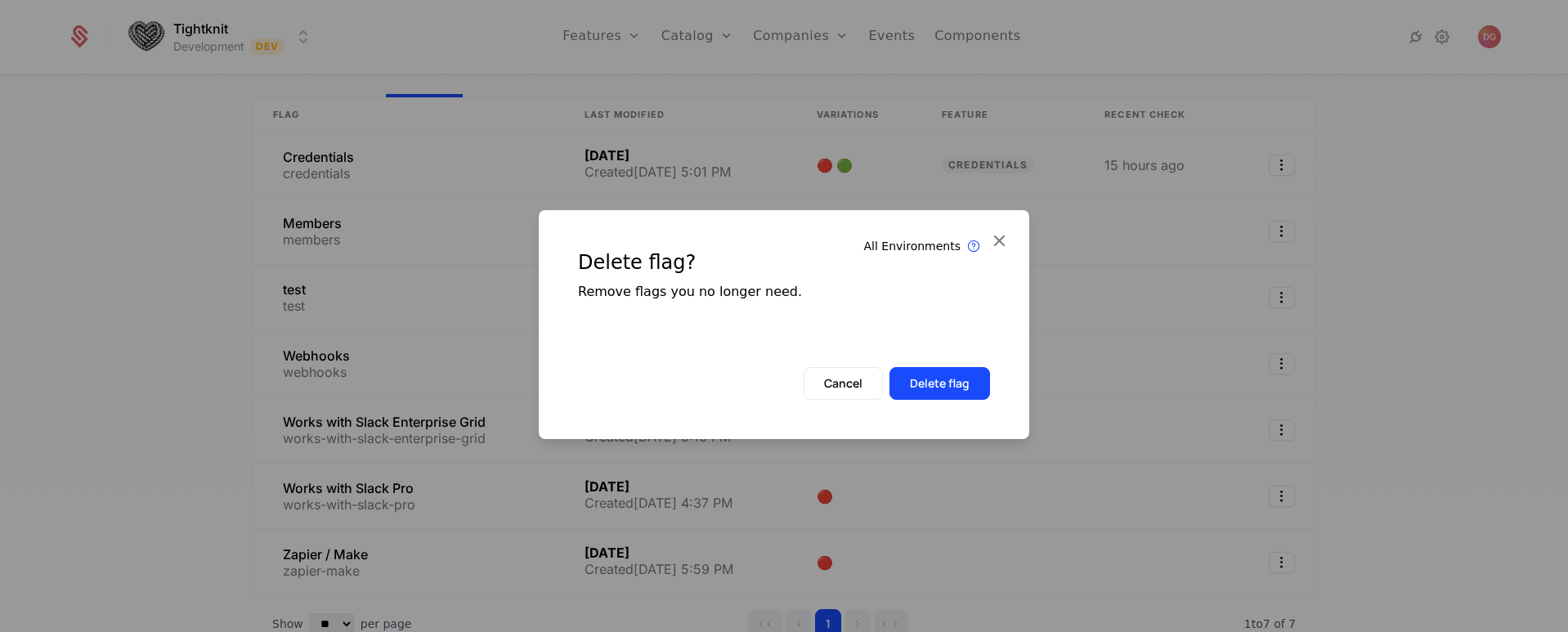
scroll to position [34, 0]
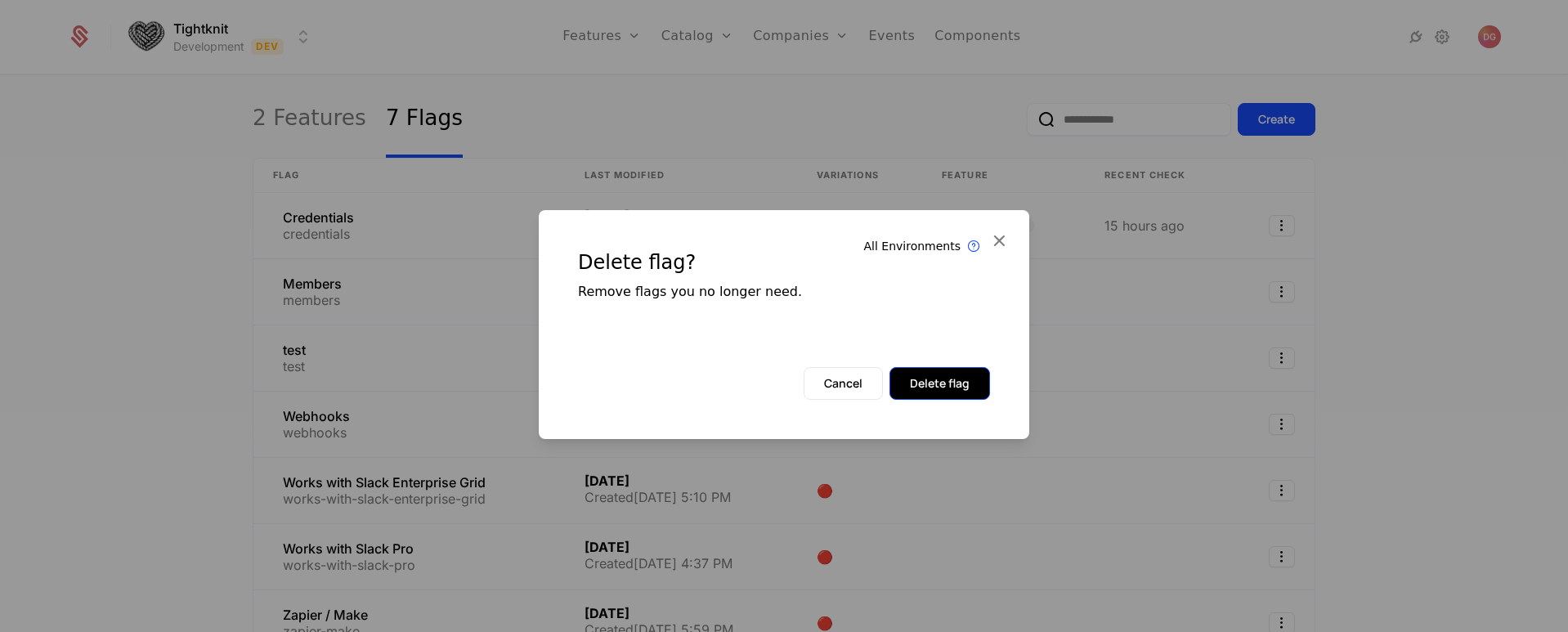
click at [949, 375] on button "Delete flag" at bounding box center [940, 383] width 101 height 32
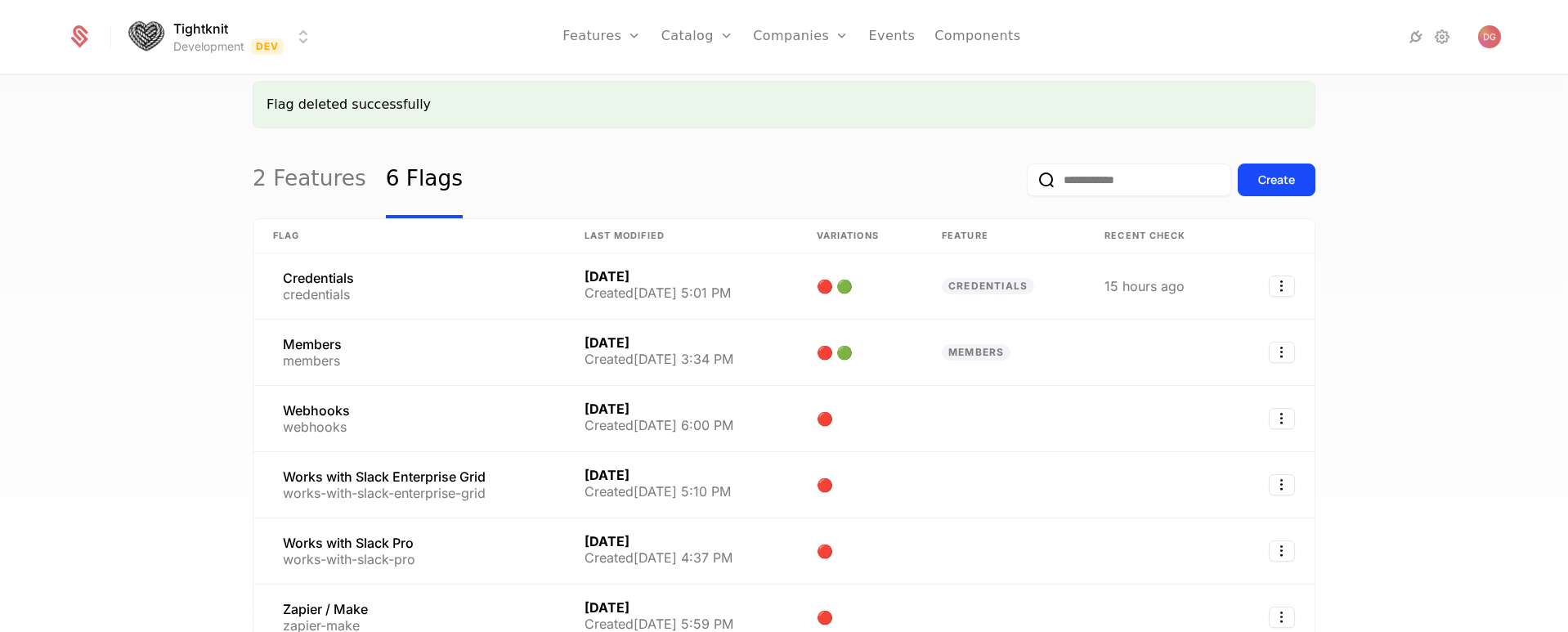
scroll to position [95, 0]
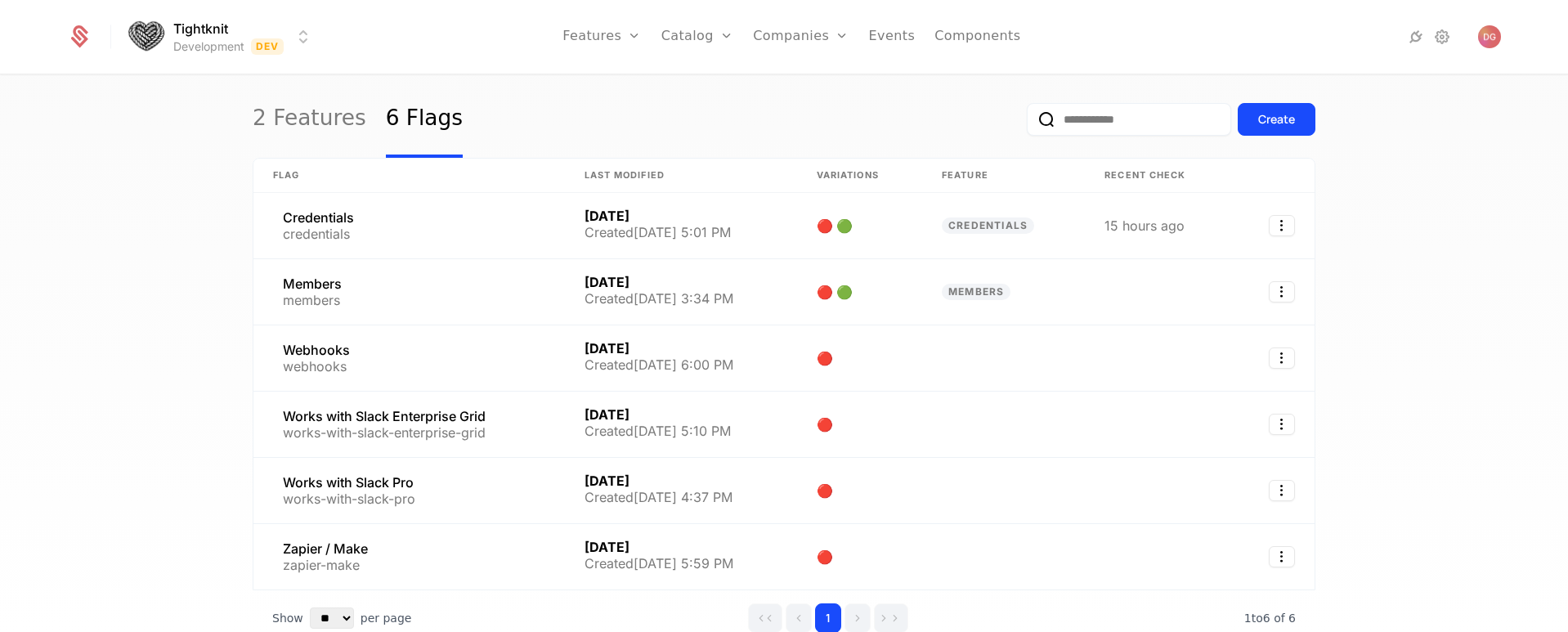
click at [1279, 363] on icon "Select action" at bounding box center [1282, 358] width 26 height 21
click at [1178, 400] on div "Delete flag" at bounding box center [1185, 400] width 81 height 23
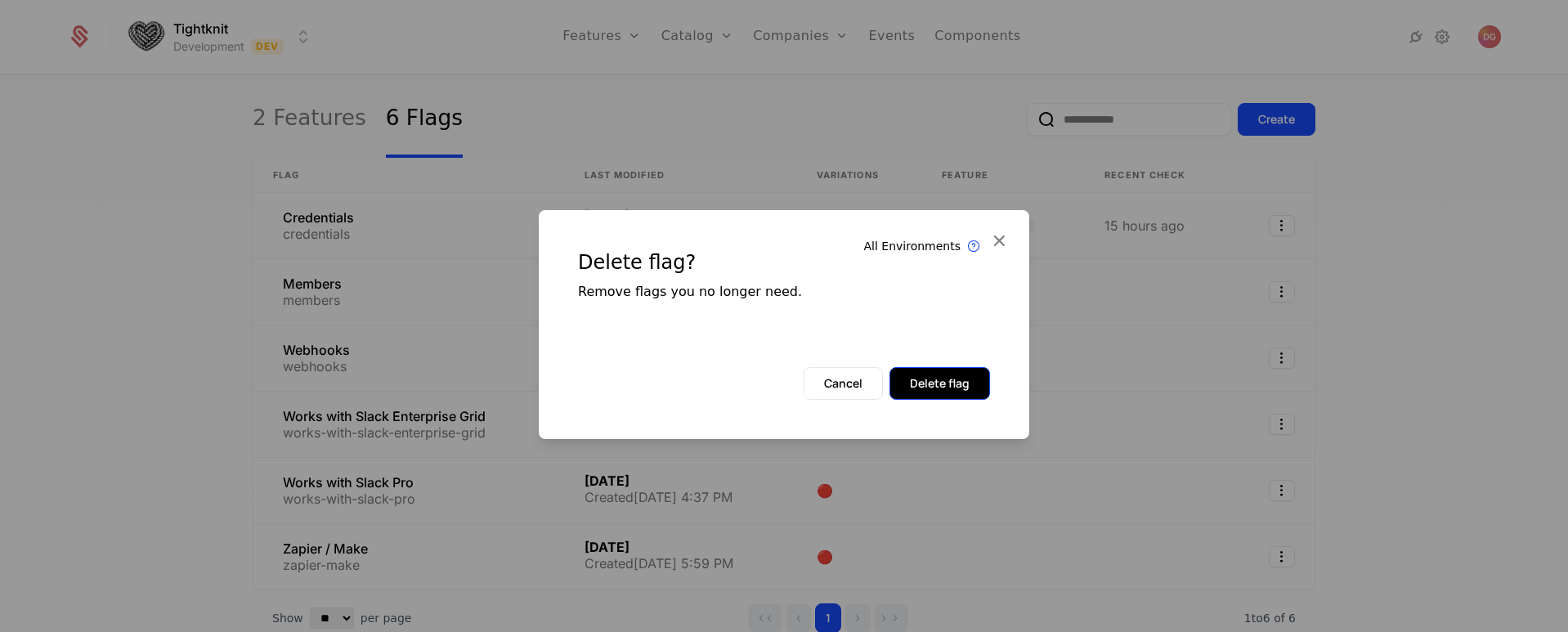
click at [945, 377] on button "Delete flag" at bounding box center [940, 383] width 101 height 32
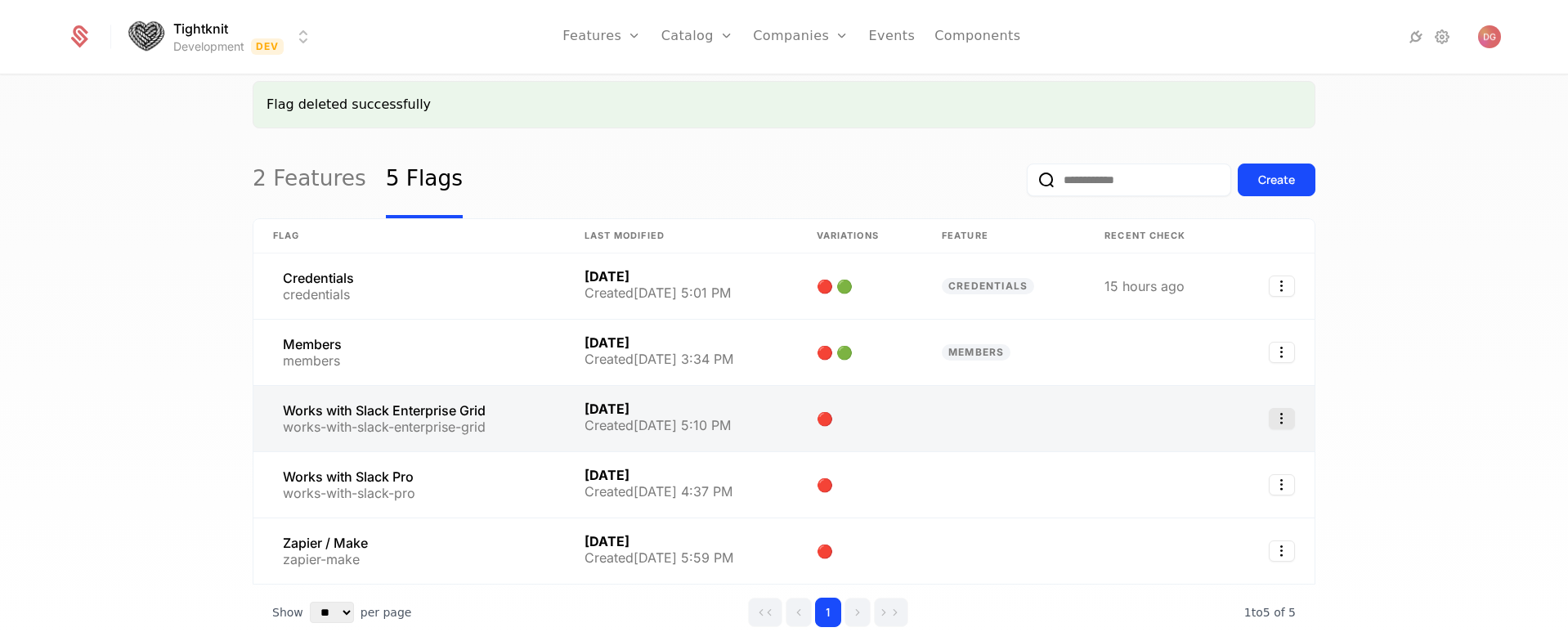
scroll to position [95, 0]
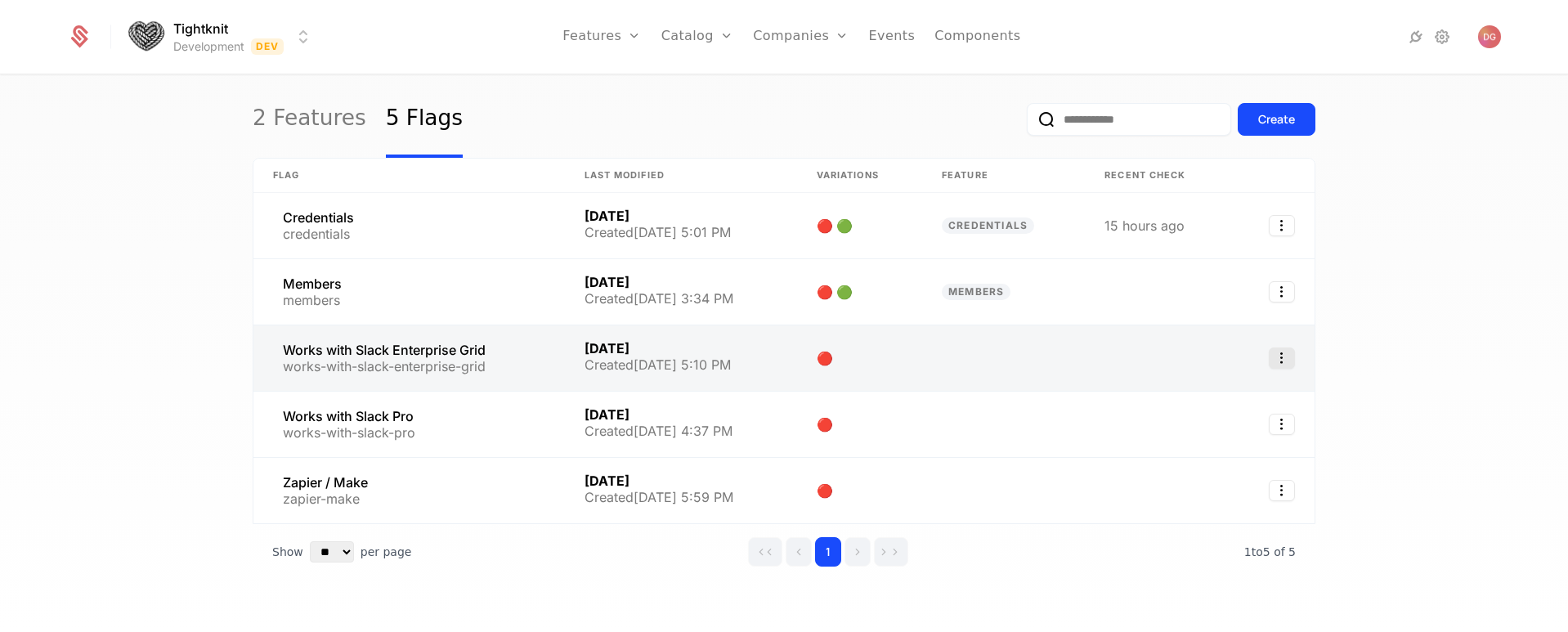
click at [1272, 357] on icon "Select action" at bounding box center [1282, 358] width 26 height 21
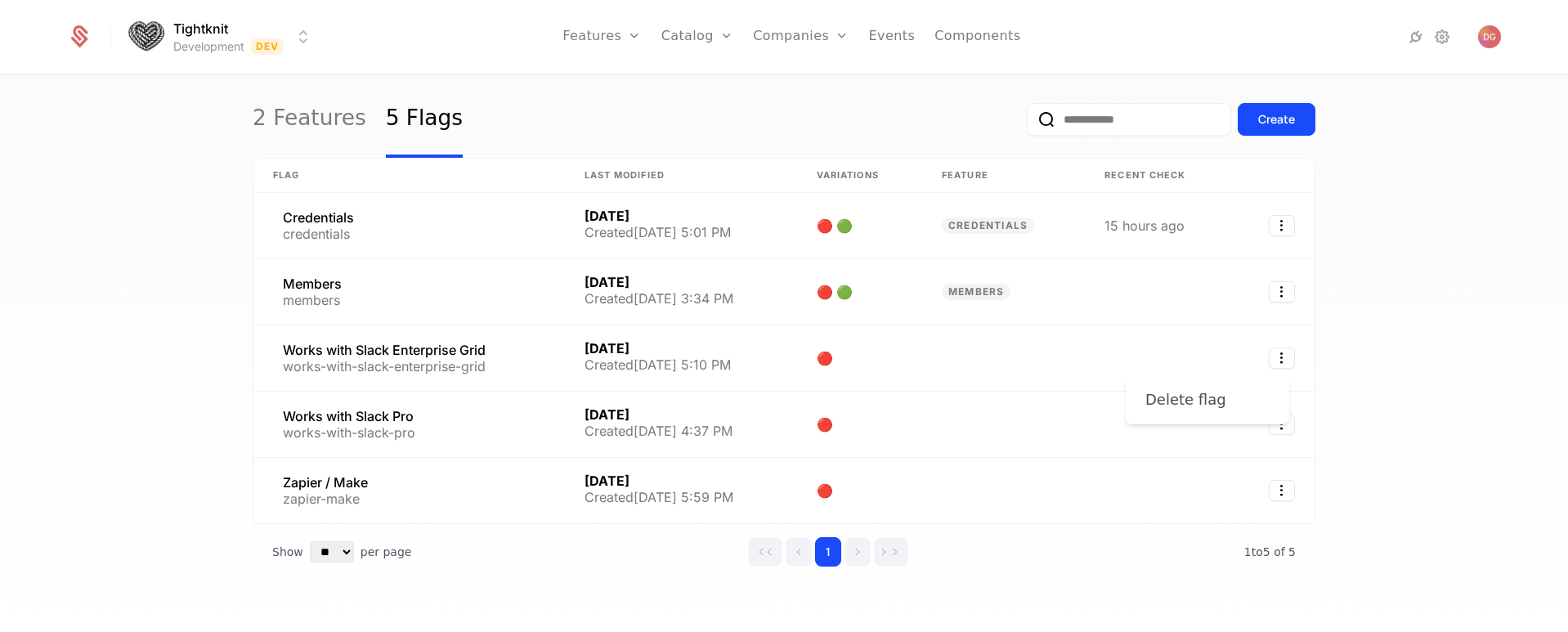
click at [1181, 397] on div "Delete flag" at bounding box center [1185, 400] width 81 height 23
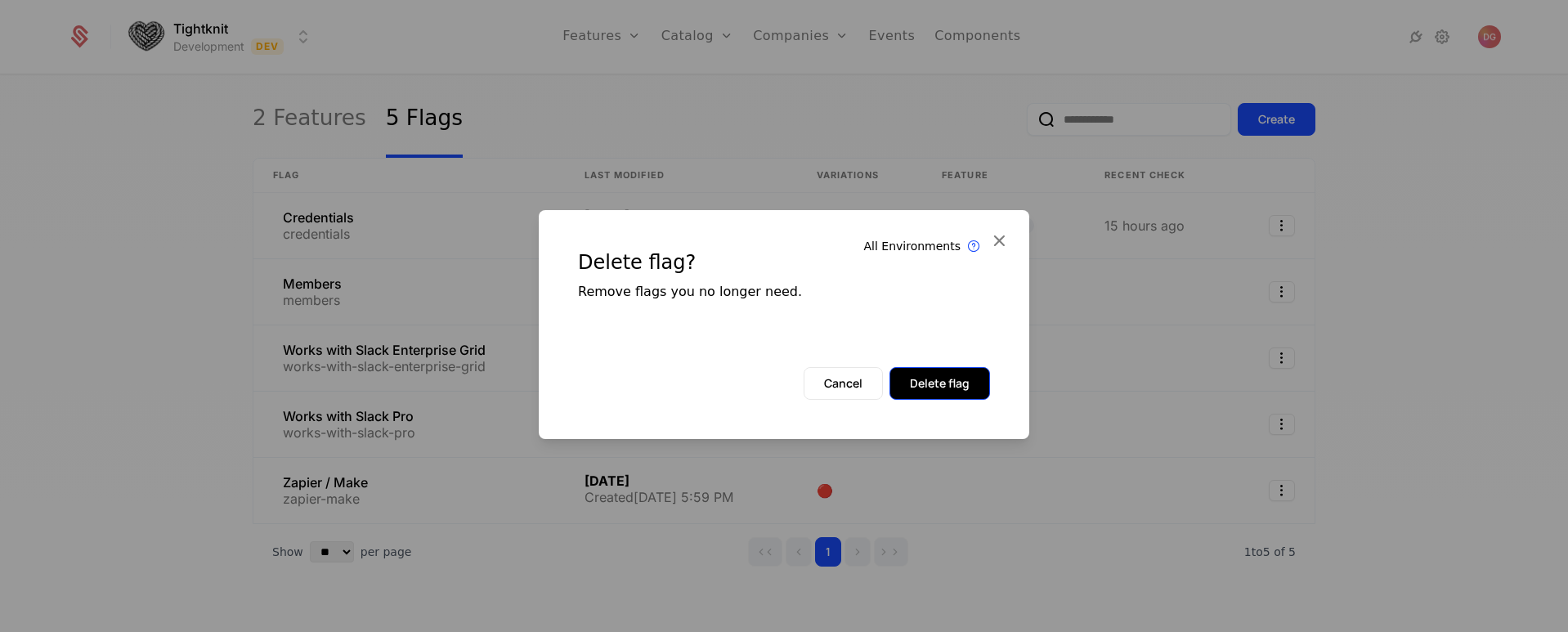
click at [978, 395] on button "Delete flag" at bounding box center [940, 383] width 101 height 32
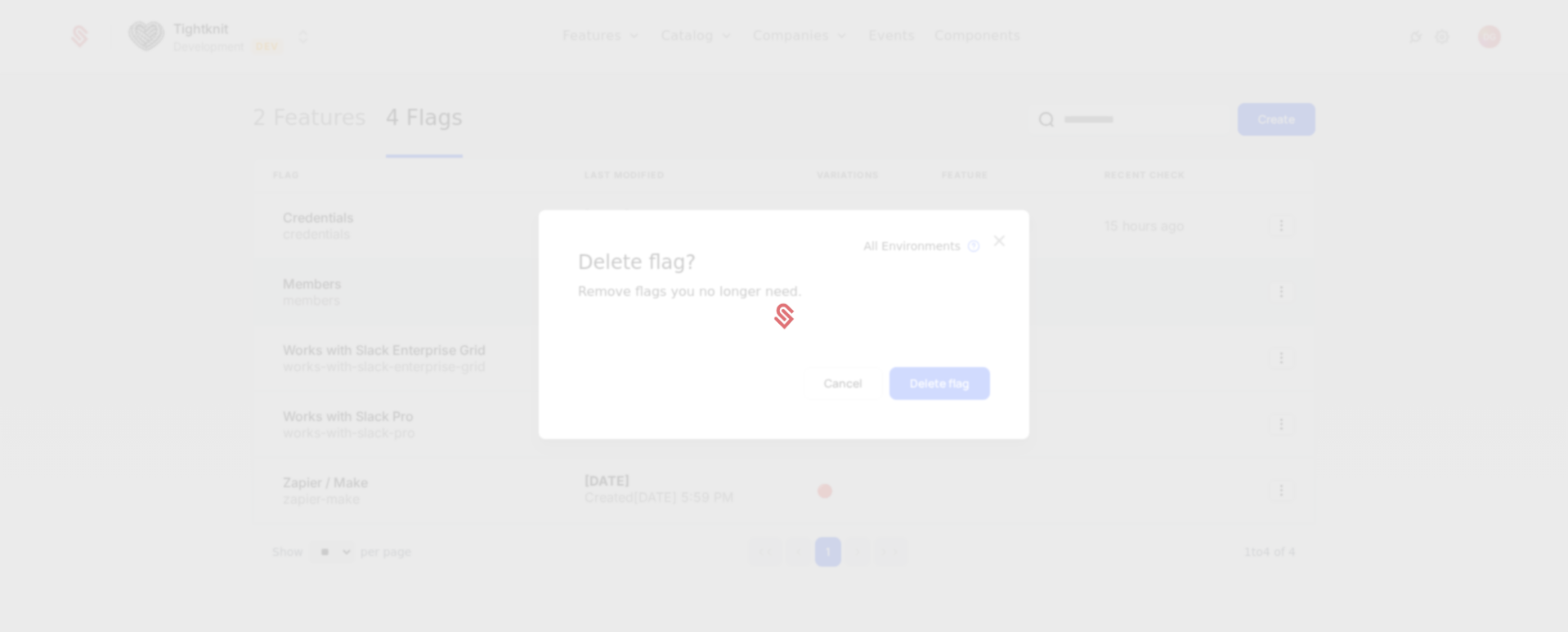
scroll to position [0, 0]
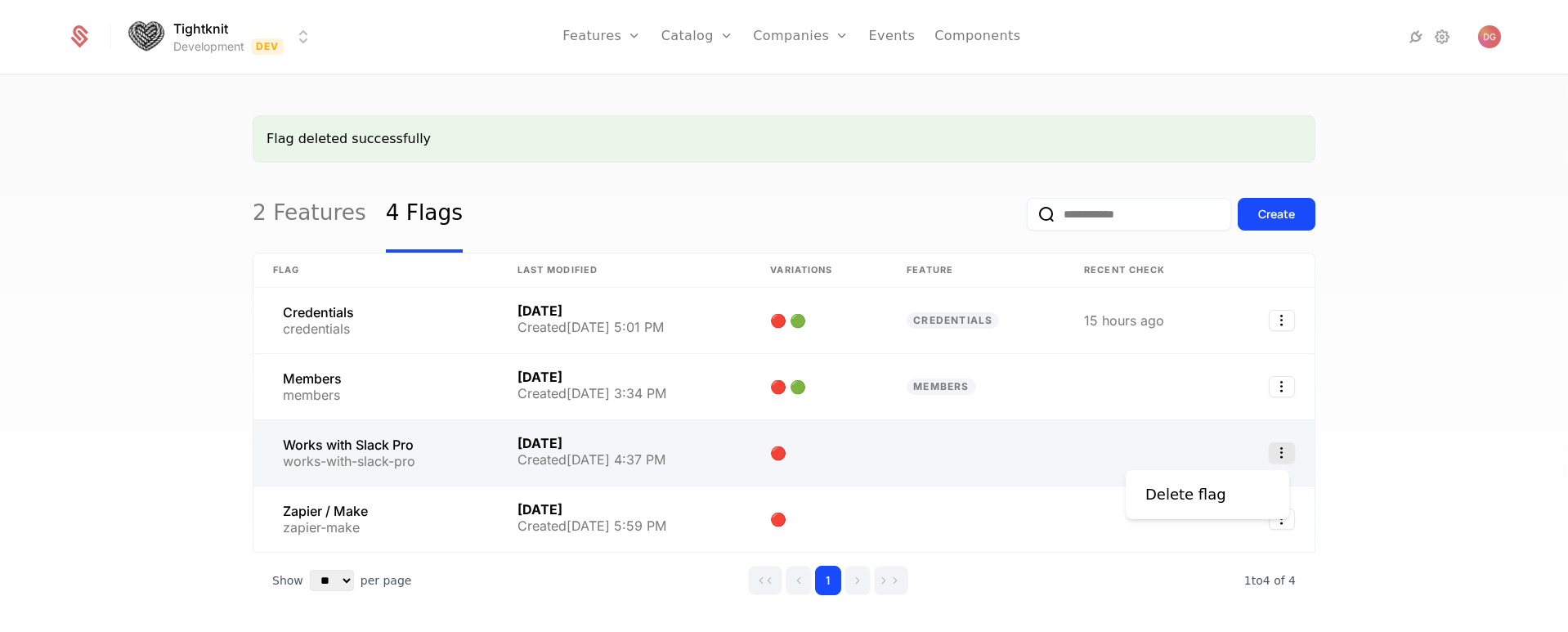
click at [1281, 459] on icon "Select action" at bounding box center [1282, 453] width 26 height 21
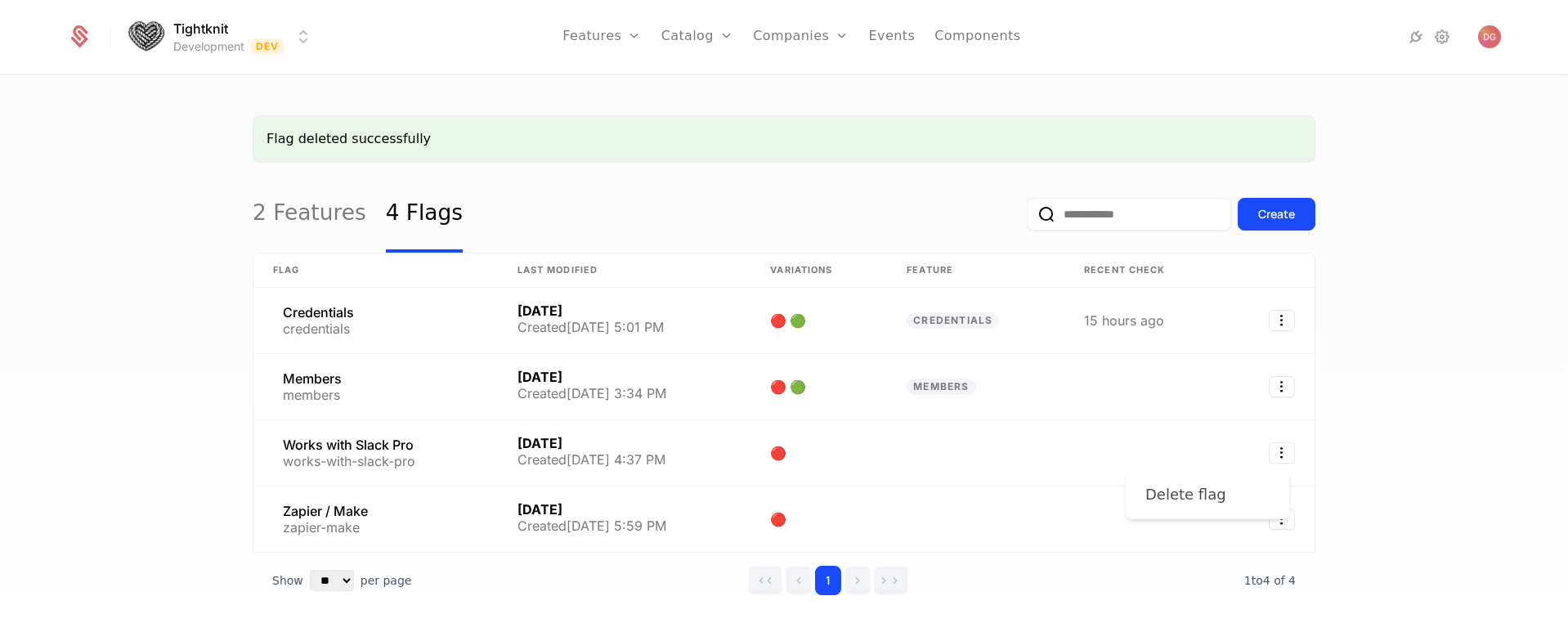
click at [1219, 496] on div "Delete flag" at bounding box center [1192, 495] width 94 height 23
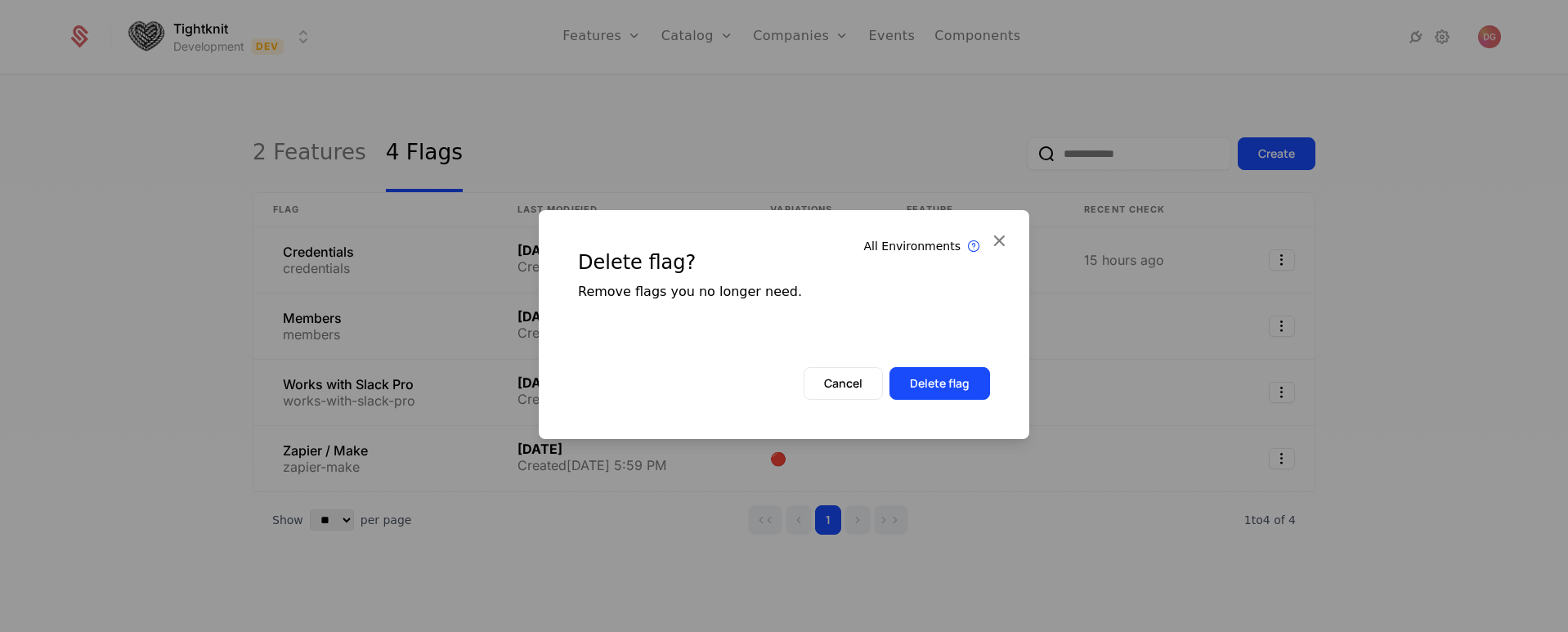
click at [936, 364] on div "Delete flag? Remove flags you no longer need." at bounding box center [784, 288] width 490 height 157
click at [936, 381] on button "Delete flag" at bounding box center [940, 383] width 101 height 32
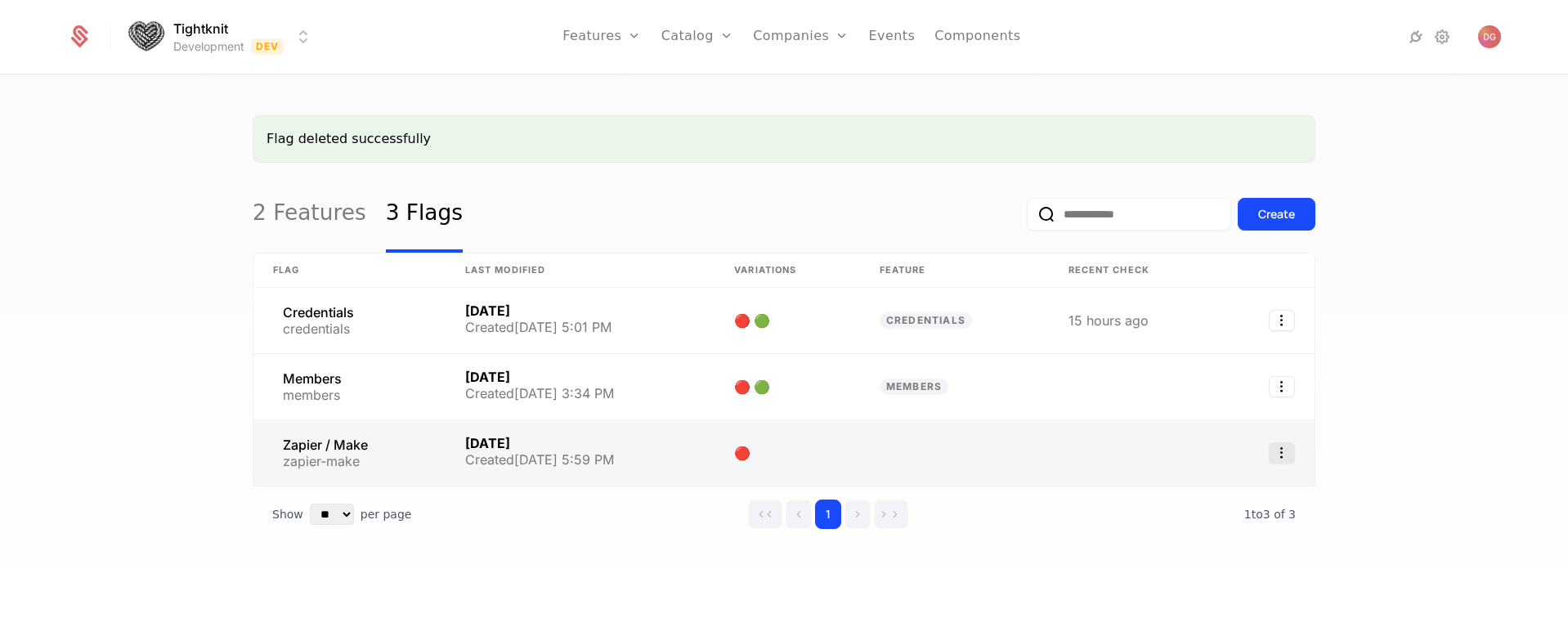
click at [1278, 453] on icon "Select action" at bounding box center [1282, 453] width 26 height 21
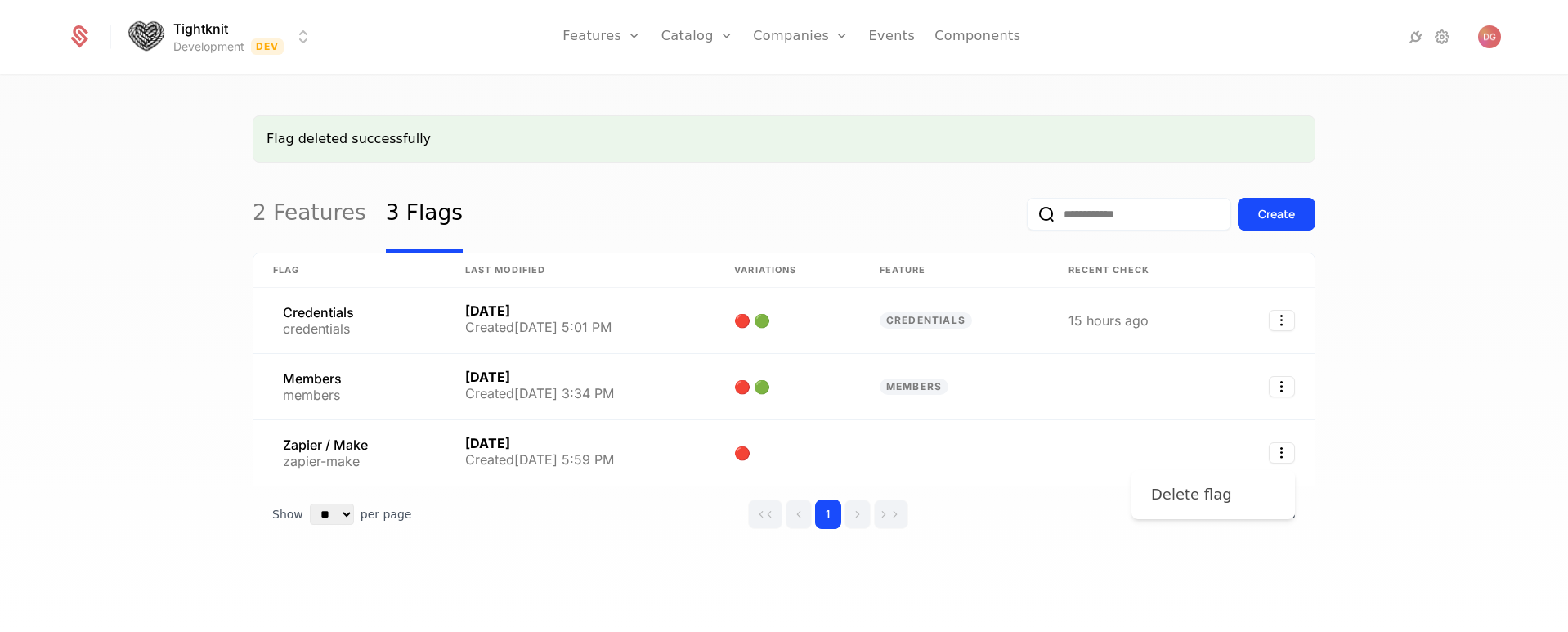
click at [1178, 489] on div "Delete flag" at bounding box center [1192, 495] width 81 height 23
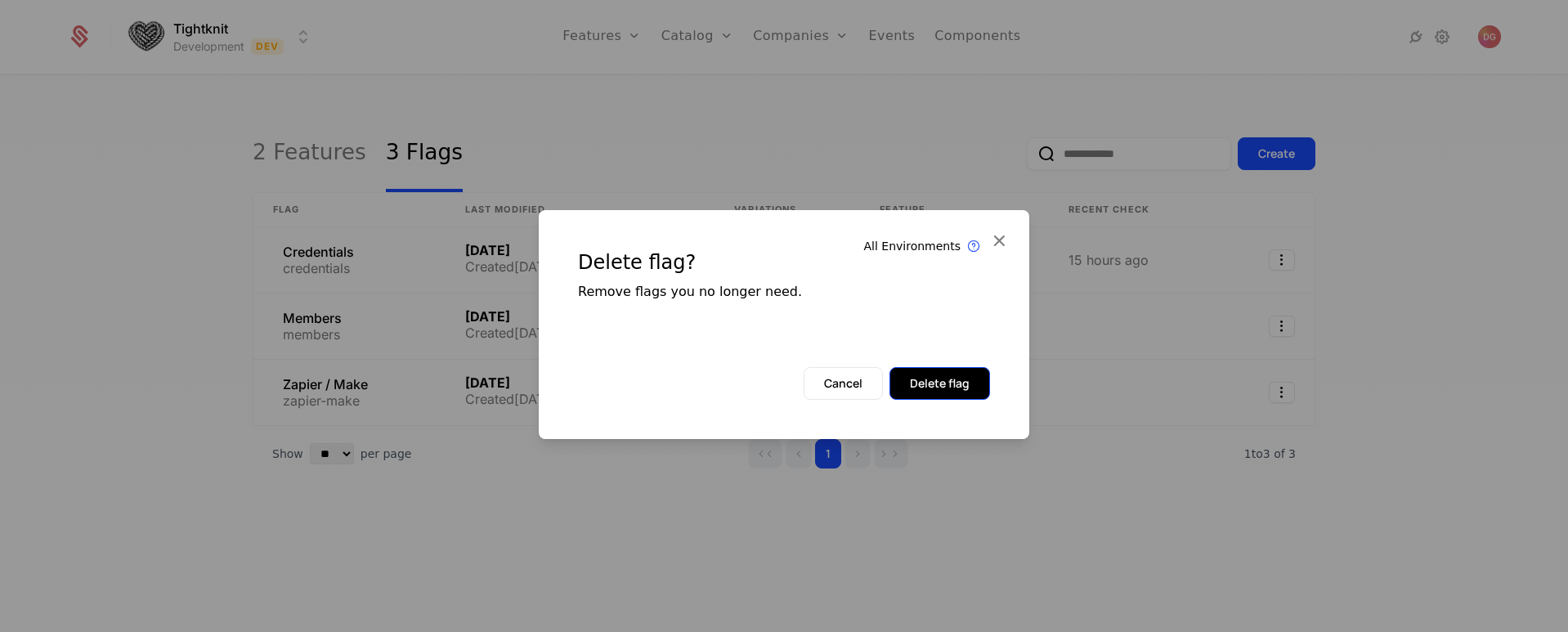
click at [916, 377] on button "Delete flag" at bounding box center [940, 383] width 101 height 32
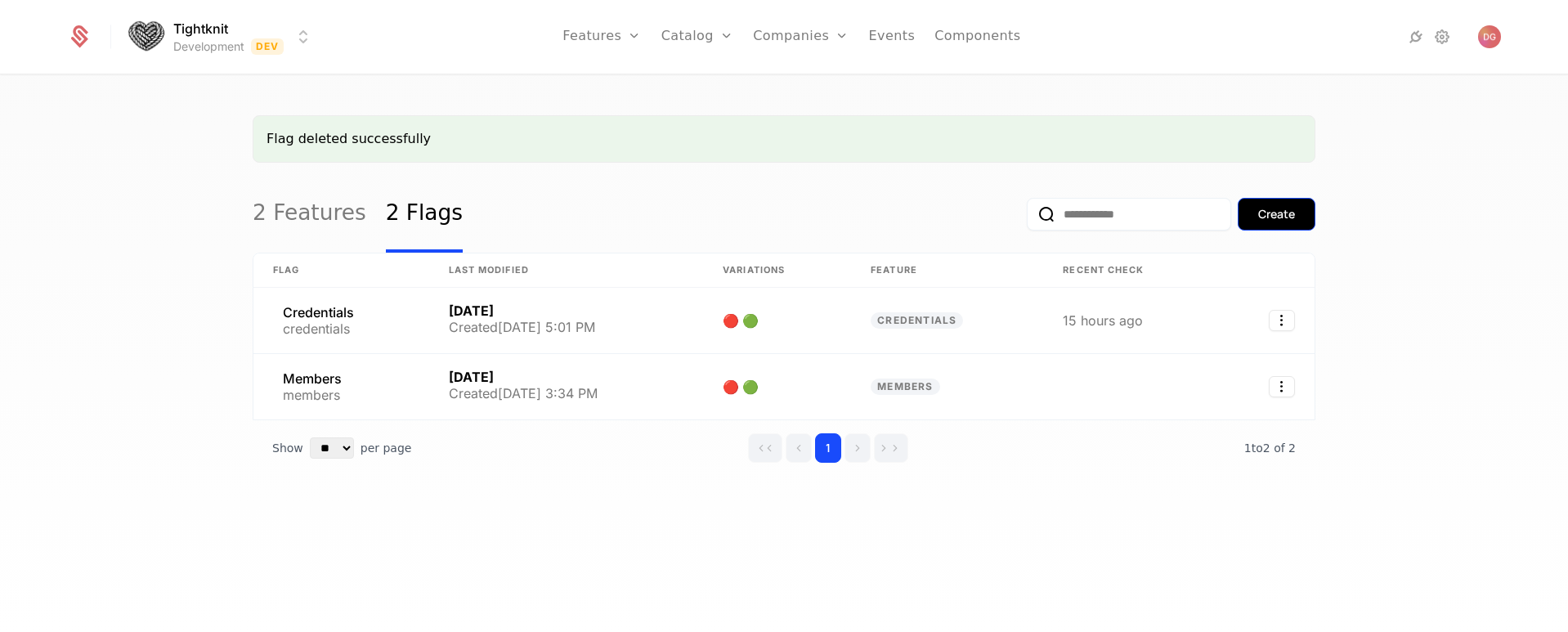
click at [1273, 219] on div "Create" at bounding box center [1277, 214] width 37 height 17
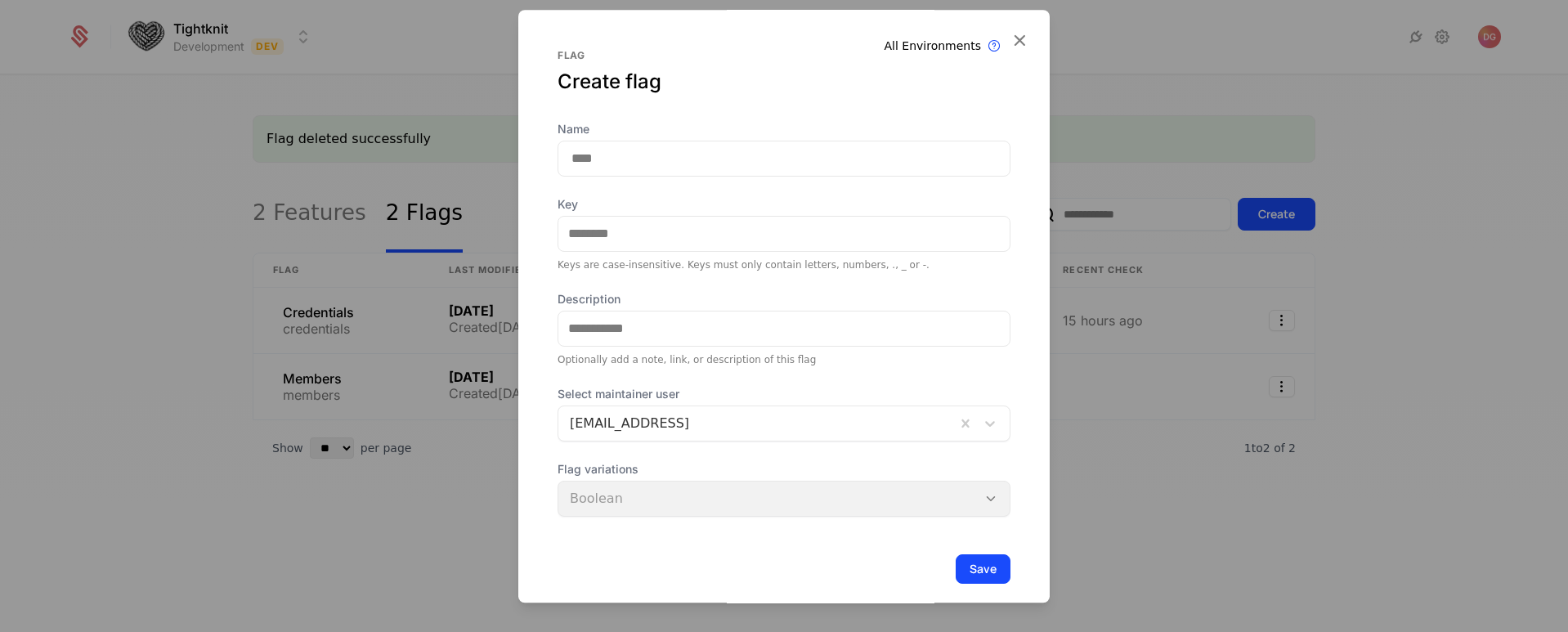
click at [641, 167] on input "Name" at bounding box center [784, 158] width 453 height 36
click at [632, 236] on div "Key Keys are case-insensitive. Keys must only contain letters, numbers, ., _ or…" at bounding box center [784, 234] width 453 height 75
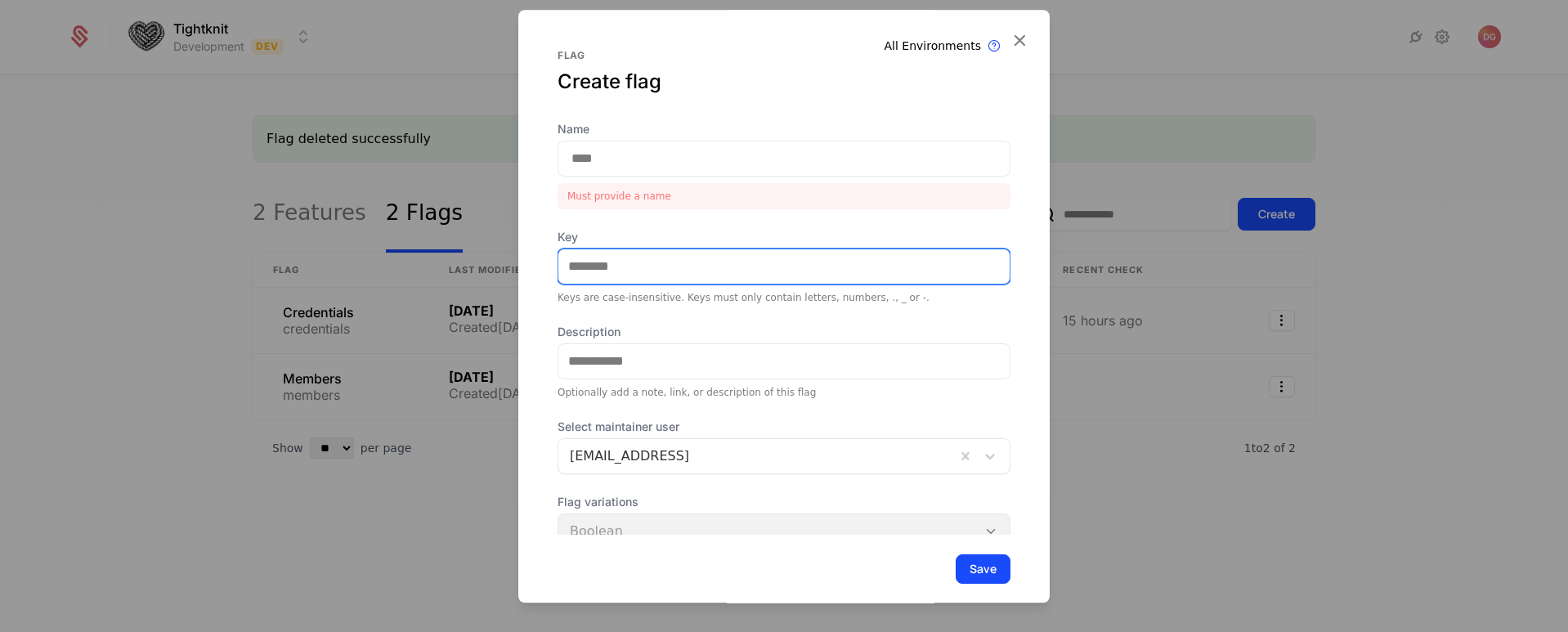
paste input "**********"
click at [770, 274] on input "**********" at bounding box center [784, 266] width 451 height 34
type input "**********"
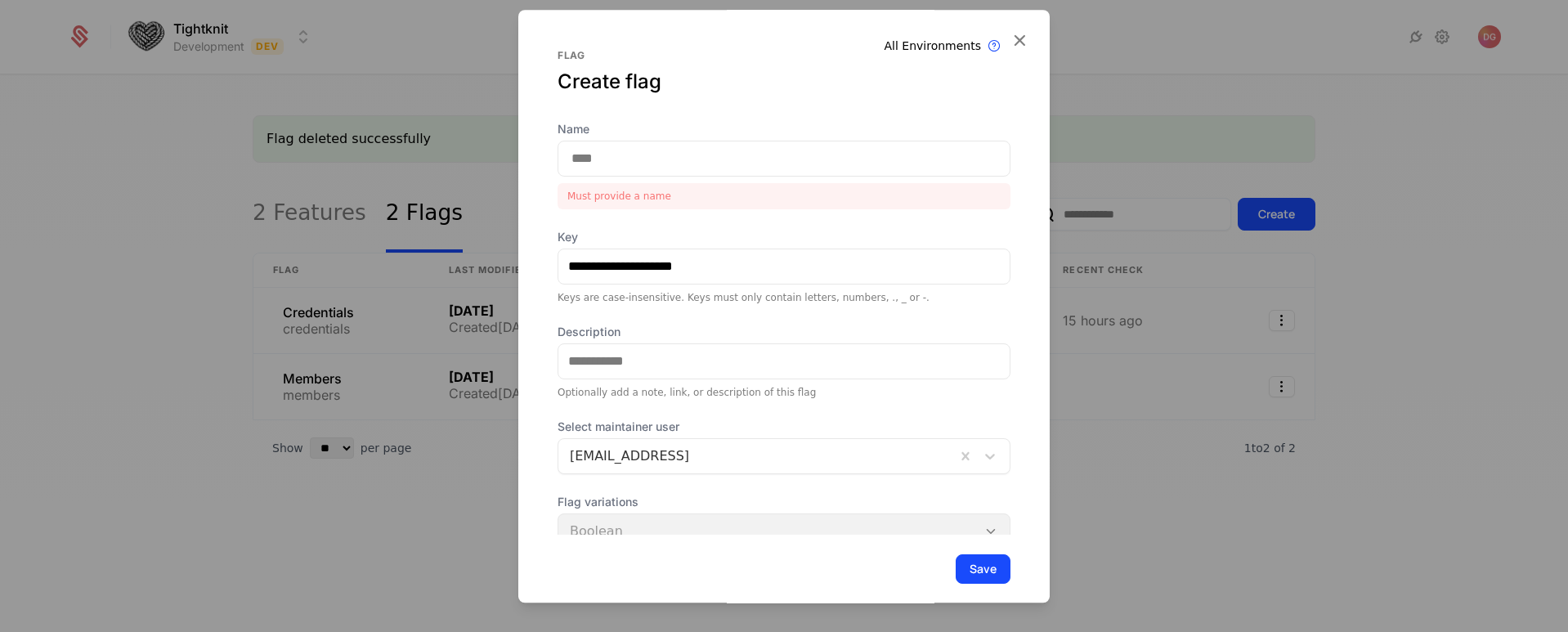
click at [640, 162] on input "Name" at bounding box center [784, 158] width 453 height 36
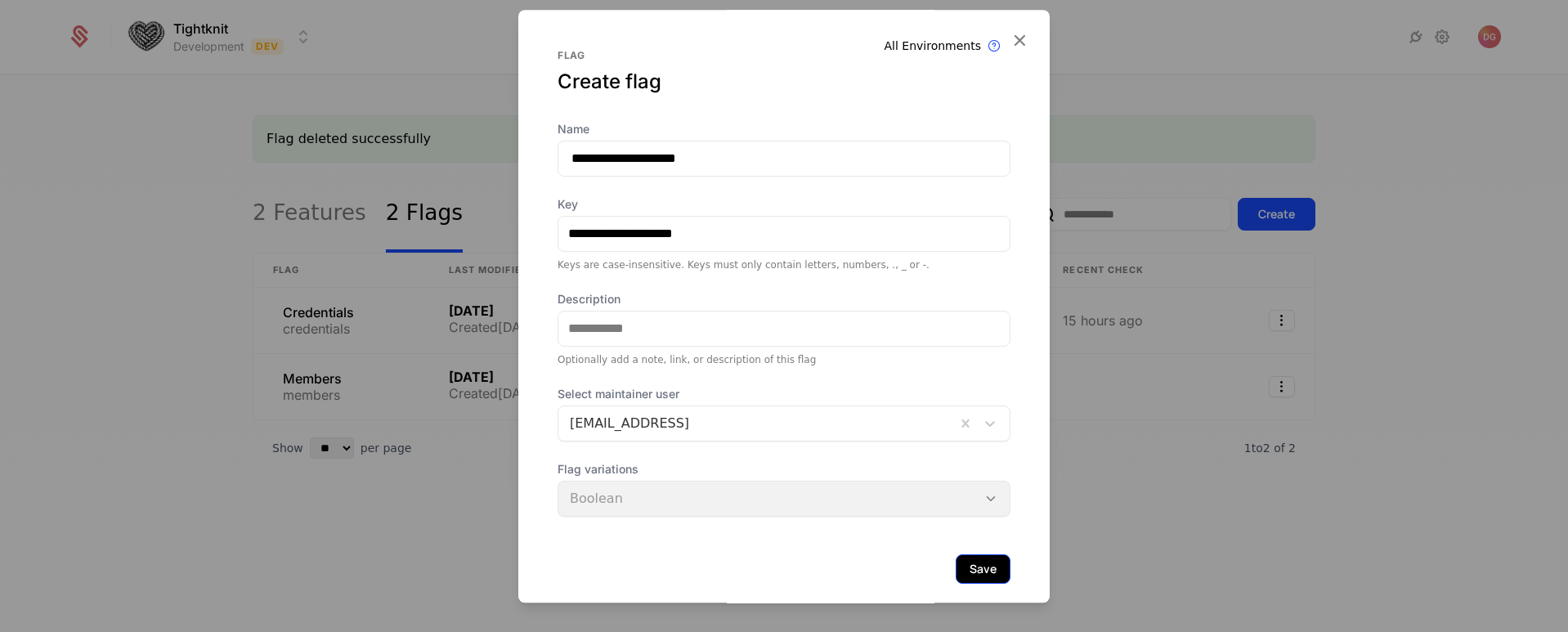
type input "**********"
click at [961, 569] on button "Save" at bounding box center [983, 570] width 54 height 30
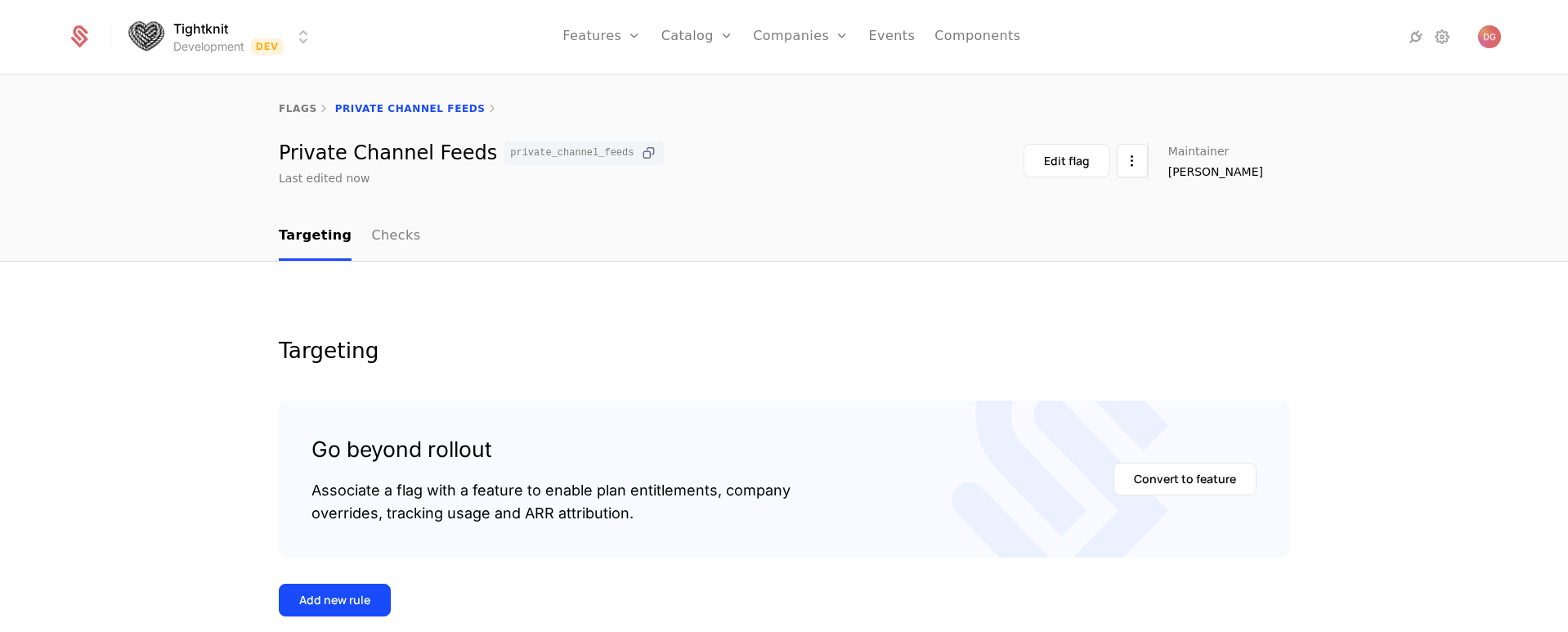
click at [640, 148] on icon at bounding box center [648, 154] width 18 height 18
click at [293, 107] on link "flags" at bounding box center [298, 108] width 39 height 11
select select "**"
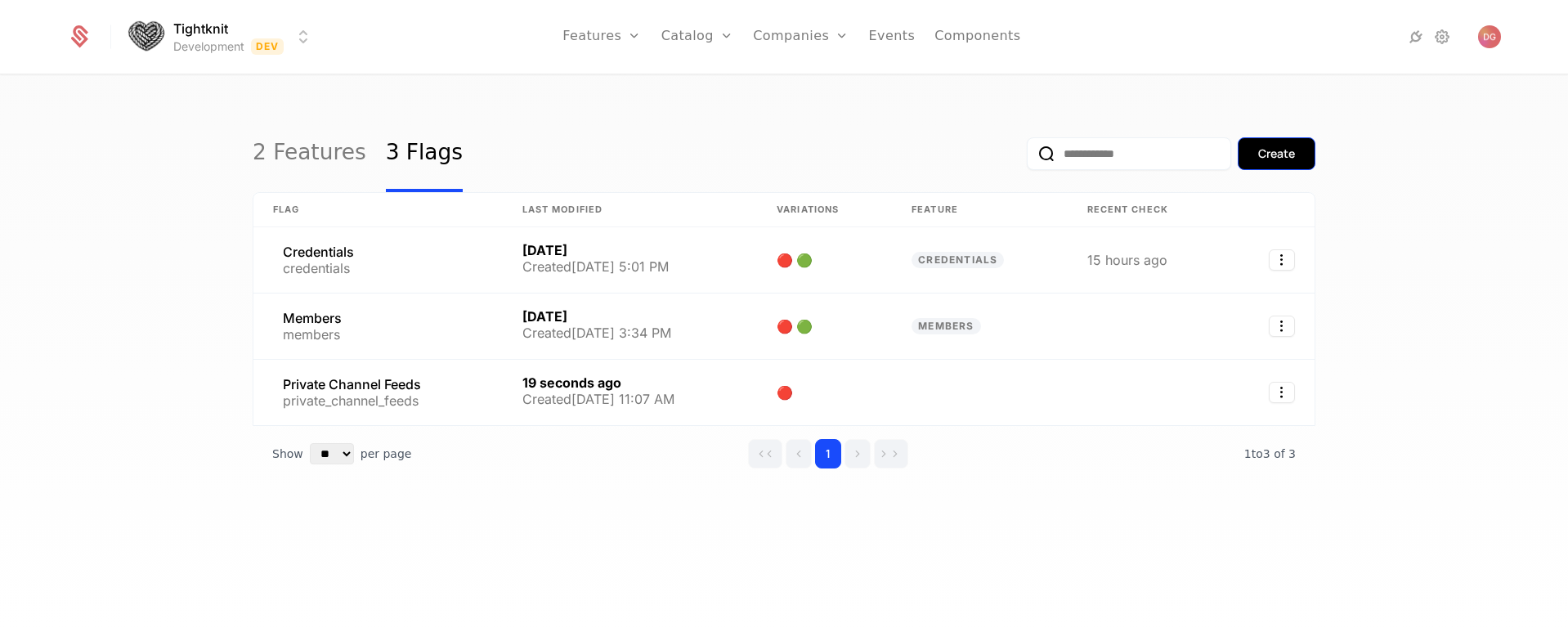
click at [1264, 156] on div "Create" at bounding box center [1277, 154] width 37 height 17
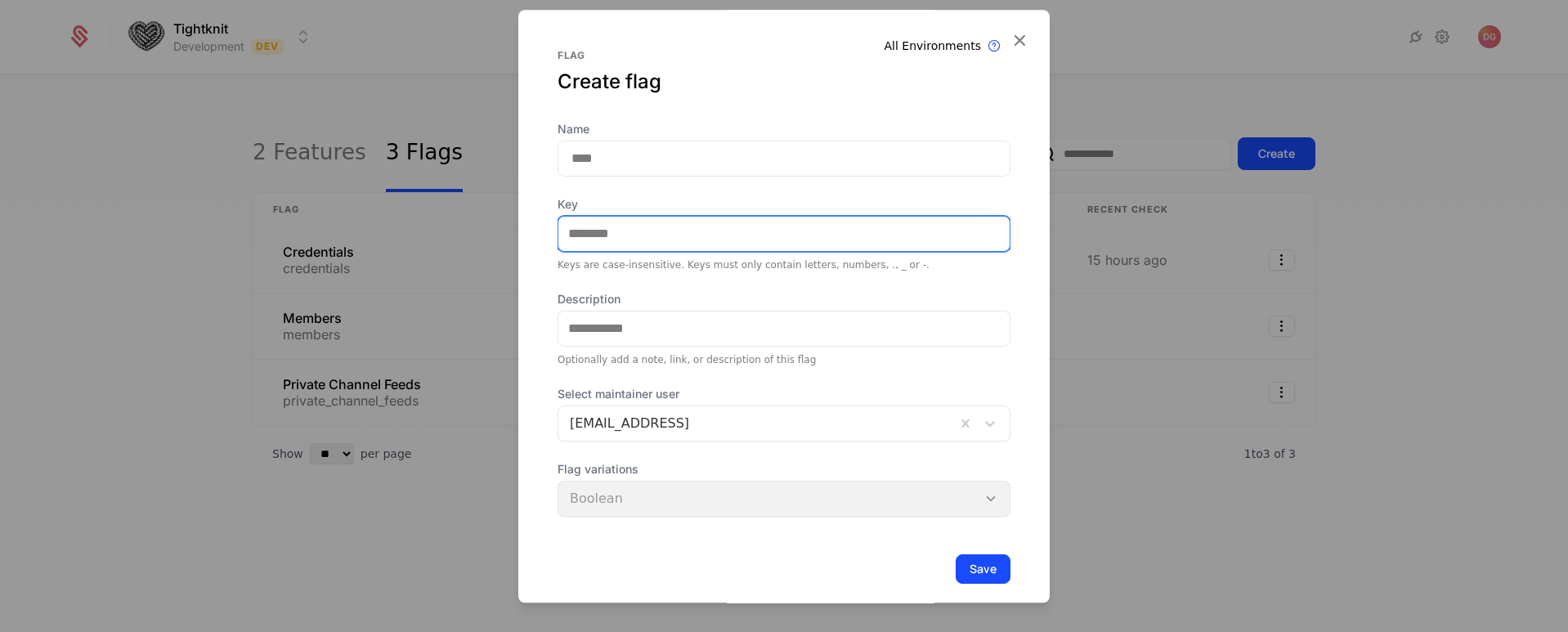
click at [642, 233] on input "Key" at bounding box center [784, 233] width 451 height 34
paste input "**********"
type input "**********"
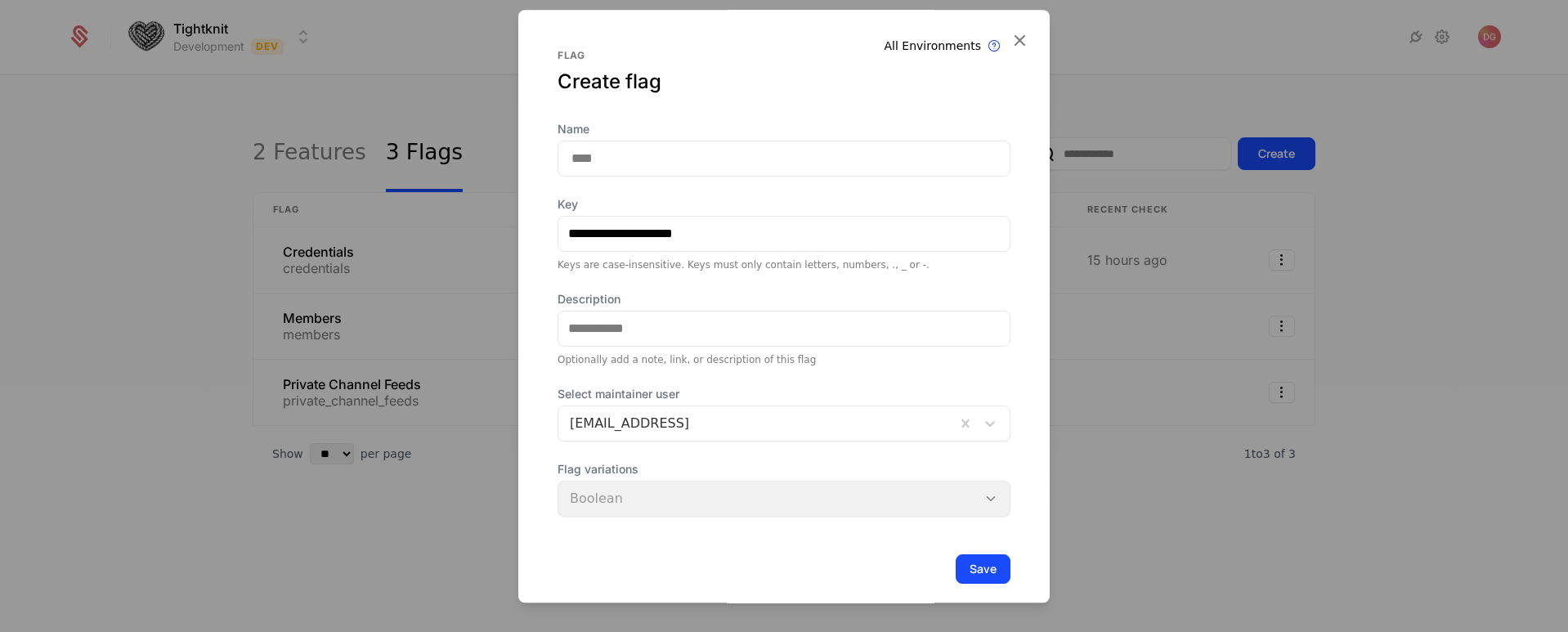
click at [604, 154] on input "Name" at bounding box center [784, 158] width 453 height 36
type input "**********"
click at [964, 557] on button "Save" at bounding box center [983, 570] width 54 height 30
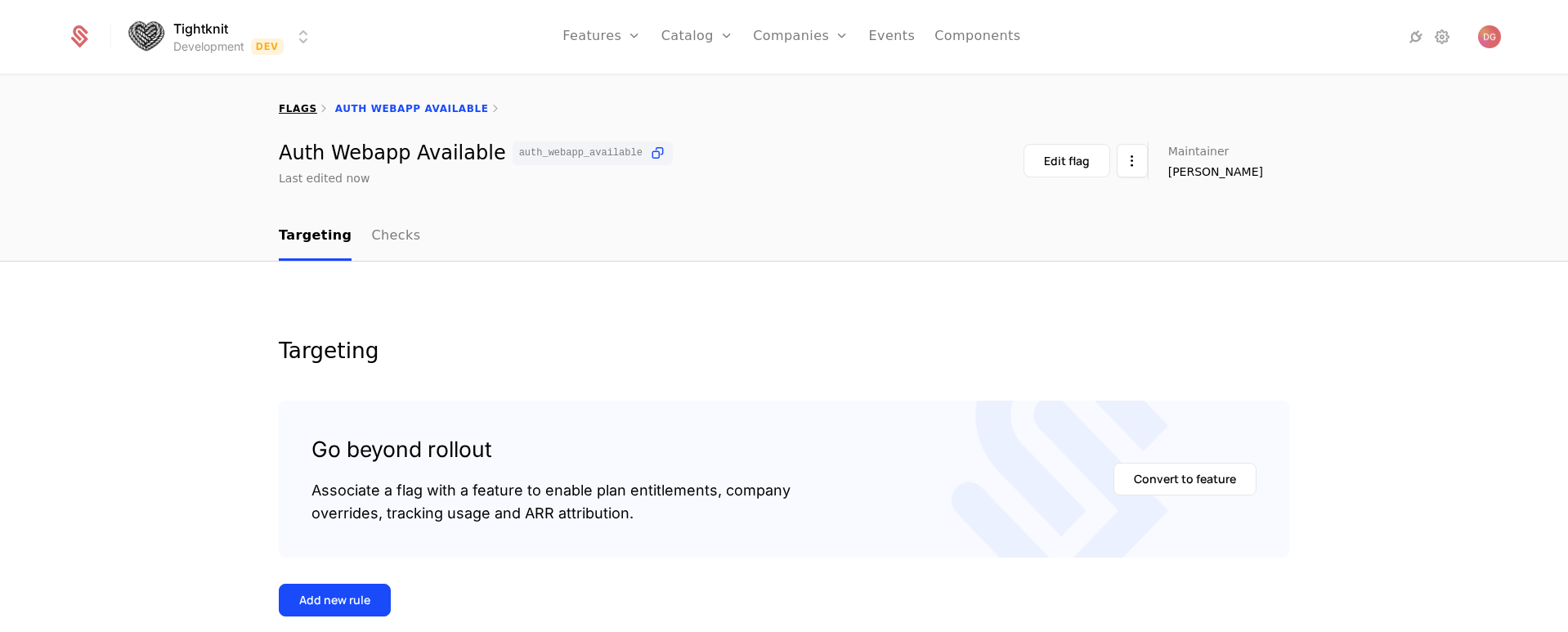
click at [284, 109] on link "flags" at bounding box center [298, 108] width 39 height 11
select select "**"
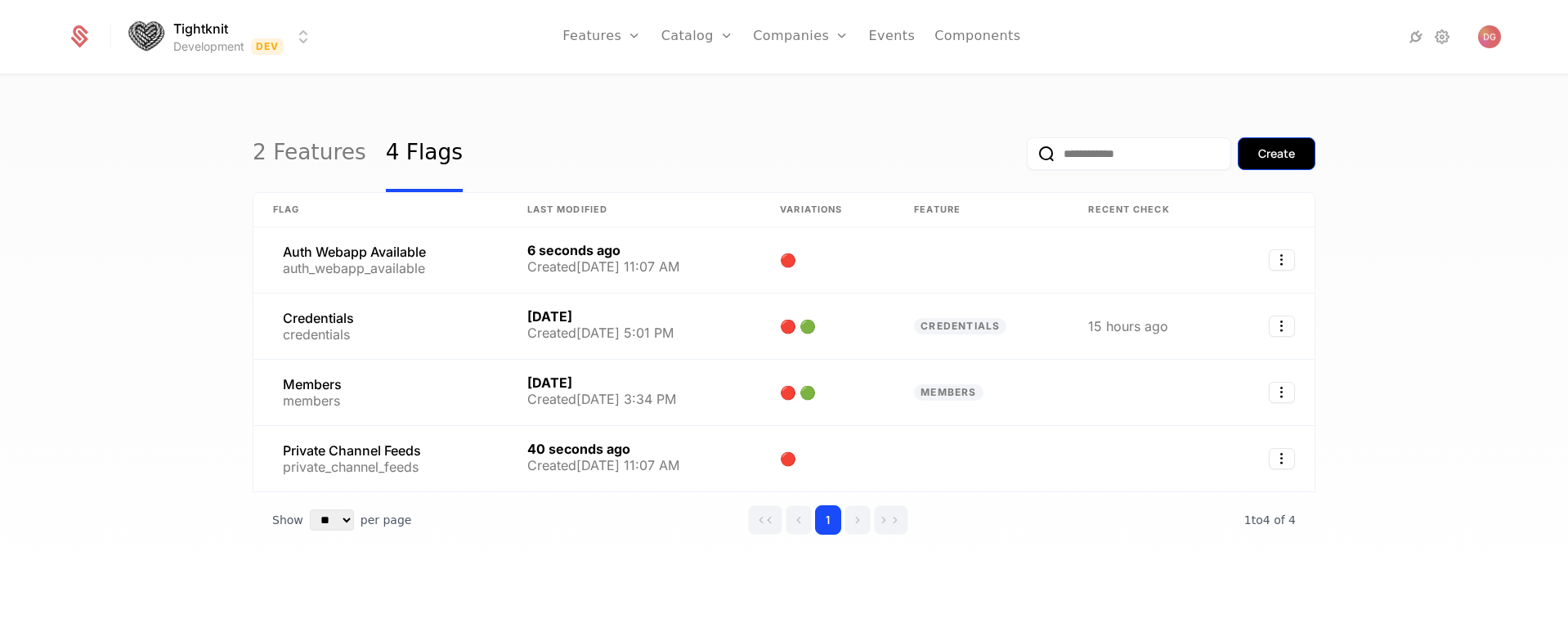
click at [1280, 160] on div "Create" at bounding box center [1277, 154] width 37 height 17
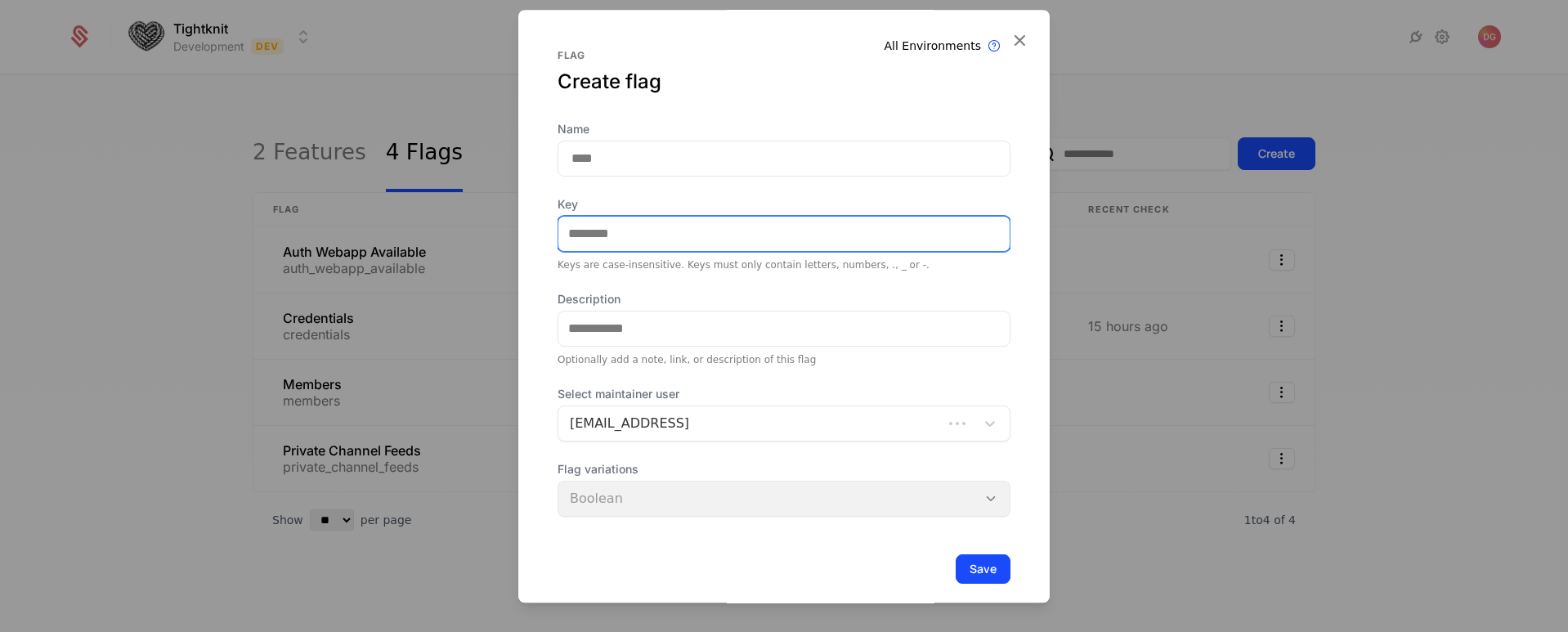
click at [665, 231] on input "Key" at bounding box center [784, 233] width 451 height 34
paste input "**********"
type input "**********"
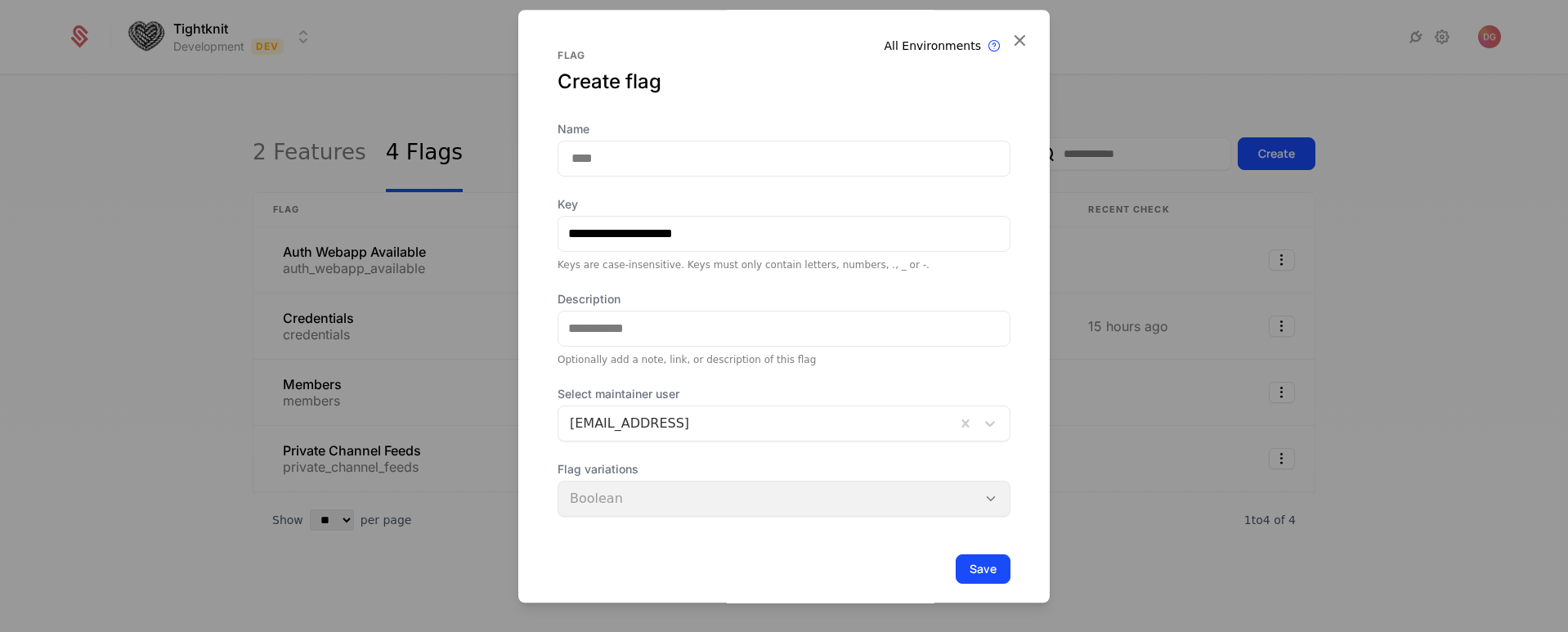
click at [620, 149] on input "Name" at bounding box center [784, 158] width 453 height 36
type input "**********"
click at [956, 568] on button "Save" at bounding box center [983, 570] width 54 height 30
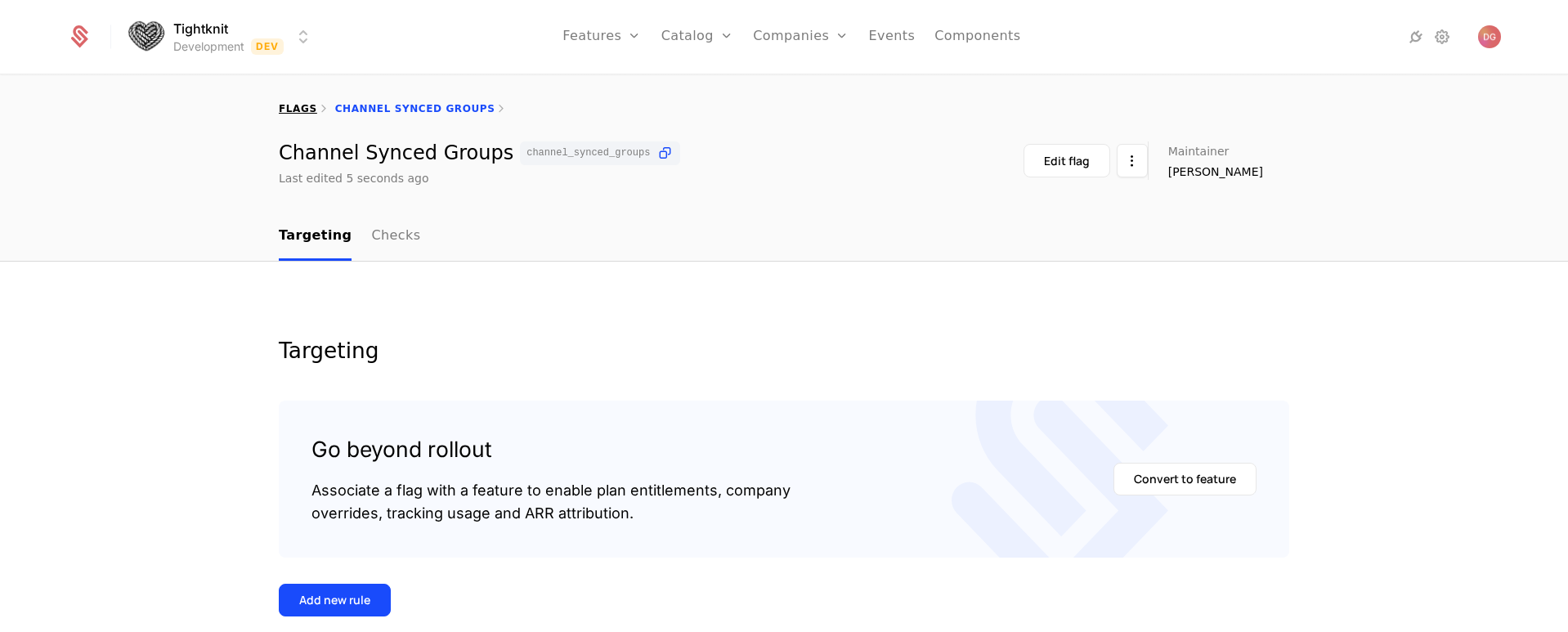
click at [283, 106] on link "flags" at bounding box center [298, 108] width 39 height 11
select select "**"
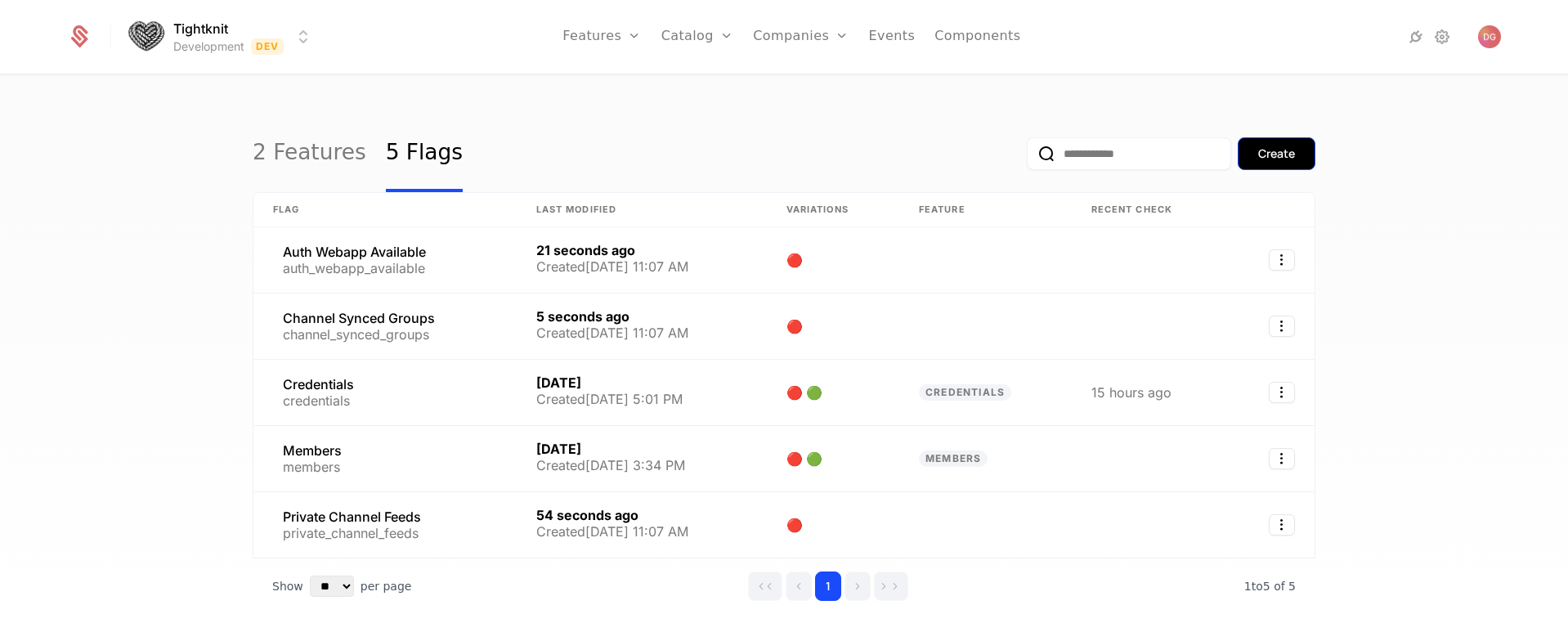
click at [1272, 154] on div "Create" at bounding box center [1277, 154] width 37 height 17
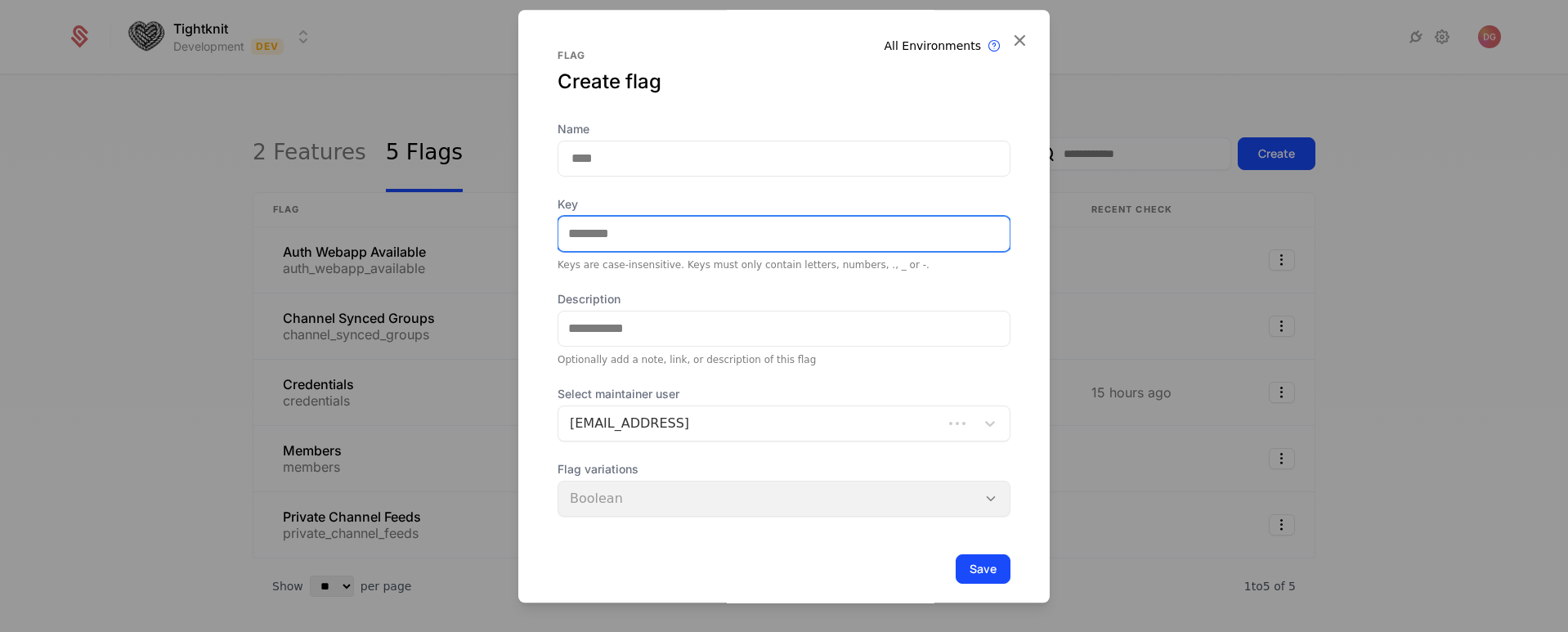
click at [640, 226] on input "Key" at bounding box center [784, 233] width 451 height 34
paste input "**********"
type input "**********"
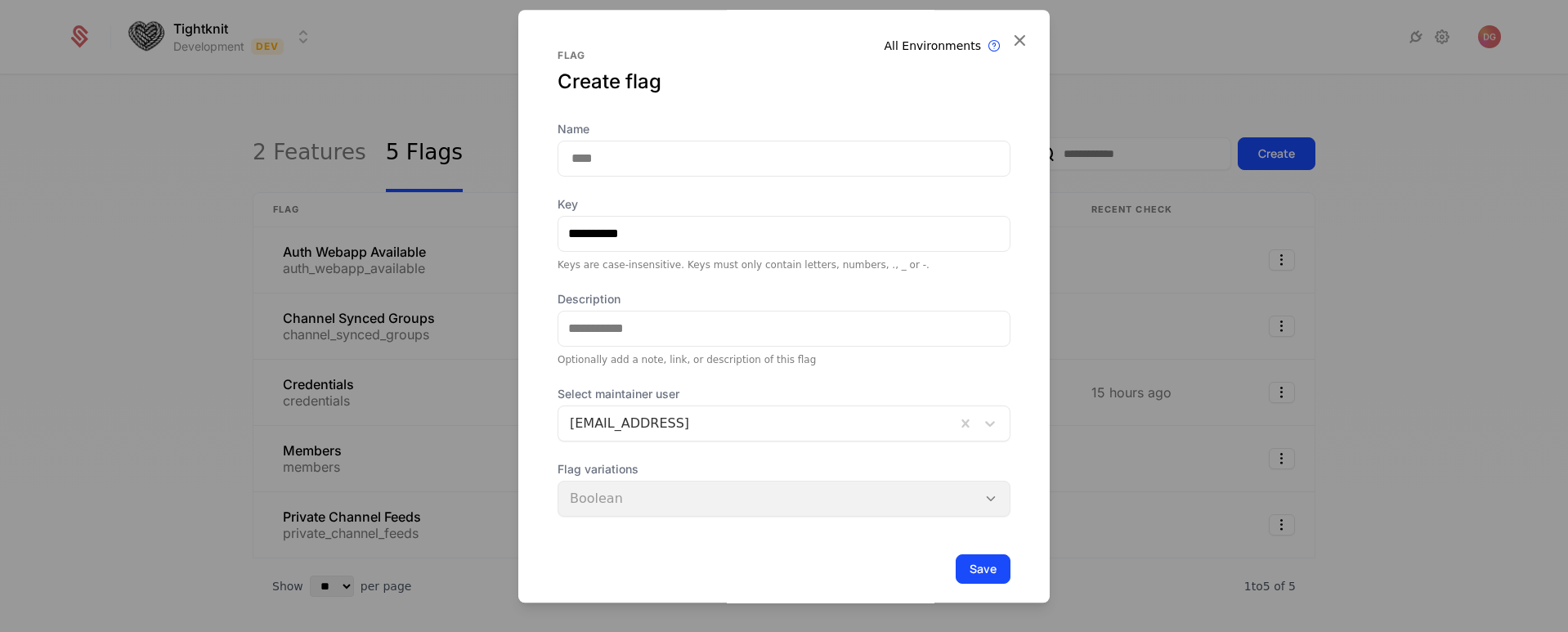
click at [619, 151] on input "Name" at bounding box center [784, 158] width 453 height 36
type input "**********"
click at [964, 574] on button "Save" at bounding box center [983, 570] width 54 height 30
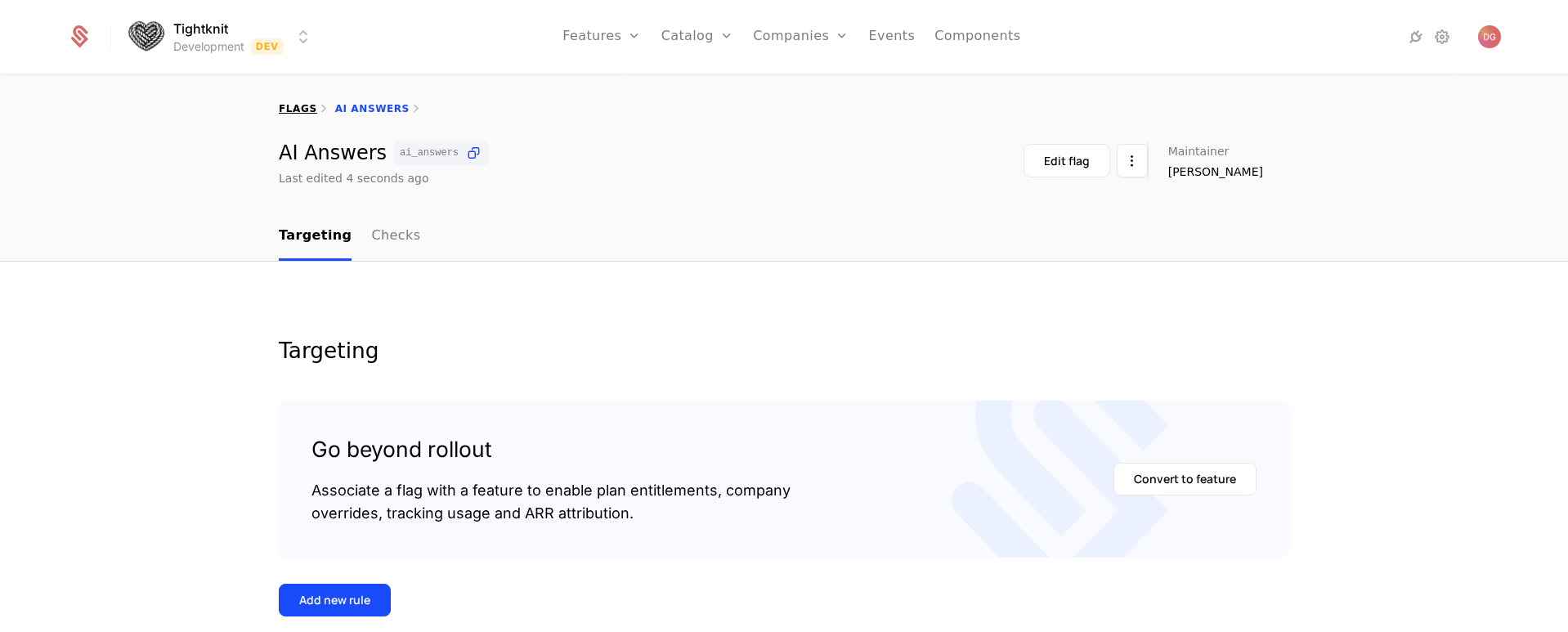
click at [292, 107] on link "flags" at bounding box center [298, 108] width 39 height 11
select select "**"
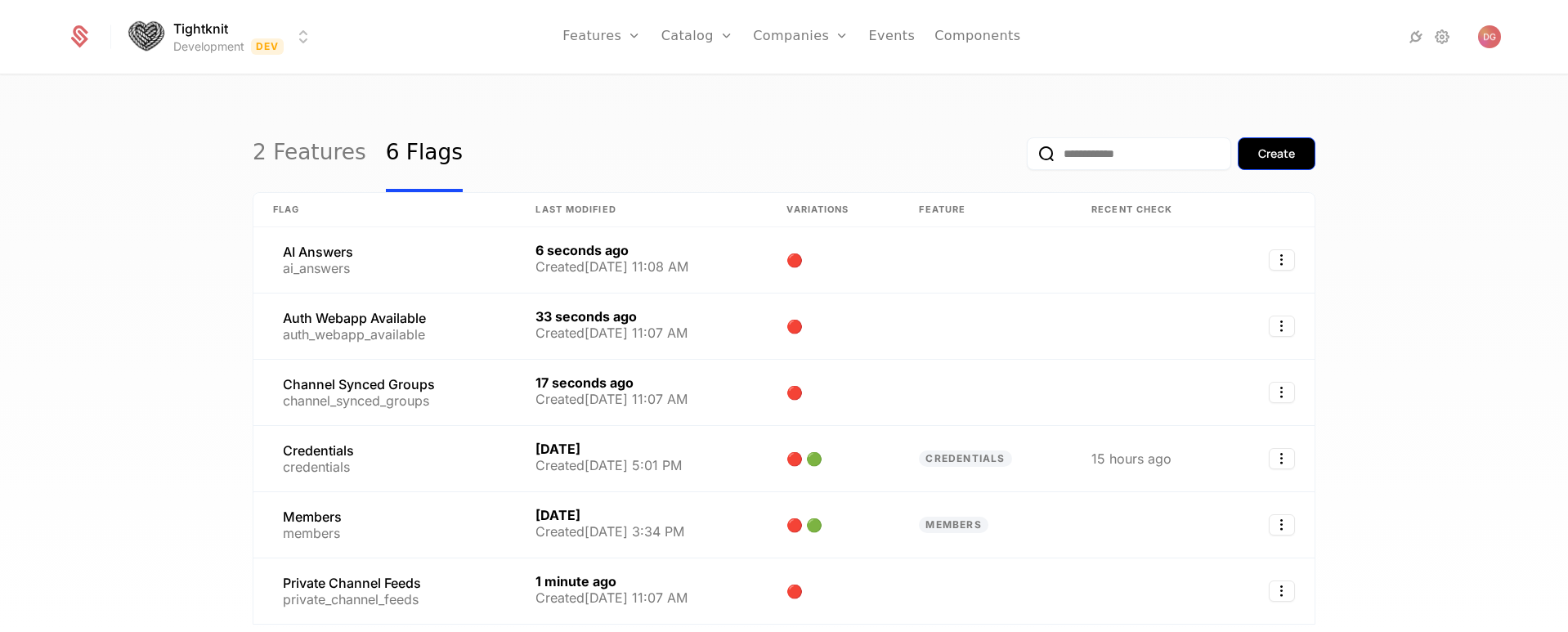
click at [1278, 152] on div "Create" at bounding box center [1277, 154] width 37 height 17
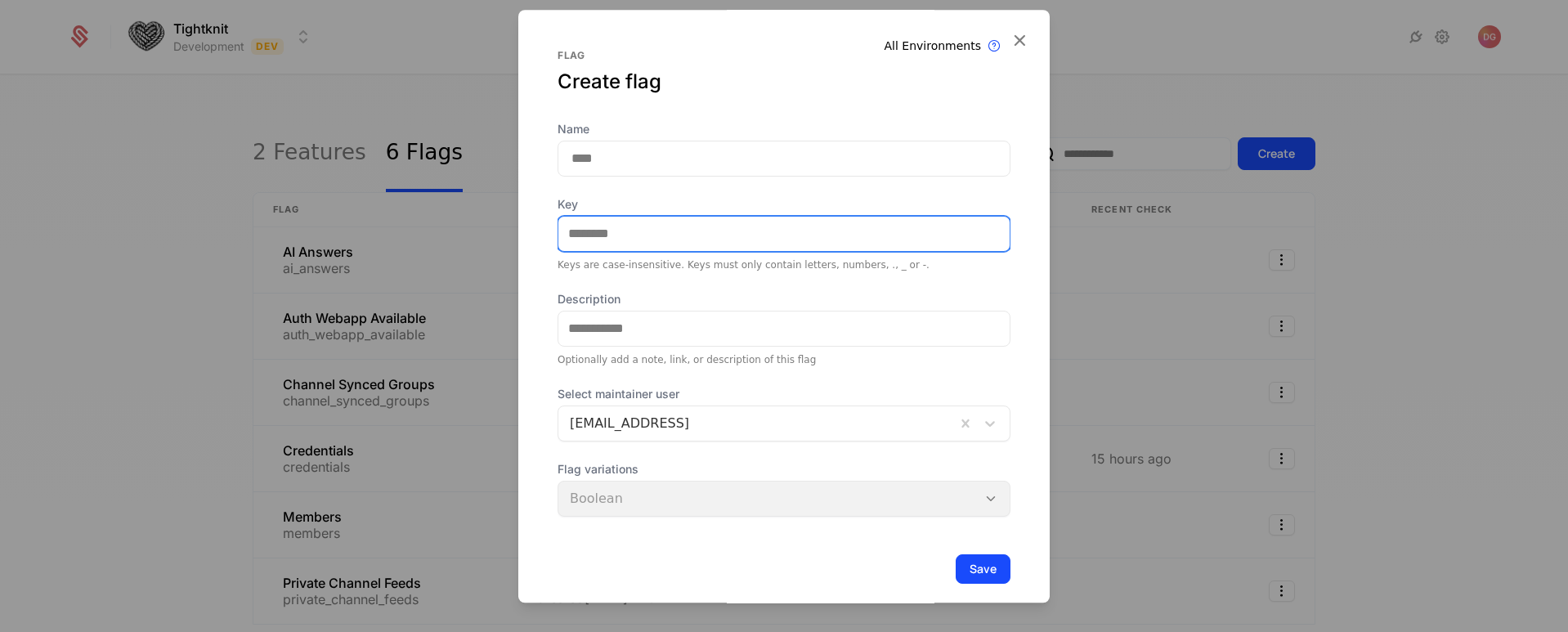
click at [626, 224] on input "Key" at bounding box center [784, 233] width 451 height 34
paste input "**********"
type input "**********"
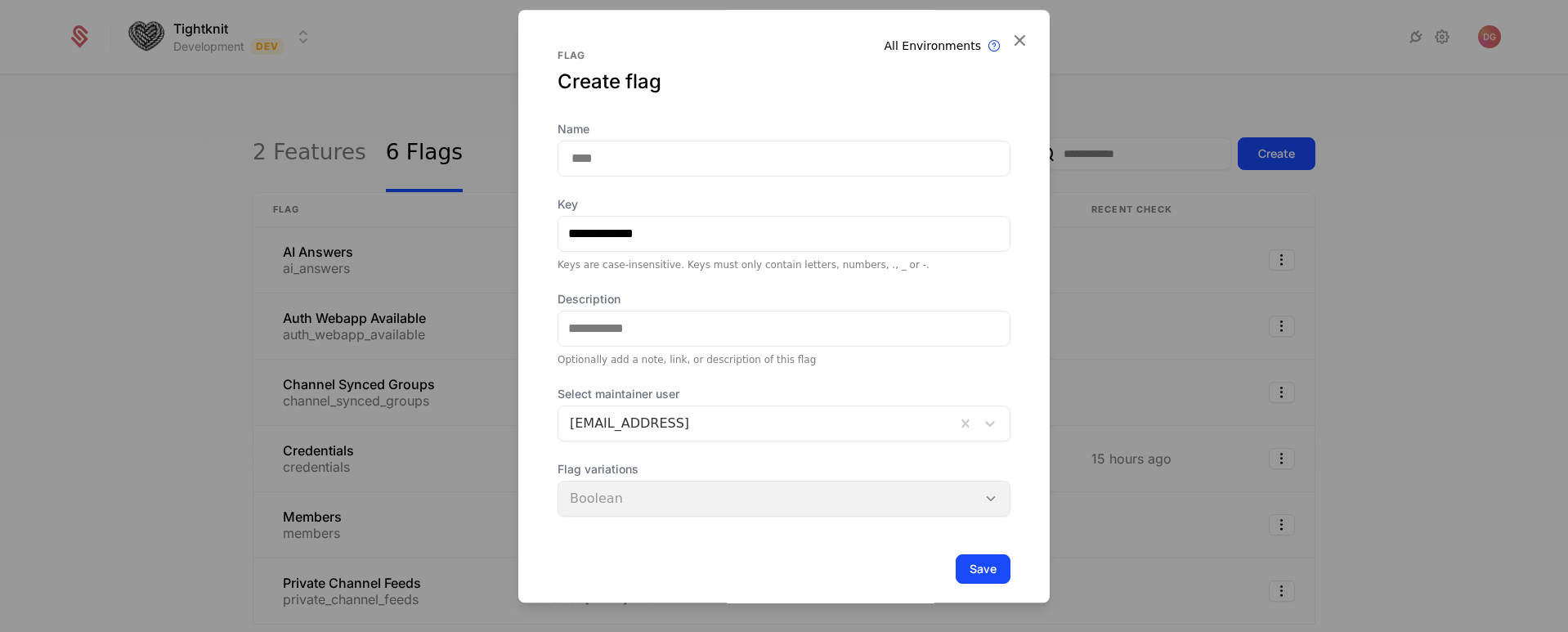
click at [629, 161] on input "Name" at bounding box center [784, 158] width 453 height 36
type input "**********"
click at [962, 568] on button "Save" at bounding box center [983, 570] width 54 height 30
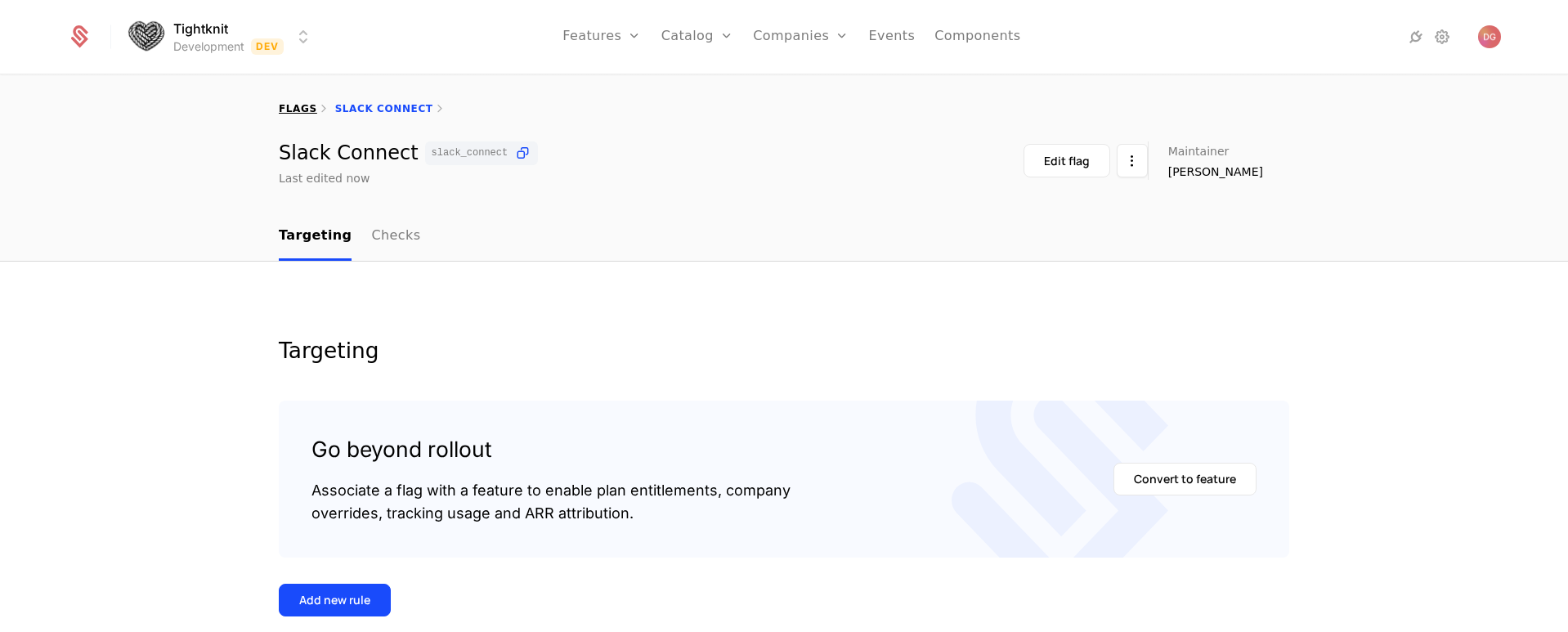
click at [291, 107] on link "flags" at bounding box center [298, 108] width 39 height 11
select select "**"
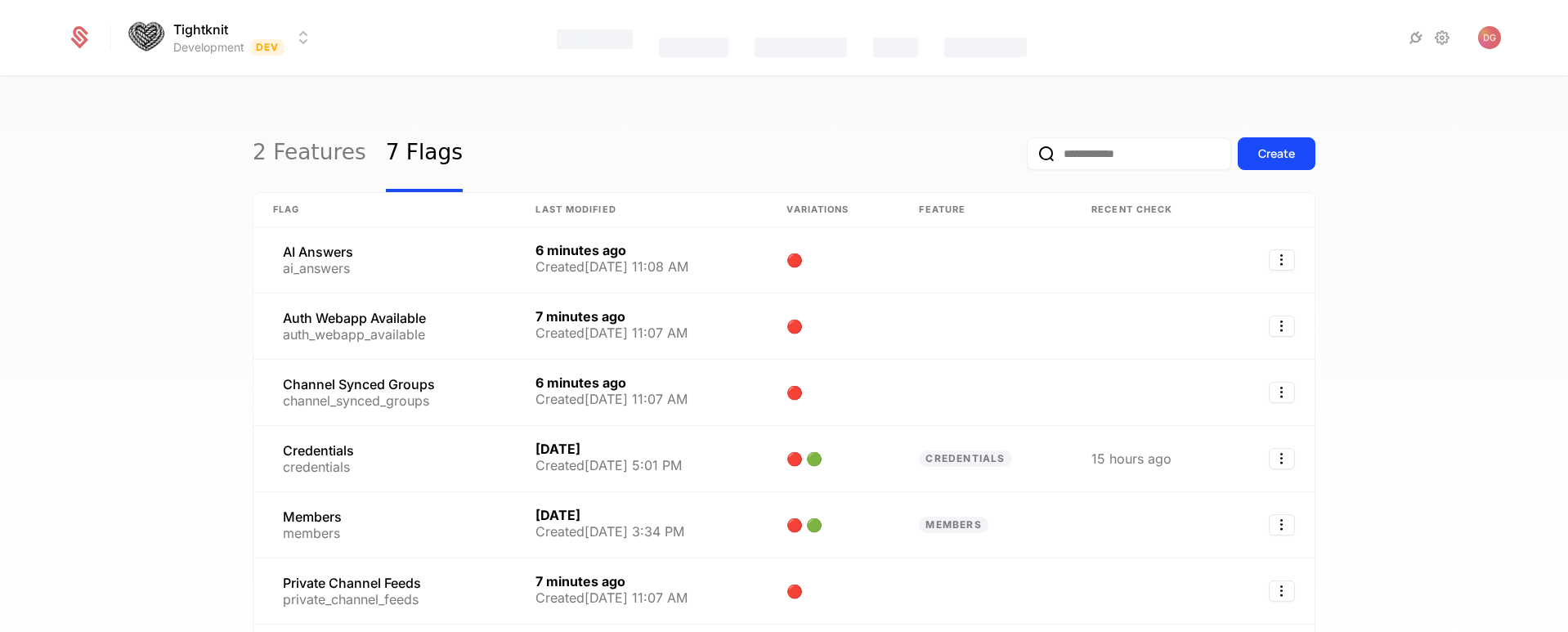
click at [1110, 41] on output "Features Catalog Companies Events Components" at bounding box center [791, 38] width 930 height 75
